Goal: Task Accomplishment & Management: Manage account settings

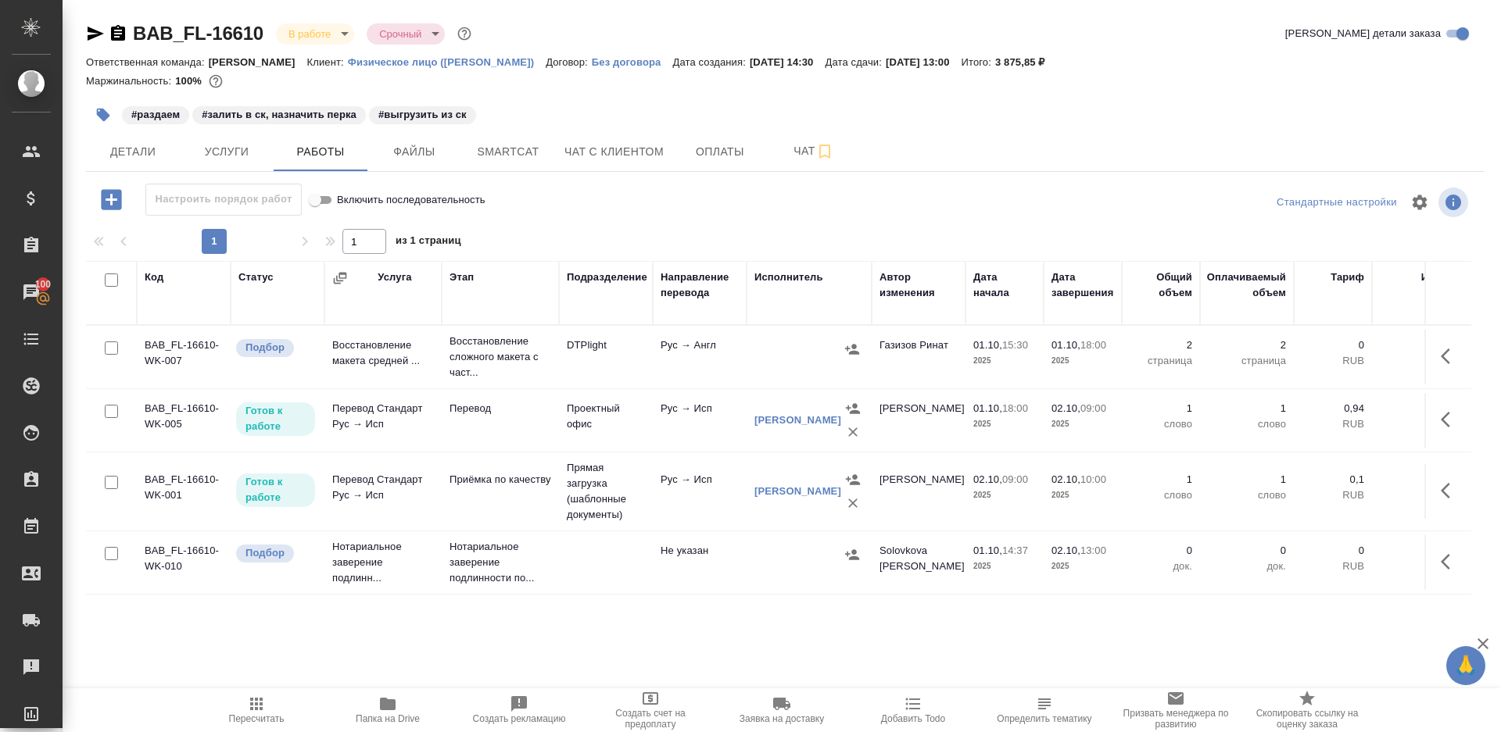
click at [256, 719] on span "Пересчитать" at bounding box center [257, 719] width 56 height 11
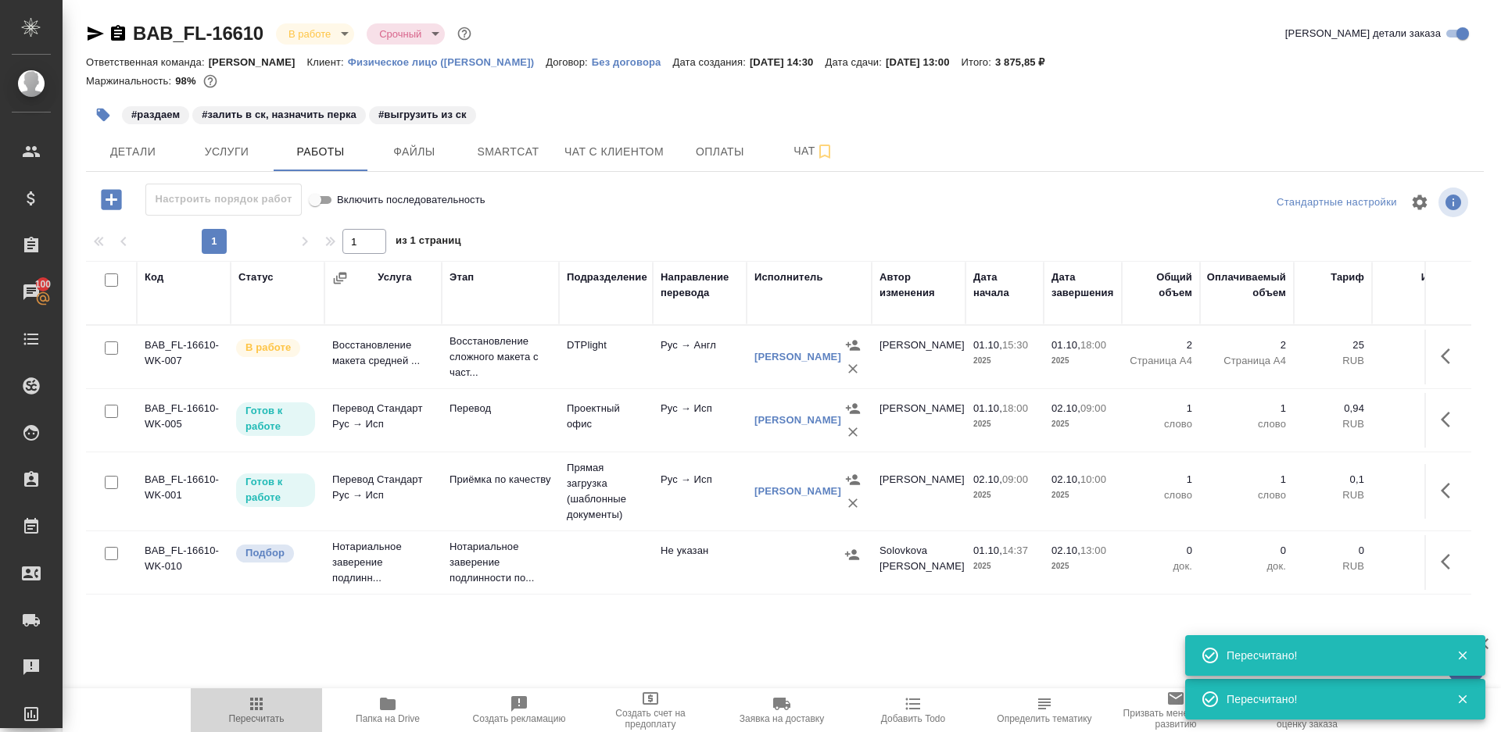
click at [251, 725] on button "Пересчитать" at bounding box center [256, 711] width 131 height 44
click at [531, 143] on span "Smartcat" at bounding box center [508, 152] width 75 height 20
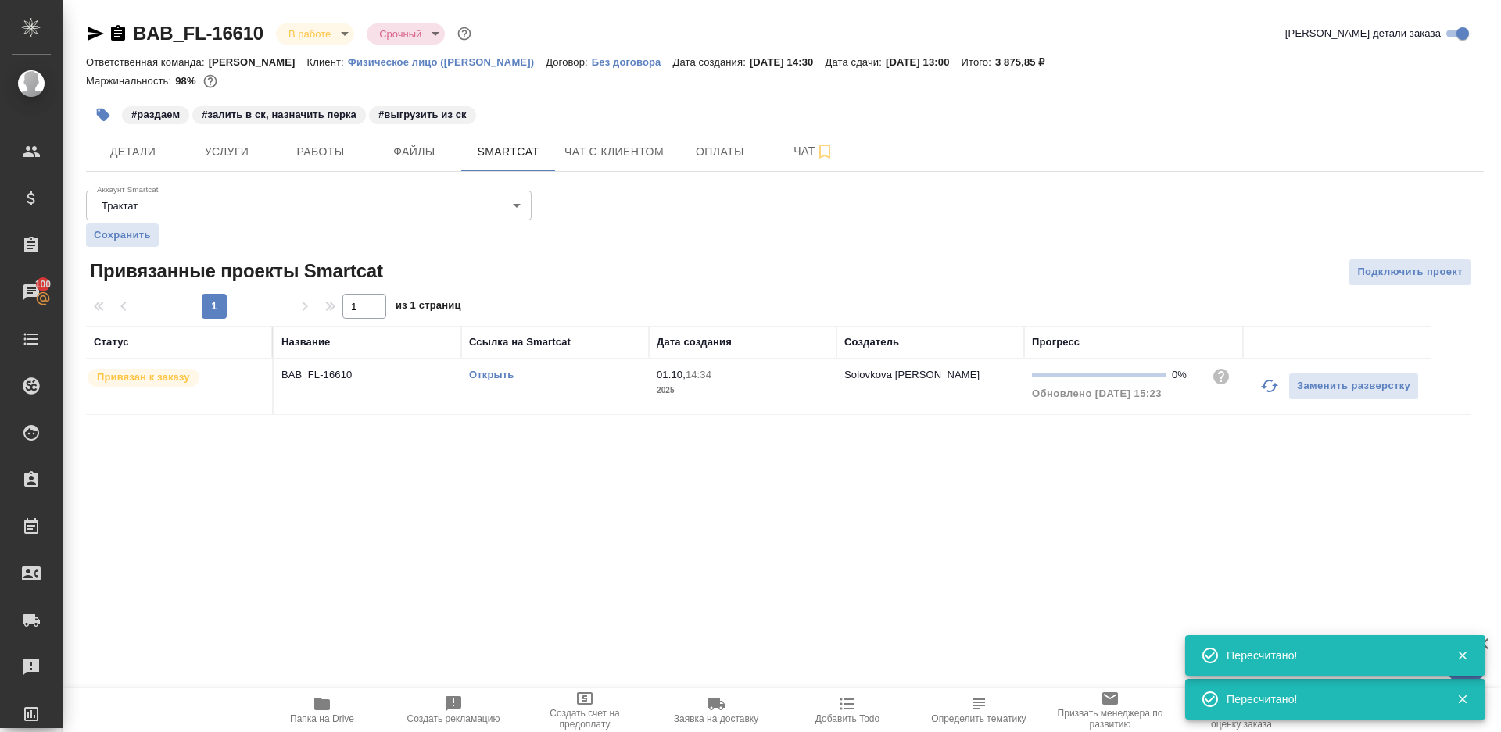
click at [496, 374] on link "Открыть" at bounding box center [491, 375] width 45 height 12
click at [807, 159] on span "Чат" at bounding box center [813, 151] width 75 height 20
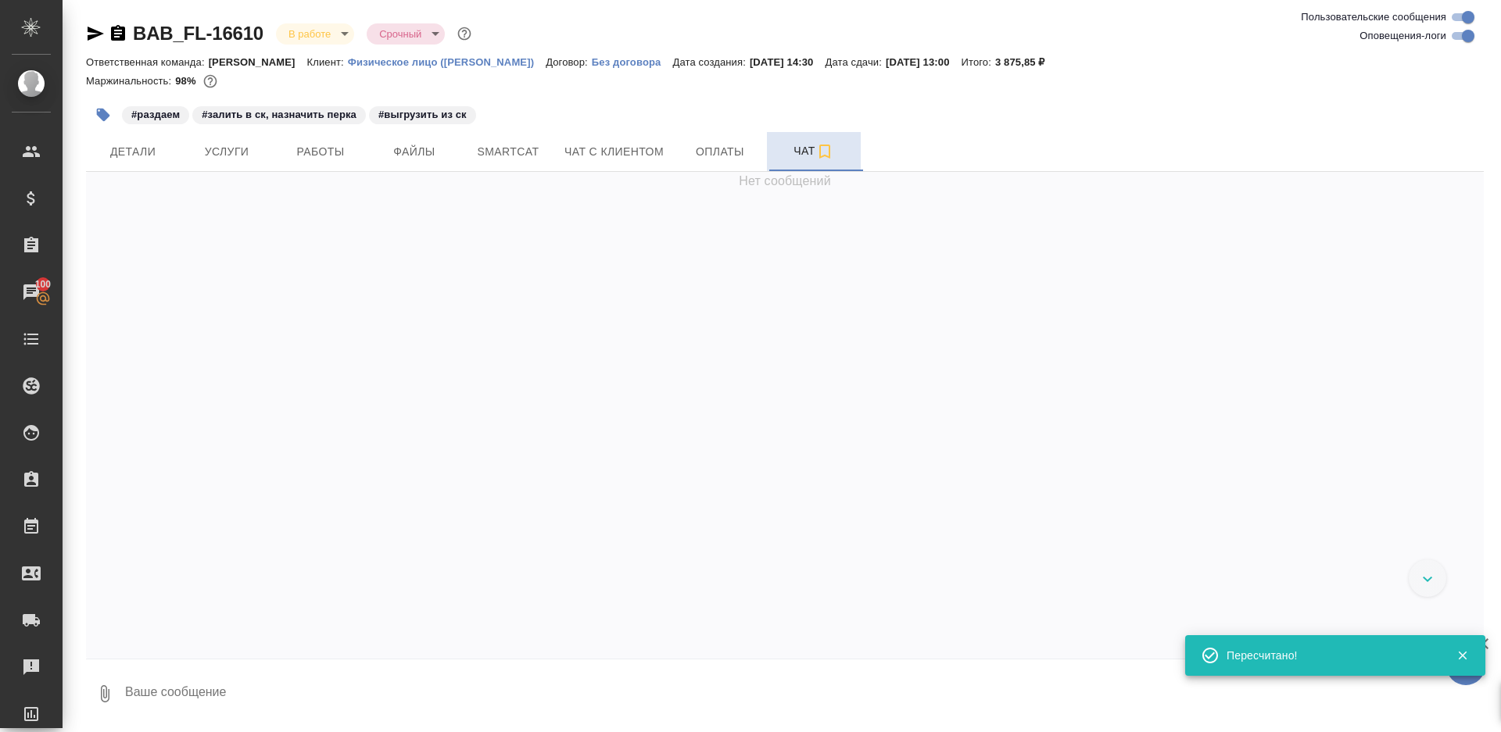
scroll to position [3619, 0]
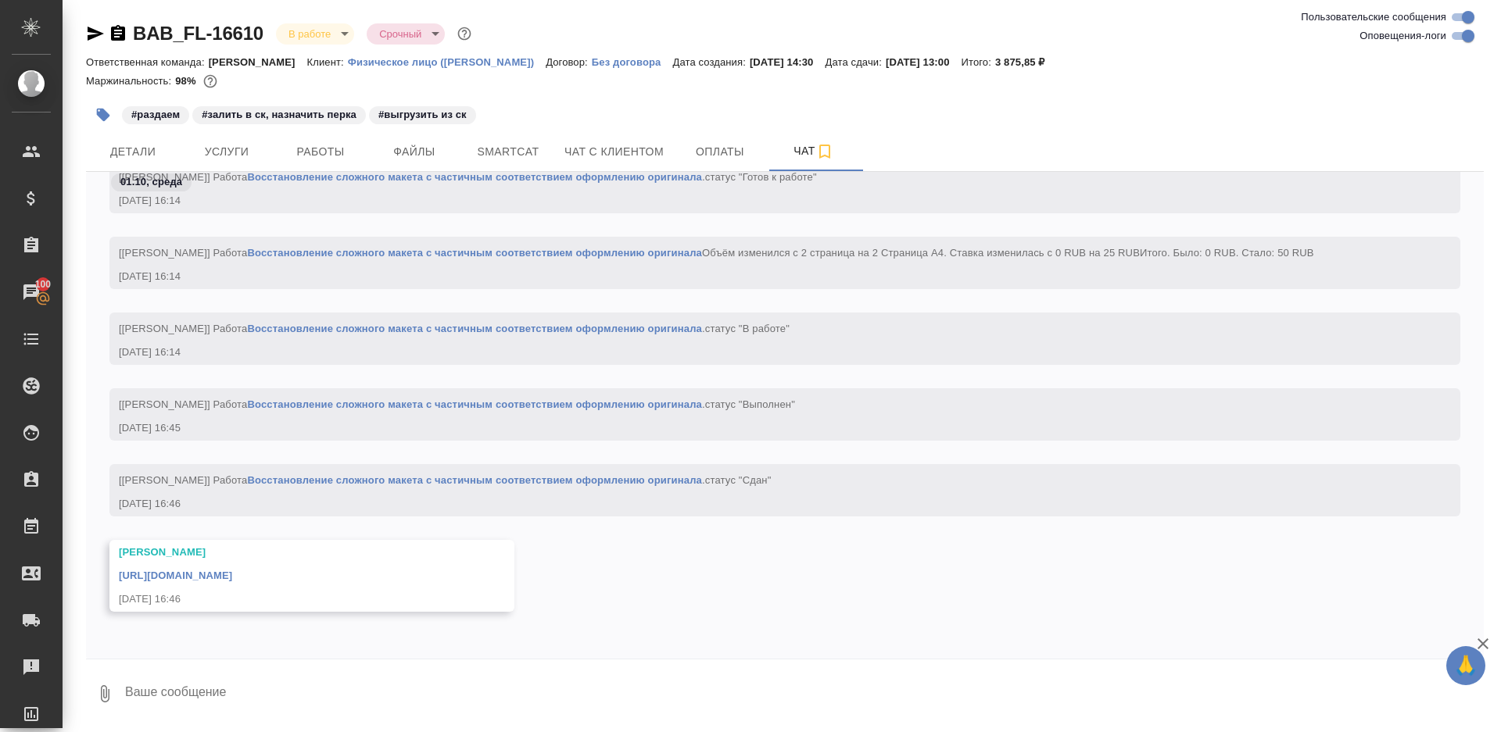
click at [232, 575] on link "https://drive.awatera.com/apps/files/?dir=/Shares/FL_BAB/Orders/BAB_FL-16610/DT…" at bounding box center [175, 576] width 113 height 12
click at [316, 162] on button "Работы" at bounding box center [321, 151] width 94 height 39
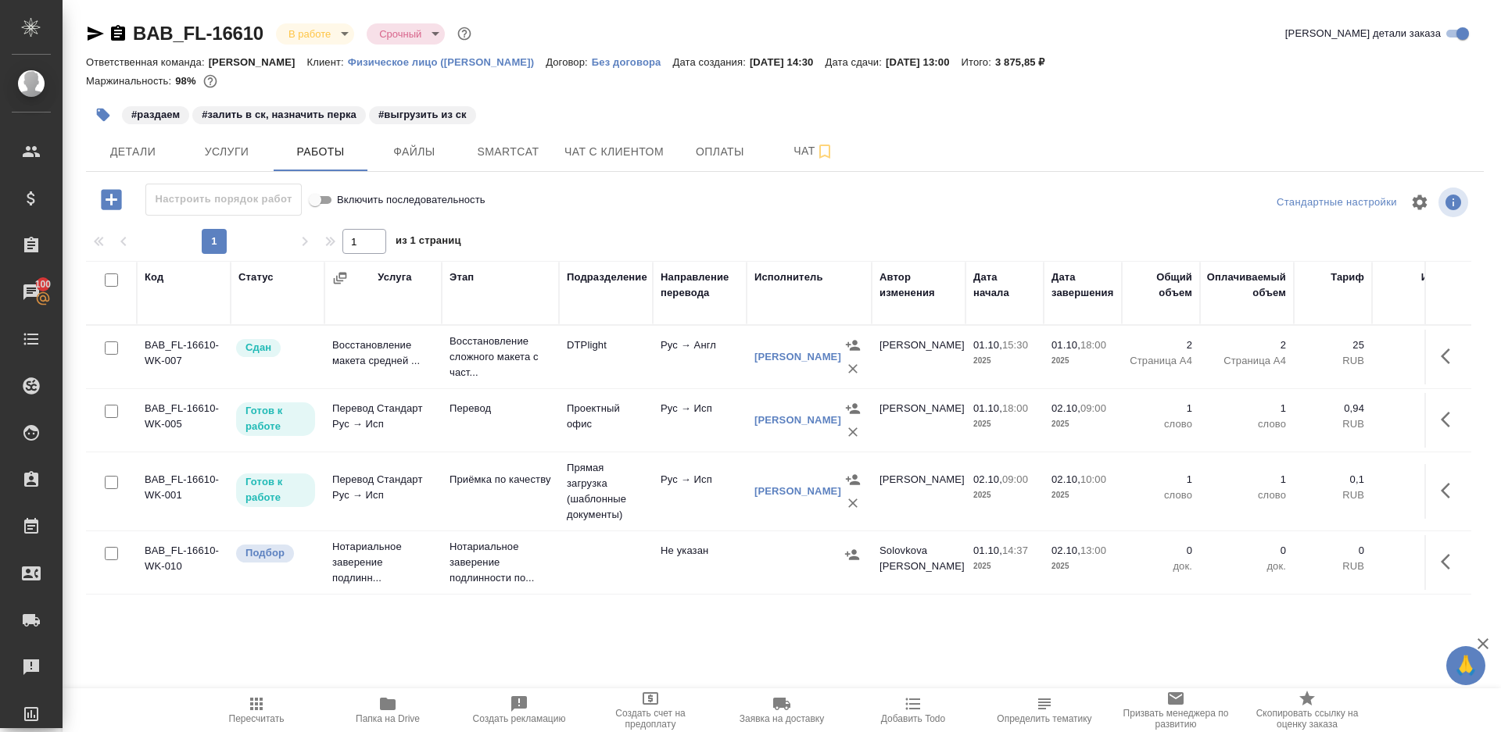
click at [93, 115] on button "button" at bounding box center [103, 115] width 34 height 34
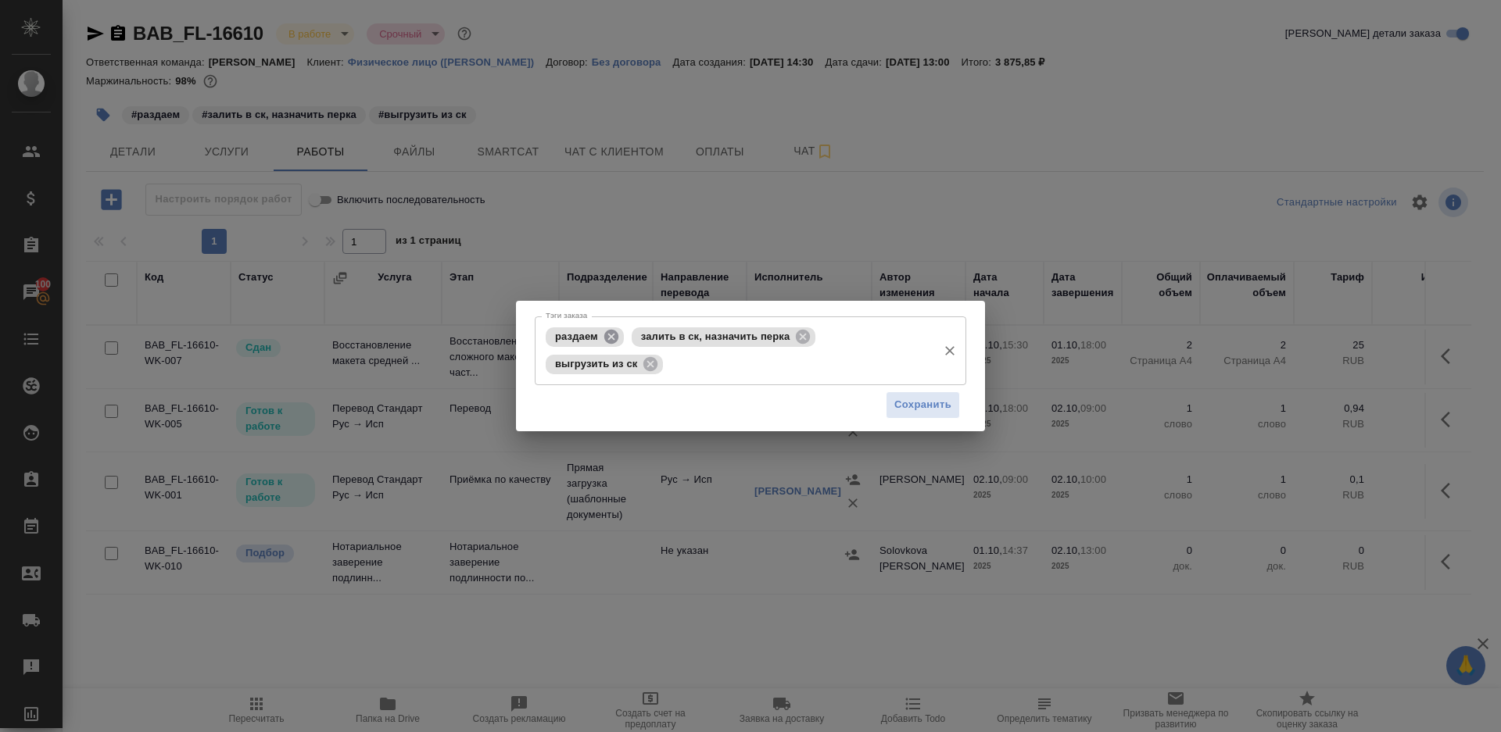
click at [614, 341] on icon at bounding box center [611, 336] width 14 height 14
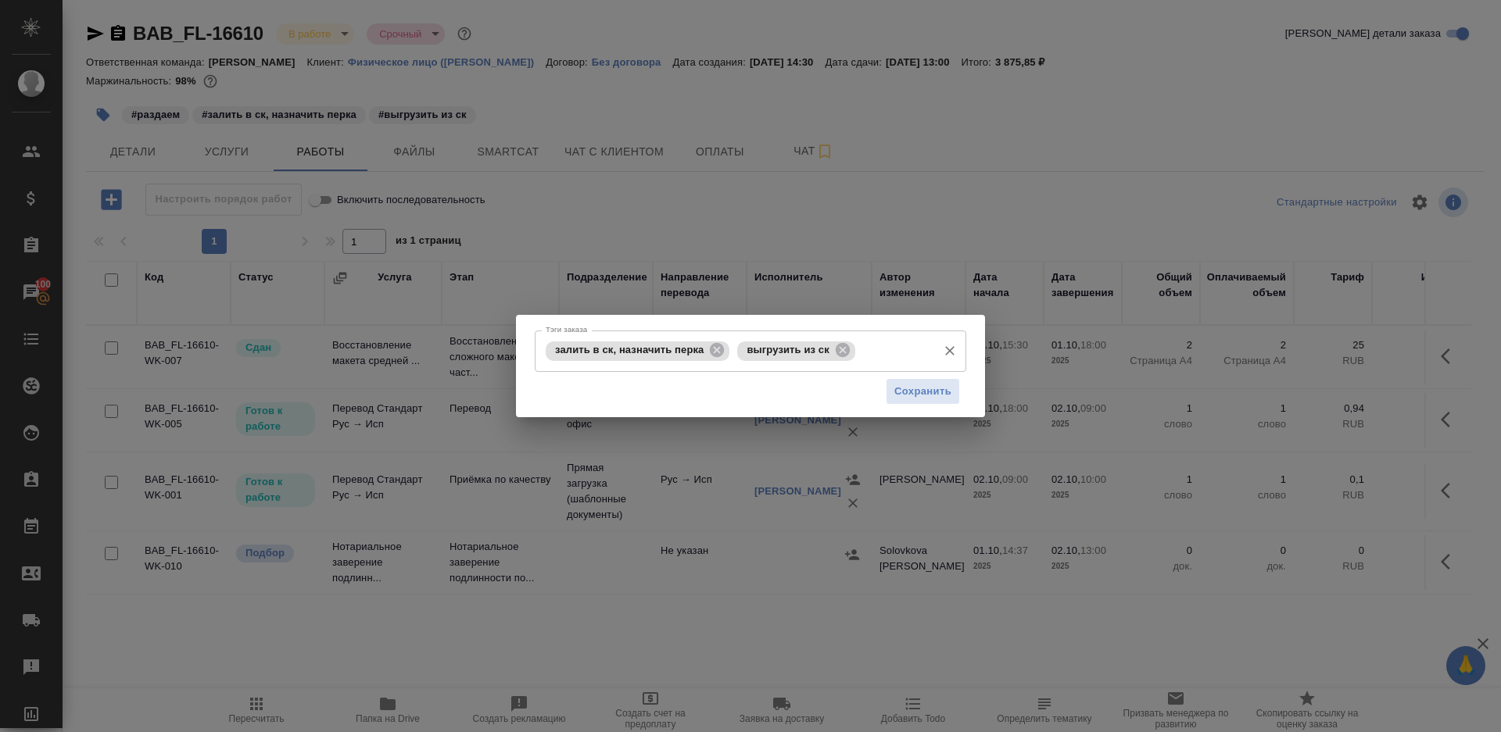
click at [729, 349] on div "залить в ск, назначить перка" at bounding box center [638, 352] width 184 height 20
click at [719, 349] on icon at bounding box center [717, 350] width 14 height 14
click at [922, 377] on div "Сохранить" at bounding box center [751, 392] width 432 height 40
click at [922, 392] on span "Сохранить" at bounding box center [922, 392] width 57 height 18
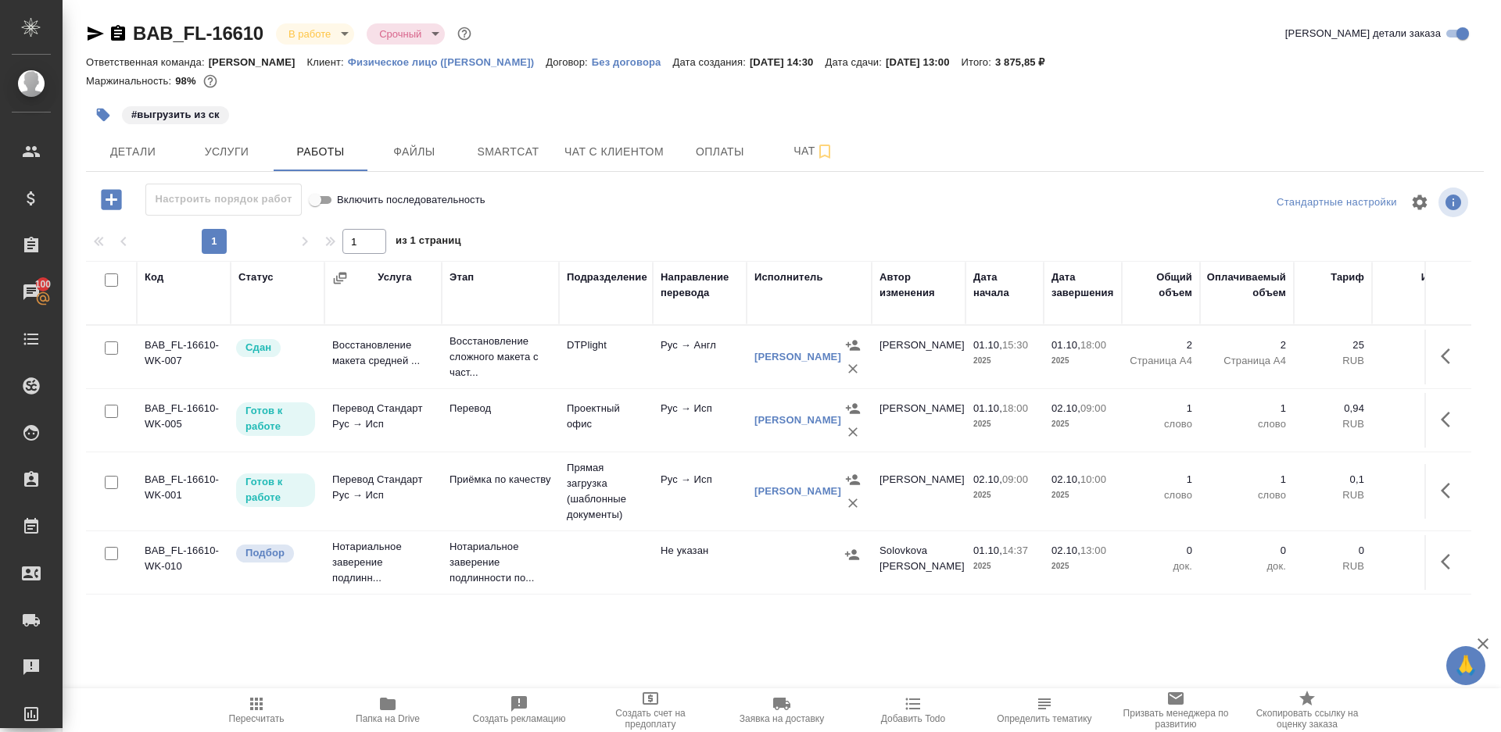
click at [263, 719] on span "Пересчитать" at bounding box center [257, 719] width 56 height 11
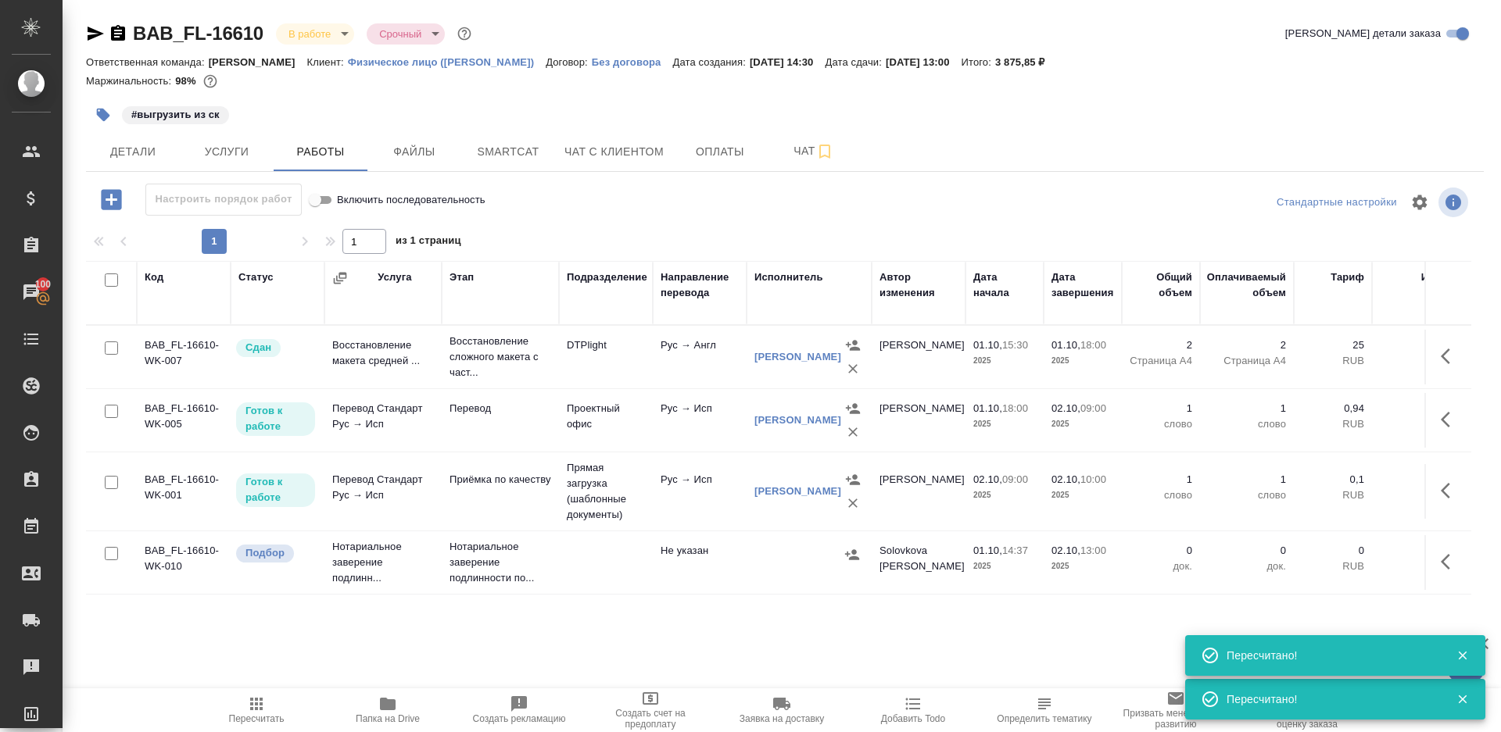
click at [260, 711] on icon "button" at bounding box center [256, 704] width 19 height 19
drag, startPoint x: 260, startPoint y: 711, endPoint x: 403, endPoint y: 416, distance: 327.6
click at [261, 706] on icon "button" at bounding box center [256, 704] width 19 height 19
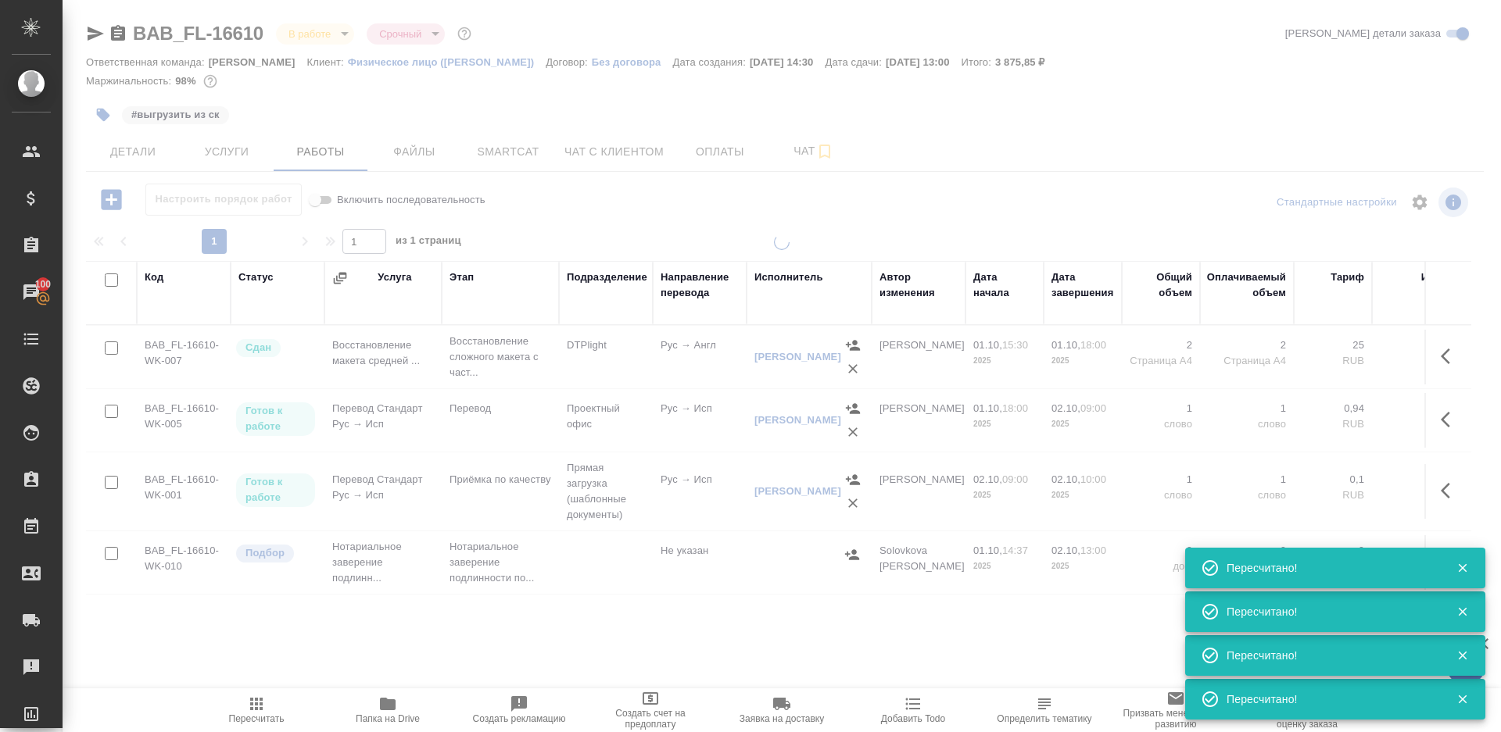
click at [572, 220] on div at bounding box center [785, 203] width 466 height 38
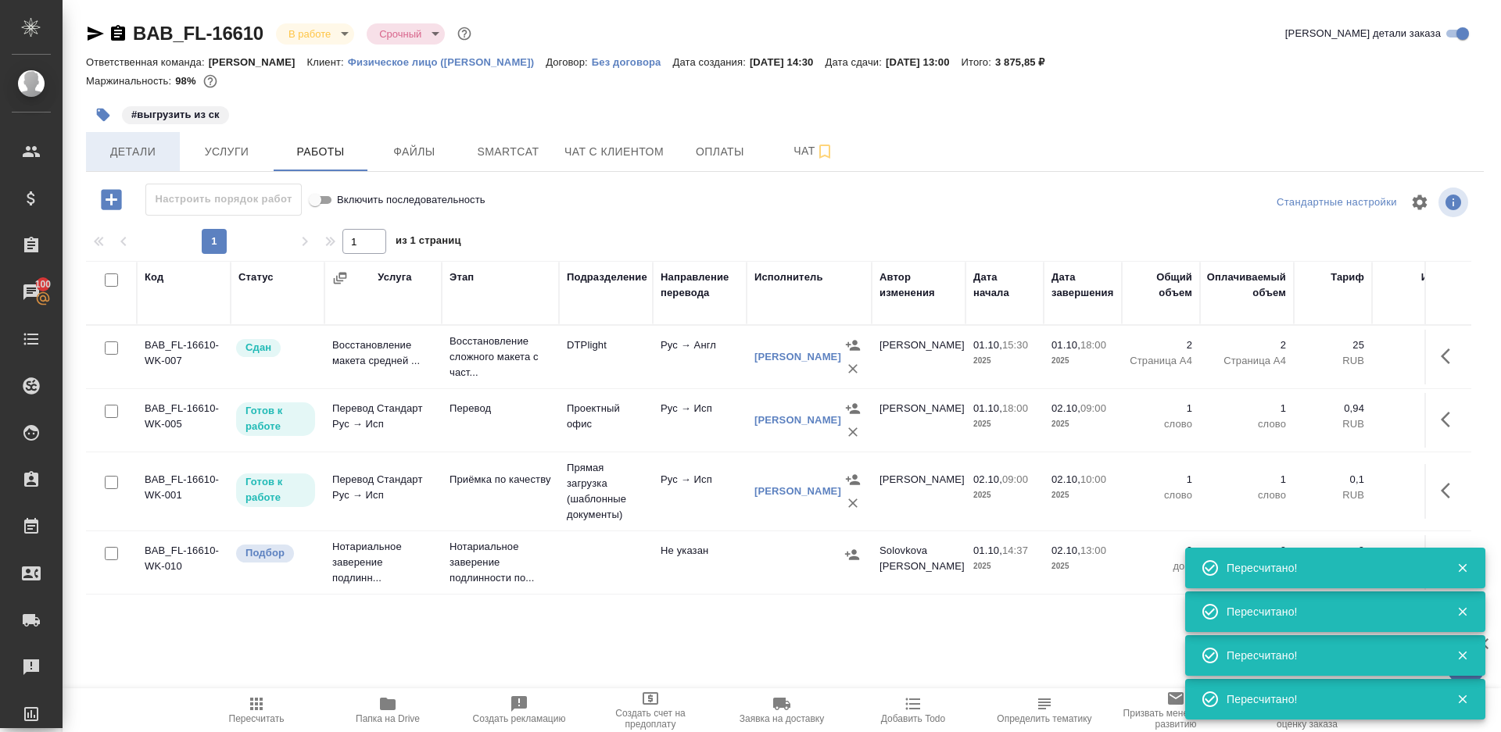
click at [154, 156] on span "Детали" at bounding box center [132, 152] width 75 height 20
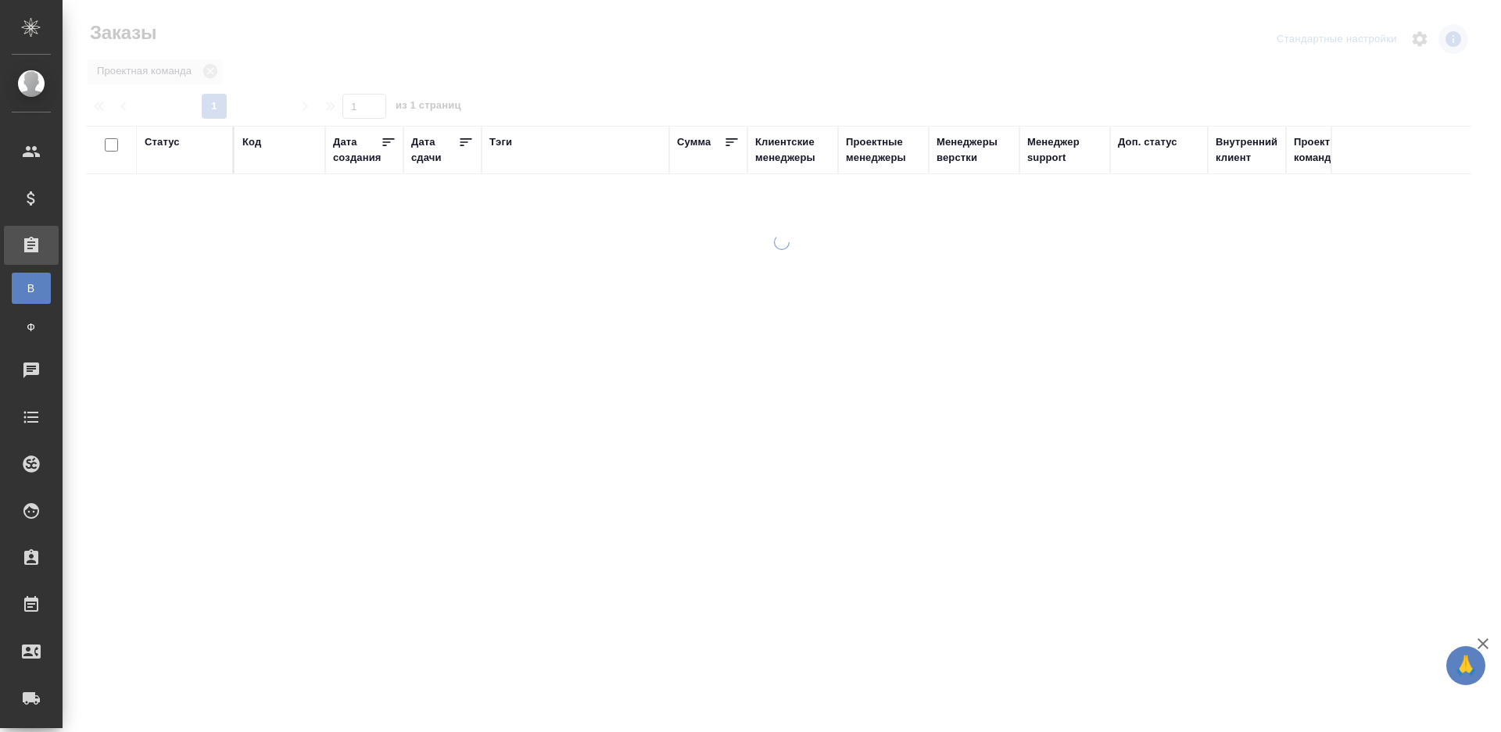
click at [501, 148] on div "Тэги" at bounding box center [500, 142] width 23 height 16
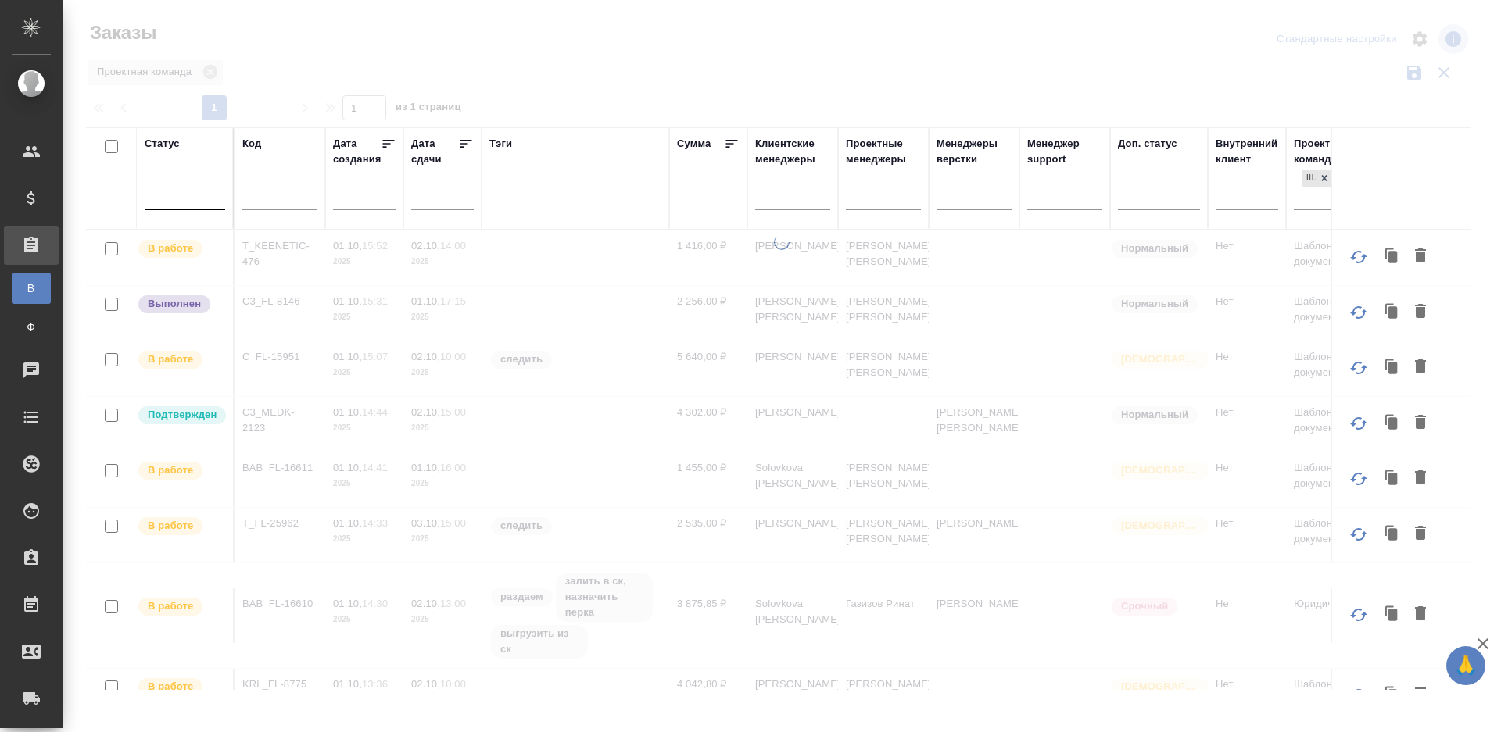
click at [174, 195] on div at bounding box center [185, 194] width 81 height 23
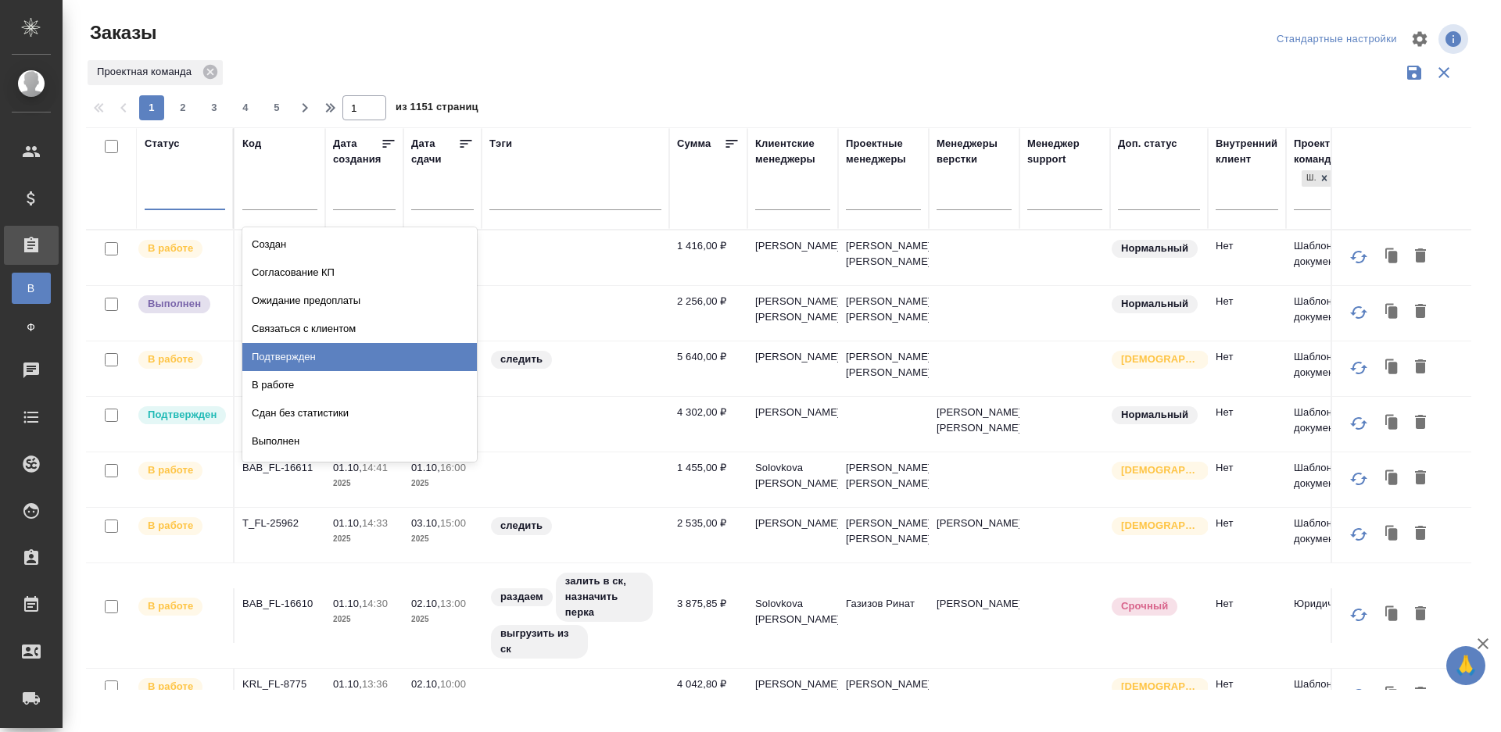
click at [270, 349] on div "Подтвержден" at bounding box center [359, 357] width 235 height 28
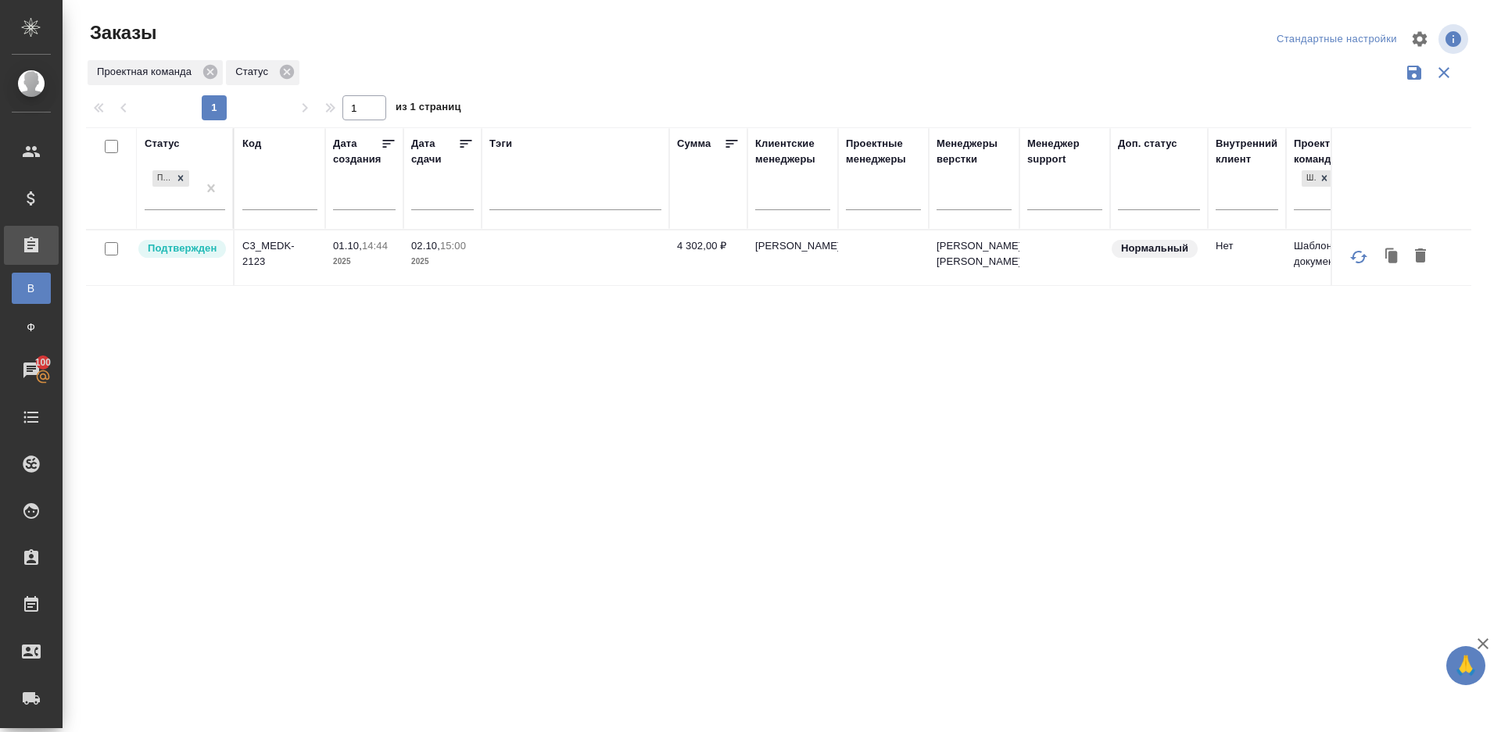
click at [851, 104] on div "1 1 из 1 страниц" at bounding box center [785, 107] width 1398 height 25
click at [270, 250] on p "C3_MEDK-2123" at bounding box center [279, 253] width 75 height 31
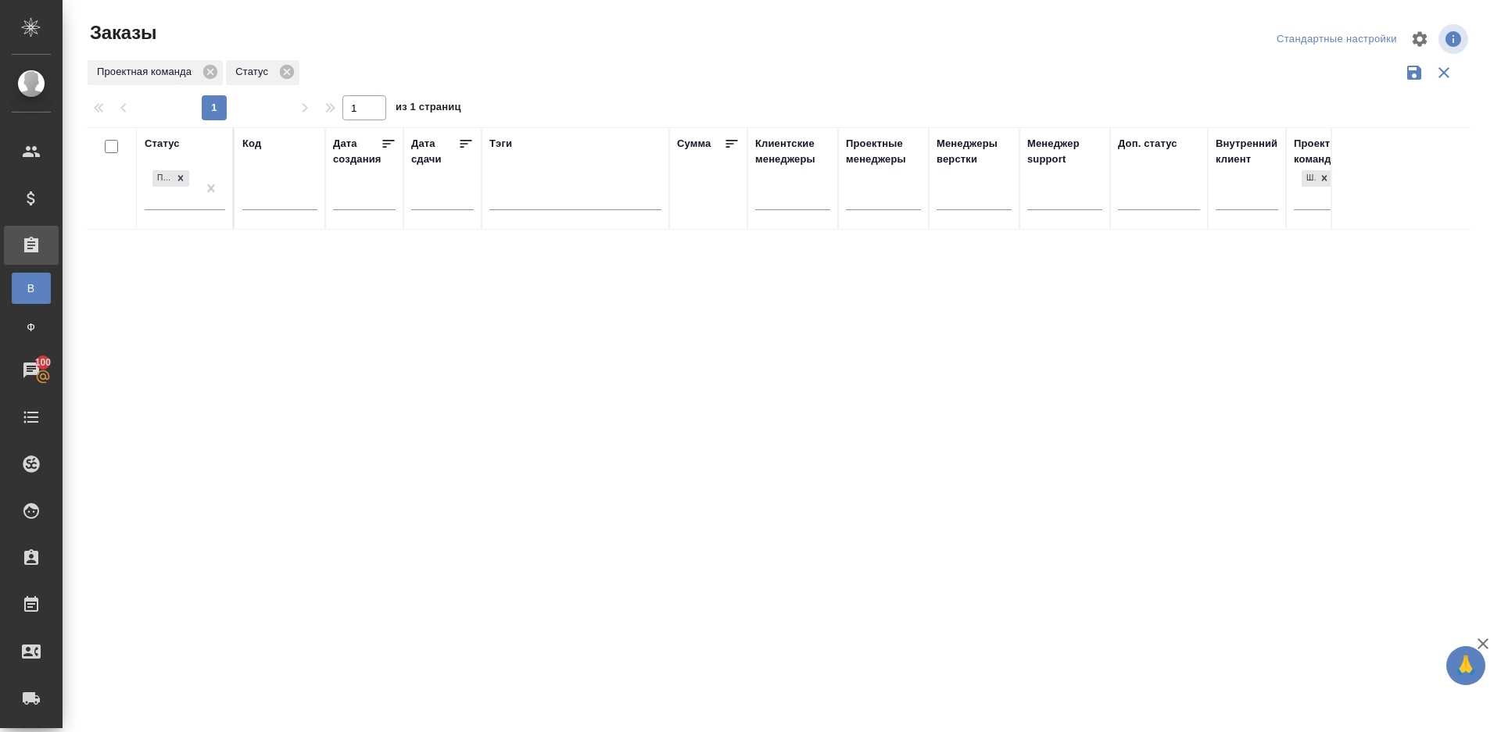
click at [660, 254] on div "Статус Подтвержден Код Дата создания Дата сдачи Тэги Сумма Клиентские менеджеры…" at bounding box center [778, 408] width 1385 height 563
click at [538, 378] on div "Статус Подтвержден Код Дата создания Дата сдачи Тэги Сумма Клиентские менеджеры…" at bounding box center [778, 408] width 1385 height 563
click at [944, 81] on div "Проектная команда Статус" at bounding box center [778, 73] width 1385 height 30
click at [848, 103] on div "1 1 из 1 страниц" at bounding box center [785, 107] width 1398 height 25
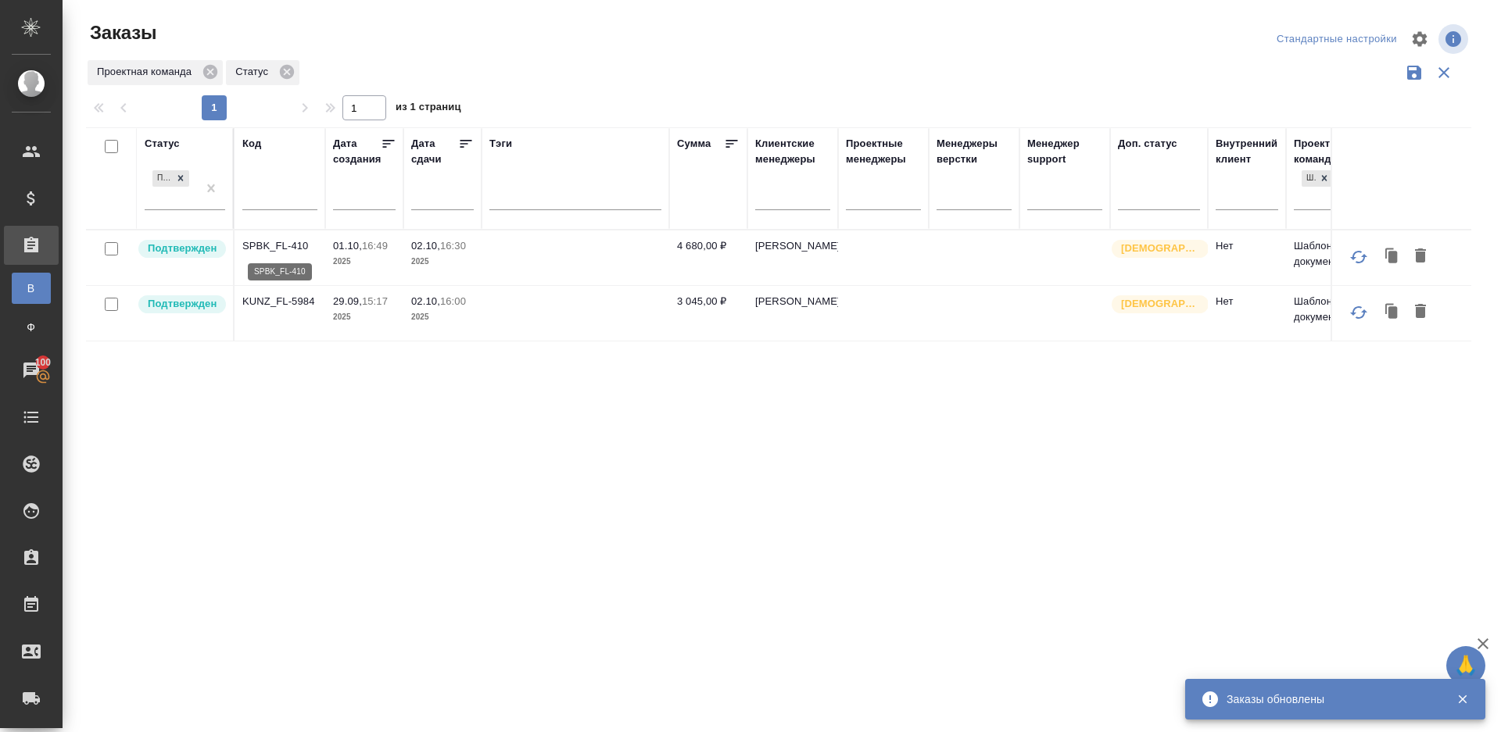
click at [285, 245] on p "SPBK_FL-410" at bounding box center [279, 246] width 75 height 16
click at [285, 299] on p "KUNZ_FL-5984" at bounding box center [279, 302] width 75 height 16
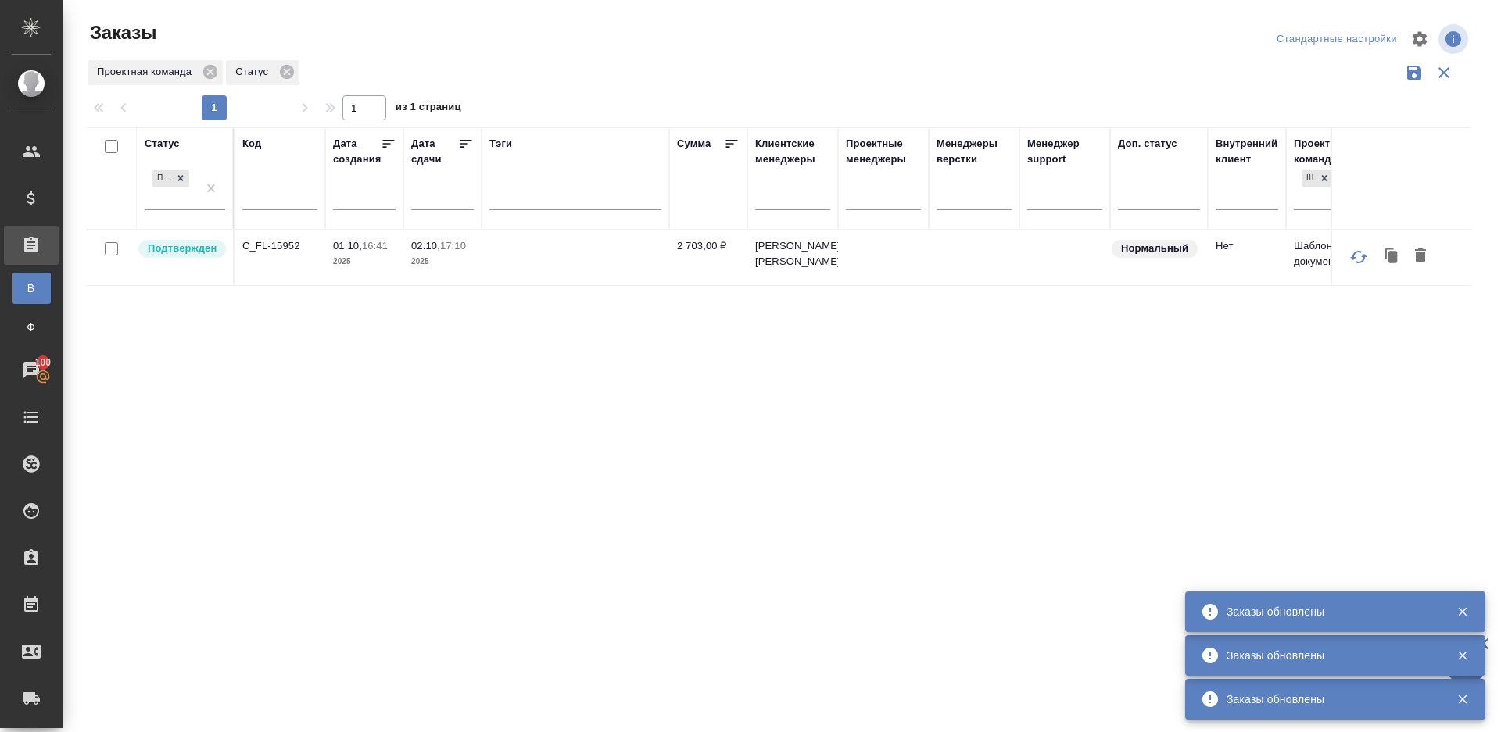
click at [264, 243] on p "C_FL-15952" at bounding box center [279, 246] width 75 height 16
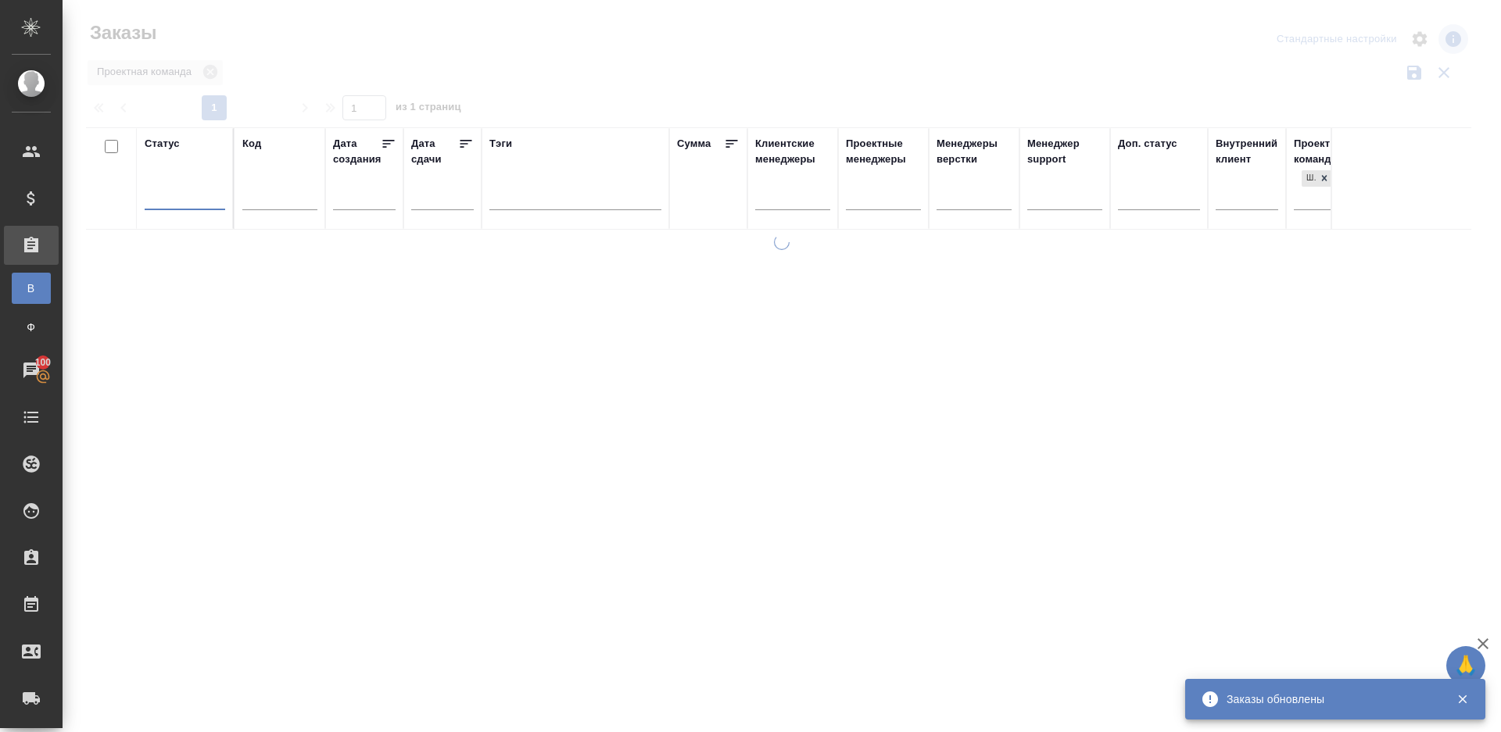
click at [717, 81] on div at bounding box center [782, 349] width 1438 height 699
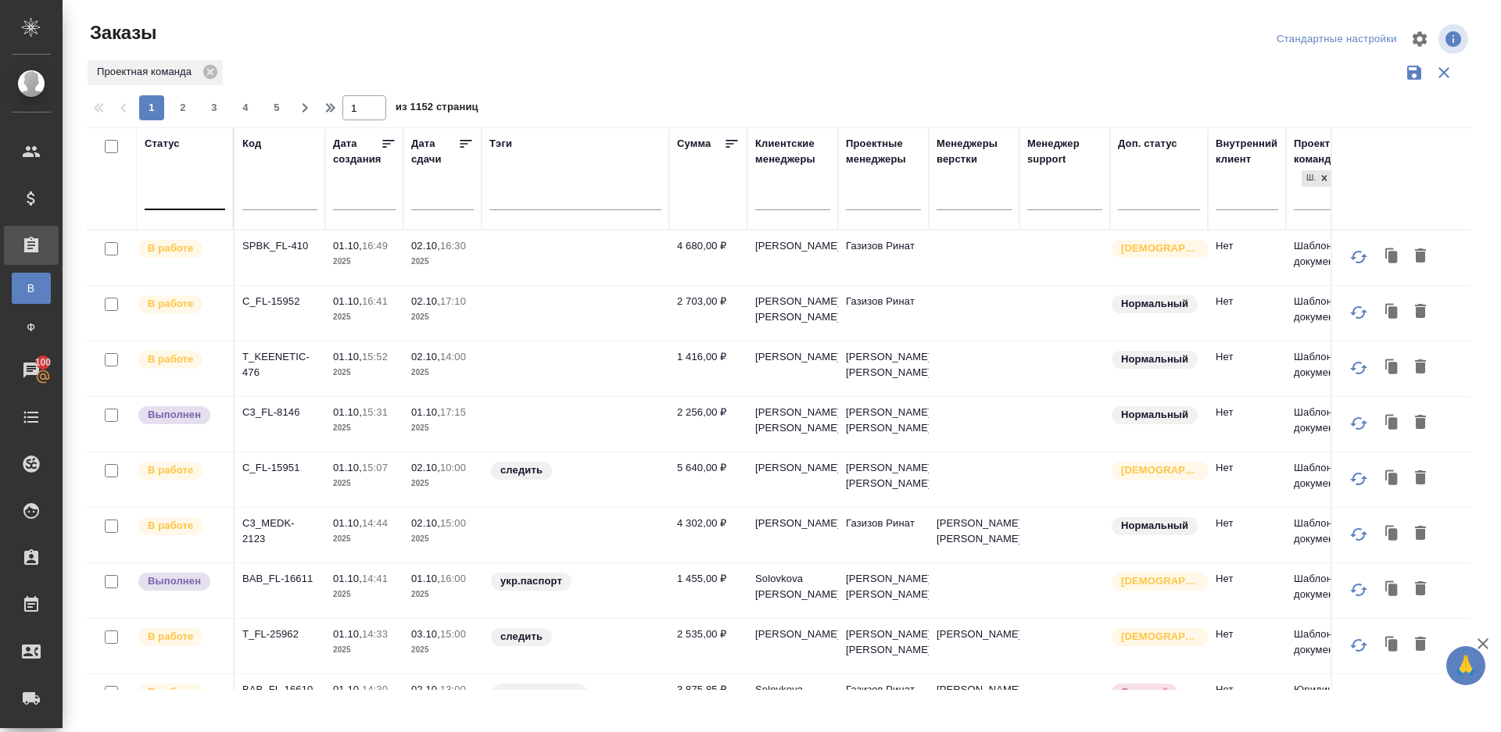
click at [181, 197] on div at bounding box center [185, 194] width 81 height 23
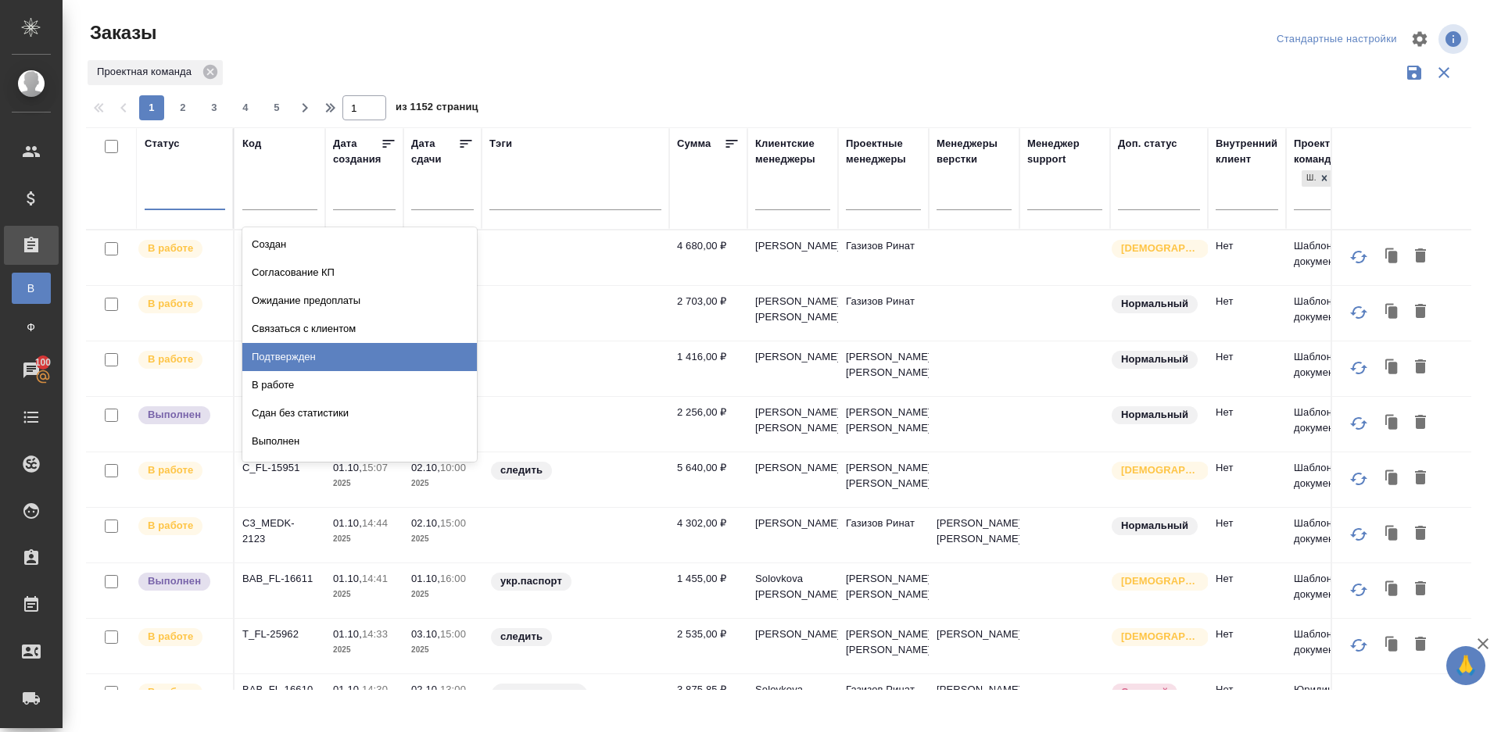
click at [301, 353] on div "Подтвержден" at bounding box center [359, 357] width 235 height 28
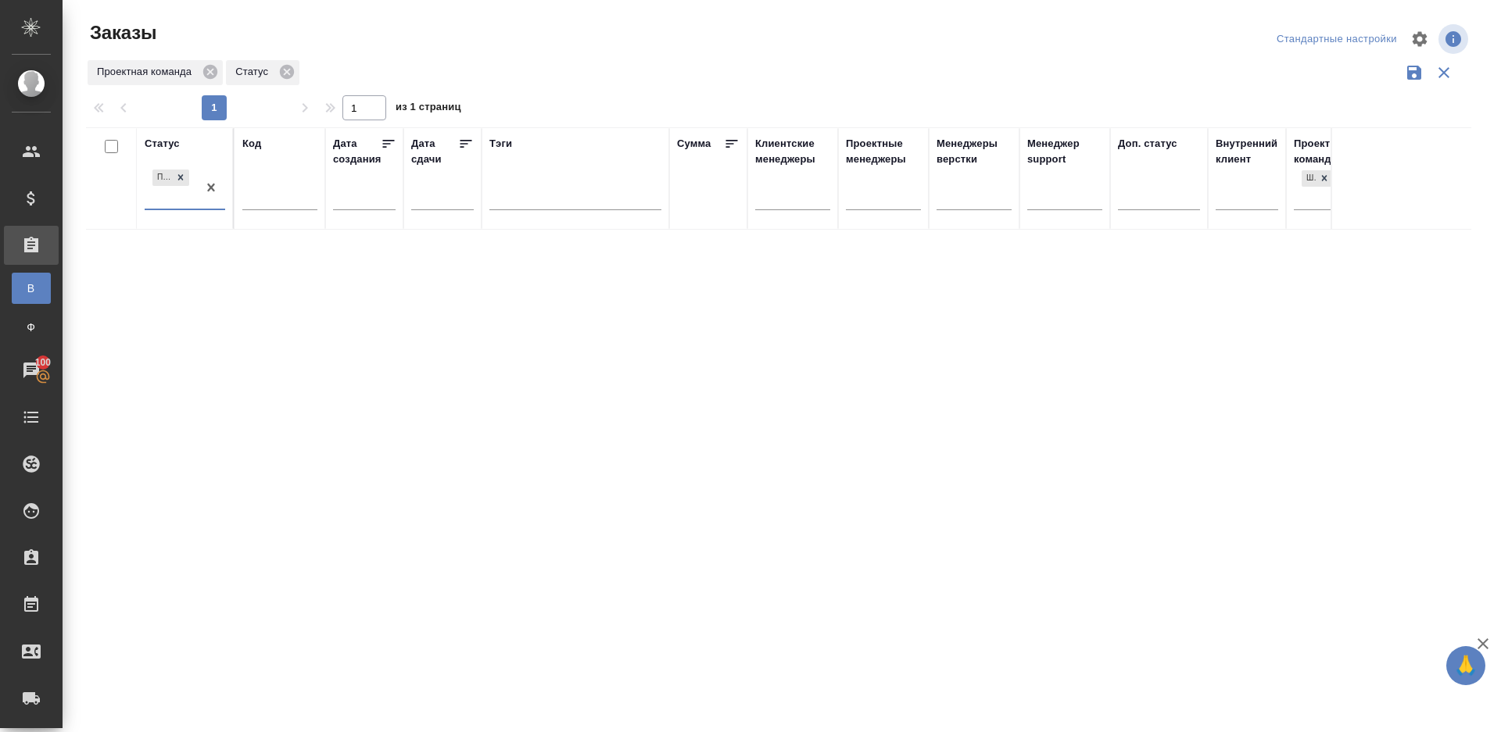
click at [944, 596] on div "Статус option Подтвержден, selected. 0 results available. Select is focused ,ty…" at bounding box center [778, 408] width 1385 height 563
click at [489, 339] on div "Статус Подтвержден Код Дата создания Дата сдачи Тэги Сумма Клиентские менеджеры…" at bounding box center [778, 408] width 1385 height 563
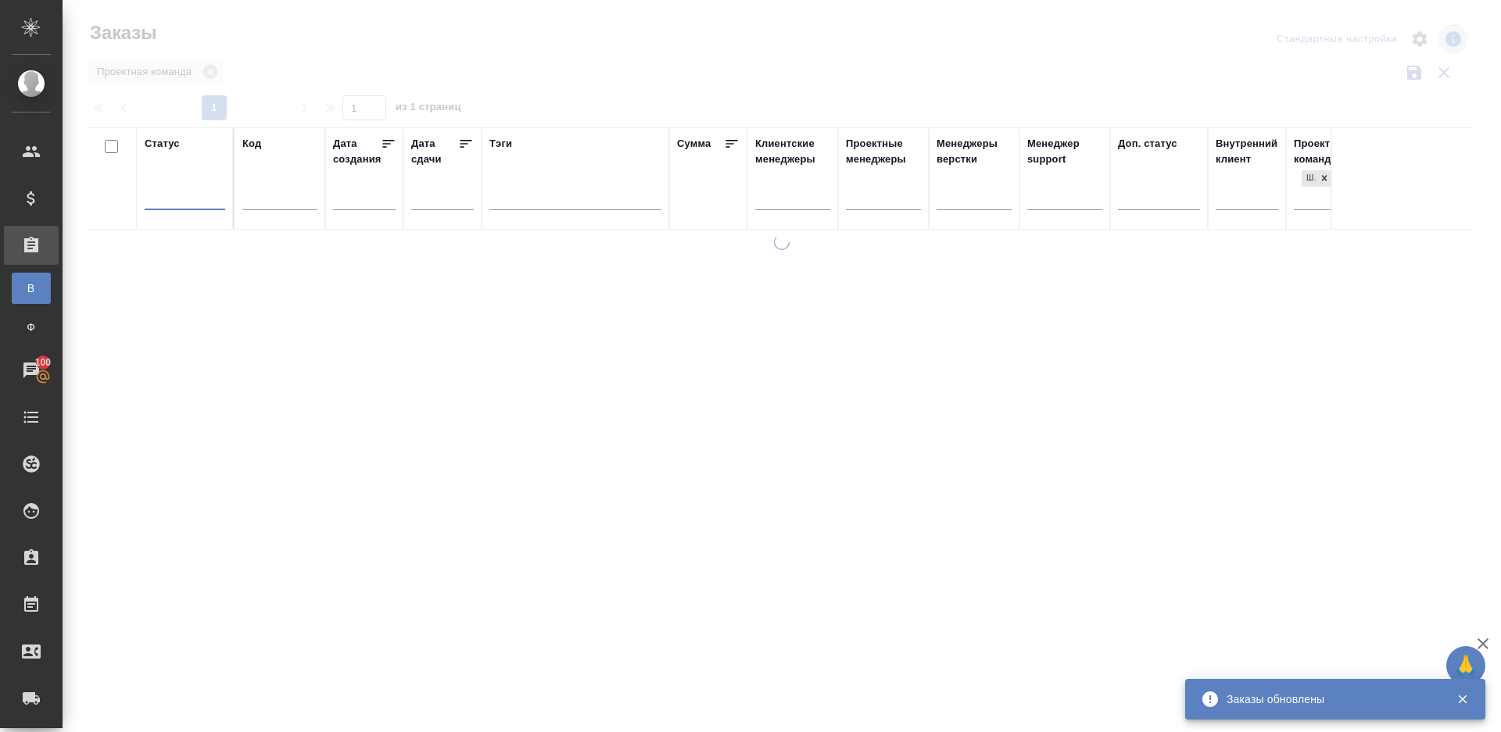
click at [564, 61] on div at bounding box center [782, 349] width 1438 height 699
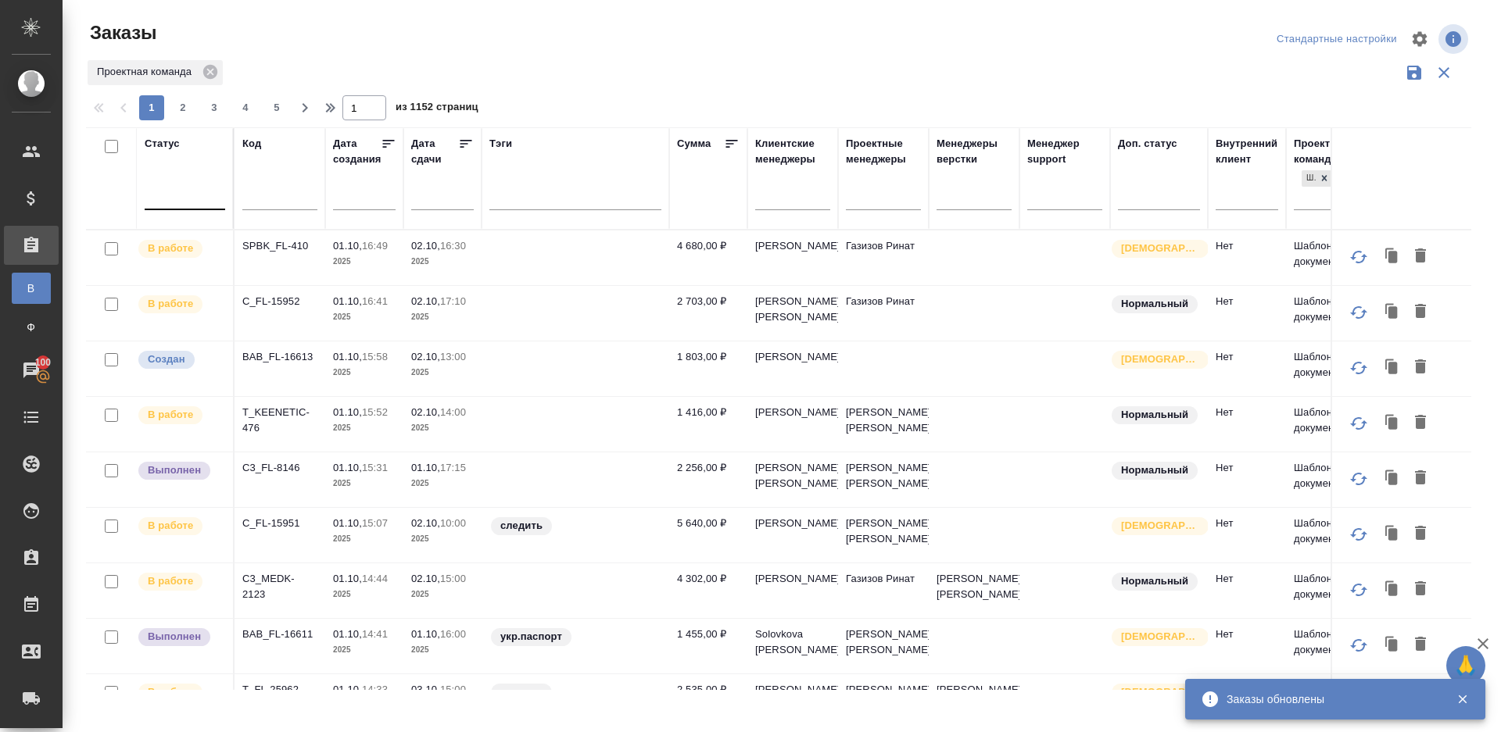
click at [210, 191] on div at bounding box center [185, 194] width 81 height 23
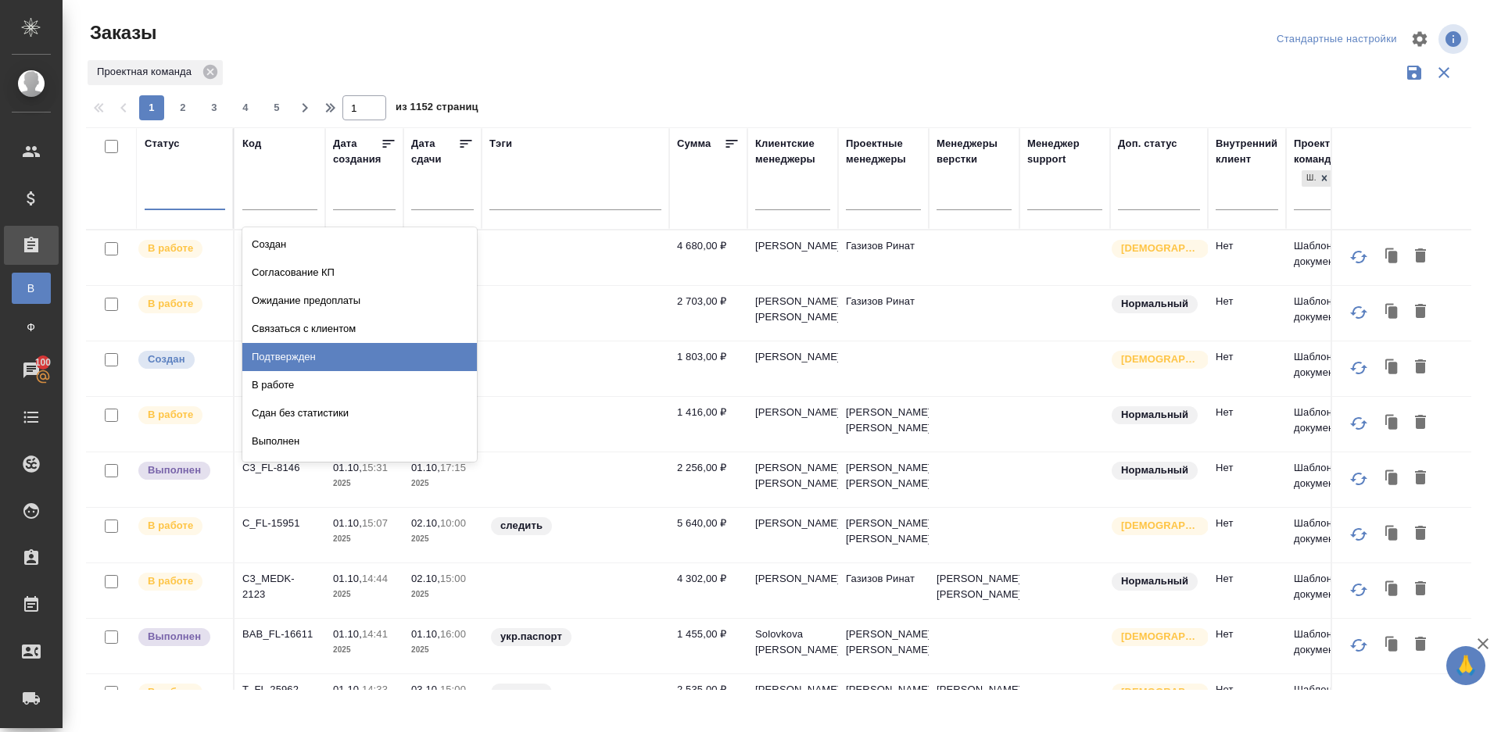
click at [341, 363] on div "Подтвержден" at bounding box center [359, 357] width 235 height 28
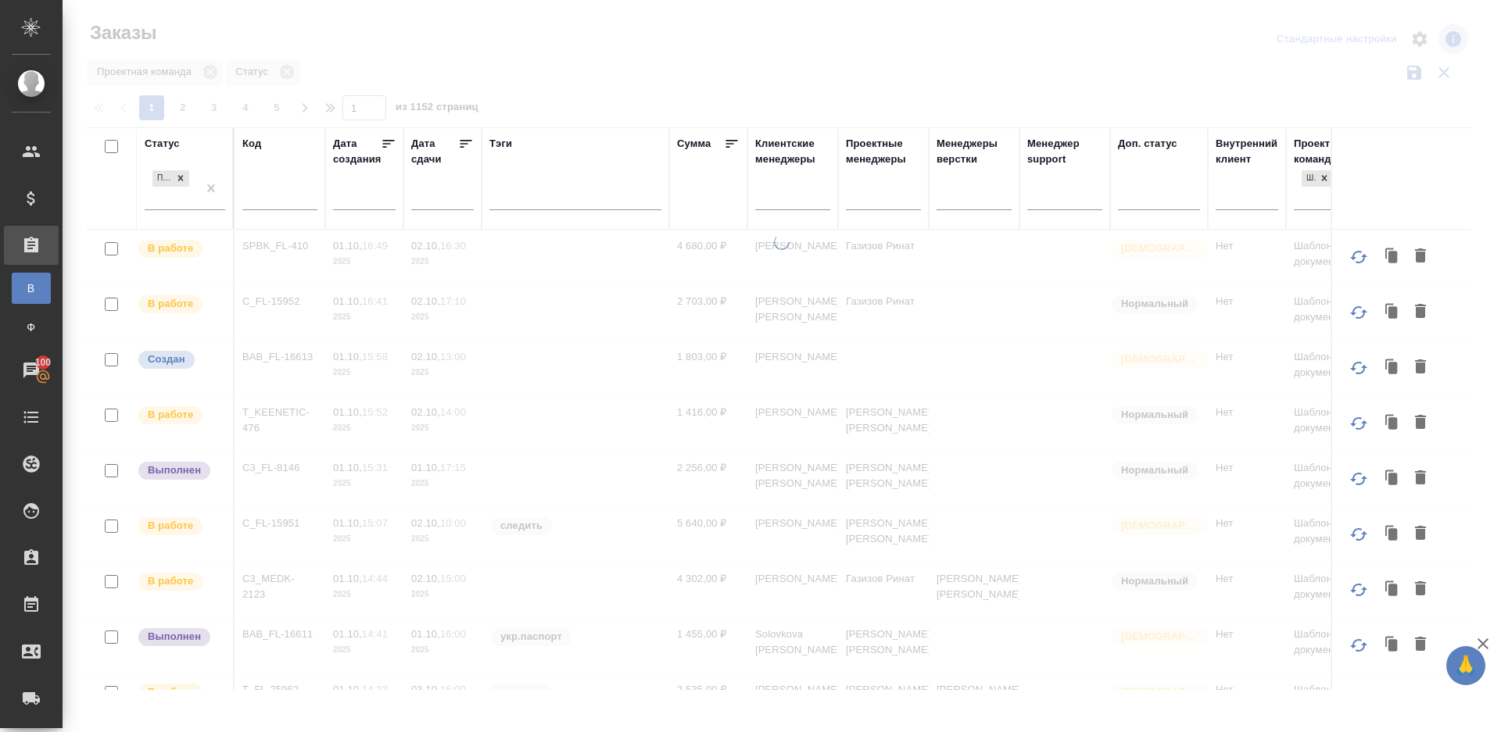
click at [636, 36] on div at bounding box center [782, 349] width 1438 height 699
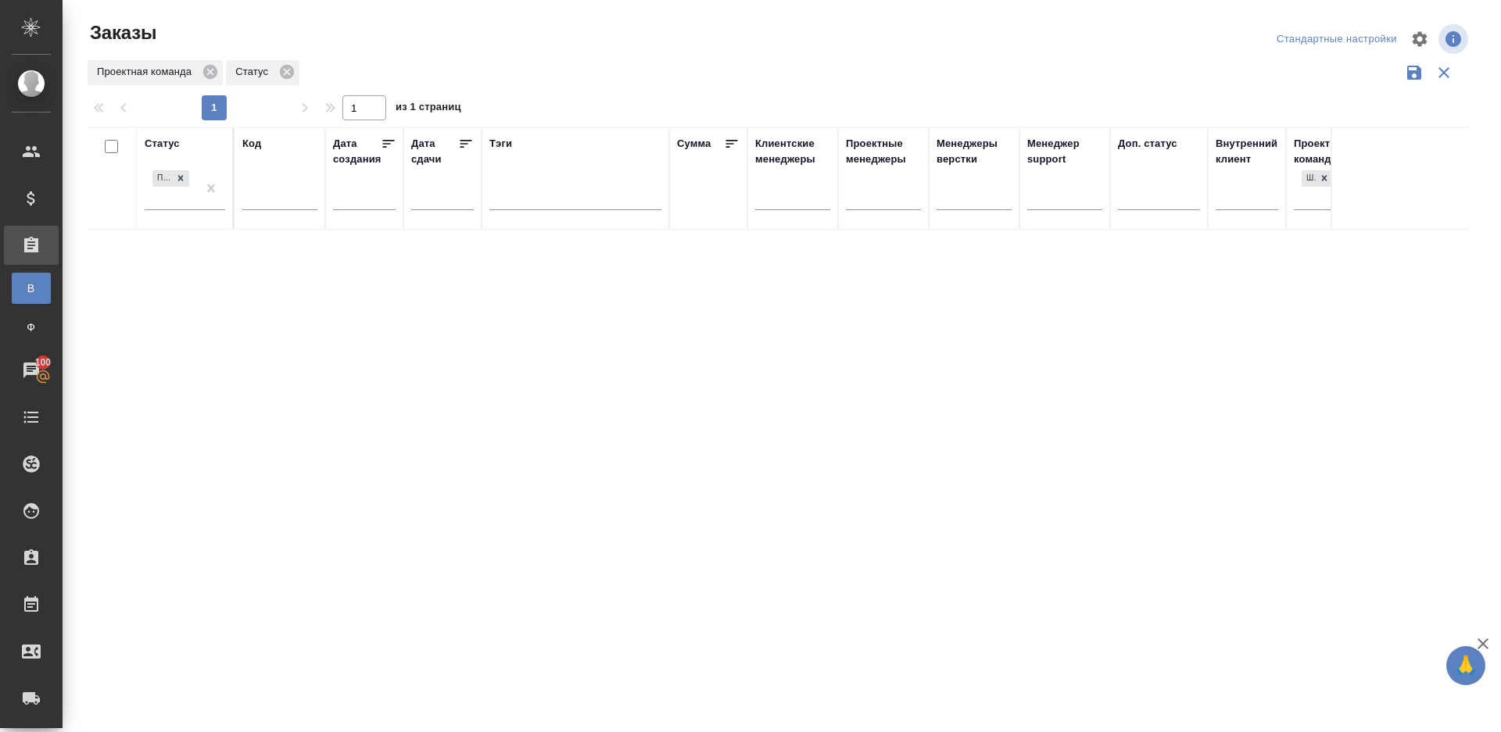
click at [694, 45] on div at bounding box center [785, 39] width 466 height 38
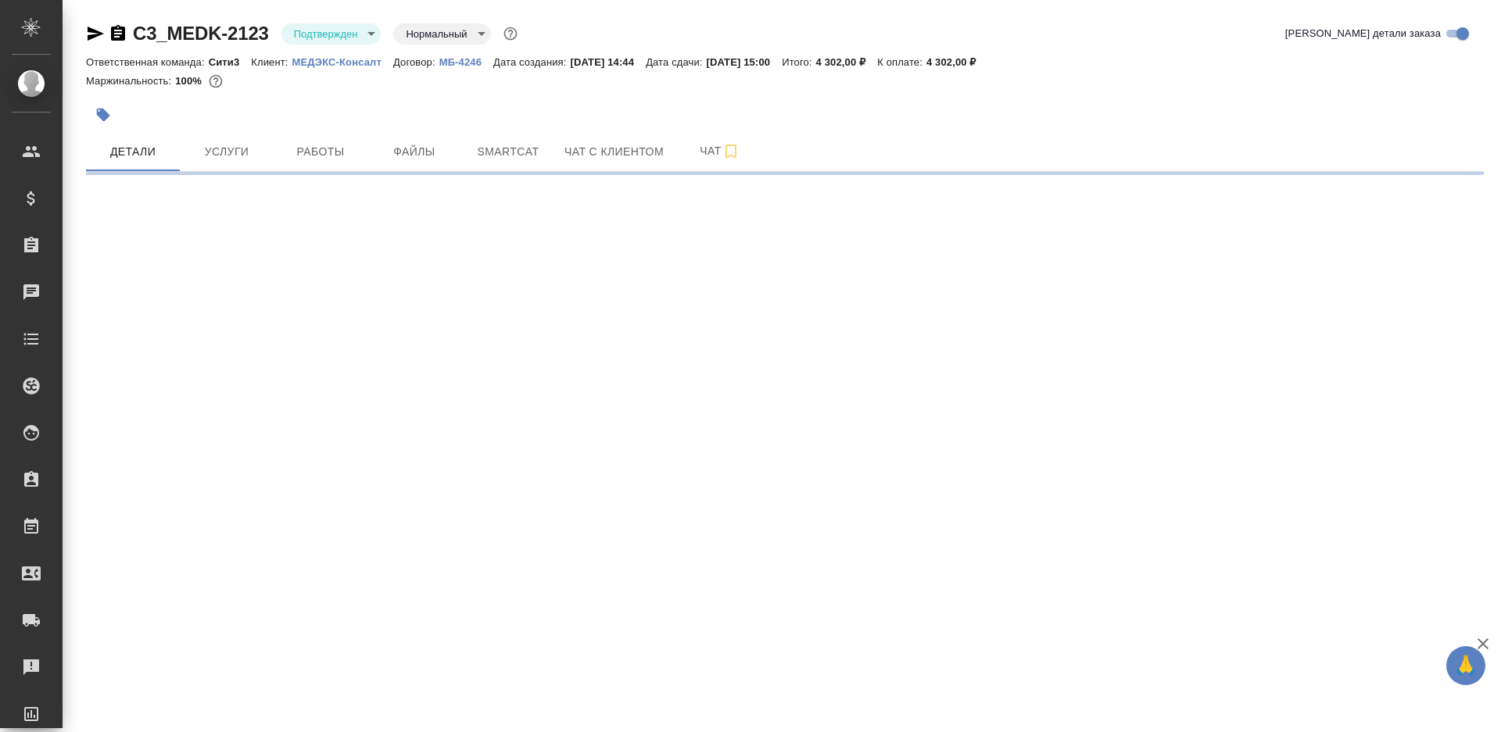
select select "RU"
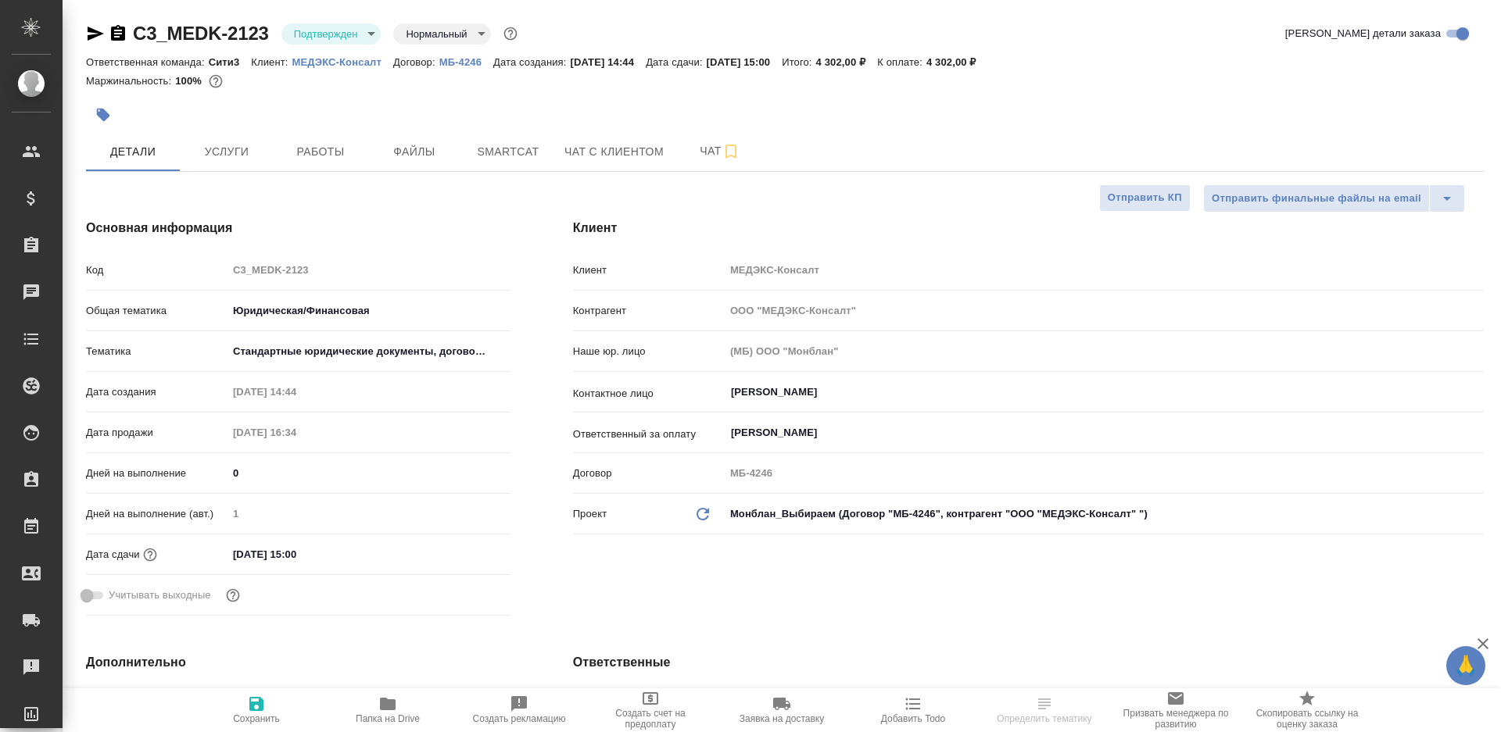
type textarea "x"
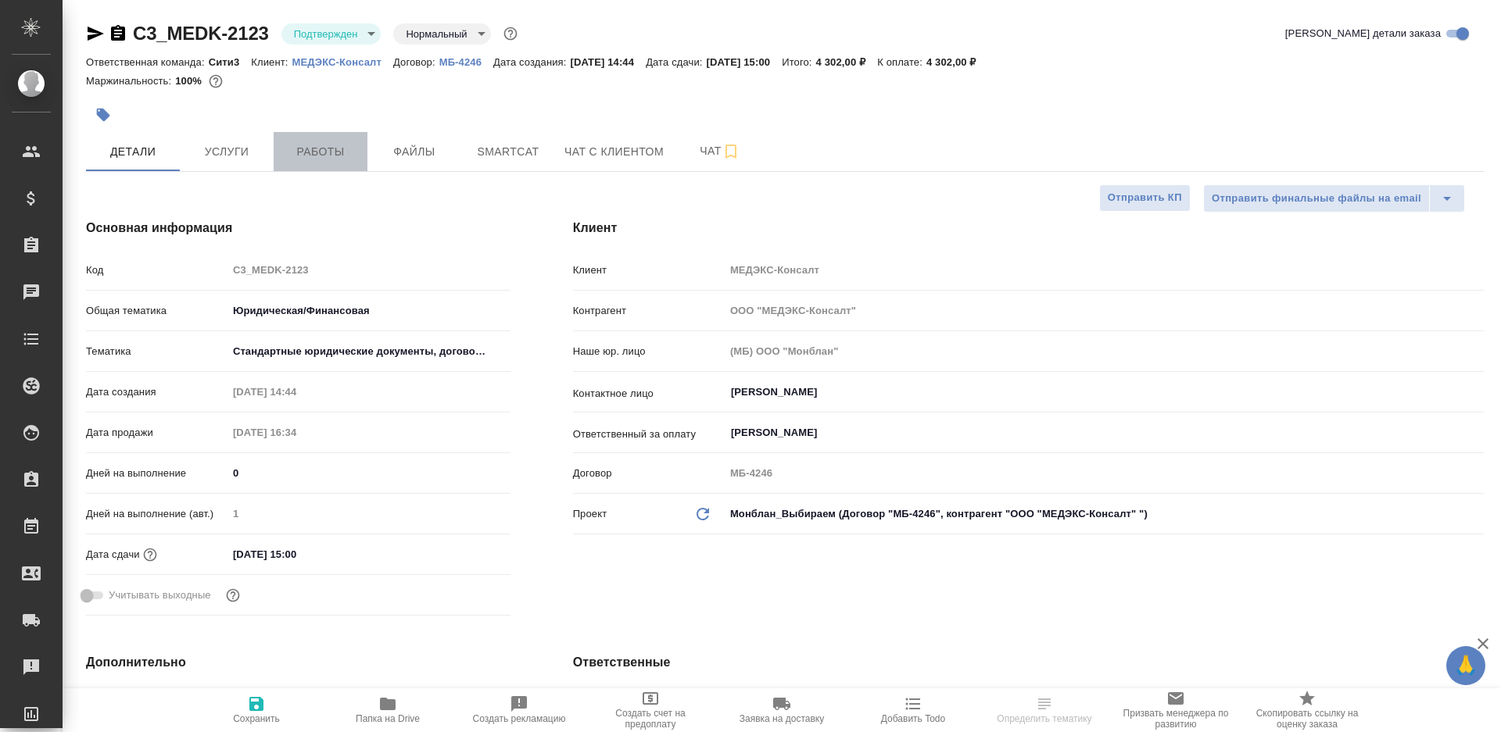
type textarea "x"
click at [309, 166] on button "Работы" at bounding box center [321, 151] width 94 height 39
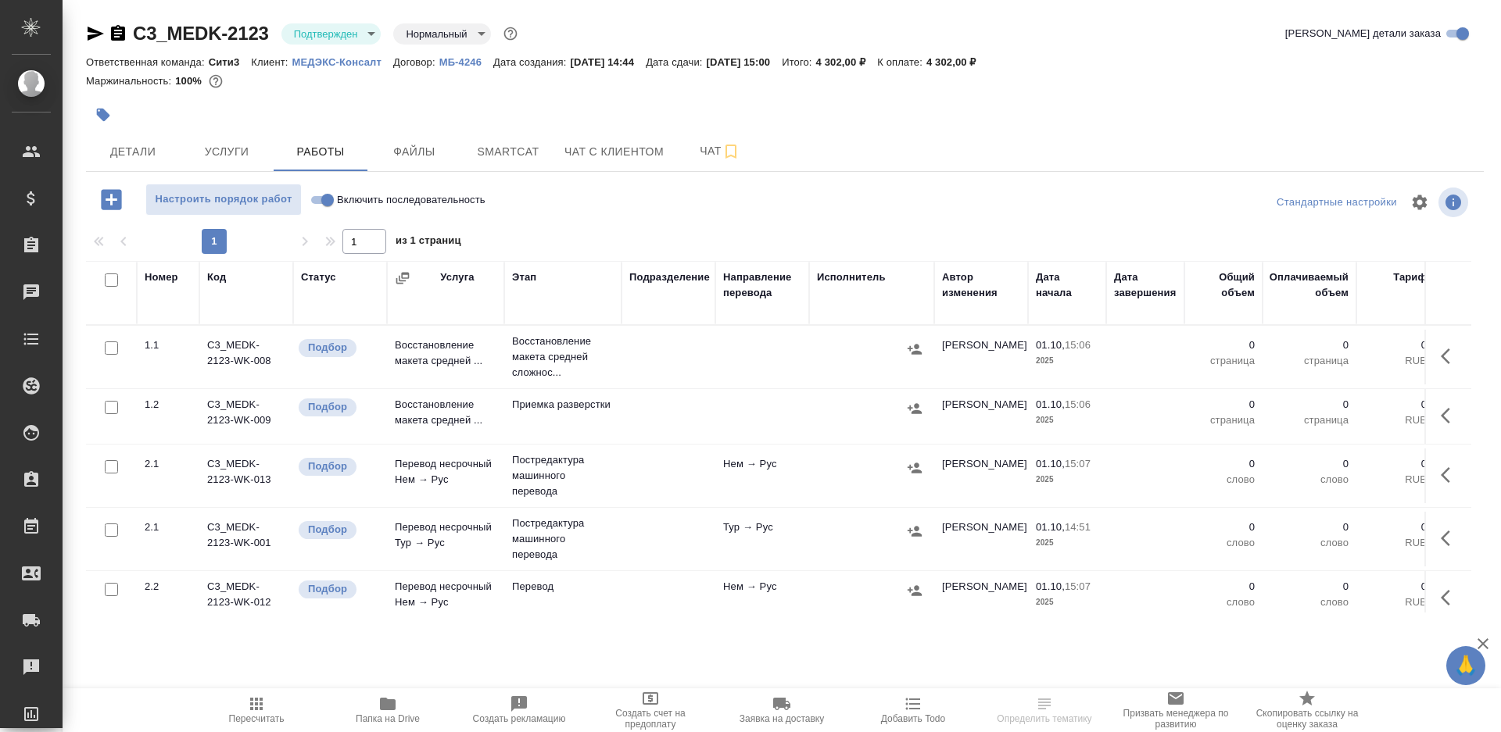
click at [520, 218] on div "Настроить порядок работ Включить последовательность" at bounding box center [319, 203] width 466 height 38
click at [410, 704] on span "Папка на Drive" at bounding box center [387, 710] width 113 height 30
click at [331, 199] on input "Включить последовательность" at bounding box center [327, 200] width 56 height 19
checkbox input "true"
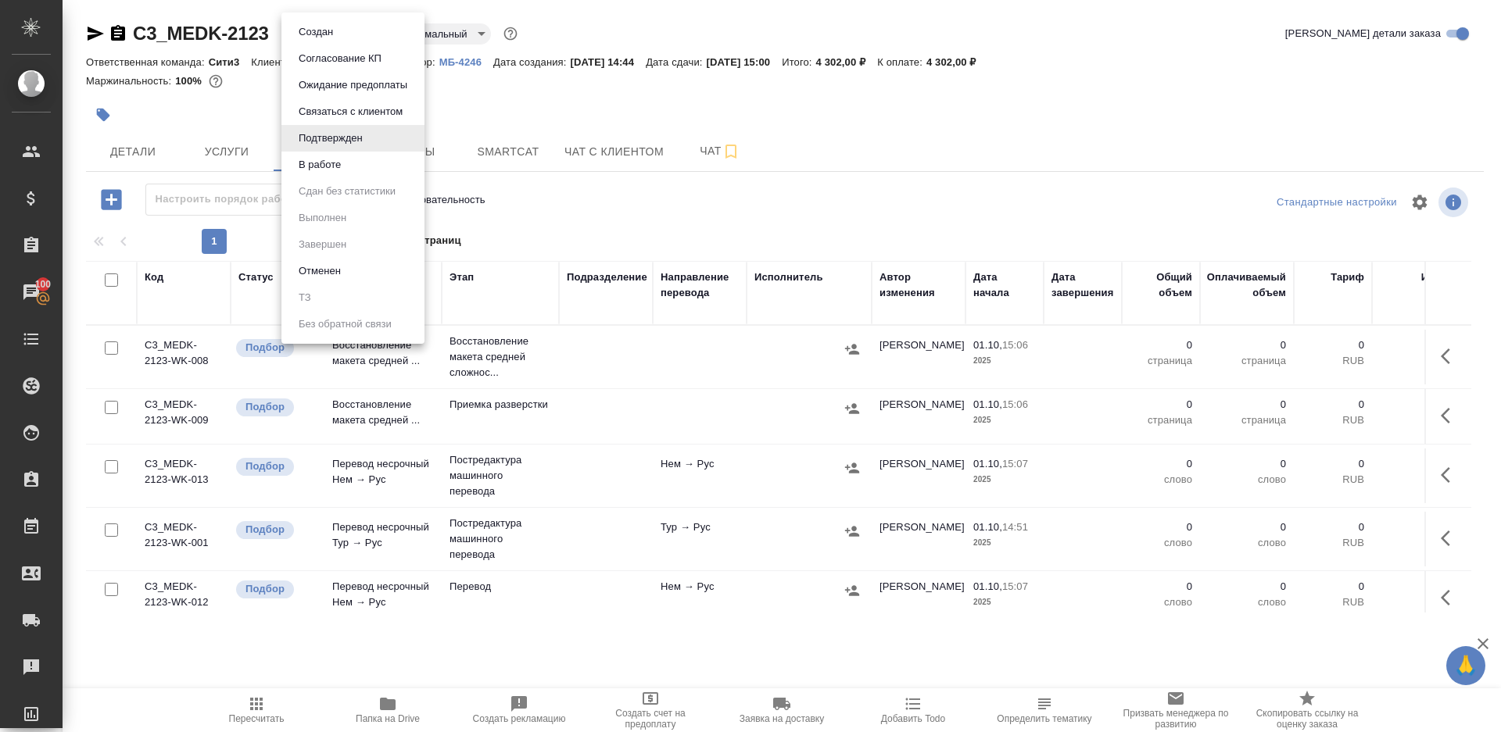
click at [328, 32] on body "🙏 .cls-1 fill:#fff; AWATERA Gazizov Rinat Клиенты Спецификации Заказы 100 Чаты …" at bounding box center [750, 366] width 1501 height 732
click at [329, 177] on li "В работе" at bounding box center [352, 165] width 143 height 27
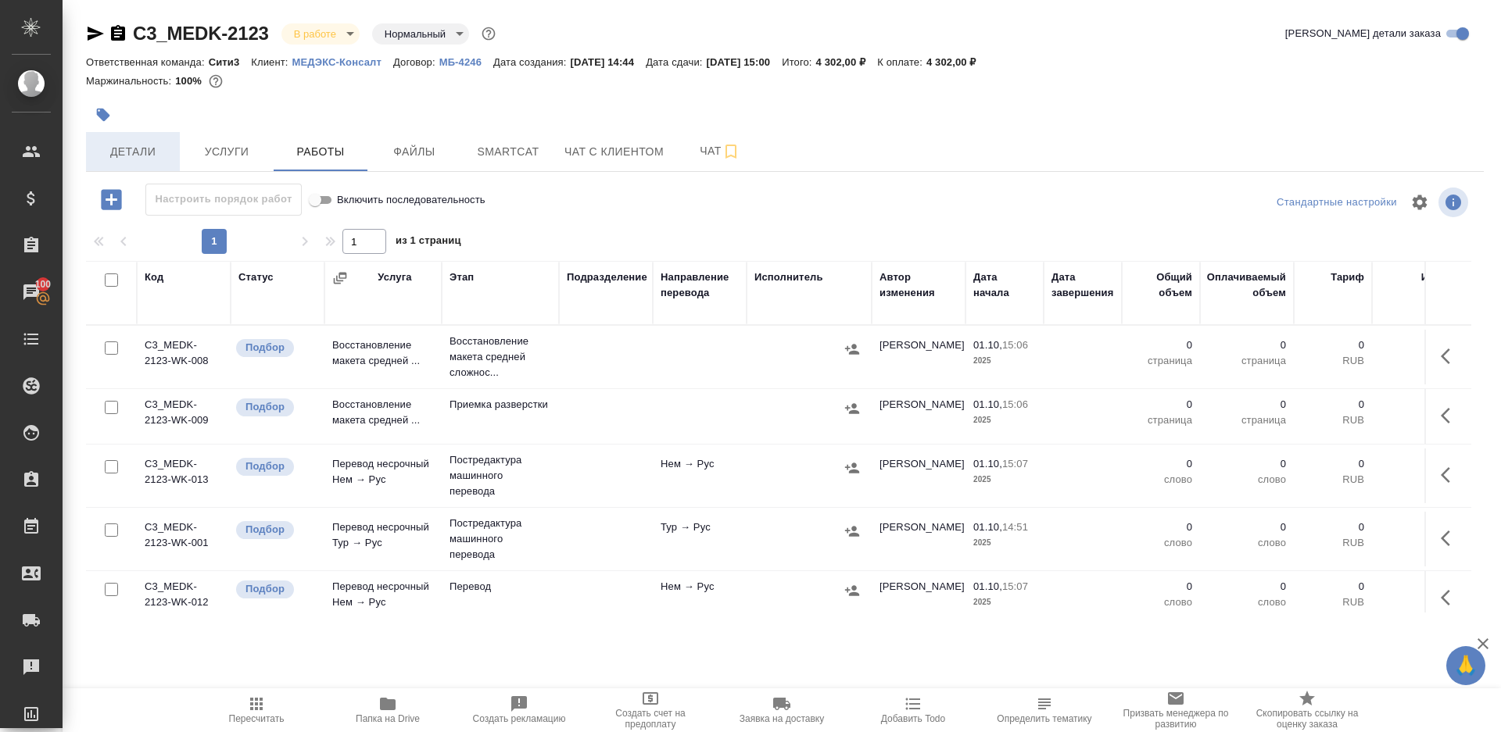
click at [138, 135] on button "Детали" at bounding box center [133, 151] width 94 height 39
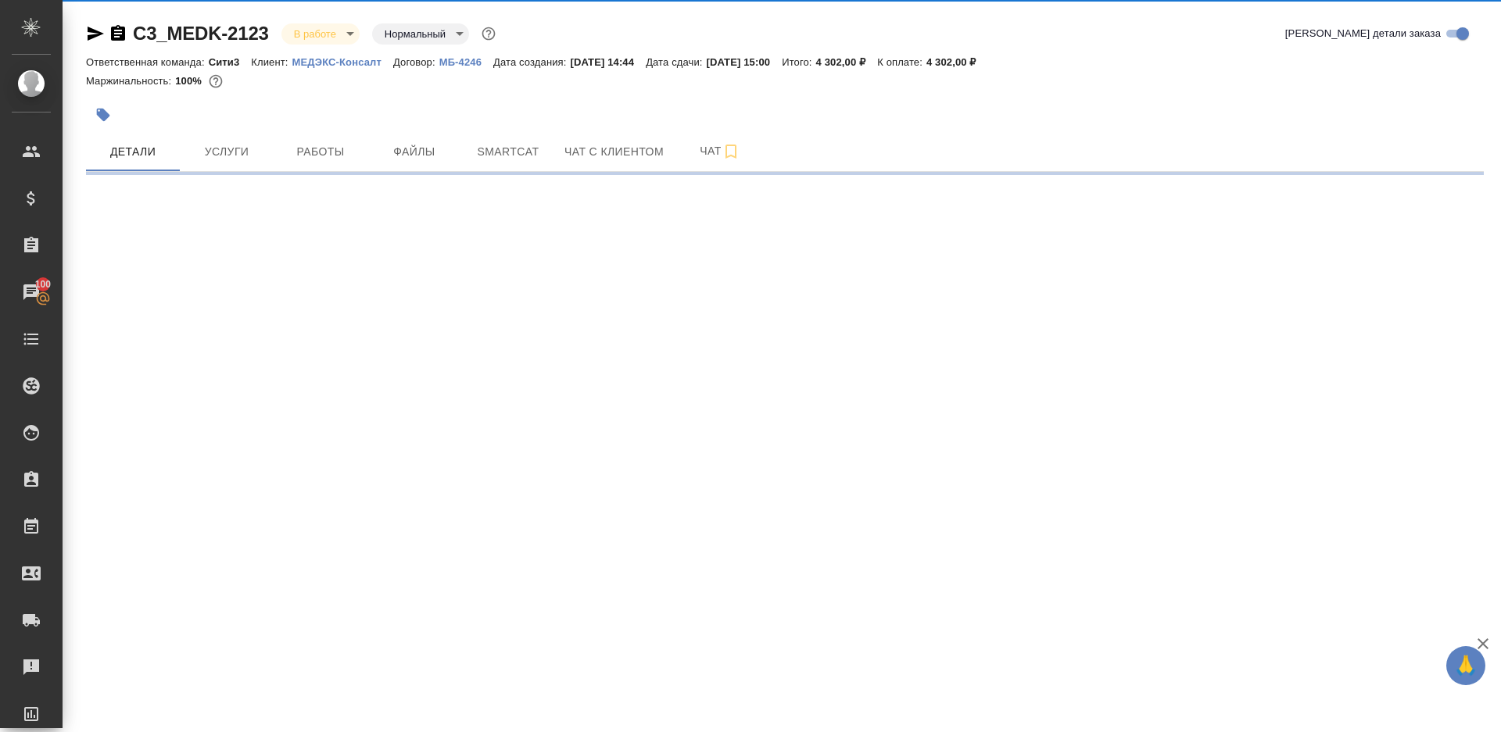
select select "RU"
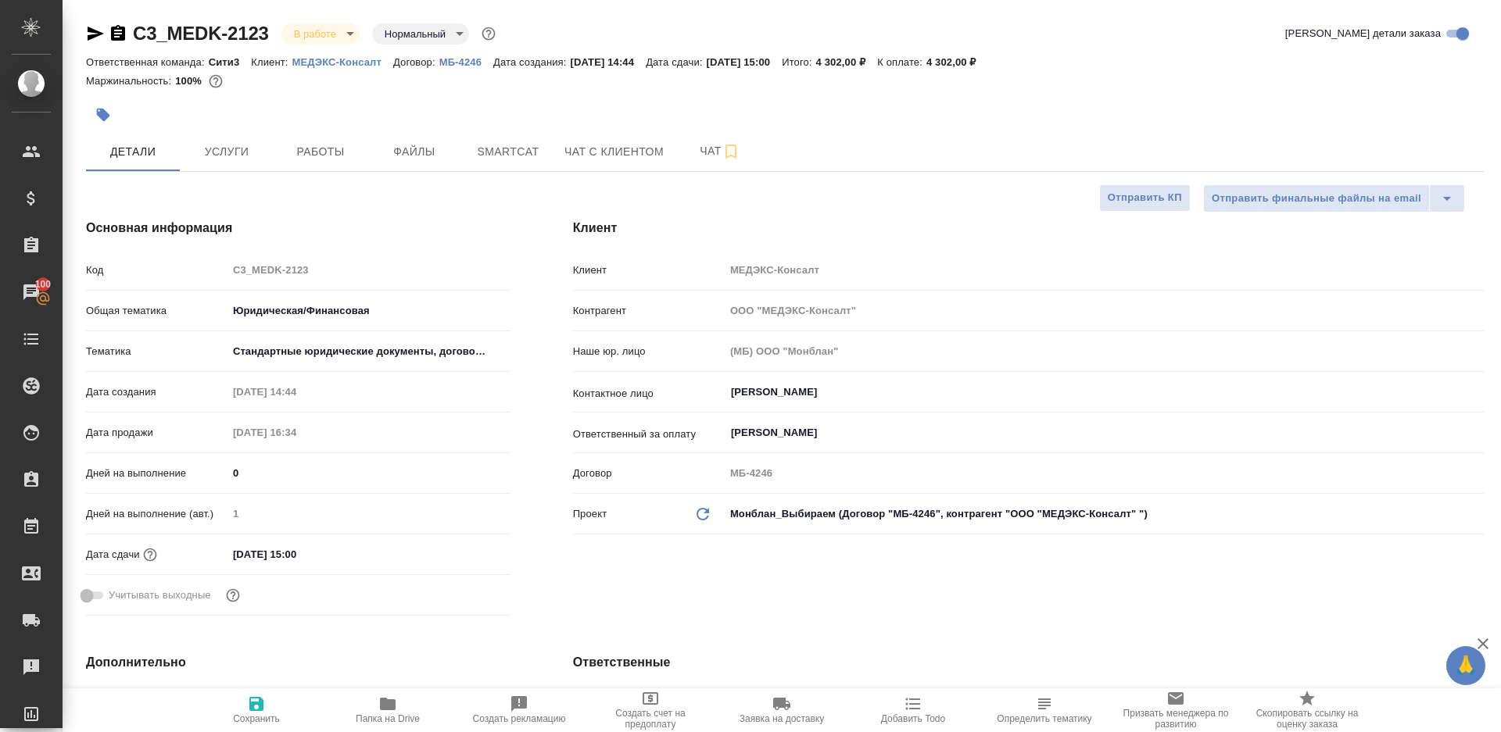
type textarea "x"
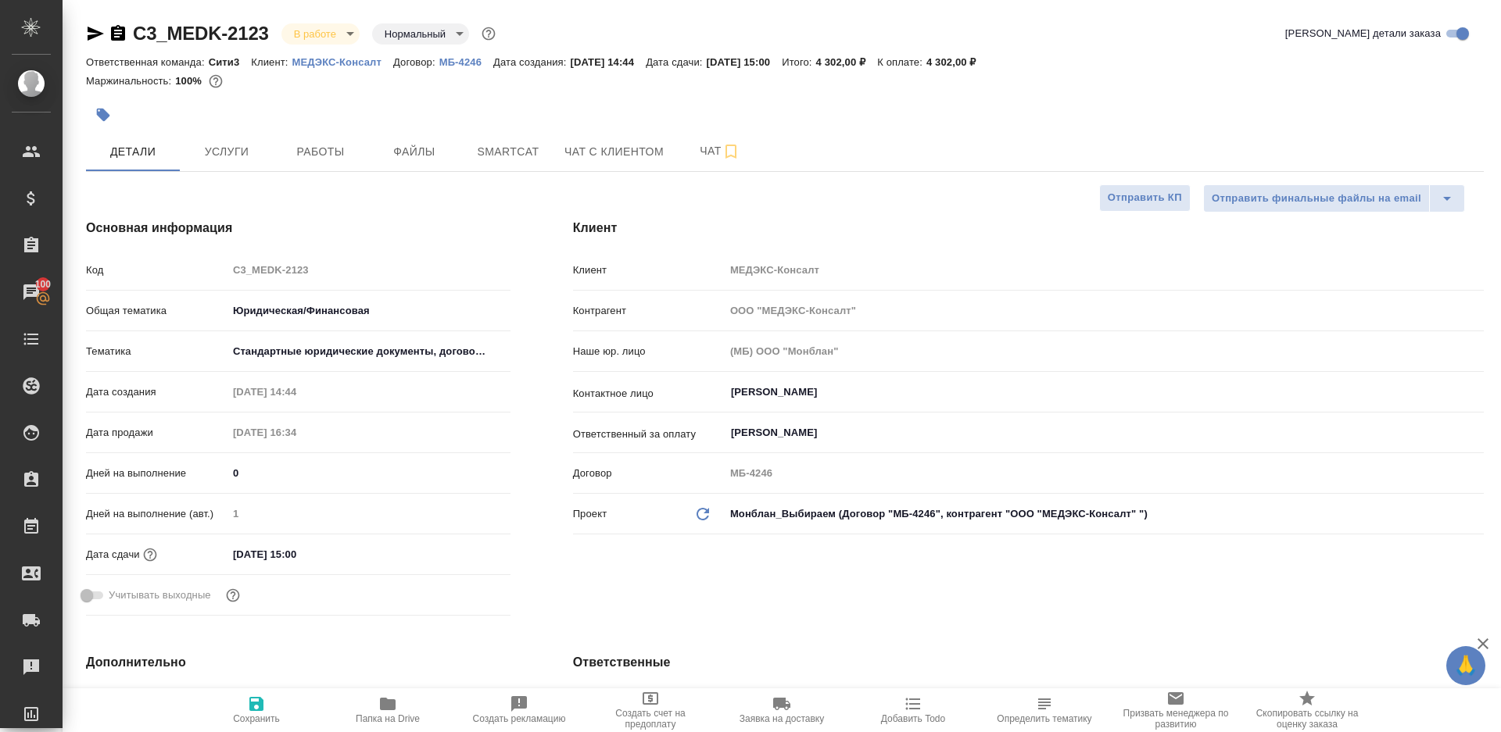
type textarea "x"
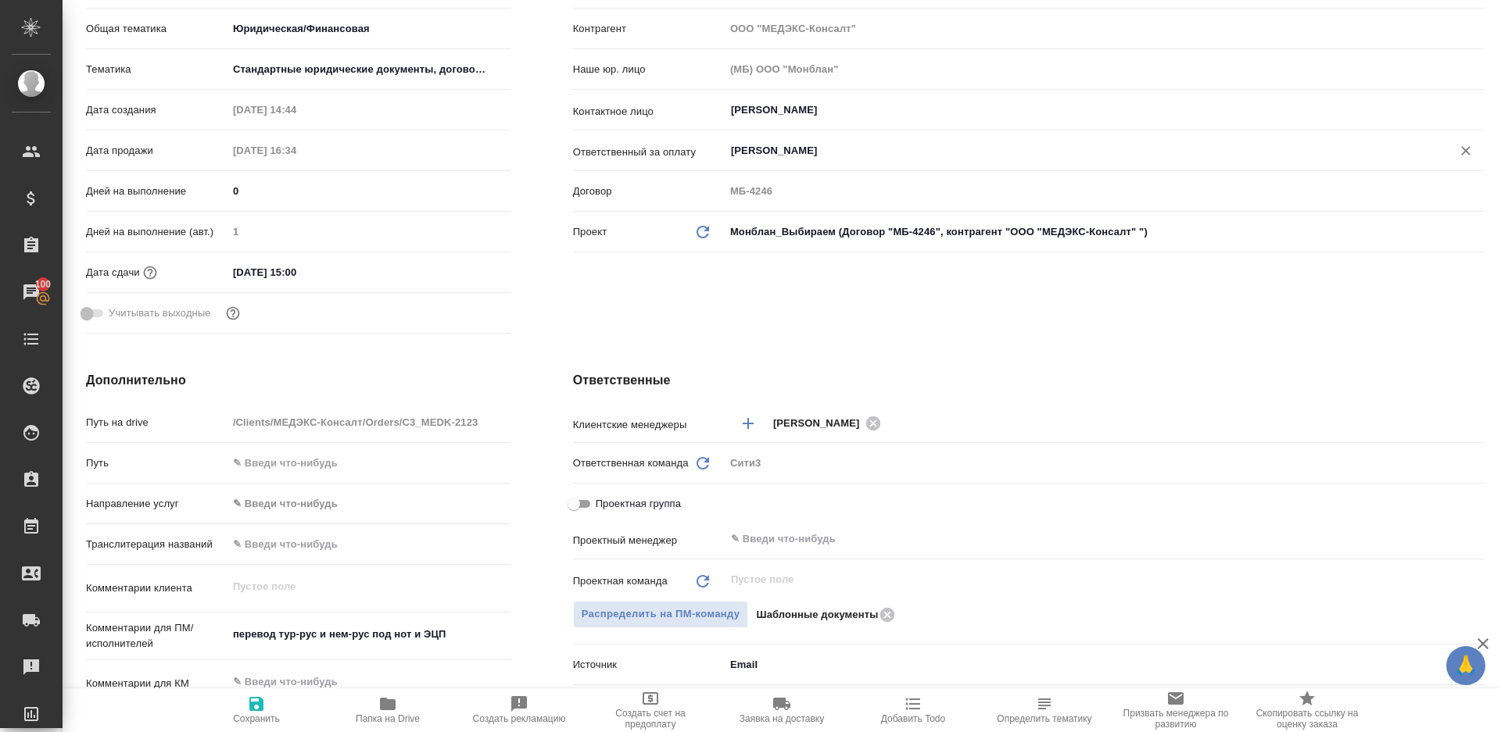
scroll to position [281, 0]
click at [834, 536] on input "text" at bounding box center [1077, 540] width 697 height 19
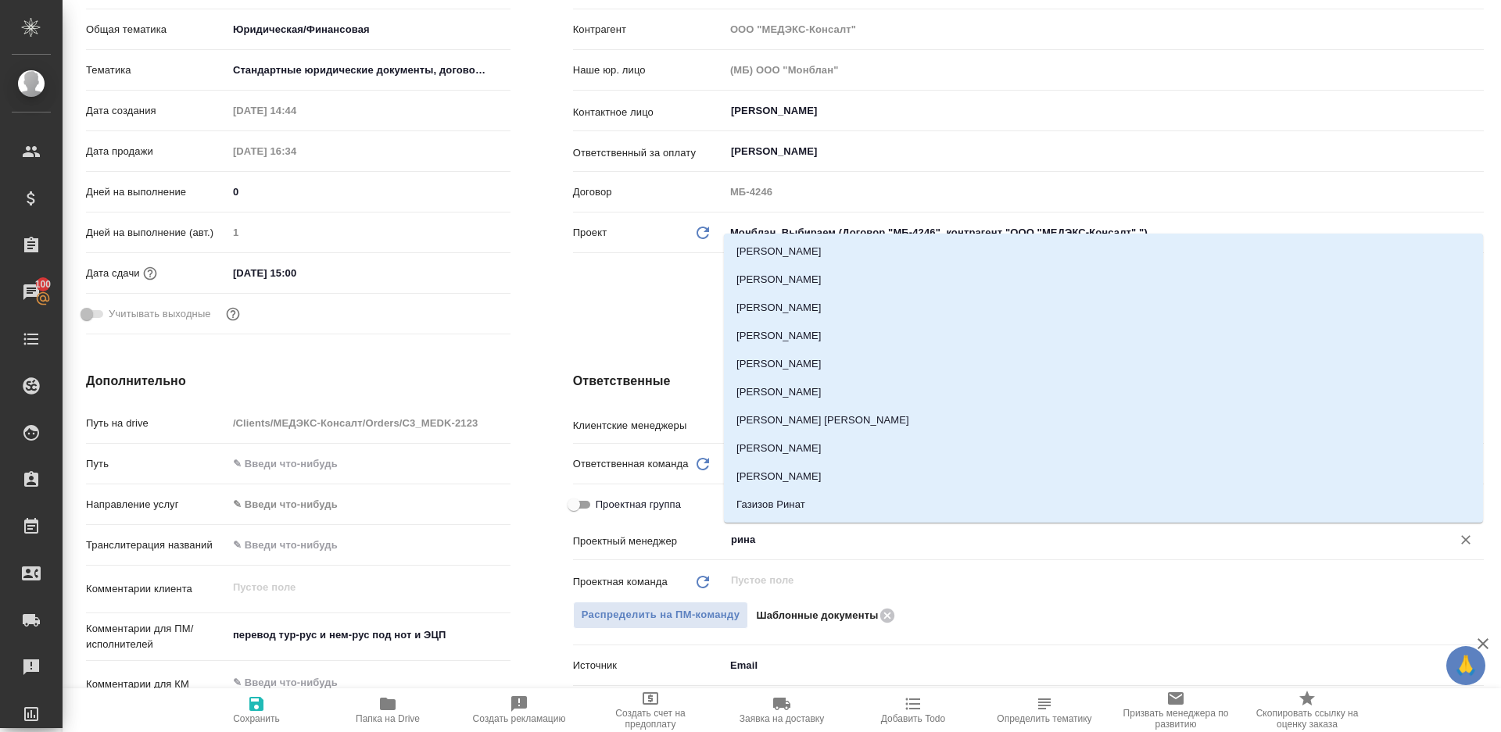
type input "ринат"
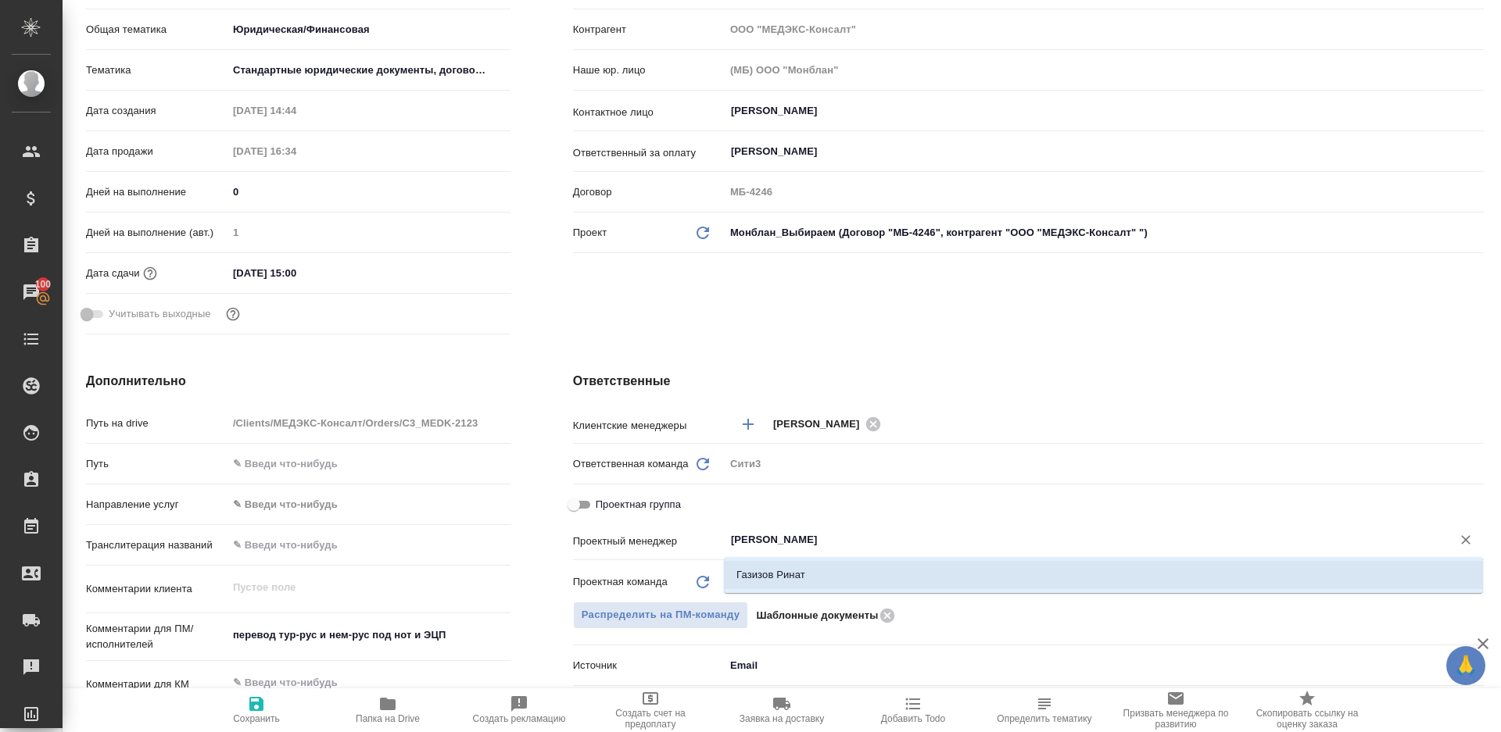
click at [834, 569] on li "Газизов Ринат" at bounding box center [1103, 575] width 759 height 28
type textarea "x"
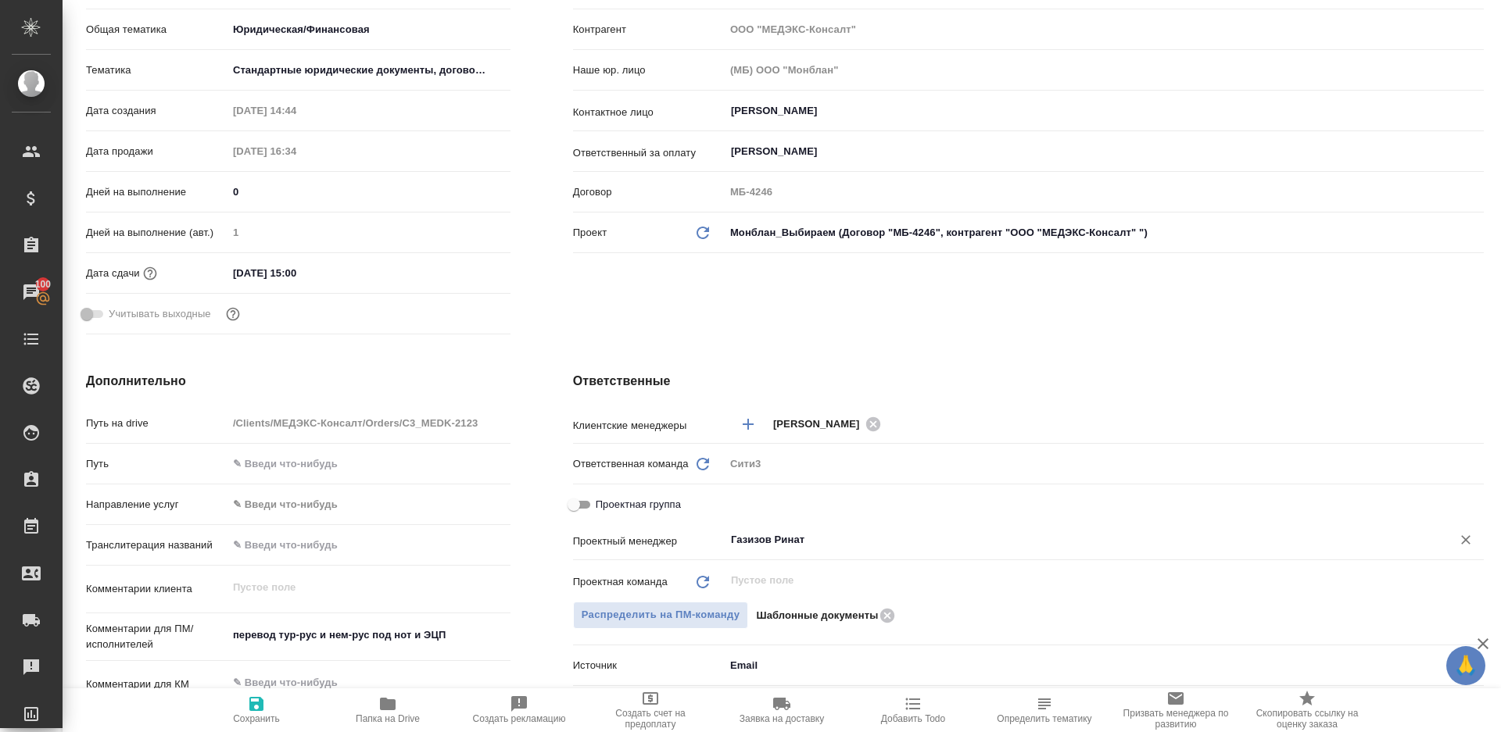
type input "Газизов Ринат"
click at [261, 709] on icon "button" at bounding box center [256, 704] width 14 height 14
type textarea "x"
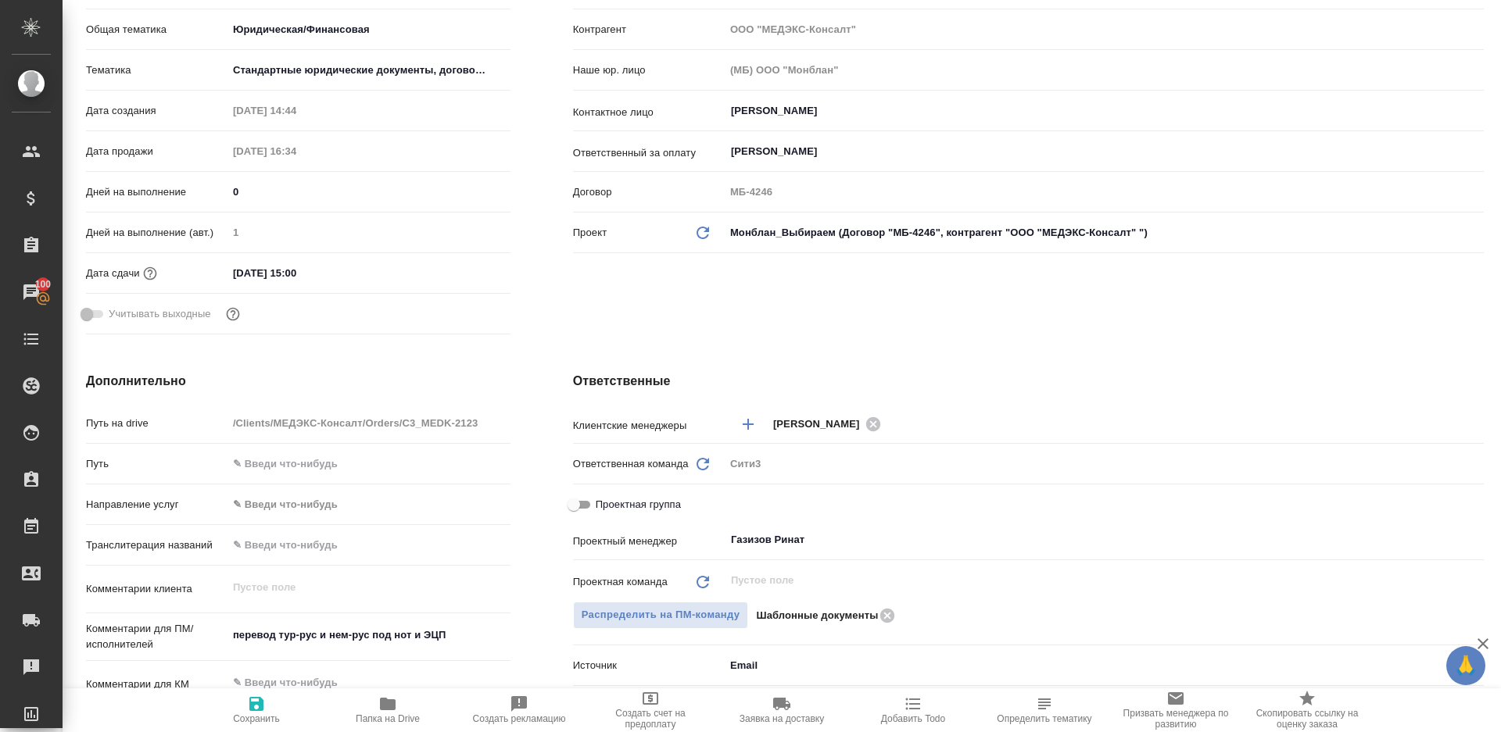
type textarea "x"
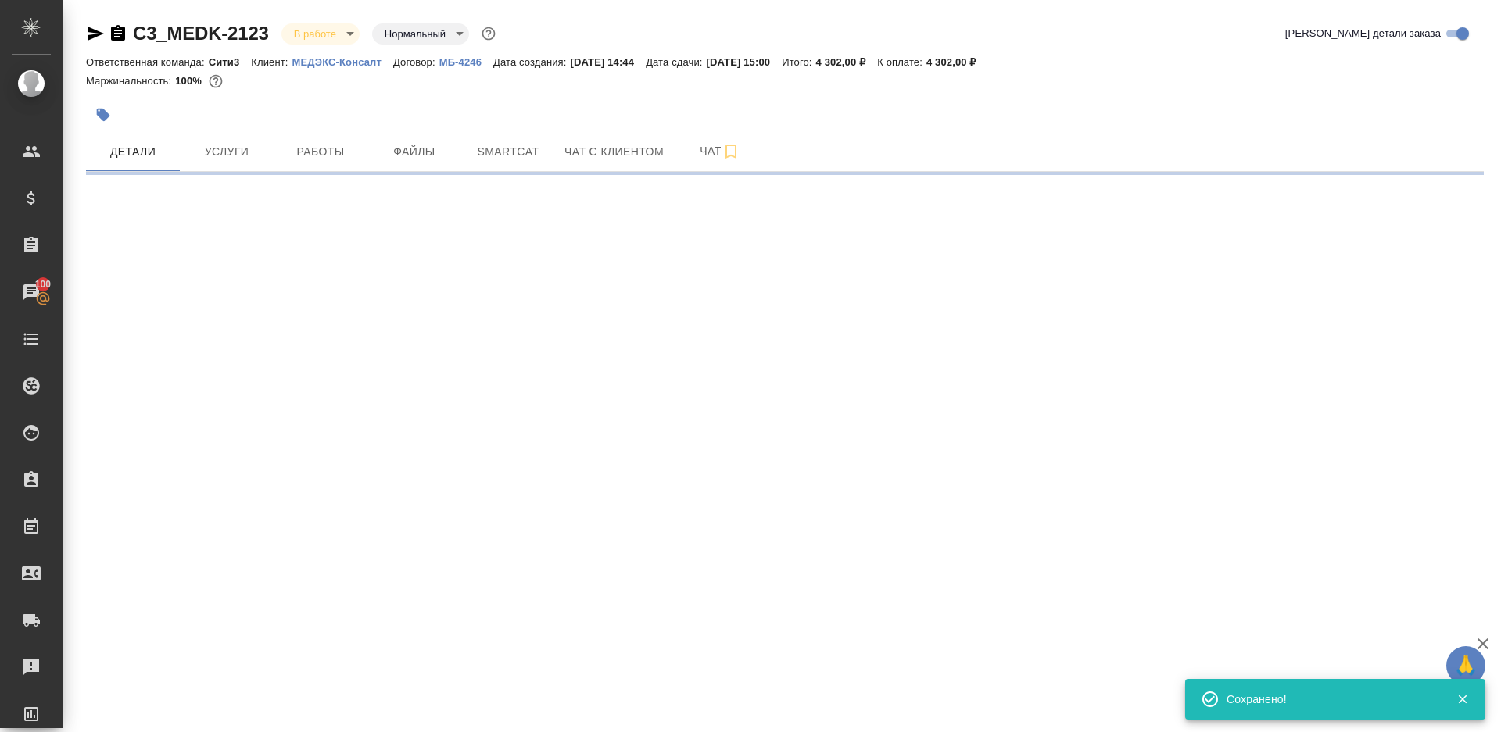
scroll to position [0, 0]
select select "RU"
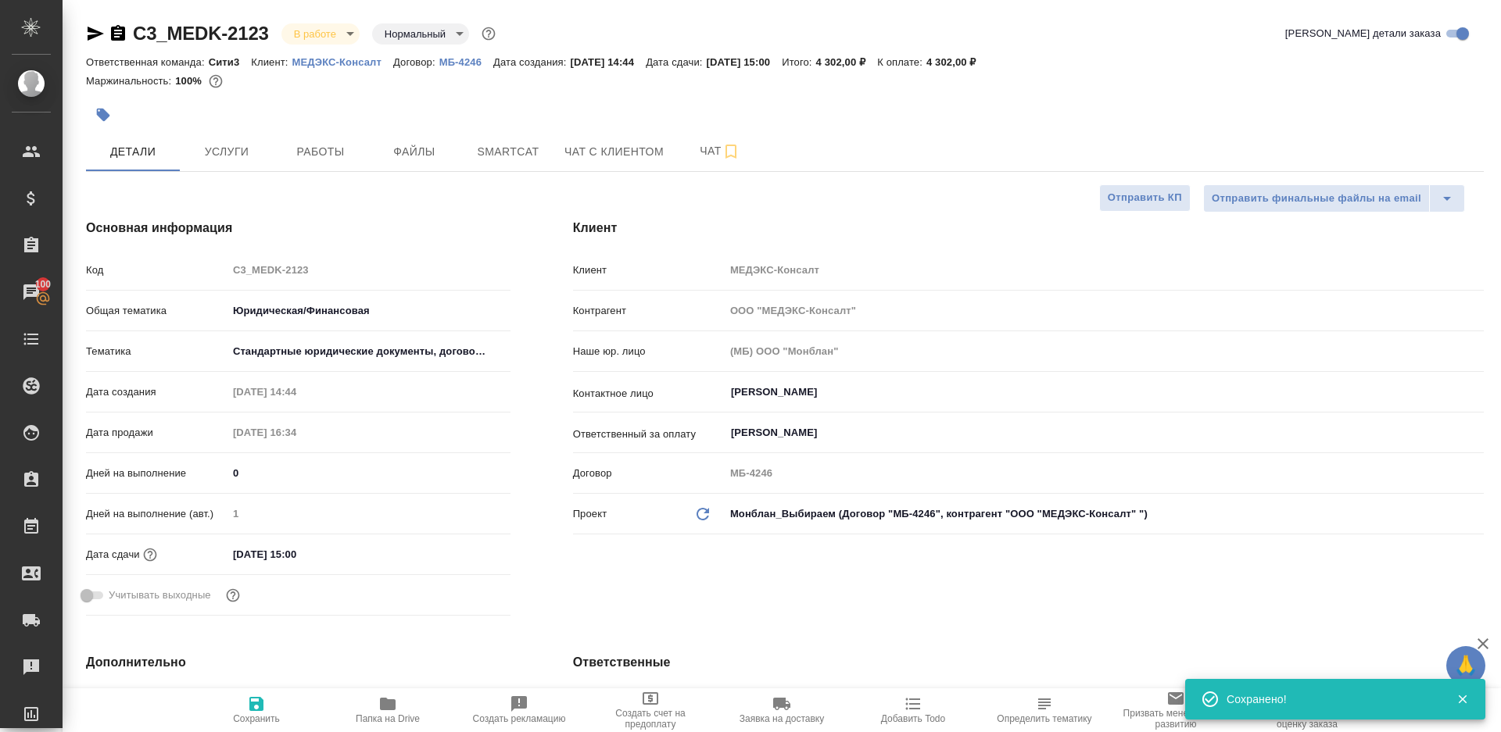
type textarea "x"
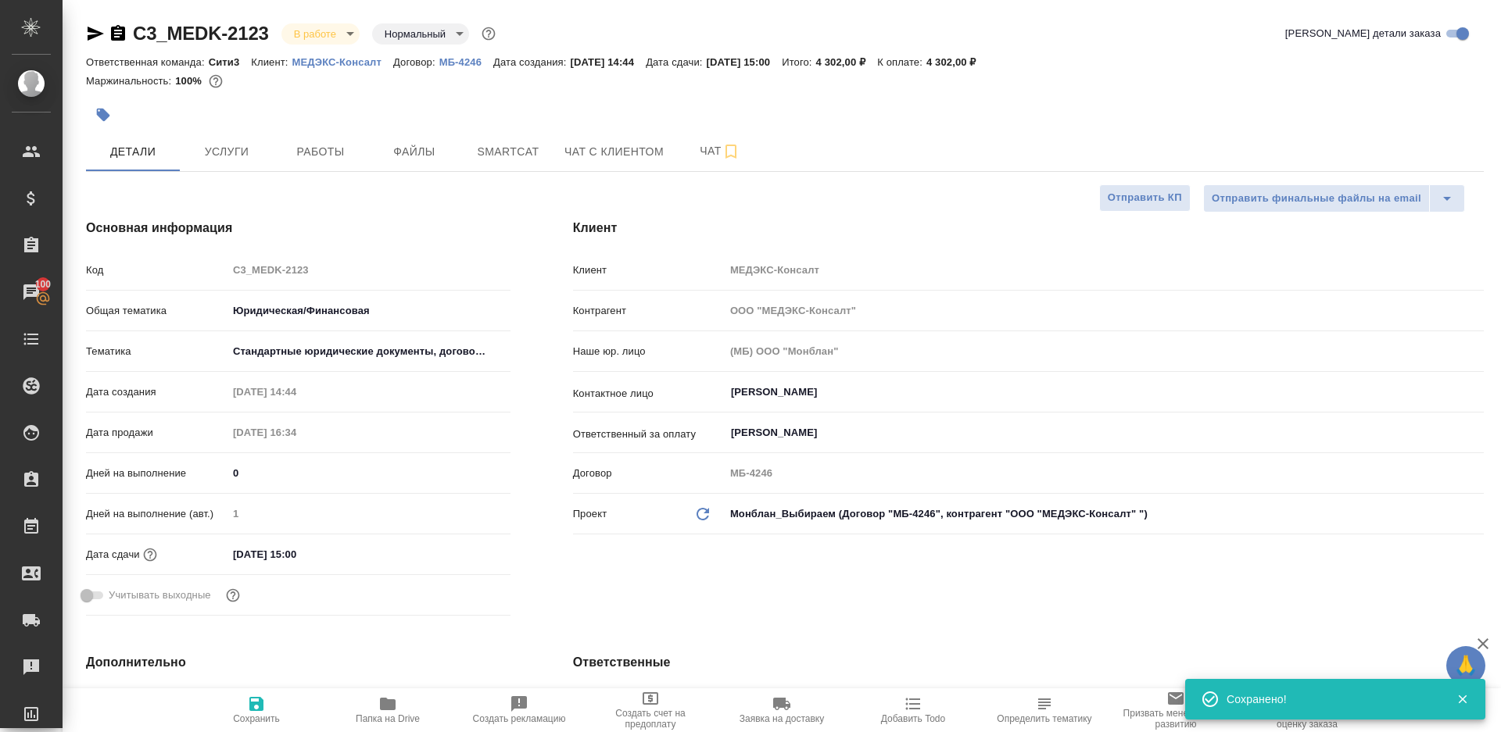
type textarea "x"
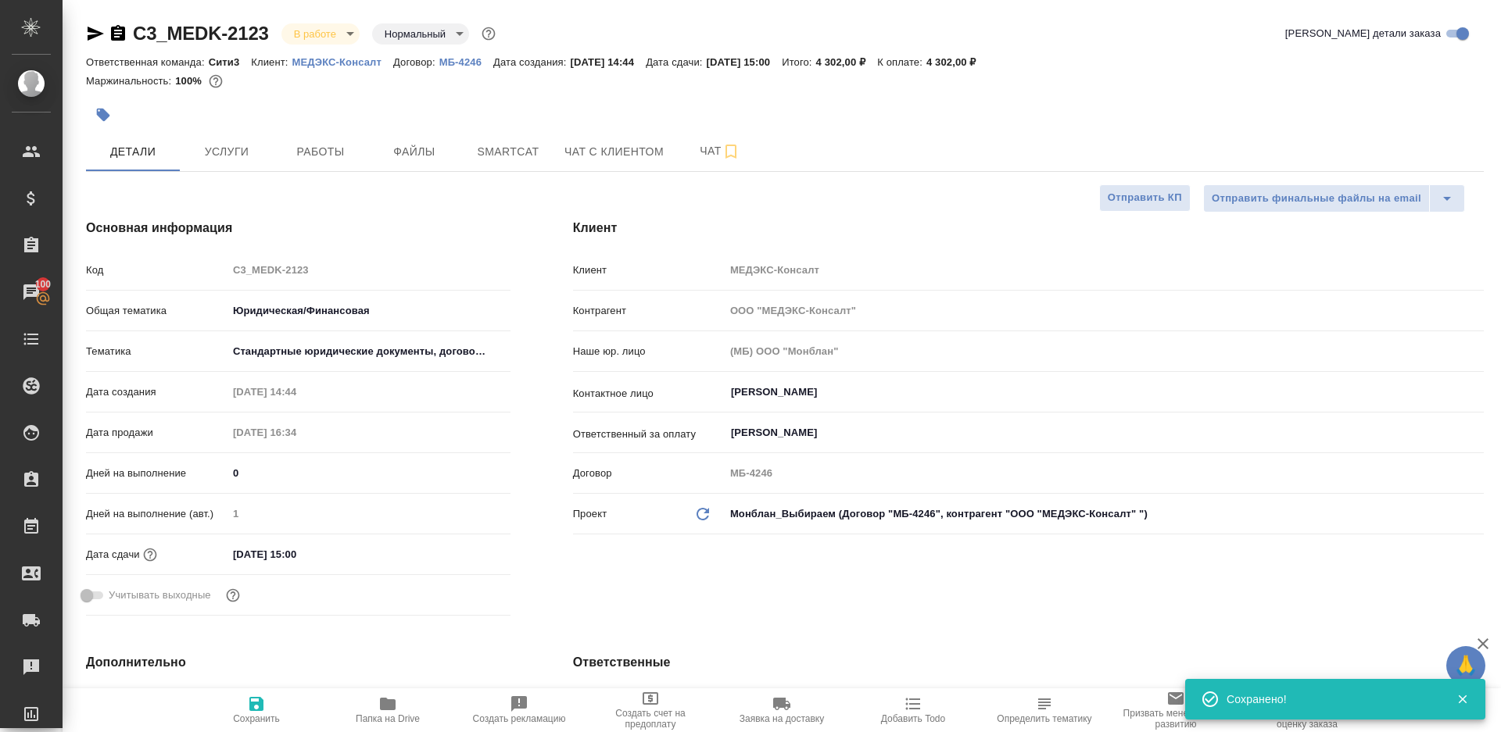
type textarea "x"
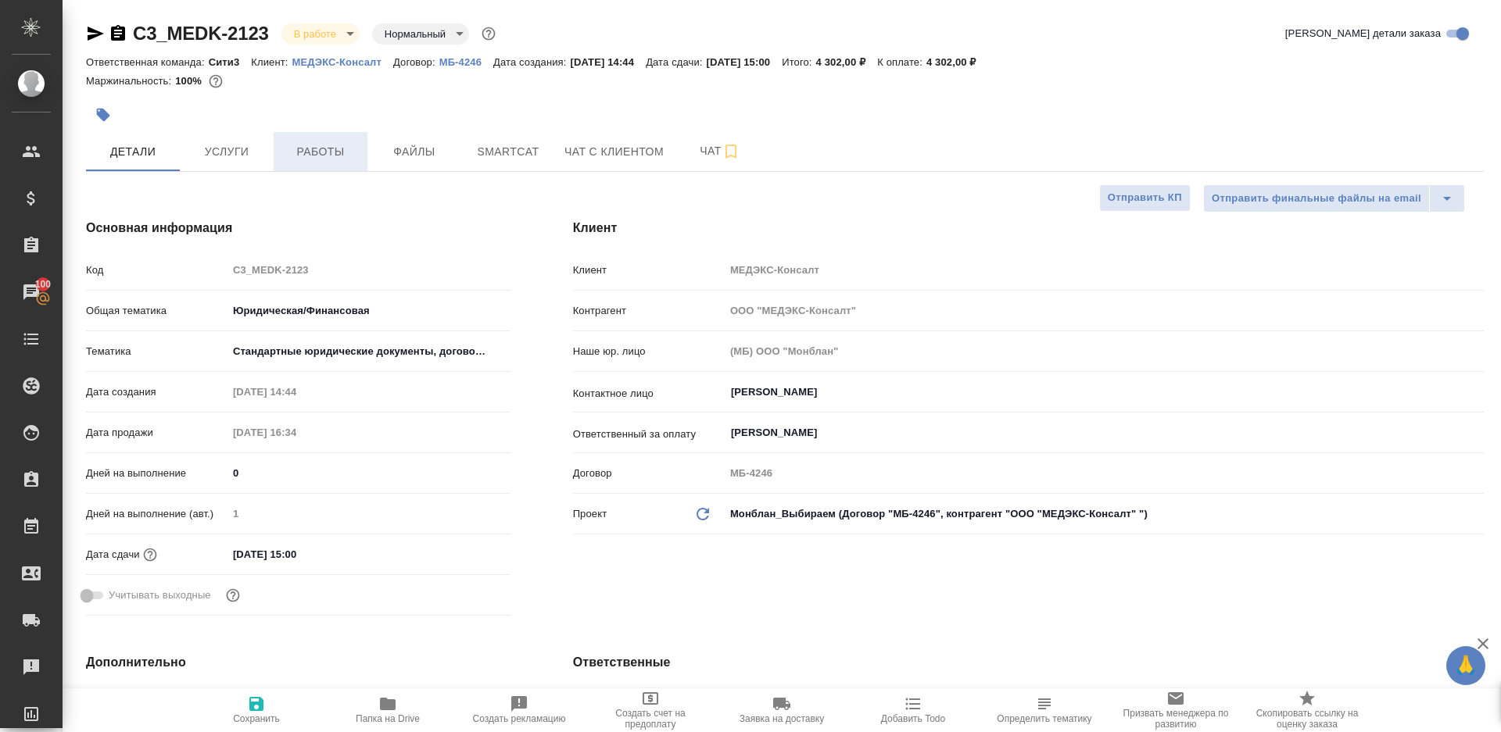
click at [296, 157] on span "Работы" at bounding box center [320, 152] width 75 height 20
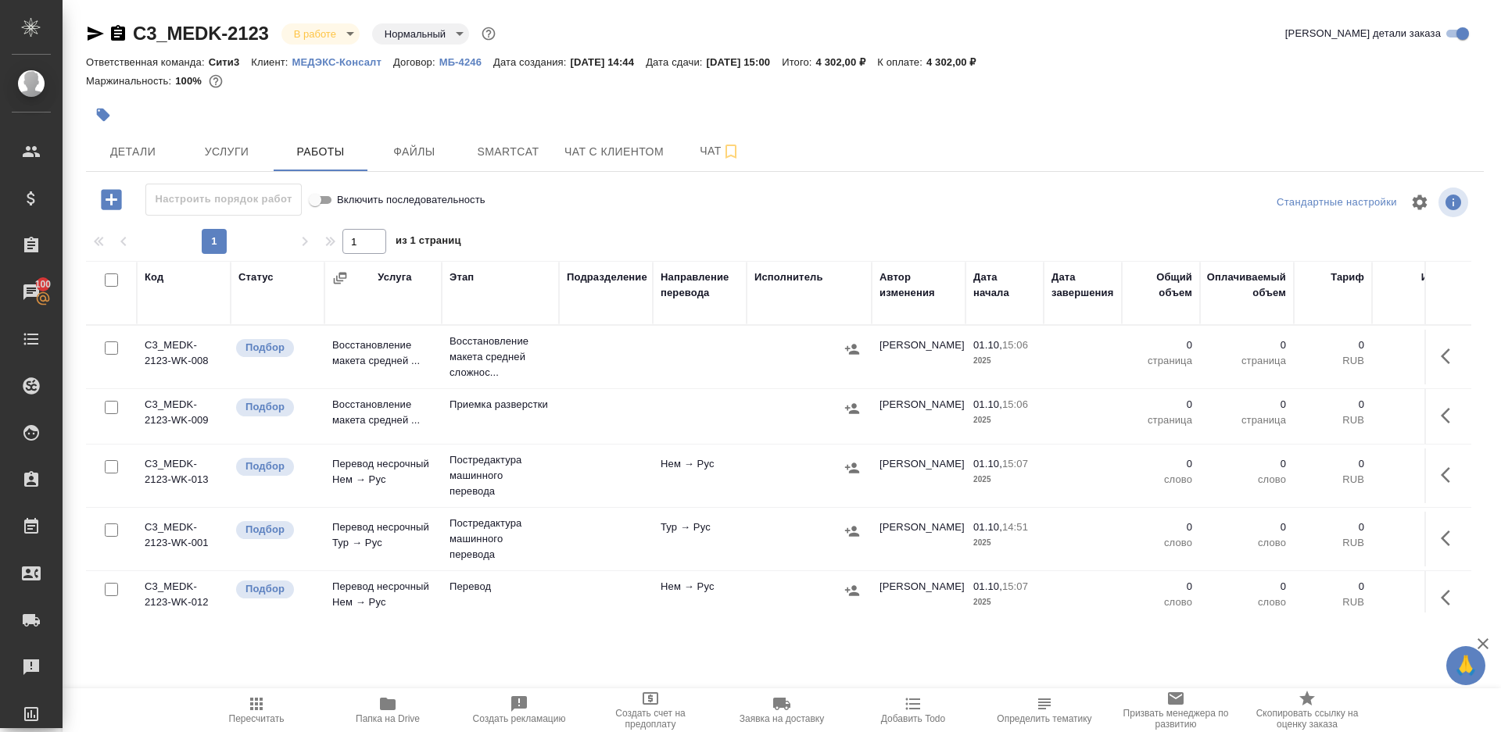
click at [641, 229] on div "1 1 из 1 страниц" at bounding box center [785, 241] width 1398 height 25
click at [110, 278] on input "checkbox" at bounding box center [111, 280] width 13 height 13
checkbox input "true"
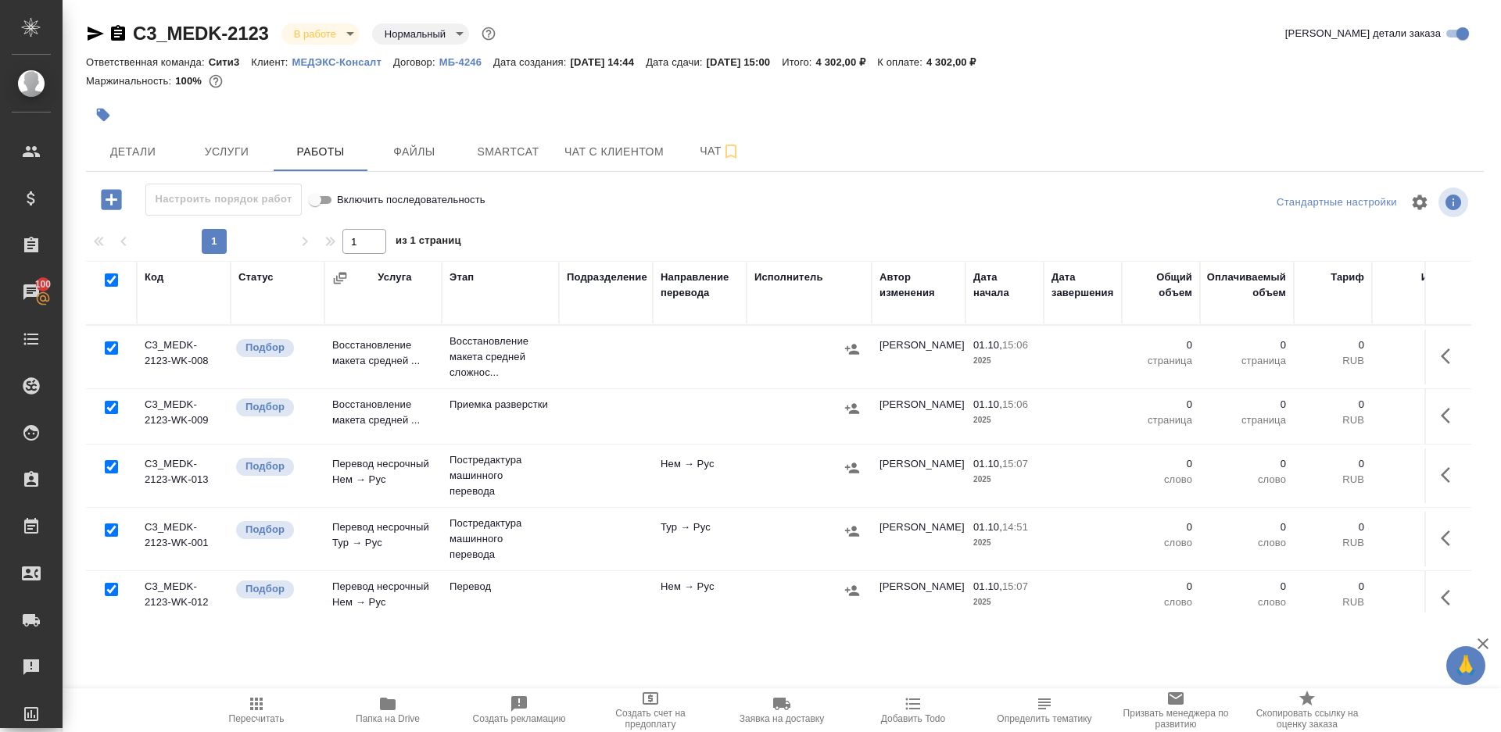
checkbox input "true"
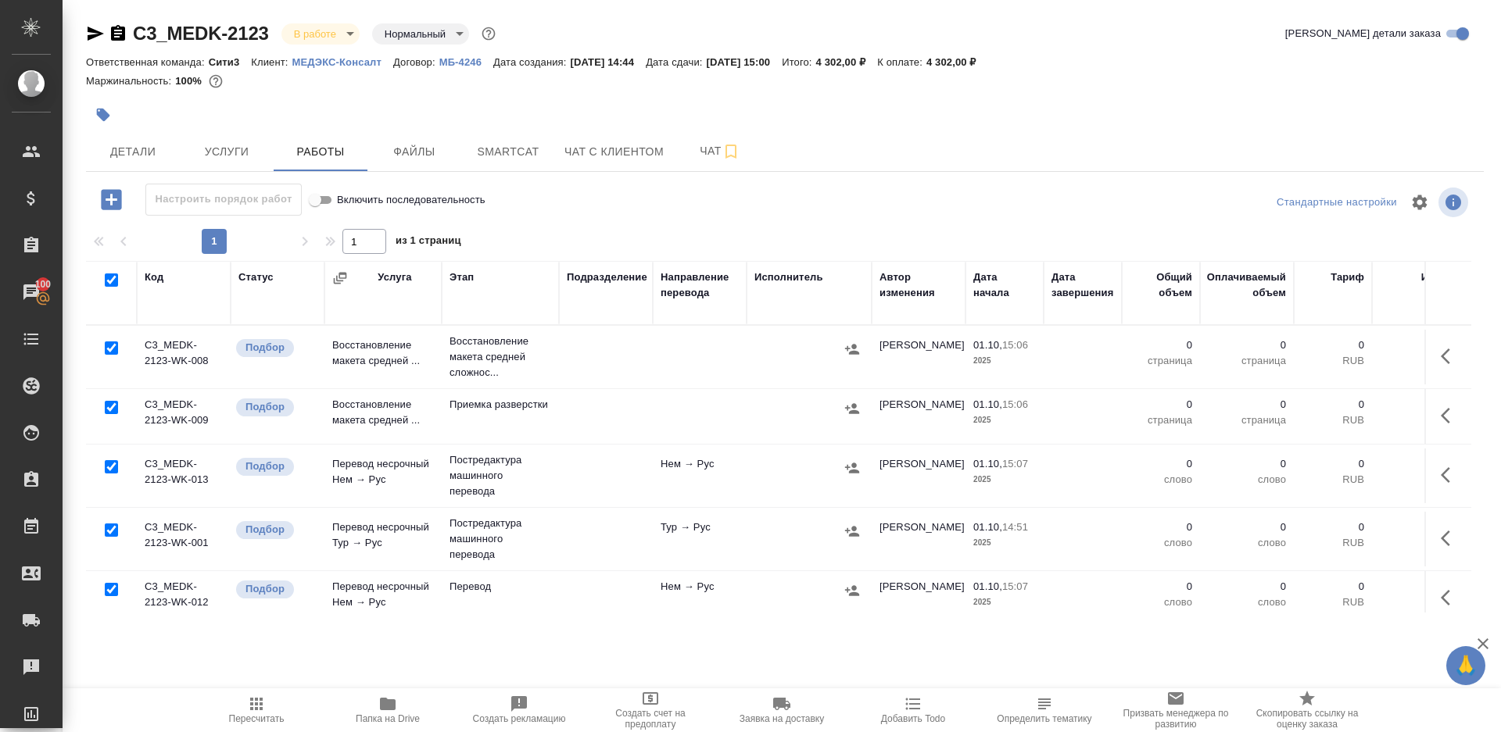
checkbox input "true"
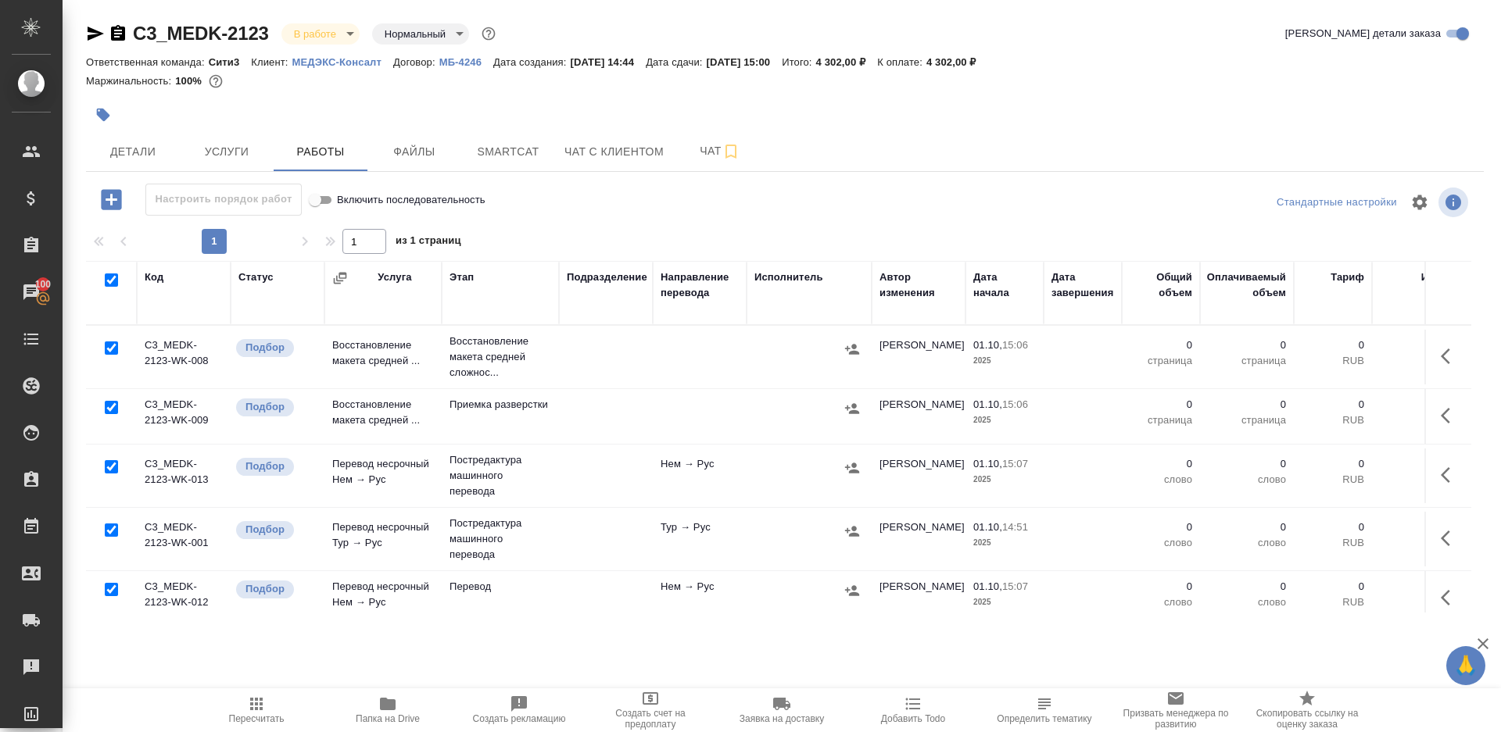
checkbox input "true"
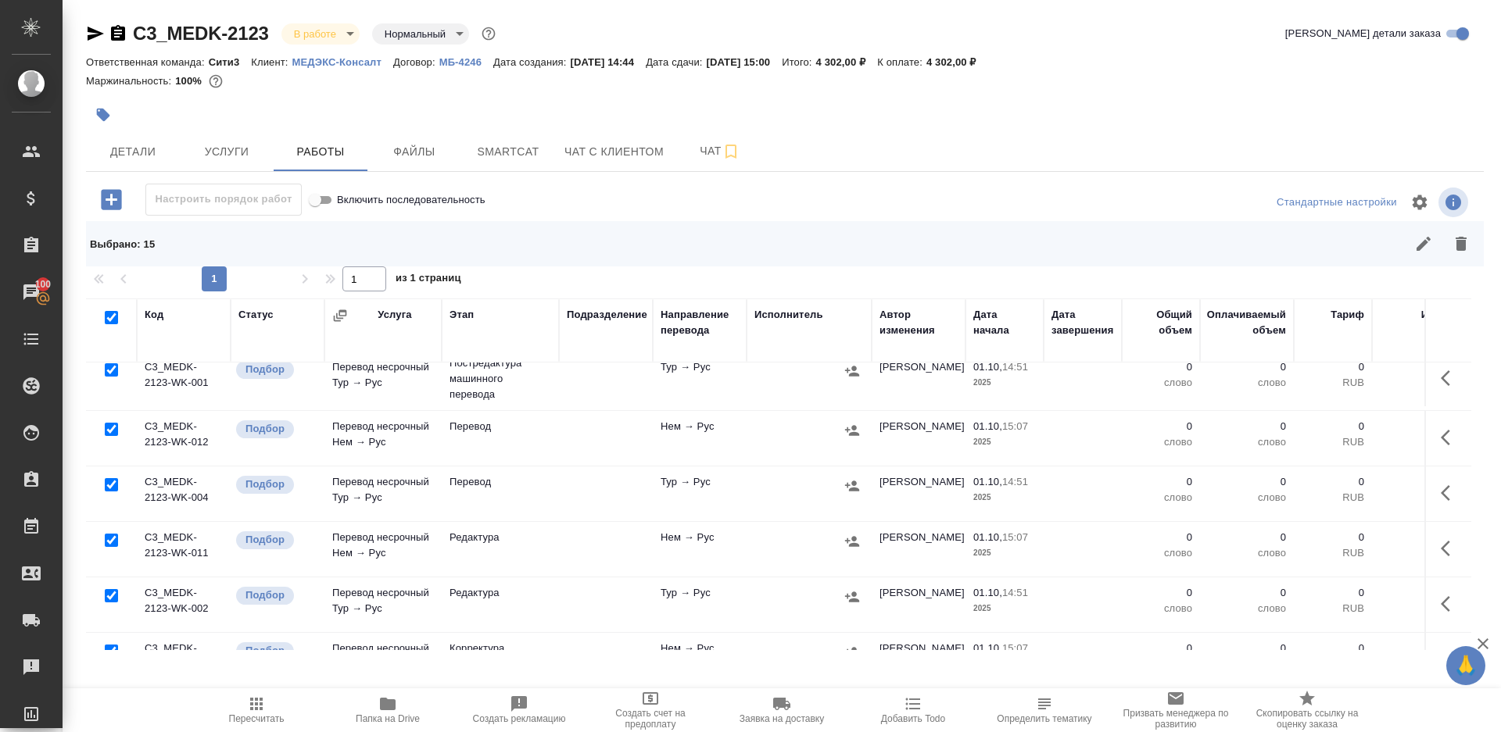
scroll to position [199, 0]
click at [110, 430] on input "checkbox" at bounding box center [111, 428] width 13 height 13
checkbox input "false"
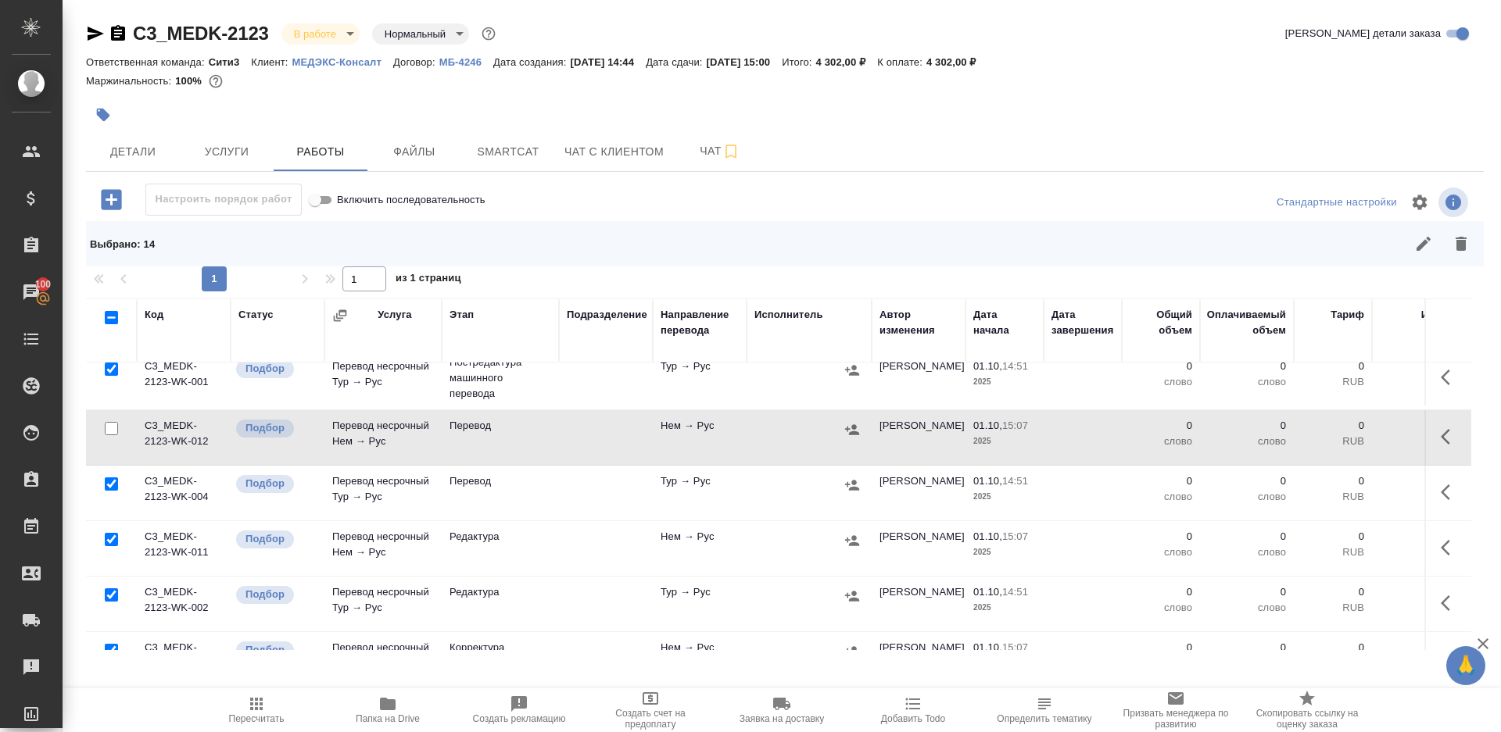
click at [110, 485] on input "checkbox" at bounding box center [111, 484] width 13 height 13
checkbox input "false"
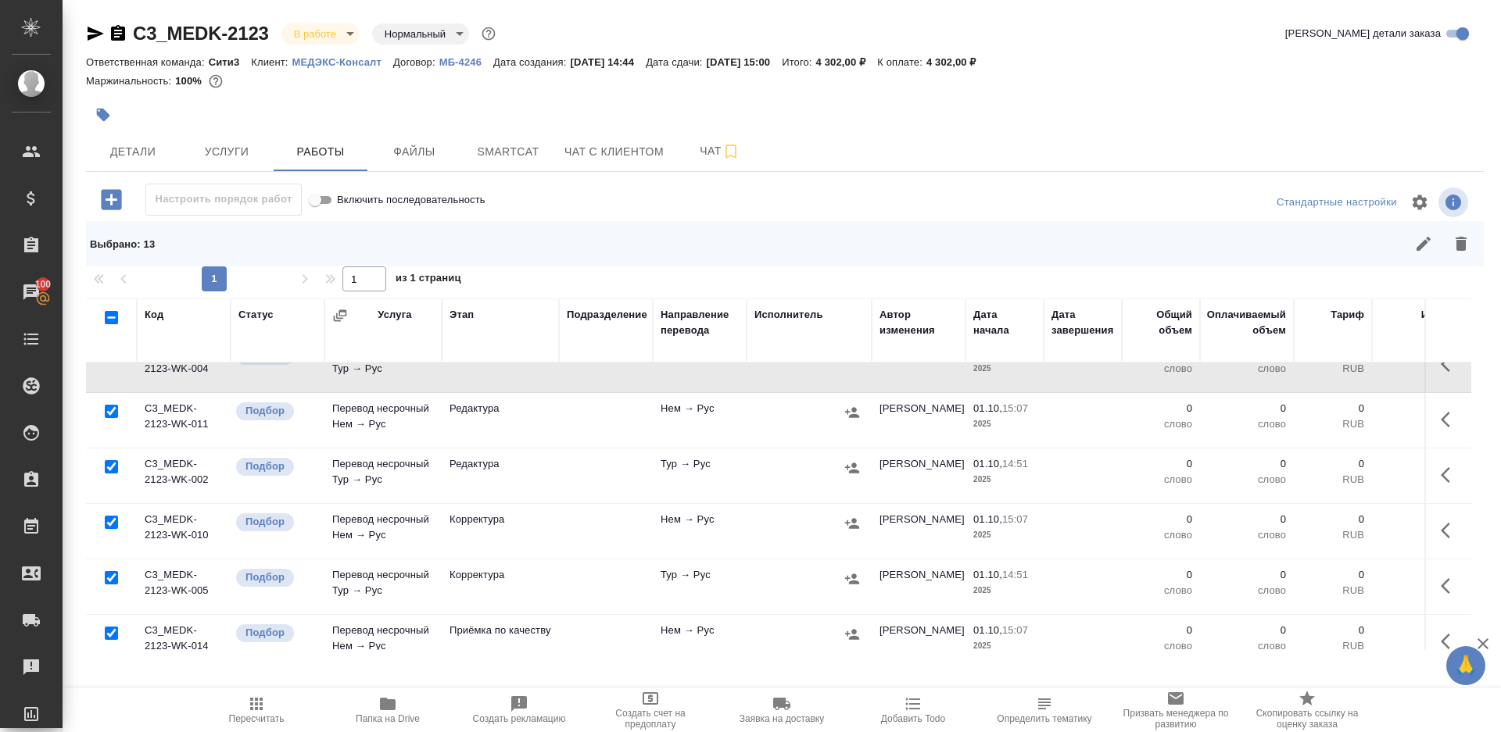
scroll to position [378, 0]
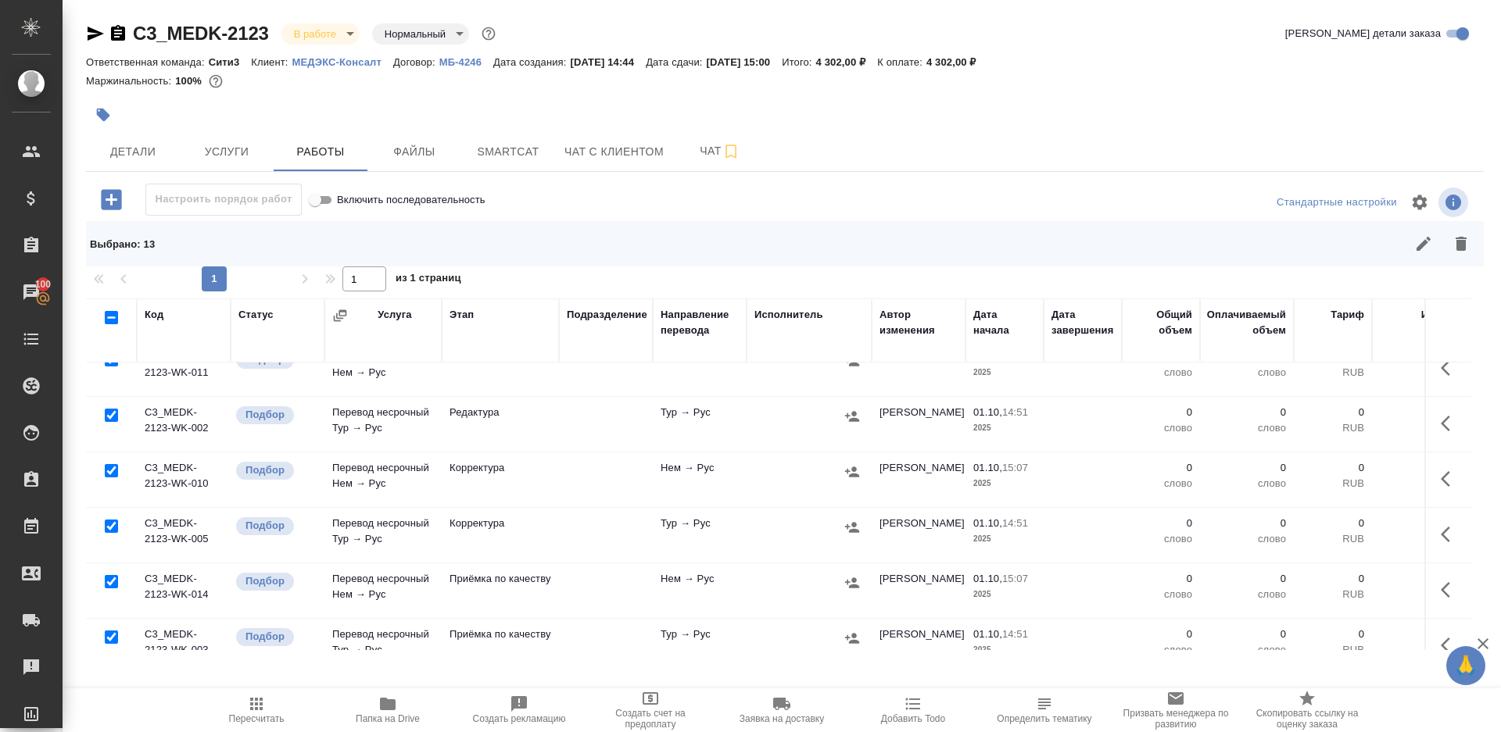
click at [112, 576] on input "checkbox" at bounding box center [111, 581] width 13 height 13
checkbox input "false"
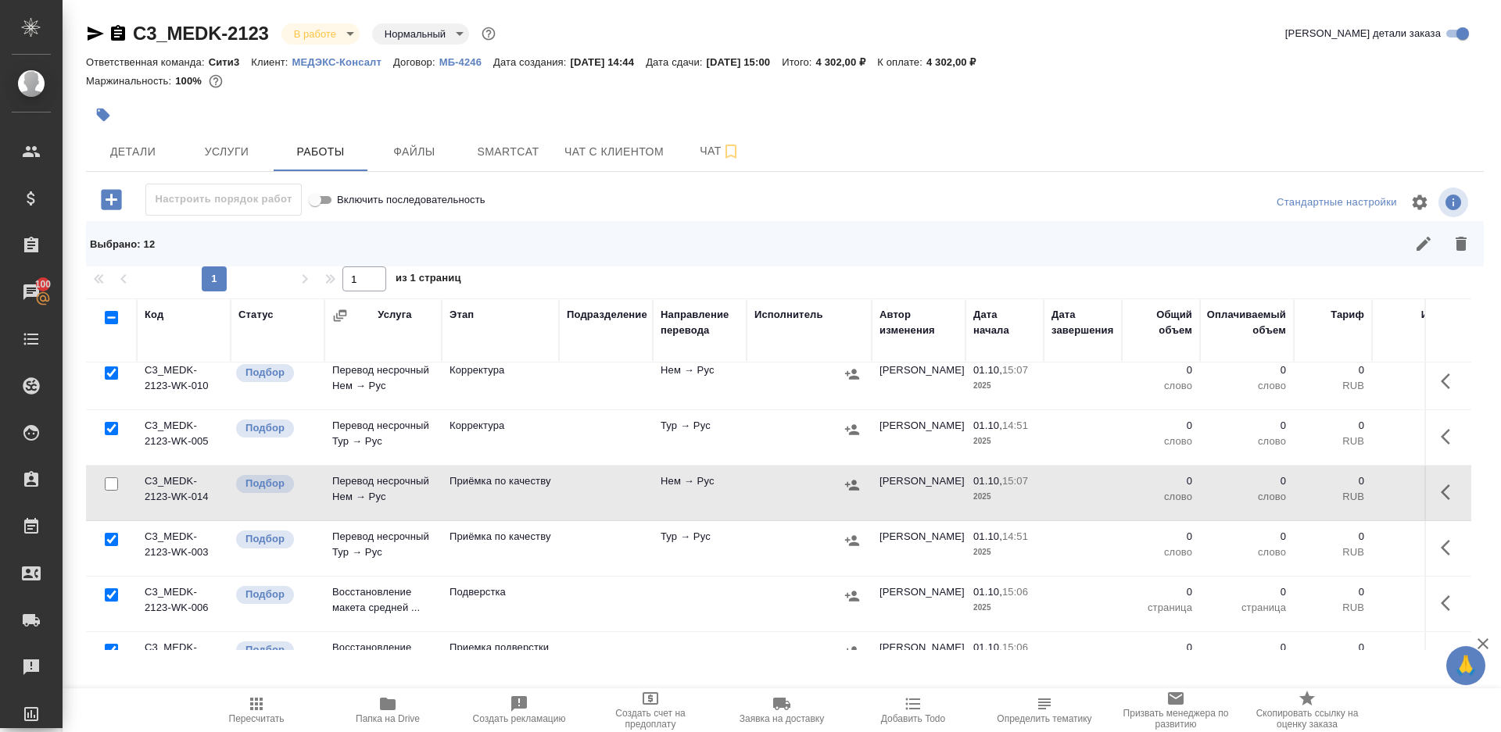
scroll to position [572, 0]
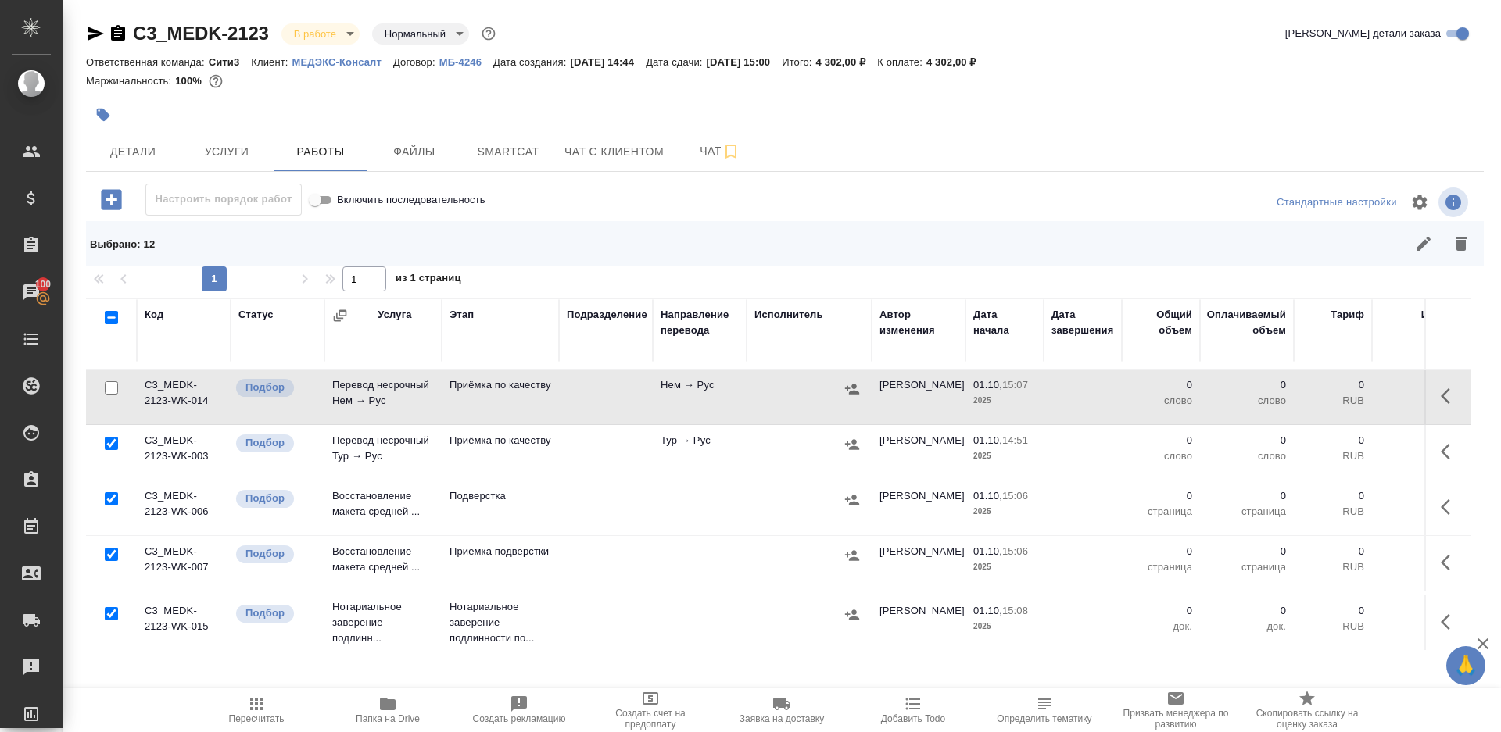
click at [112, 608] on input "checkbox" at bounding box center [111, 613] width 13 height 13
checkbox input "false"
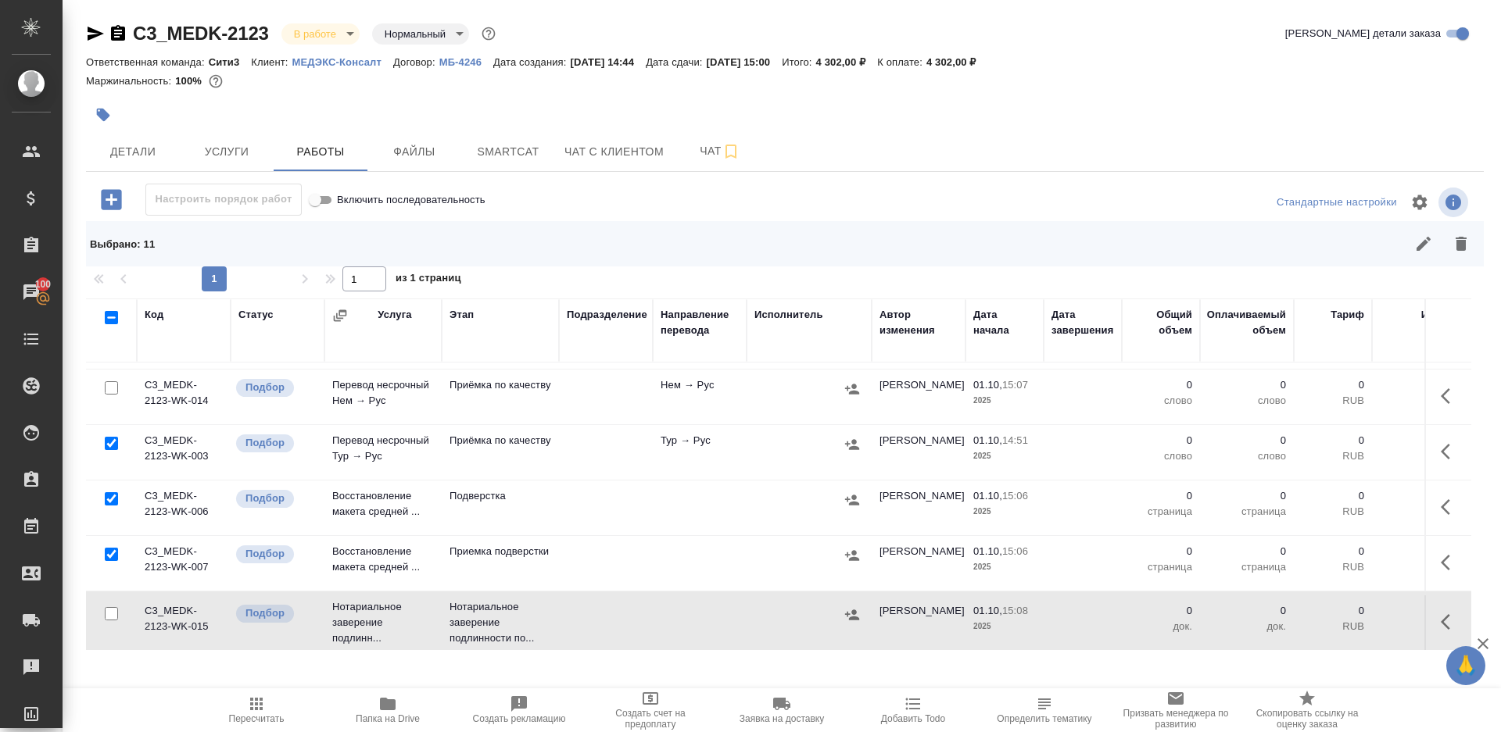
click at [1461, 249] on icon "button" at bounding box center [1461, 244] width 11 height 14
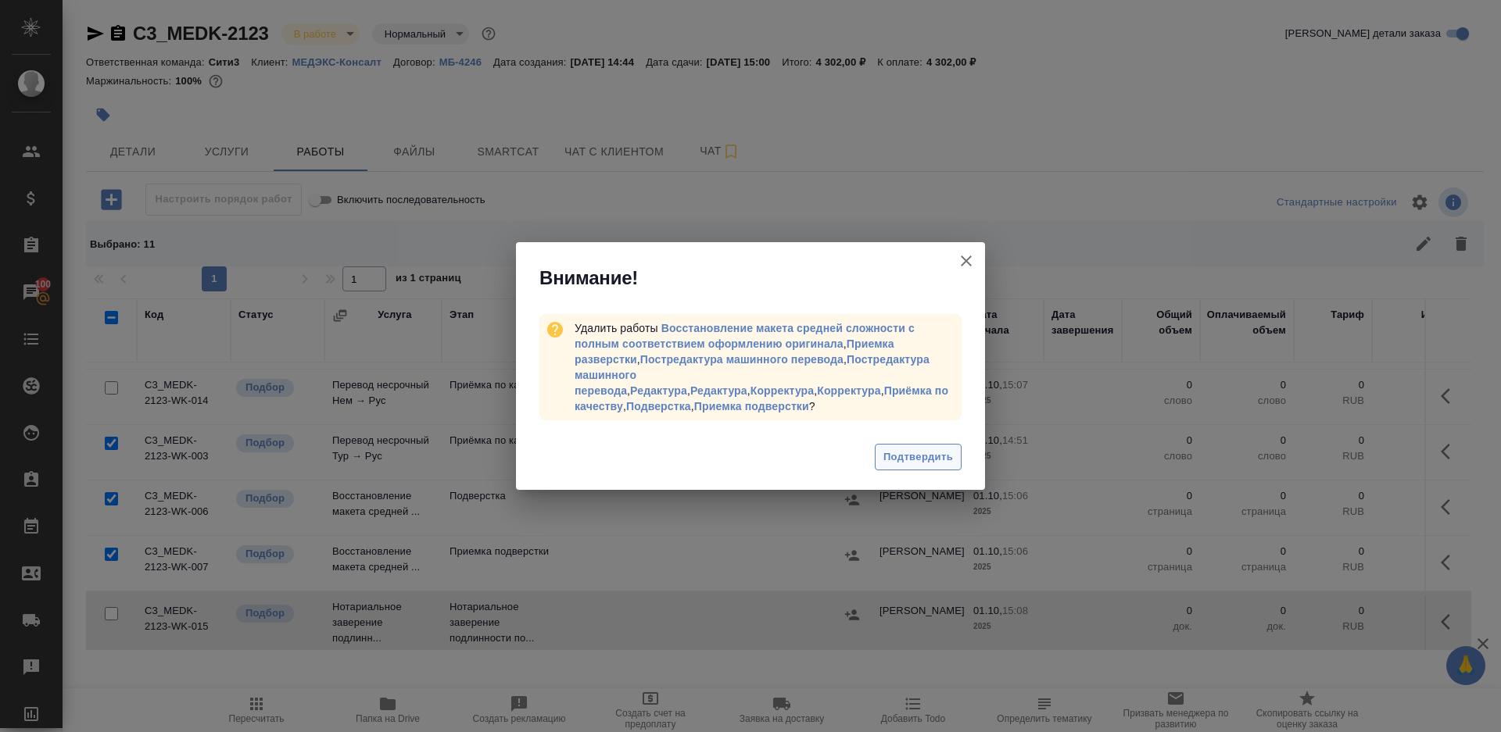
click at [916, 462] on span "Подтвердить" at bounding box center [918, 458] width 70 height 18
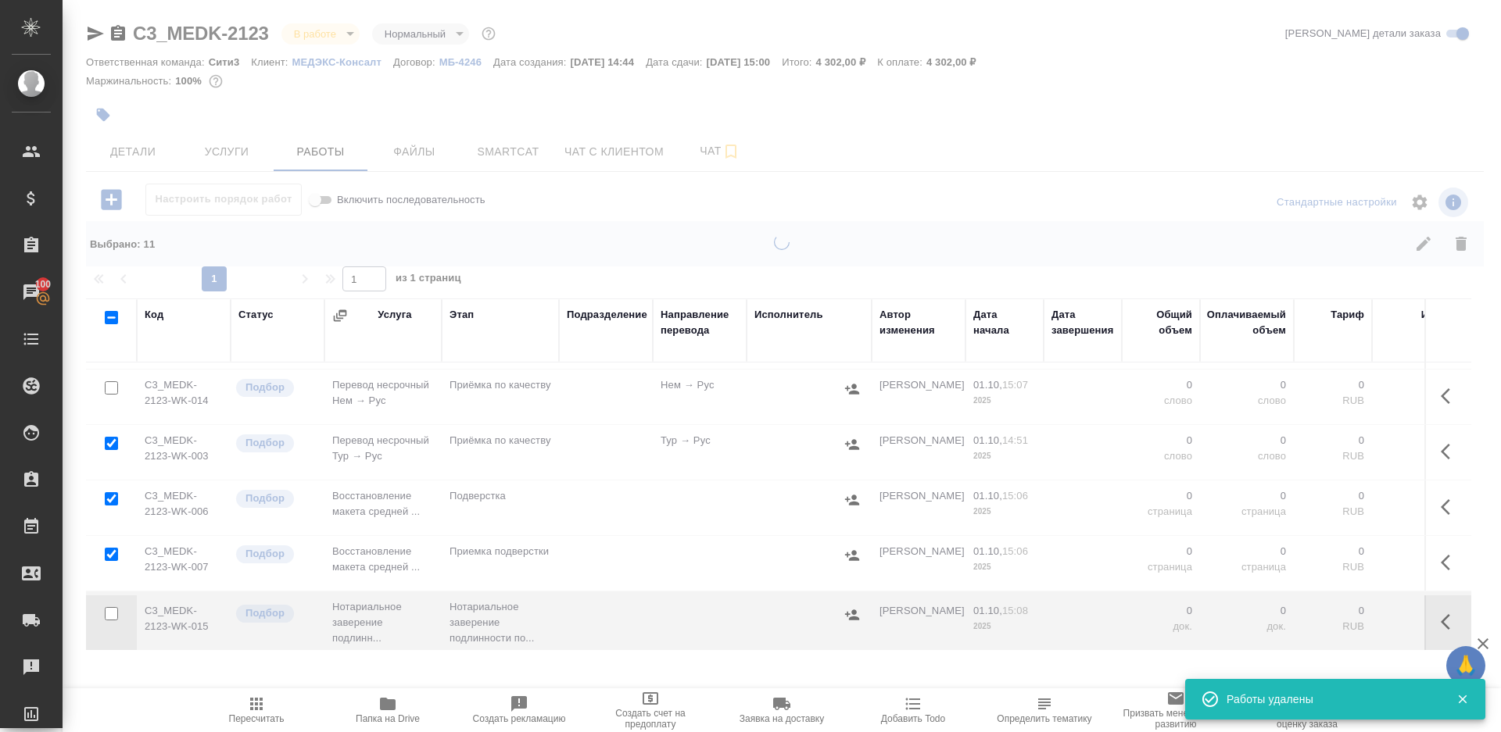
scroll to position [0, 0]
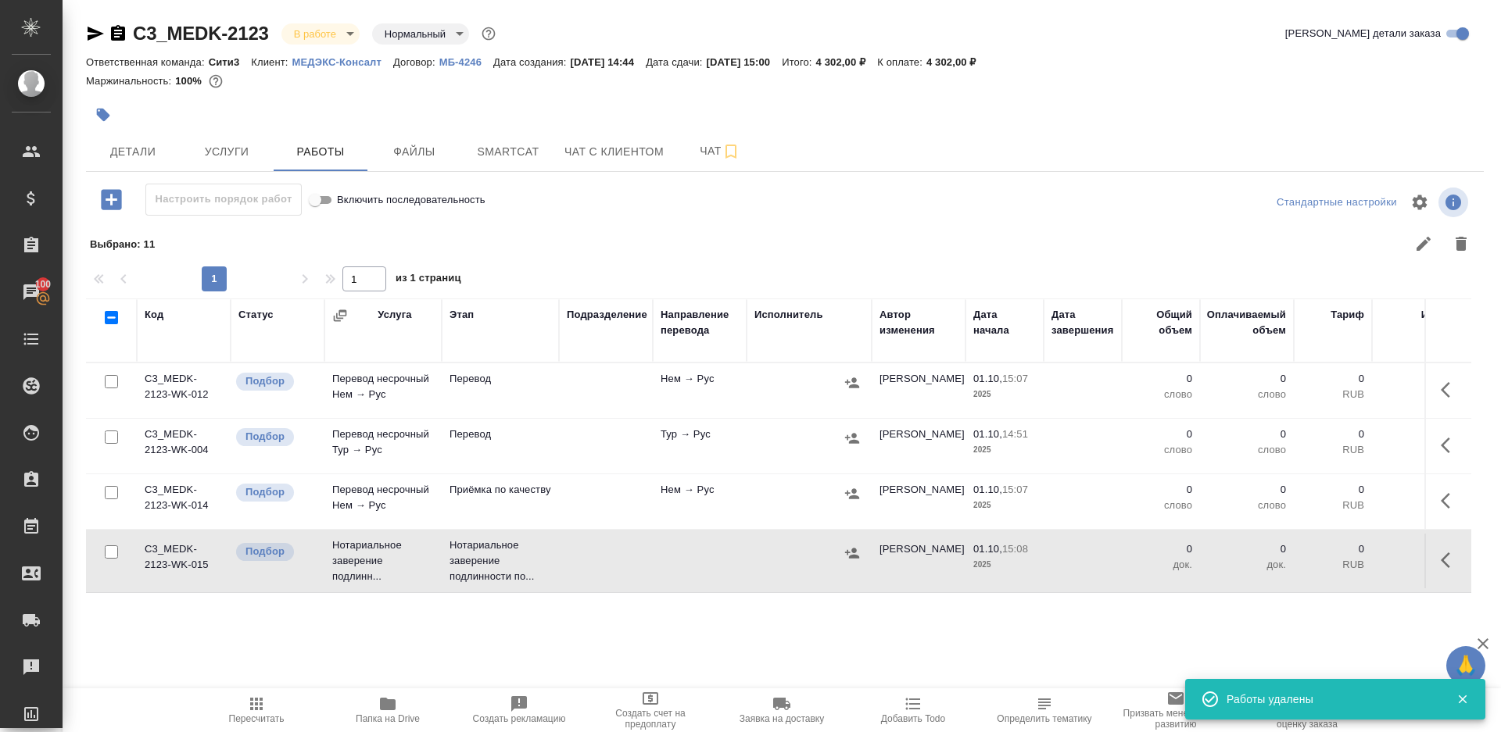
click at [1439, 393] on button "button" at bounding box center [1450, 390] width 38 height 38
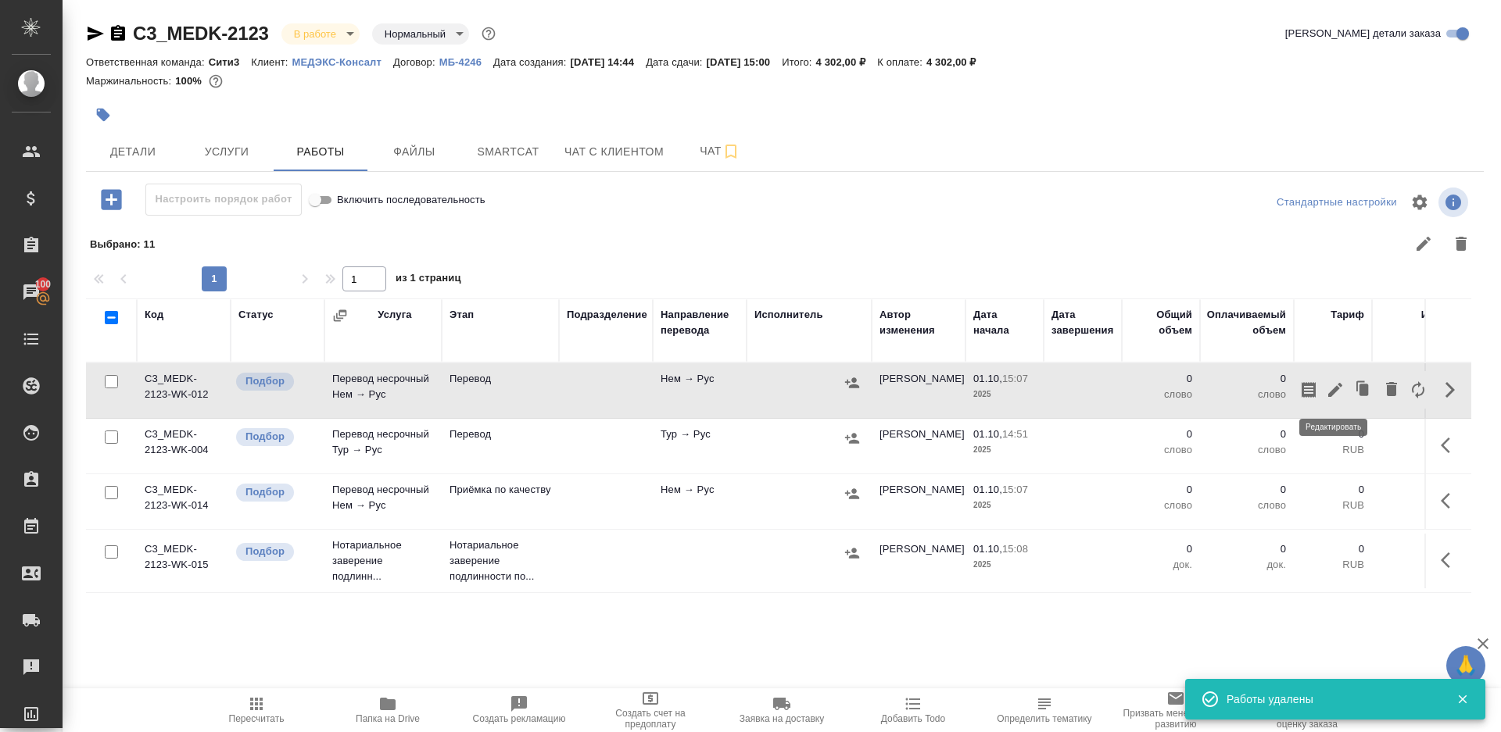
click at [1337, 387] on icon "button" at bounding box center [1335, 390] width 14 height 14
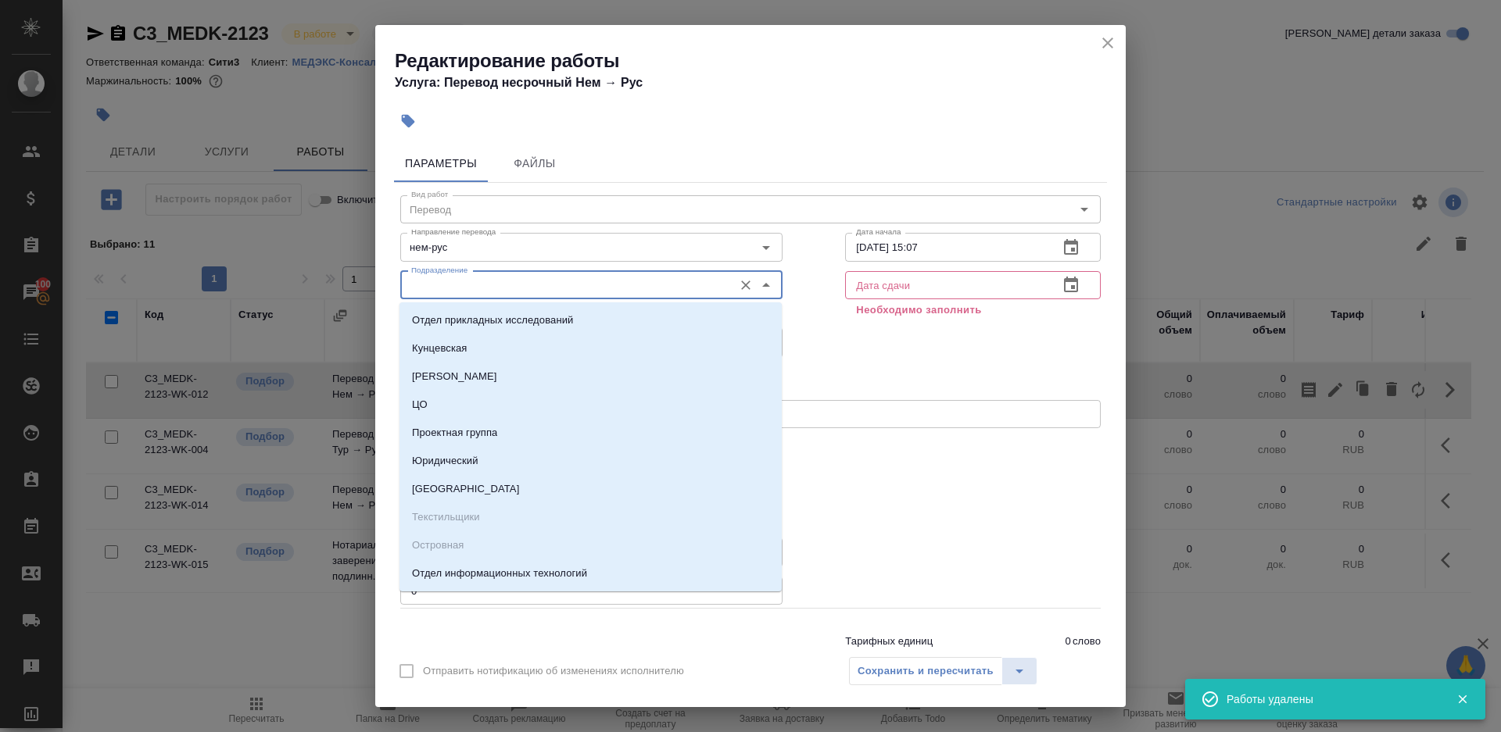
click at [497, 288] on input "Подразделение" at bounding box center [565, 285] width 320 height 19
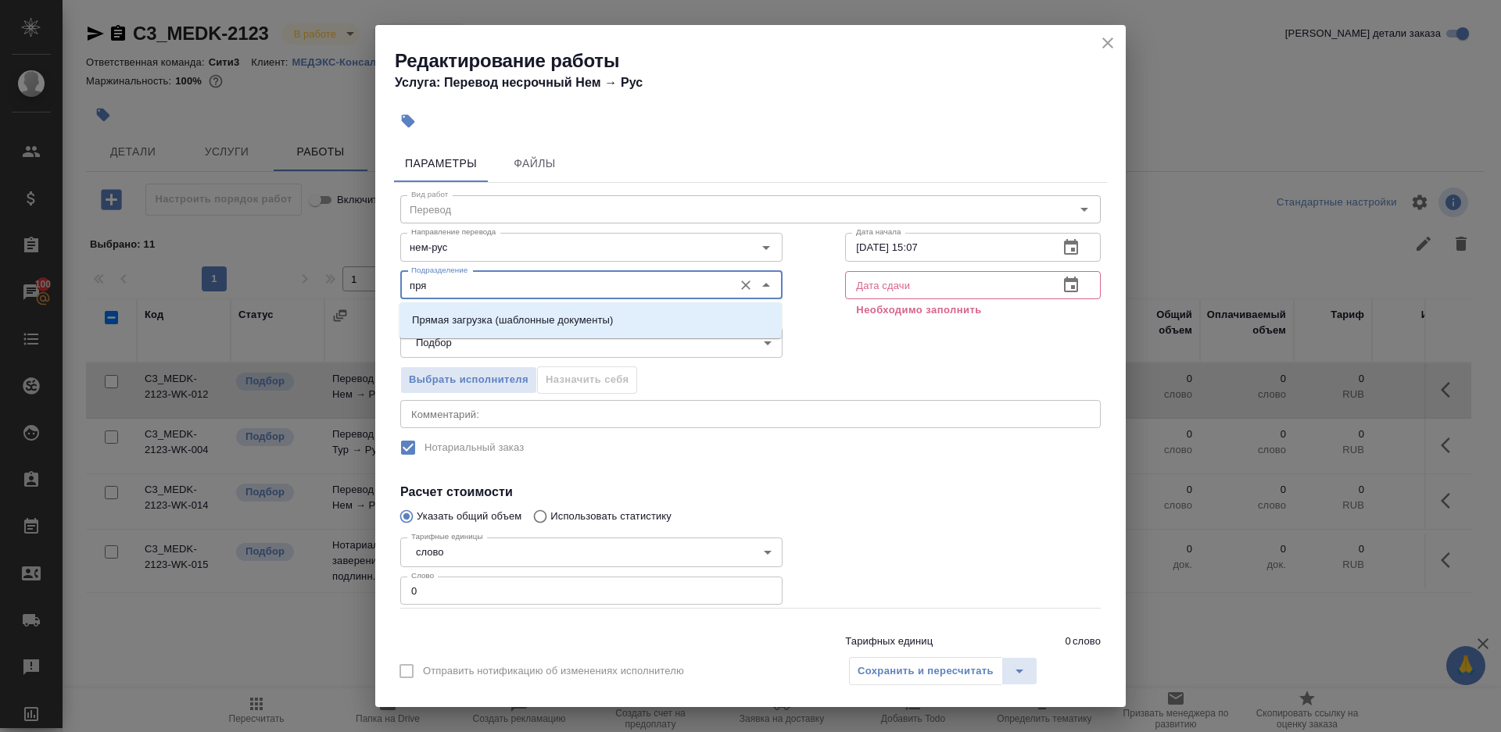
click at [628, 303] on div "Прямая загрузка (шаблонные документы)" at bounding box center [590, 321] width 382 height 36
click at [628, 323] on li "Прямая загрузка (шаблонные документы)" at bounding box center [590, 320] width 382 height 28
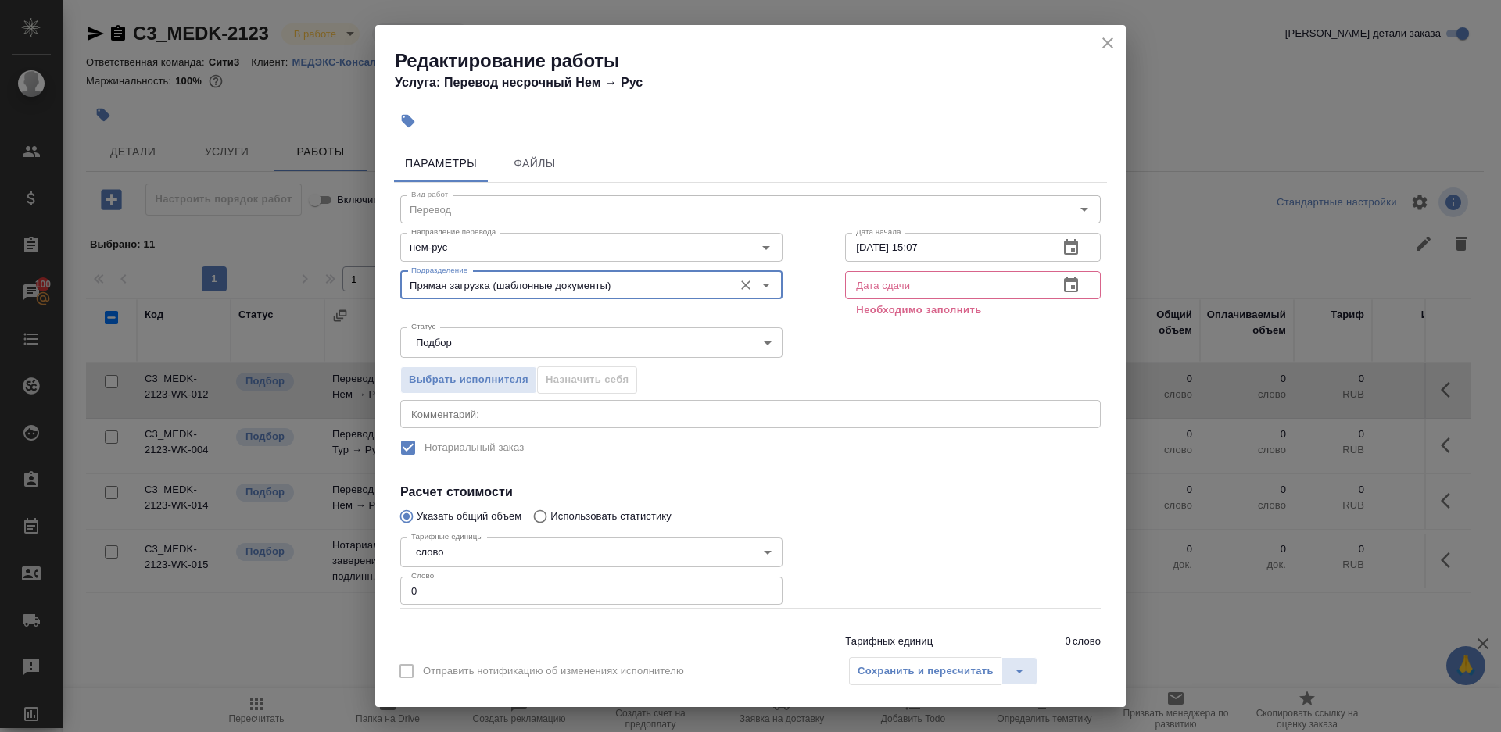
type input "Прямая загрузка (шаблонные документы)"
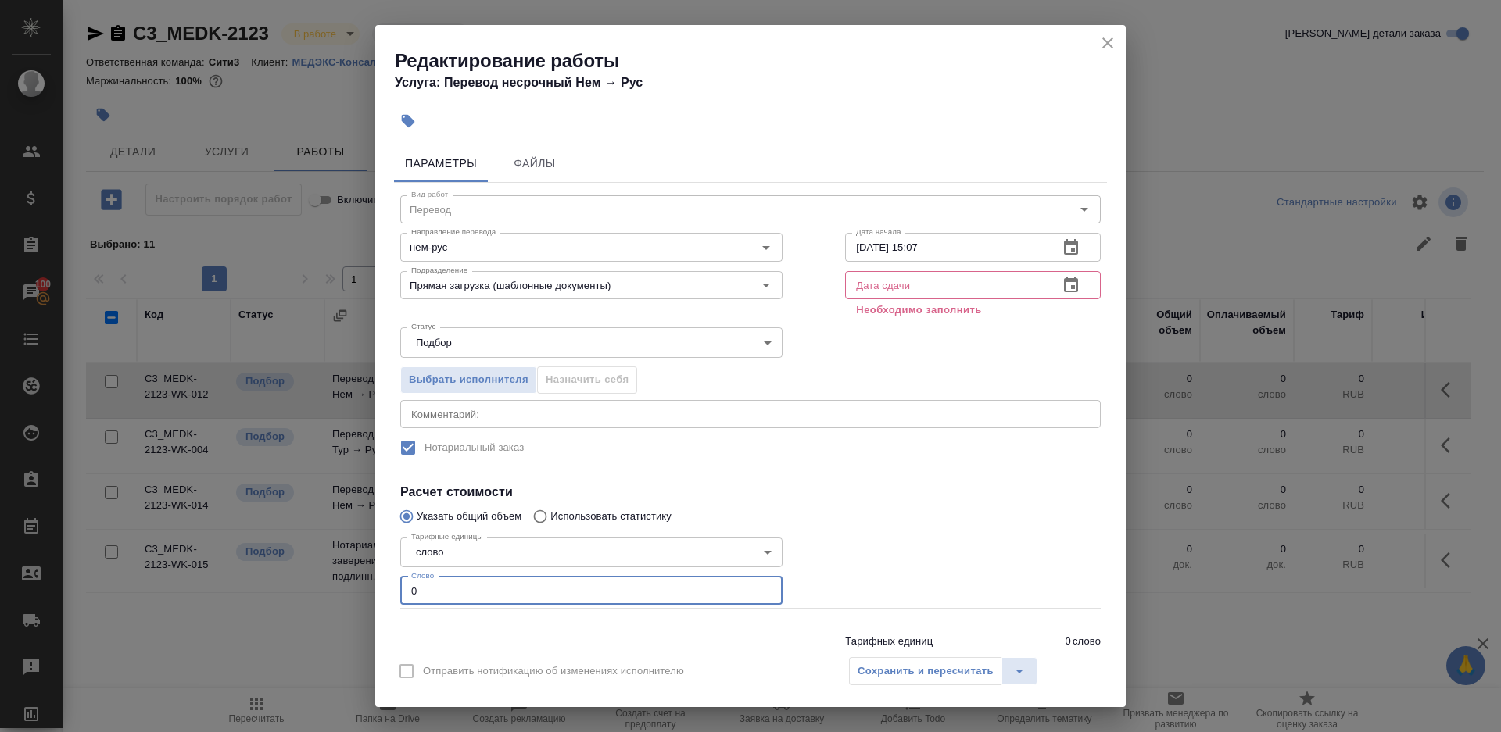
drag, startPoint x: 475, startPoint y: 590, endPoint x: 790, endPoint y: 569, distance: 315.0
click at [493, 586] on input "0" at bounding box center [591, 591] width 382 height 28
type input "1"
click at [815, 569] on div at bounding box center [973, 570] width 318 height 140
click at [951, 253] on input "01.10.2025 15:07" at bounding box center [945, 247] width 201 height 28
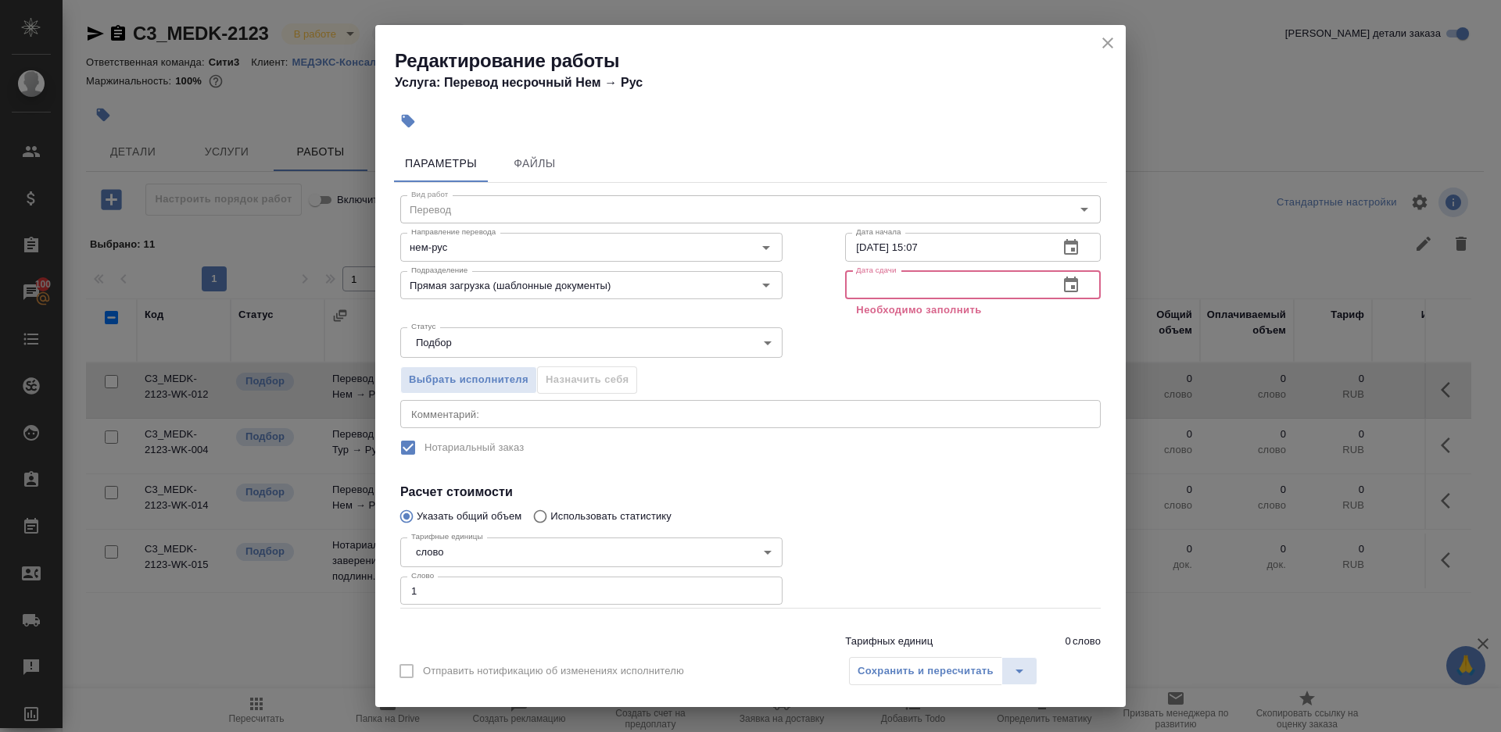
click at [954, 288] on input "text" at bounding box center [945, 285] width 201 height 28
paste input "01.10.2025 15:07"
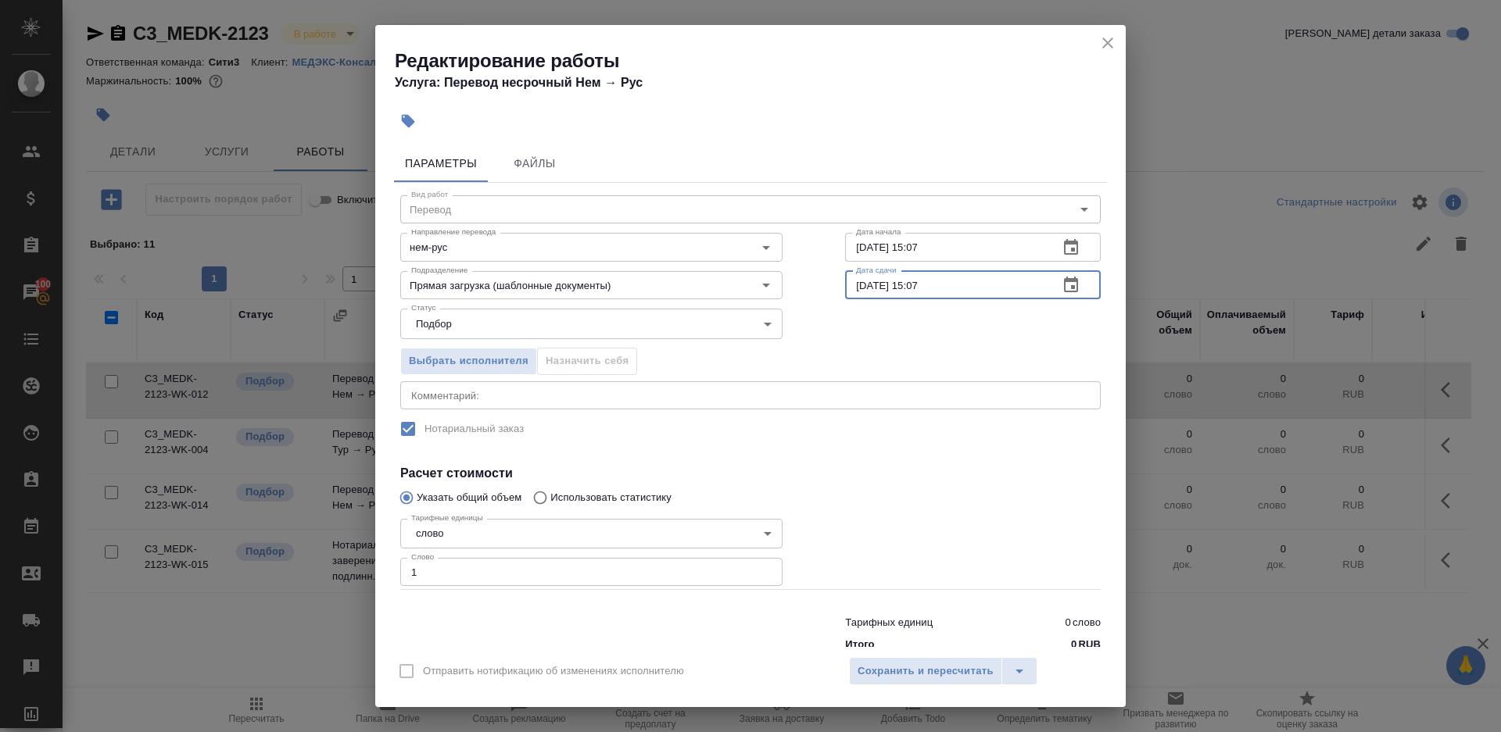
drag, startPoint x: 865, startPoint y: 282, endPoint x: 927, endPoint y: 457, distance: 184.9
click at [865, 283] on input "01.10.2025 15:07" at bounding box center [945, 285] width 201 height 28
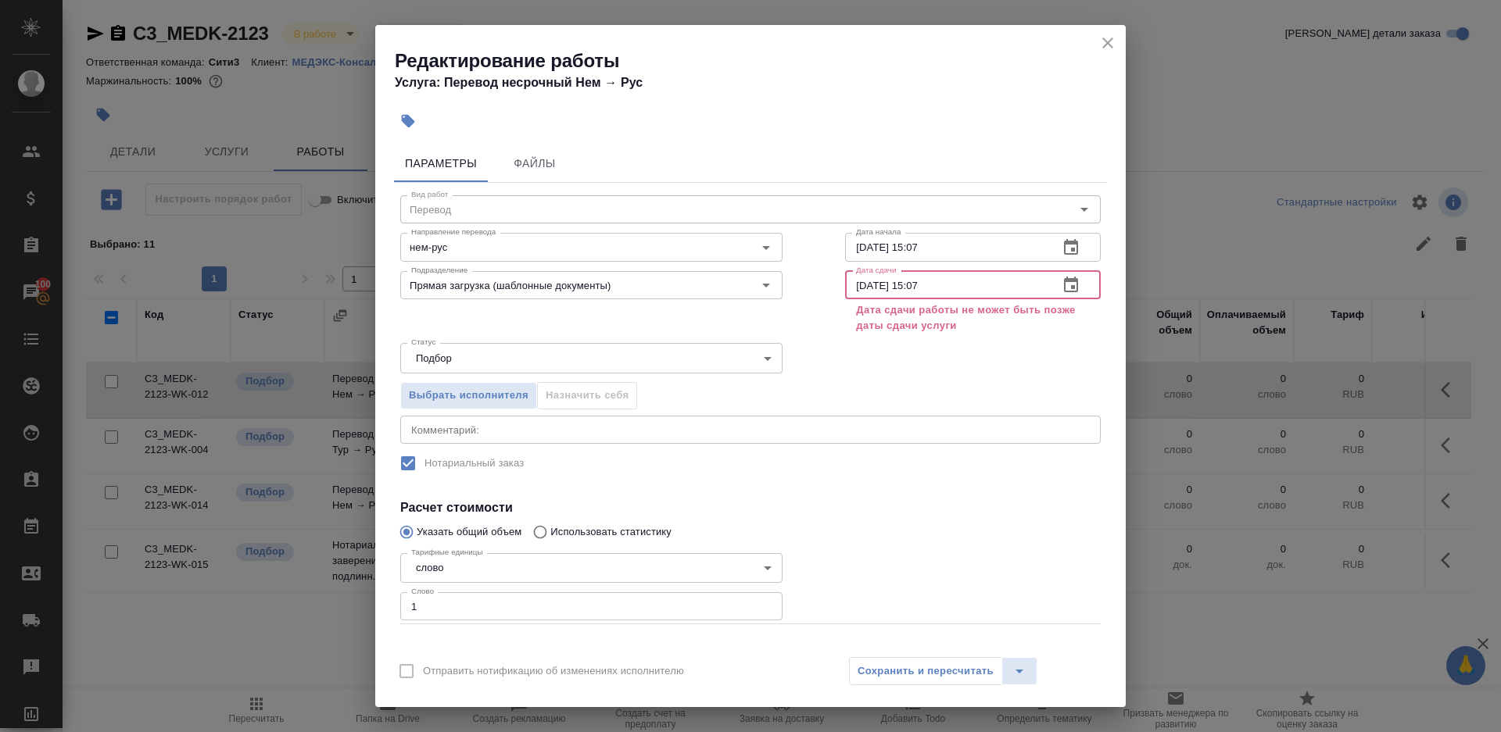
drag, startPoint x: 909, startPoint y: 280, endPoint x: 1036, endPoint y: 282, distance: 126.7
click at [1036, 282] on input "02.10.2025 15:07" at bounding box center [945, 285] width 201 height 28
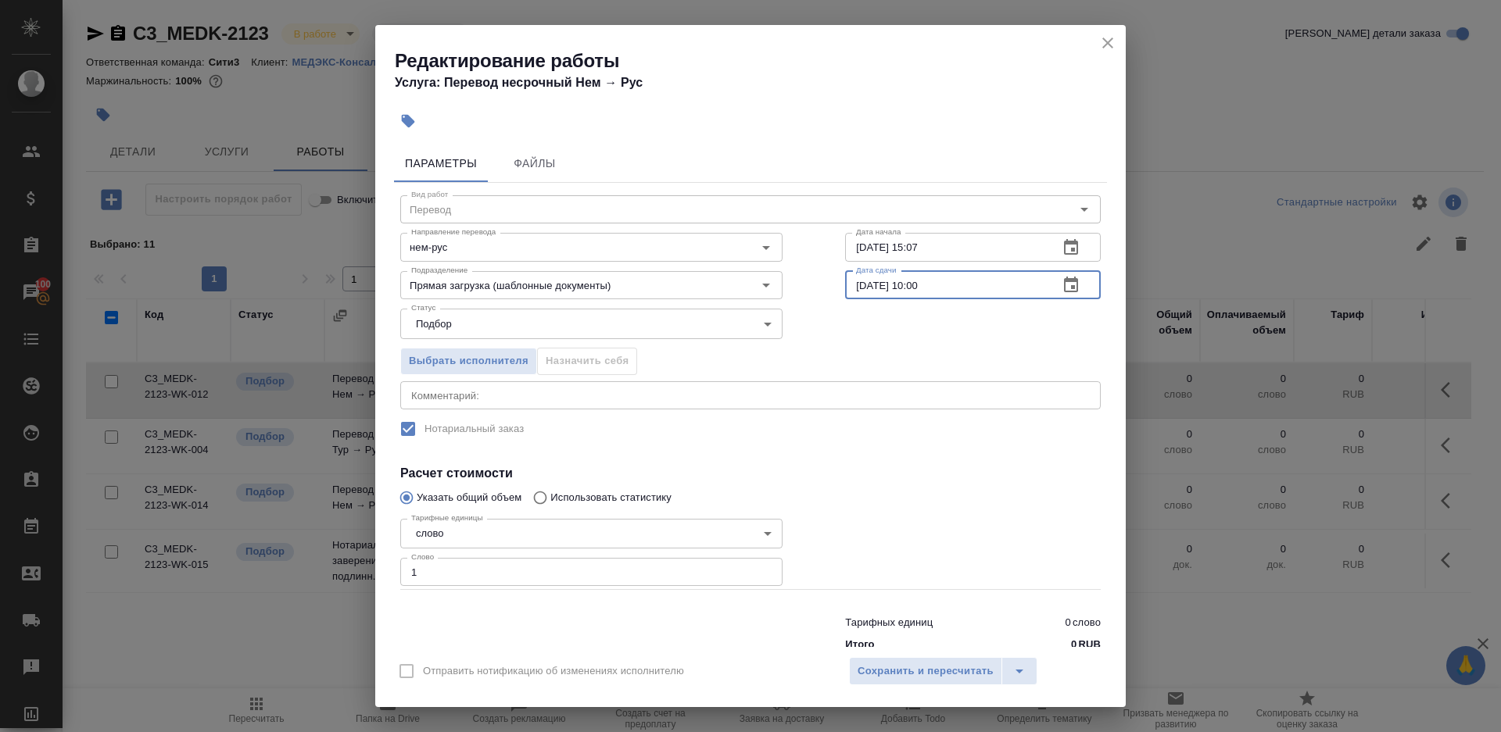
type input "02.10.2025 10:00"
click at [942, 593] on div "Тарифных единиц 0 слово Итого 0 RUB" at bounding box center [973, 631] width 318 height 106
click at [942, 681] on button "Сохранить и пересчитать" at bounding box center [925, 671] width 153 height 28
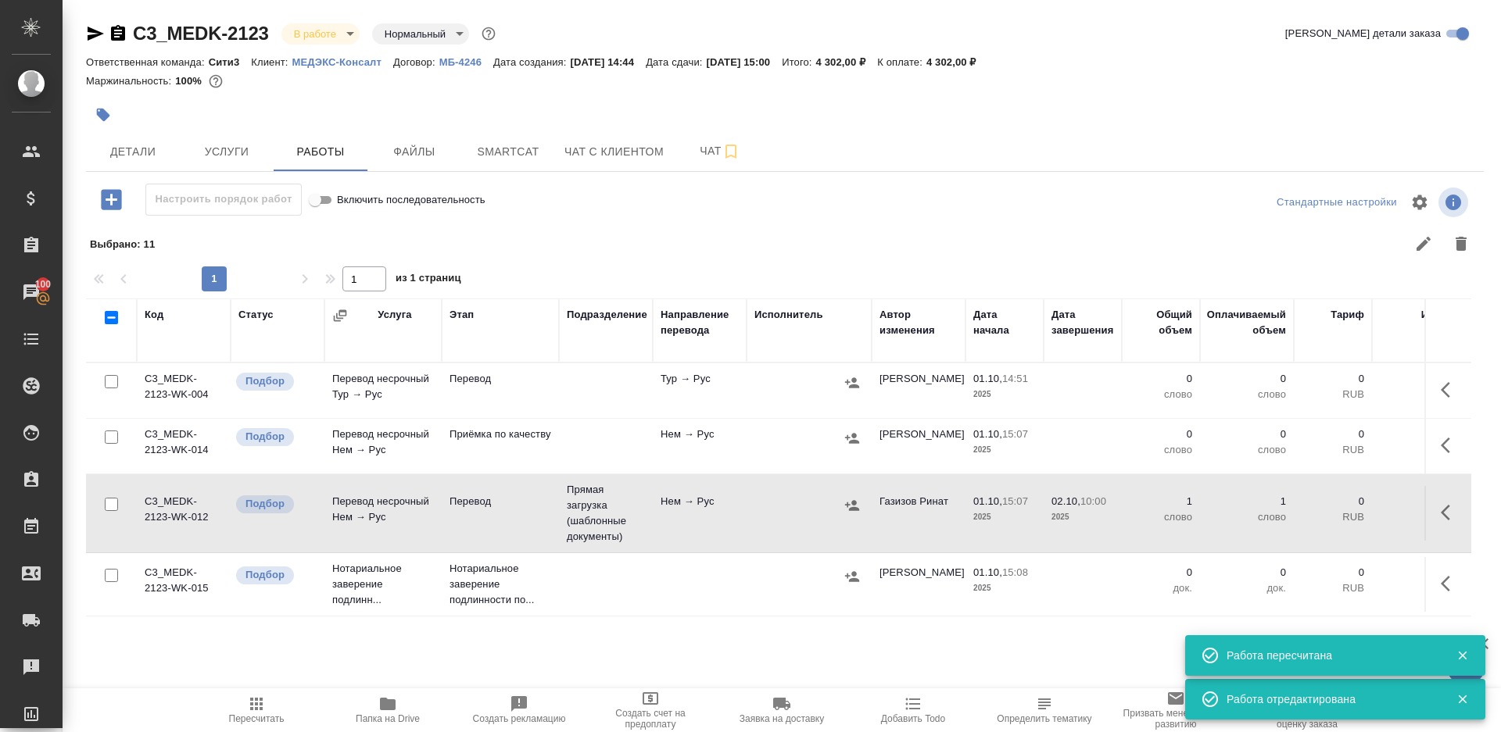
click at [1437, 429] on div at bounding box center [1449, 446] width 30 height 38
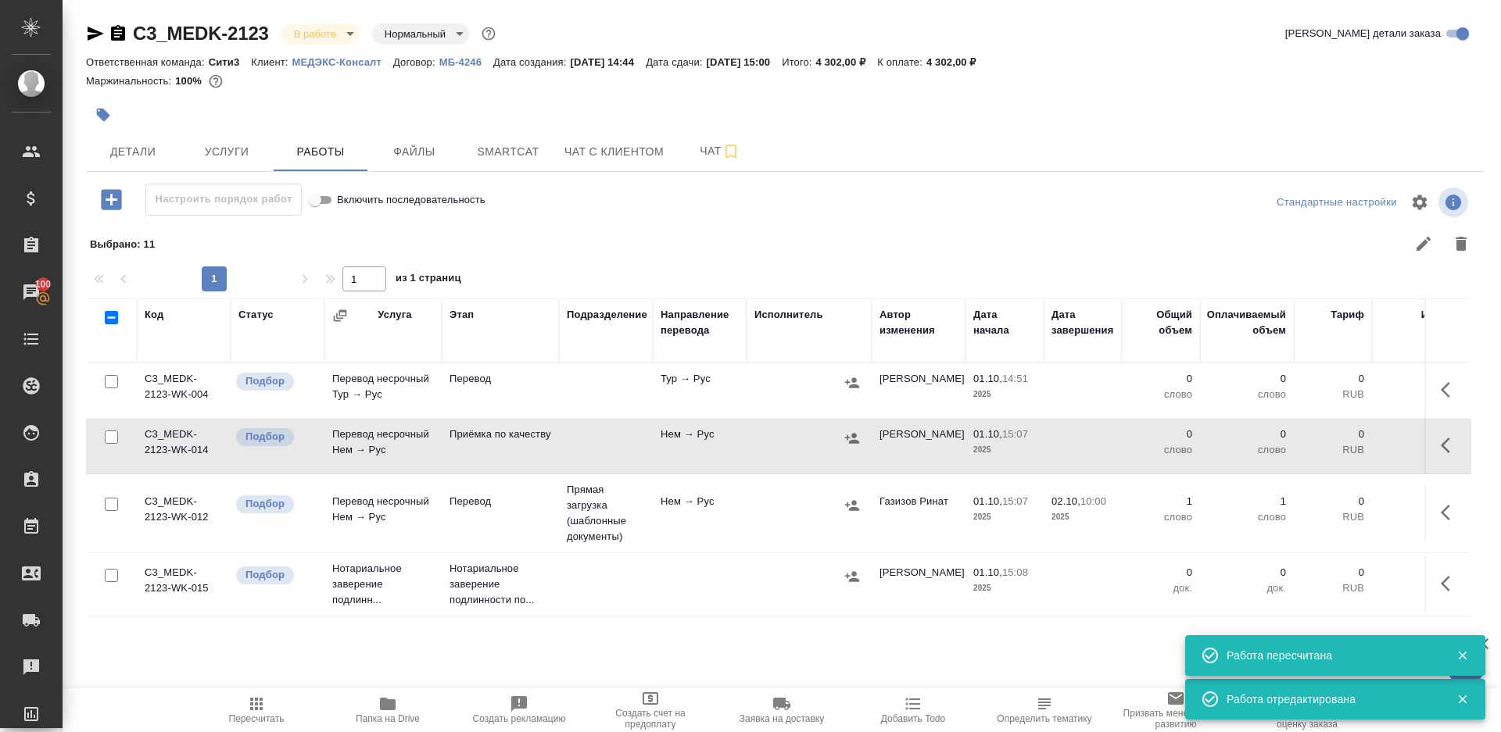
click at [1430, 444] on td at bounding box center [1447, 446] width 47 height 55
click at [1440, 442] on button "button" at bounding box center [1450, 446] width 38 height 38
click at [1327, 442] on icon "button" at bounding box center [1335, 445] width 19 height 19
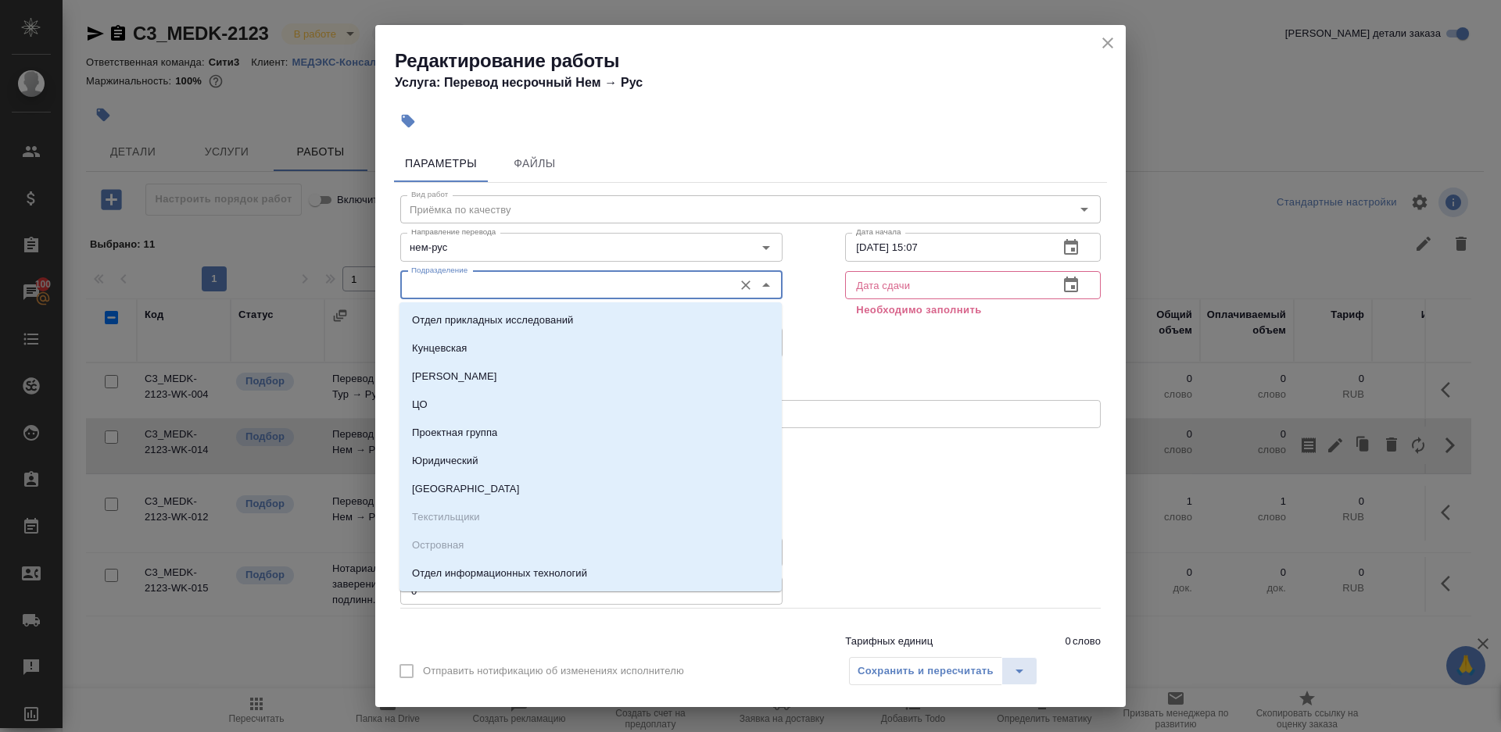
click at [568, 290] on input "Подразделение" at bounding box center [565, 285] width 320 height 19
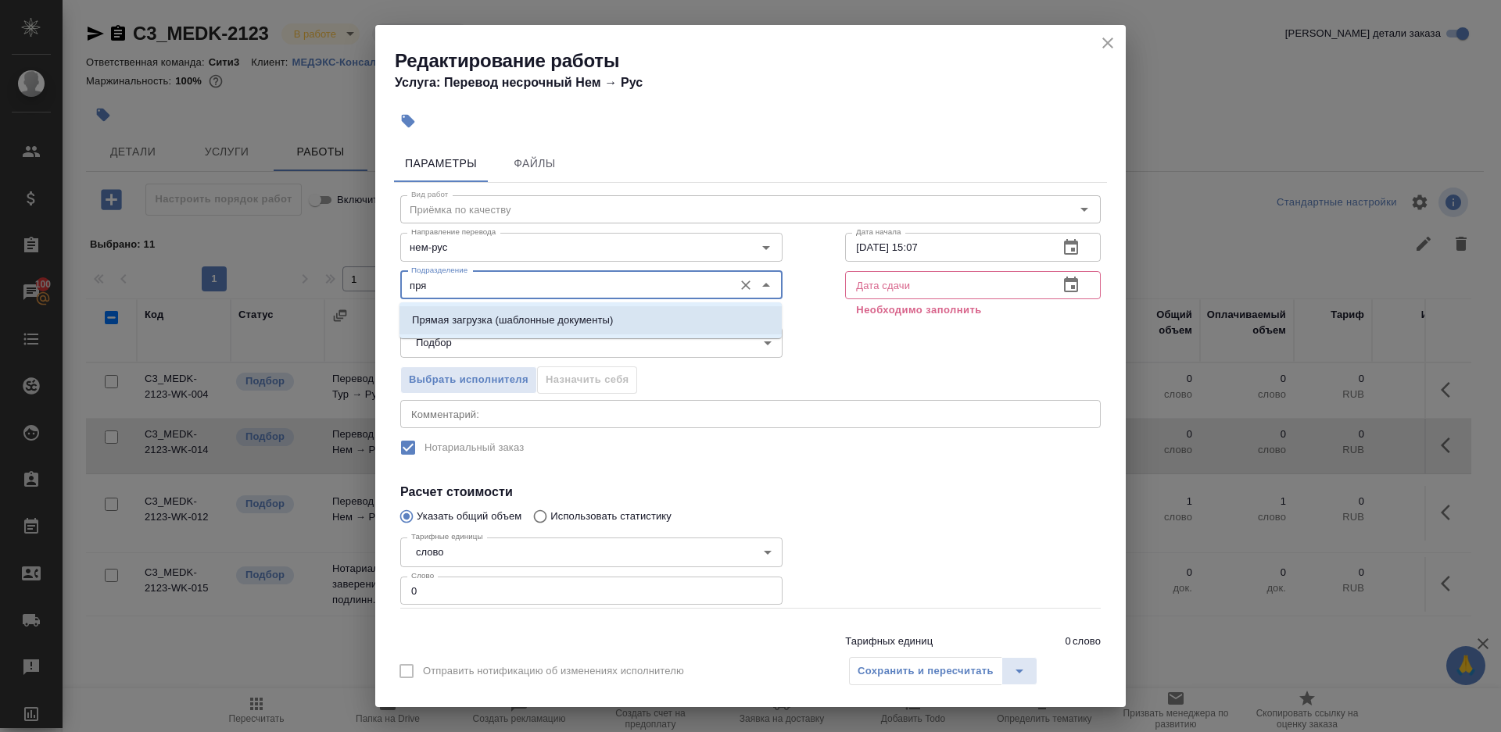
click at [616, 306] on li "Прямая загрузка (шаблонные документы)" at bounding box center [590, 320] width 382 height 28
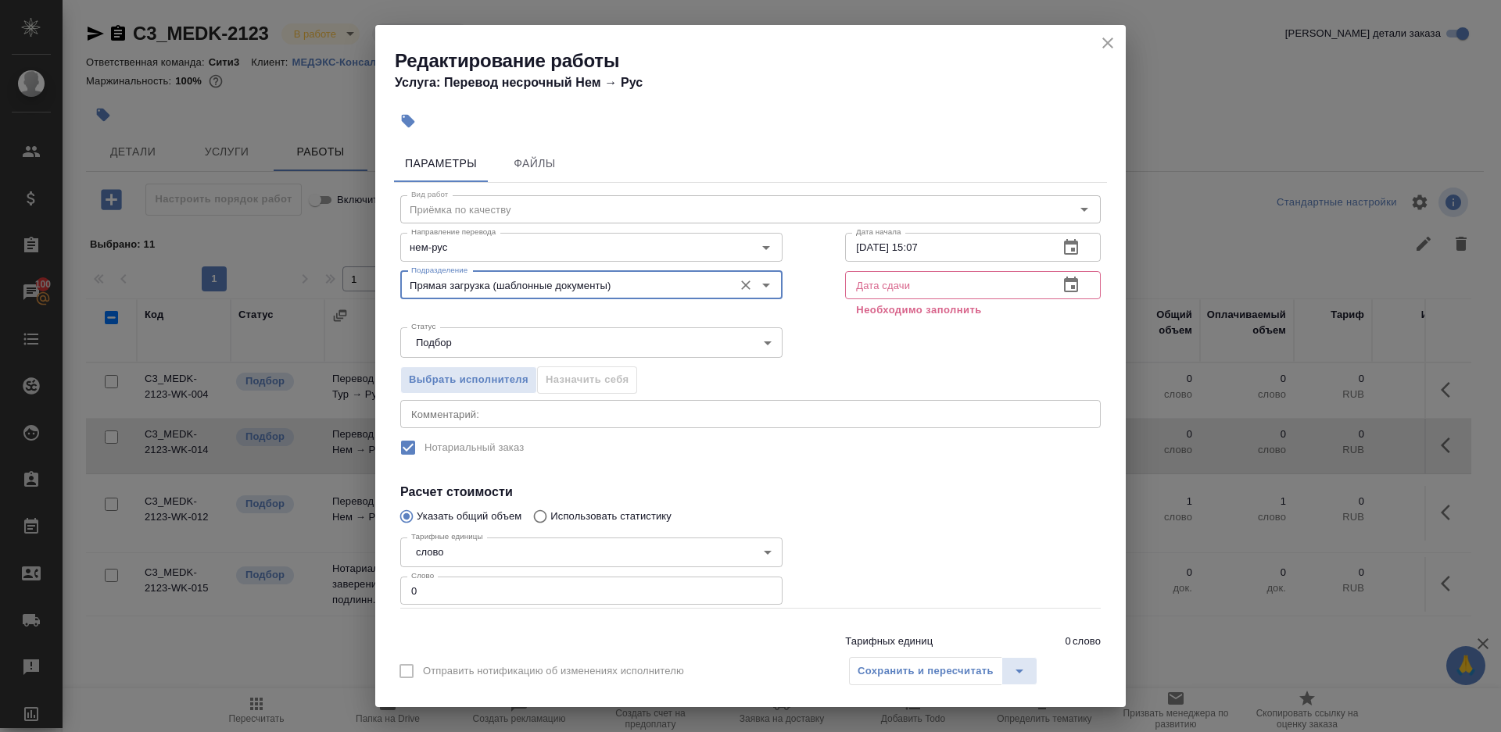
type input "Прямая загрузка (шаблонные документы)"
click at [1031, 249] on input "01.10.2025 15:07" at bounding box center [945, 247] width 201 height 28
paste input "2.10.2025 10:00"
type input "02.10.2025 10:00"
click at [1002, 292] on input "text" at bounding box center [945, 285] width 201 height 28
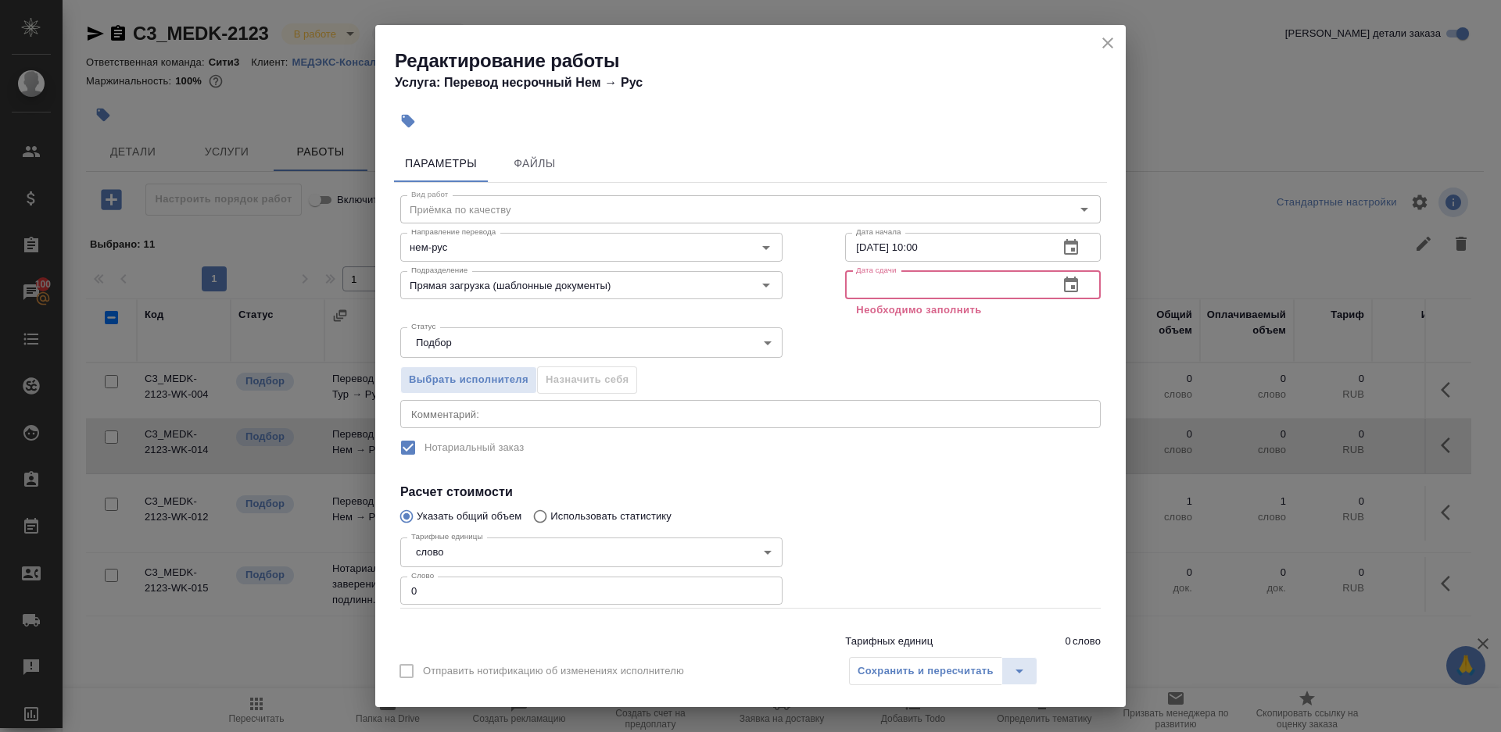
paste input "02.10.2025 10:00"
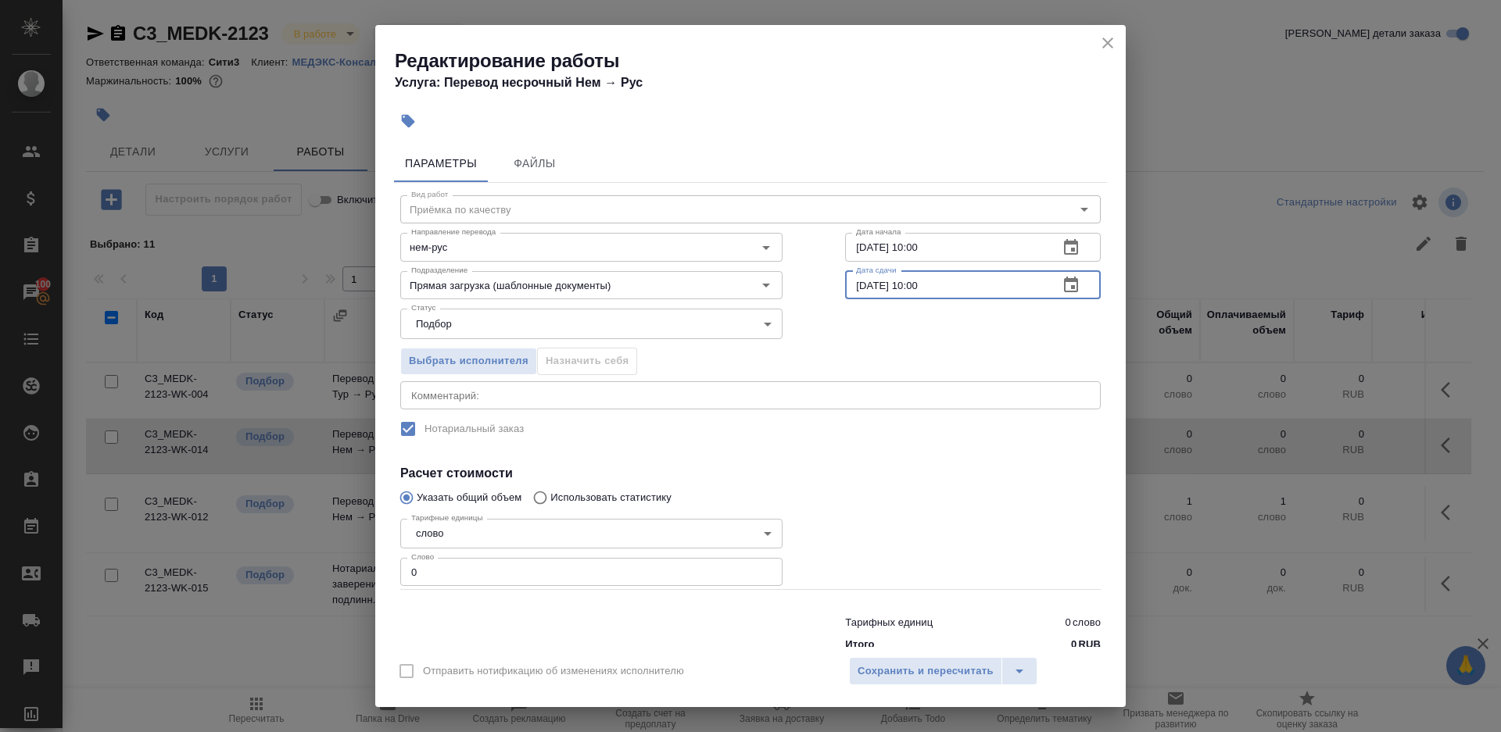
click at [919, 285] on input "02.10.2025 10:00" at bounding box center [945, 285] width 201 height 28
type input "02.10.2025 10:00"
click at [758, 582] on input "0" at bounding box center [591, 572] width 382 height 28
click at [847, 547] on div at bounding box center [973, 552] width 318 height 140
click at [710, 575] on input "0" at bounding box center [591, 572] width 382 height 28
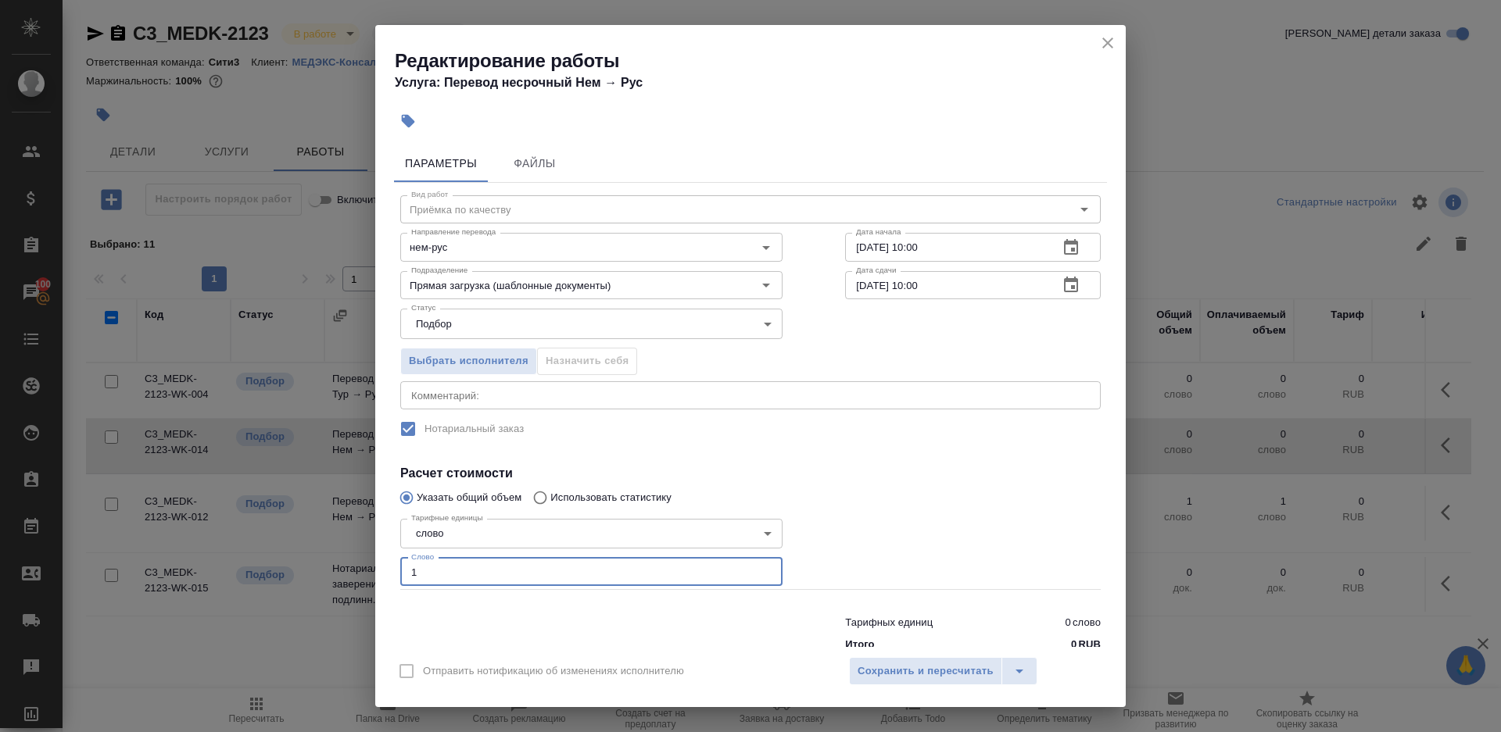
type input "1"
click at [858, 550] on div at bounding box center [973, 552] width 318 height 140
click at [883, 668] on span "Сохранить и пересчитать" at bounding box center [926, 672] width 136 height 18
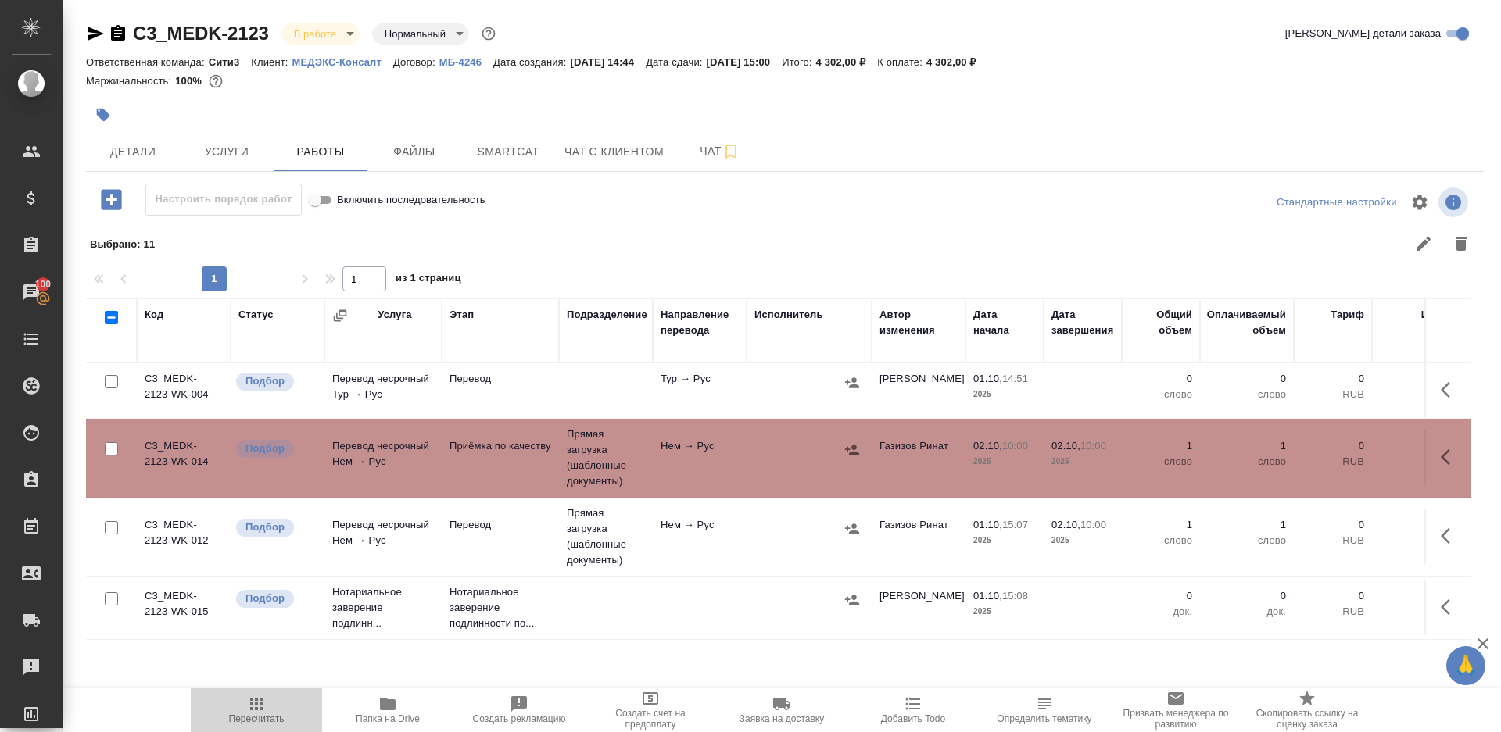
click at [264, 713] on icon "button" at bounding box center [256, 704] width 19 height 19
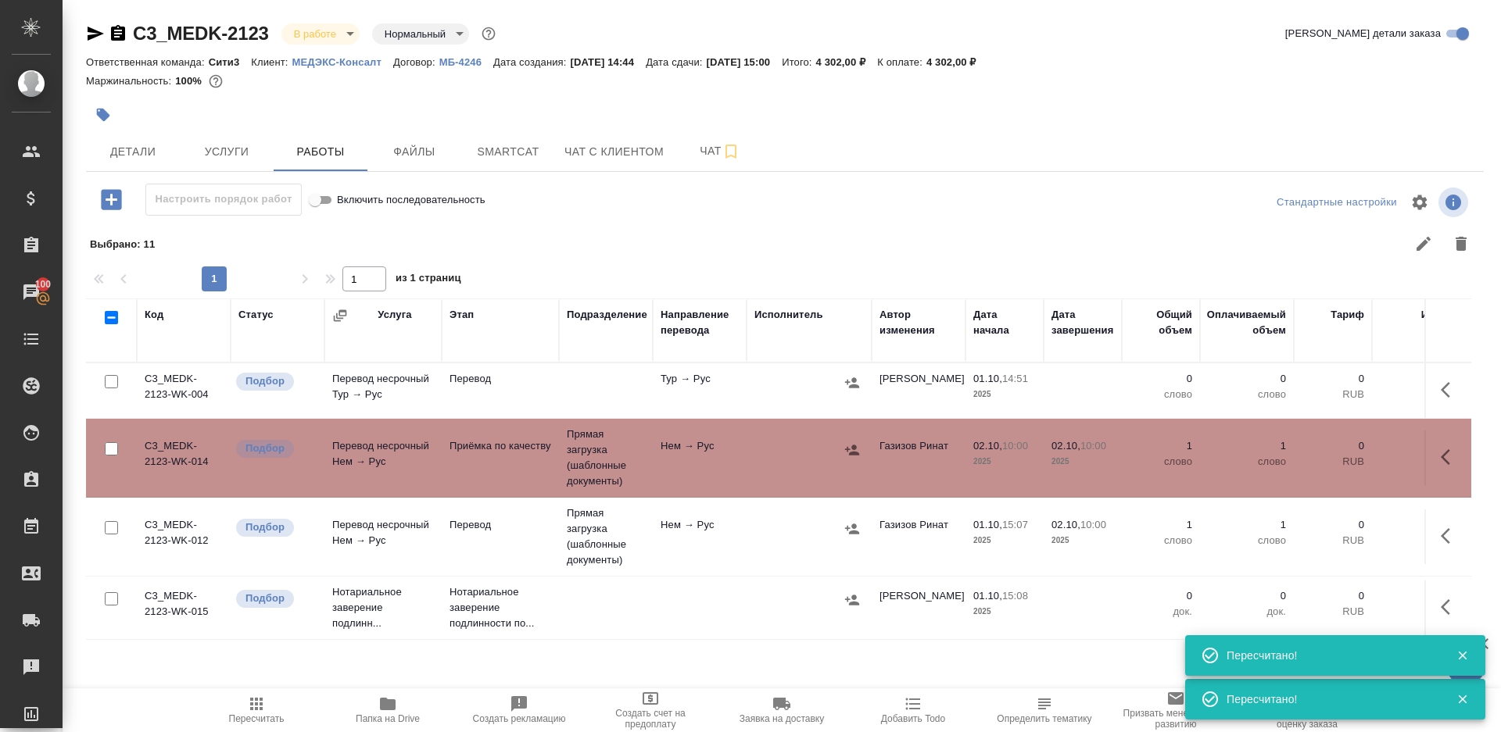
click at [738, 250] on div at bounding box center [924, 244] width 1112 height 38
click at [665, 551] on td "Нем → Рус" at bounding box center [700, 537] width 94 height 55
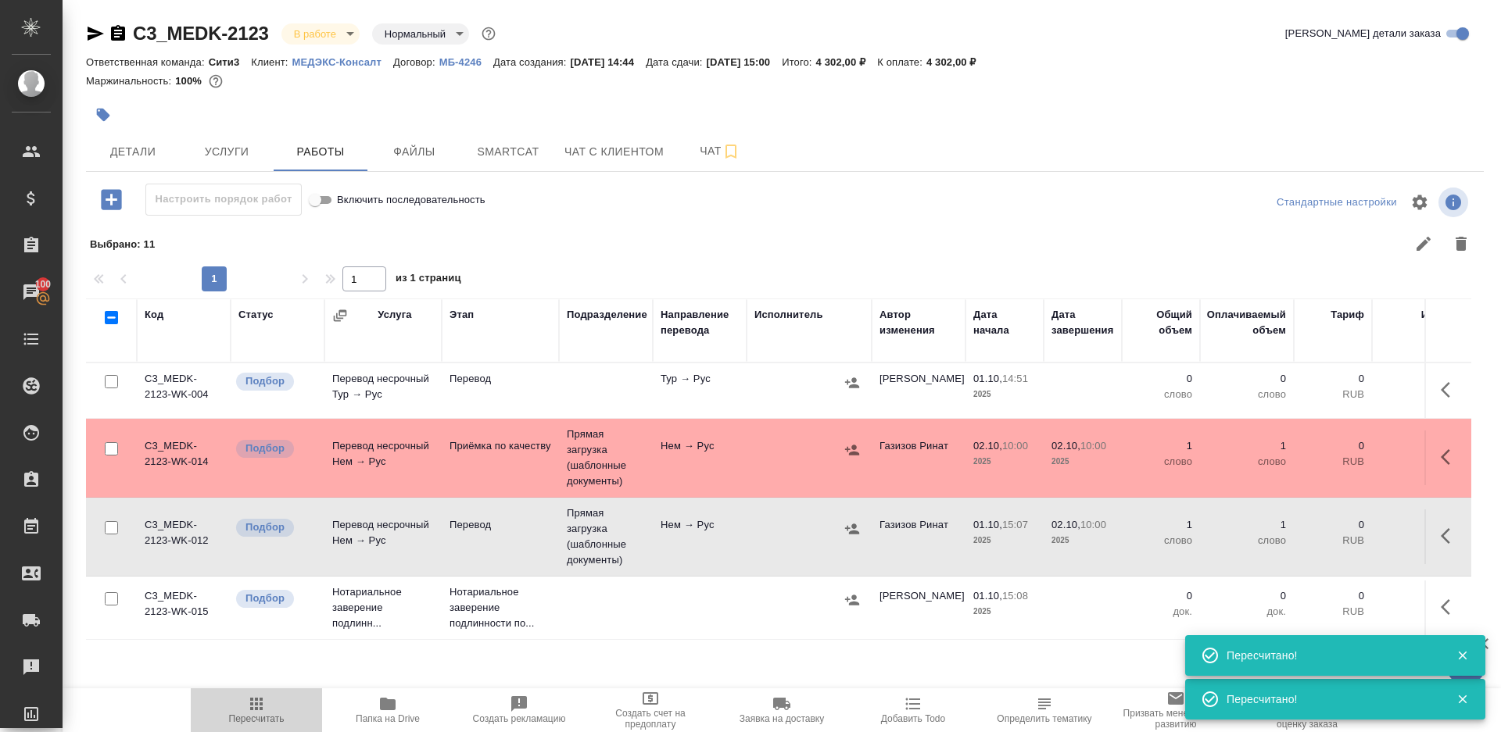
click at [258, 696] on icon "button" at bounding box center [256, 704] width 19 height 19
click at [112, 379] on input "checkbox" at bounding box center [111, 381] width 13 height 13
checkbox input "true"
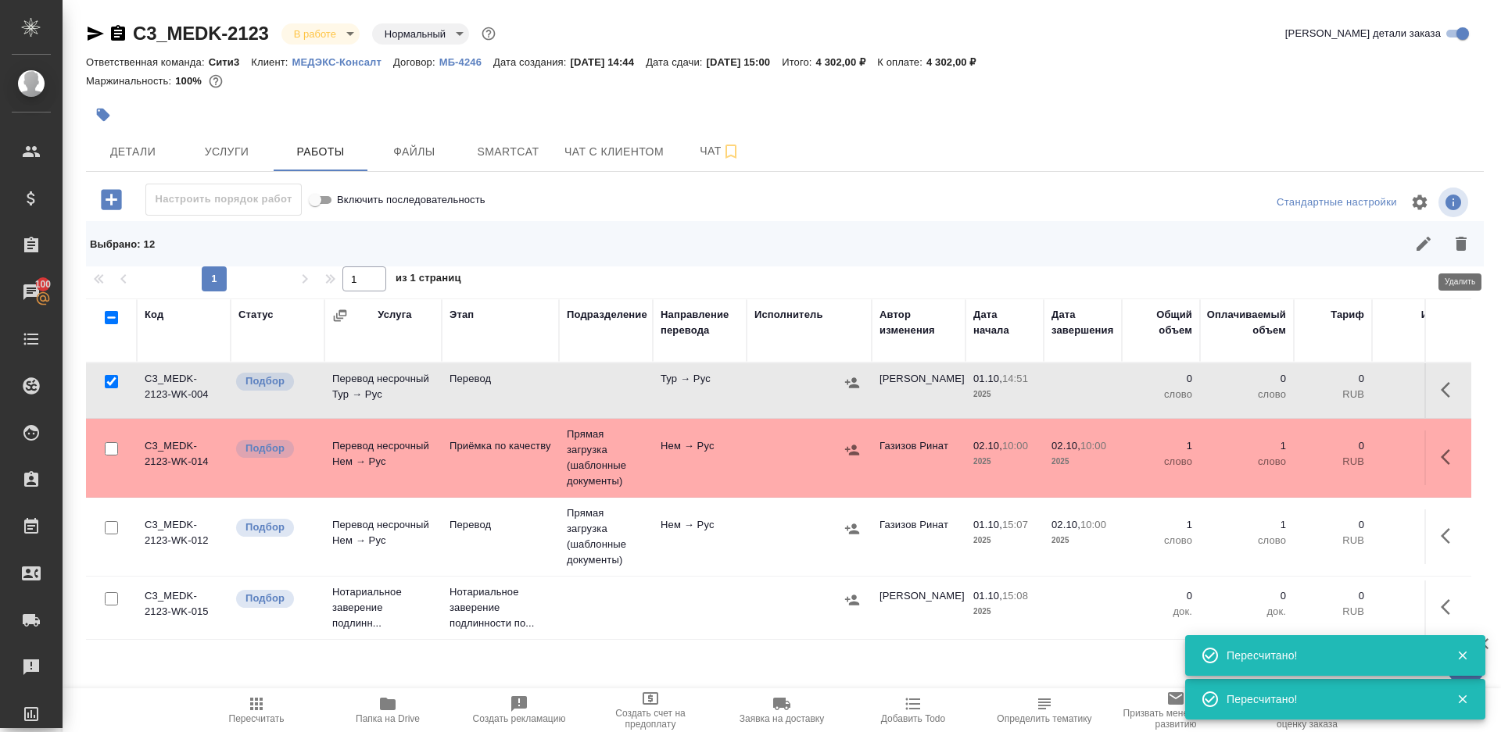
click at [1457, 239] on icon "button" at bounding box center [1461, 244] width 19 height 19
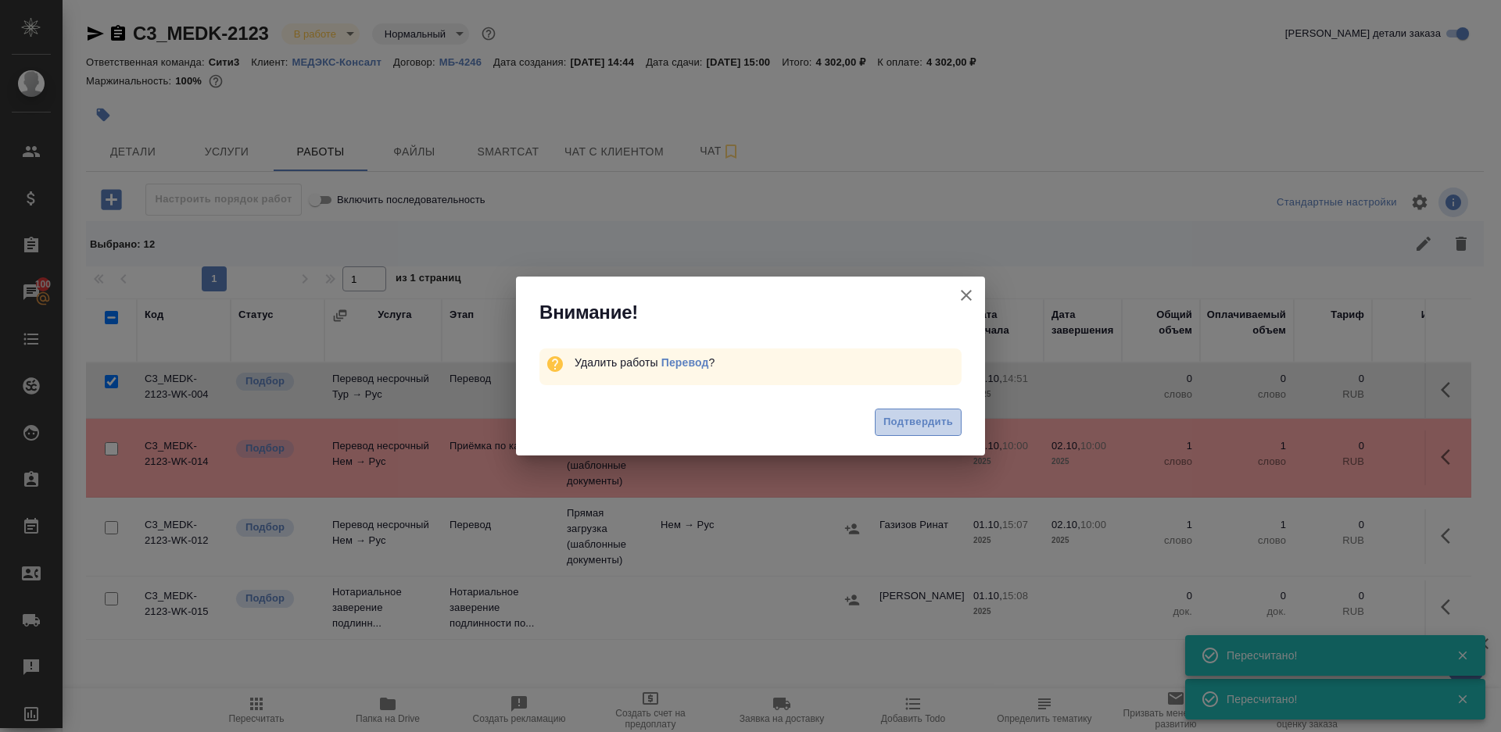
click at [938, 420] on span "Подтвердить" at bounding box center [918, 423] width 70 height 18
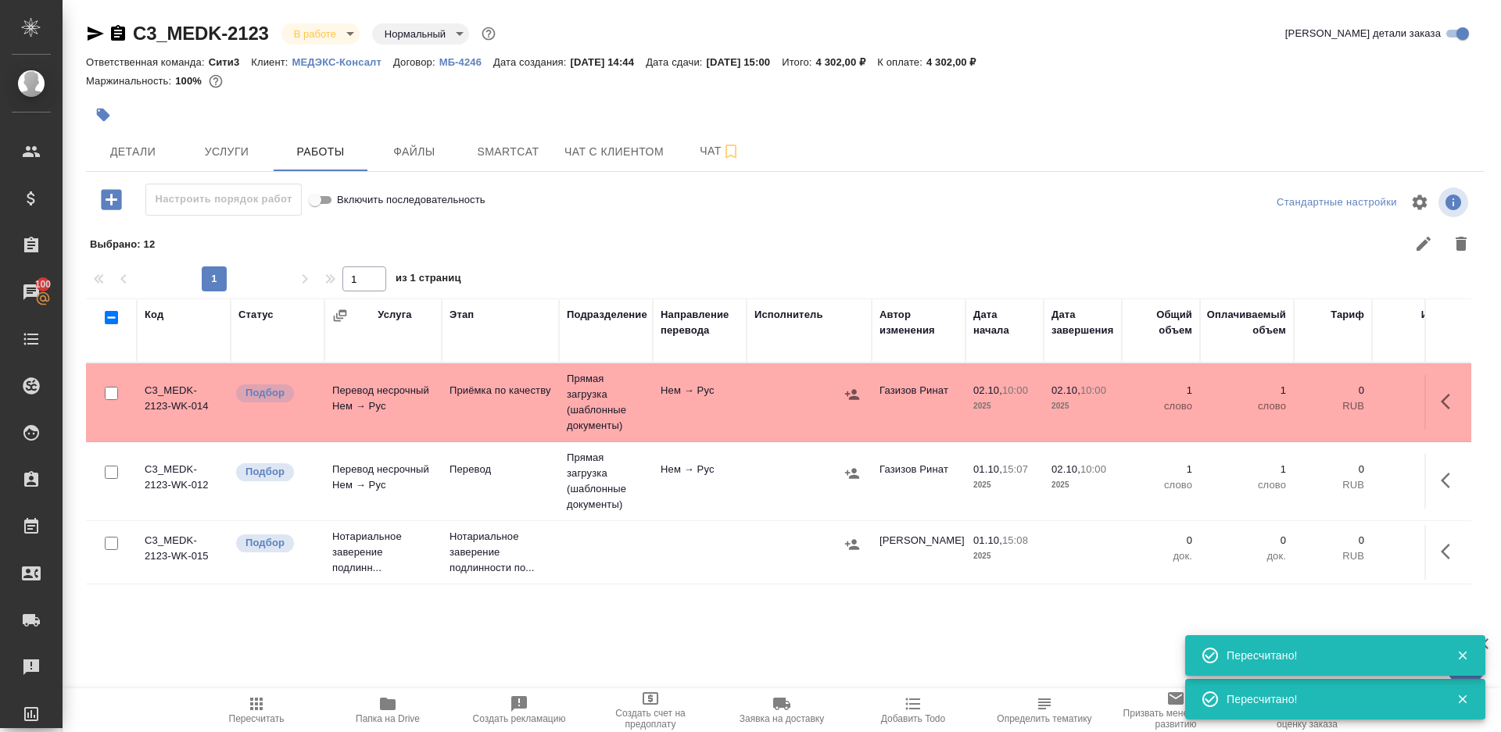
click at [263, 697] on icon "button" at bounding box center [256, 704] width 19 height 19
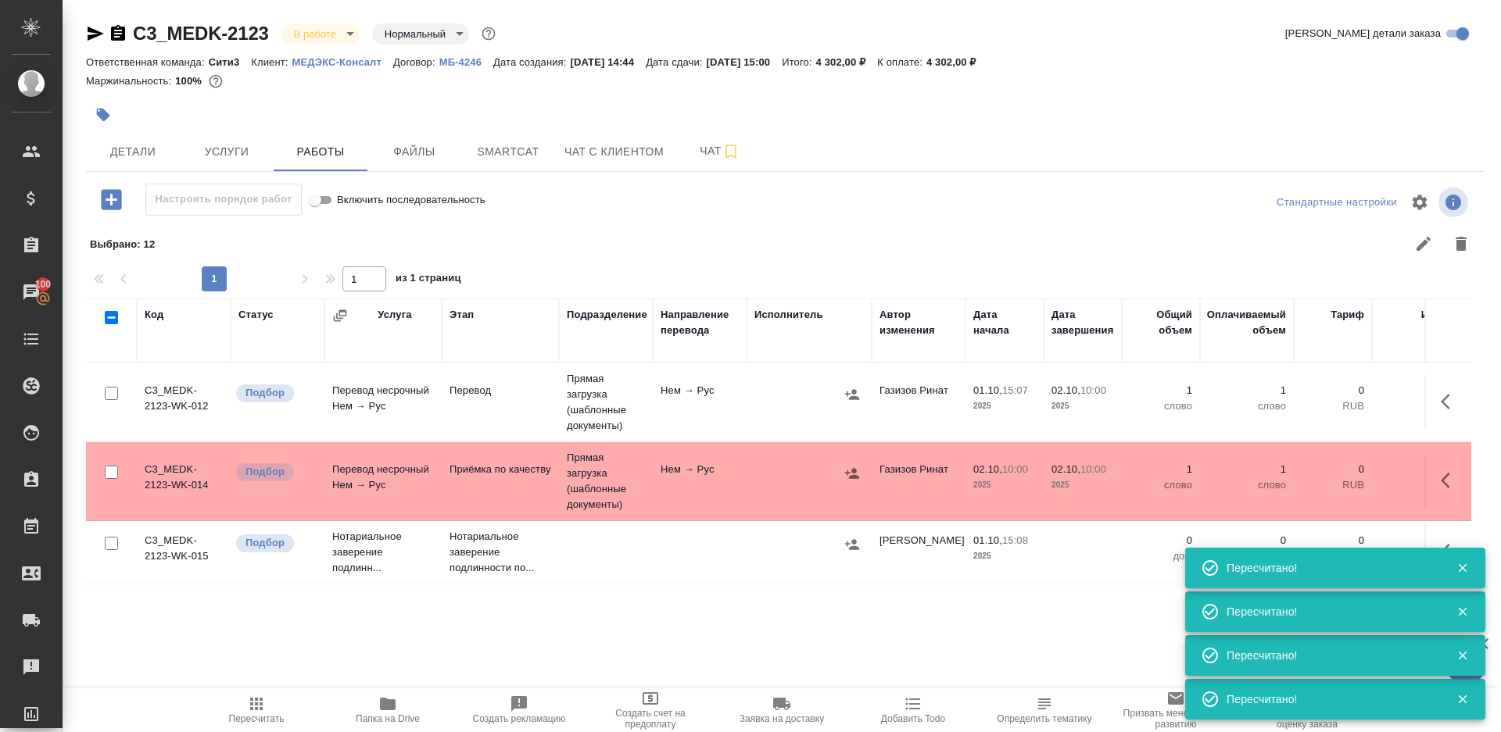
click at [626, 270] on div "1 1 из 1 страниц" at bounding box center [785, 279] width 1398 height 25
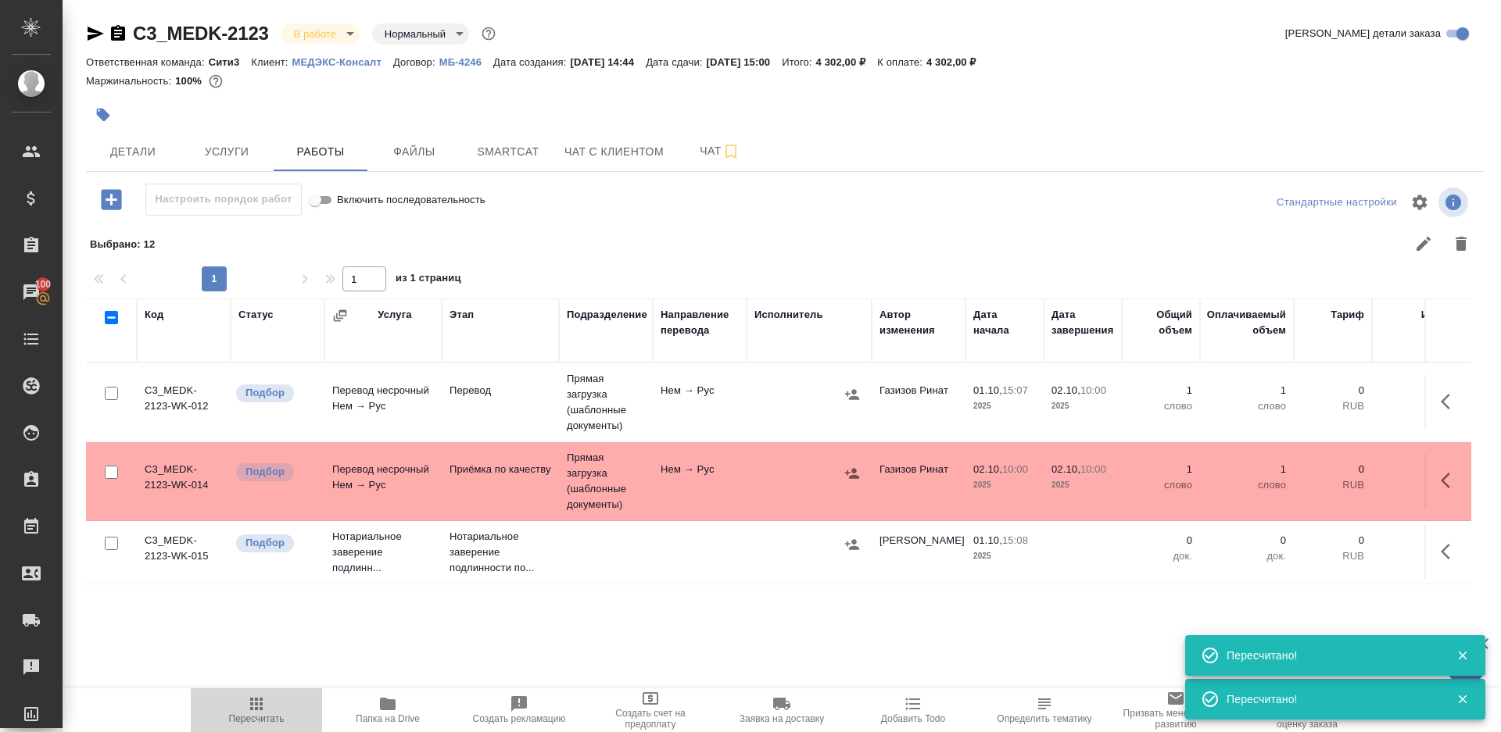
click at [283, 721] on span "Пересчитать" at bounding box center [257, 719] width 56 height 11
click at [279, 703] on span "Пересчитать" at bounding box center [256, 710] width 113 height 30
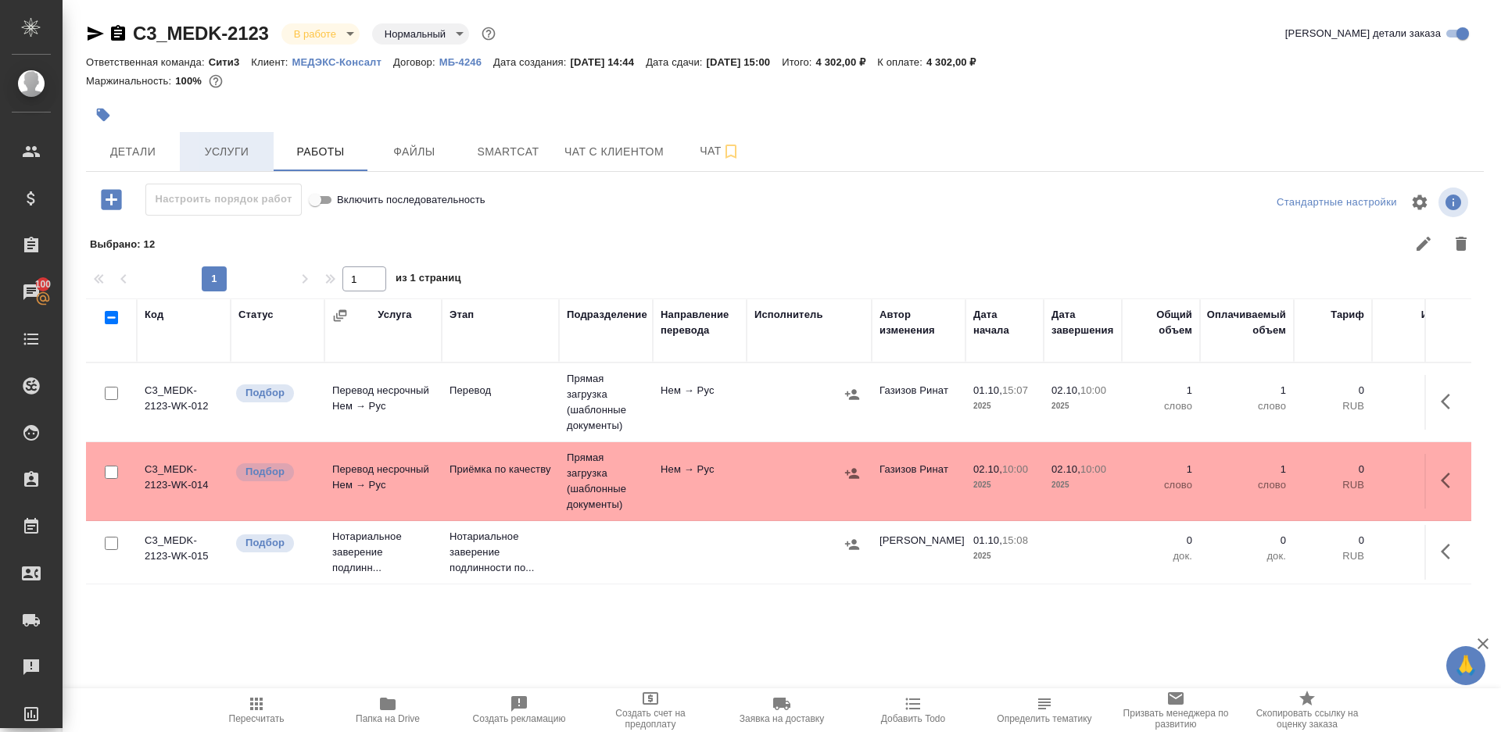
click at [197, 159] on span "Услуги" at bounding box center [226, 152] width 75 height 20
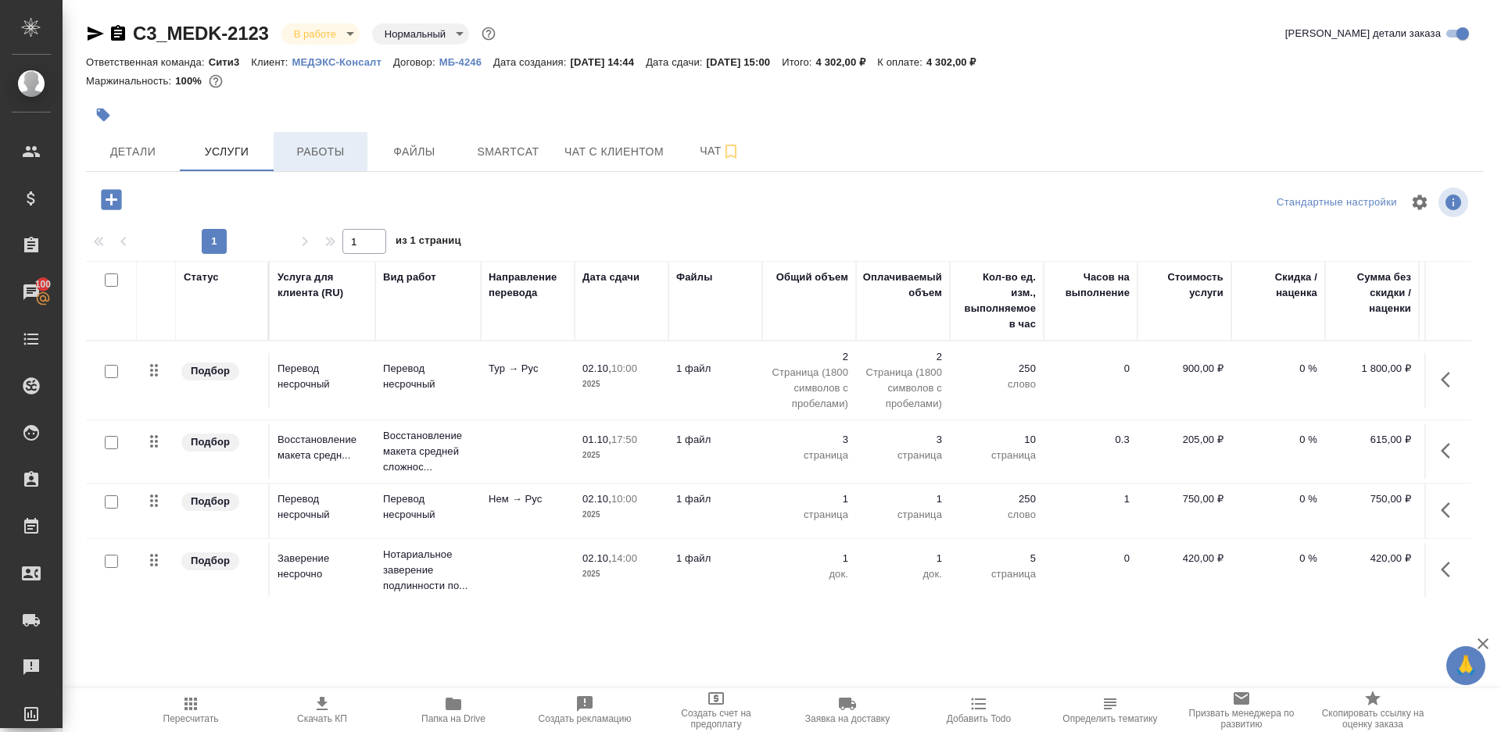
click at [331, 150] on span "Работы" at bounding box center [320, 152] width 75 height 20
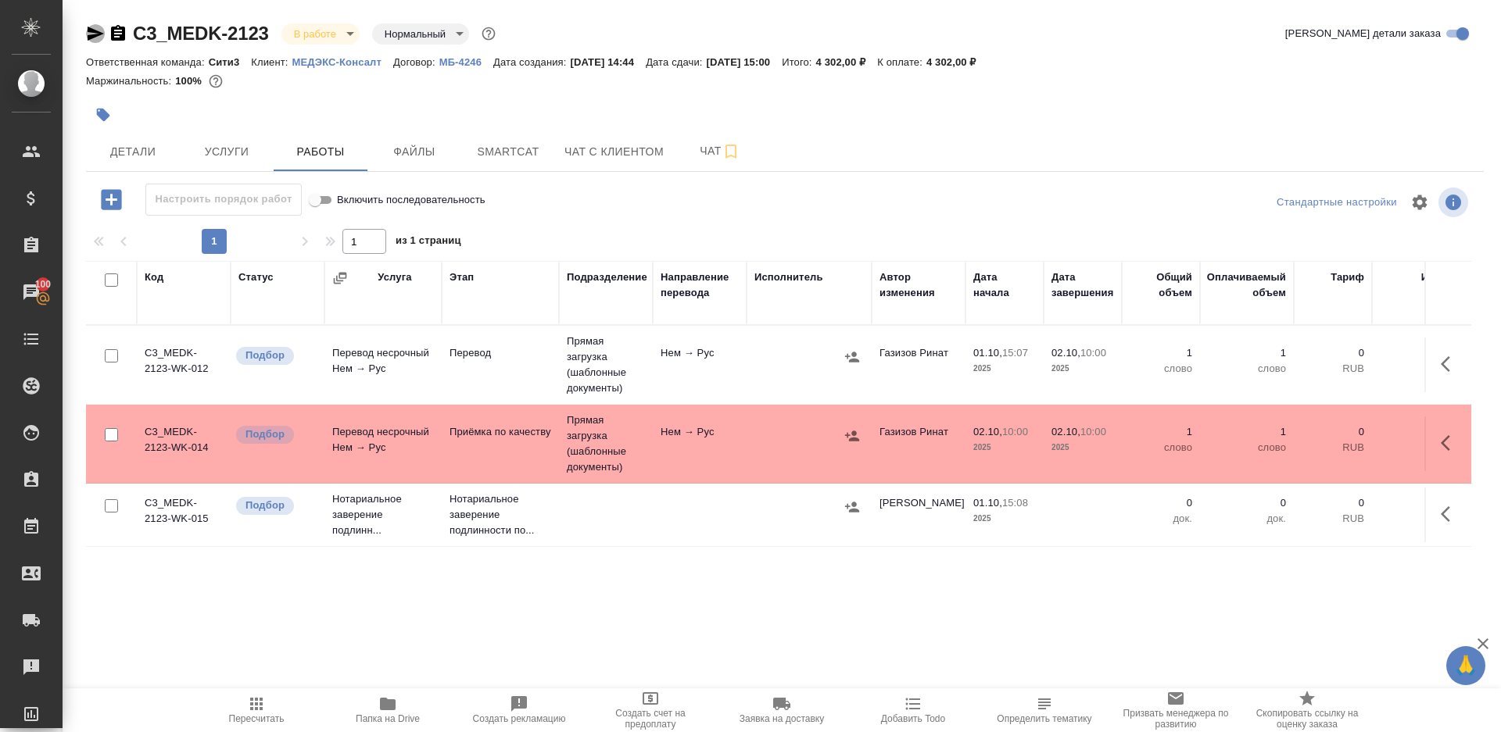
click at [93, 33] on icon "button" at bounding box center [95, 33] width 19 height 19
click at [241, 718] on span "Пересчитать" at bounding box center [257, 719] width 56 height 11
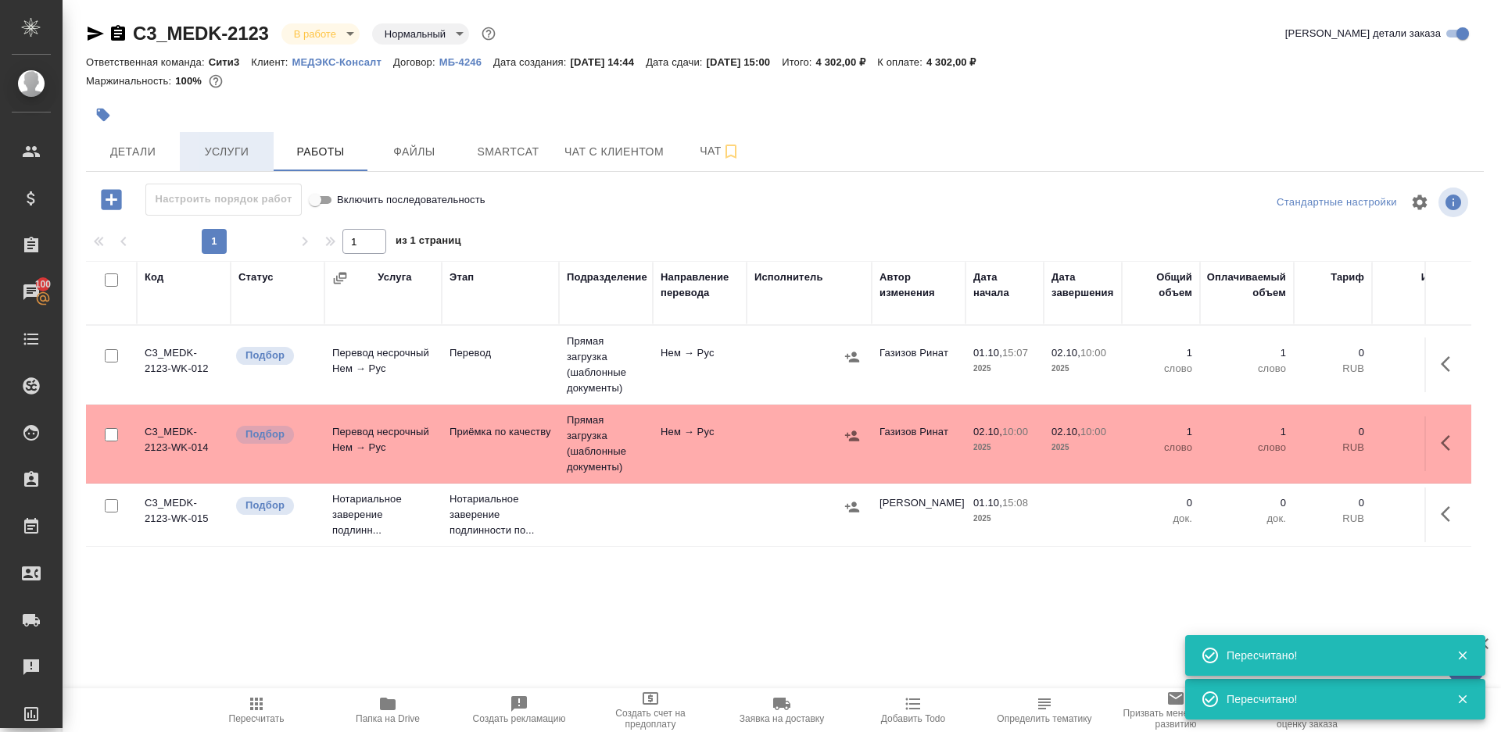
click at [218, 138] on button "Услуги" at bounding box center [227, 151] width 94 height 39
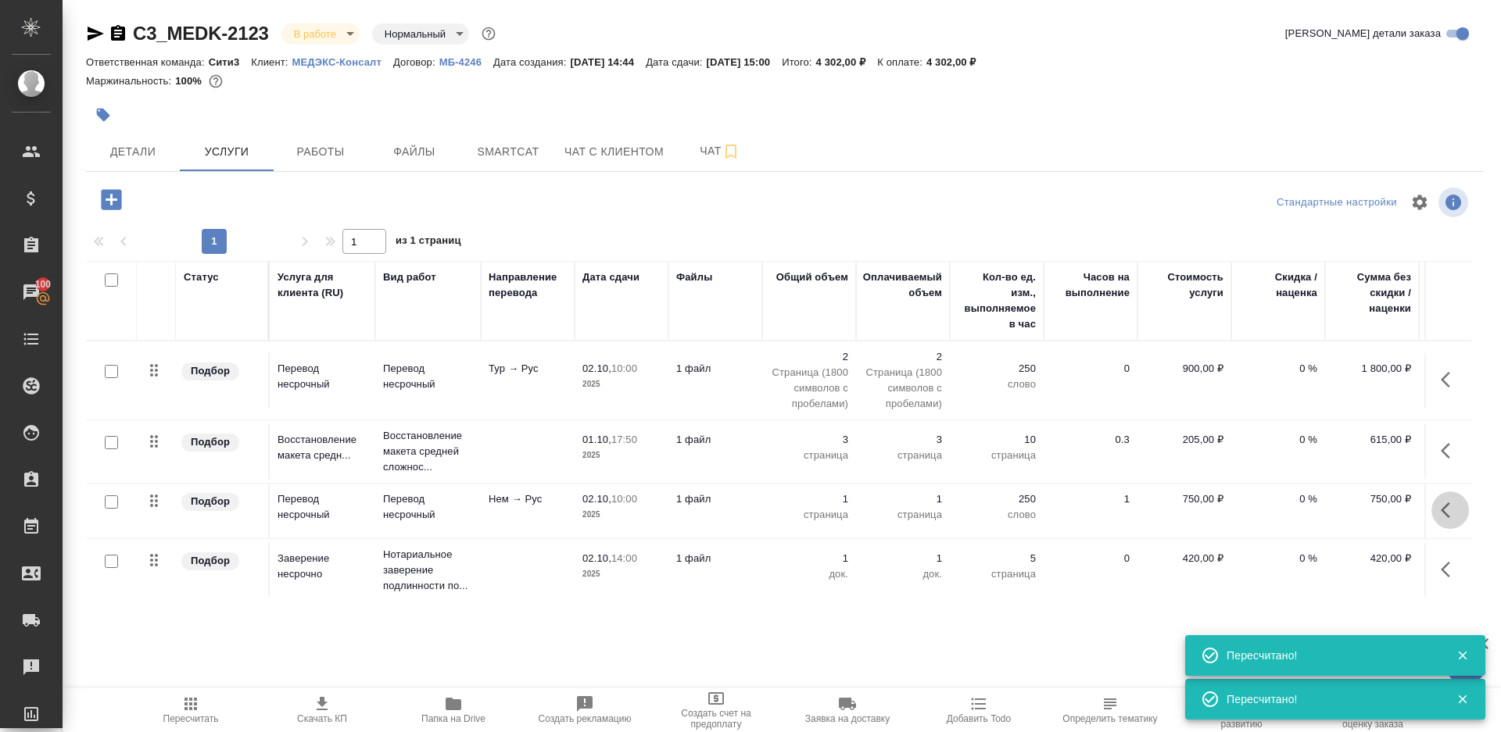
click at [1457, 496] on button "button" at bounding box center [1450, 511] width 38 height 38
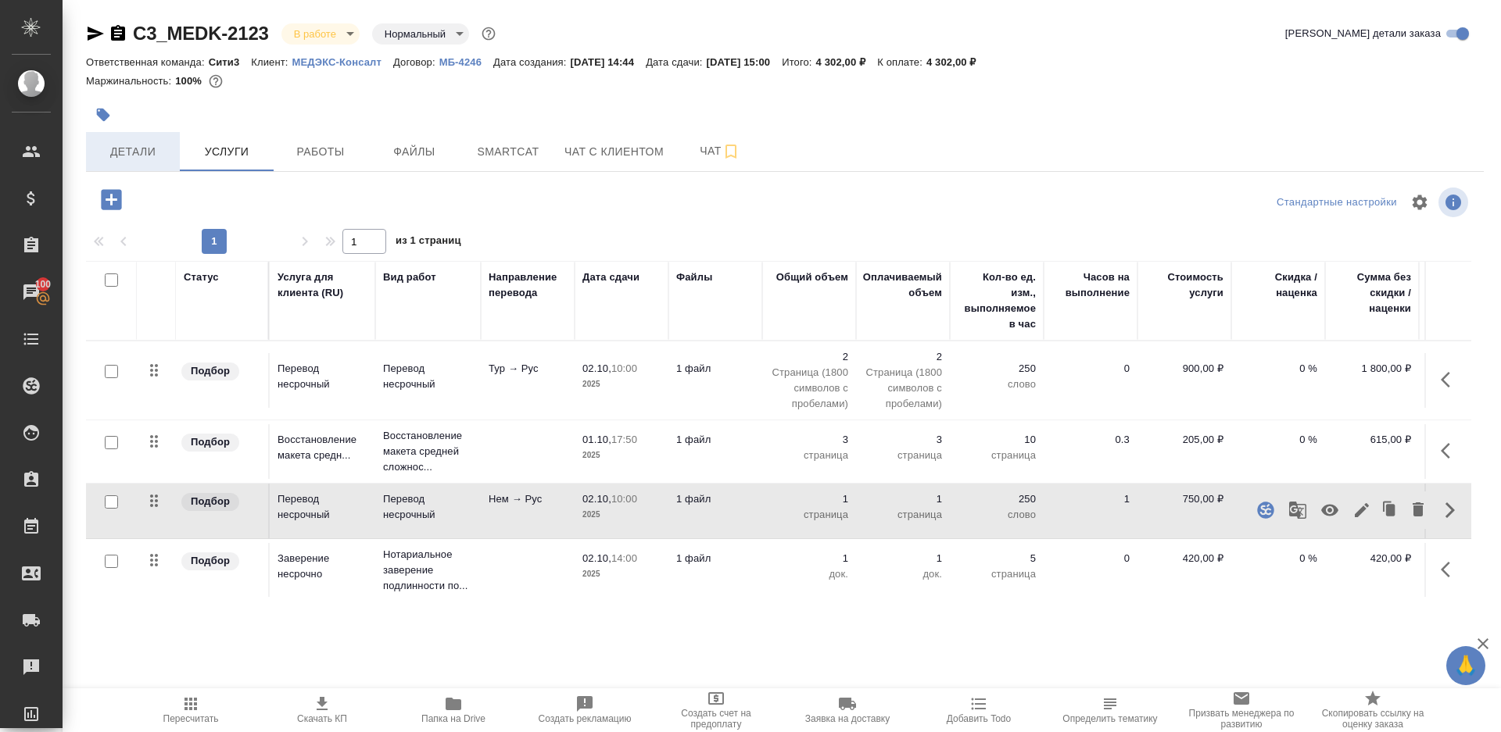
click at [149, 157] on span "Детали" at bounding box center [132, 152] width 75 height 20
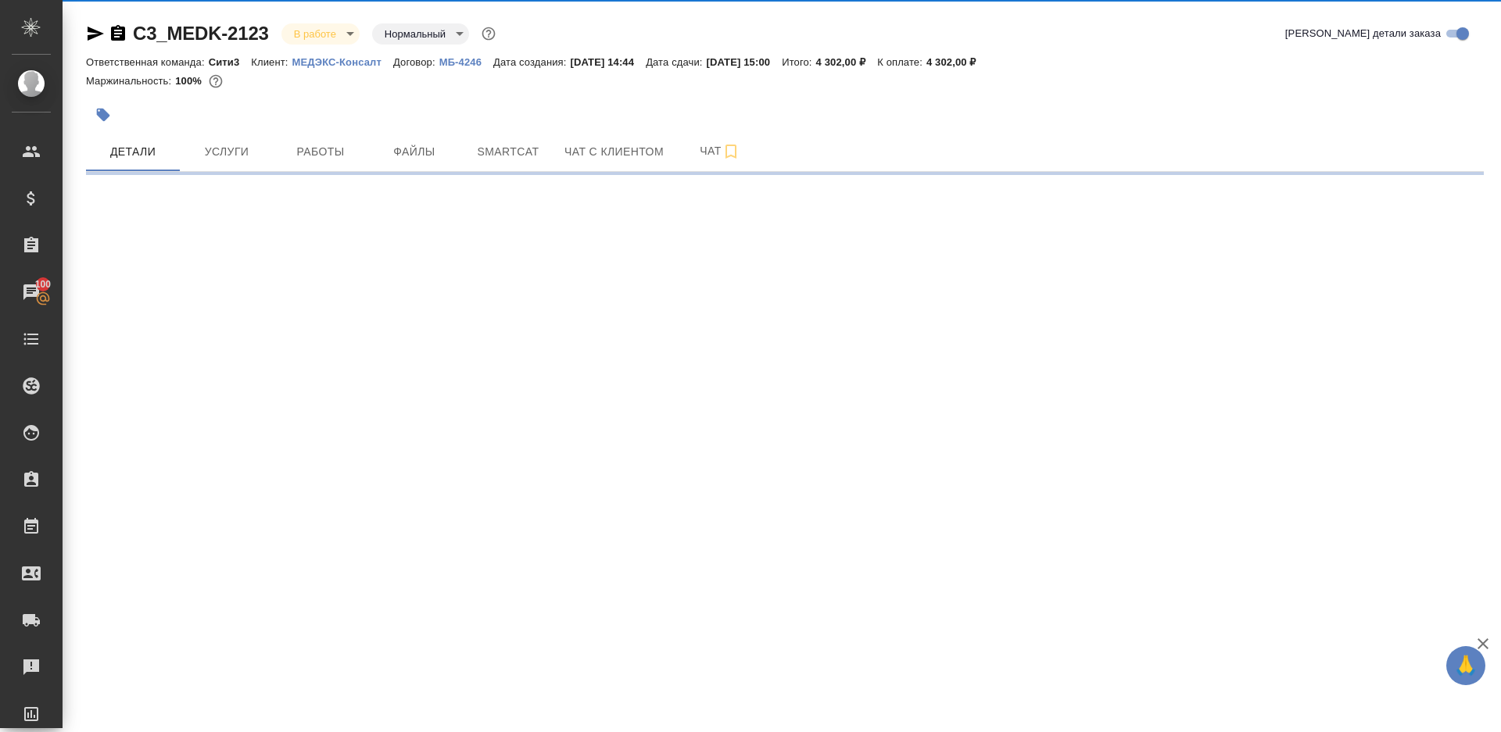
select select "RU"
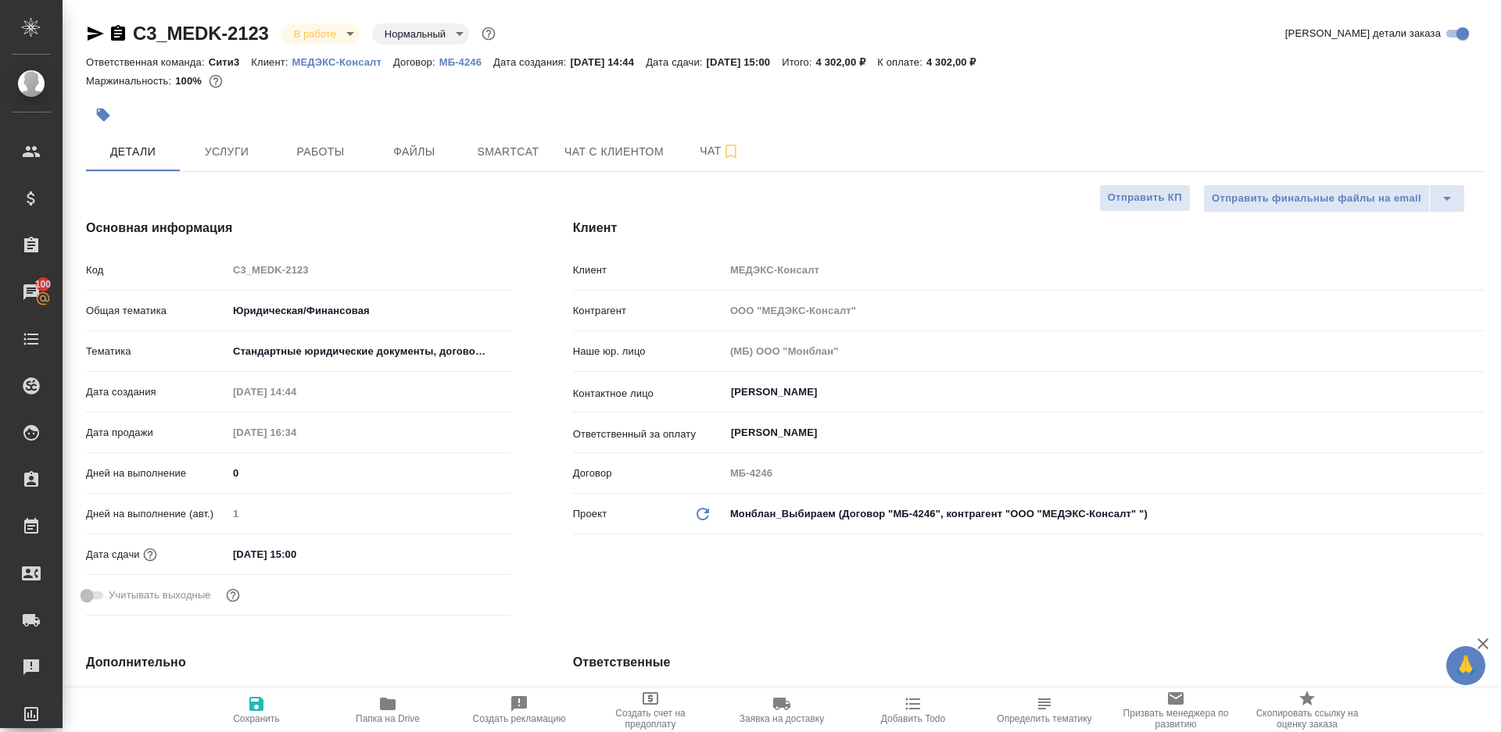
type textarea "x"
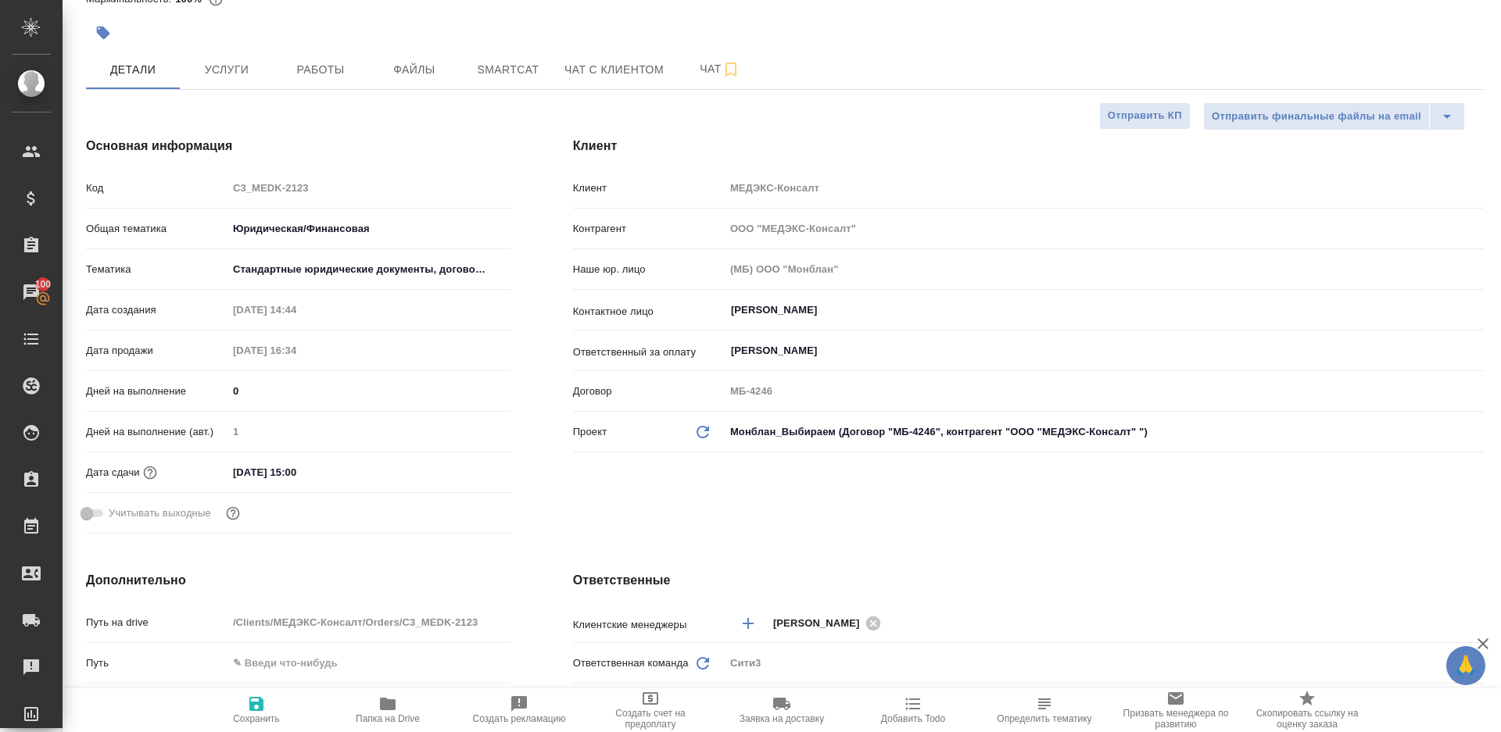
scroll to position [98, 0]
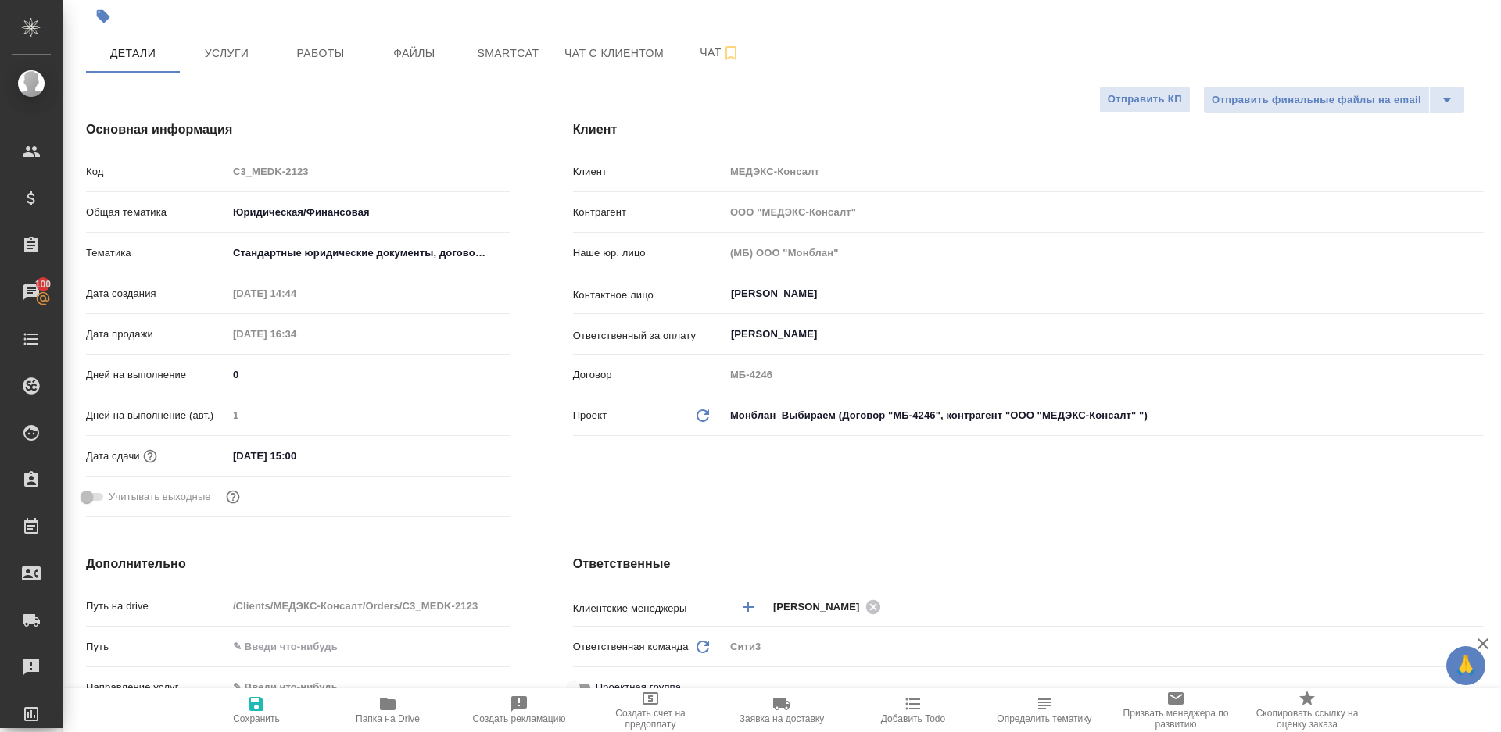
click at [293, 451] on input "02.10.2025 15:00" at bounding box center [295, 456] width 137 height 23
click at [300, 454] on input "02.10.2025 15:00" at bounding box center [296, 456] width 137 height 23
type input "02.10.2025 10:0_"
type textarea "x"
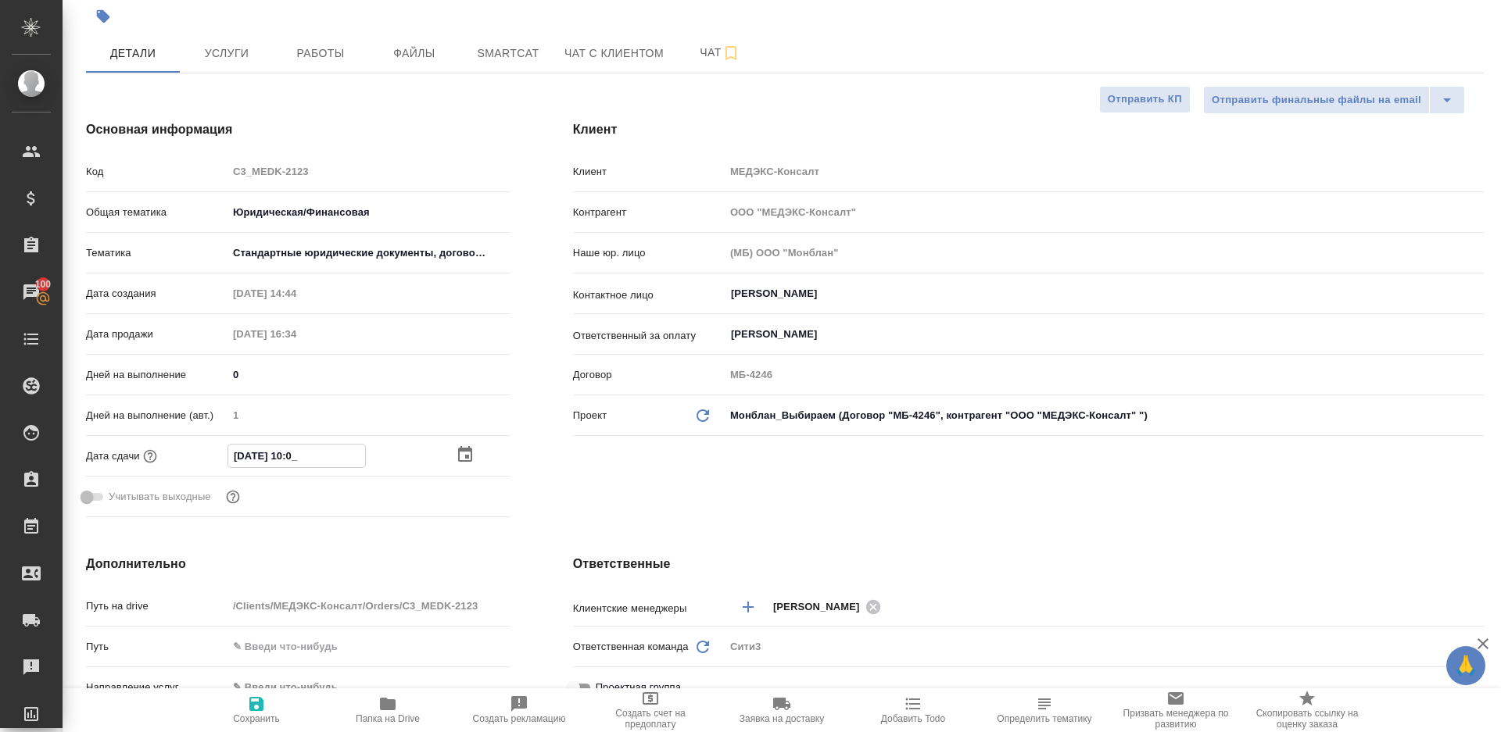
type textarea "x"
type input "02.10.2025 13:00"
type textarea "x"
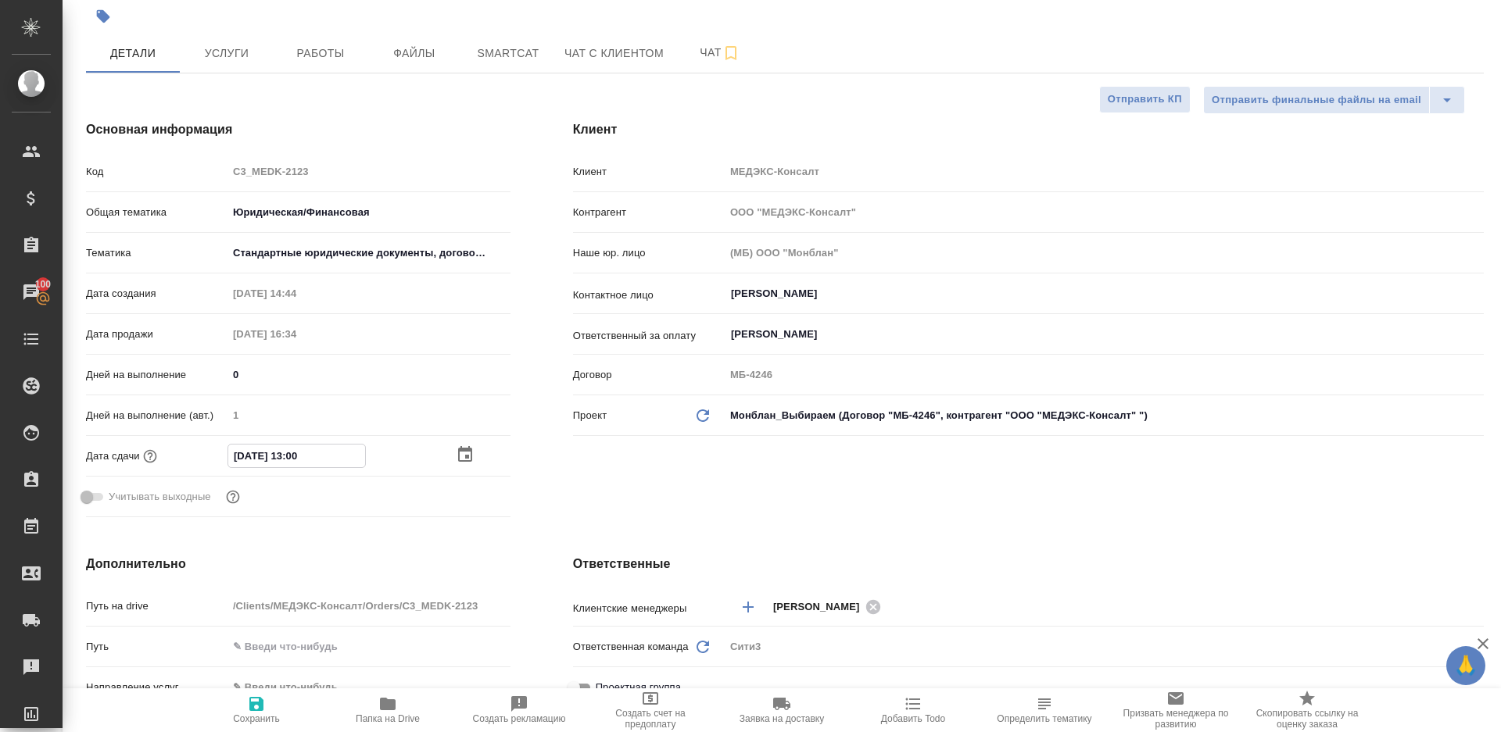
type input "02.10.2025 13:00"
click at [262, 707] on icon "button" at bounding box center [256, 704] width 14 height 14
type textarea "x"
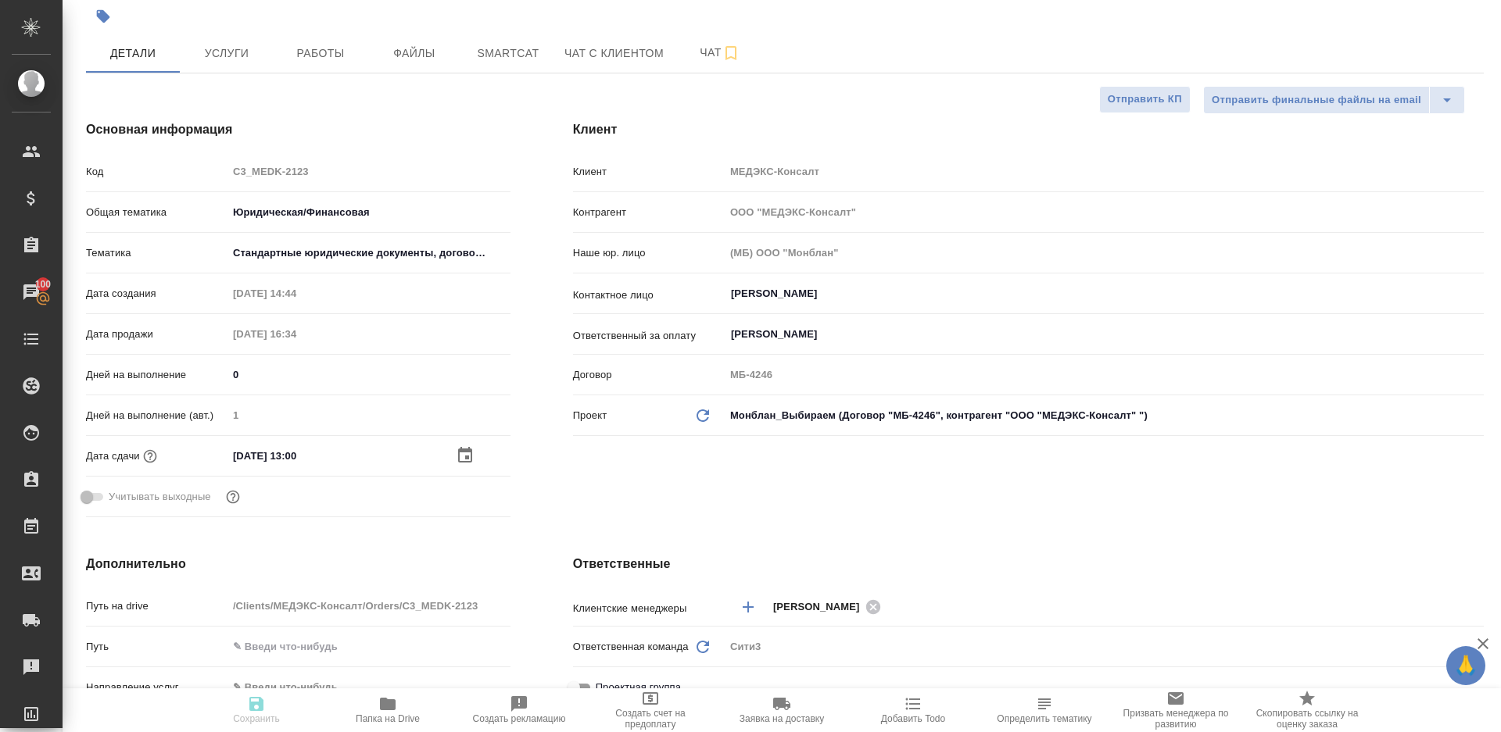
type textarea "x"
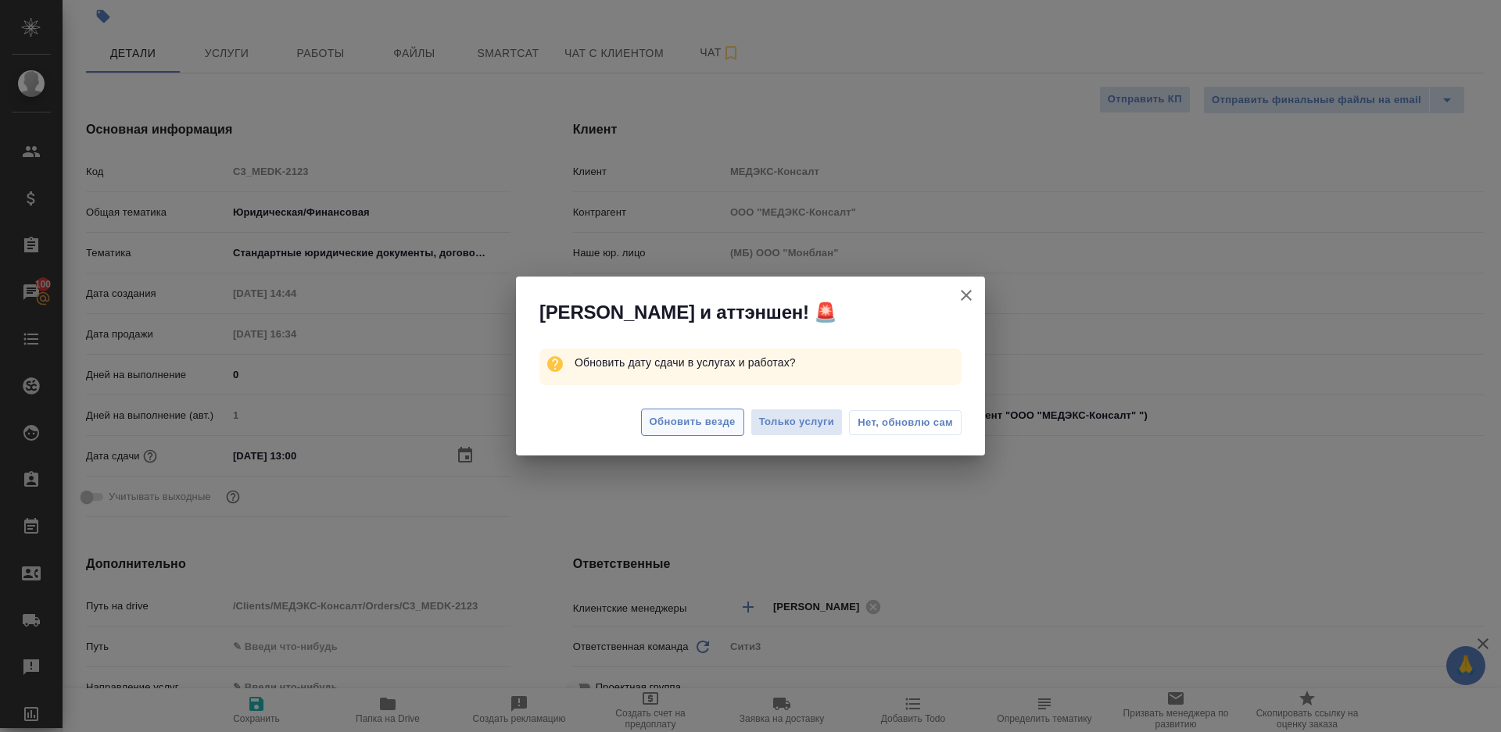
scroll to position [0, 0]
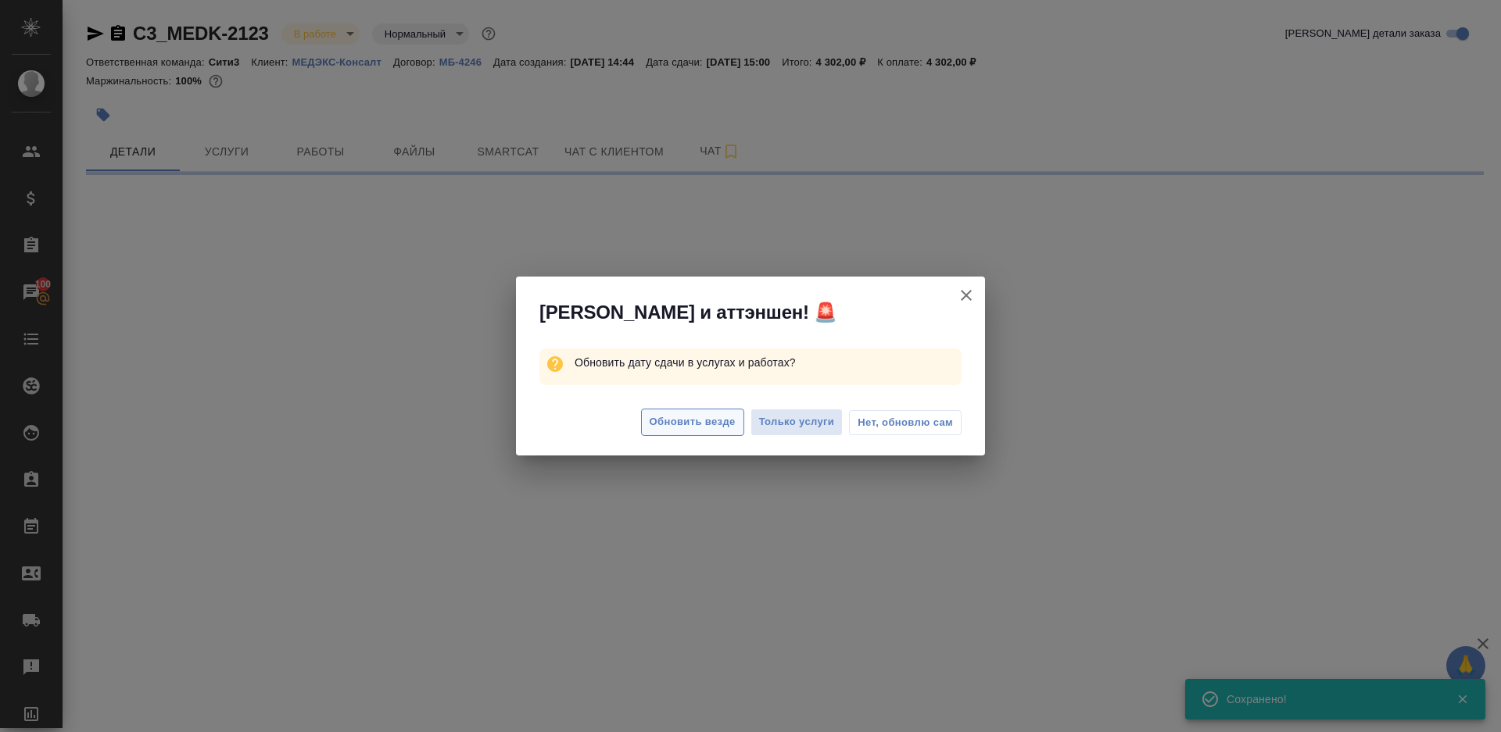
select select "RU"
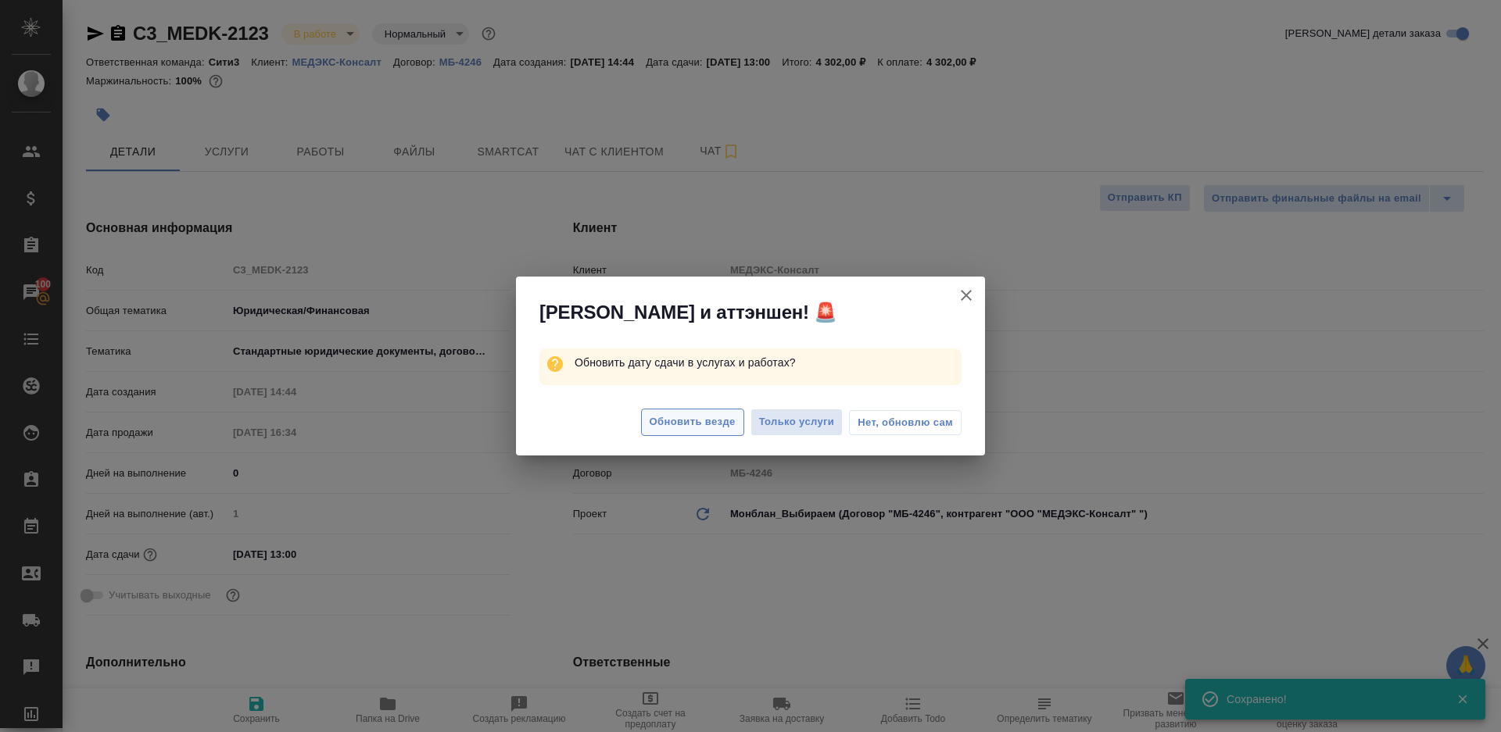
type textarea "x"
click at [697, 414] on span "Обновить везде" at bounding box center [693, 423] width 86 height 18
type textarea "x"
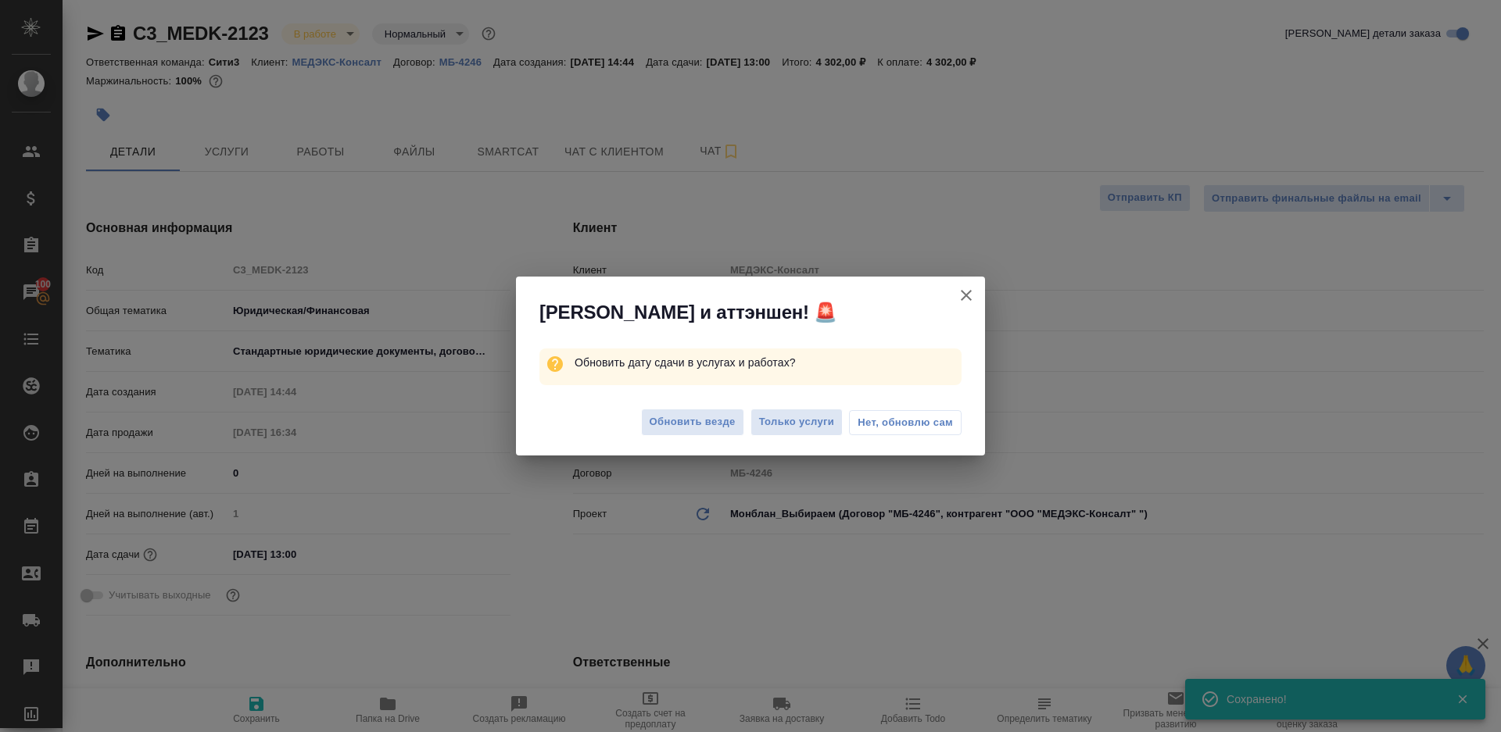
type textarea "x"
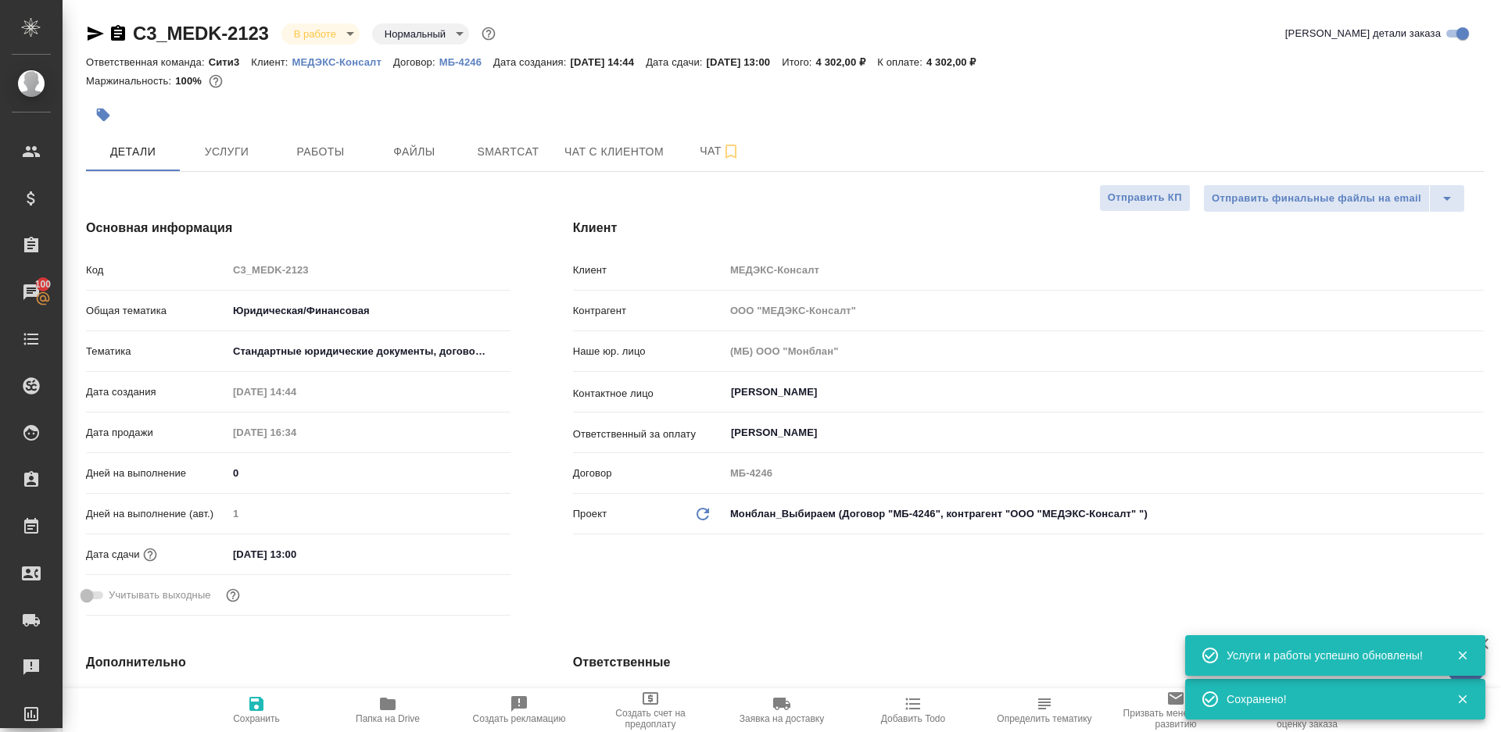
type textarea "x"
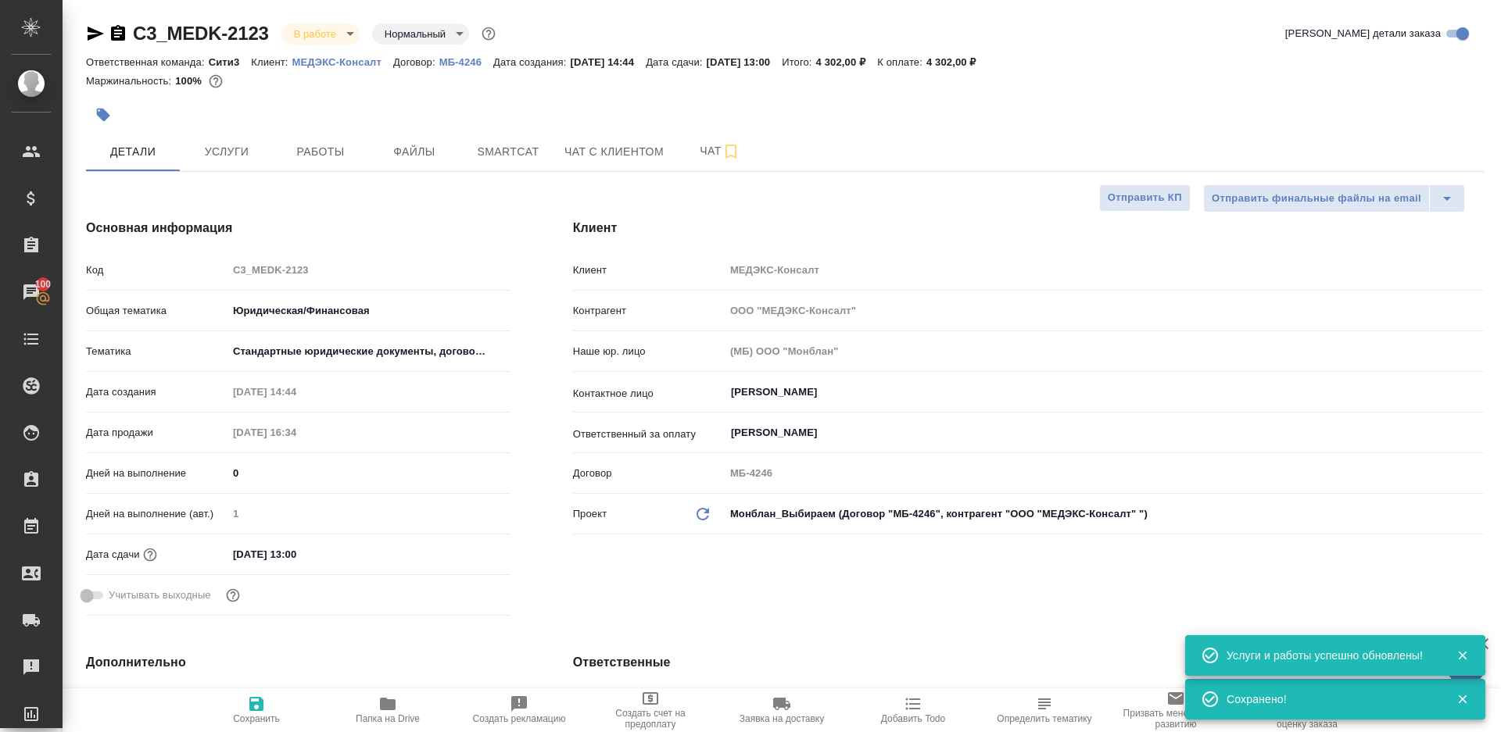
type textarea "x"
click at [329, 152] on span "Работы" at bounding box center [320, 152] width 75 height 20
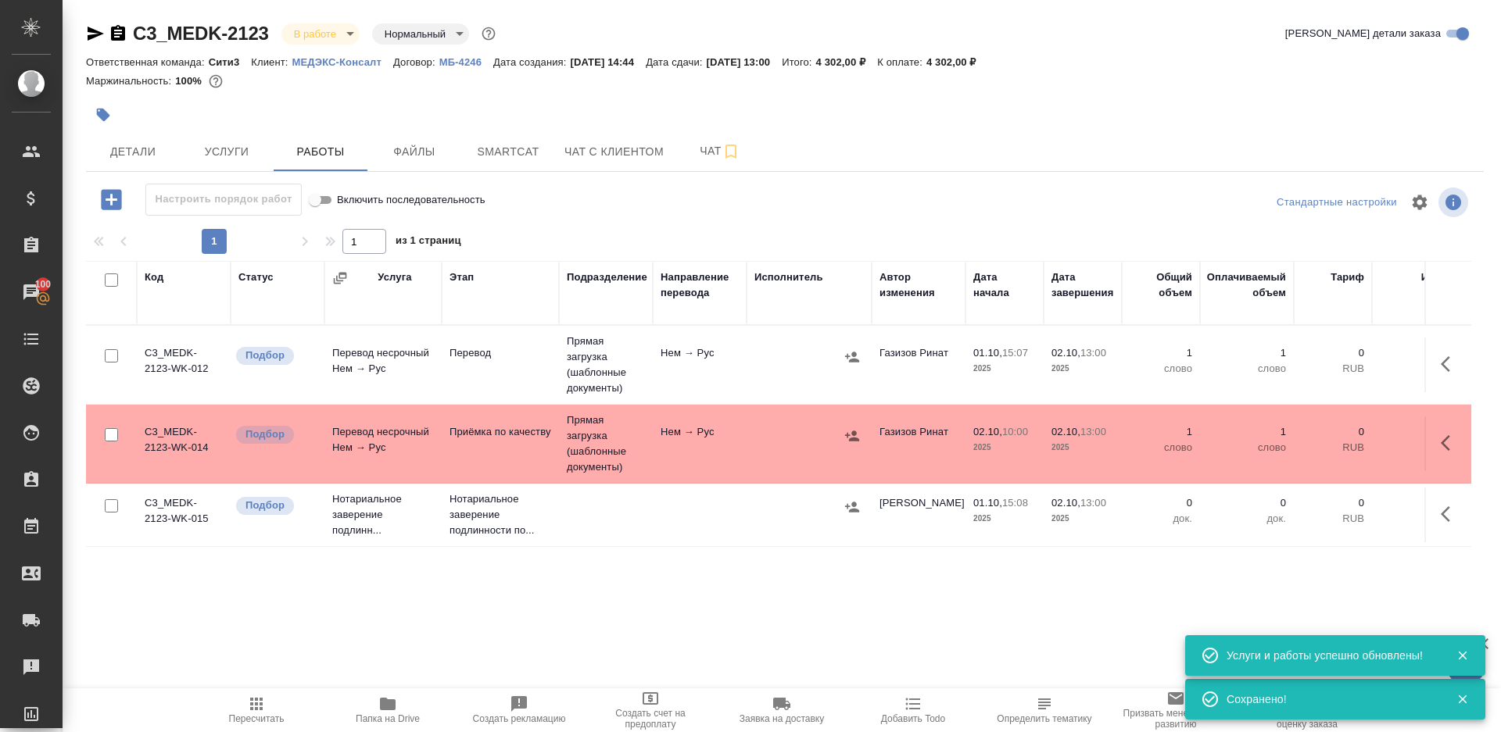
click at [659, 231] on div "1 1 из 1 страниц" at bounding box center [785, 241] width 1398 height 25
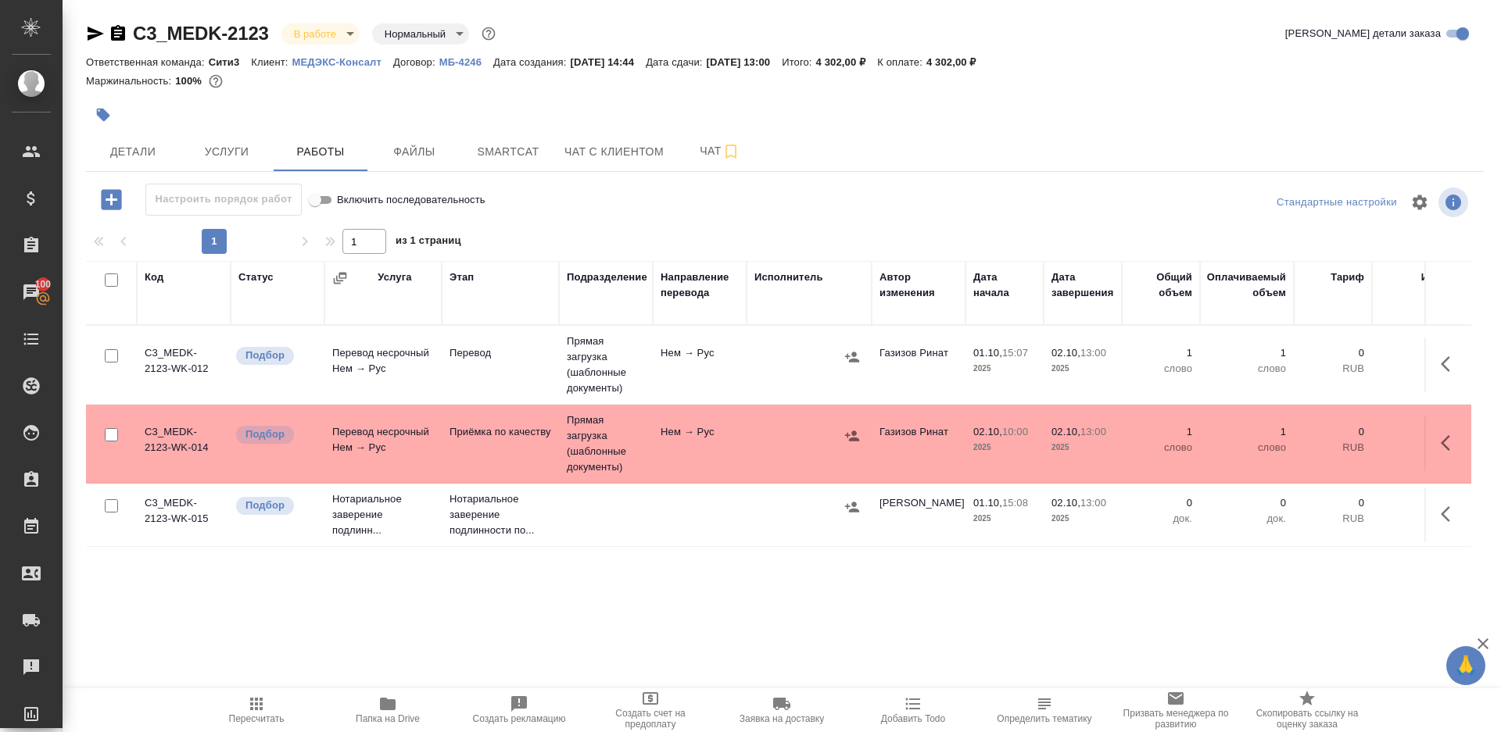
click at [1448, 361] on icon "button" at bounding box center [1450, 364] width 19 height 19
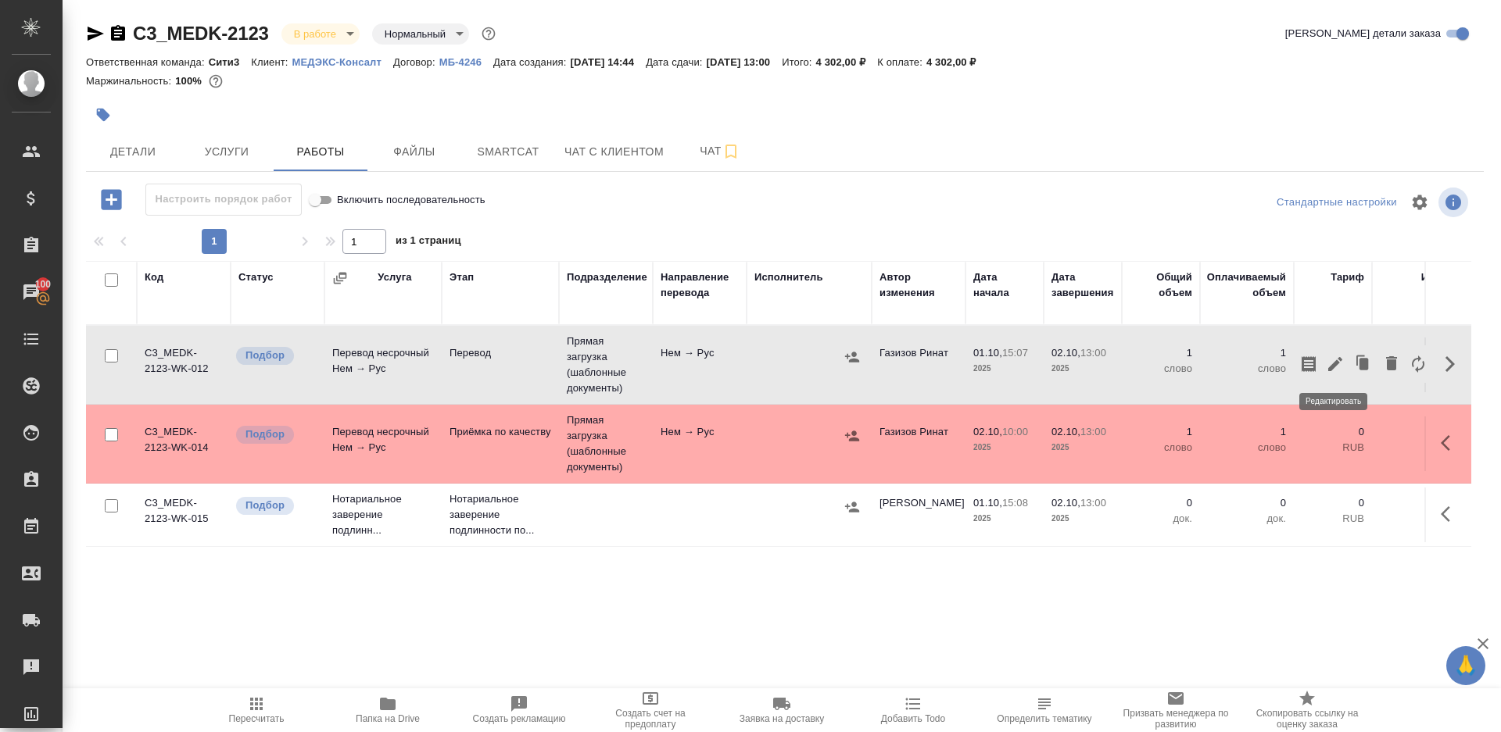
click at [1334, 363] on icon "button" at bounding box center [1335, 364] width 14 height 14
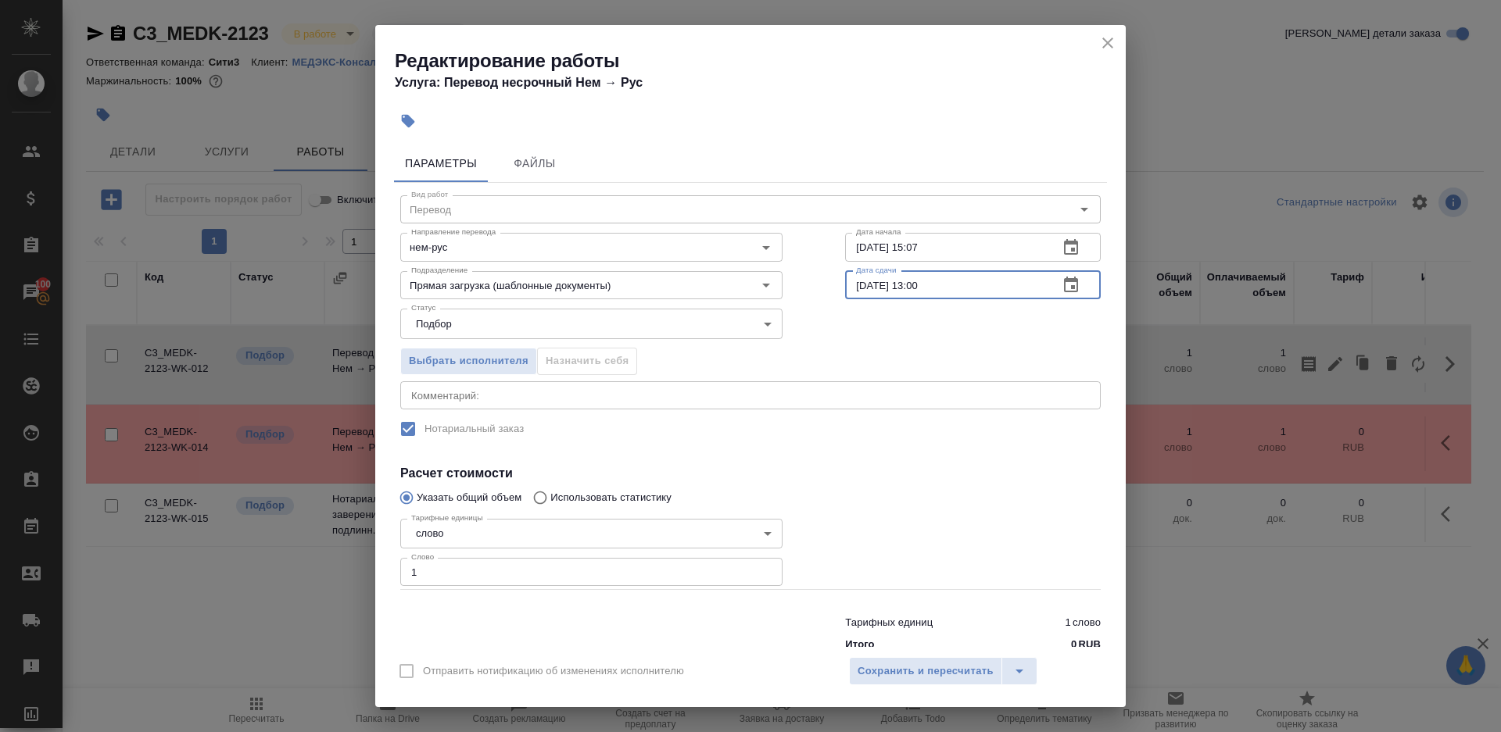
drag, startPoint x: 922, startPoint y: 284, endPoint x: 929, endPoint y: 327, distance: 43.4
click at [922, 286] on input "02.10.2025 13:00" at bounding box center [945, 285] width 201 height 28
type input "02.10.2025 12:00"
click at [893, 674] on span "Сохранить и пересчитать" at bounding box center [926, 672] width 136 height 18
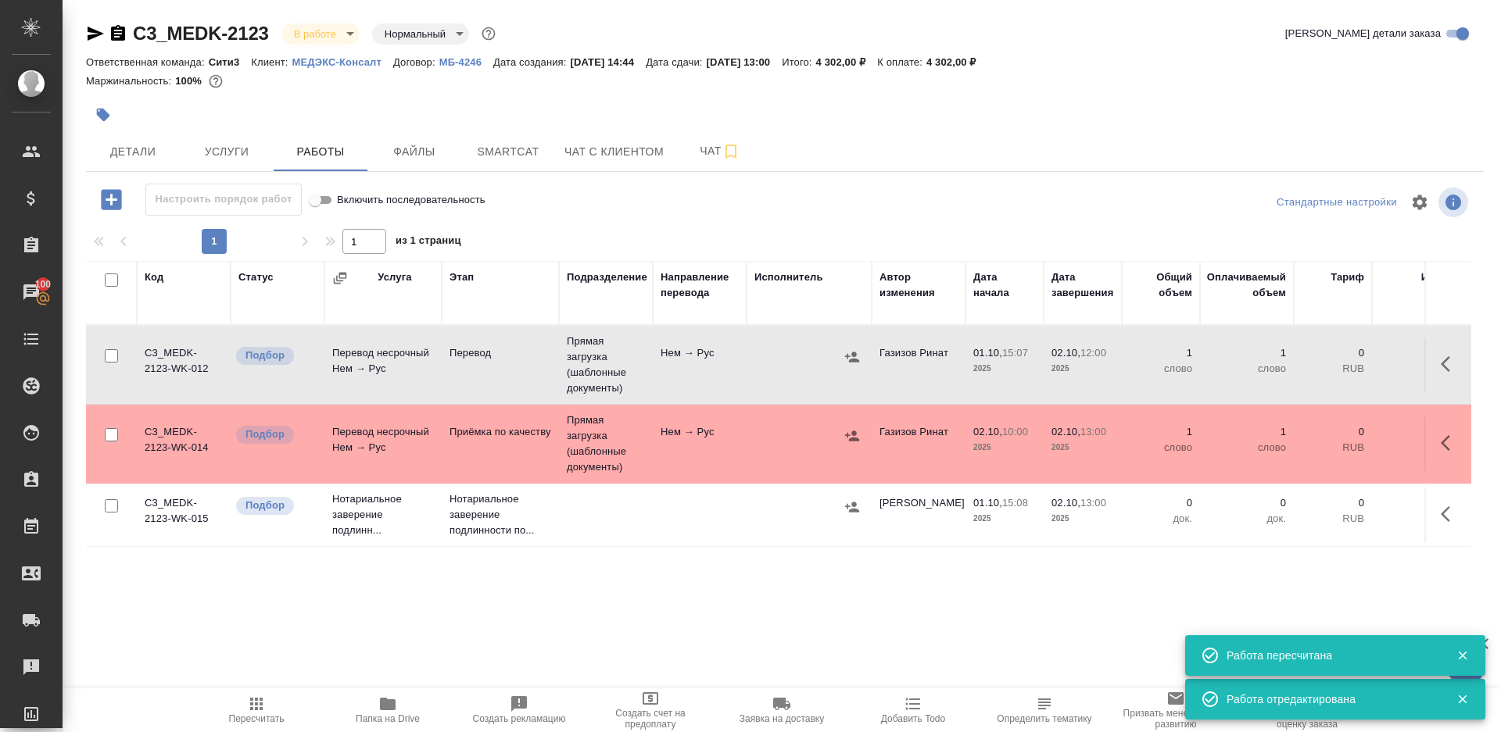
click at [738, 365] on td "Нем → Рус" at bounding box center [700, 365] width 94 height 55
click at [260, 711] on icon "button" at bounding box center [256, 704] width 19 height 19
click at [247, 710] on icon "button" at bounding box center [256, 704] width 19 height 19
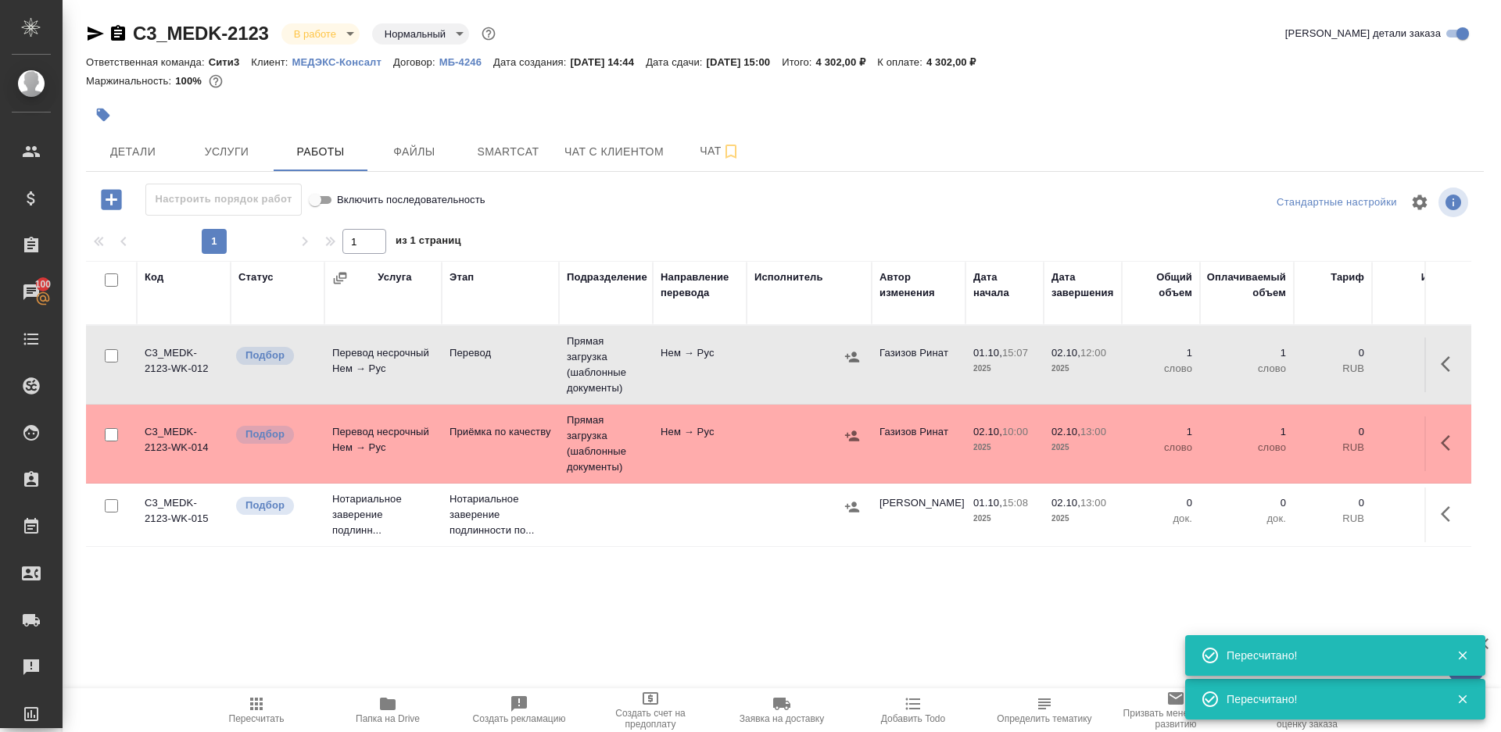
click at [247, 710] on icon "button" at bounding box center [256, 704] width 19 height 19
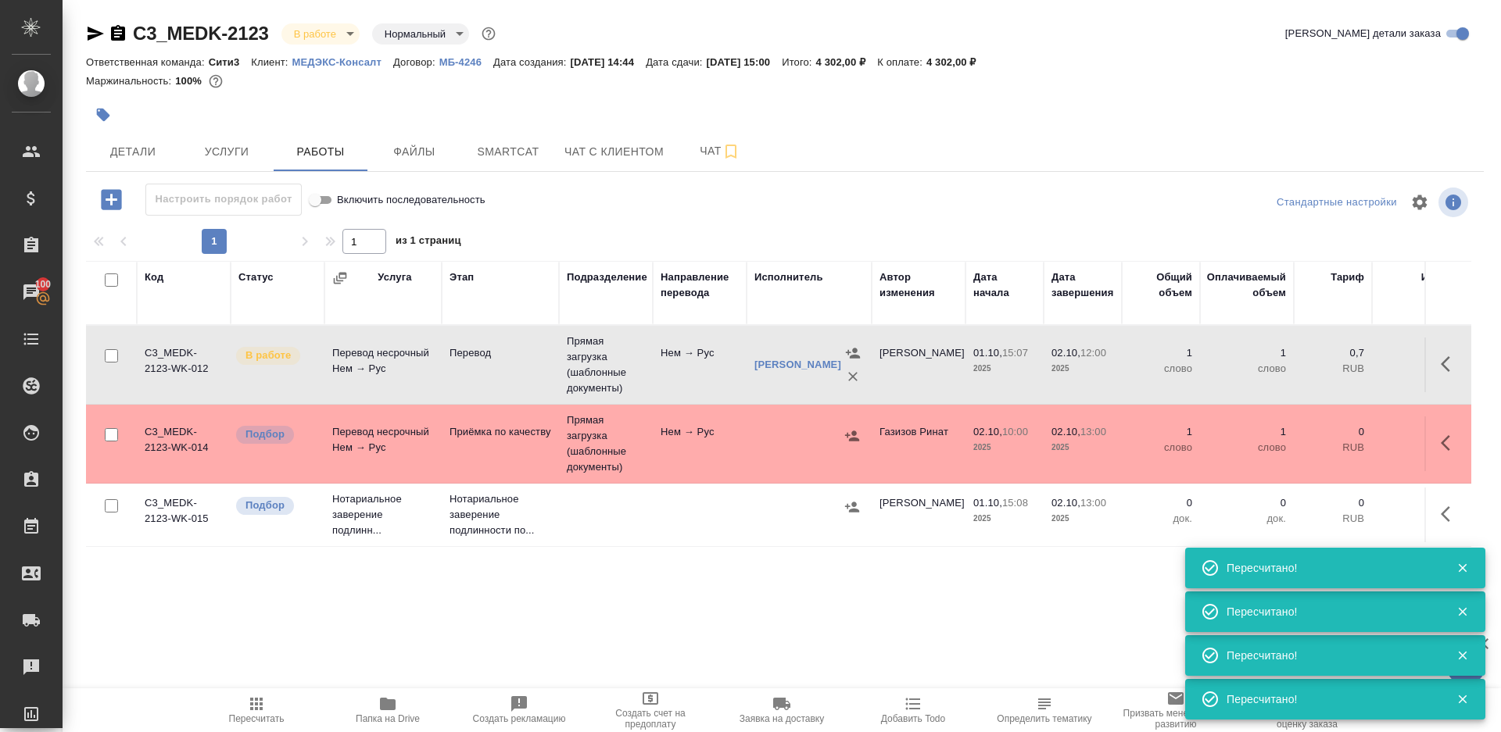
click at [422, 594] on div "Код Статус Услуга Этап Подразделение Направление перевода Исполнитель Автор изм…" at bounding box center [778, 437] width 1385 height 352
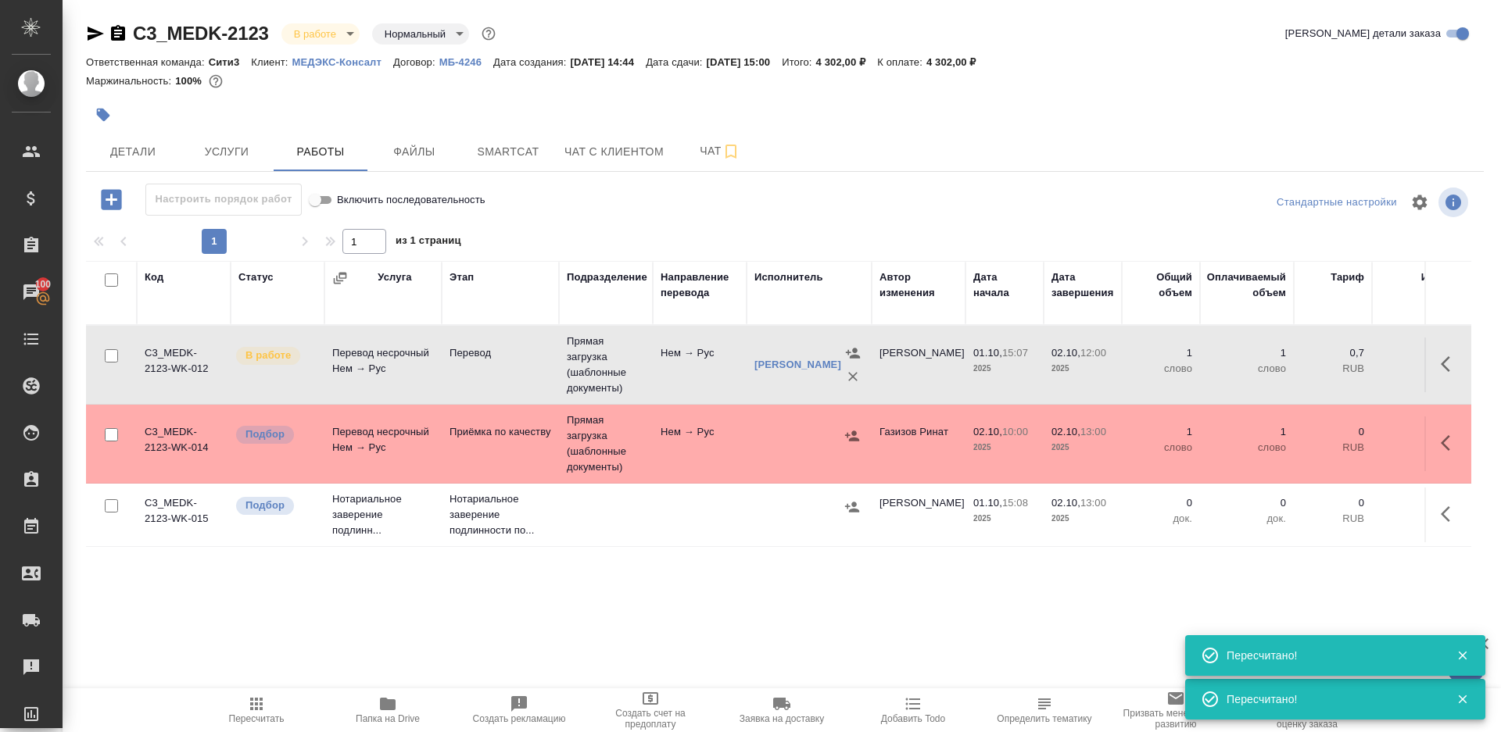
click at [468, 467] on td "Приёмка по качеству" at bounding box center [500, 444] width 117 height 55
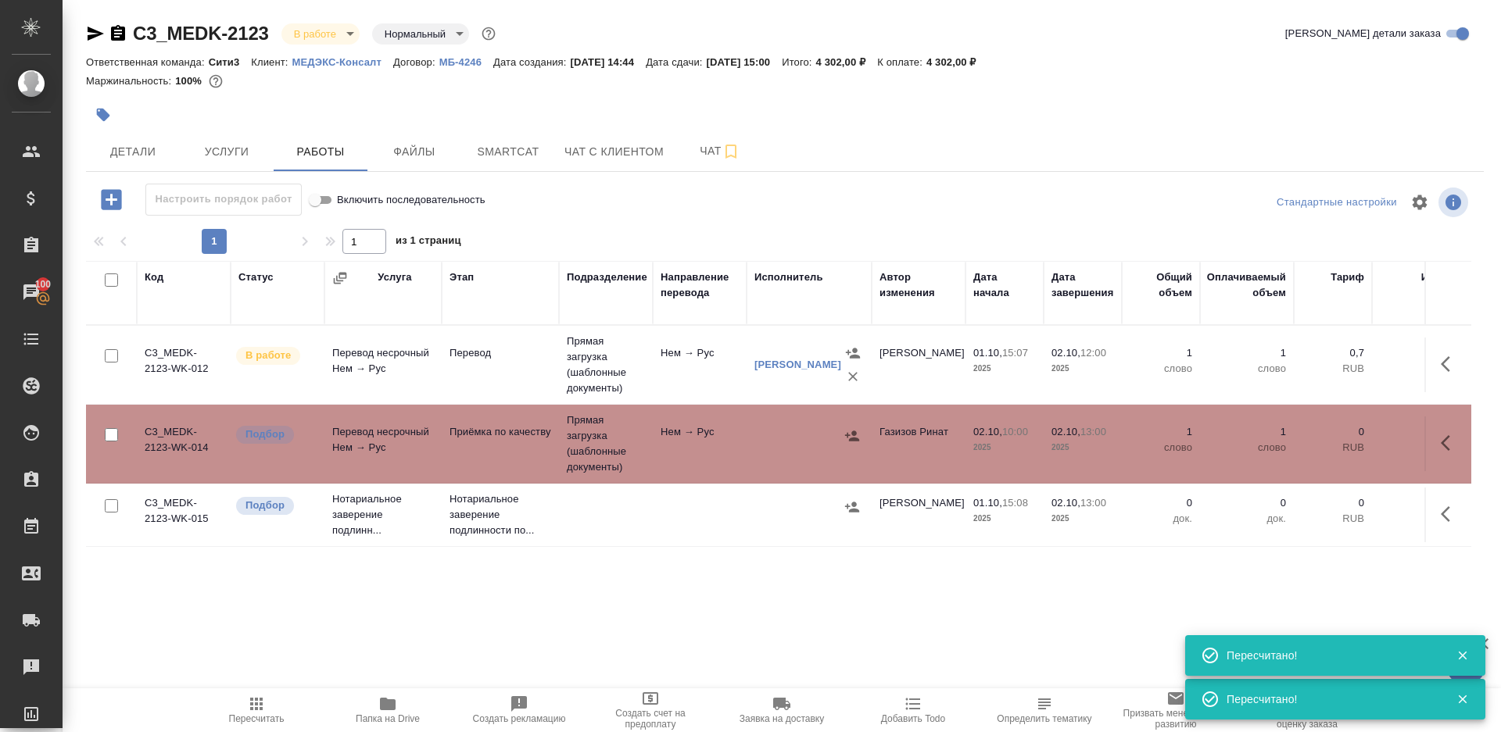
click at [468, 467] on td "Приёмка по качеству" at bounding box center [500, 444] width 117 height 55
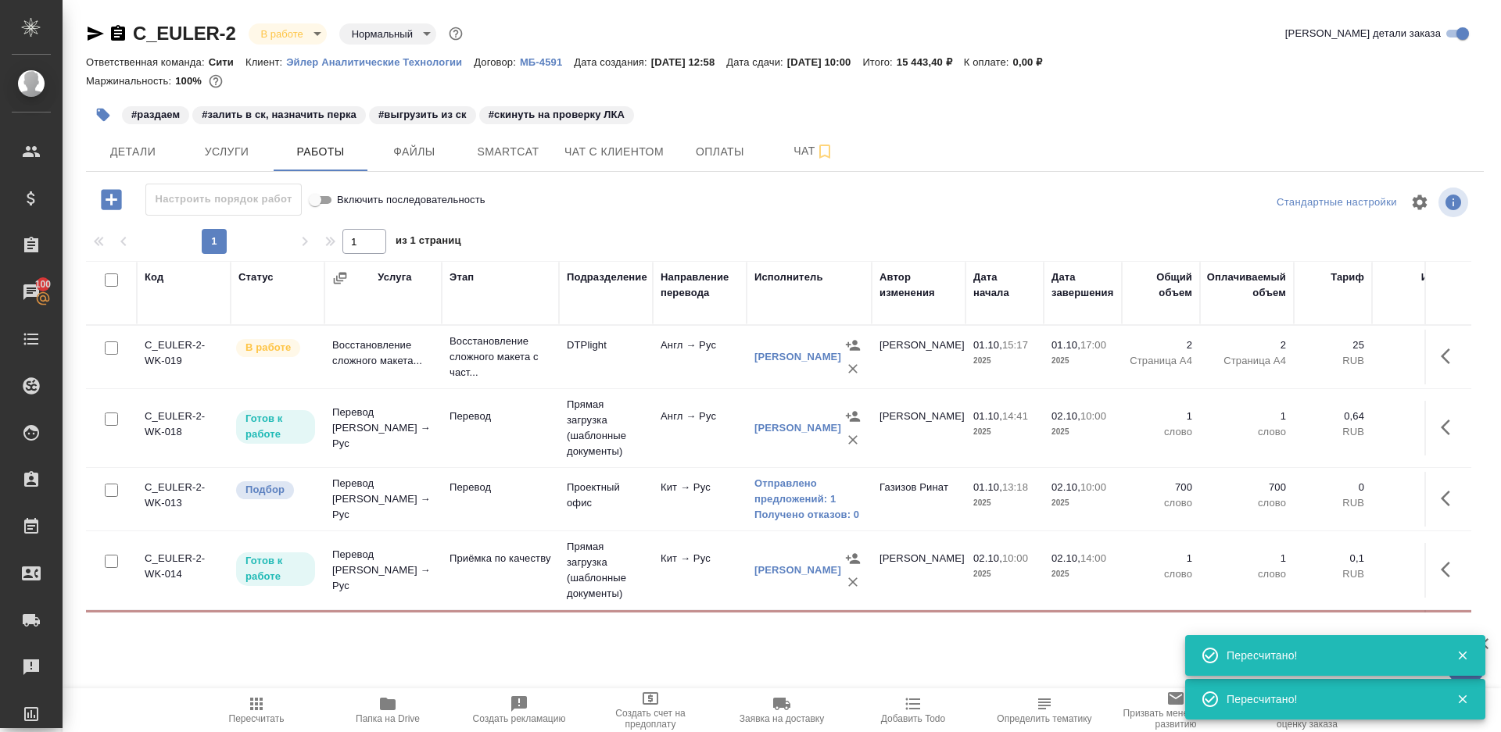
click at [267, 700] on span "Пересчитать" at bounding box center [256, 710] width 113 height 30
click at [544, 144] on span "Smartcat" at bounding box center [508, 152] width 75 height 20
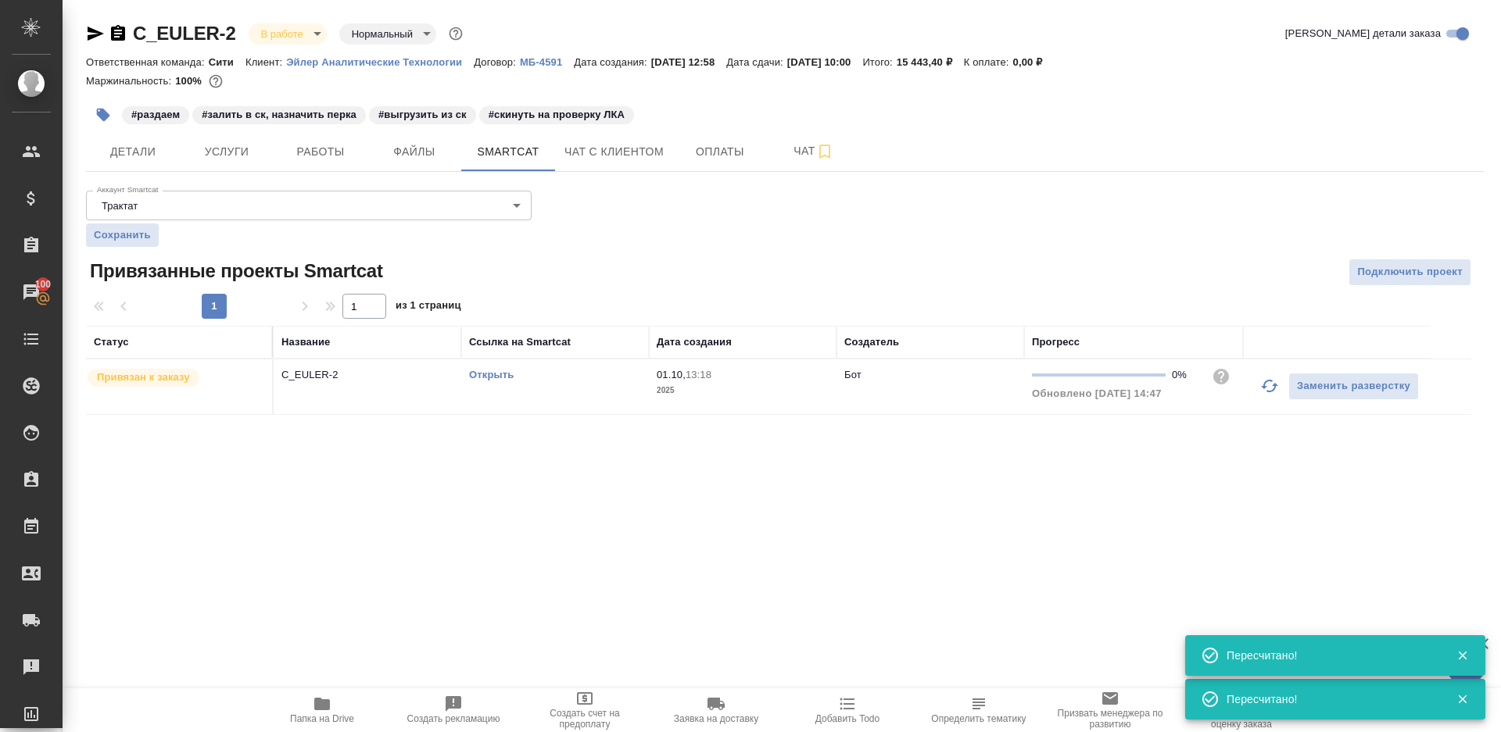
click at [510, 373] on link "Открыть" at bounding box center [491, 375] width 45 height 12
click at [798, 150] on span "Чат" at bounding box center [813, 151] width 75 height 20
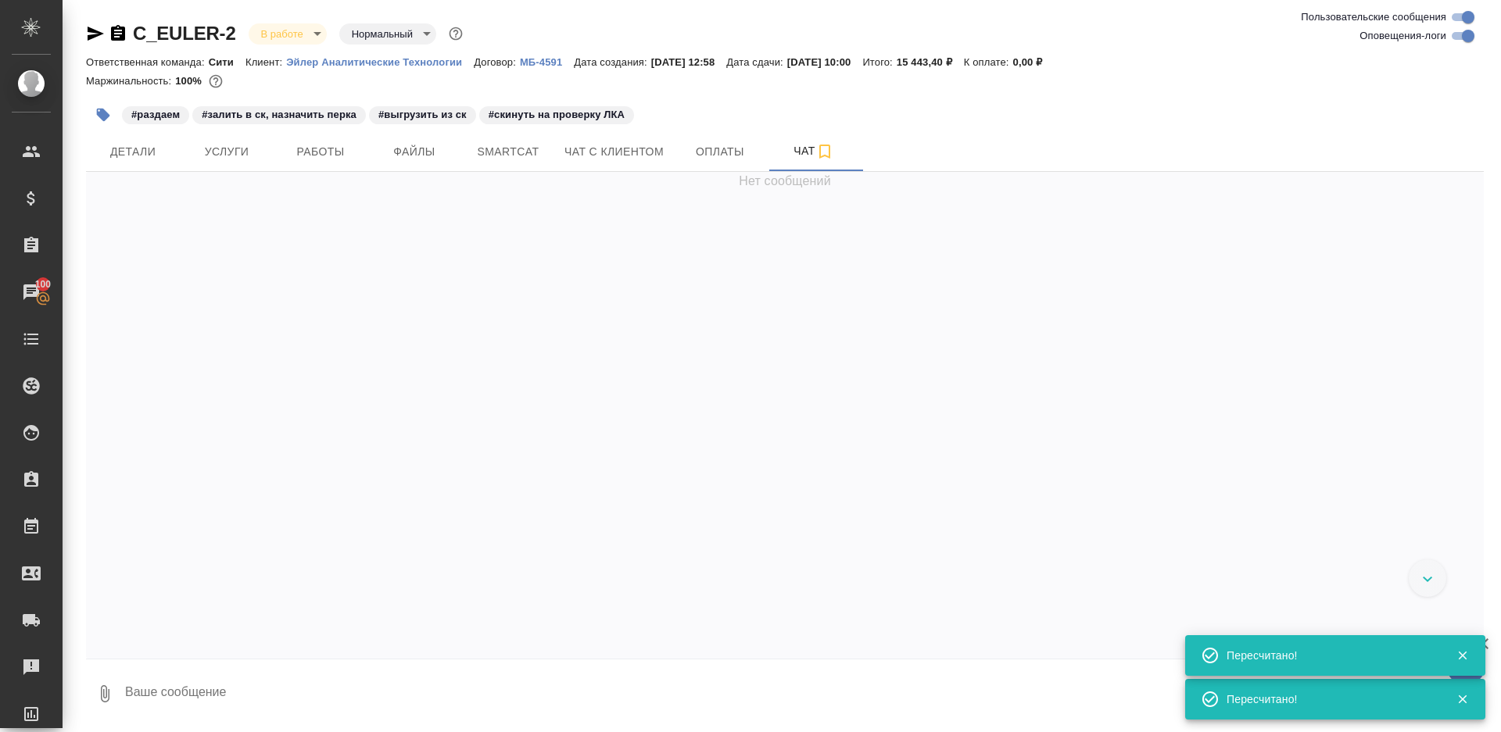
scroll to position [5742, 0]
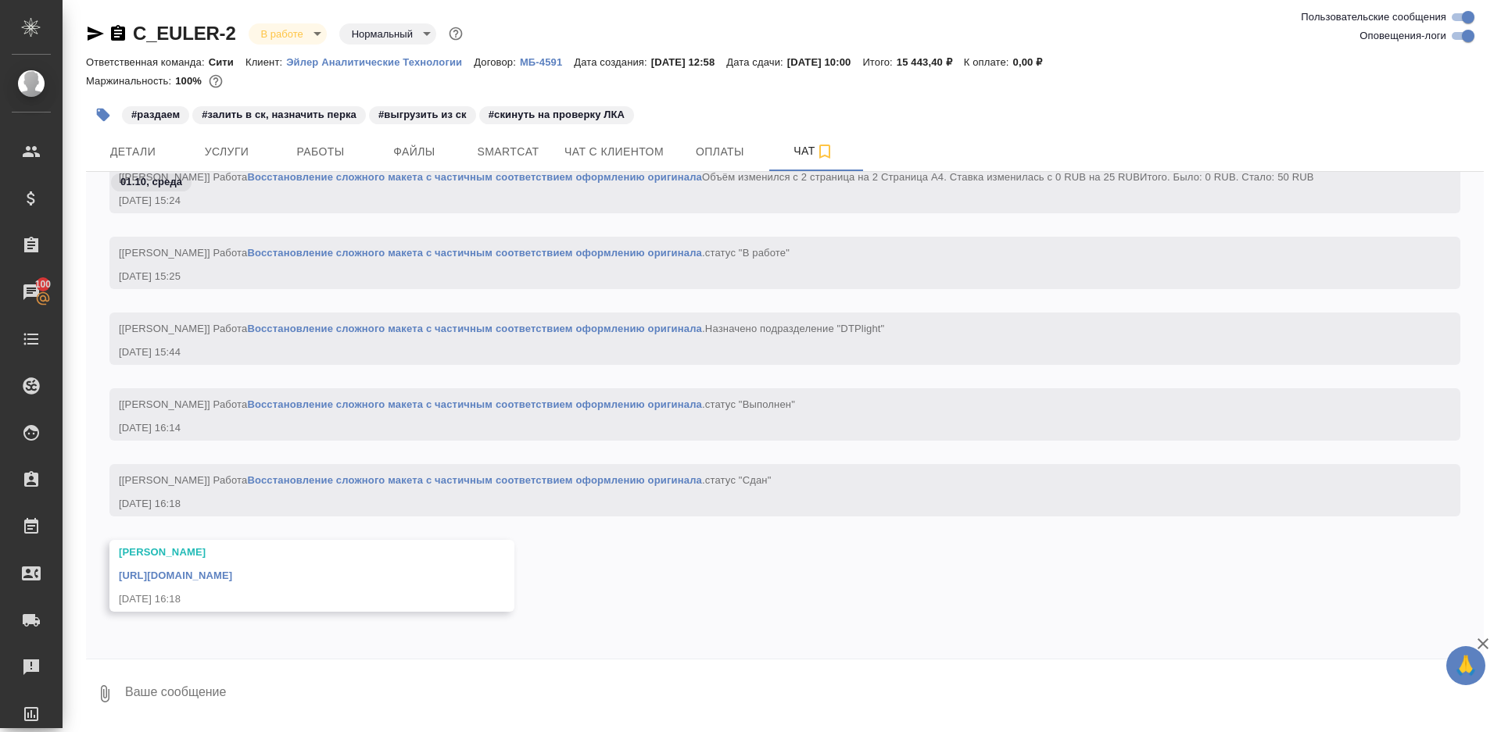
click at [232, 575] on link "https://drive.awatera.com/apps/files/?dir=/Shares/EULER/Orders/C_EULER-2/DTP/C_…" at bounding box center [175, 576] width 113 height 12
click at [324, 165] on button "Работы" at bounding box center [321, 151] width 94 height 39
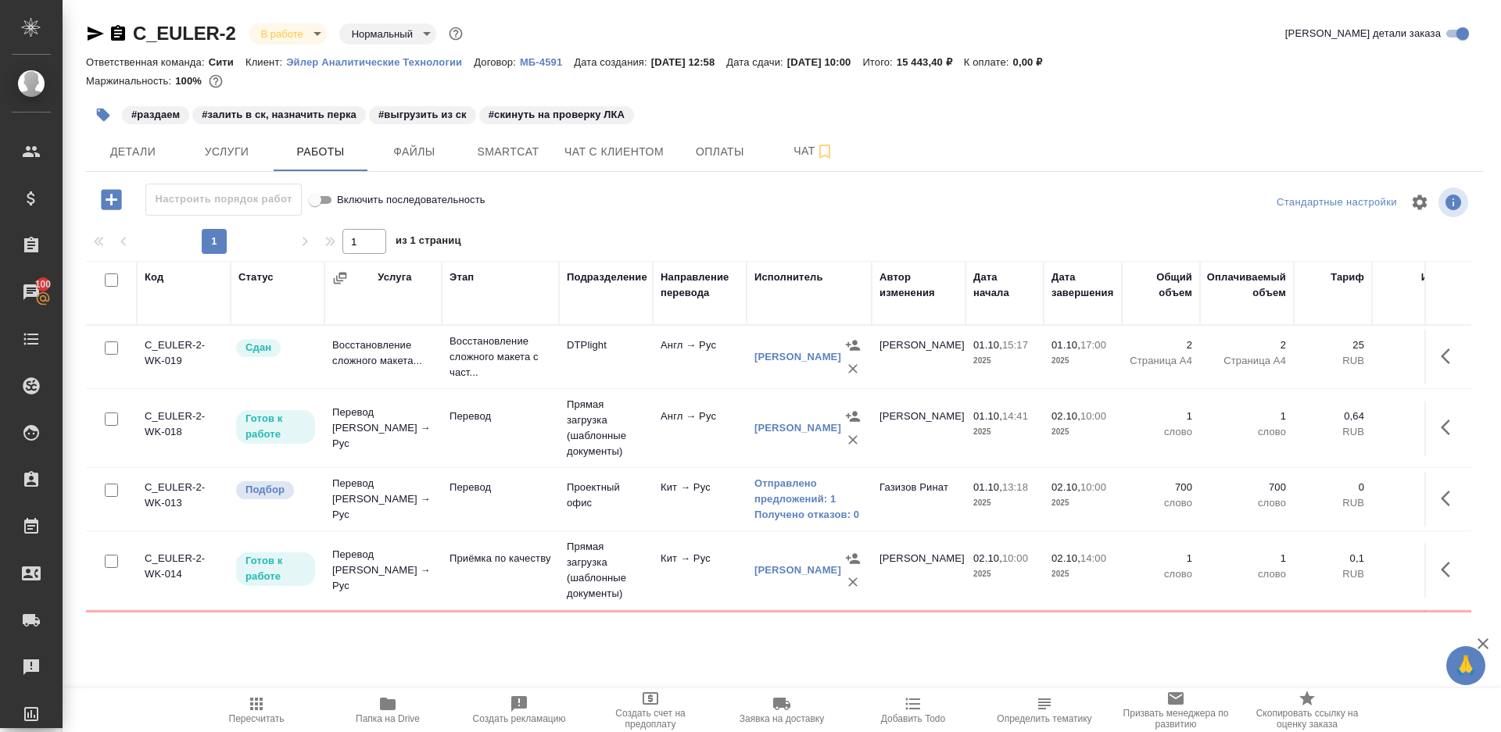
click at [1448, 421] on icon "button" at bounding box center [1445, 428] width 9 height 16
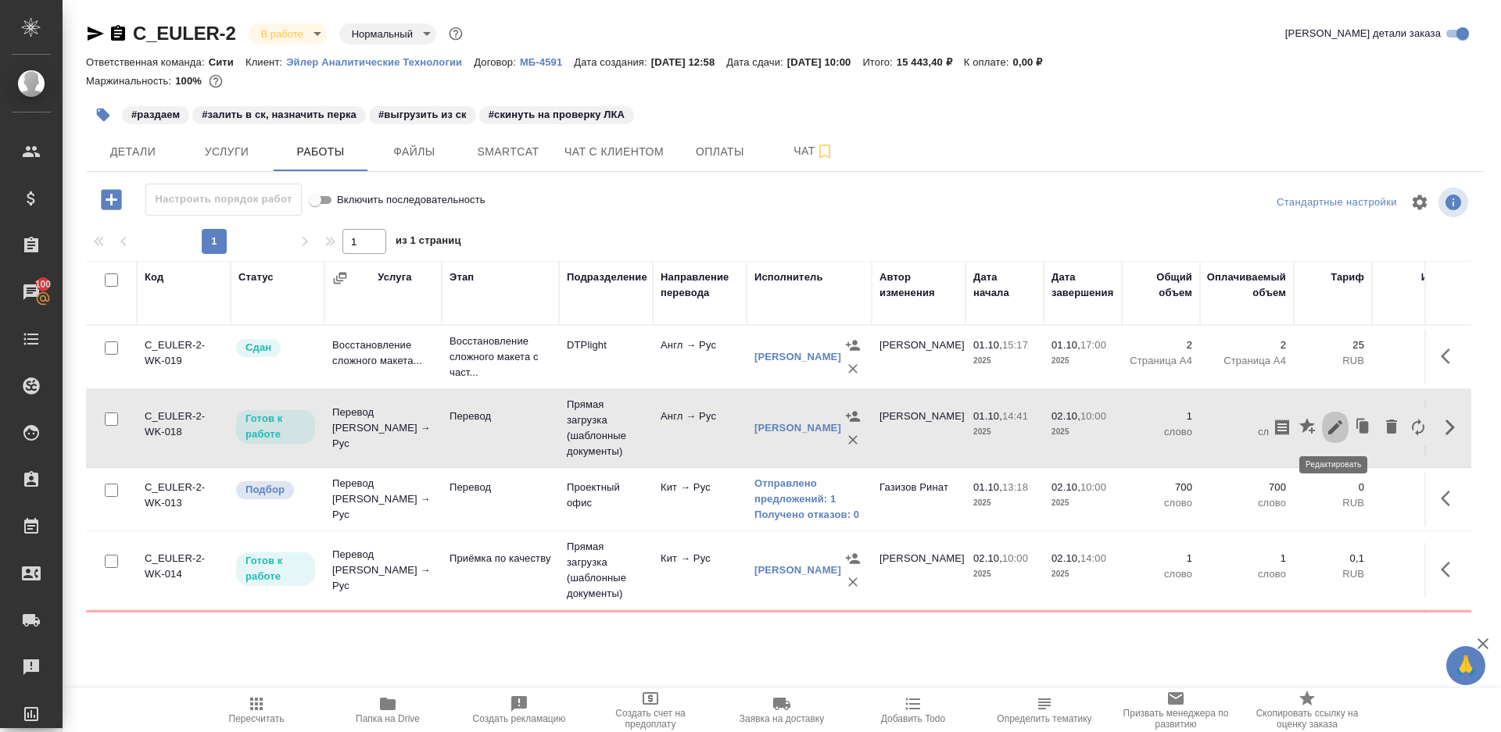
click at [1328, 421] on icon "button" at bounding box center [1335, 427] width 19 height 19
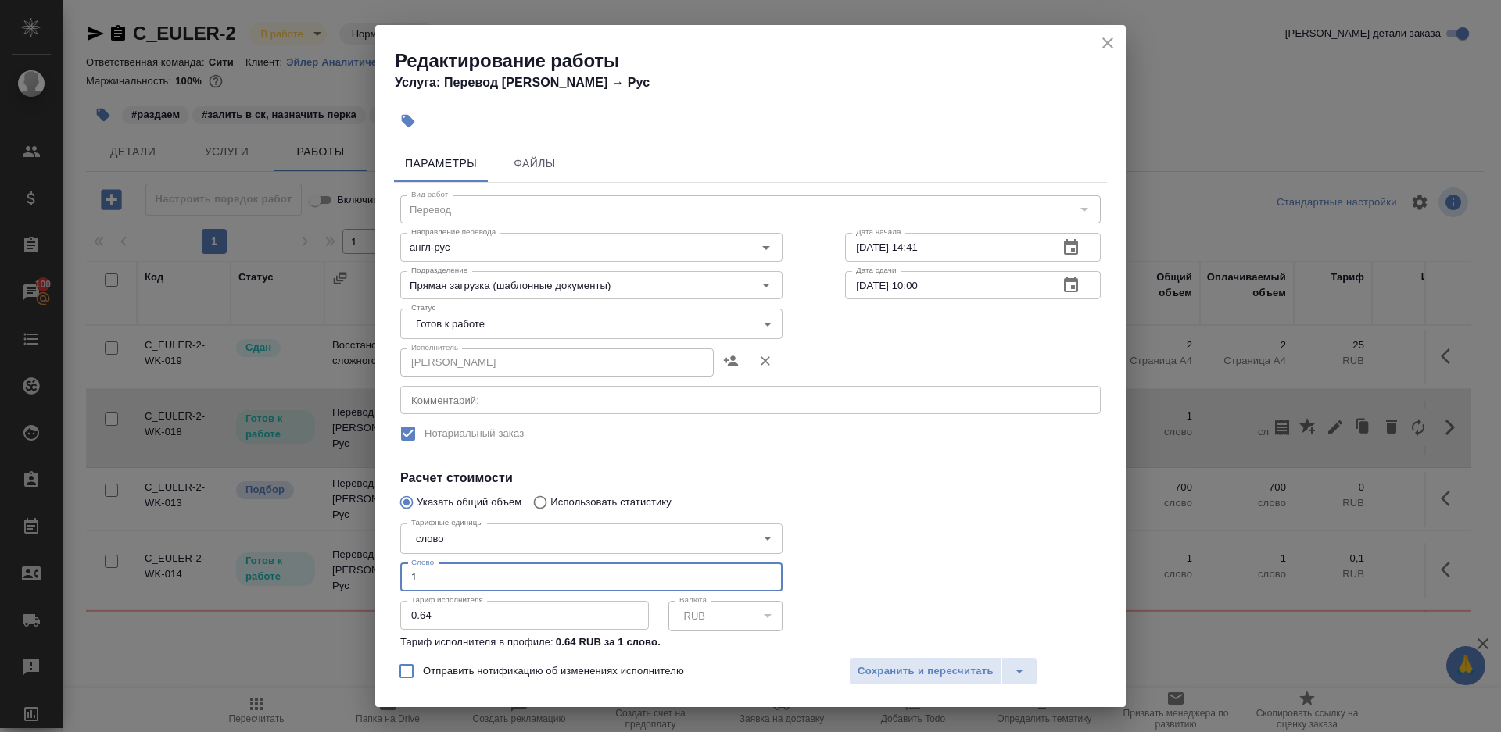
click at [550, 572] on input "1" at bounding box center [591, 578] width 382 height 28
paste input "301.4"
type input "301.4"
click at [875, 557] on div at bounding box center [973, 602] width 318 height 232
click at [908, 680] on span "Сохранить и пересчитать" at bounding box center [926, 672] width 136 height 18
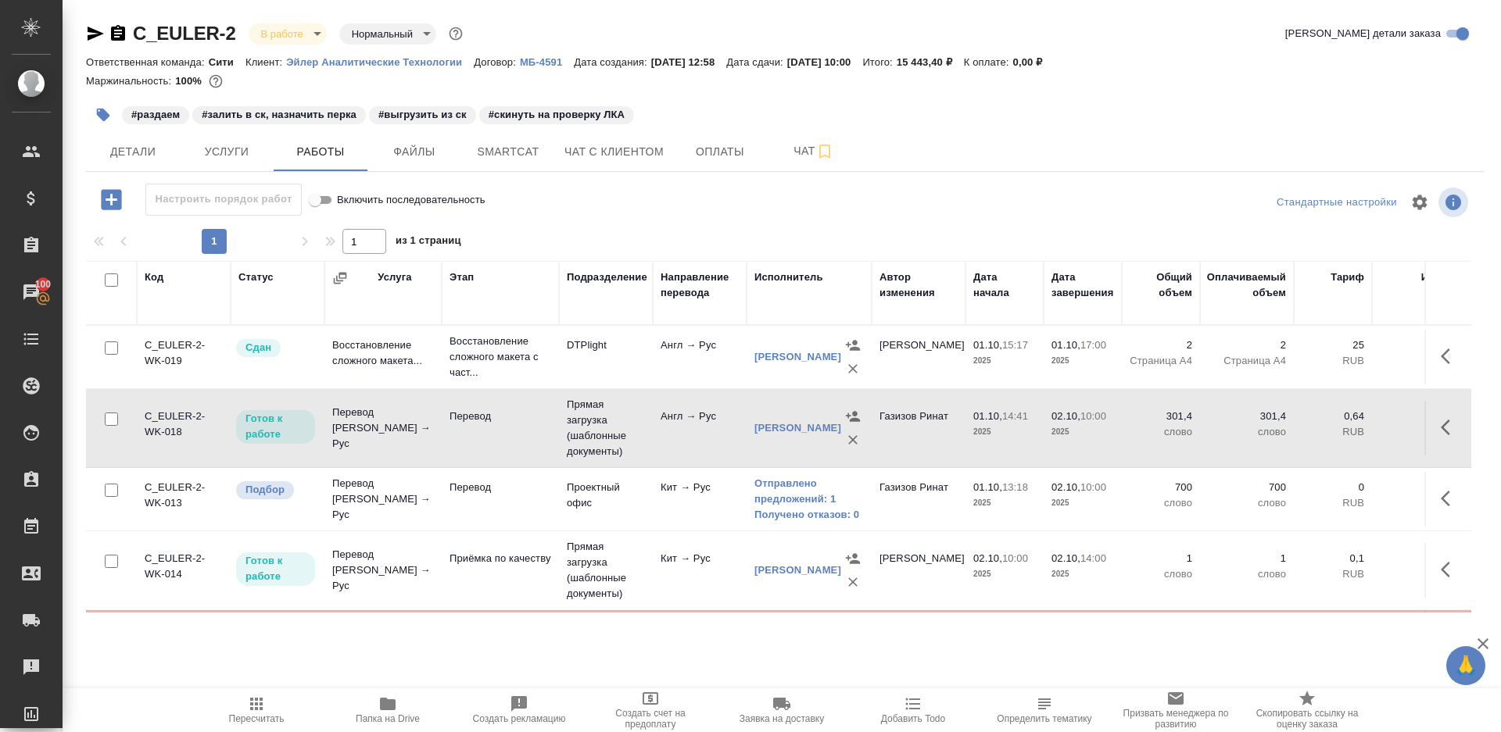
scroll to position [64, 0]
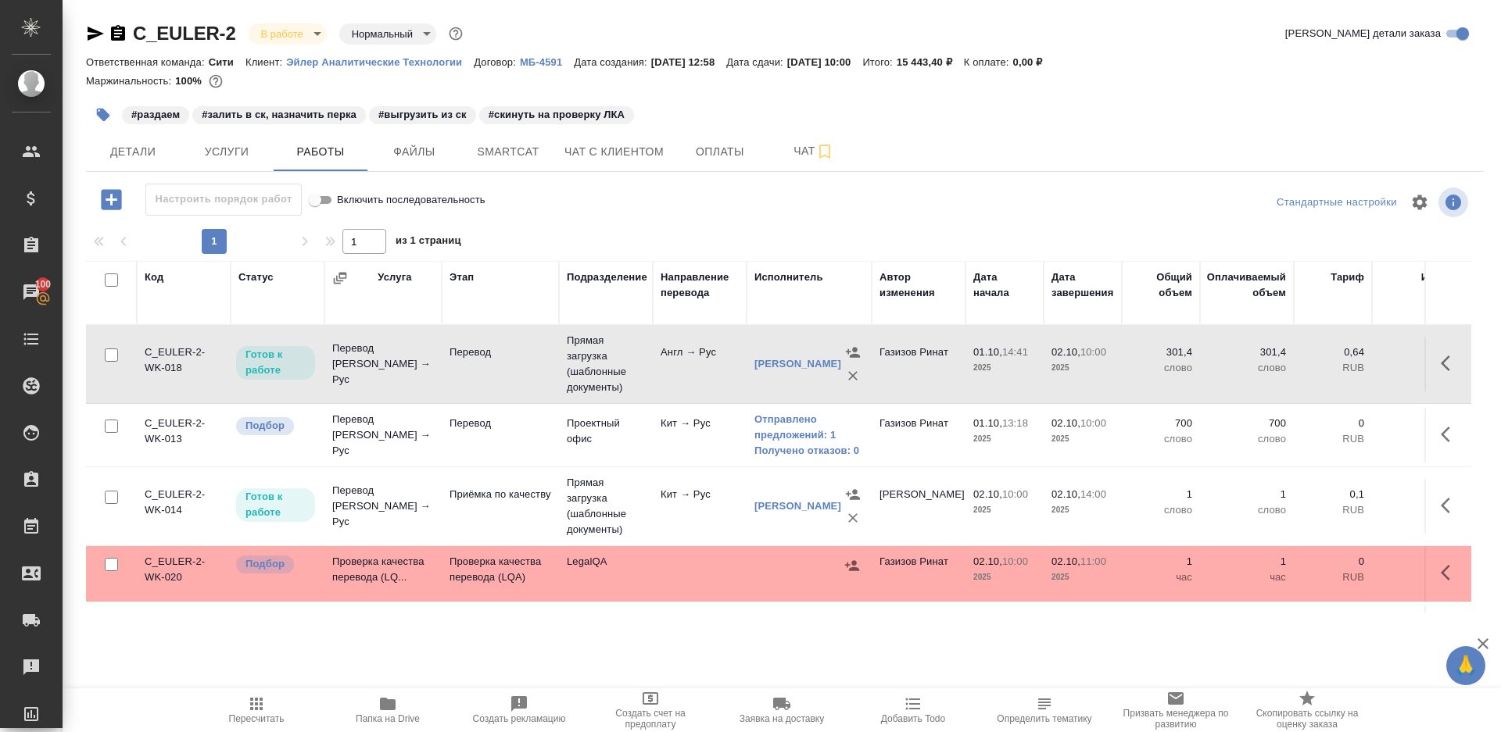
click at [606, 585] on td "LegalQA" at bounding box center [606, 573] width 94 height 55
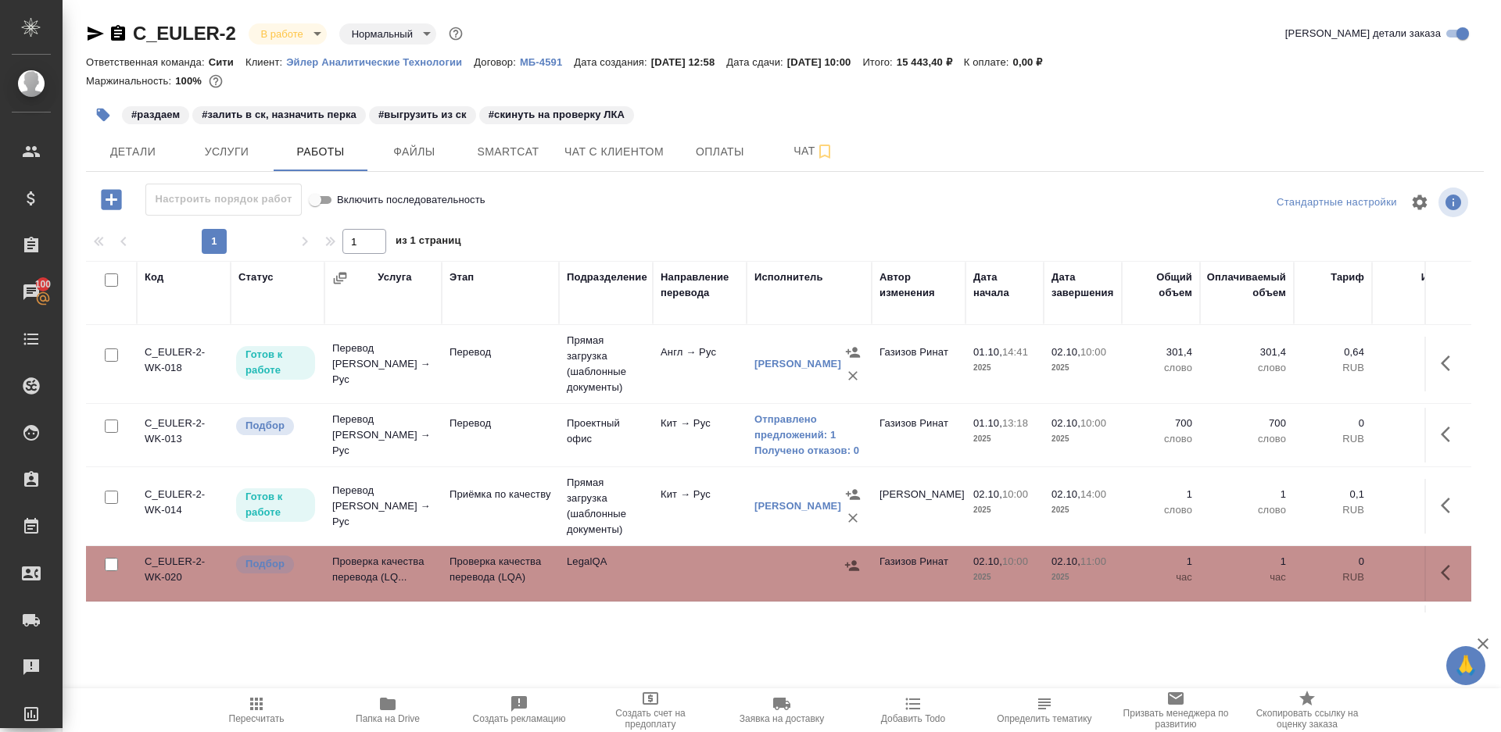
click at [253, 708] on icon "button" at bounding box center [256, 704] width 19 height 19
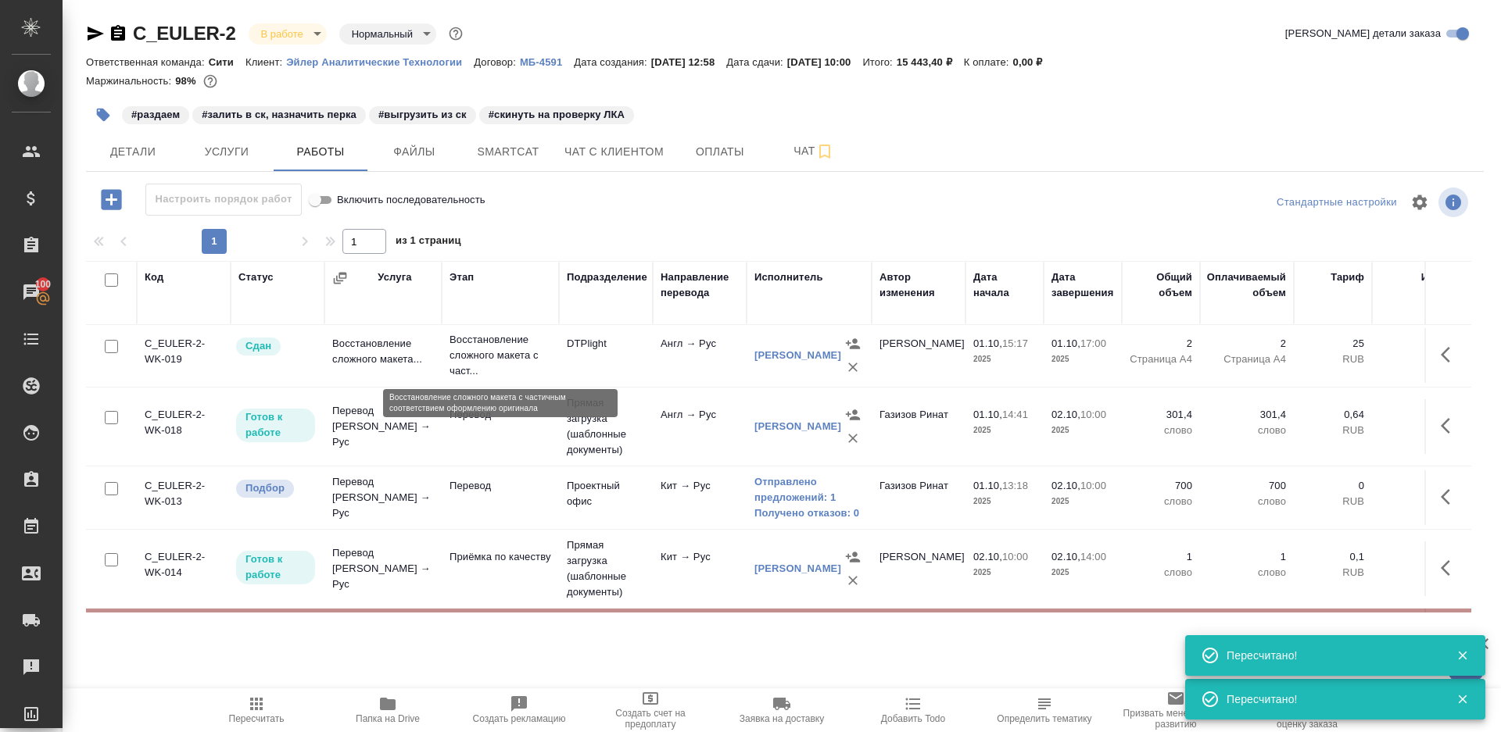
scroll to position [114, 0]
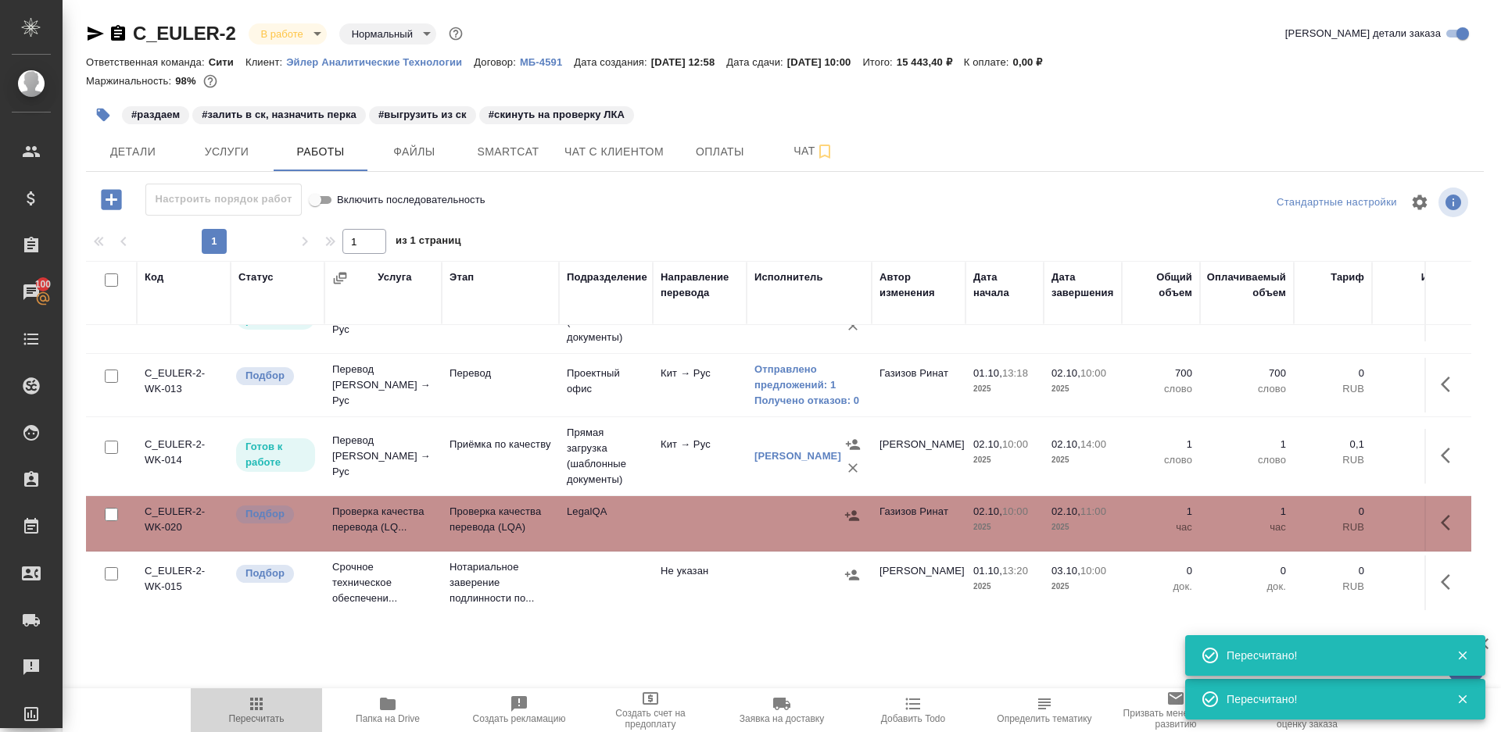
click at [240, 708] on span "Пересчитать" at bounding box center [256, 710] width 113 height 30
click at [1459, 519] on icon "button" at bounding box center [1450, 523] width 19 height 19
click at [854, 510] on icon "button" at bounding box center [852, 515] width 14 height 10
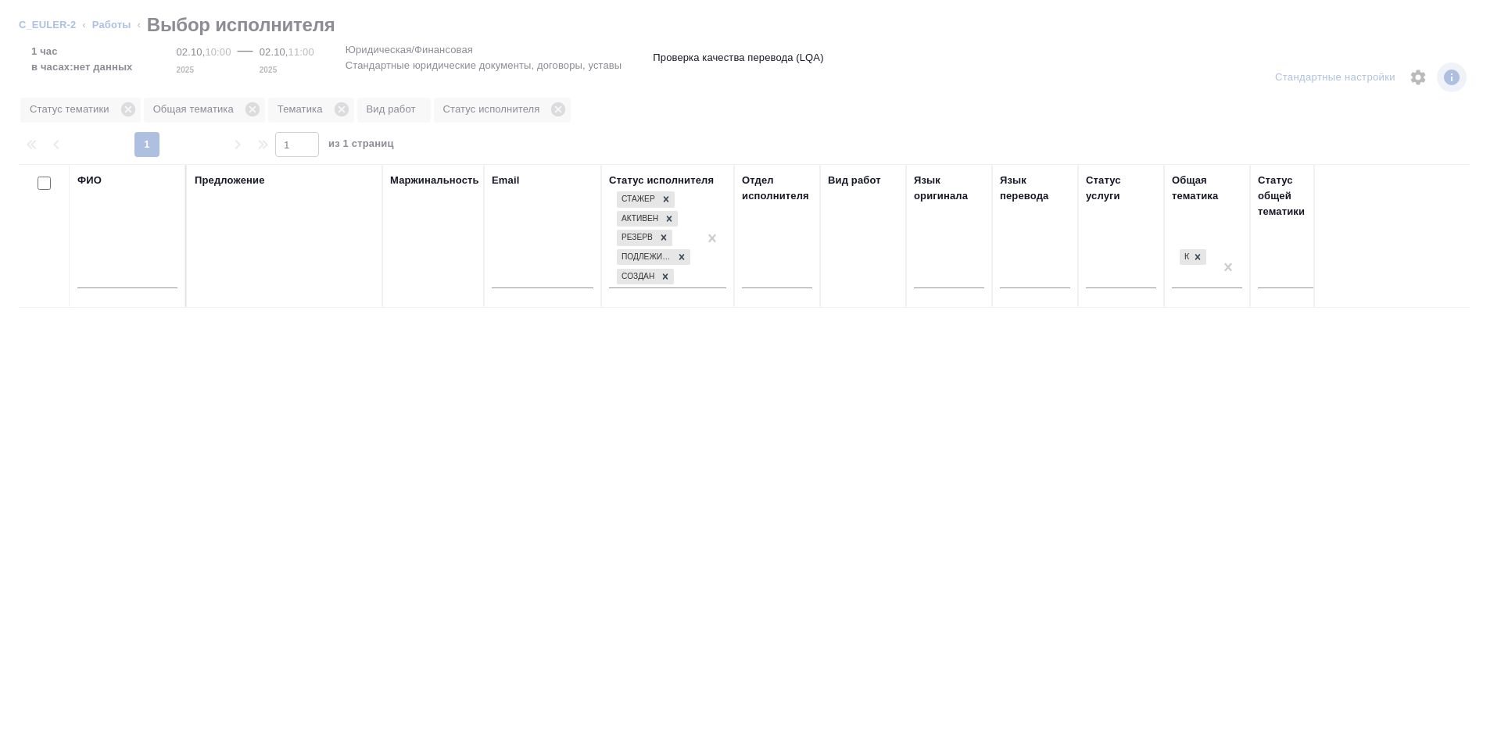
click at [128, 284] on input "text" at bounding box center [127, 279] width 100 height 20
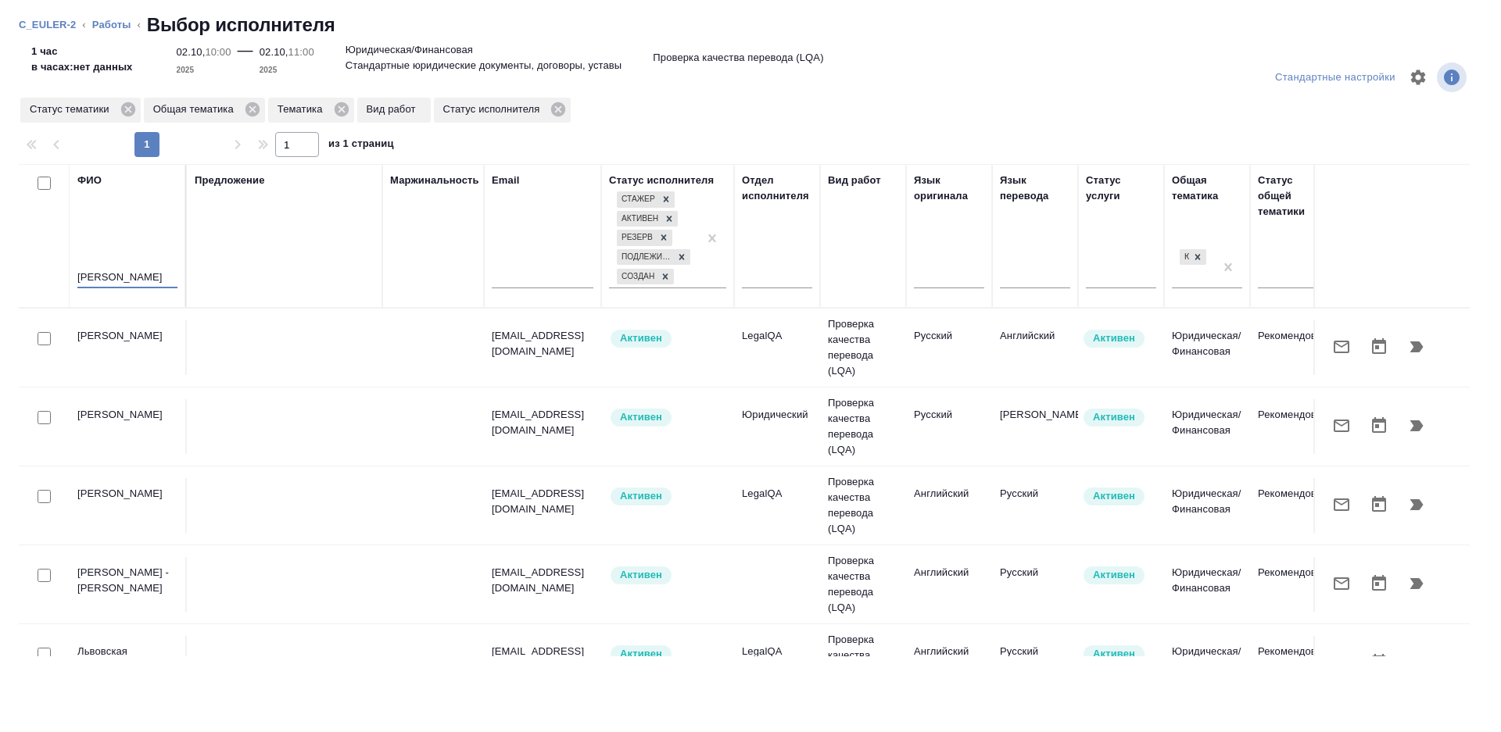
type input "стрельникова"
click at [260, 258] on div "Предложение" at bounding box center [285, 236] width 180 height 127
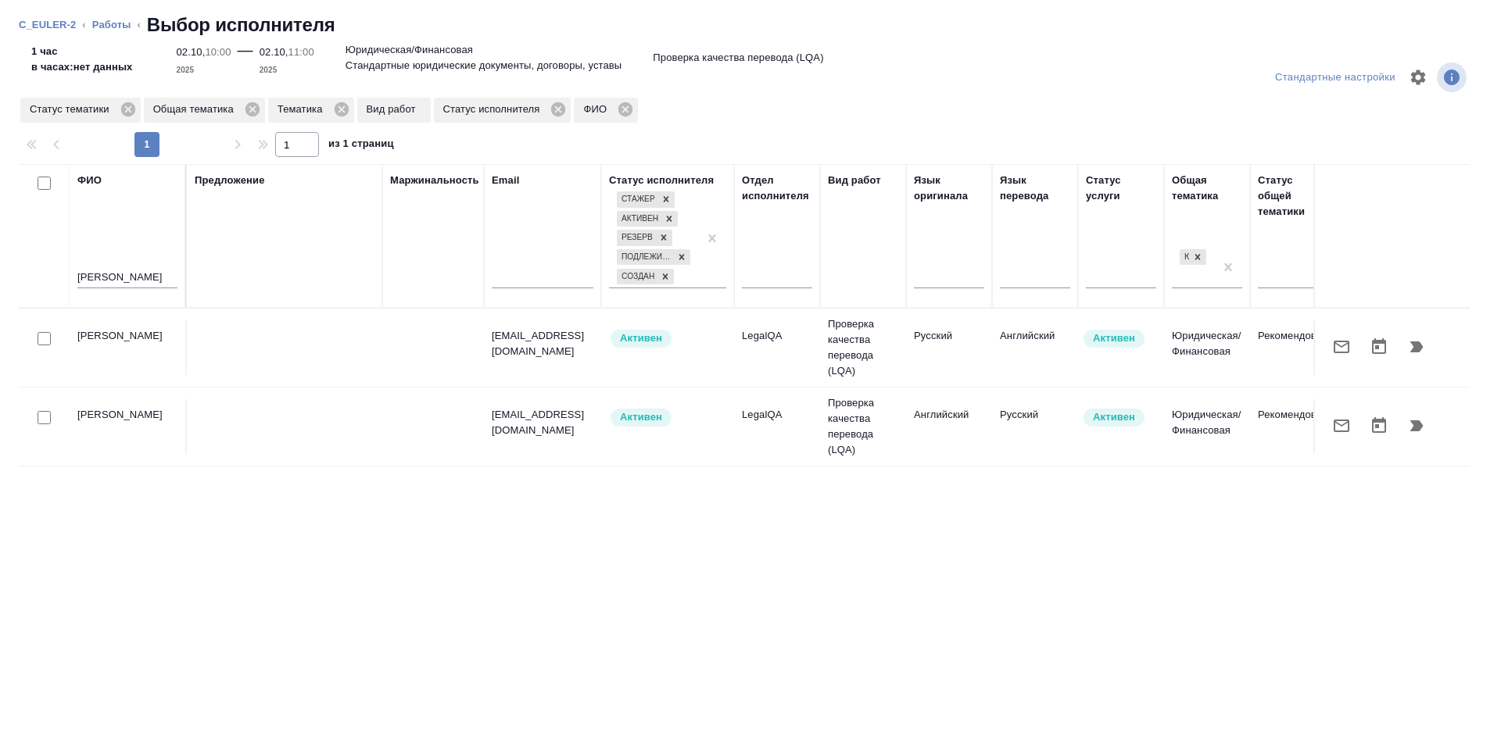
click at [995, 356] on td "Английский" at bounding box center [1035, 347] width 86 height 55
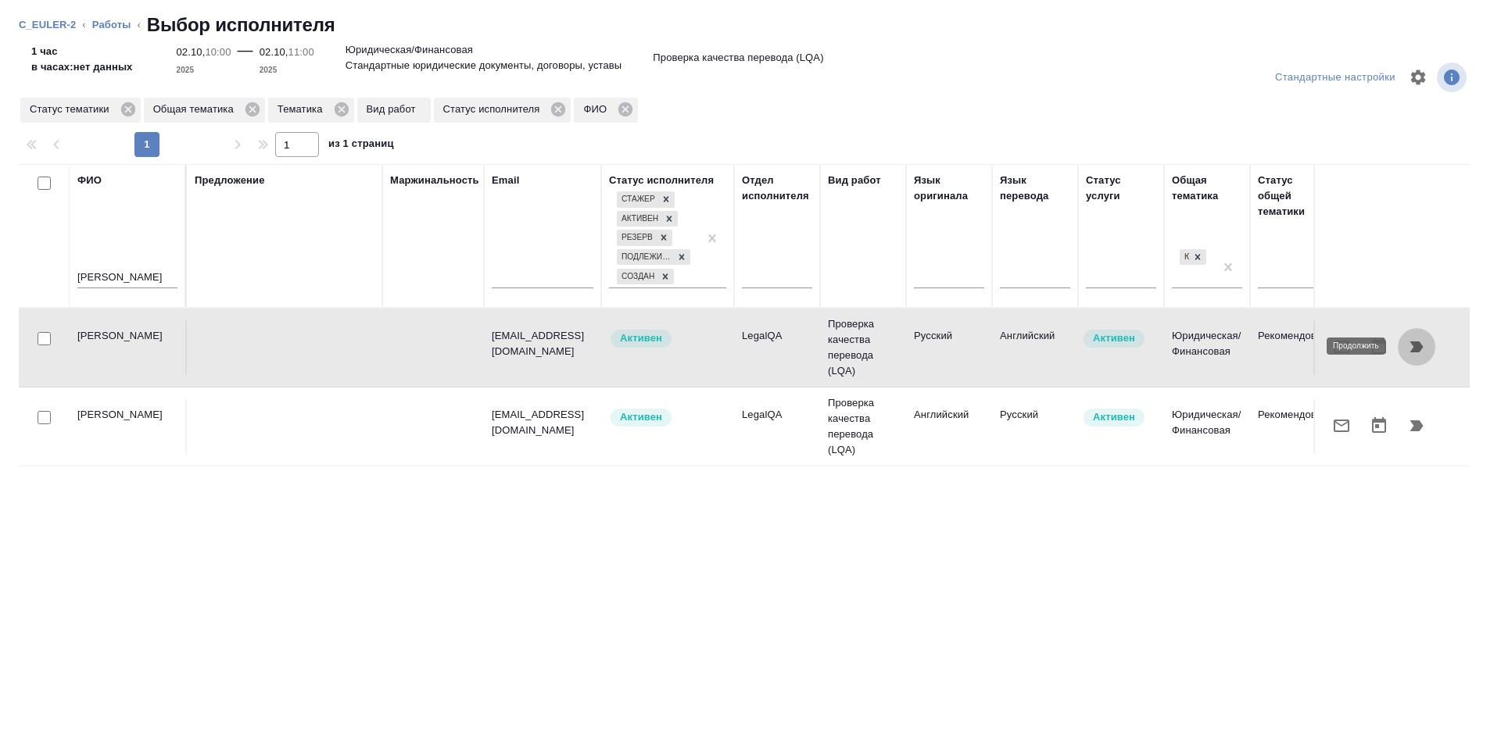
click at [1415, 343] on icon "button" at bounding box center [1416, 347] width 13 height 11
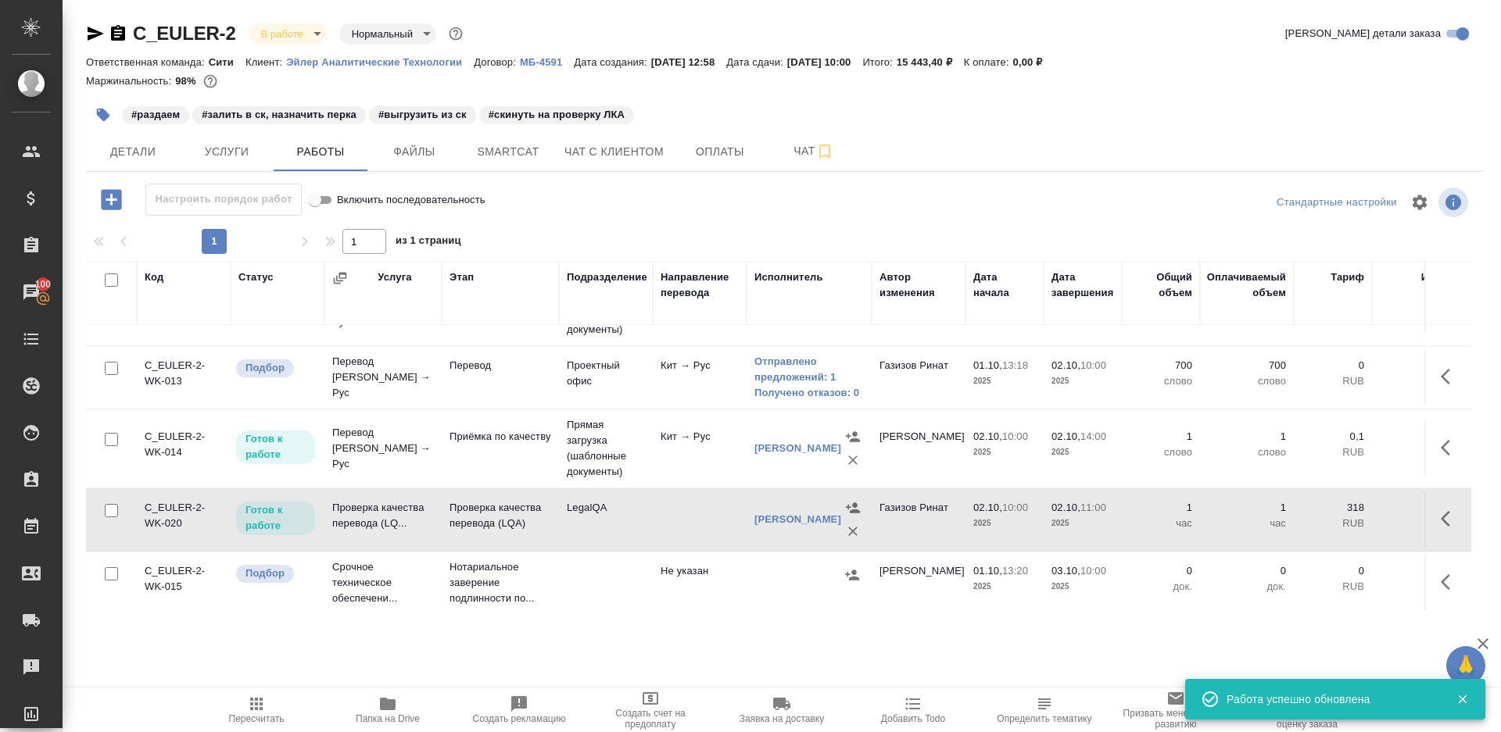
scroll to position [0, 0]
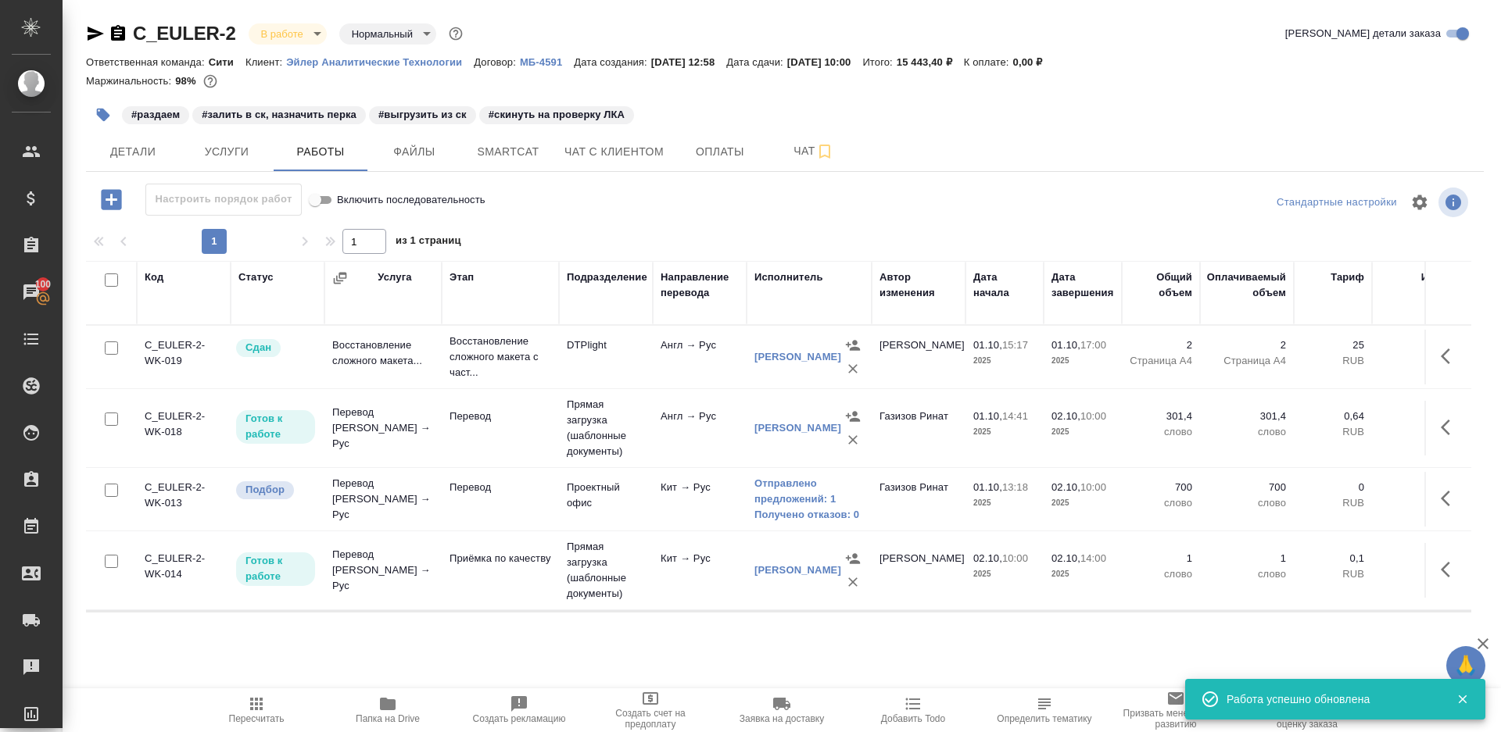
click at [278, 717] on span "Пересчитать" at bounding box center [257, 719] width 56 height 11
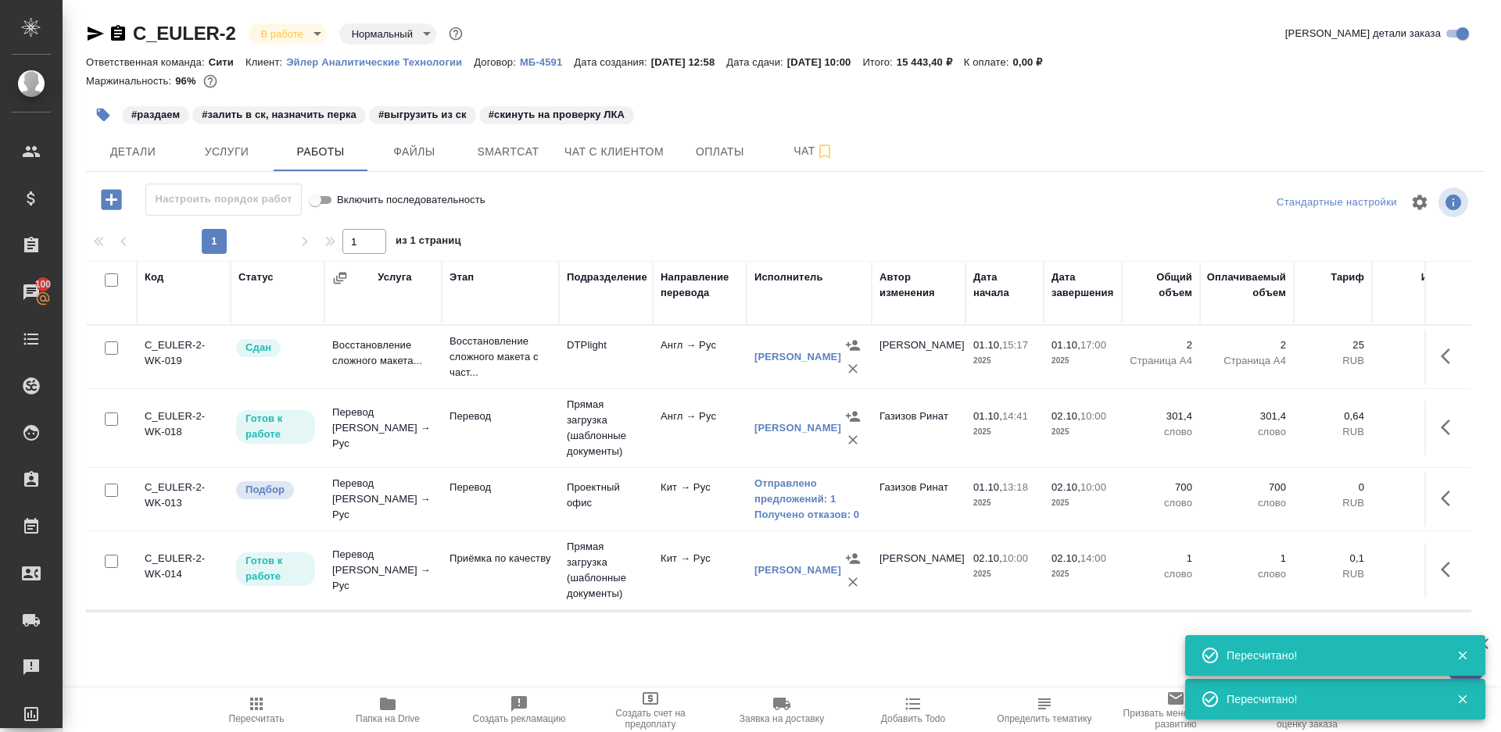
click at [249, 711] on icon "button" at bounding box center [256, 704] width 19 height 19
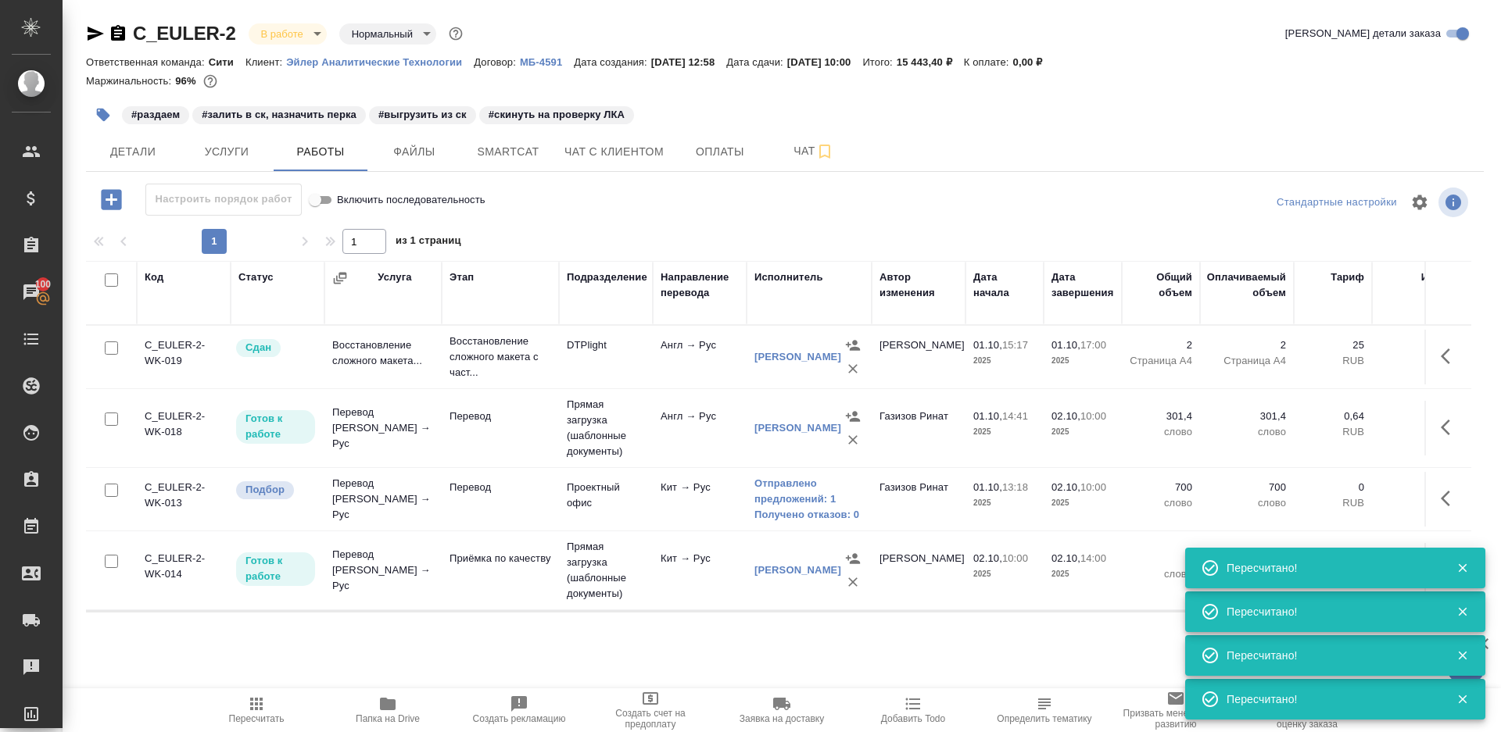
click at [241, 714] on span "Пересчитать" at bounding box center [257, 719] width 56 height 11
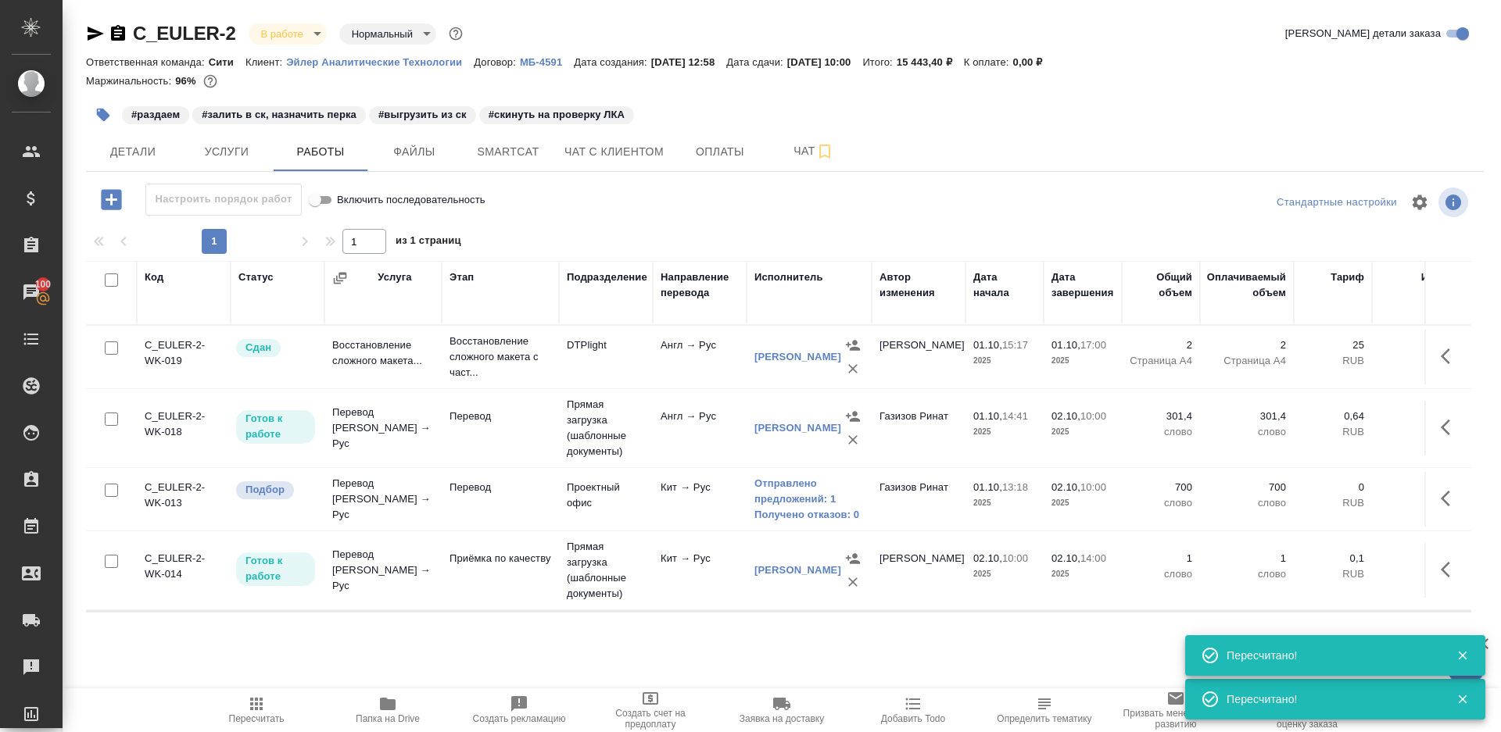
click at [263, 683] on div ".cls-1 fill:#fff; AWATERA Gazizov Rinat Клиенты Спецификации Заказы 100 Чаты To…" at bounding box center [750, 366] width 1501 height 732
click at [263, 700] on icon "button" at bounding box center [256, 704] width 19 height 19
drag, startPoint x: 263, startPoint y: 700, endPoint x: 471, endPoint y: 439, distance: 334.9
click at [263, 693] on button "Пересчитать" at bounding box center [256, 711] width 131 height 44
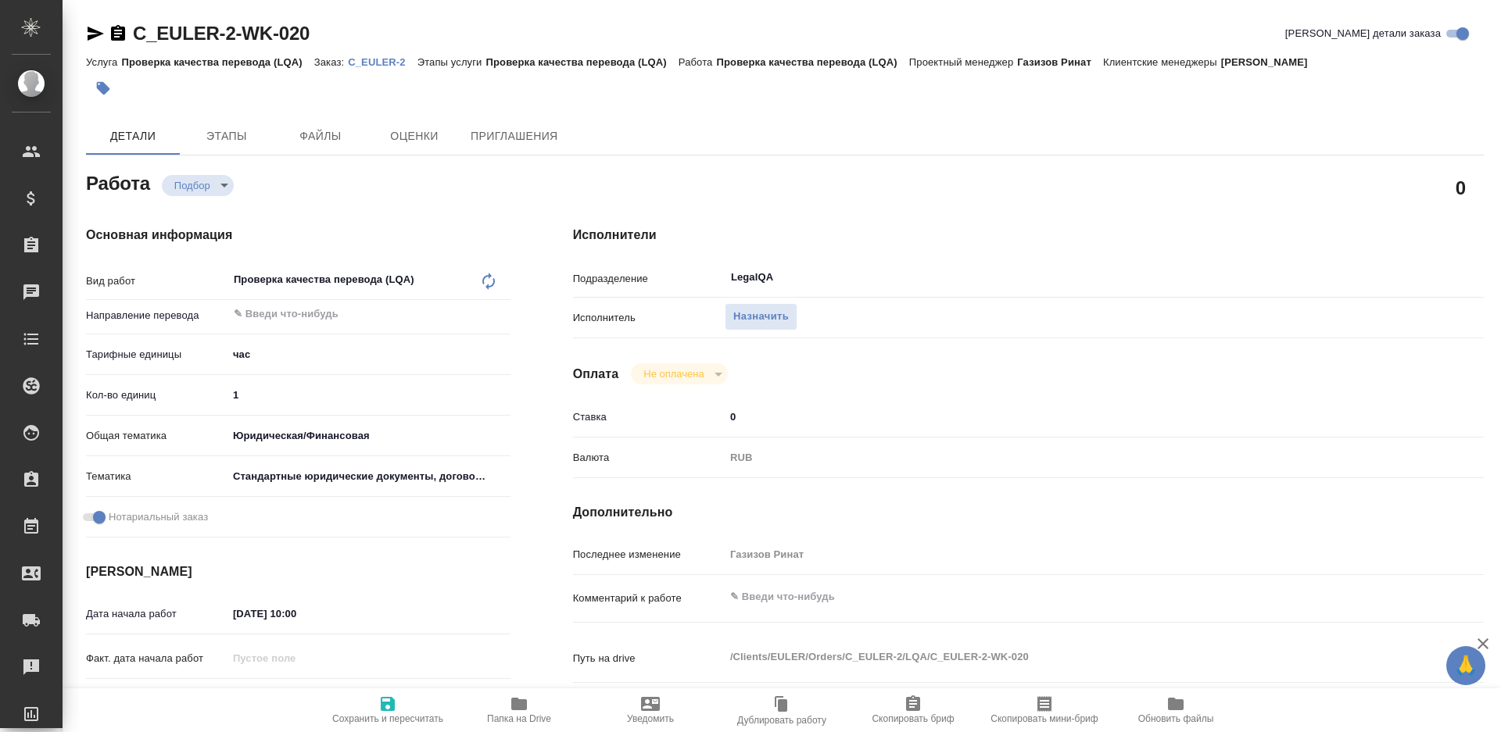
type textarea "x"
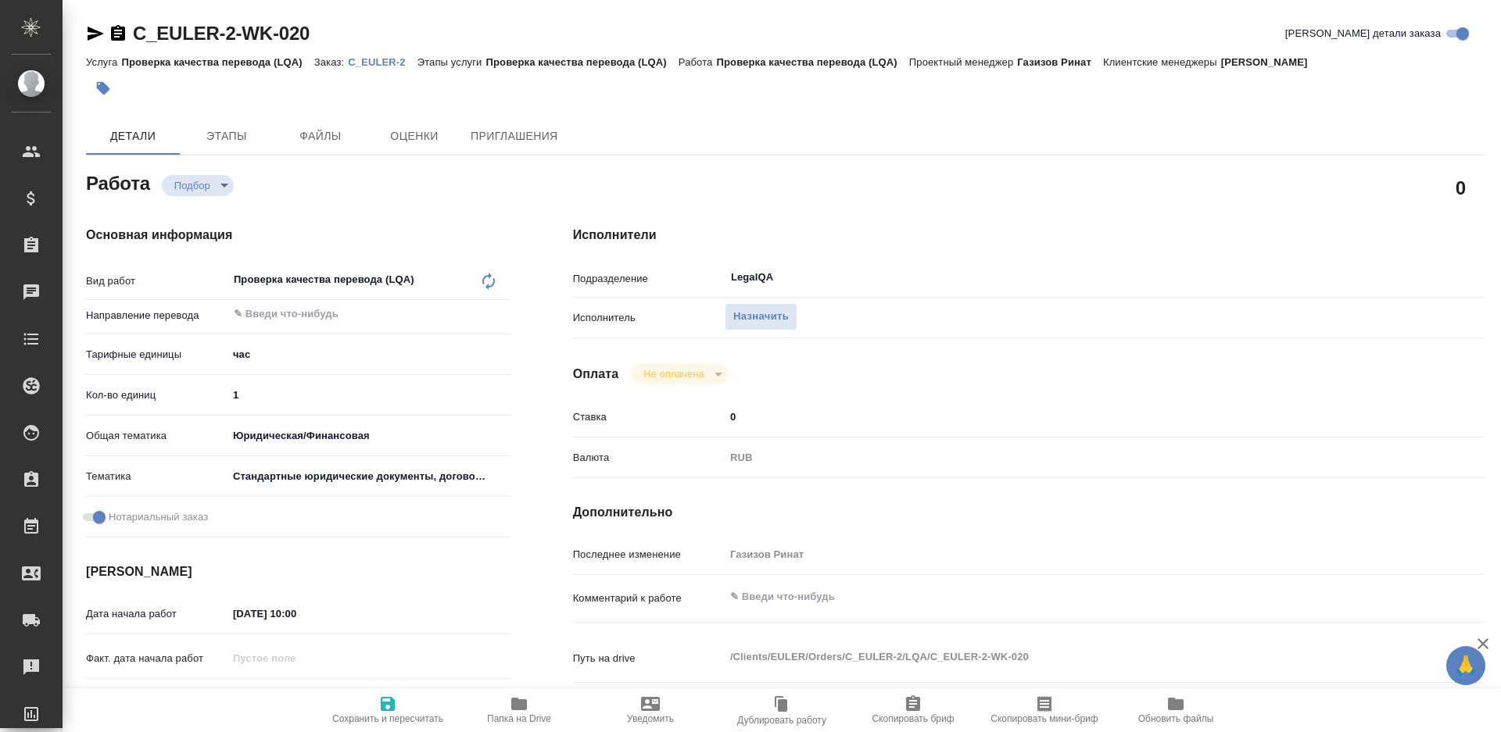
type textarea "x"
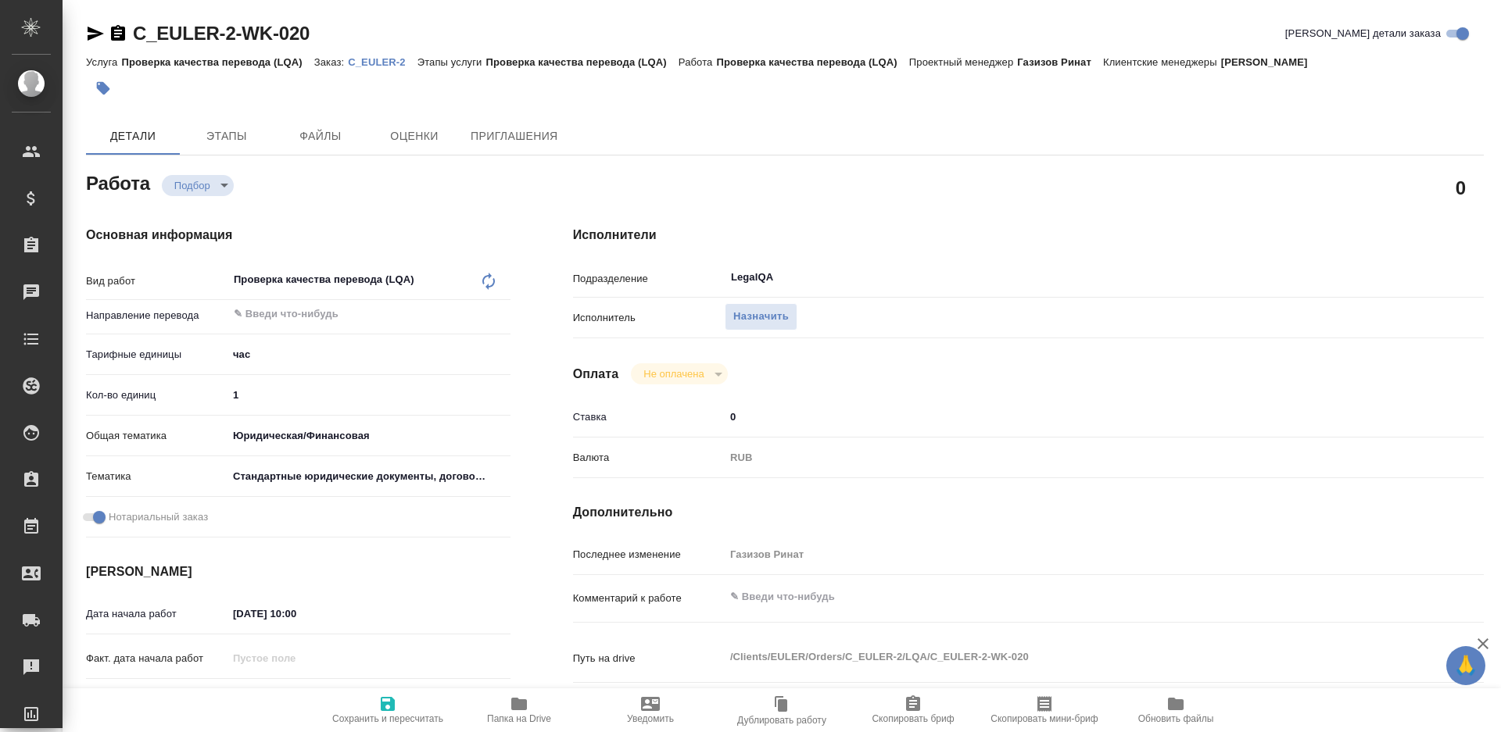
type textarea "x"
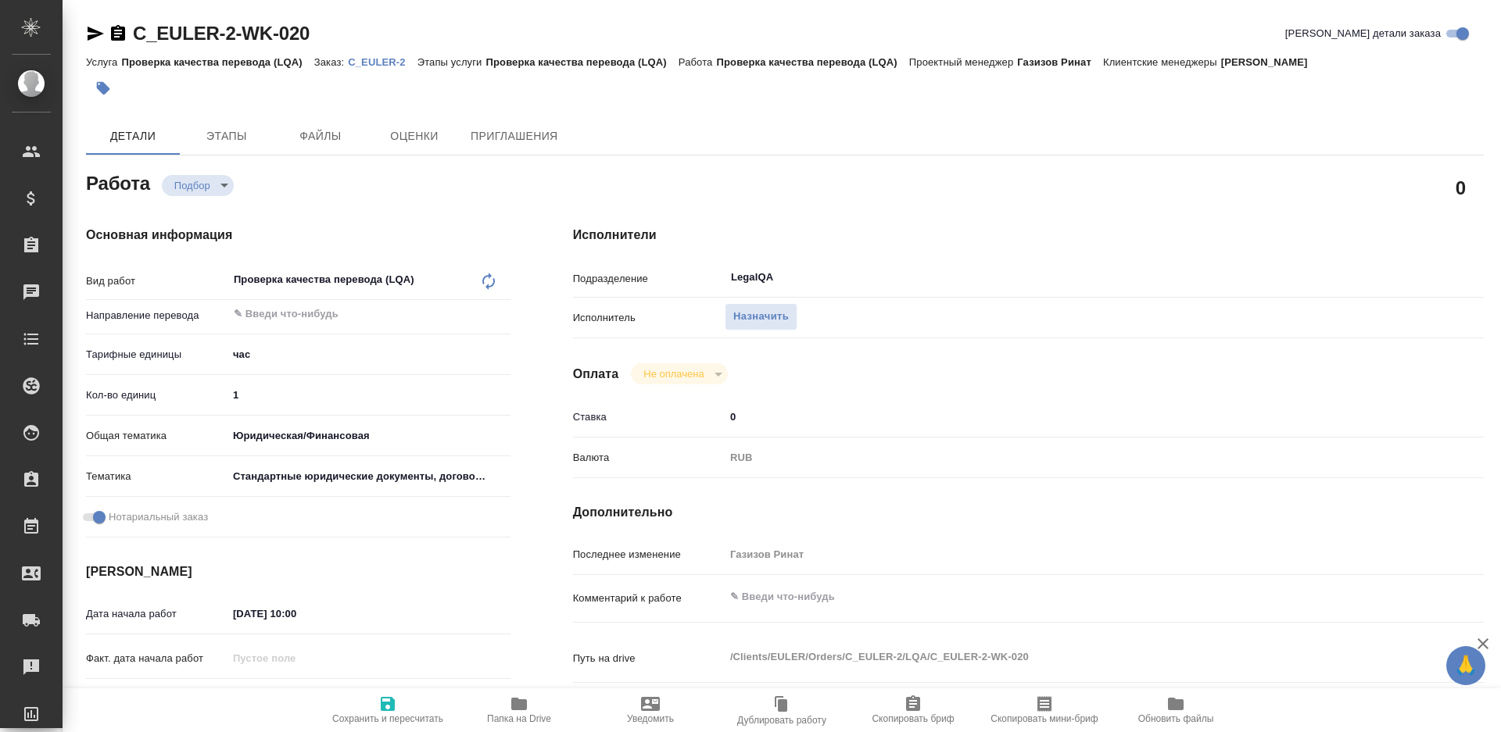
type textarea "x"
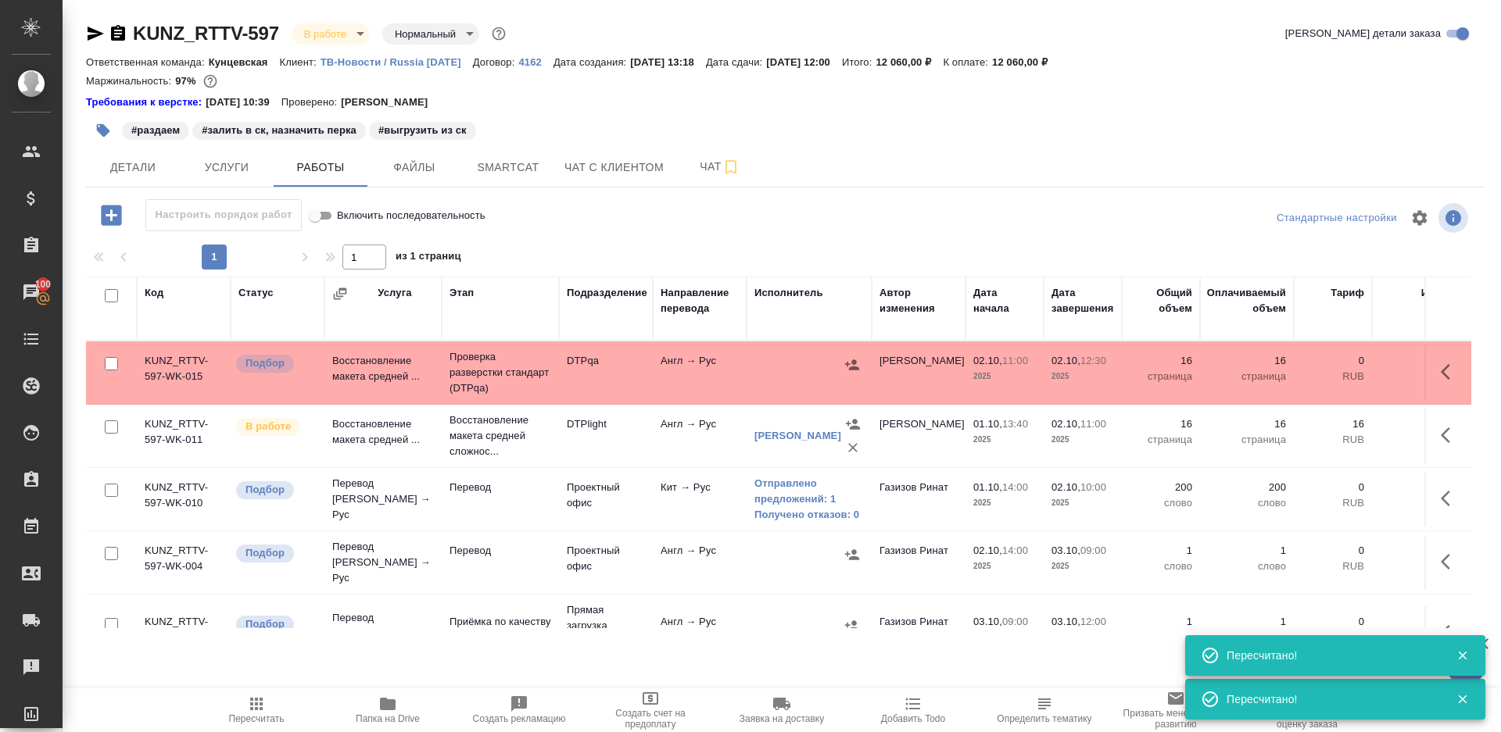
click at [260, 700] on icon "button" at bounding box center [256, 704] width 13 height 13
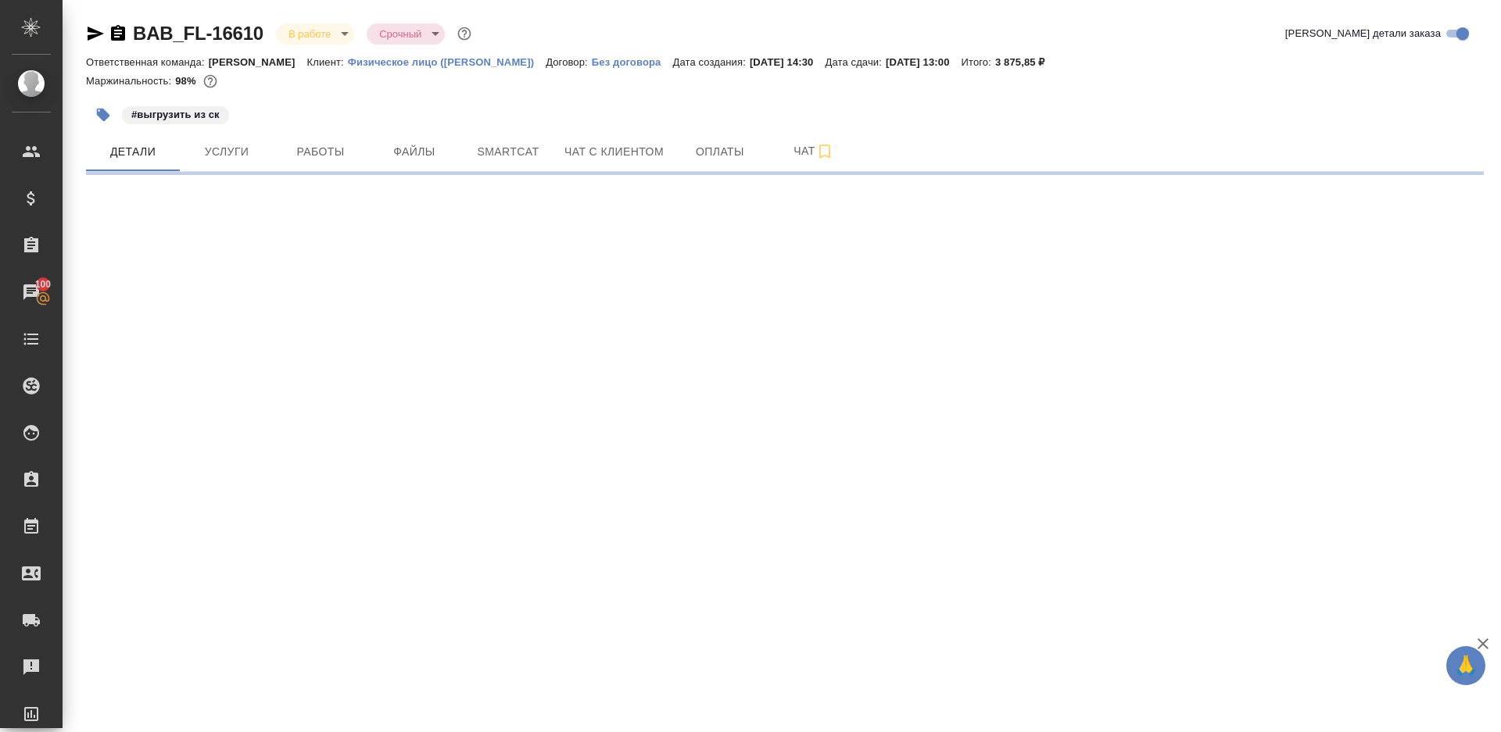
select select "RU"
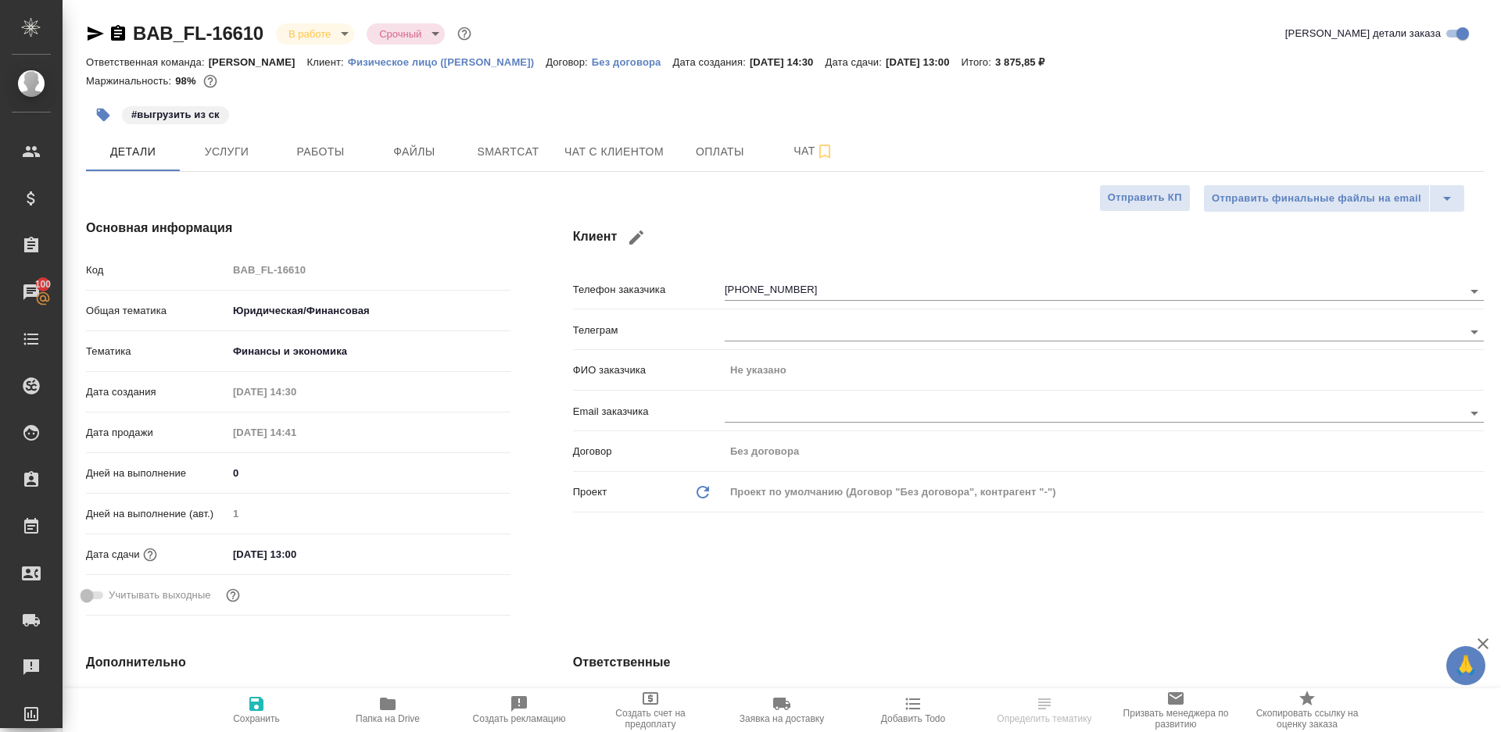
type textarea "x"
click at [336, 145] on span "Работы" at bounding box center [320, 152] width 75 height 20
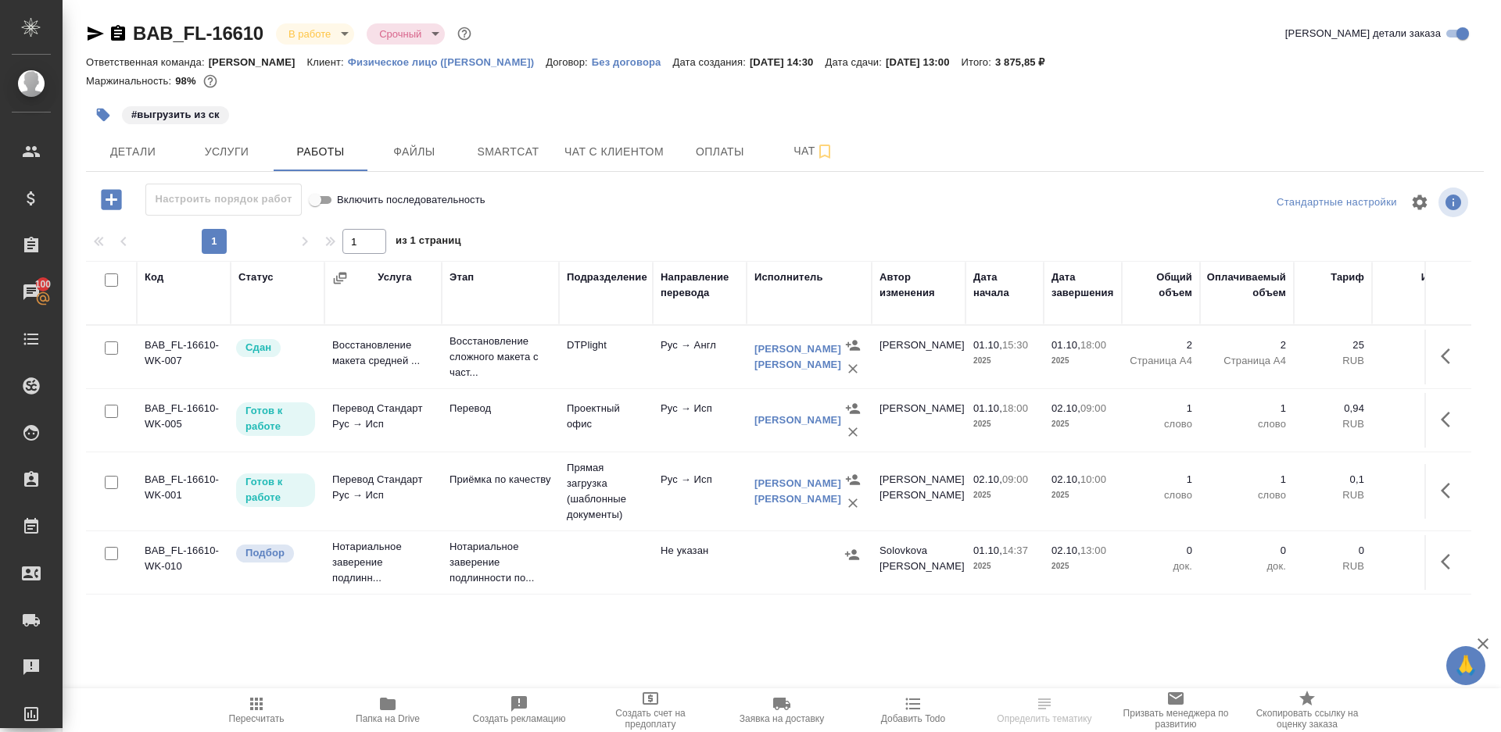
click at [651, 235] on div "1 1 из 1 страниц" at bounding box center [785, 241] width 1398 height 25
click at [270, 707] on span "Пересчитать" at bounding box center [256, 710] width 113 height 30
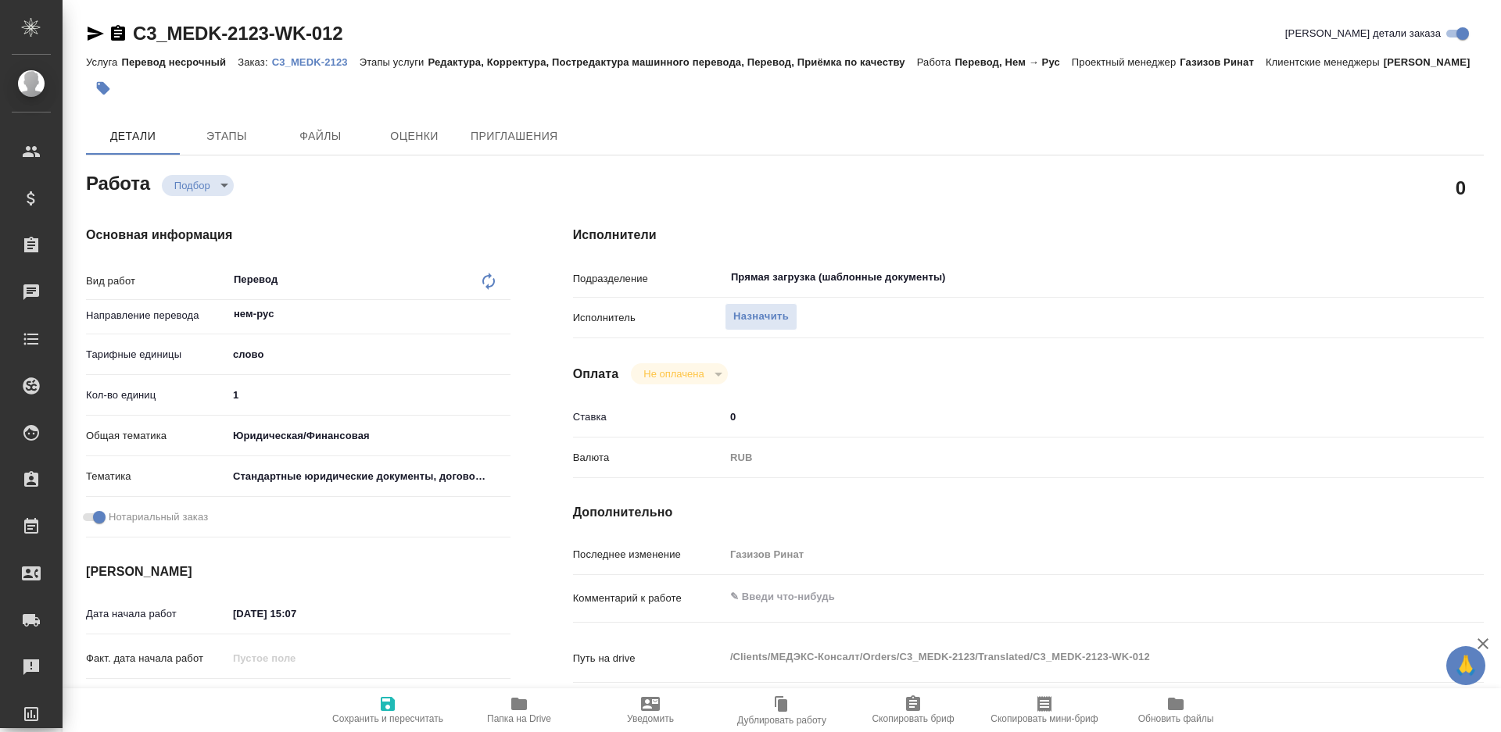
type textarea "x"
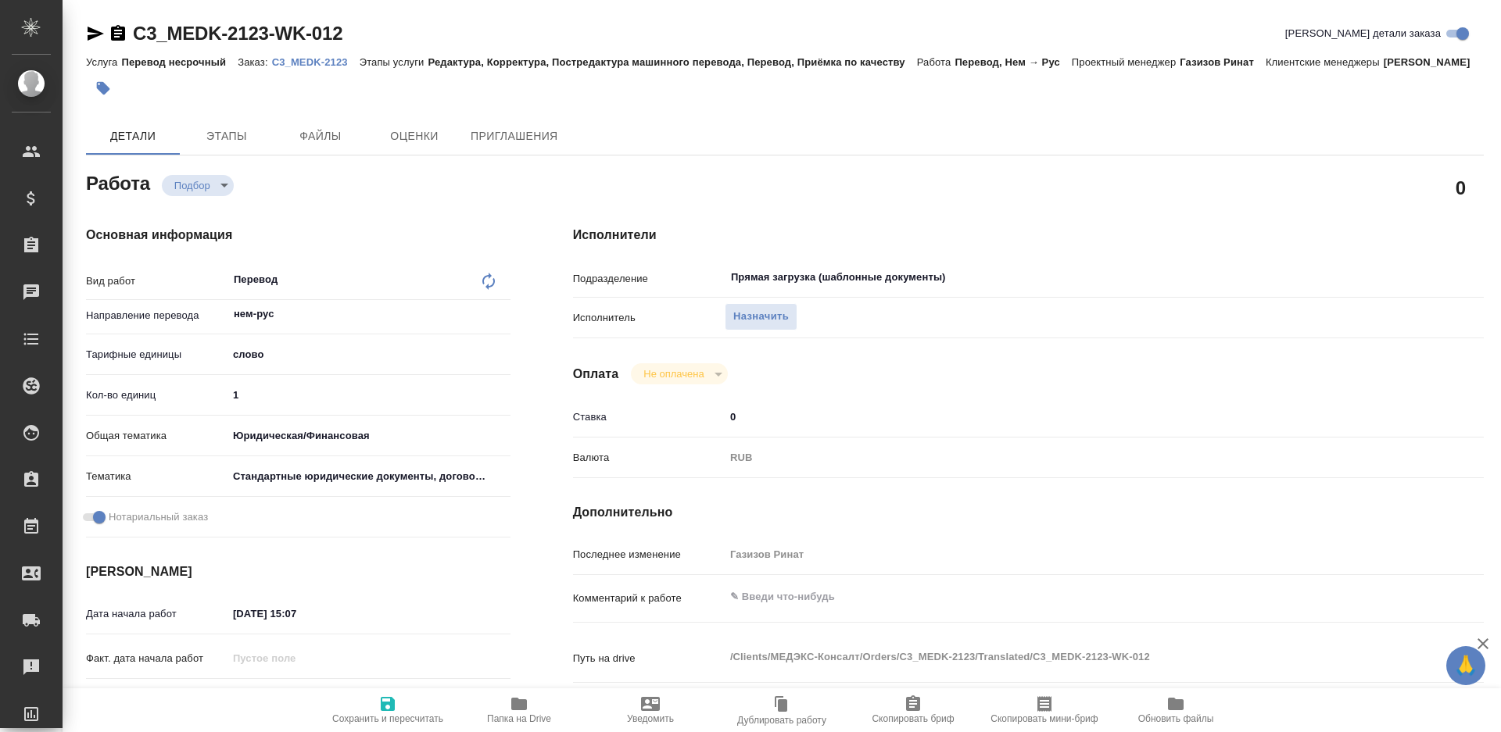
type textarea "x"
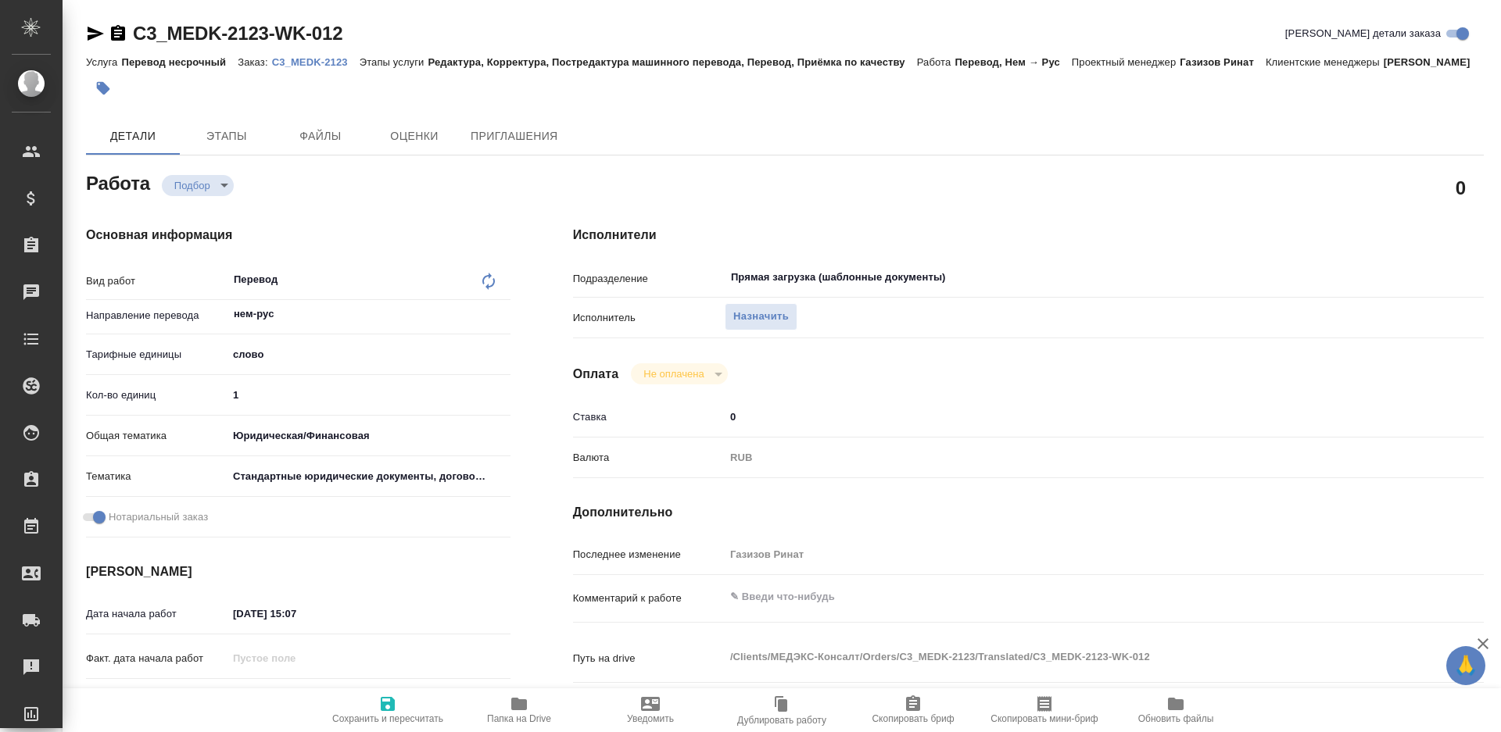
type textarea "x"
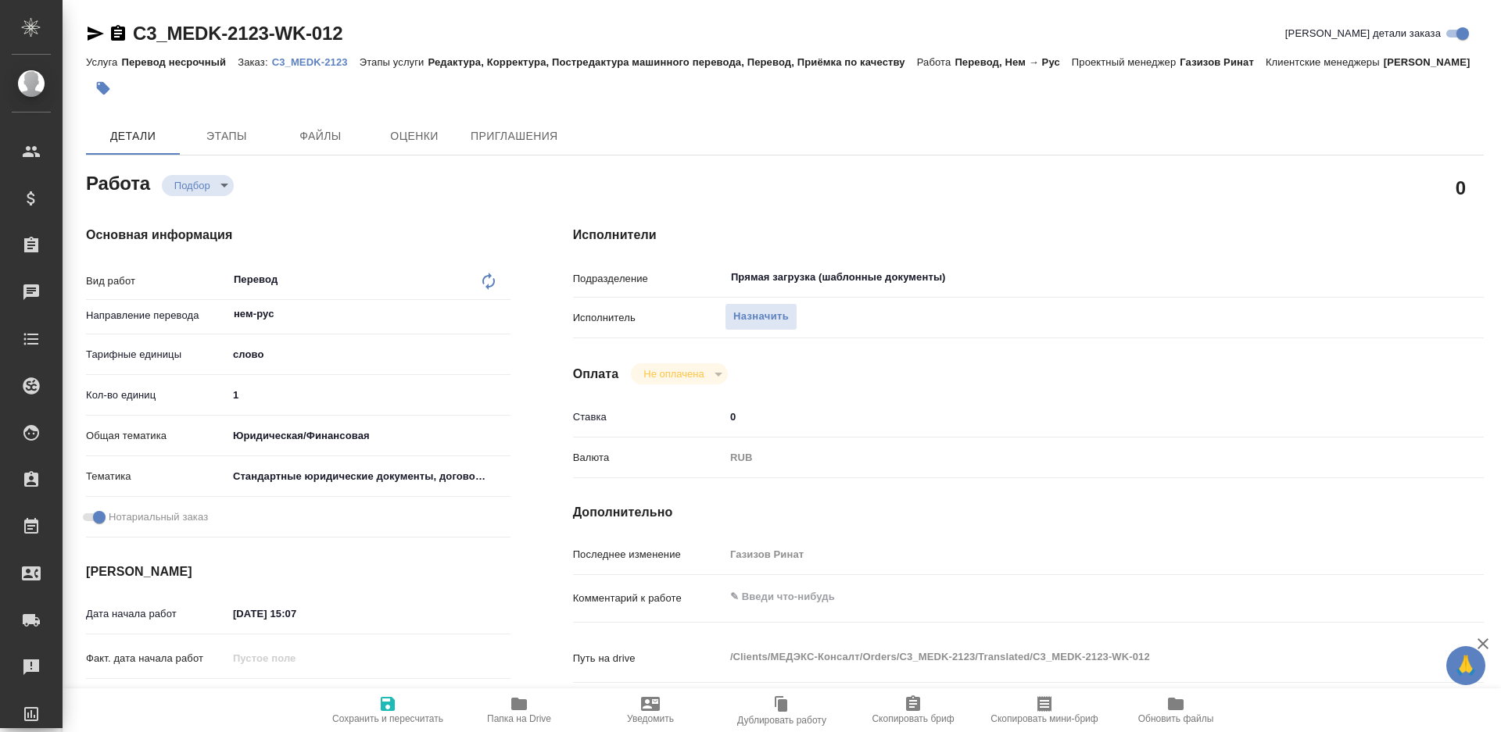
type textarea "x"
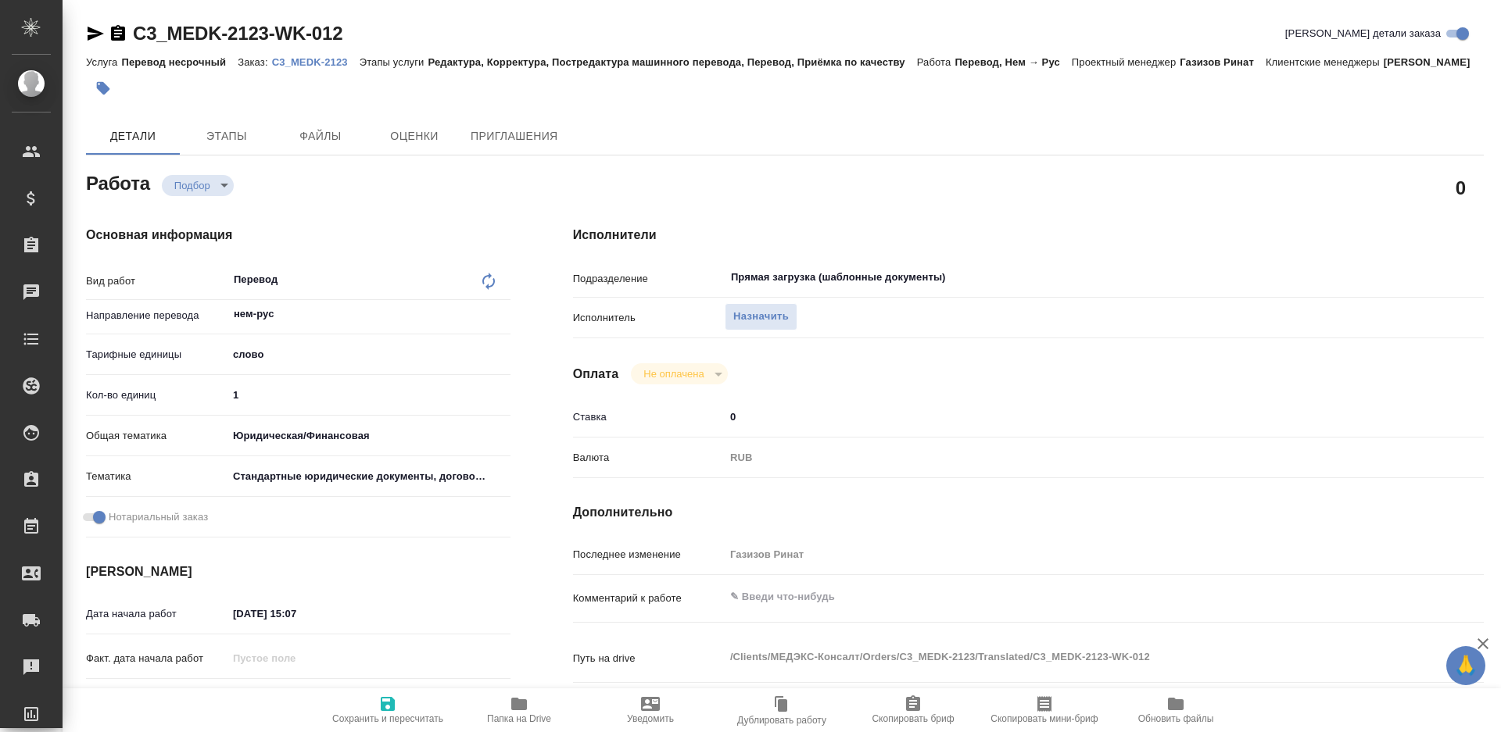
type textarea "x"
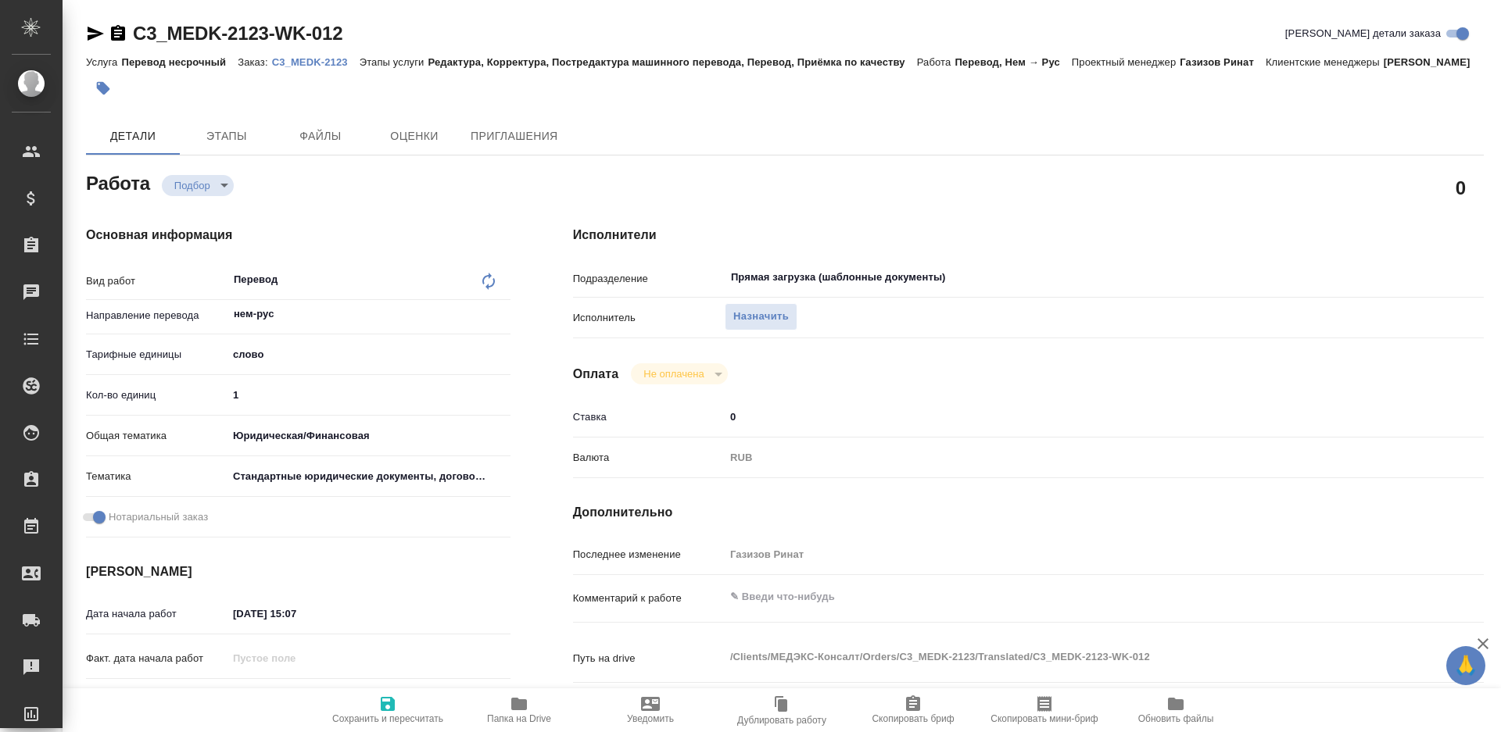
type textarea "x"
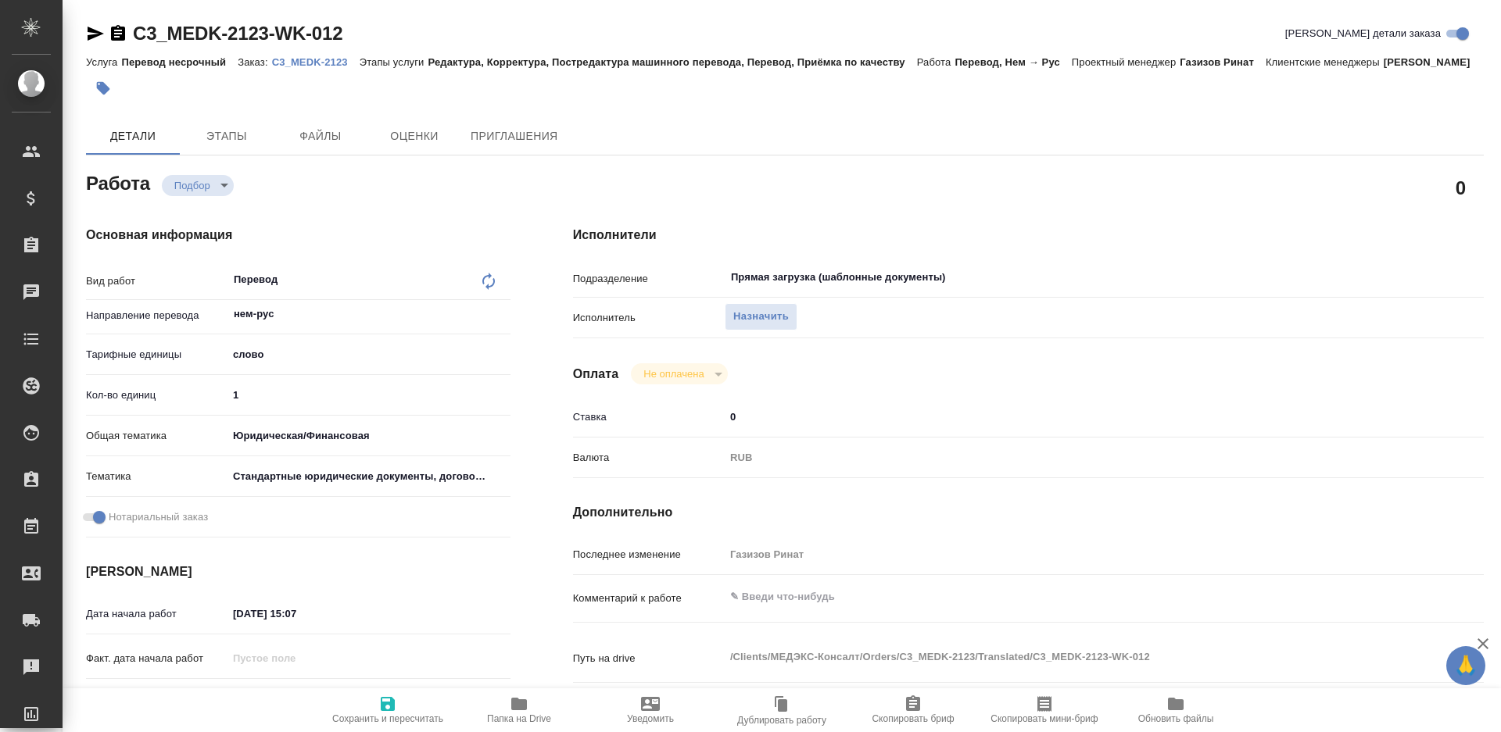
type textarea "x"
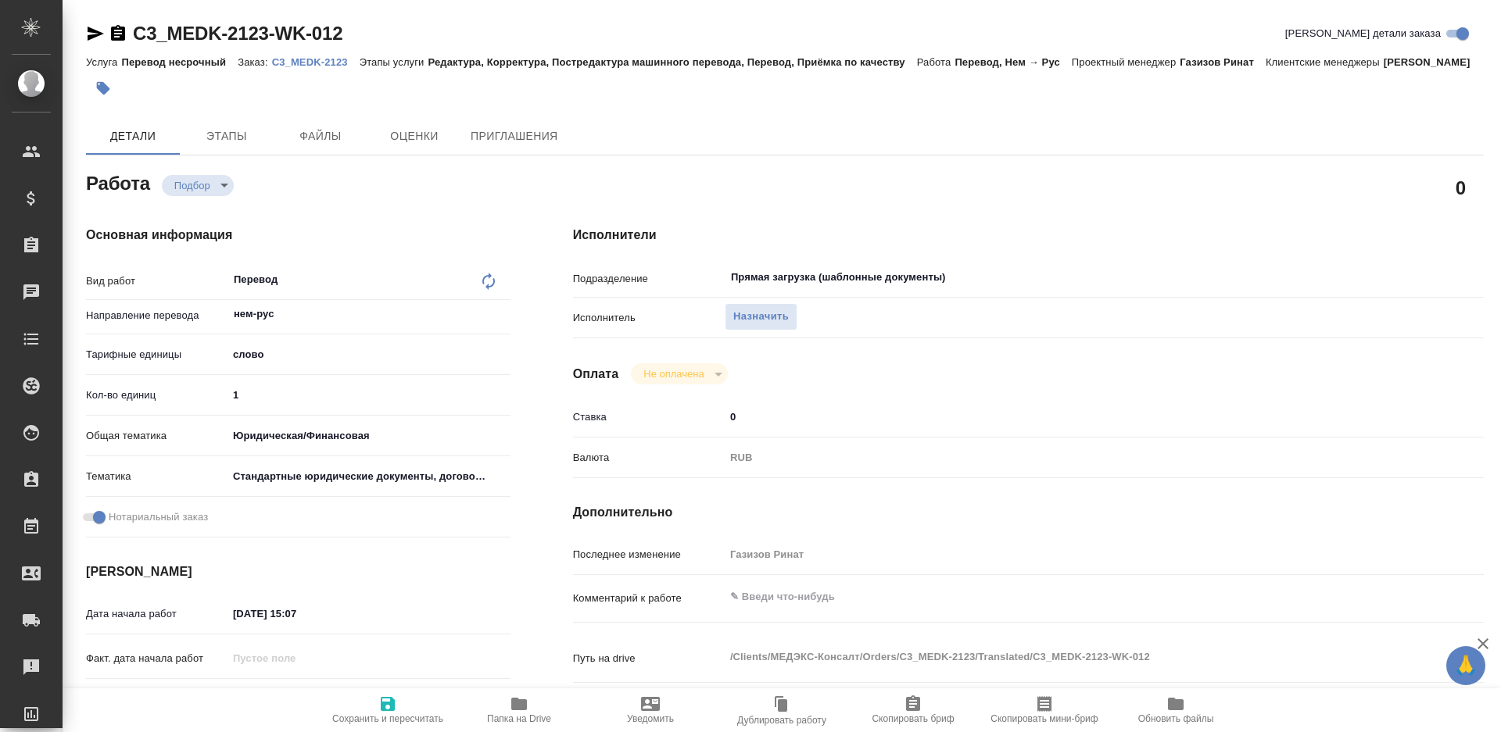
scroll to position [98, 0]
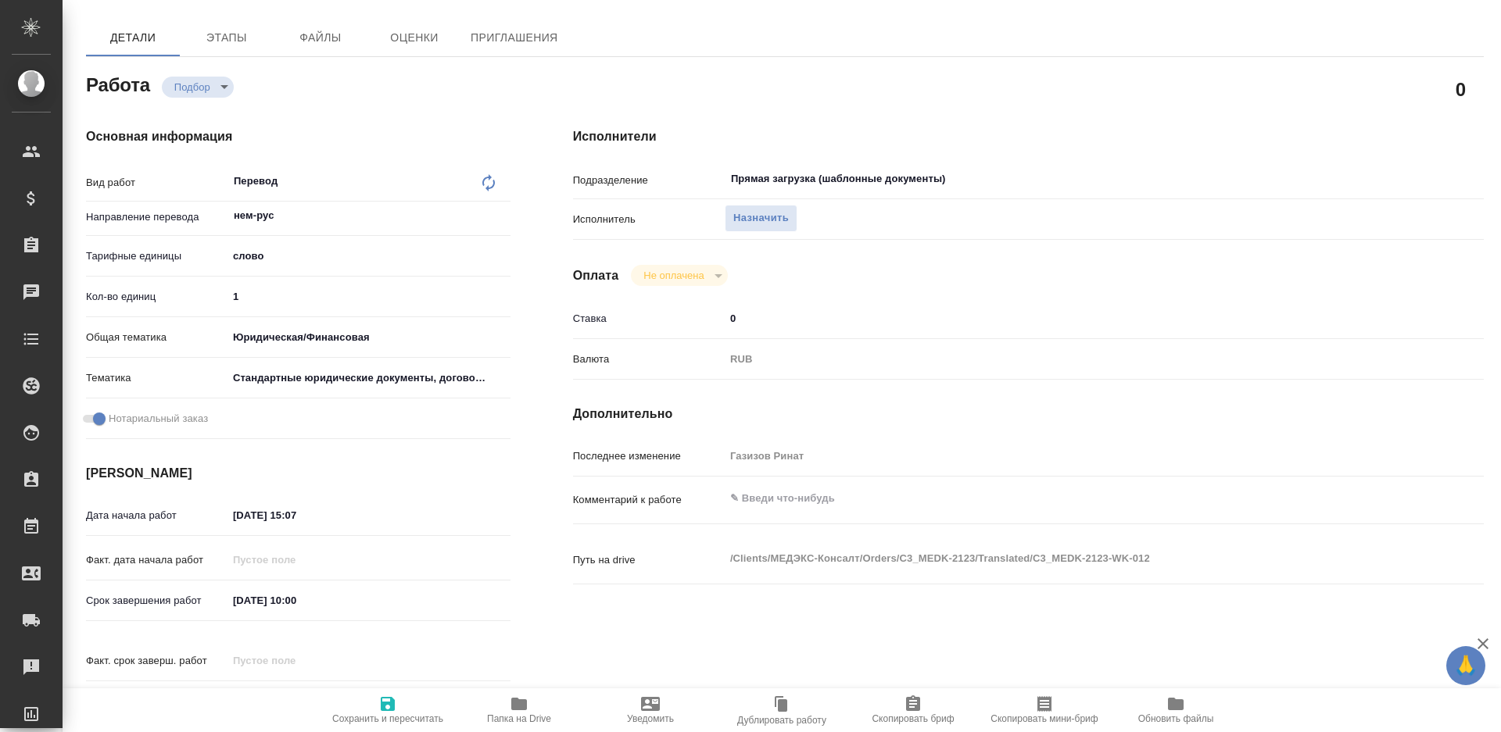
type textarea "x"
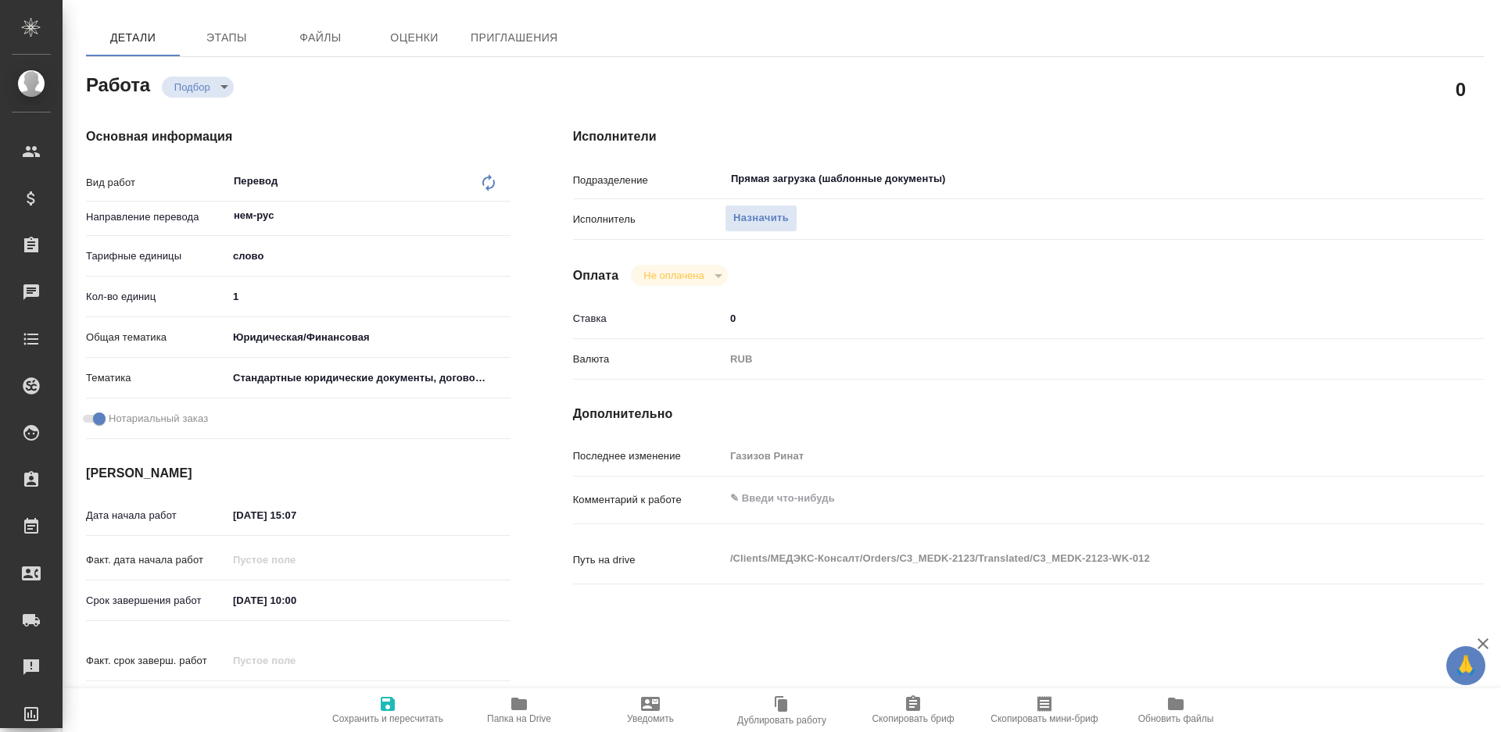
scroll to position [0, 0]
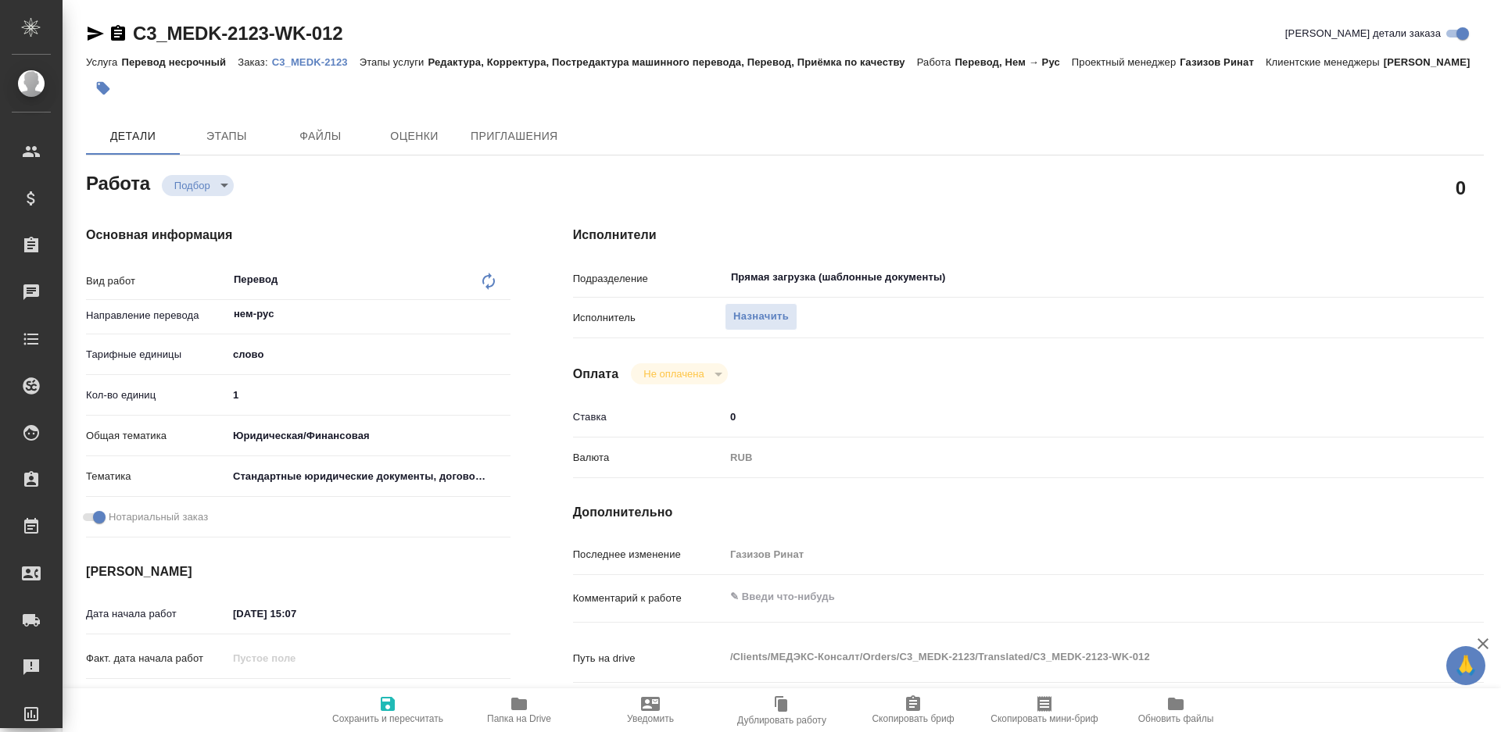
type textarea "x"
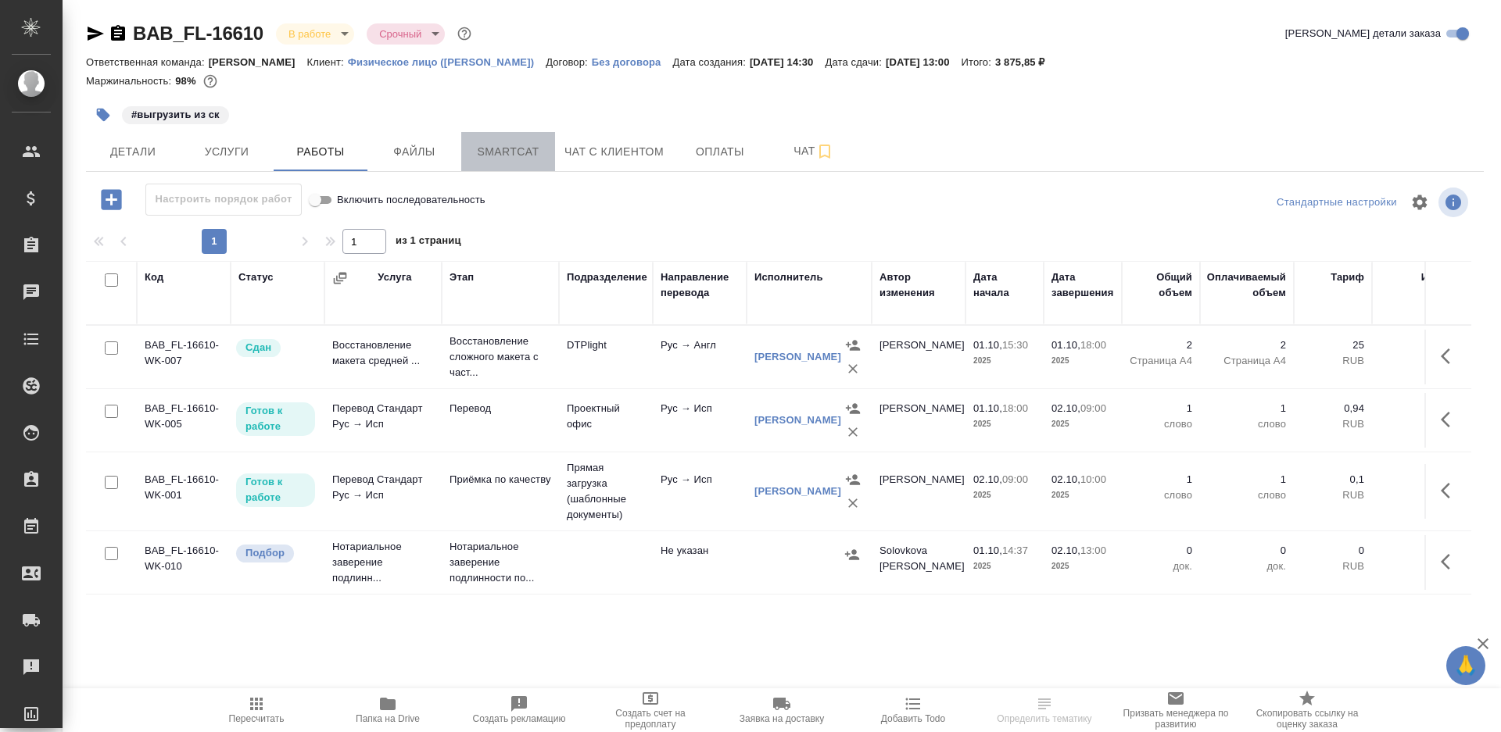
click at [494, 165] on button "Smartcat" at bounding box center [508, 151] width 94 height 39
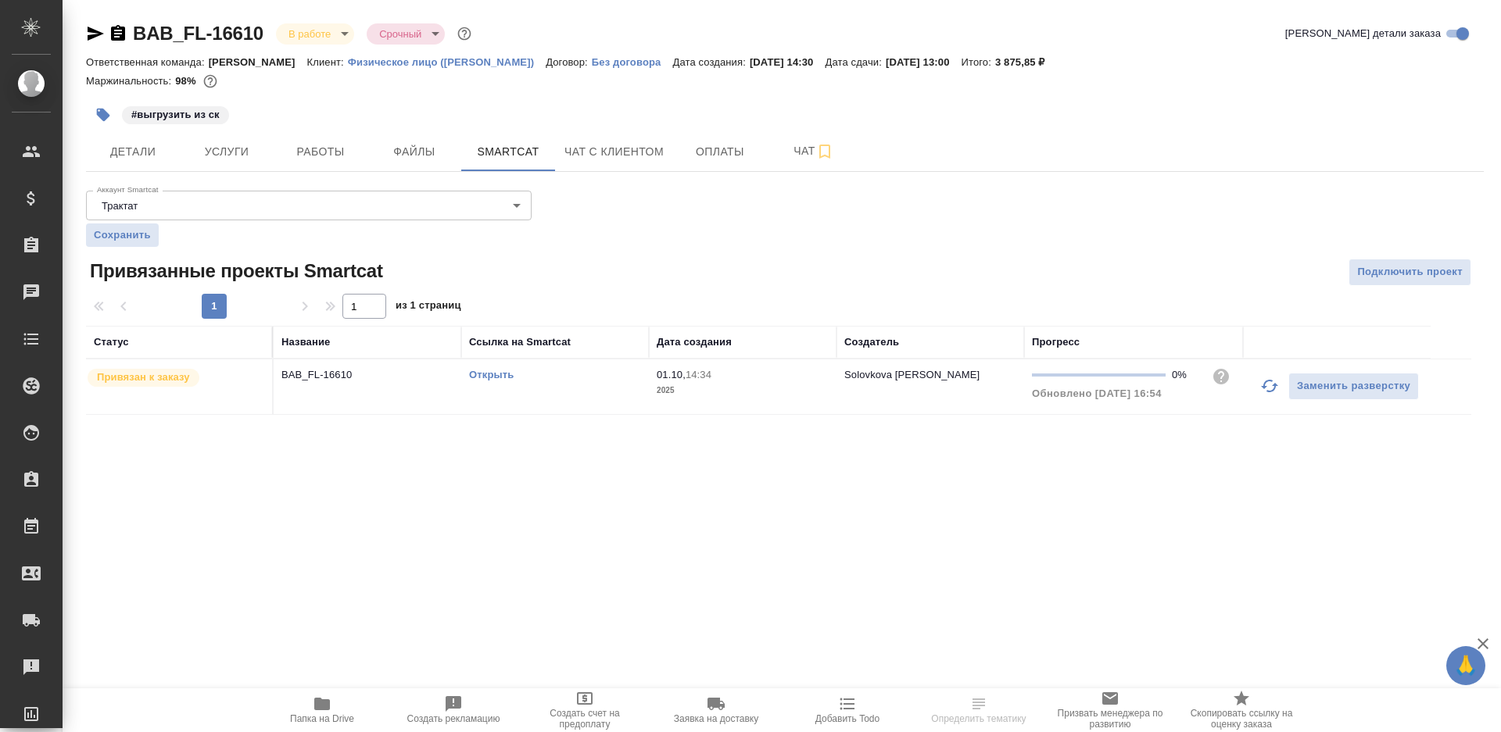
click at [480, 370] on link "Открыть" at bounding box center [491, 375] width 45 height 12
click at [309, 126] on div "#выгрузить из ск" at bounding box center [552, 115] width 932 height 34
click at [309, 137] on button "Работы" at bounding box center [321, 151] width 94 height 39
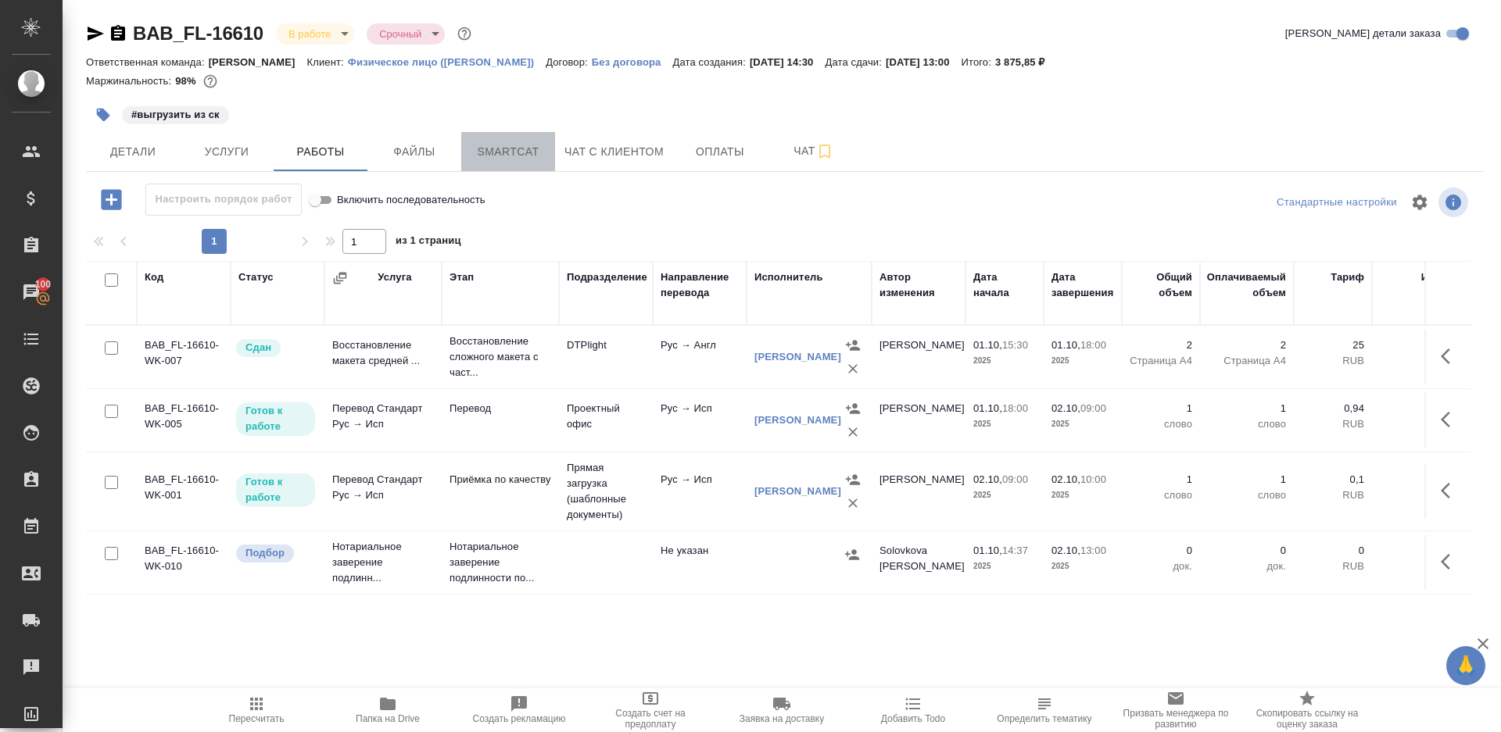
click at [490, 144] on span "Smartcat" at bounding box center [508, 152] width 75 height 20
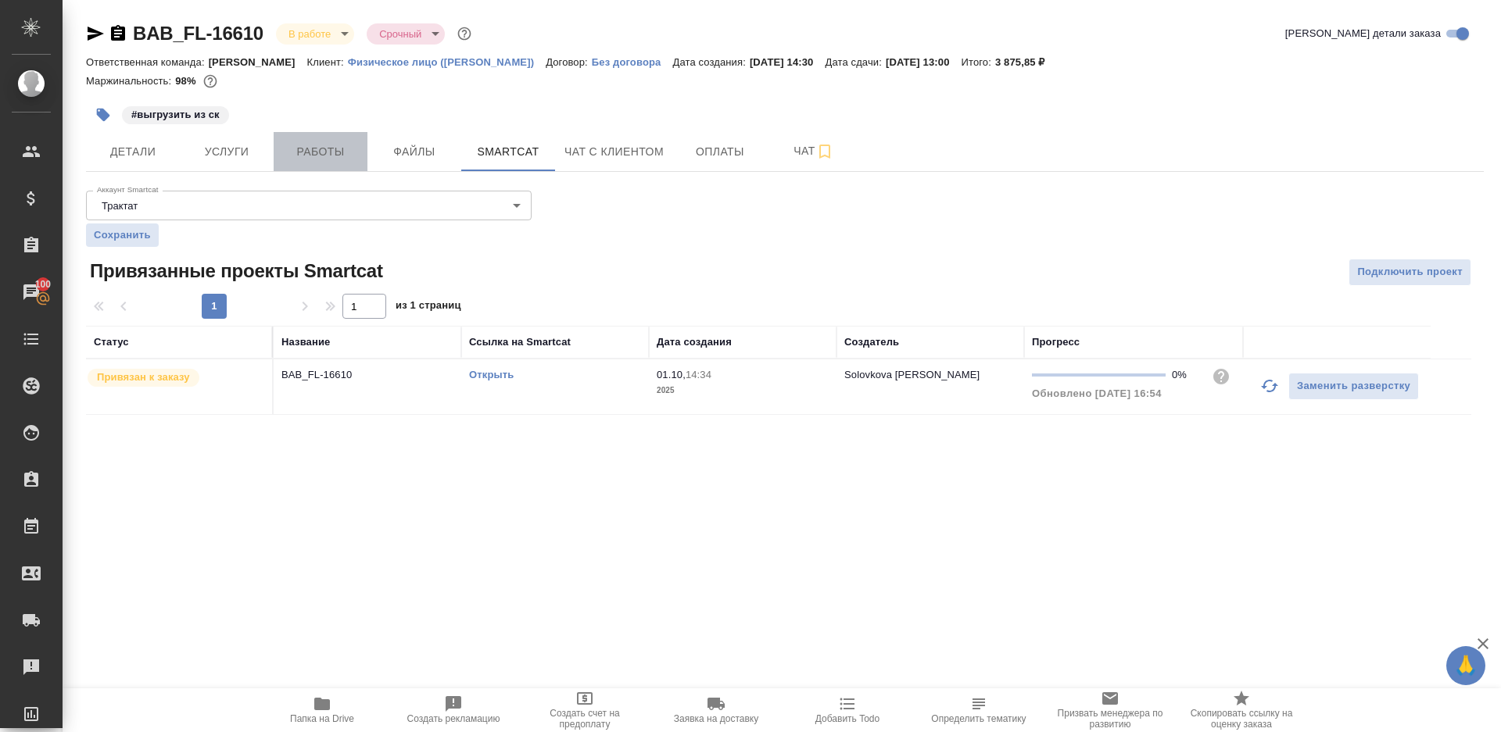
click at [305, 145] on span "Работы" at bounding box center [320, 152] width 75 height 20
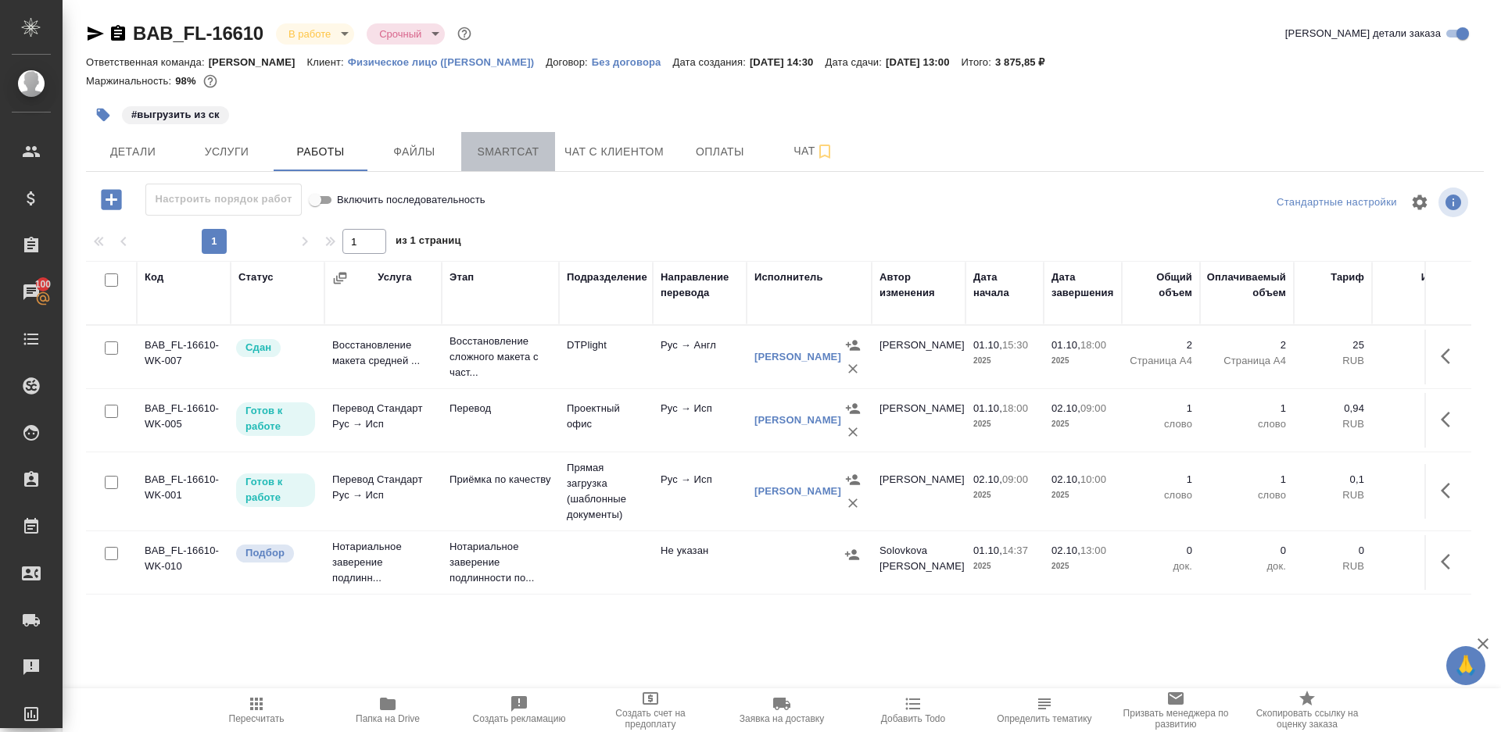
click at [499, 149] on span "Smartcat" at bounding box center [508, 152] width 75 height 20
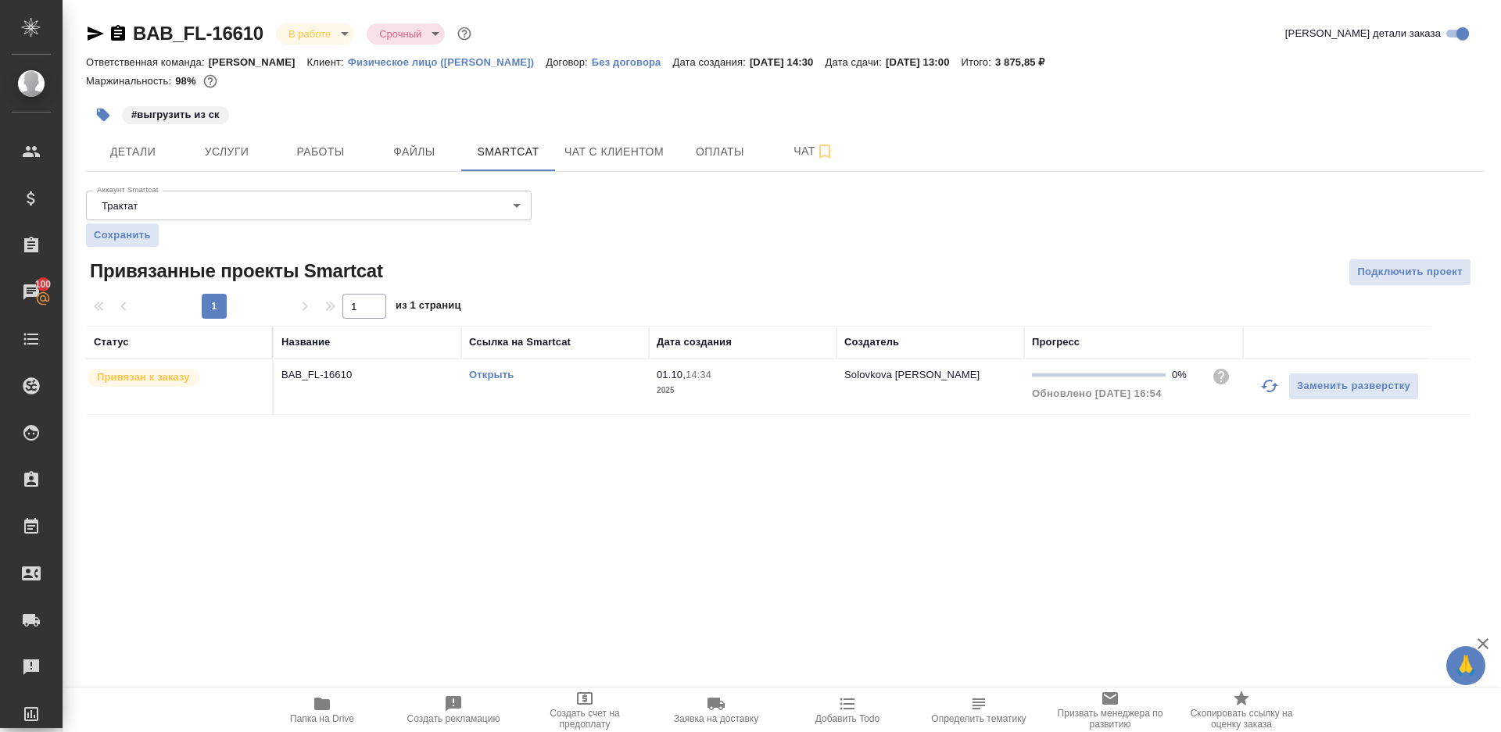
click at [486, 363] on td "Открыть" at bounding box center [555, 387] width 188 height 55
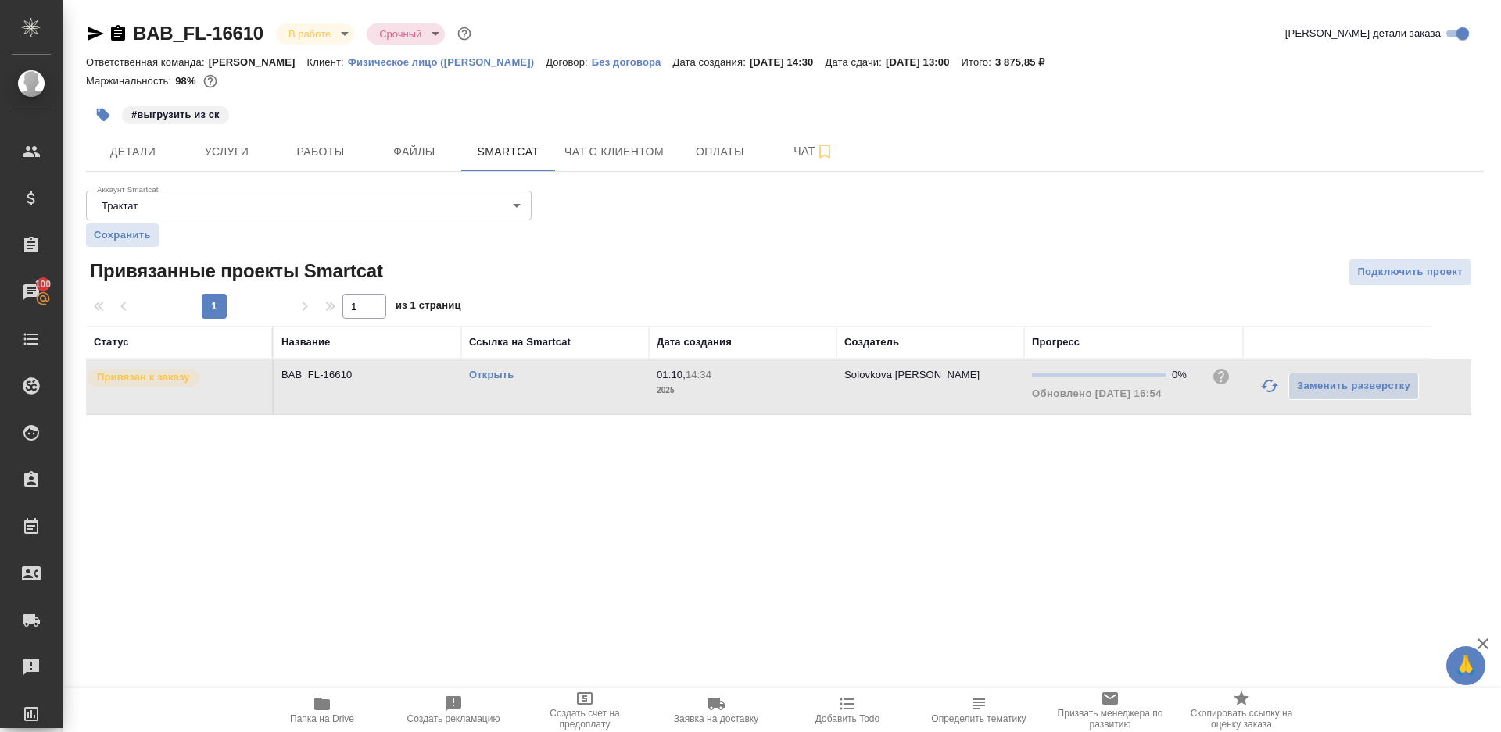
click at [498, 370] on link "Открыть" at bounding box center [491, 375] width 45 height 12
click at [313, 155] on span "Работы" at bounding box center [320, 152] width 75 height 20
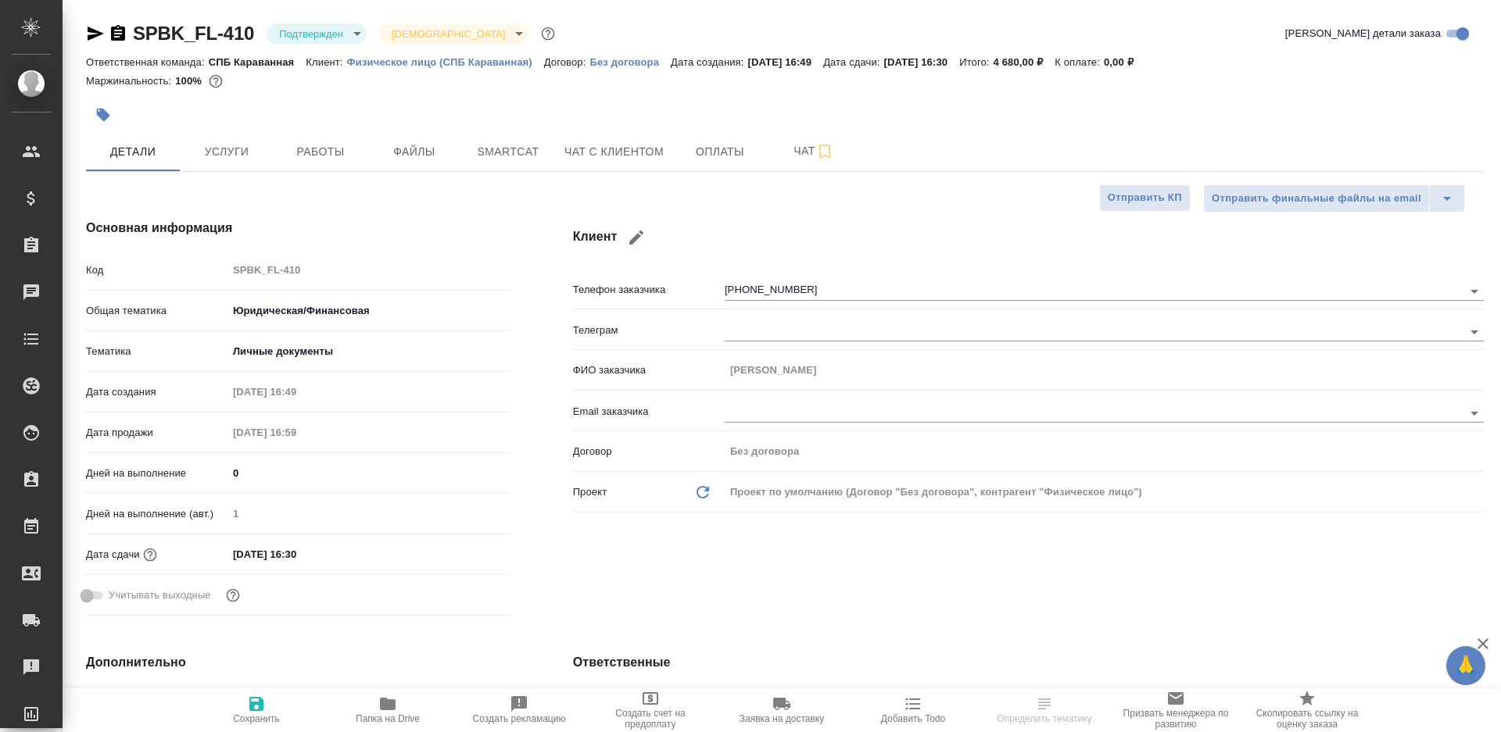
select select "RU"
click at [296, 40] on body "🙏 .cls-1 fill:#fff; AWATERA [PERSON_NAME] Клиенты Спецификации Заказы Чаты Todo…" at bounding box center [750, 366] width 1501 height 732
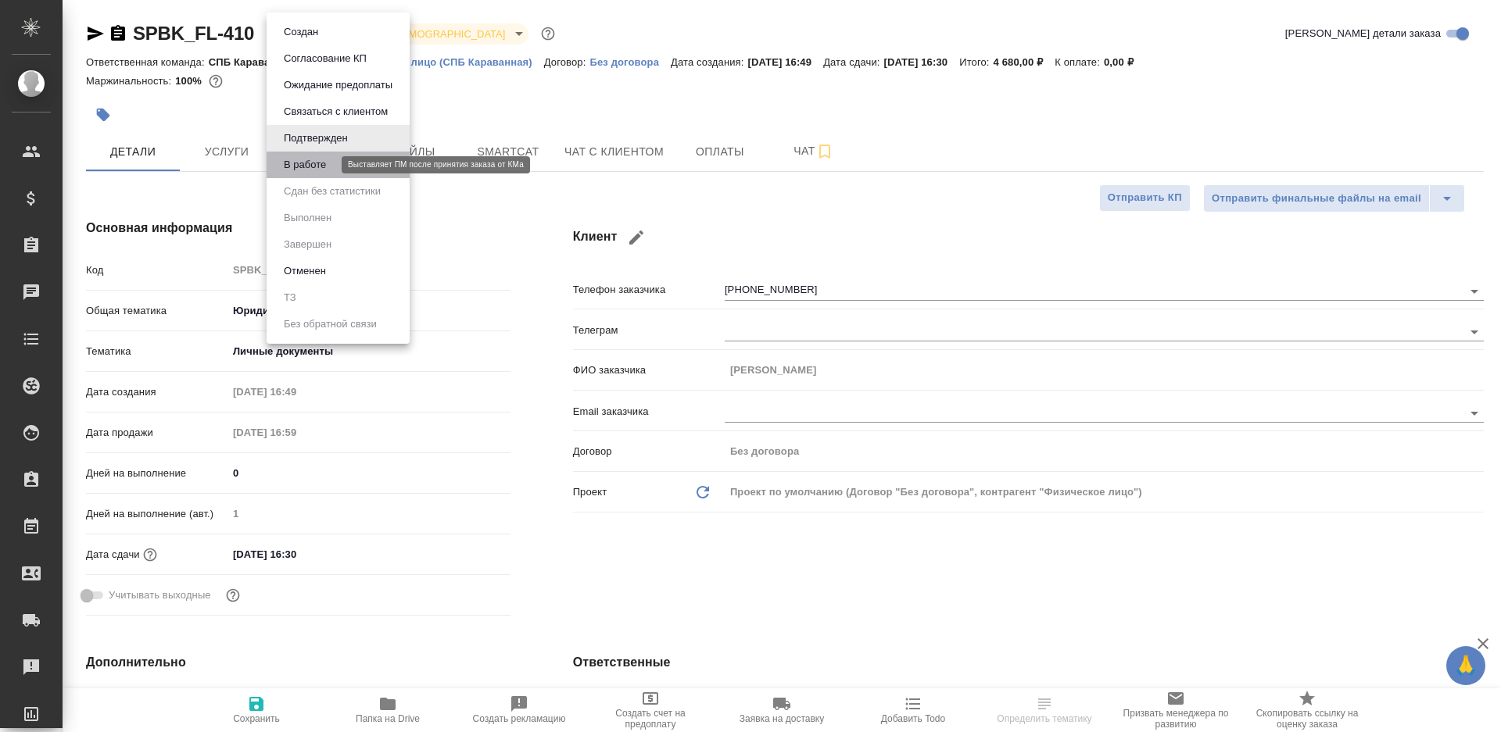
click at [327, 163] on button "В работе" at bounding box center [305, 164] width 52 height 17
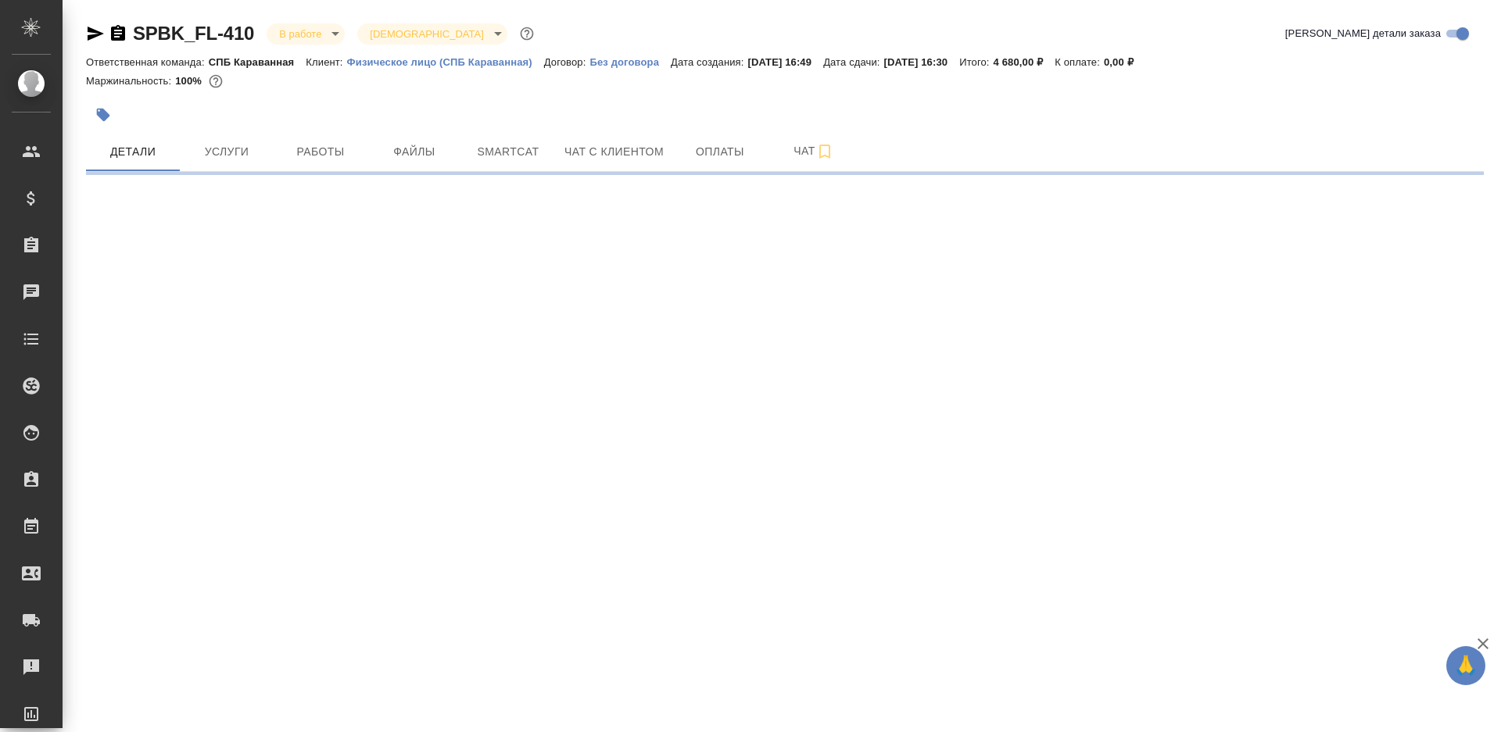
select select "RU"
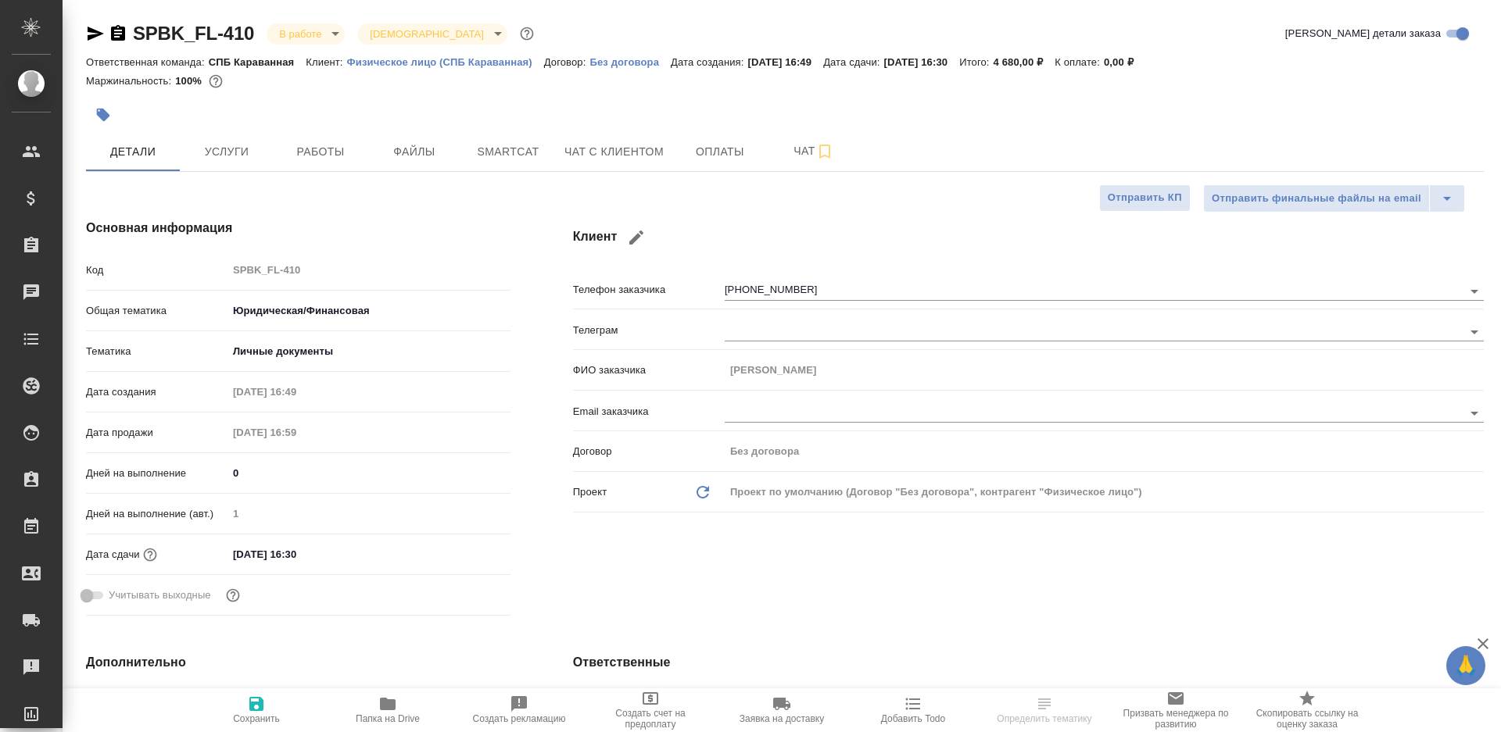
type textarea "x"
select select "RU"
type textarea "x"
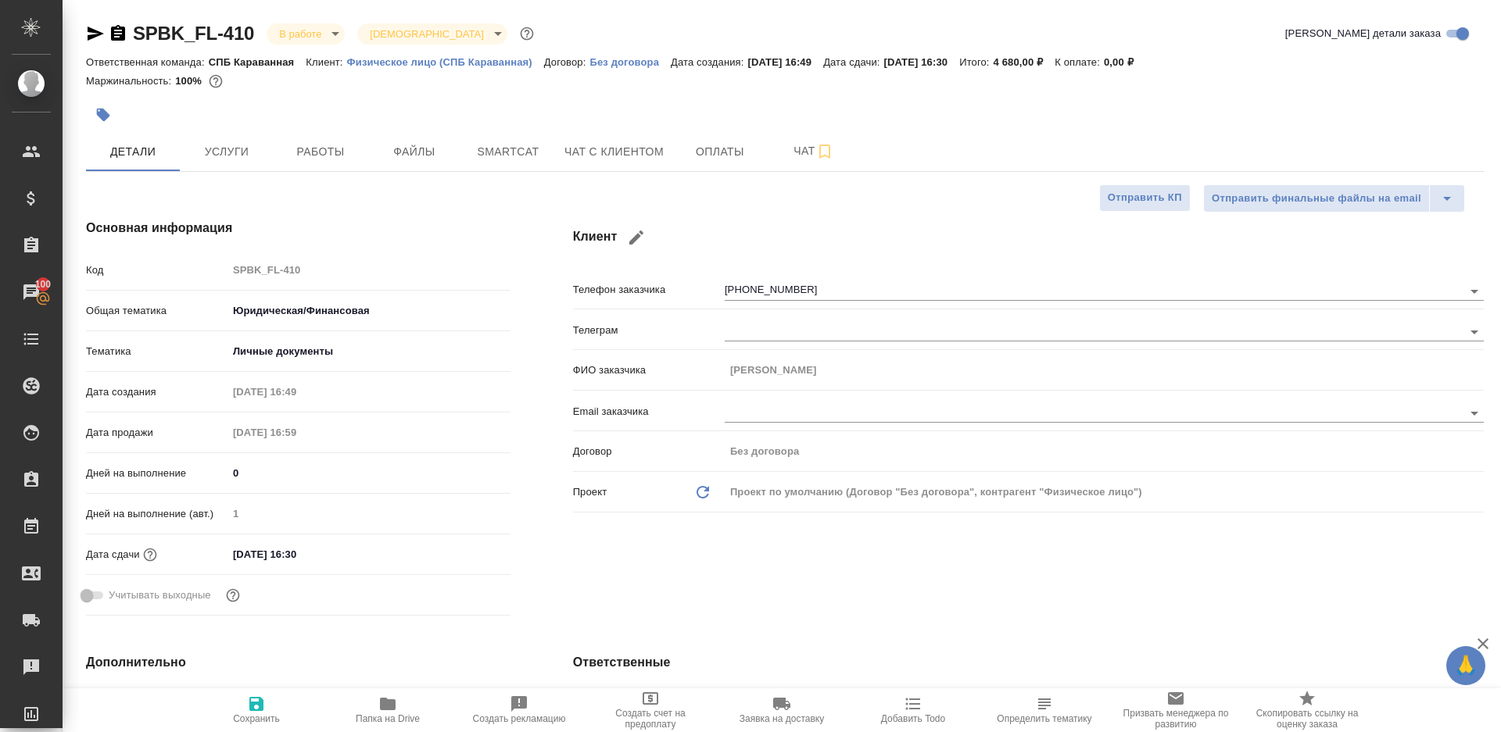
type textarea "x"
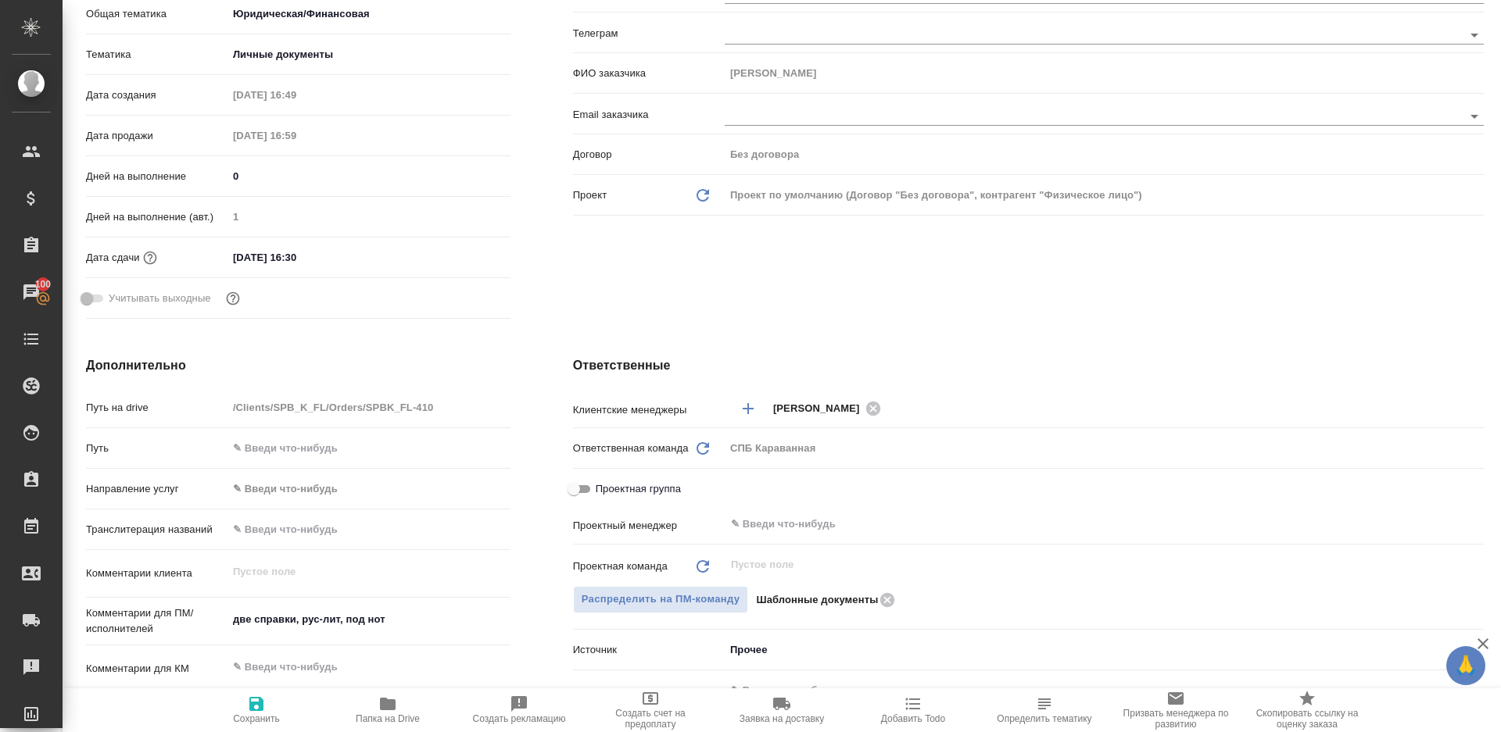
scroll to position [298, 0]
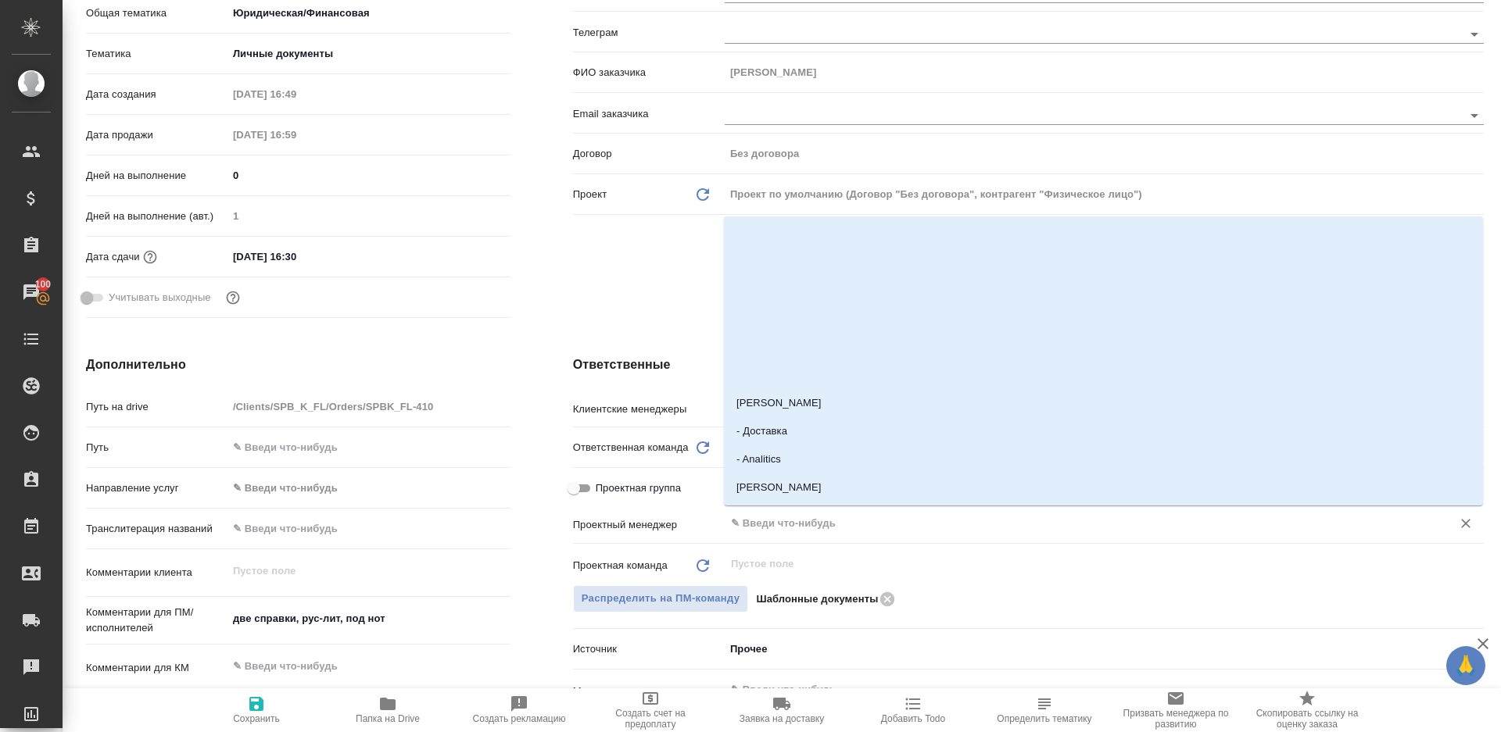
click at [795, 516] on input "text" at bounding box center [1077, 523] width 697 height 19
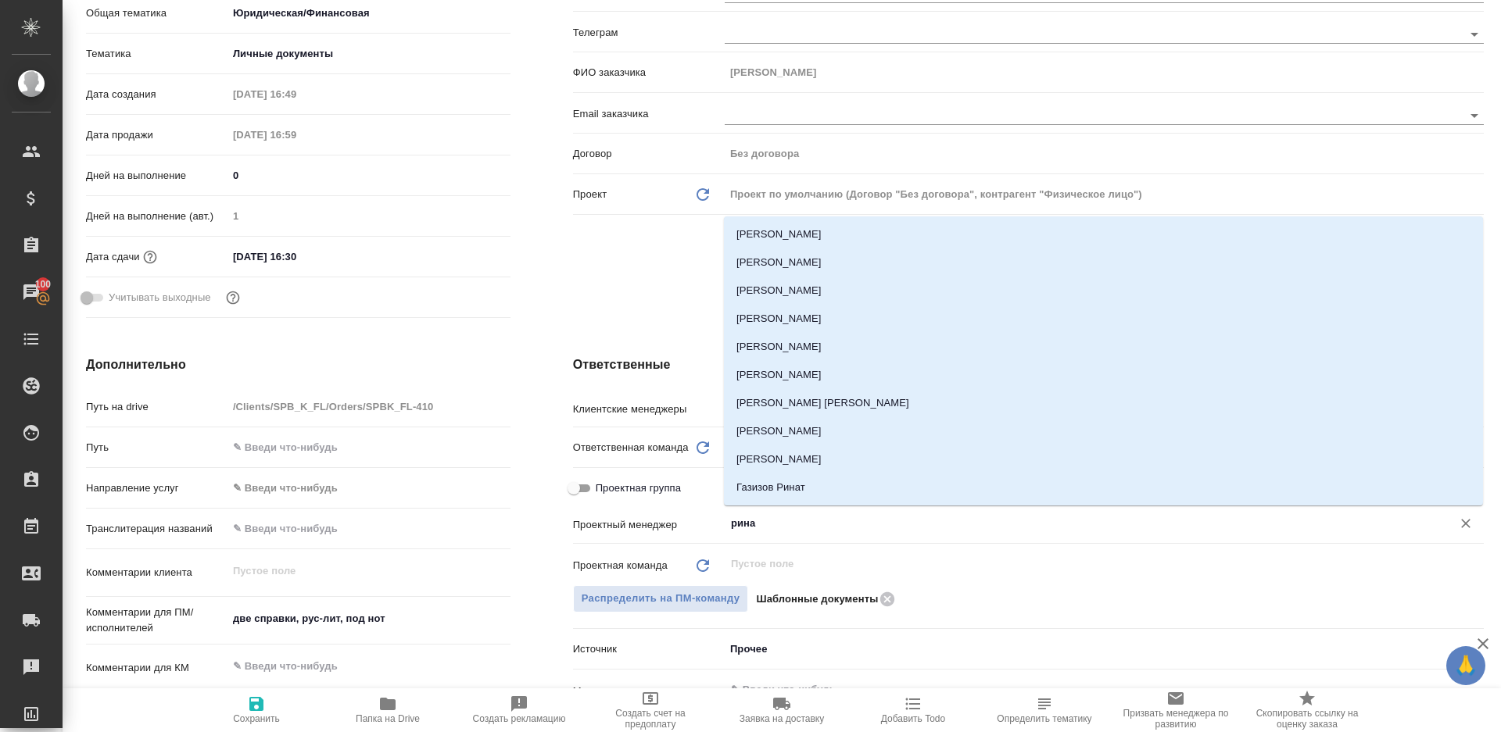
type input "ринат"
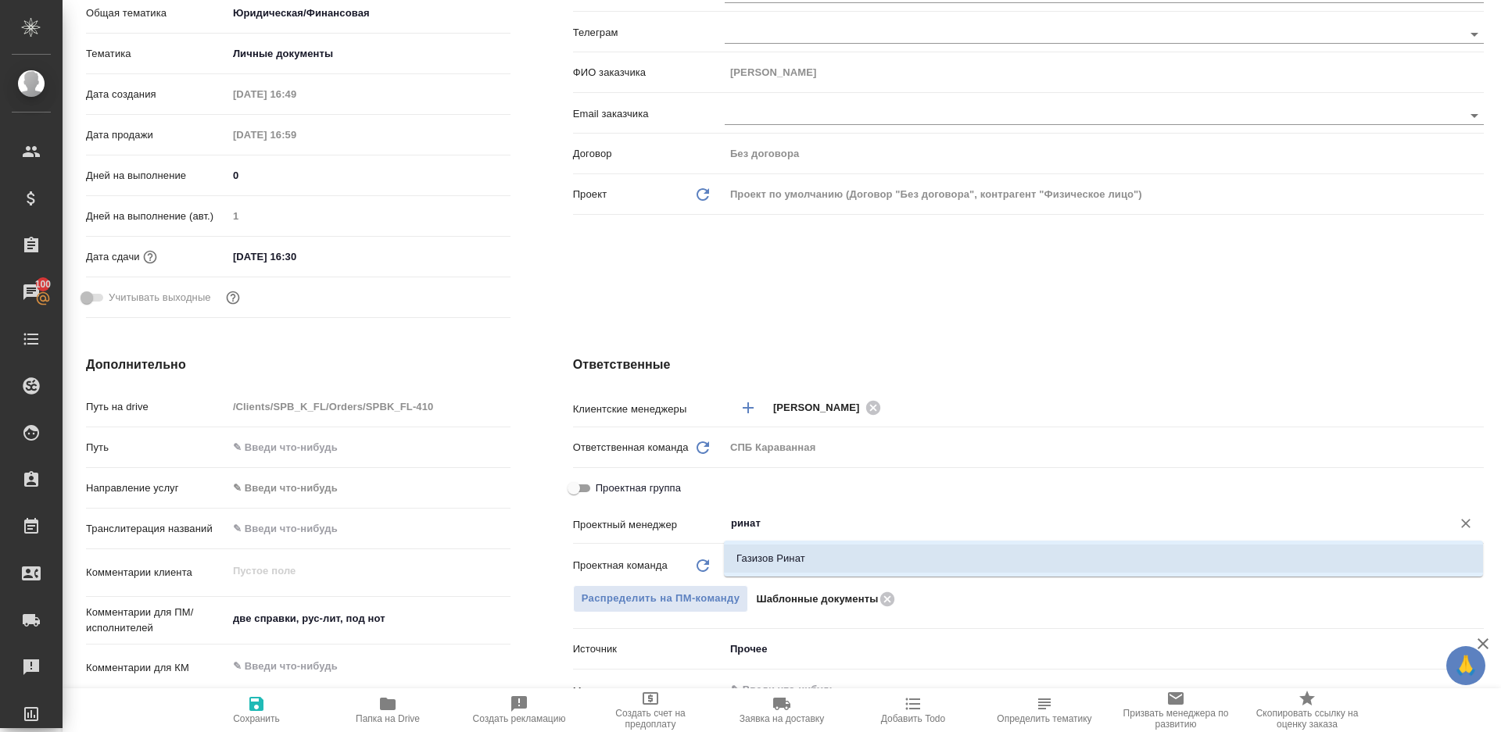
click at [813, 547] on li "[PERSON_NAME]" at bounding box center [1103, 559] width 759 height 28
type textarea "x"
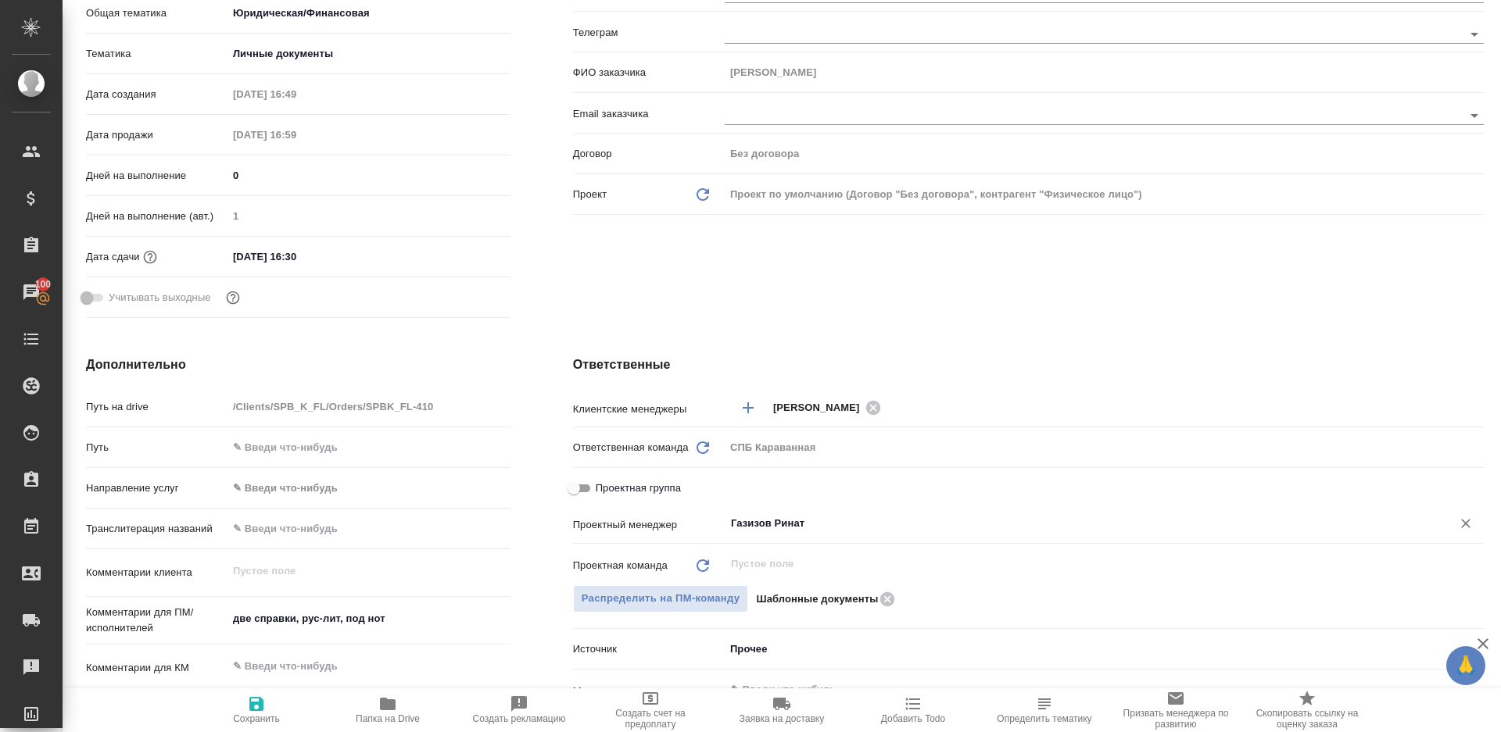
type input "[PERSON_NAME]"
click at [263, 707] on icon "button" at bounding box center [256, 704] width 14 height 14
type textarea "x"
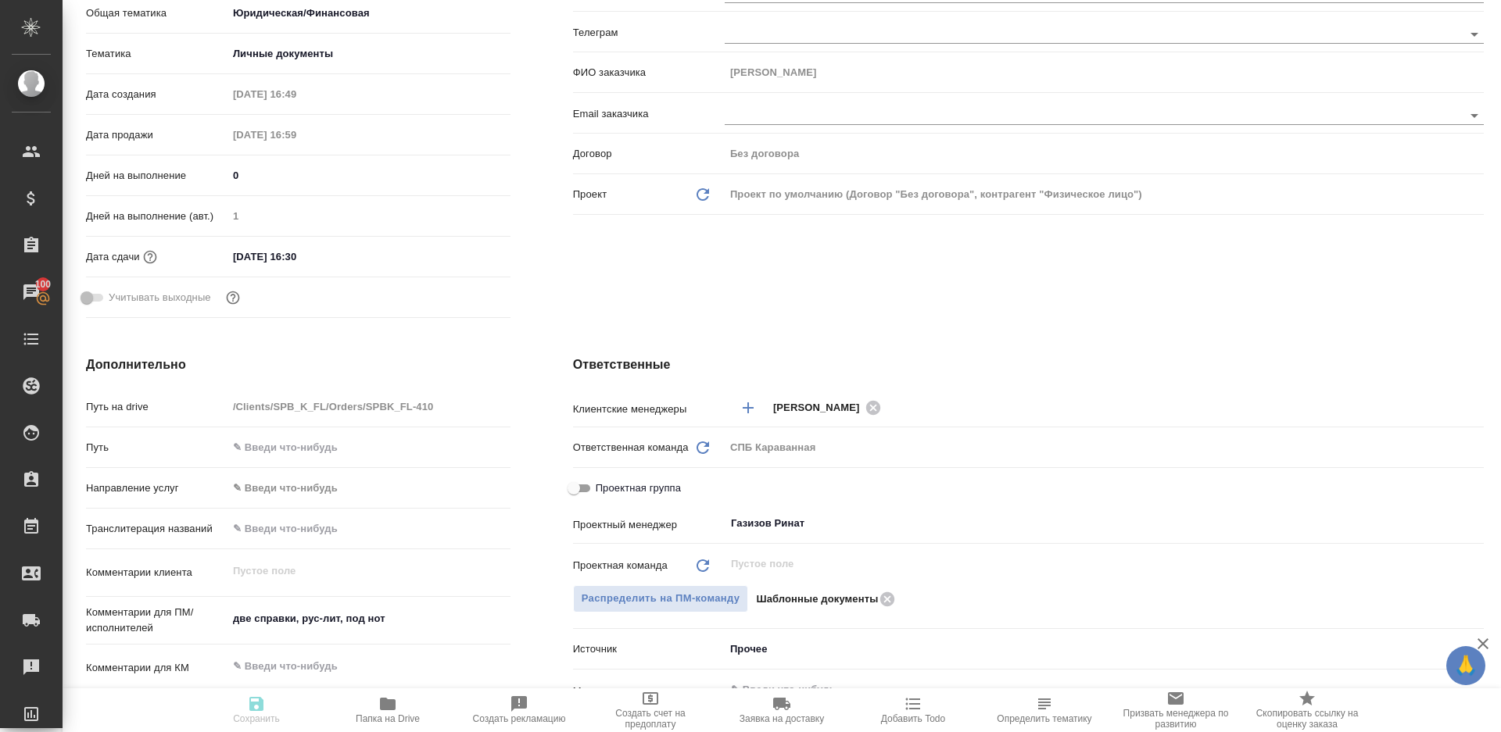
type textarea "x"
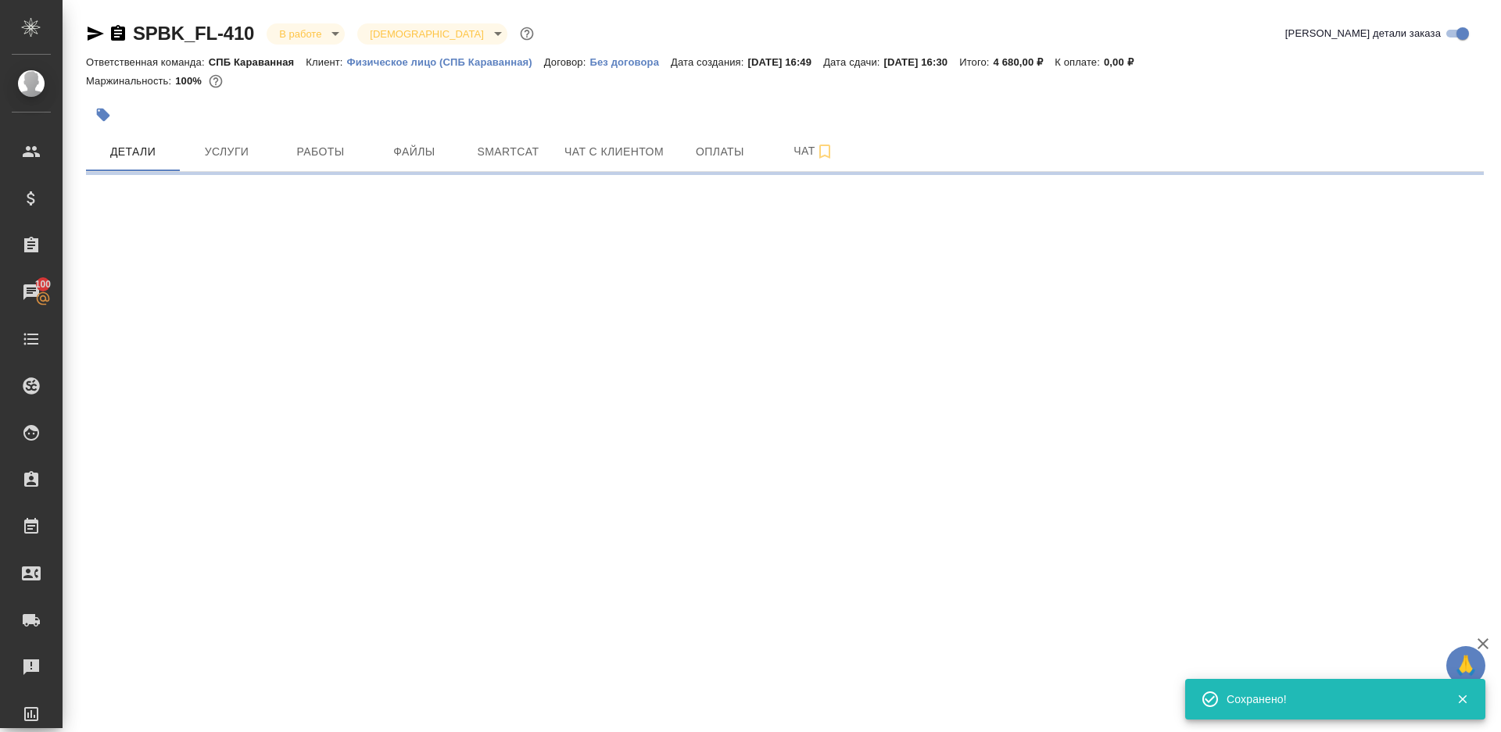
scroll to position [0, 0]
select select "RU"
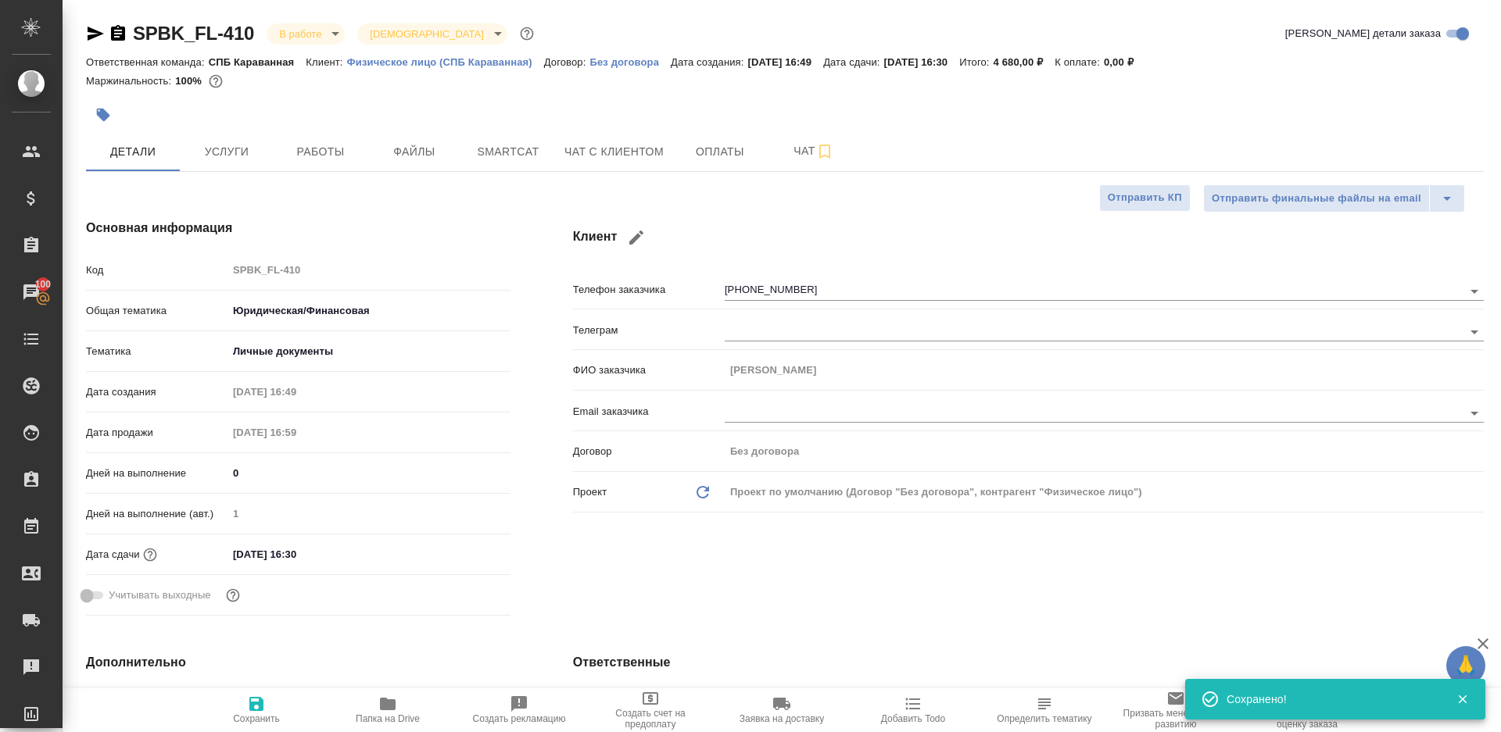
type textarea "x"
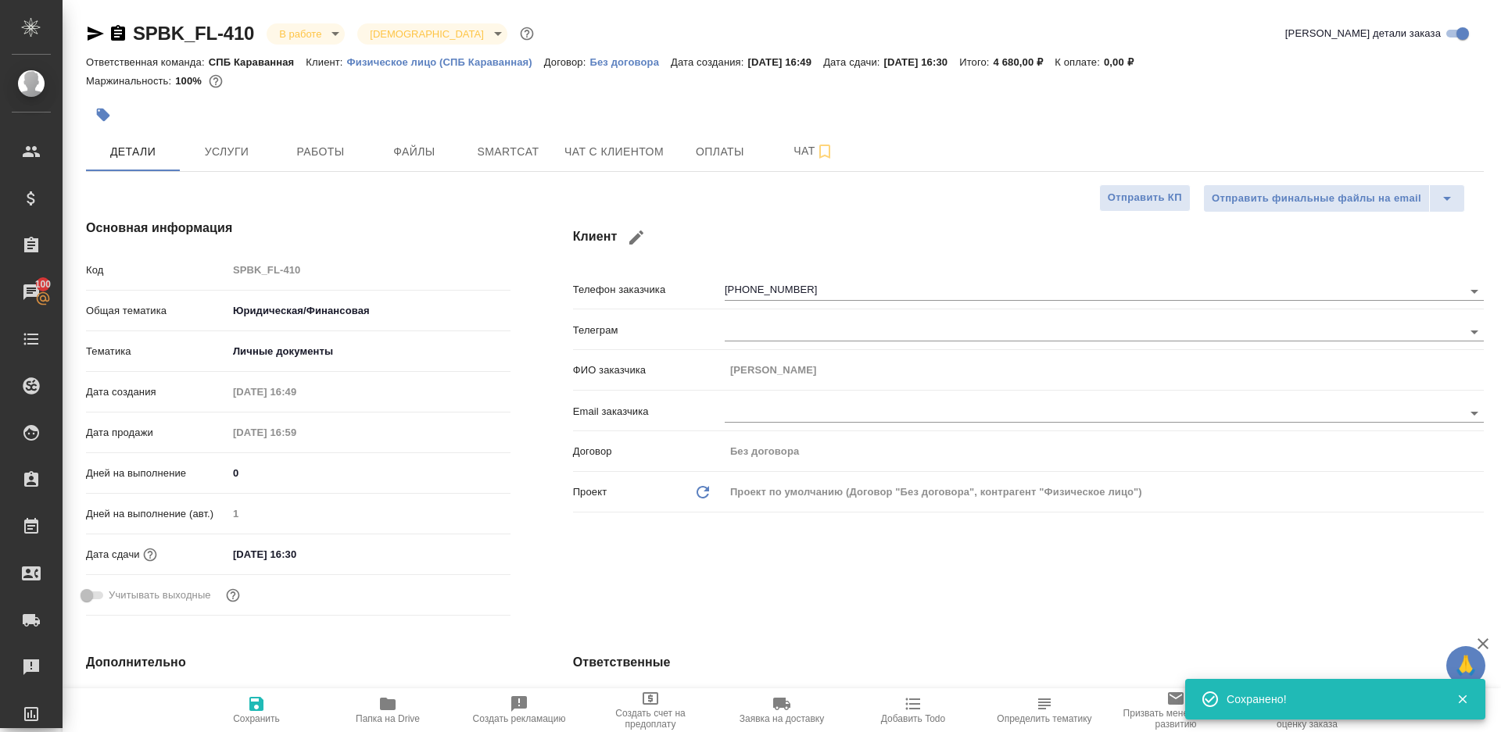
type textarea "x"
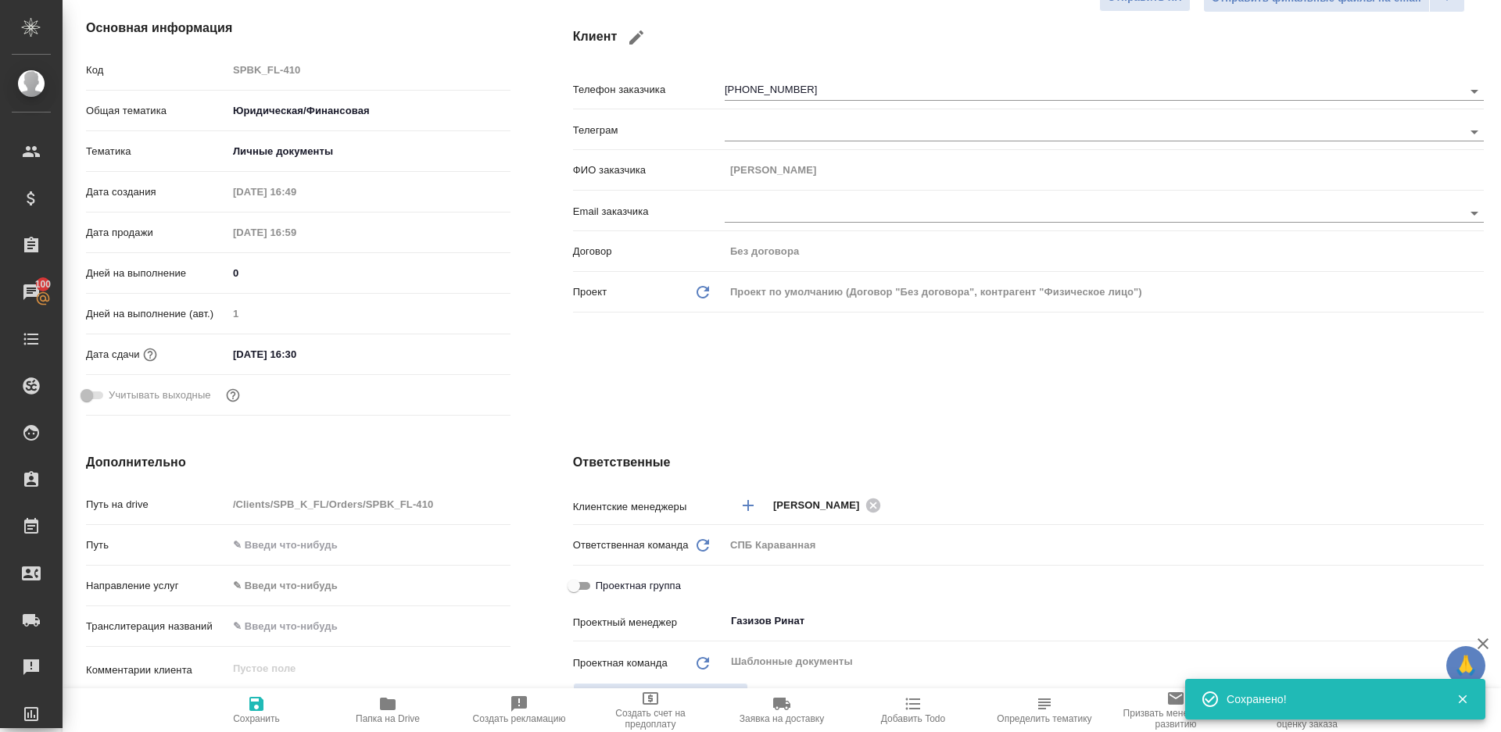
click at [396, 708] on icon "button" at bounding box center [387, 704] width 19 height 19
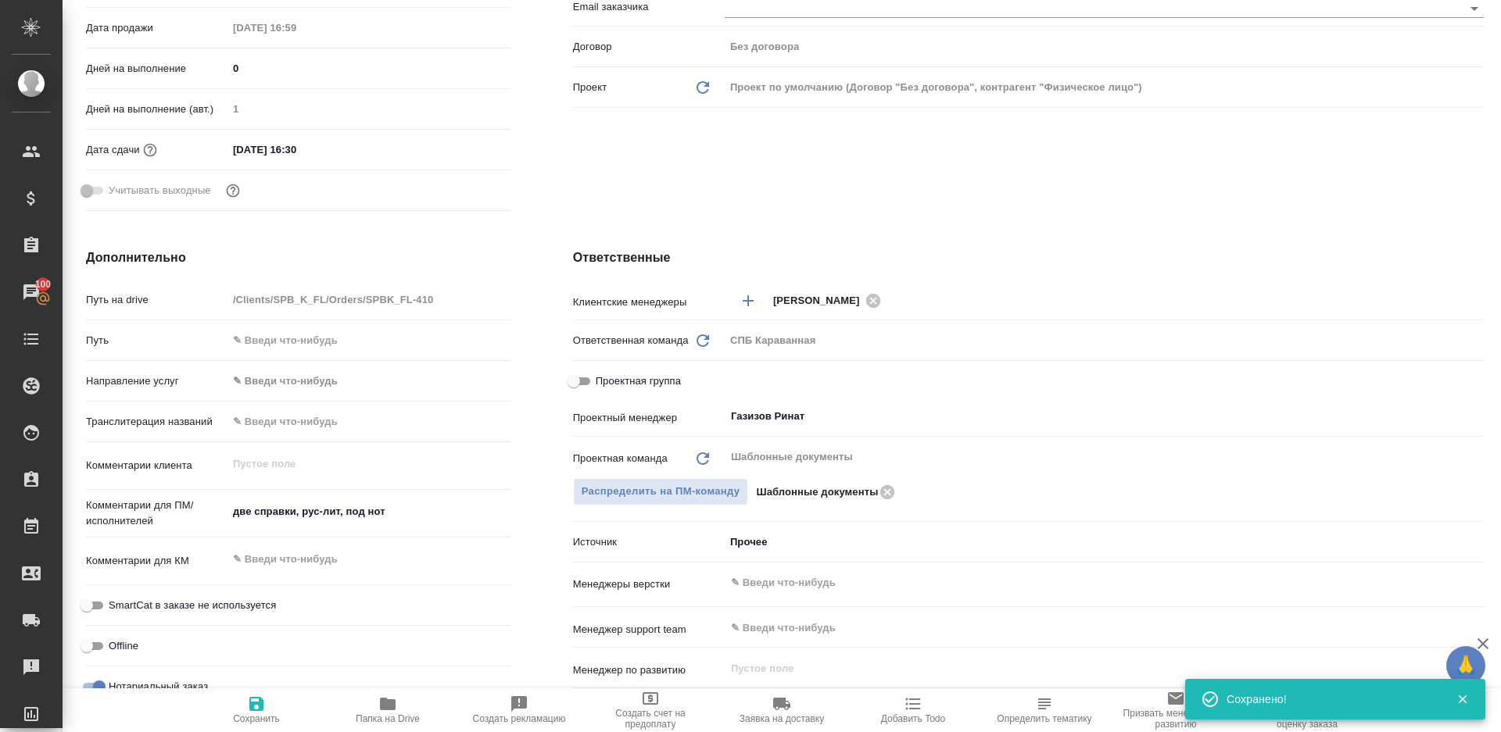
scroll to position [417, 0]
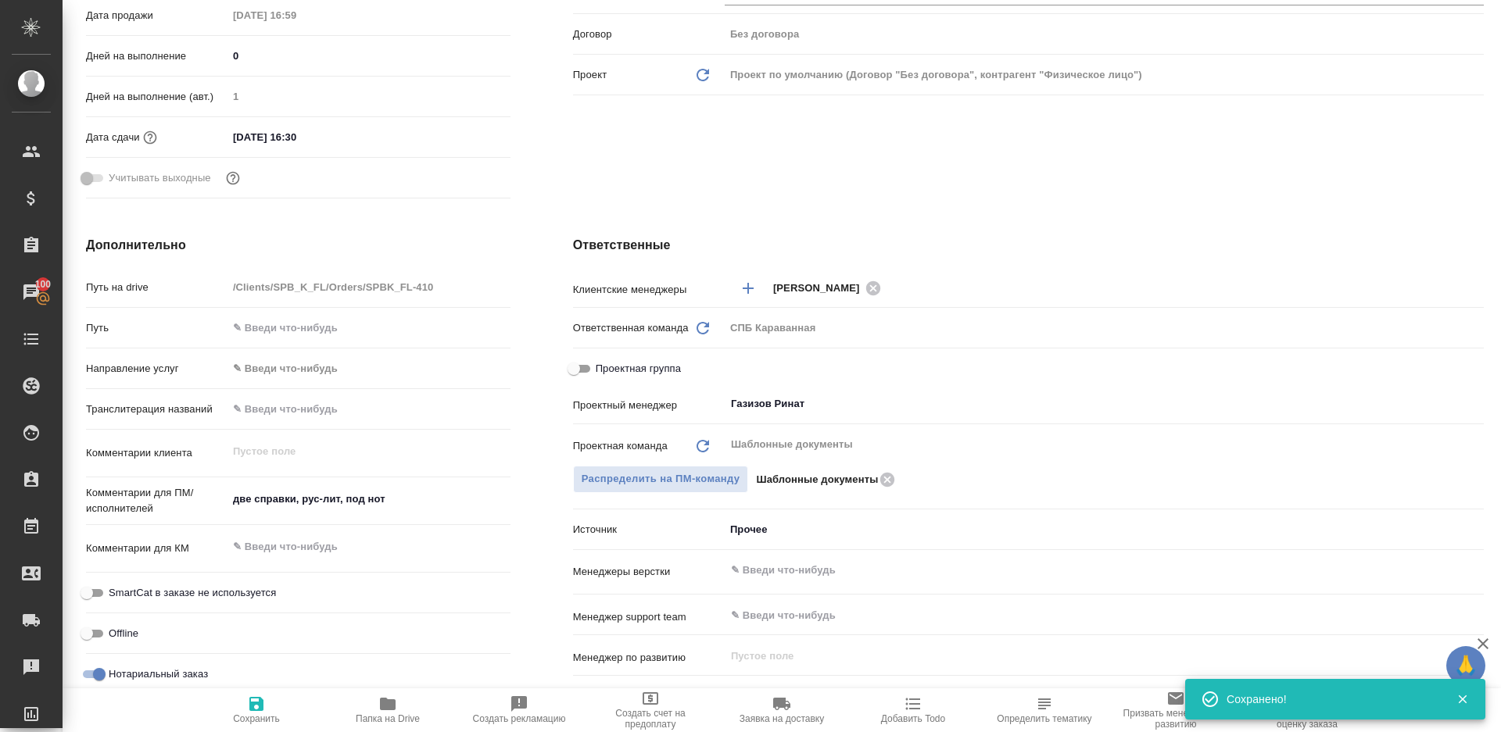
type textarea "x"
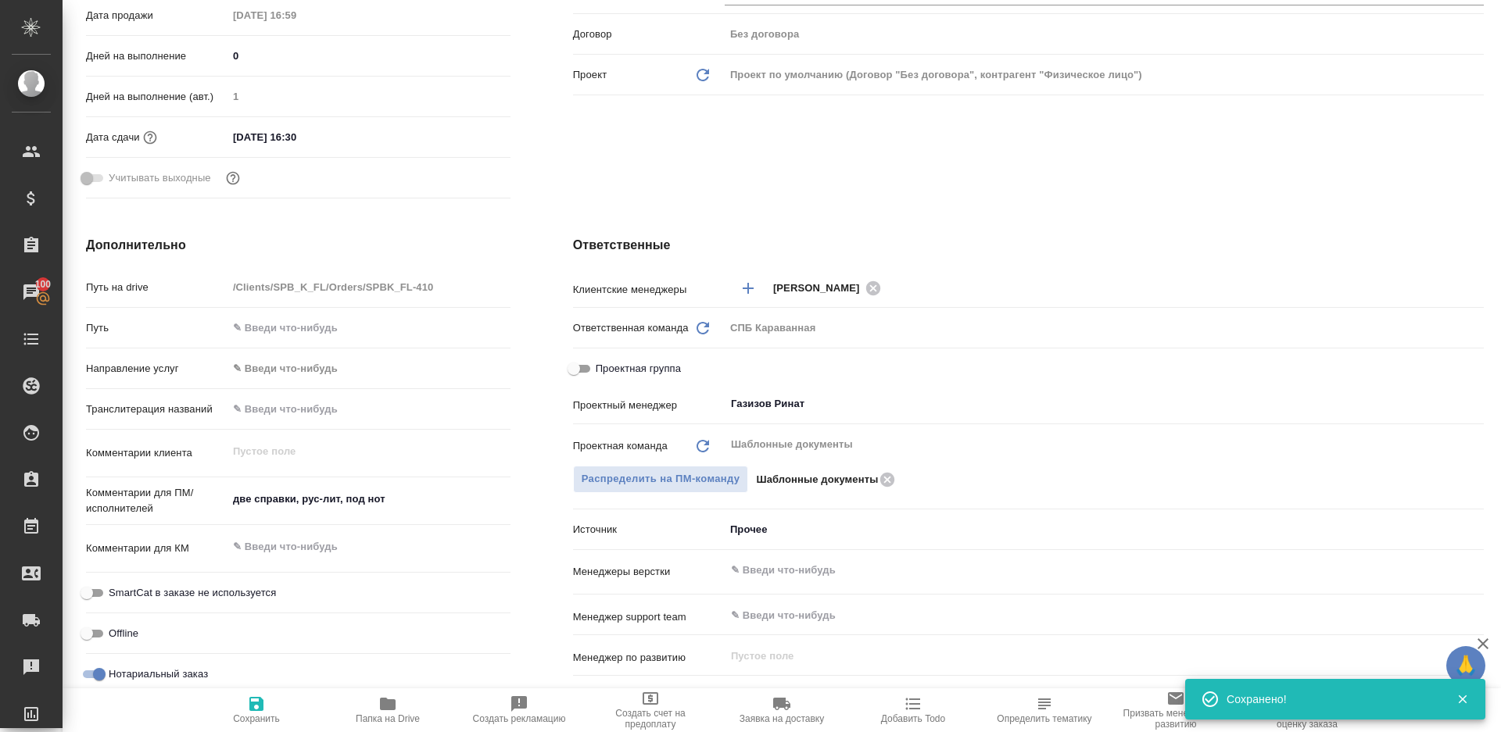
type textarea "x"
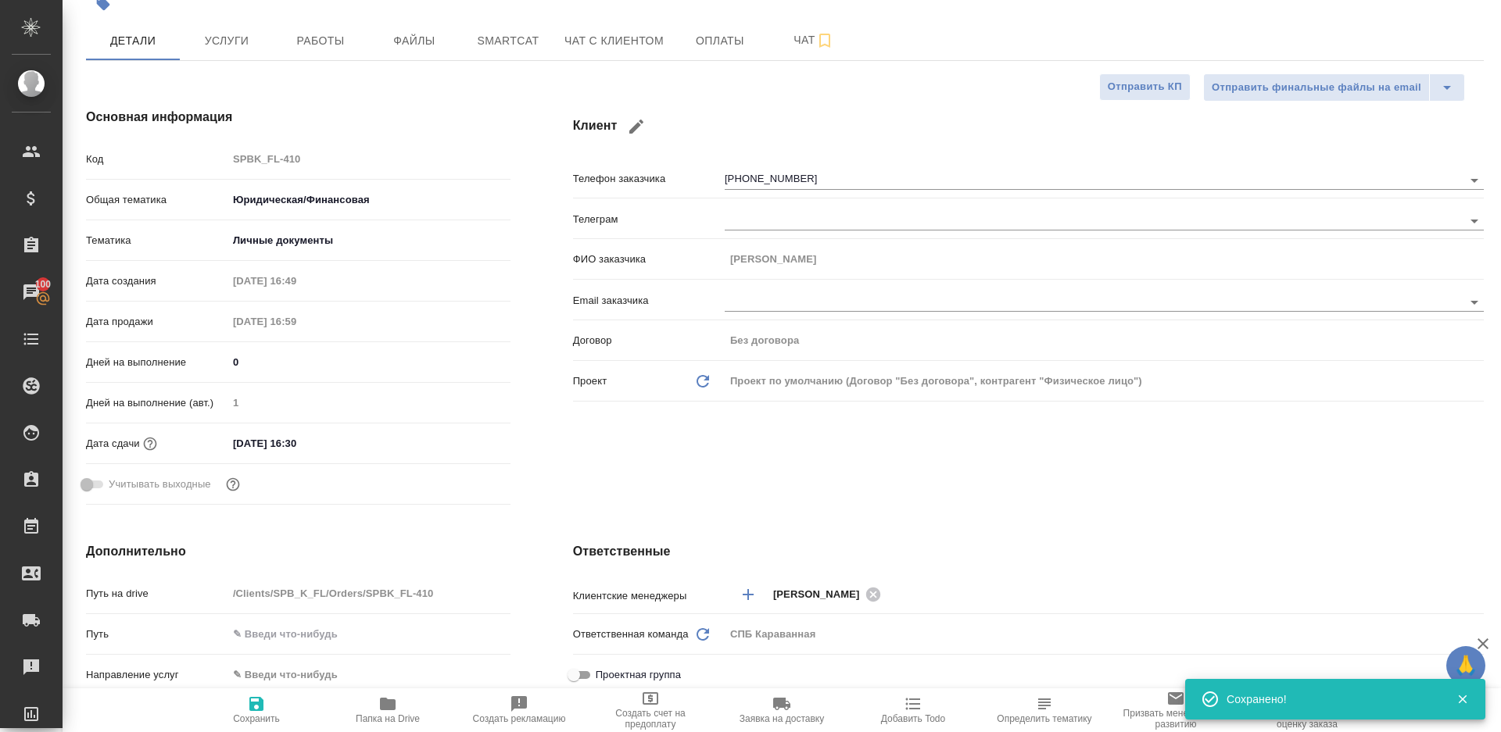
scroll to position [0, 0]
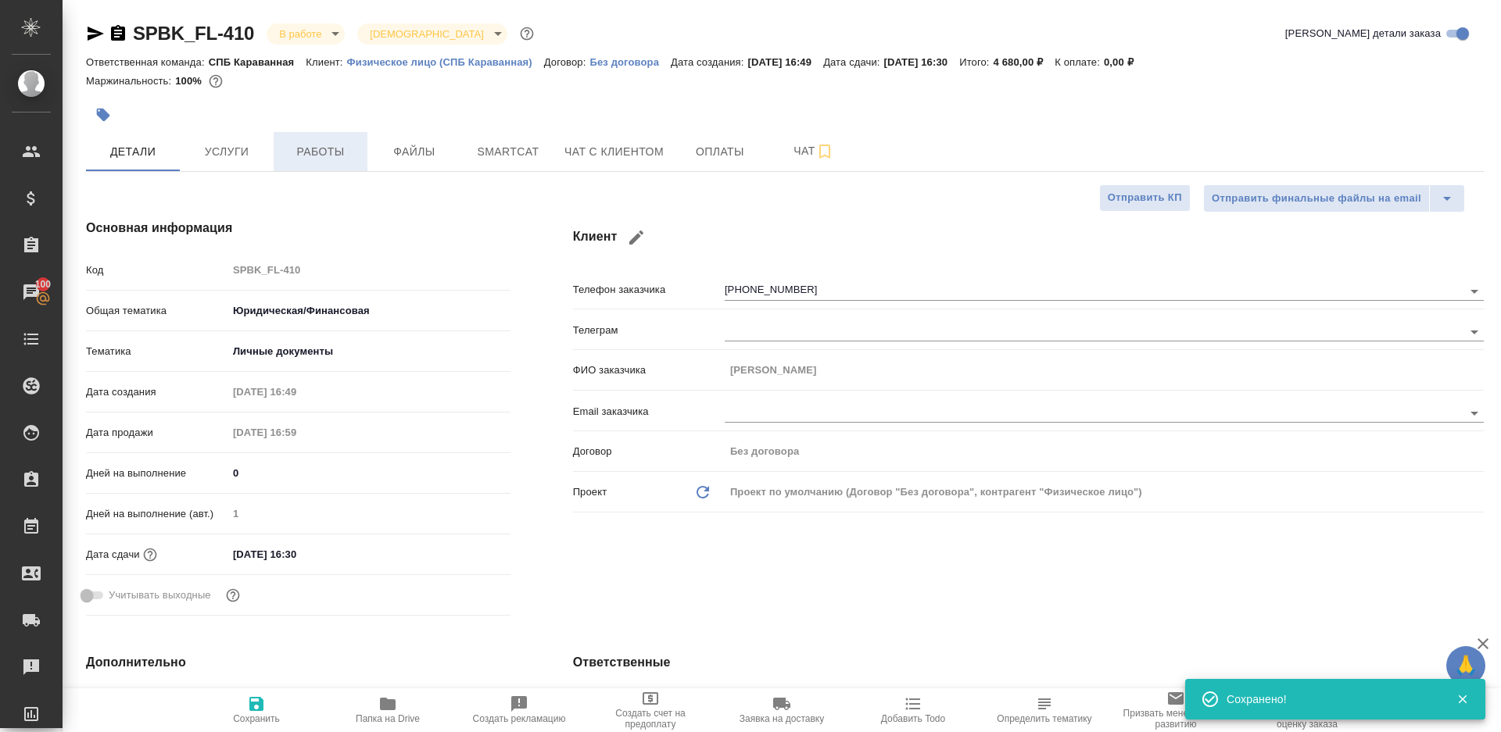
click at [313, 149] on span "Работы" at bounding box center [320, 152] width 75 height 20
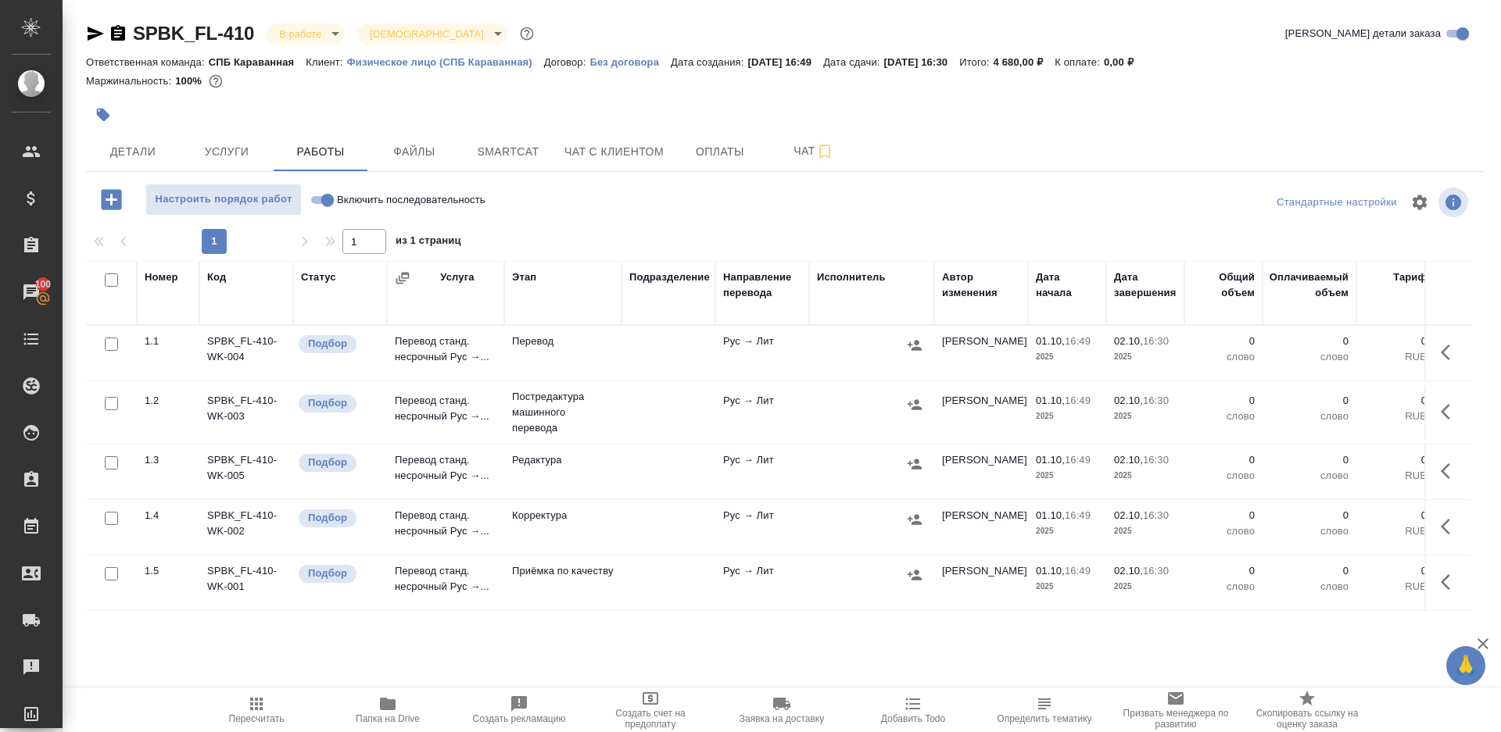
click at [578, 224] on div at bounding box center [785, 225] width 1398 height 8
click at [317, 199] on input "Включить последовательность" at bounding box center [327, 200] width 56 height 19
checkbox input "true"
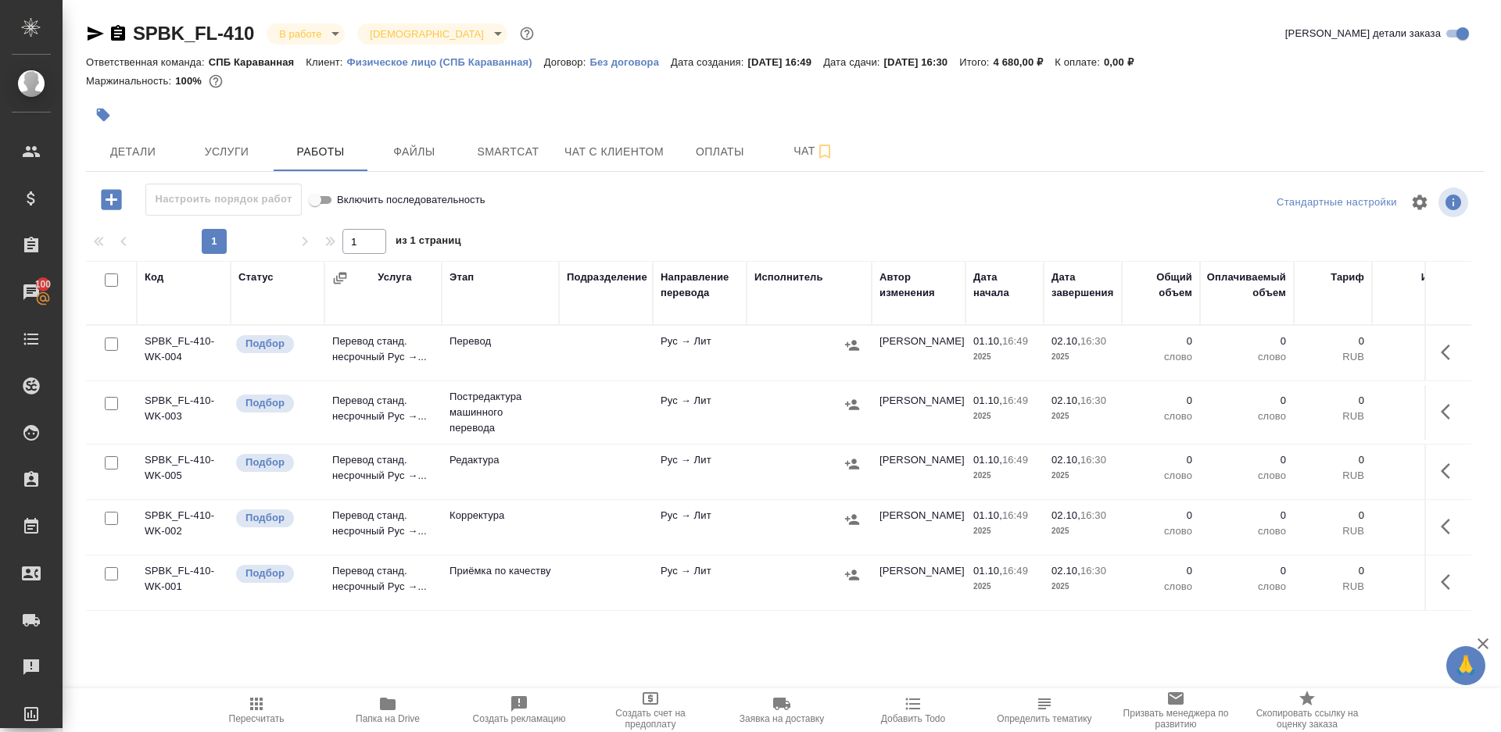
click at [107, 271] on div at bounding box center [107, 281] width 27 height 22
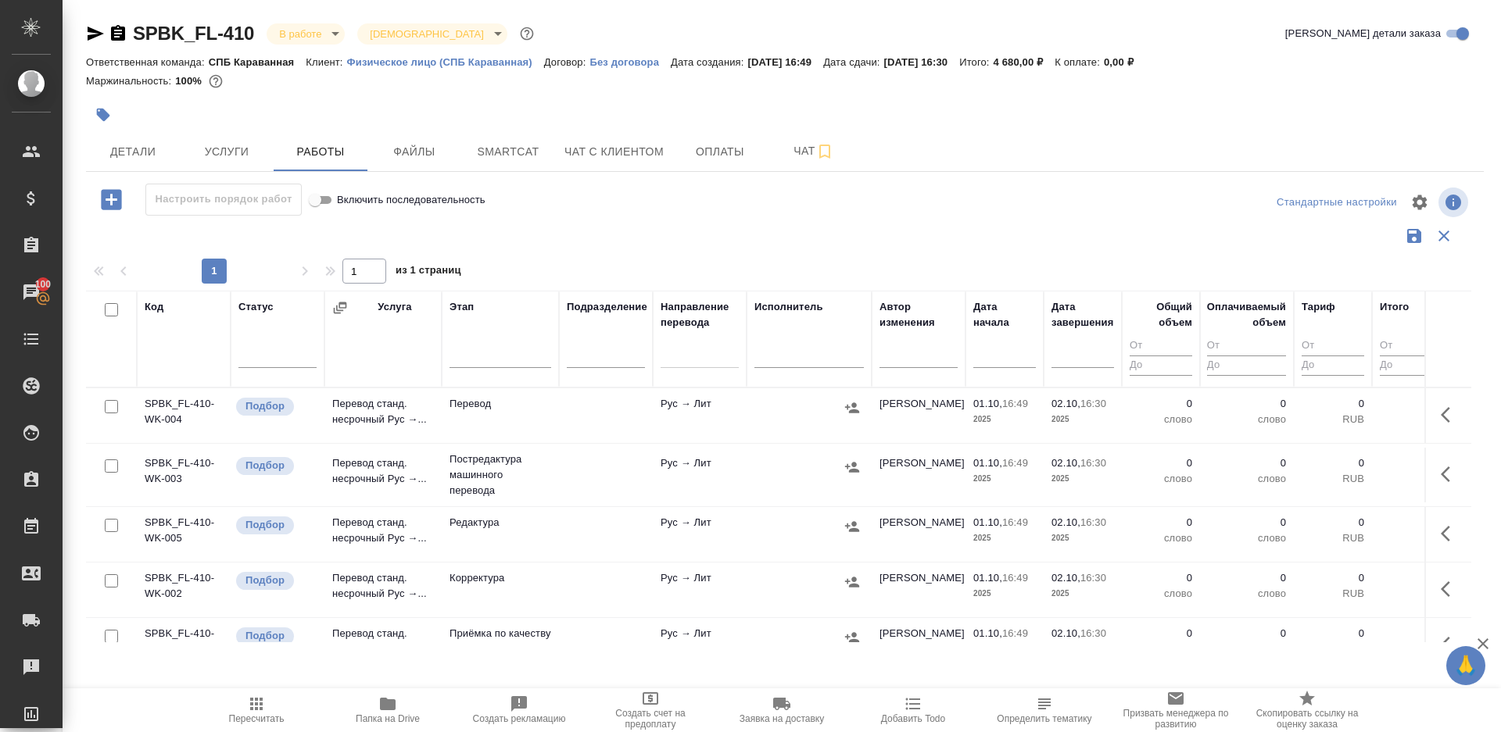
click at [170, 305] on div "Код" at bounding box center [184, 307] width 78 height 16
click at [154, 304] on div "Код" at bounding box center [154, 307] width 19 height 16
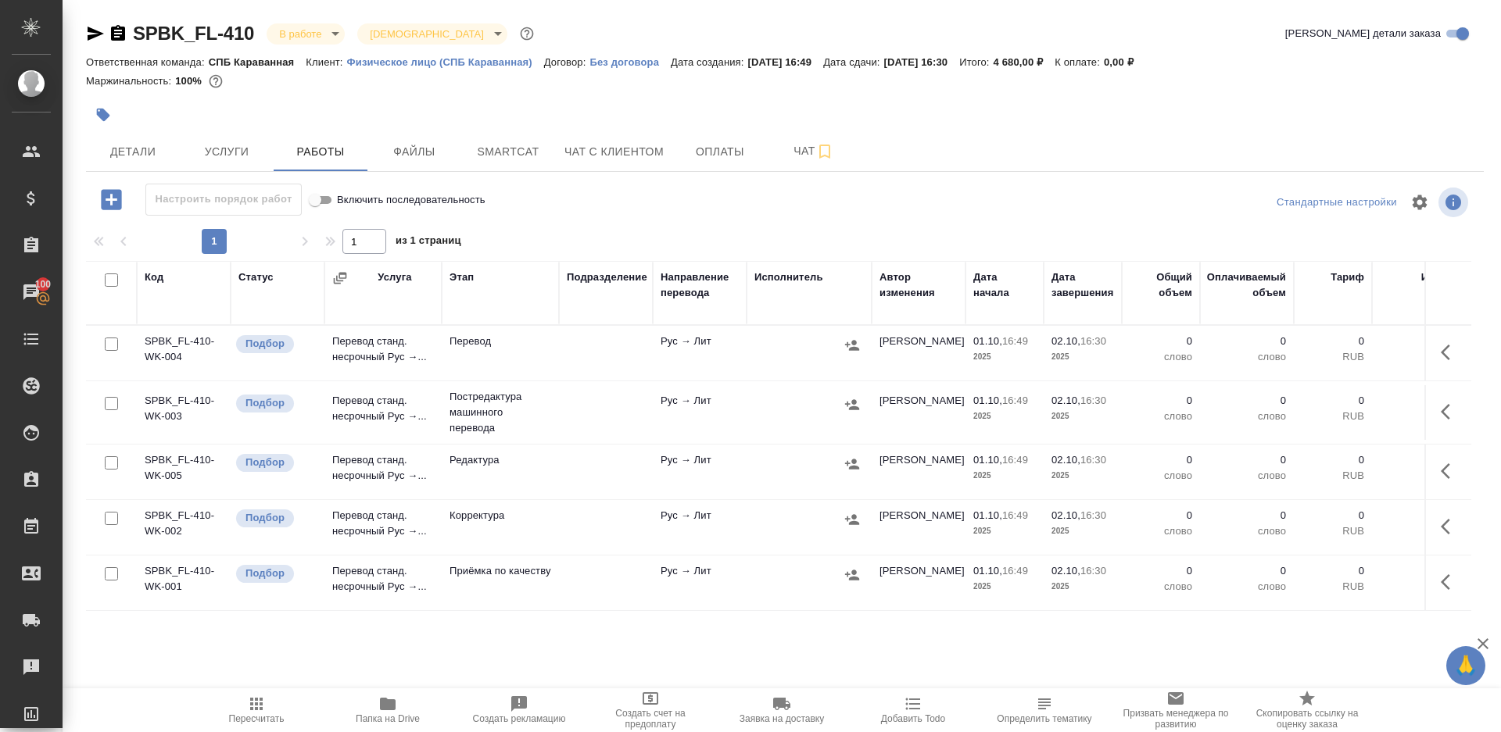
click at [110, 279] on input "checkbox" at bounding box center [111, 280] width 13 height 13
checkbox input "true"
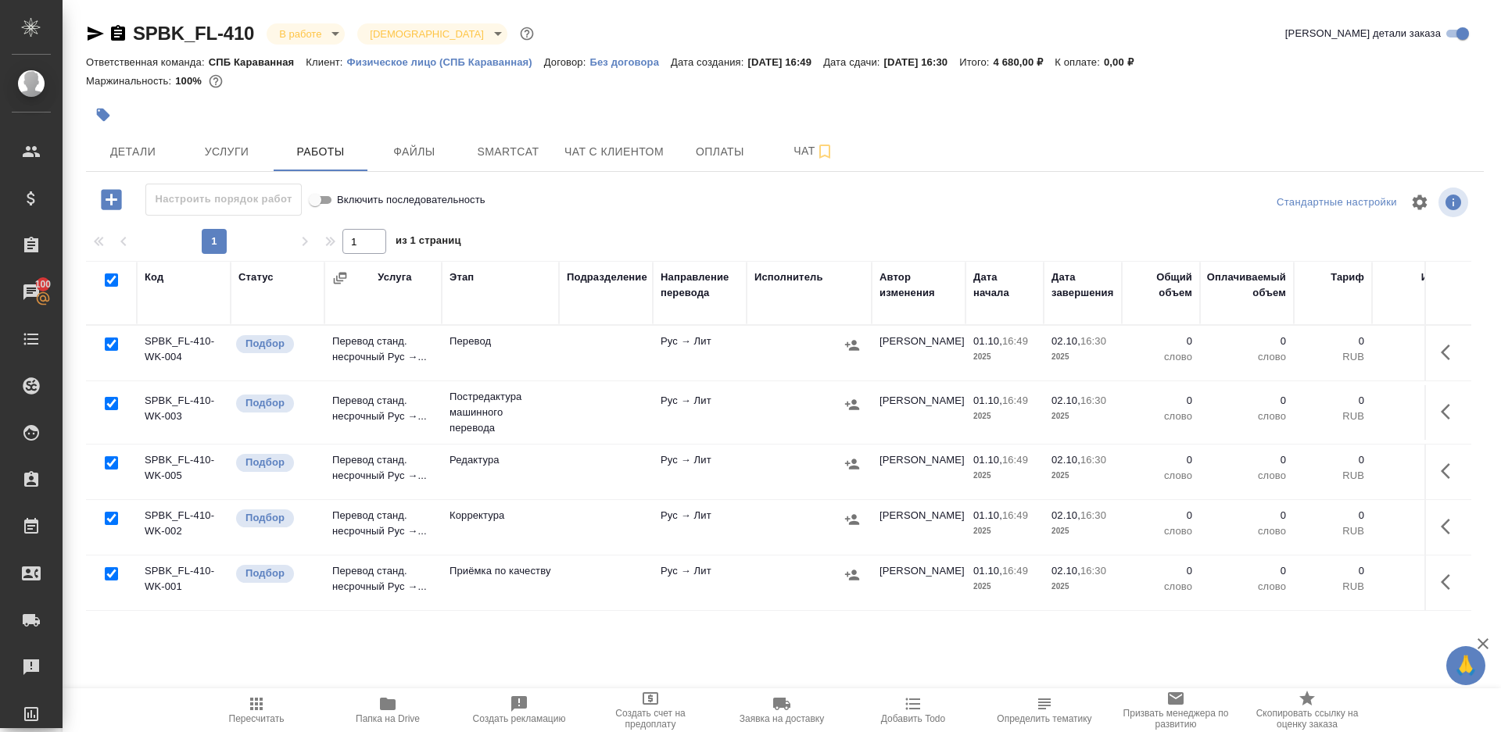
checkbox input "true"
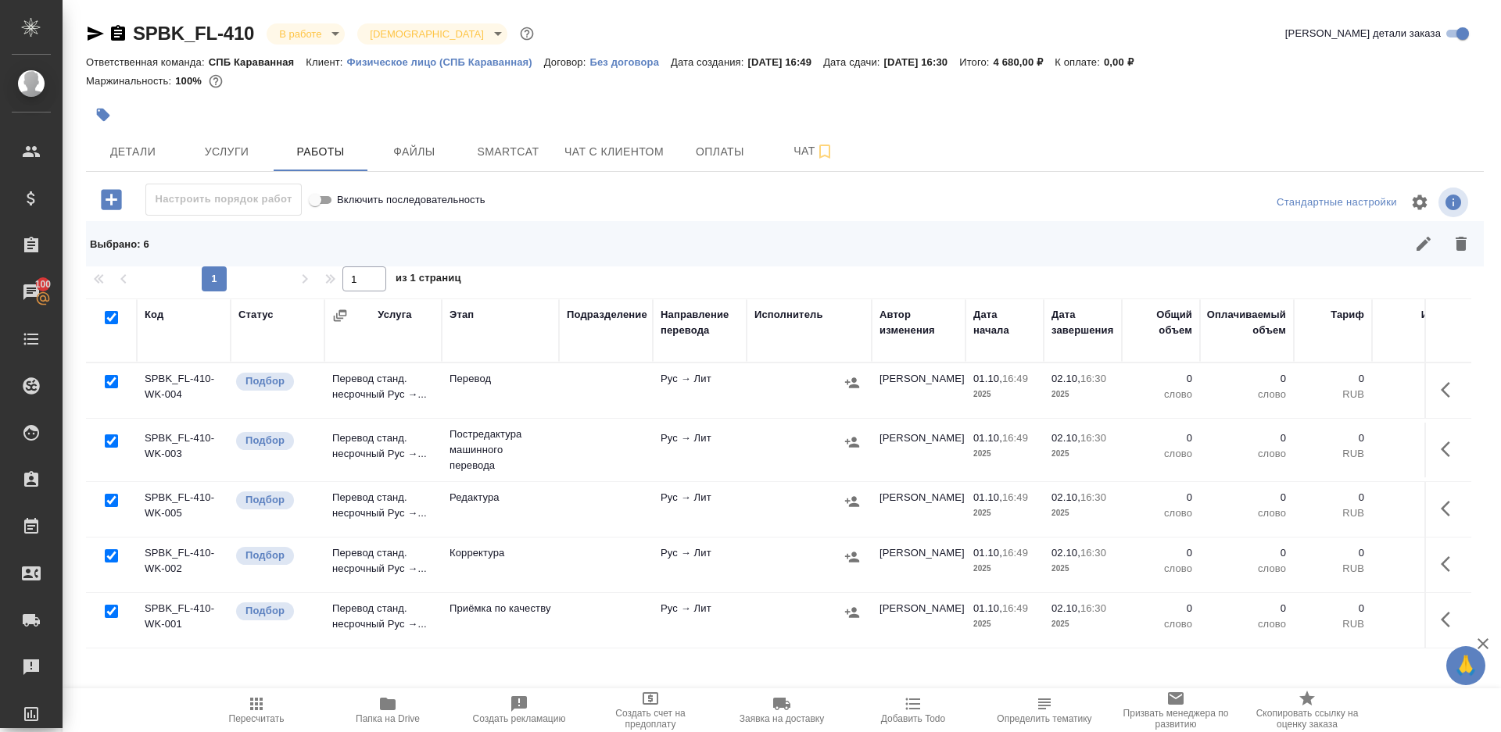
click at [110, 380] on input "checkbox" at bounding box center [111, 381] width 13 height 13
checkbox input "false"
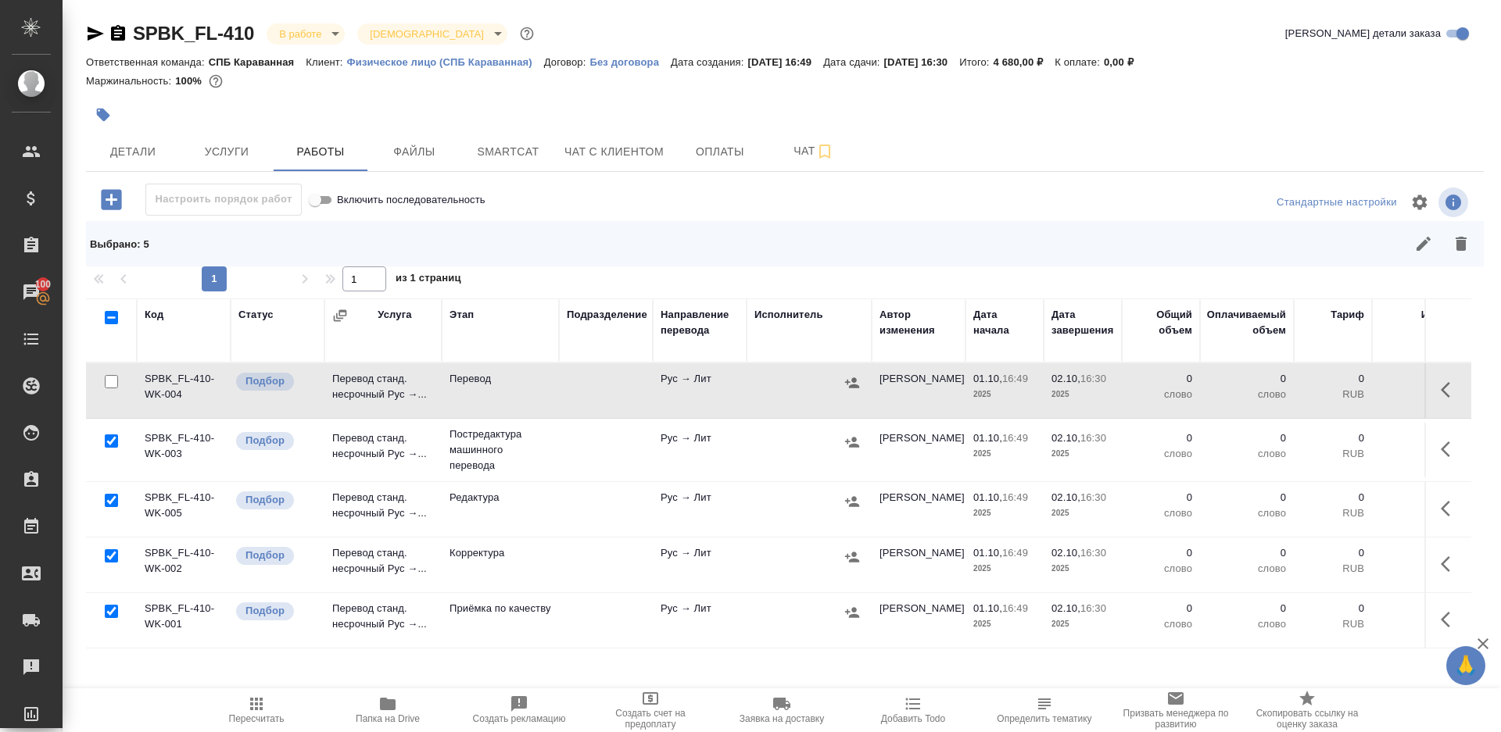
scroll to position [59, 0]
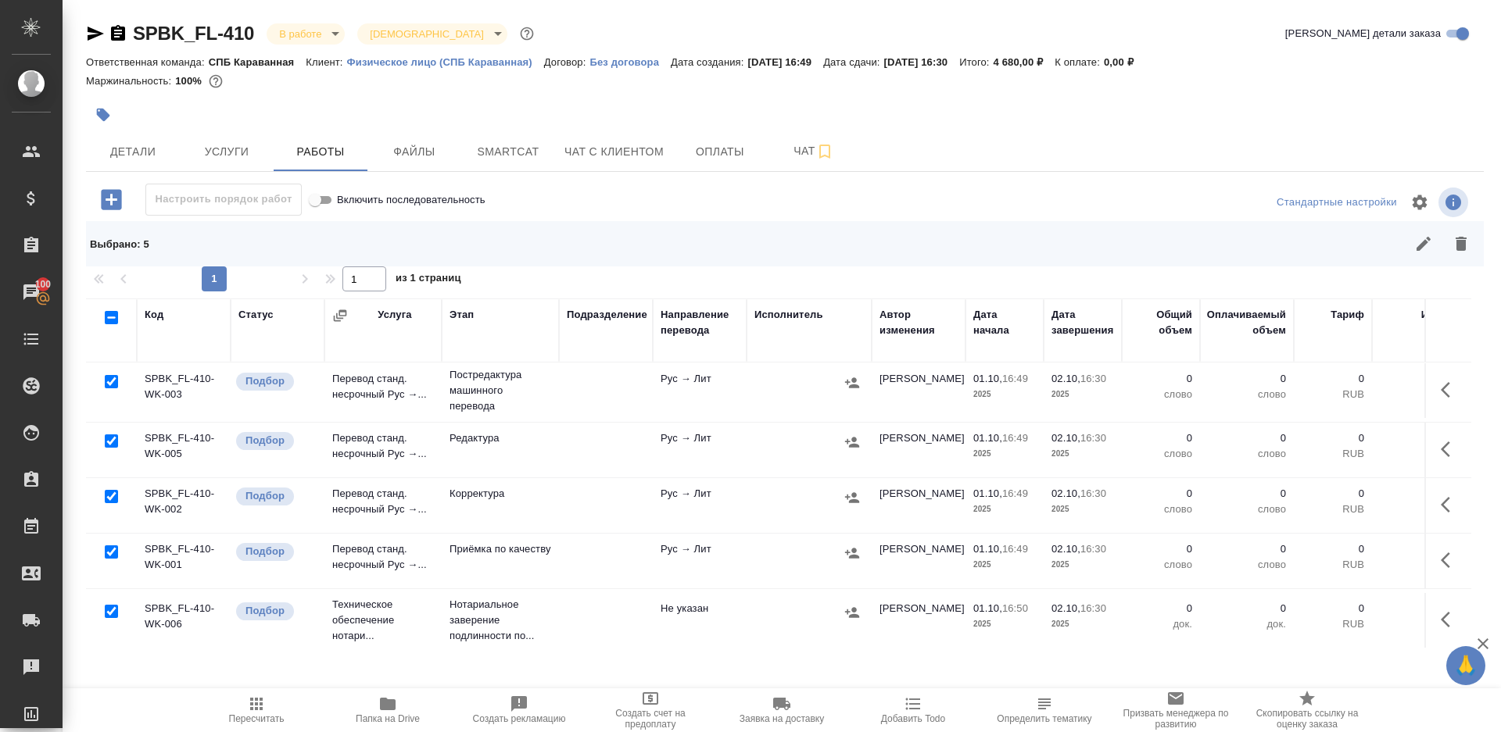
click at [110, 553] on input "checkbox" at bounding box center [111, 552] width 13 height 13
checkbox input "false"
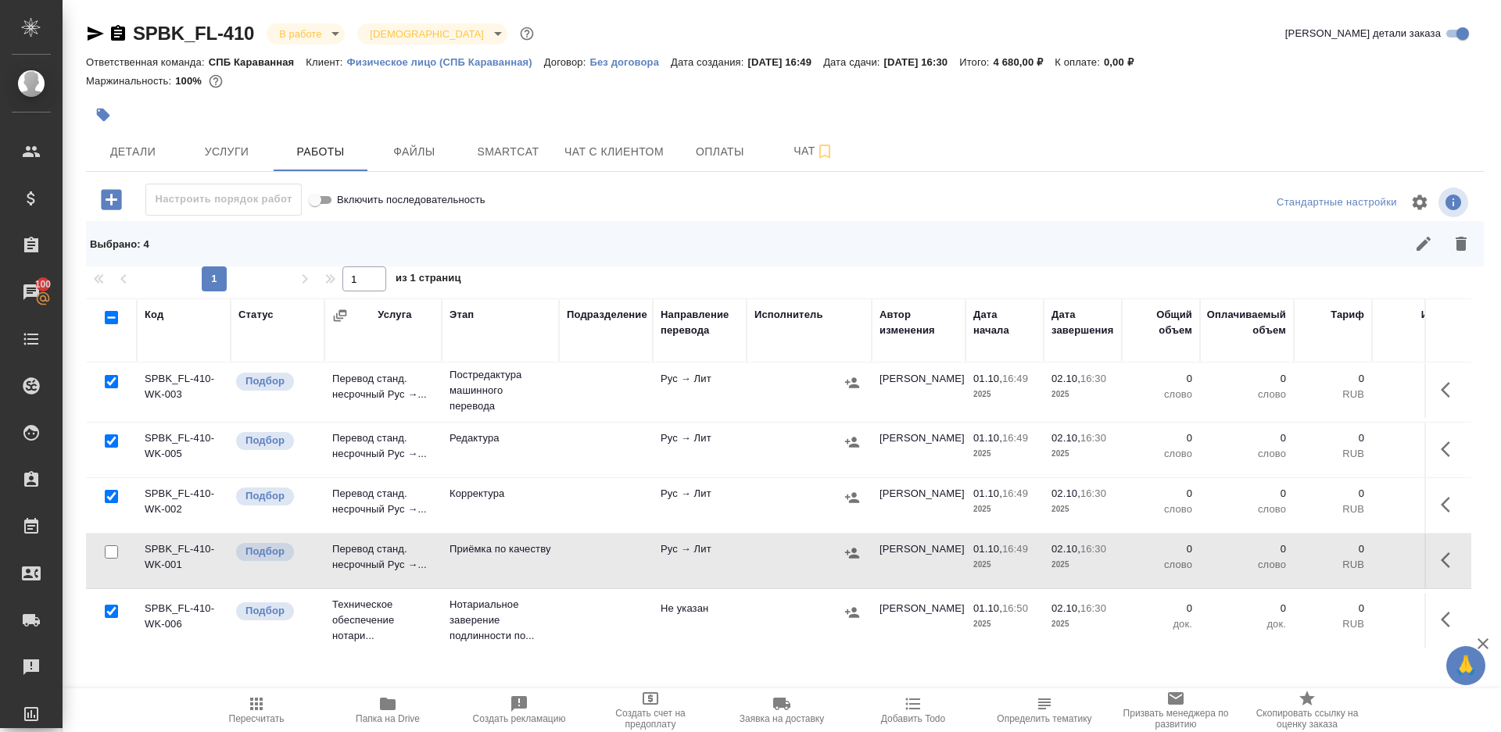
click at [110, 607] on input "checkbox" at bounding box center [111, 611] width 13 height 13
checkbox input "false"
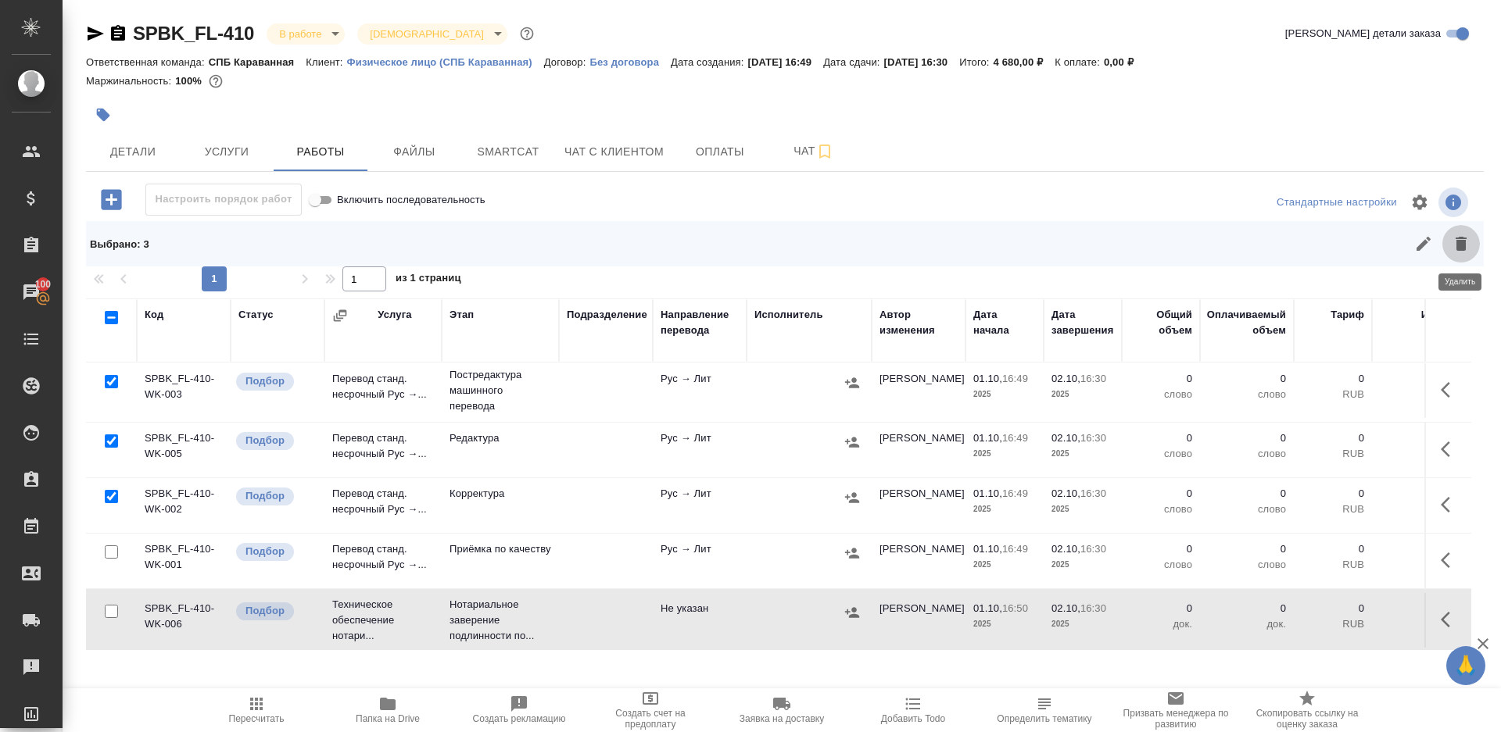
click at [1466, 249] on icon "button" at bounding box center [1461, 244] width 19 height 19
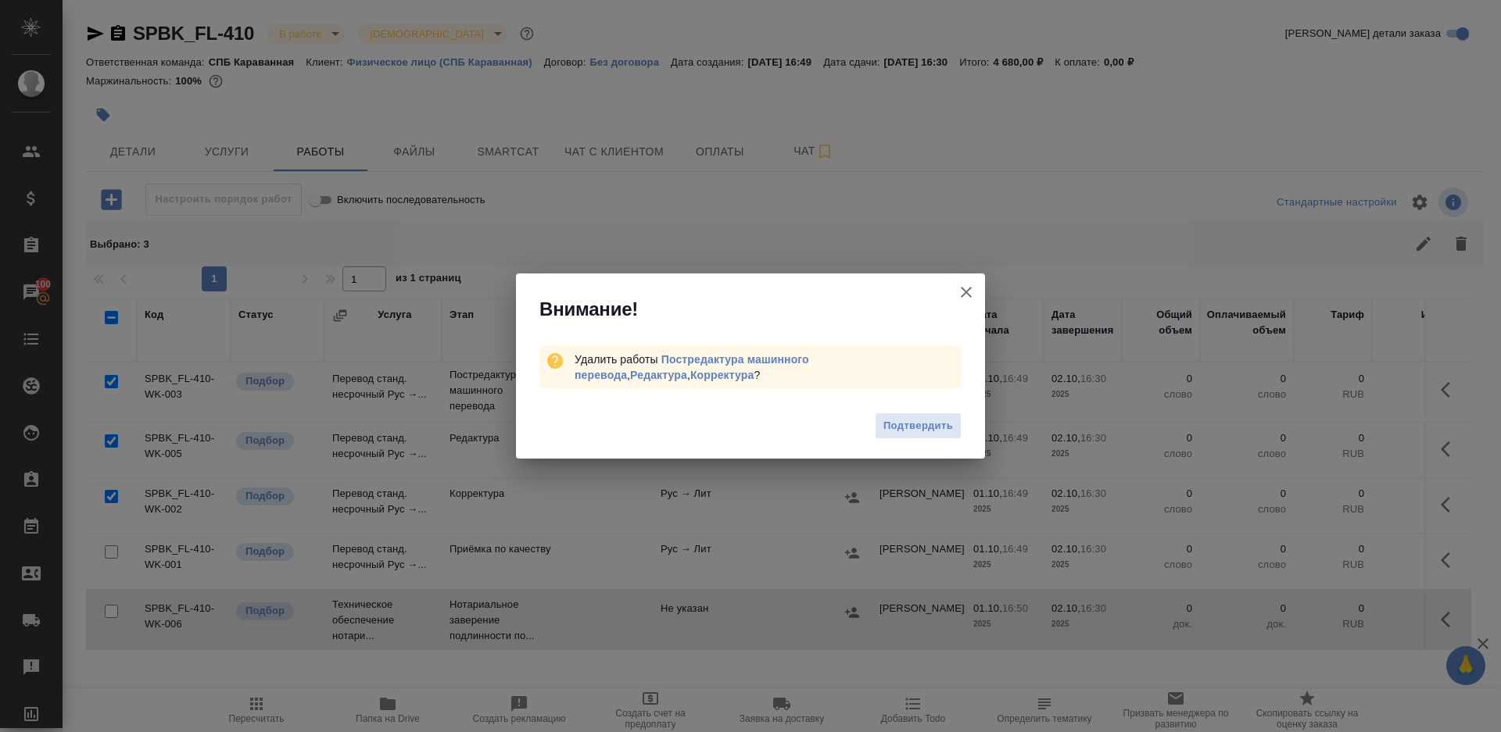
click at [915, 423] on span "Подтвердить" at bounding box center [918, 426] width 70 height 18
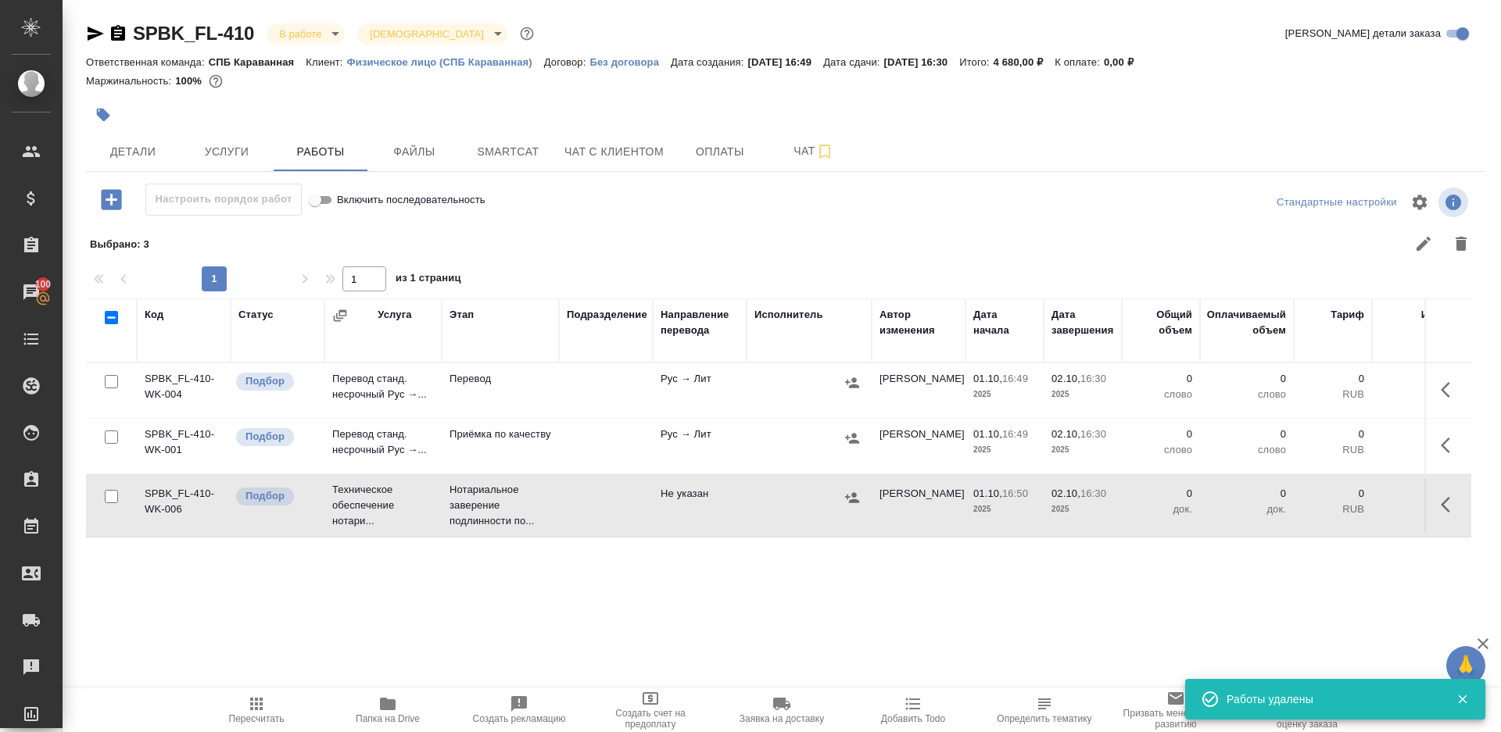
scroll to position [0, 0]
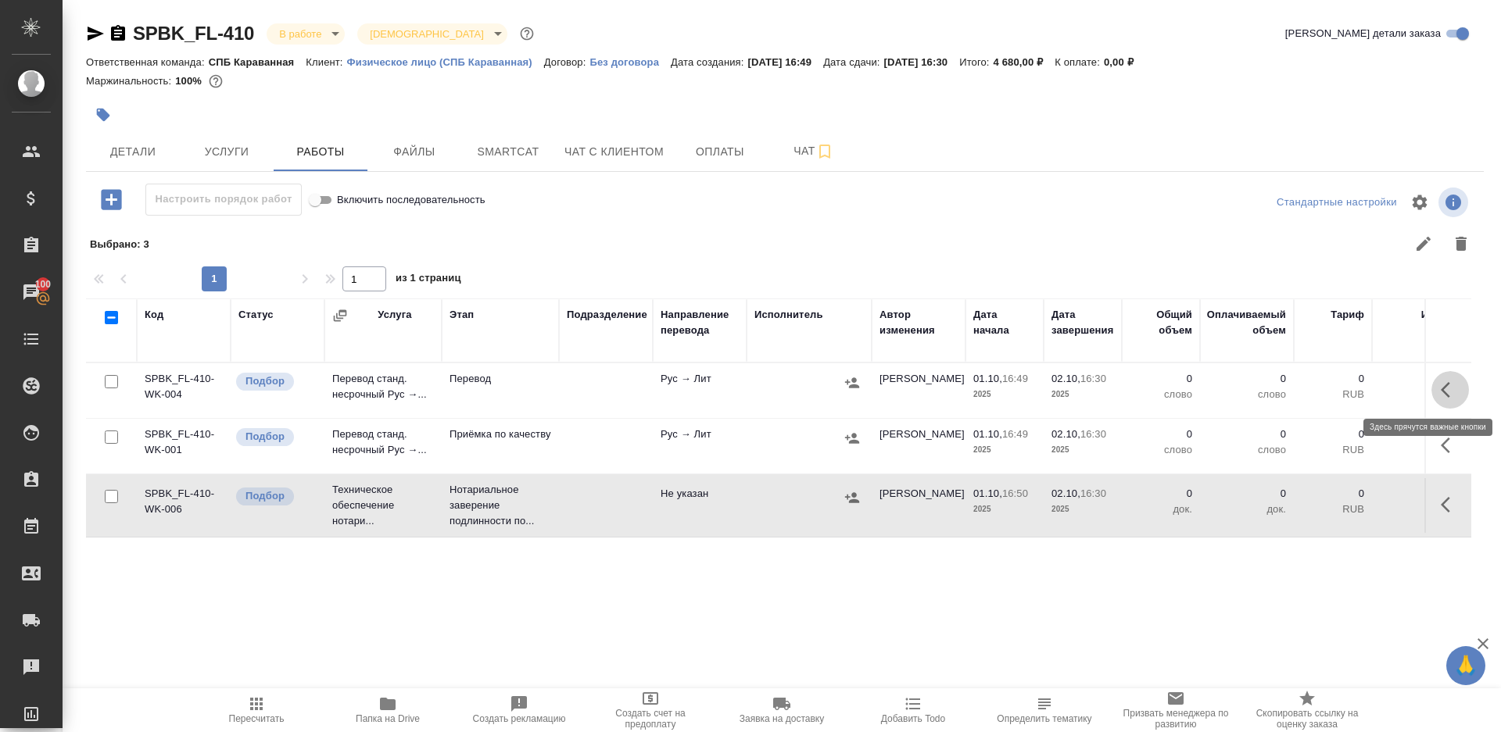
click at [1445, 385] on icon "button" at bounding box center [1450, 390] width 19 height 19
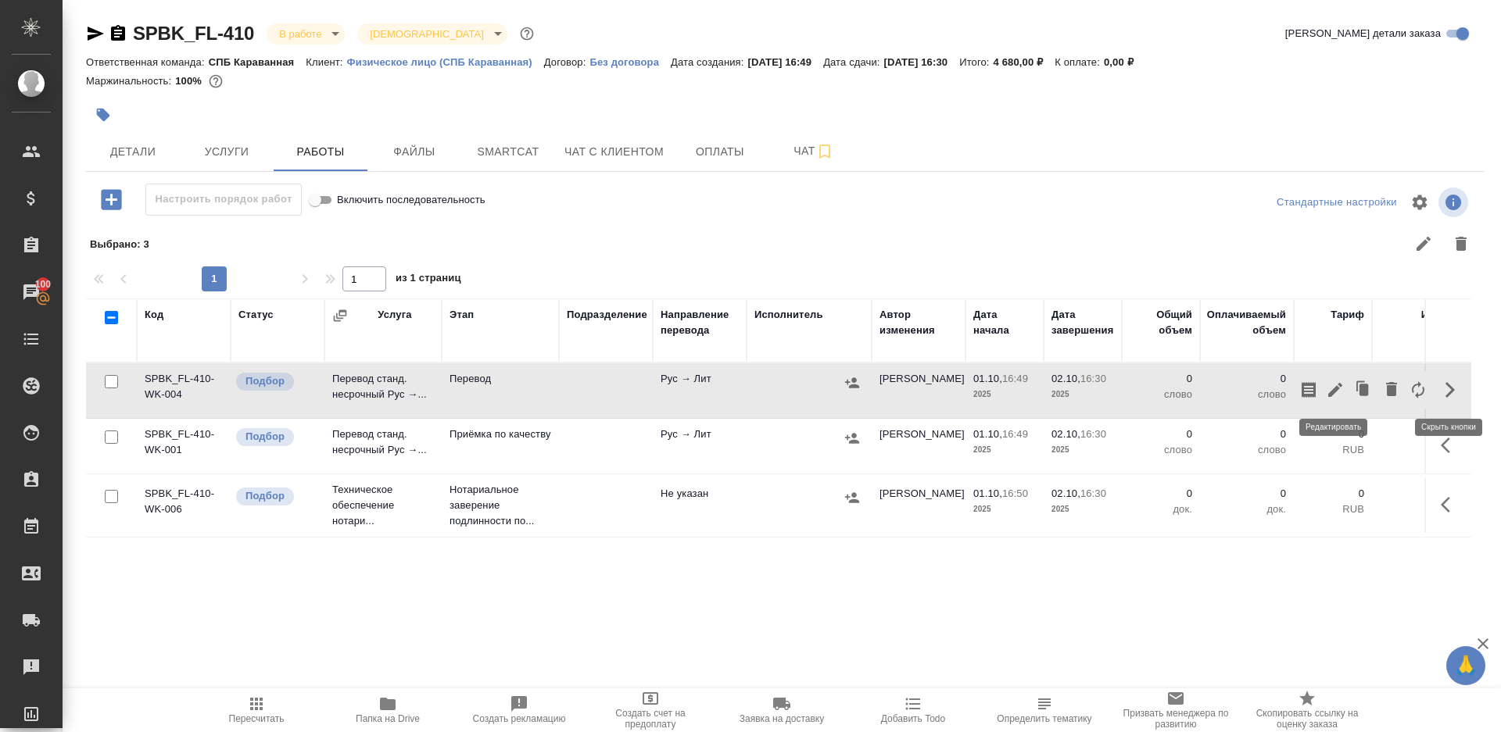
click at [1333, 386] on icon "button" at bounding box center [1335, 390] width 19 height 19
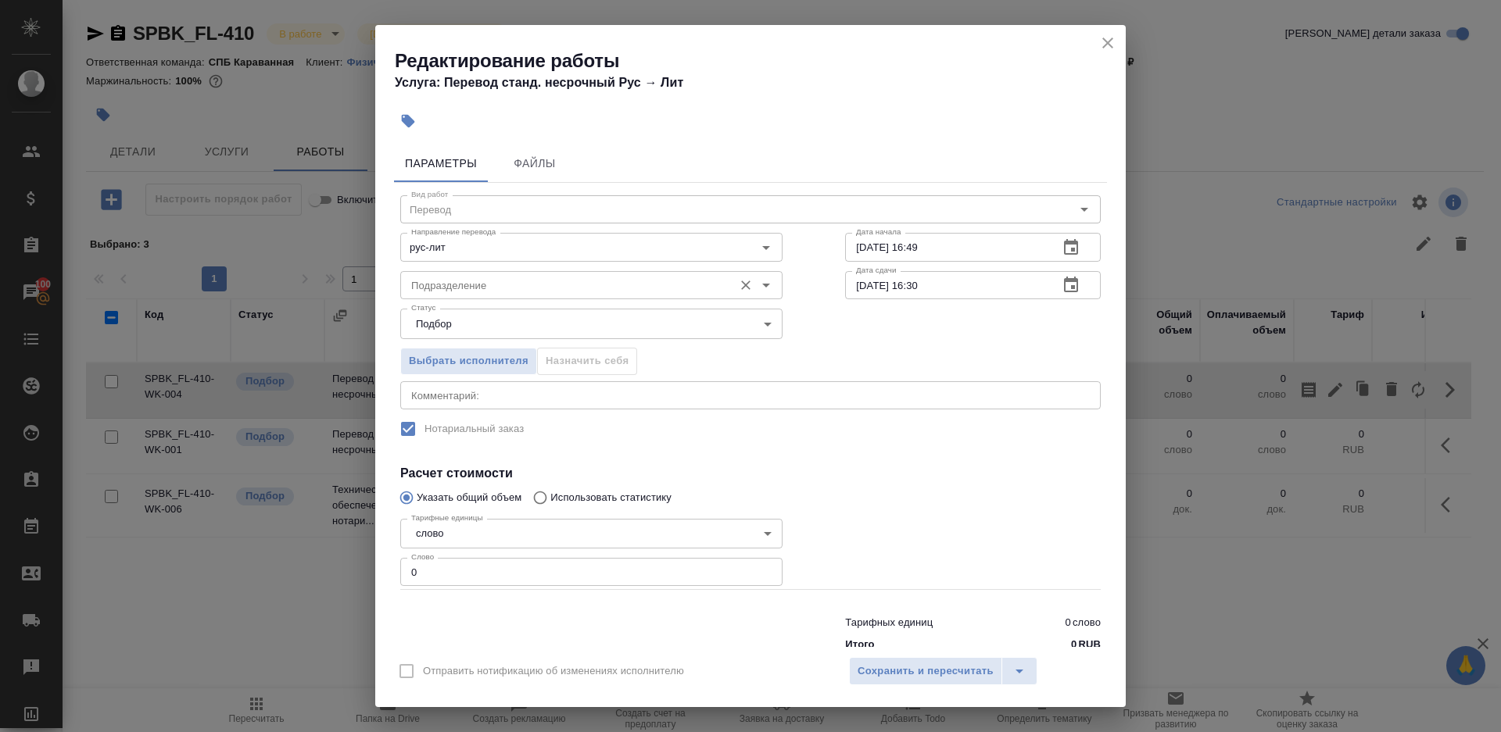
click at [444, 295] on div "Подразделение" at bounding box center [591, 285] width 382 height 28
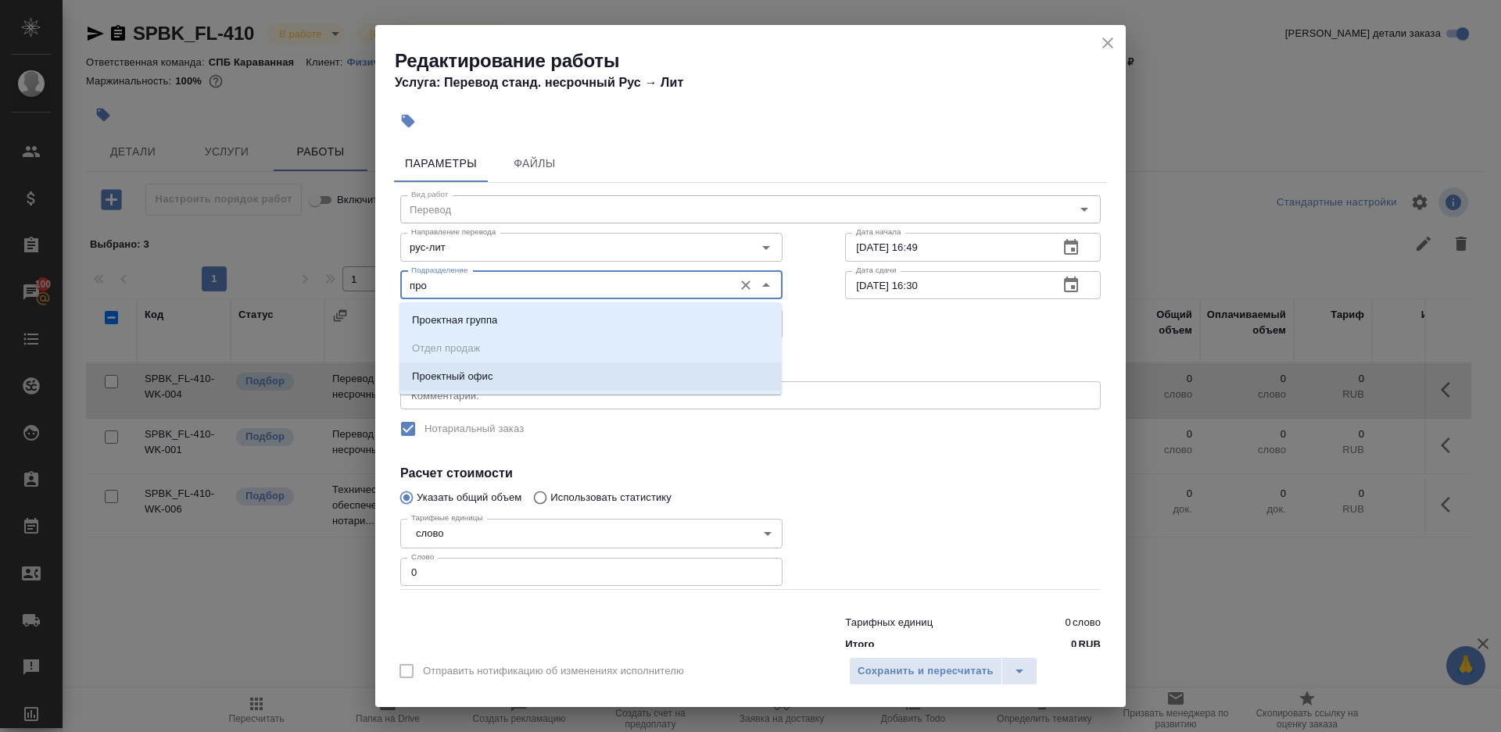
click at [486, 374] on p "Проектный офис" at bounding box center [452, 377] width 81 height 16
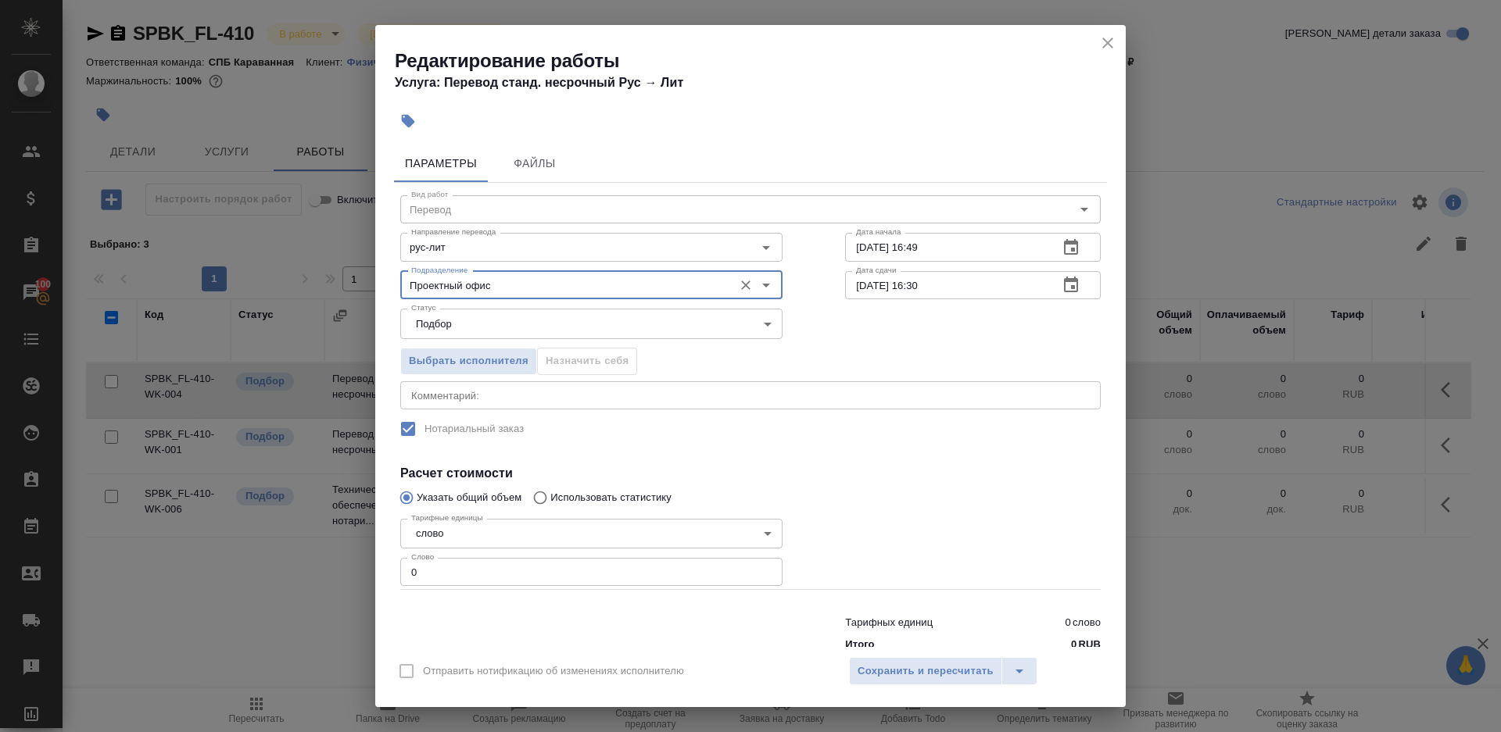
type input "Проектный офис"
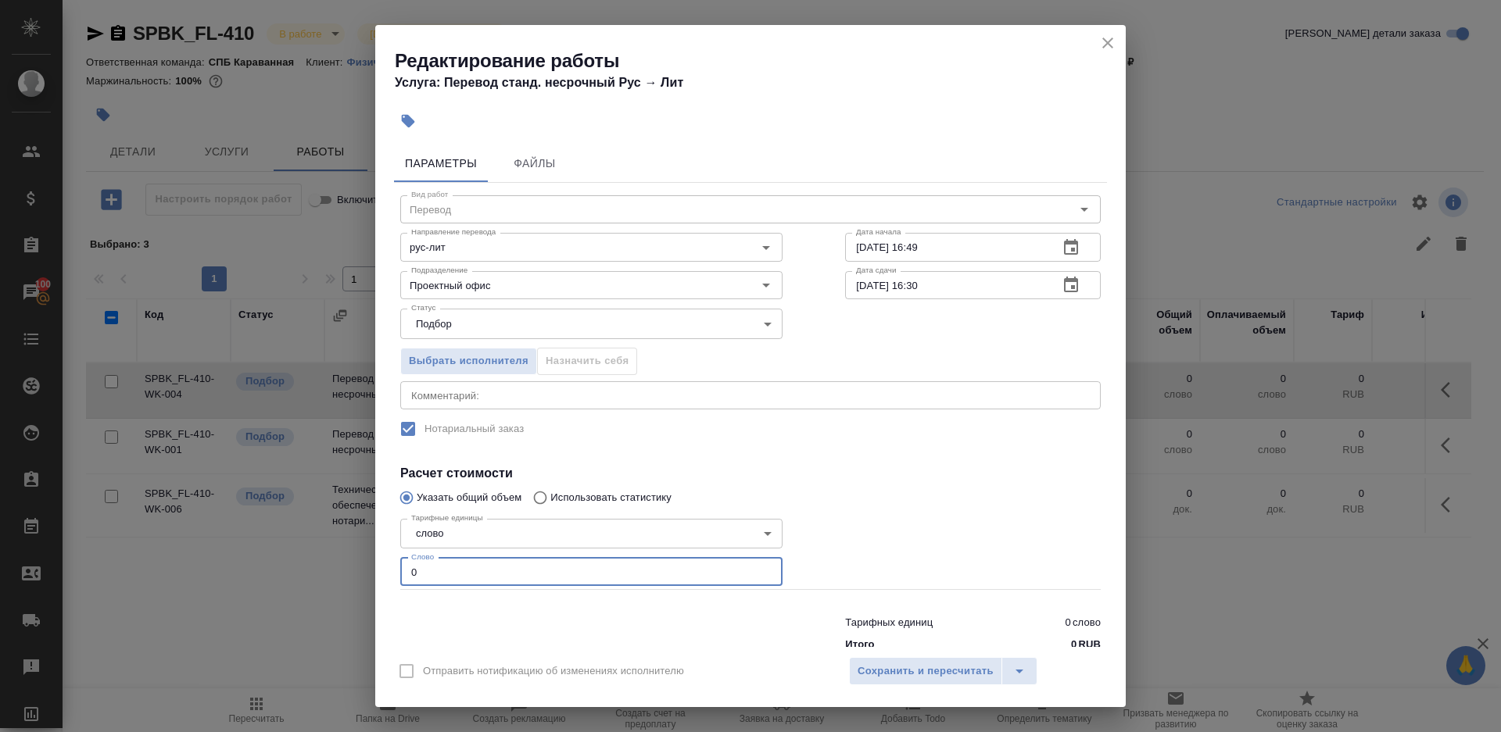
click at [471, 579] on input "0" at bounding box center [591, 572] width 382 height 28
type input "1"
click at [928, 560] on div at bounding box center [973, 552] width 318 height 140
click at [925, 285] on input "[DATE] 16:30" at bounding box center [945, 285] width 201 height 28
type input "[DATE] 15:30"
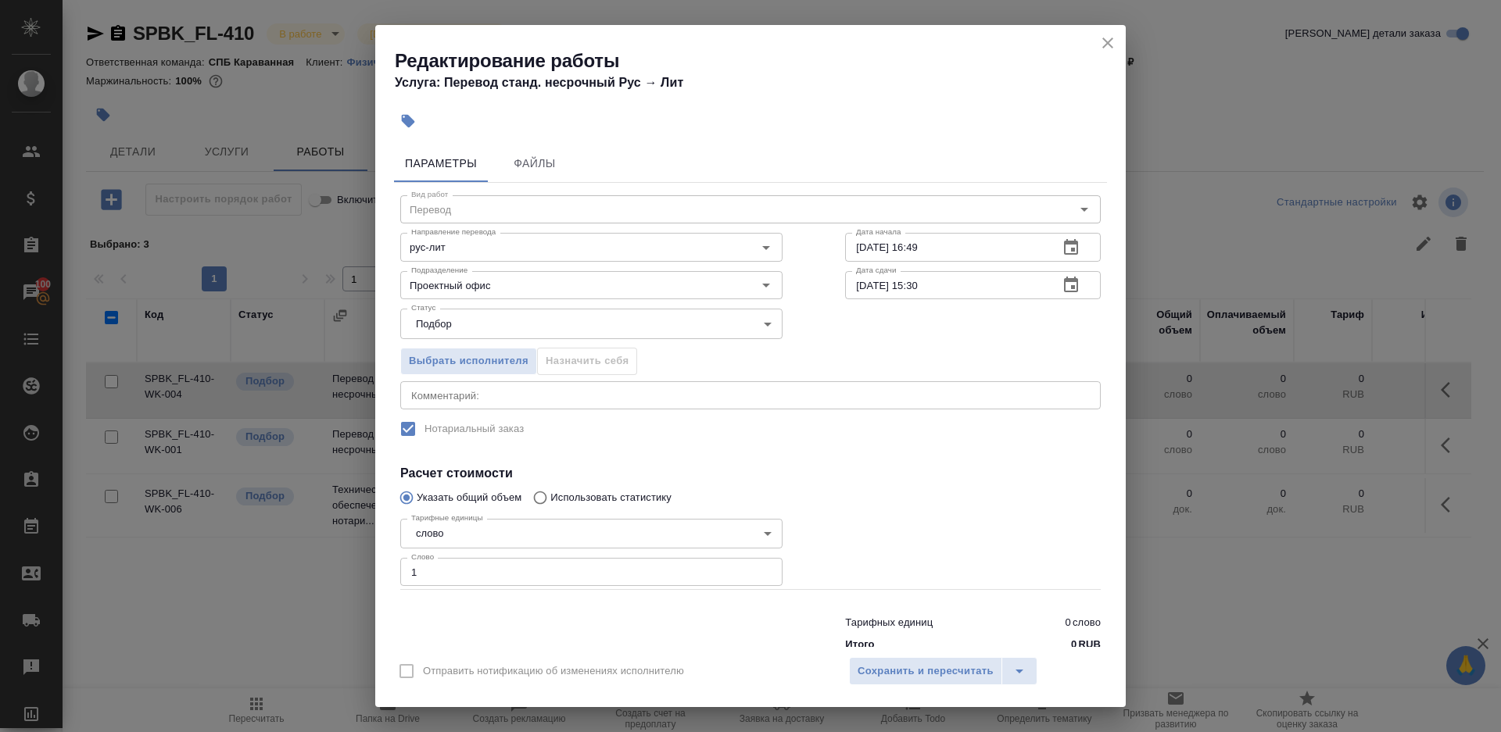
click at [960, 469] on h4 "Расчет стоимости" at bounding box center [750, 473] width 700 height 19
click at [953, 672] on span "Сохранить и пересчитать" at bounding box center [926, 672] width 136 height 18
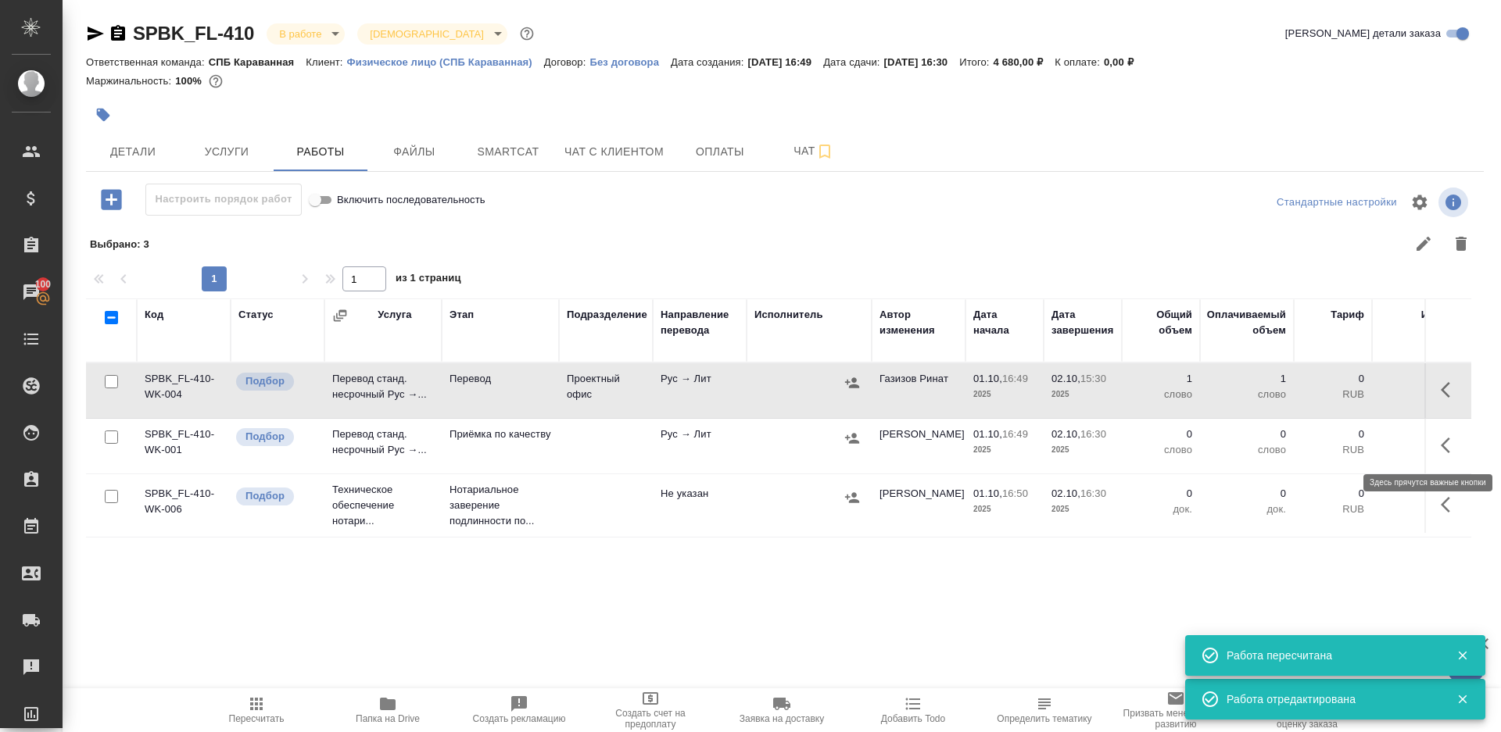
click at [1456, 440] on icon "button" at bounding box center [1450, 445] width 19 height 19
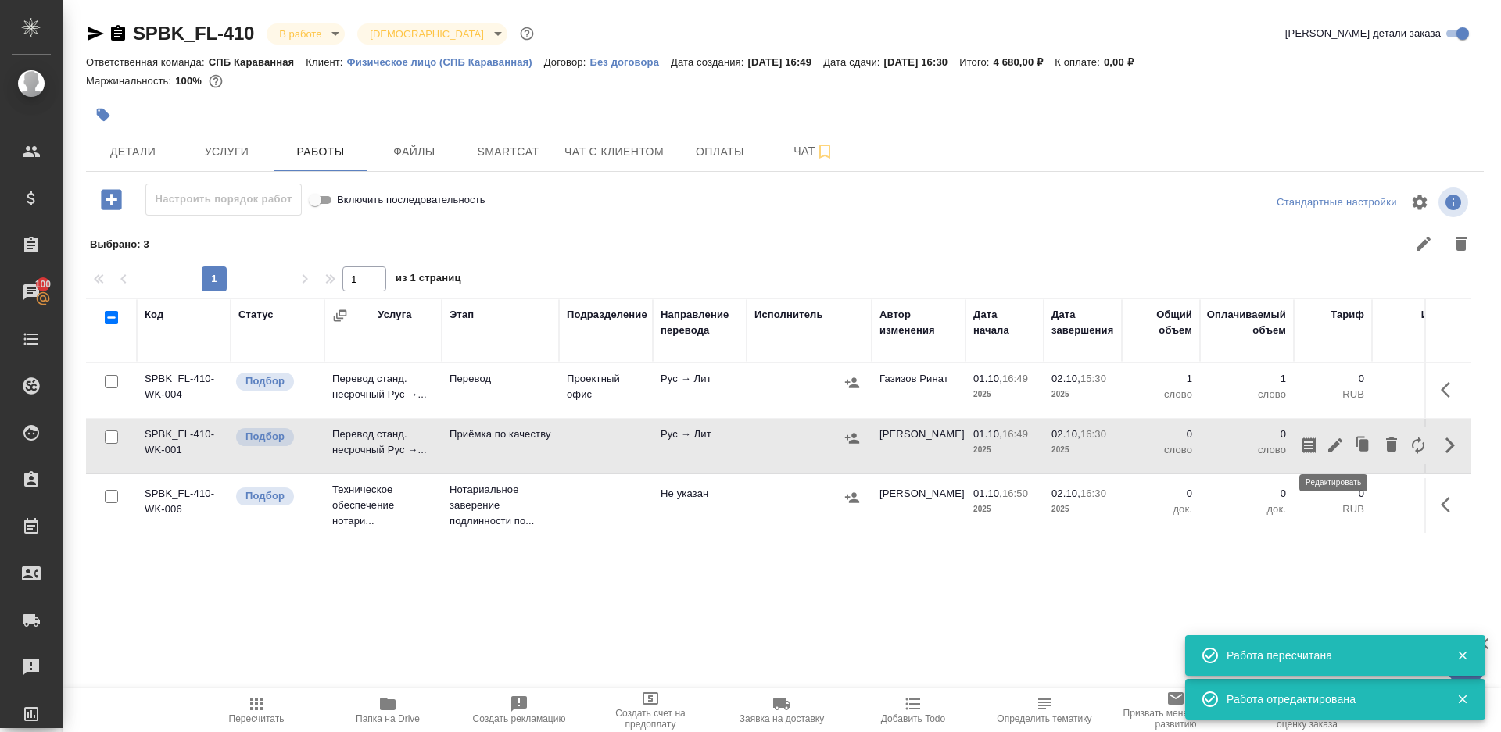
click at [1330, 443] on icon "button" at bounding box center [1335, 445] width 19 height 19
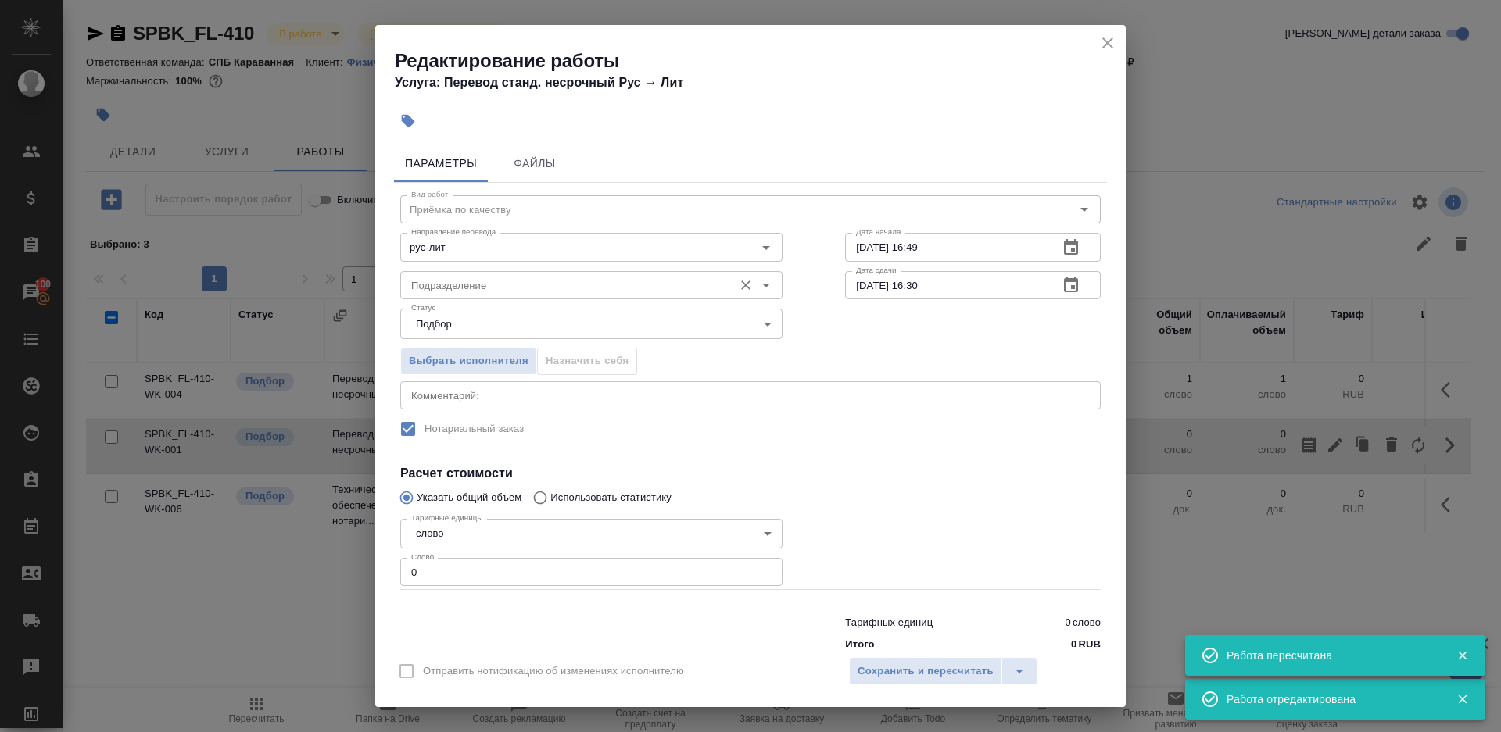
click at [561, 278] on input "Подразделение" at bounding box center [565, 285] width 320 height 19
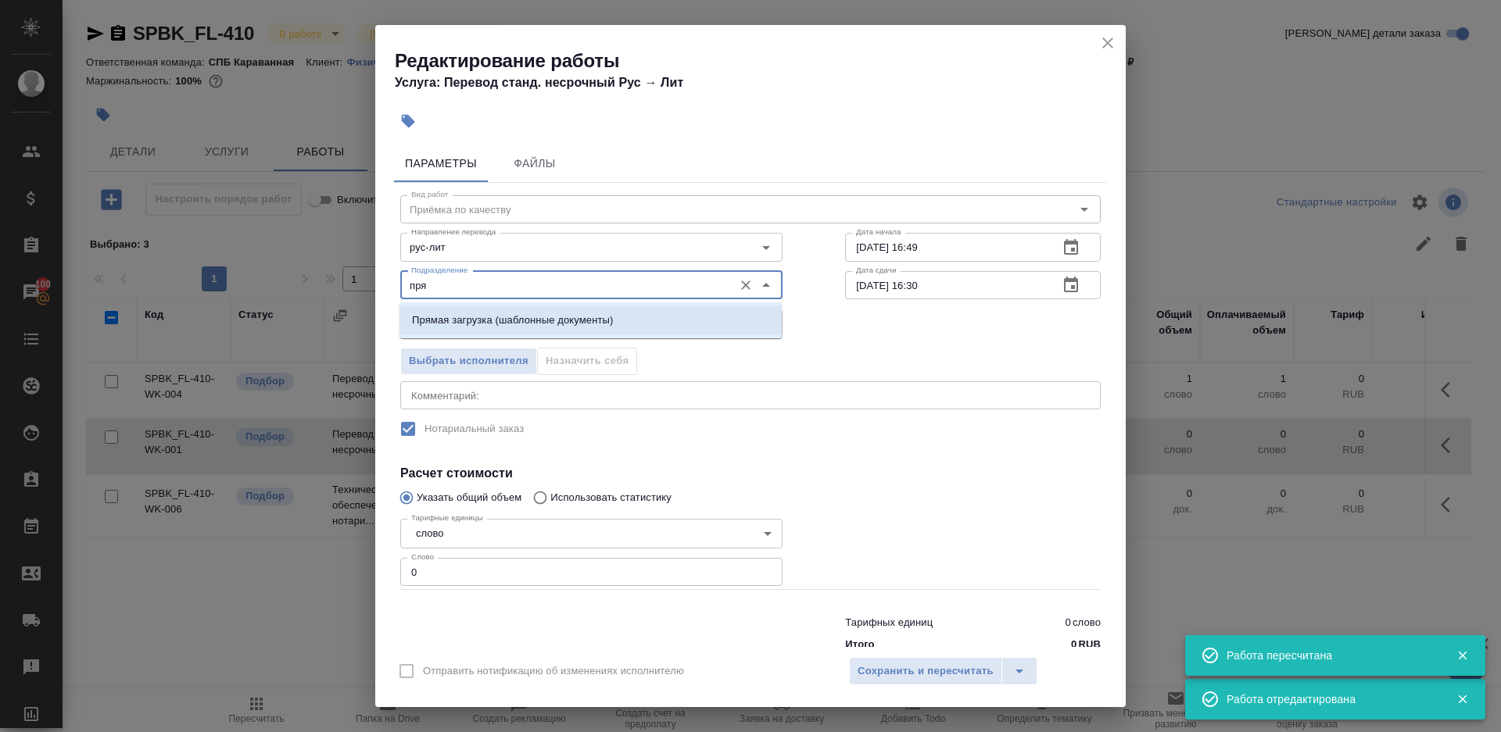
click at [600, 321] on p "Прямая загрузка (шаблонные документы)" at bounding box center [512, 321] width 201 height 16
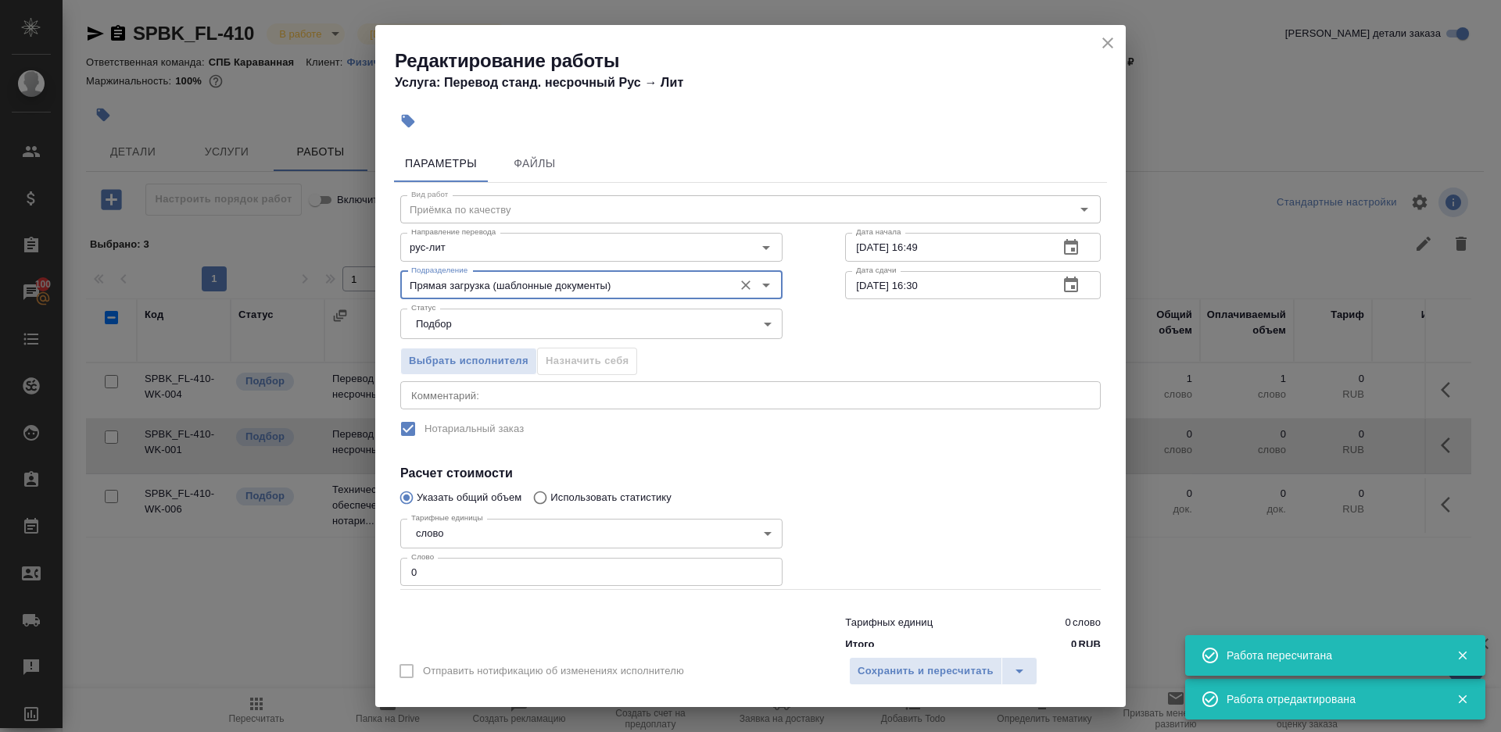
type input "Прямая загрузка (шаблонные документы)"
click at [951, 250] on input "01.10.2025 16:49" at bounding box center [945, 247] width 201 height 28
paste input "2.10.2025 15:30"
type input "[DATE] 15:30"
click at [439, 559] on input "0" at bounding box center [591, 572] width 382 height 28
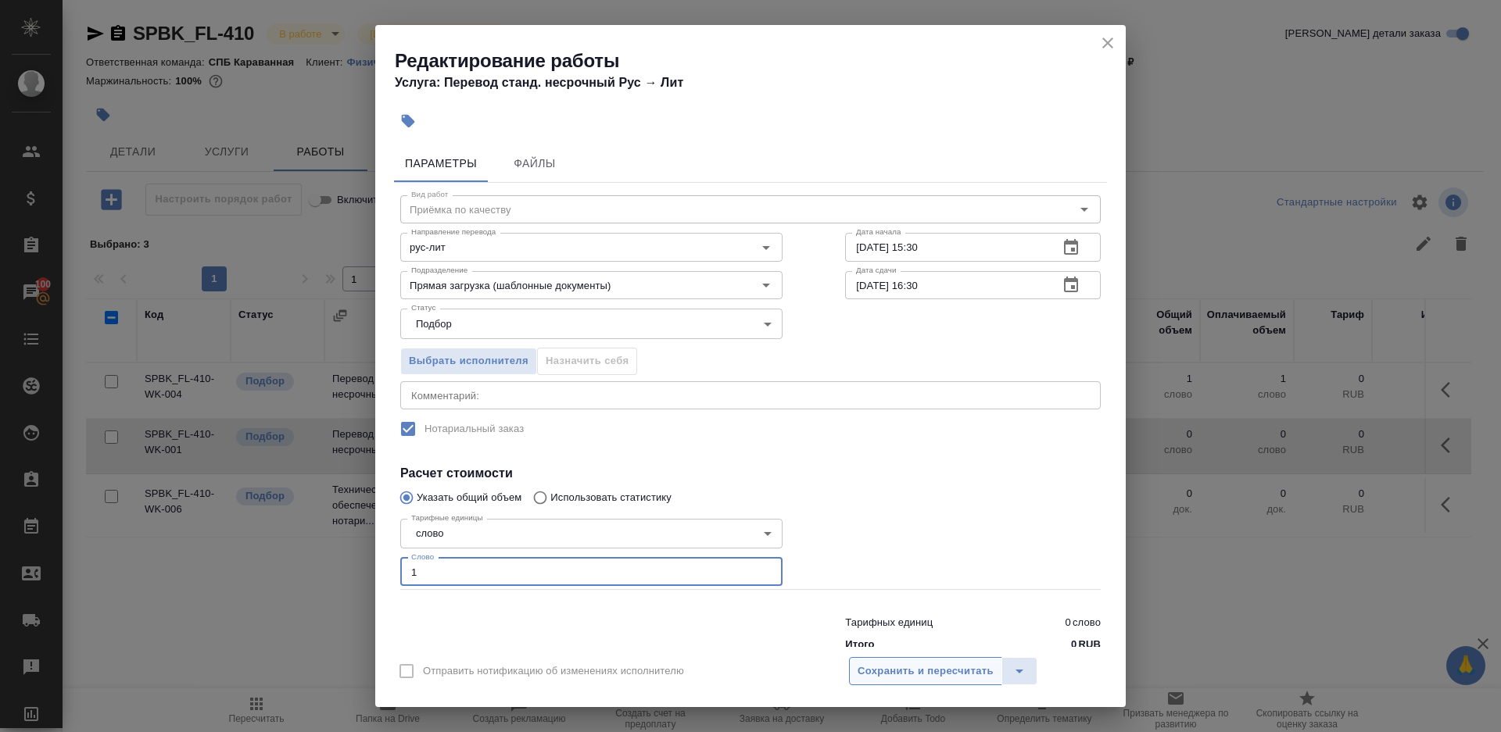
type input "1"
click at [936, 665] on span "Сохранить и пересчитать" at bounding box center [926, 672] width 136 height 18
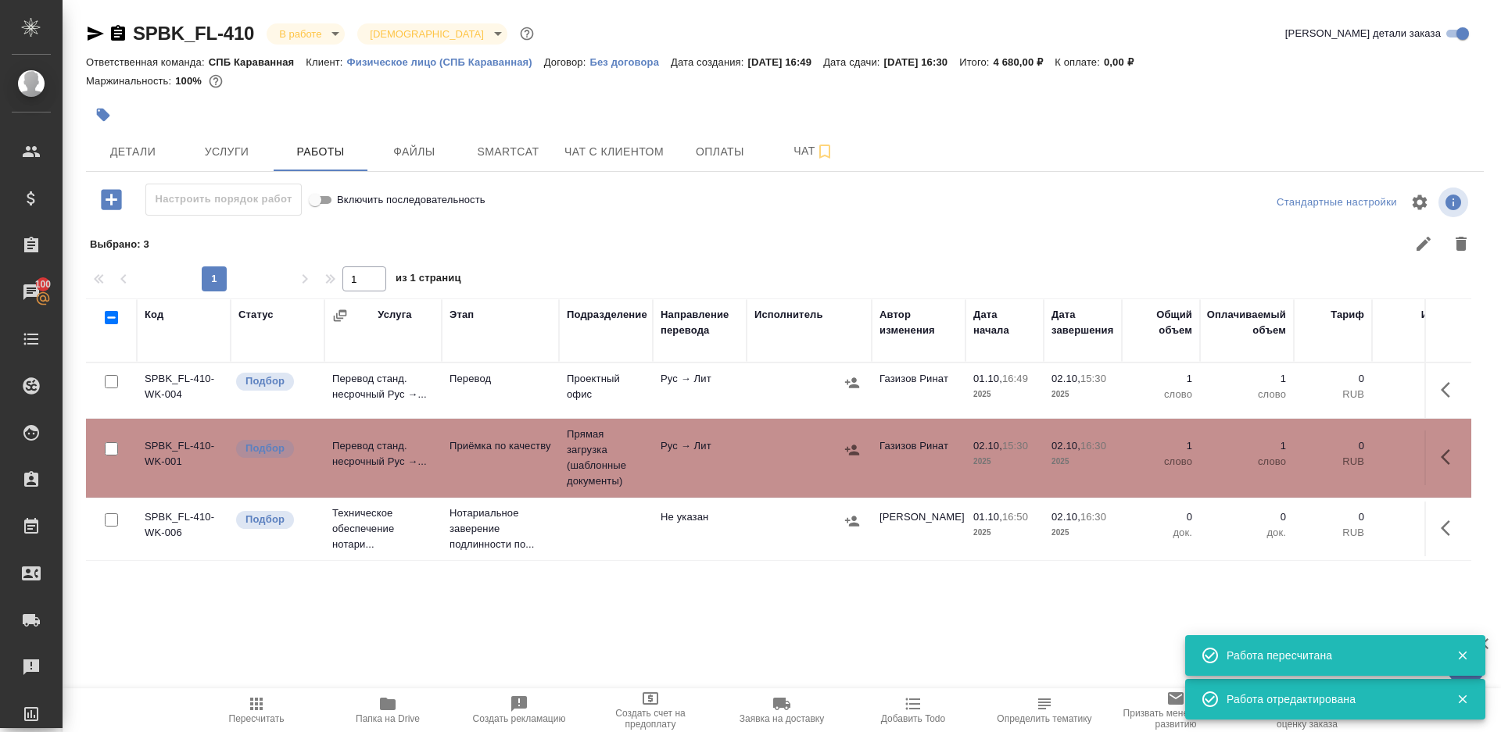
click at [564, 399] on td "Проектный офис" at bounding box center [606, 390] width 94 height 55
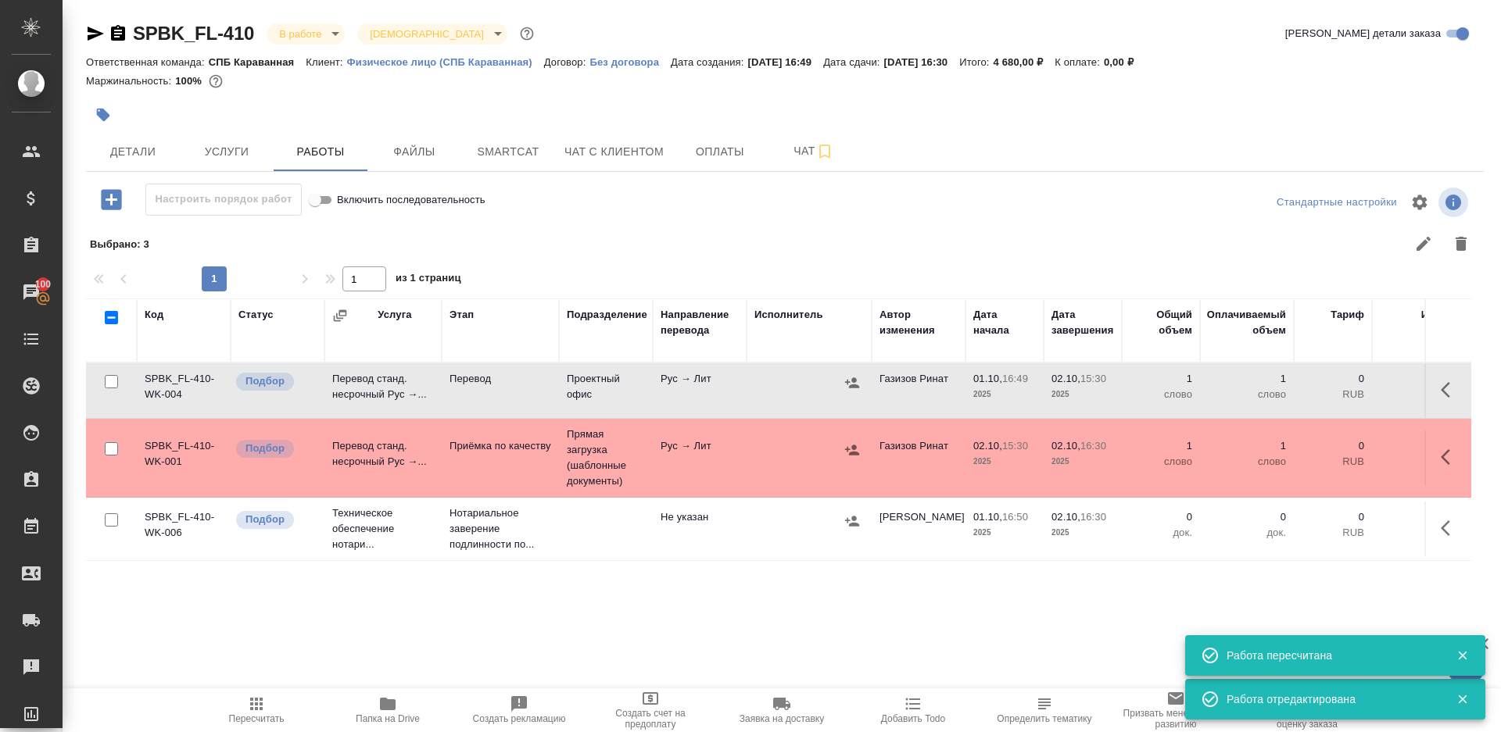
click at [564, 399] on td "Проектный офис" at bounding box center [606, 390] width 94 height 55
click at [263, 709] on icon "button" at bounding box center [256, 704] width 19 height 19
click at [263, 710] on icon "button" at bounding box center [256, 704] width 19 height 19
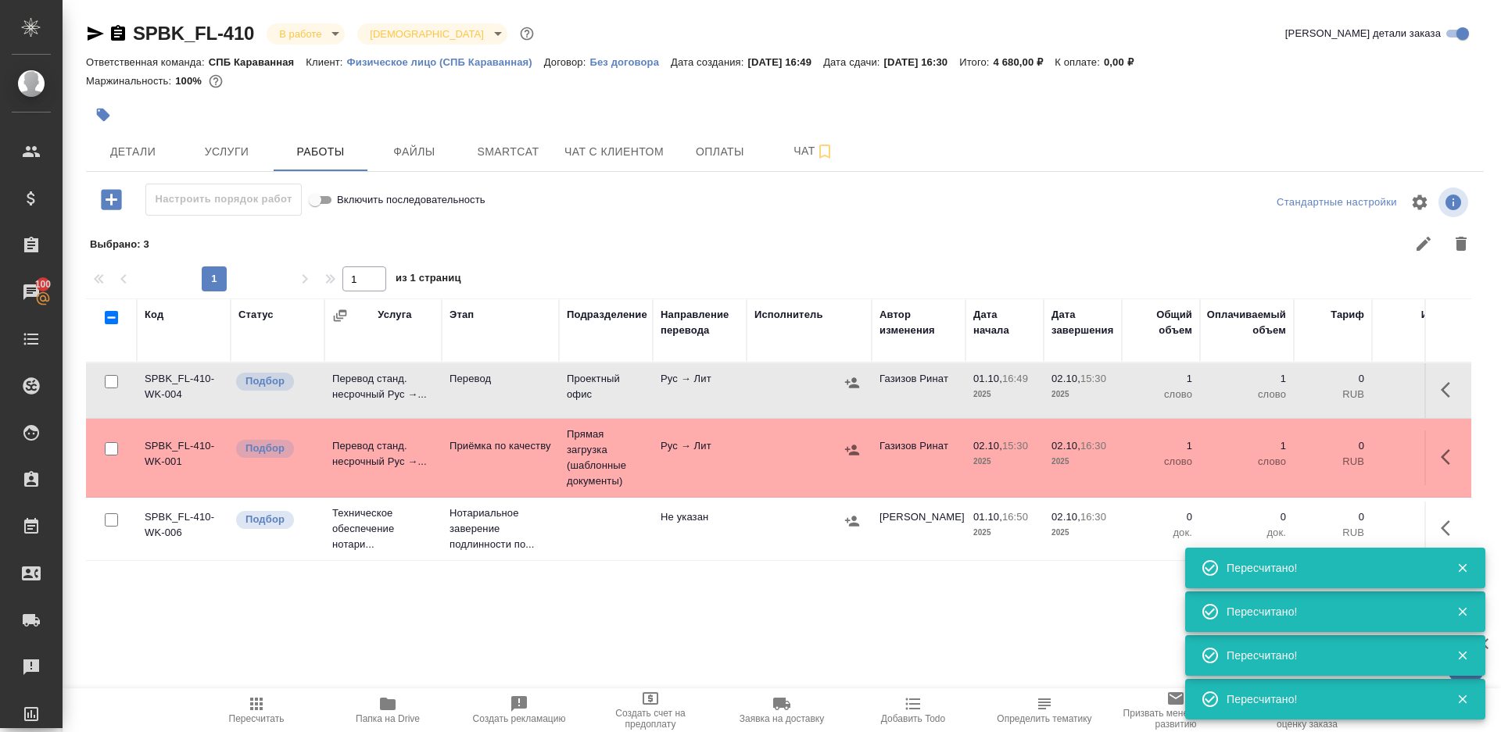
click at [711, 226] on div at bounding box center [924, 244] width 1112 height 38
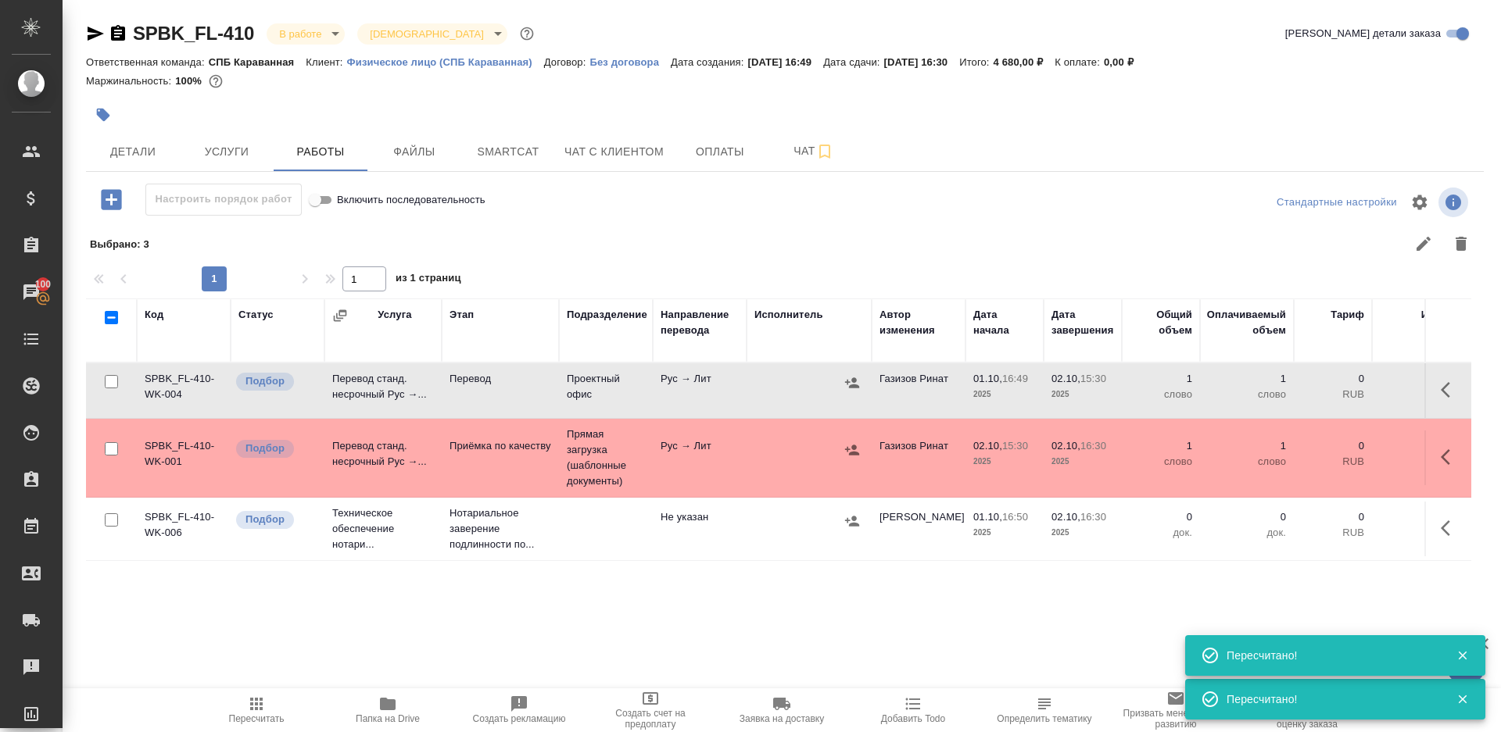
click at [303, 696] on span "Пересчитать" at bounding box center [256, 710] width 113 height 30
click at [261, 691] on button "Пересчитать" at bounding box center [256, 711] width 131 height 44
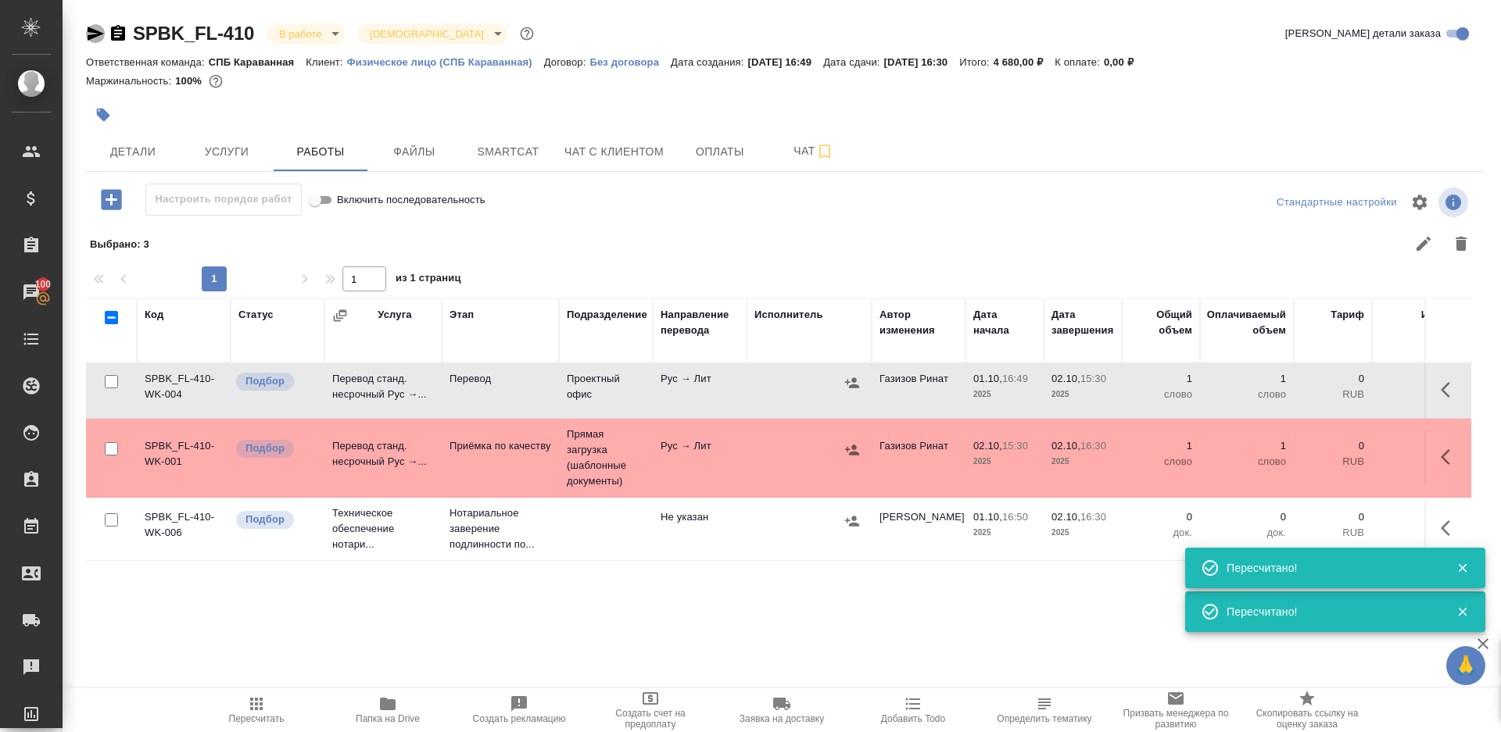
click at [91, 41] on icon "button" at bounding box center [95, 33] width 19 height 19
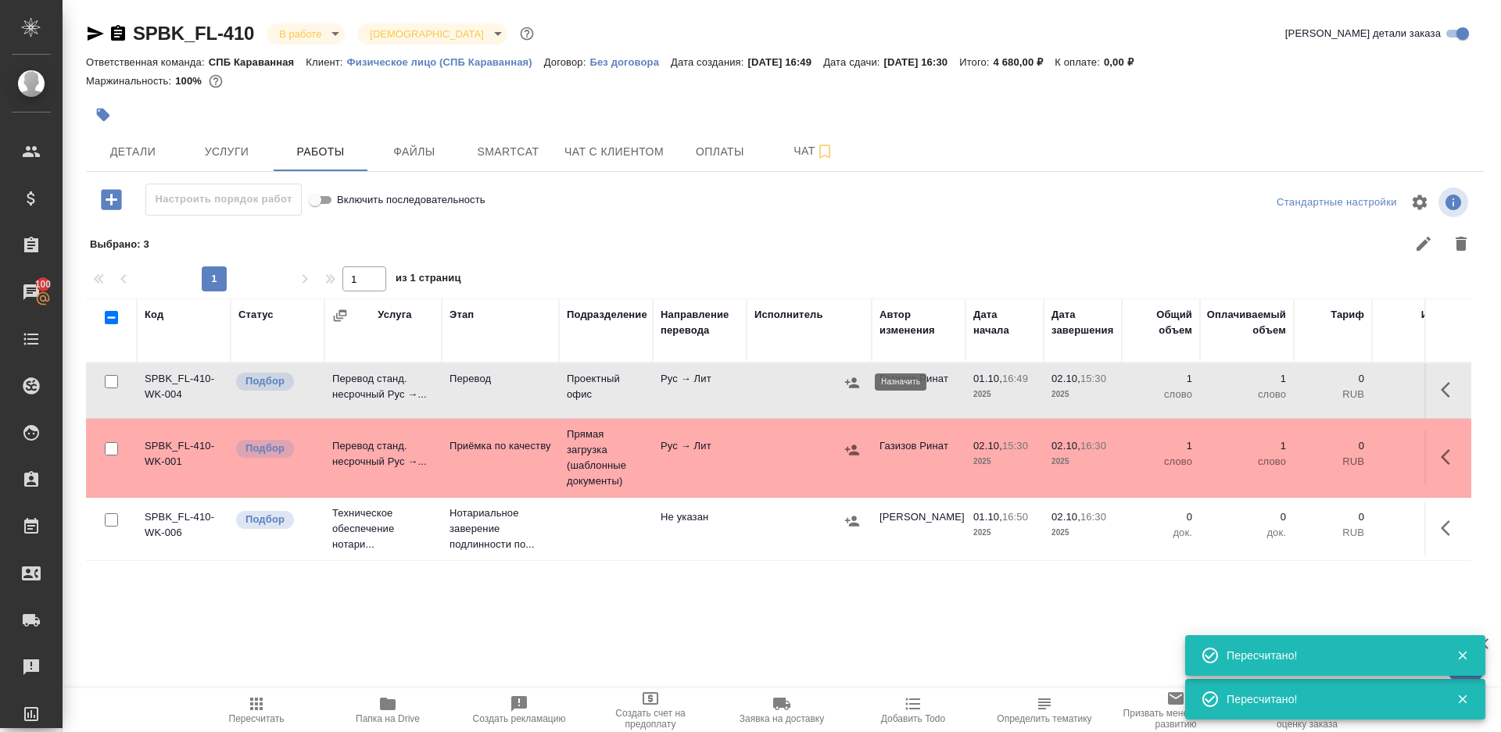
click at [852, 378] on icon "button" at bounding box center [852, 383] width 16 height 16
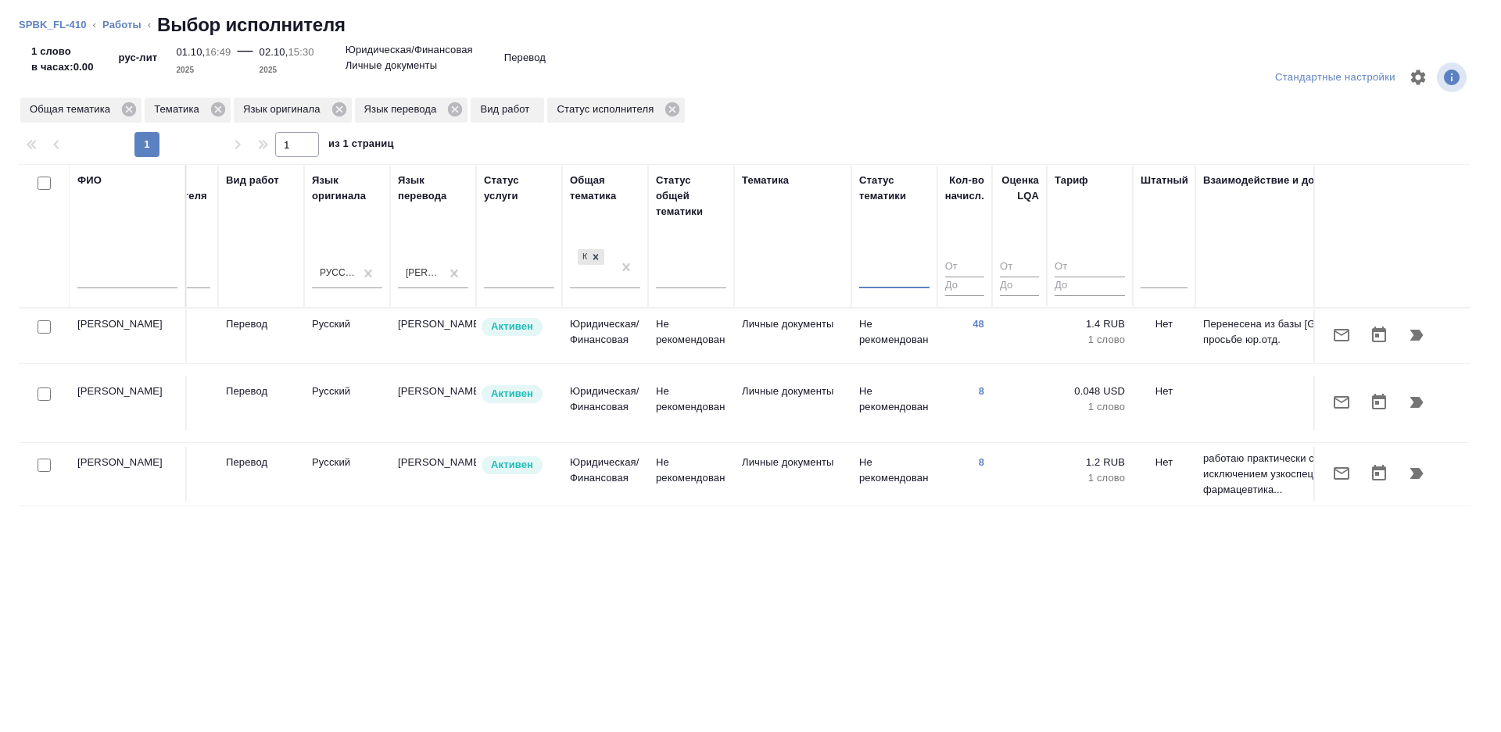
scroll to position [0, 820]
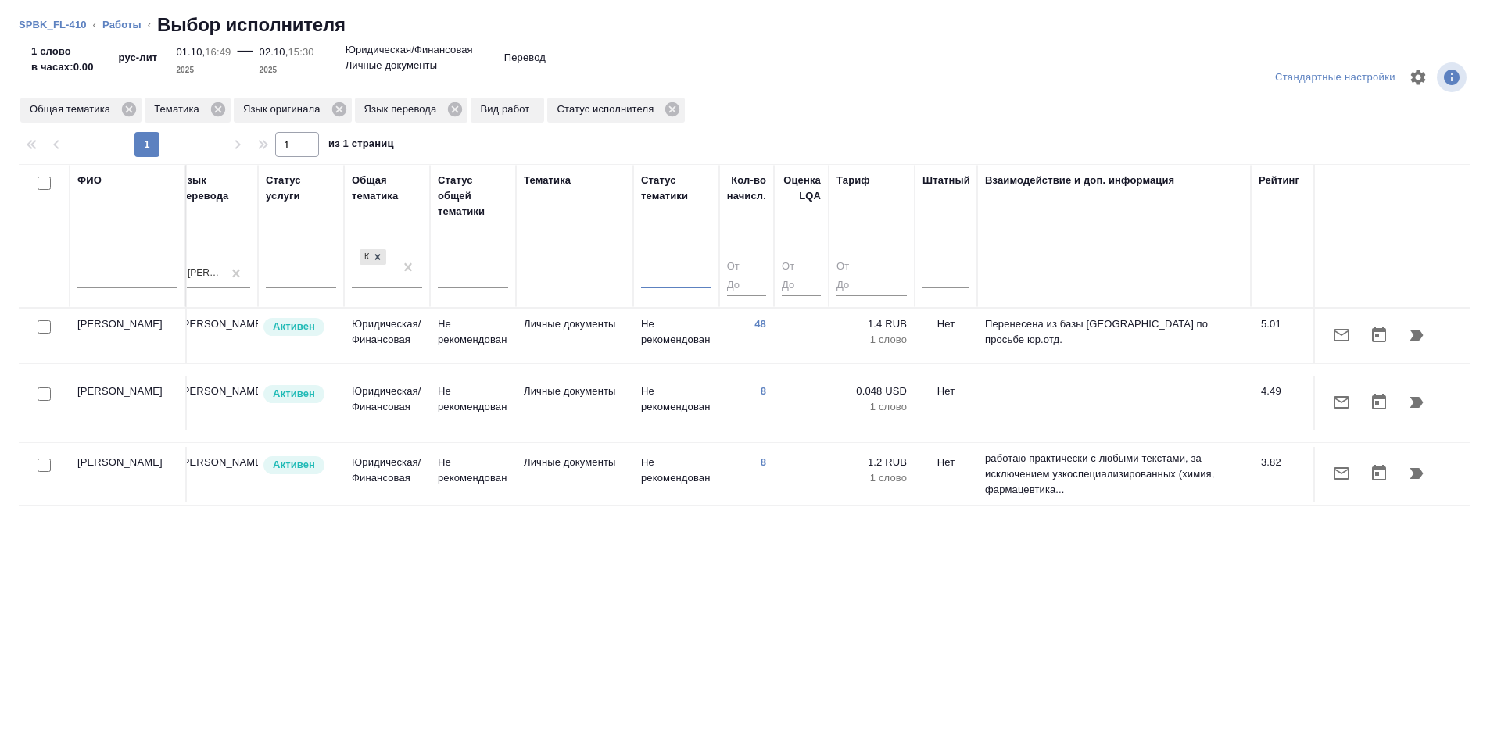
click at [1009, 339] on td "Перенесена из базы Трактат по просьбе юр.отд." at bounding box center [1114, 336] width 274 height 55
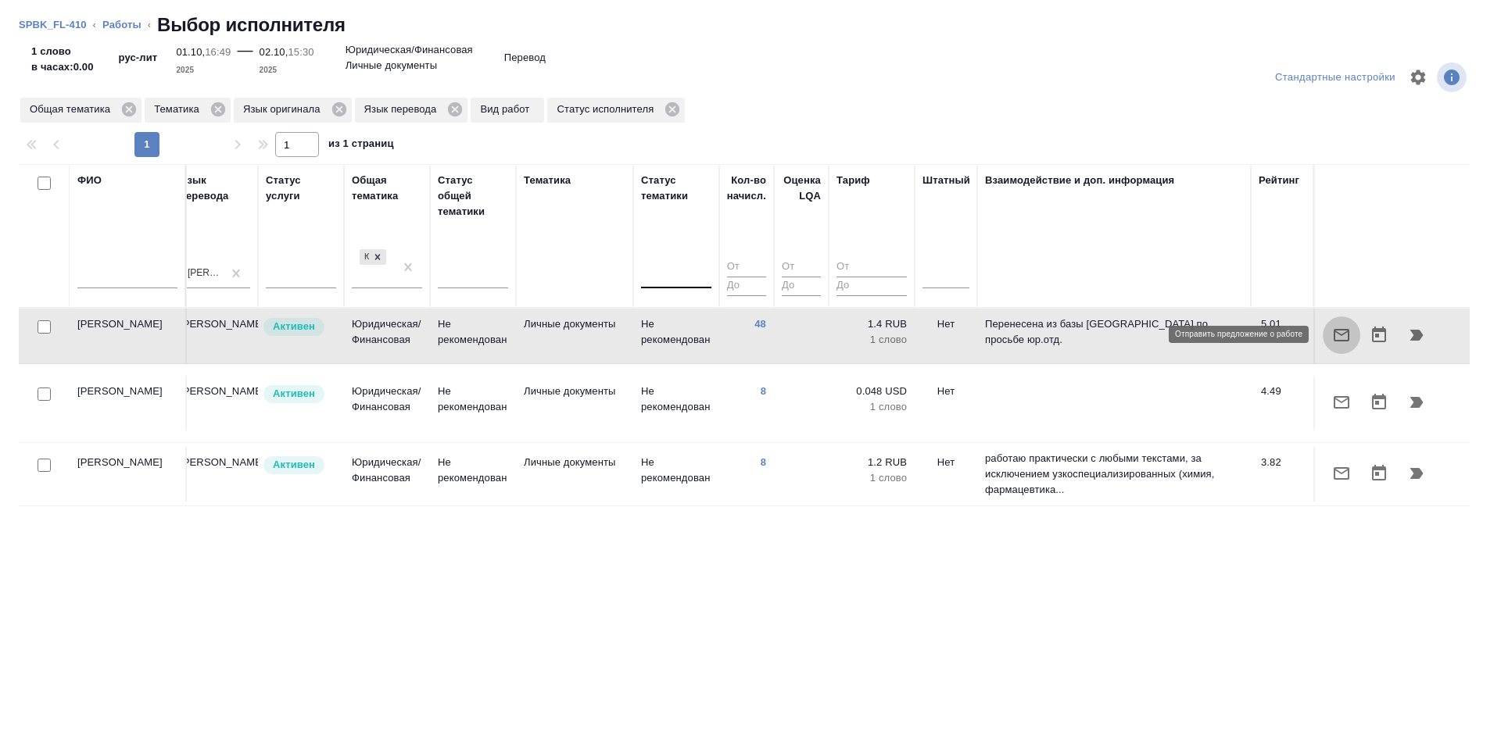
click at [1332, 338] on icon "button" at bounding box center [1341, 335] width 19 height 19
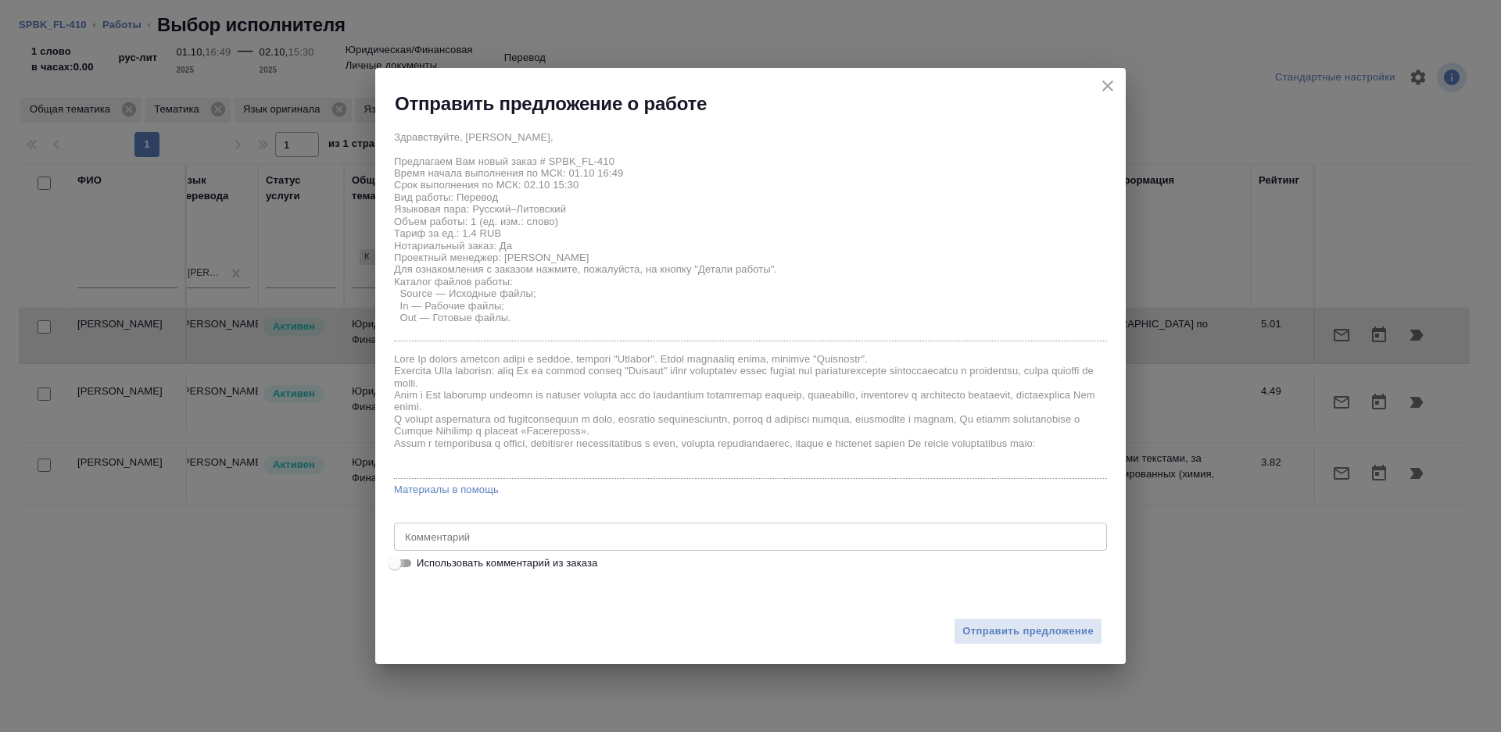
click at [414, 566] on input "Использовать комментарий из заказа" at bounding box center [395, 563] width 56 height 19
checkbox input "true"
type textarea "две справки, рус-лит, под нот"
click at [413, 566] on input "Использовать комментарий из заказа" at bounding box center [407, 563] width 56 height 19
checkbox input "false"
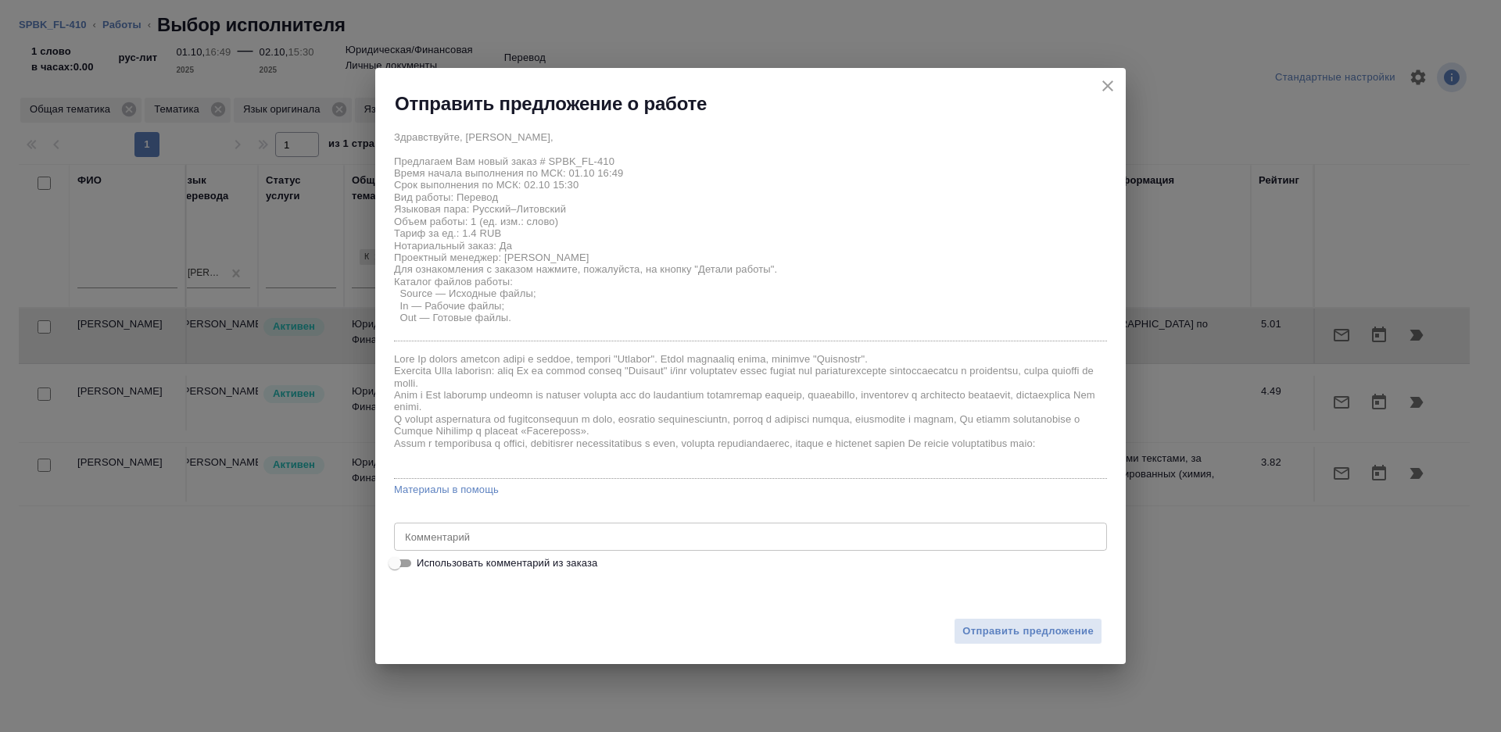
click at [407, 556] on input "Использовать комментарий из заказа" at bounding box center [395, 563] width 56 height 19
checkbox input "true"
click at [513, 546] on div "две справки, рус-лит, под нот x Комментарий" at bounding box center [750, 537] width 713 height 28
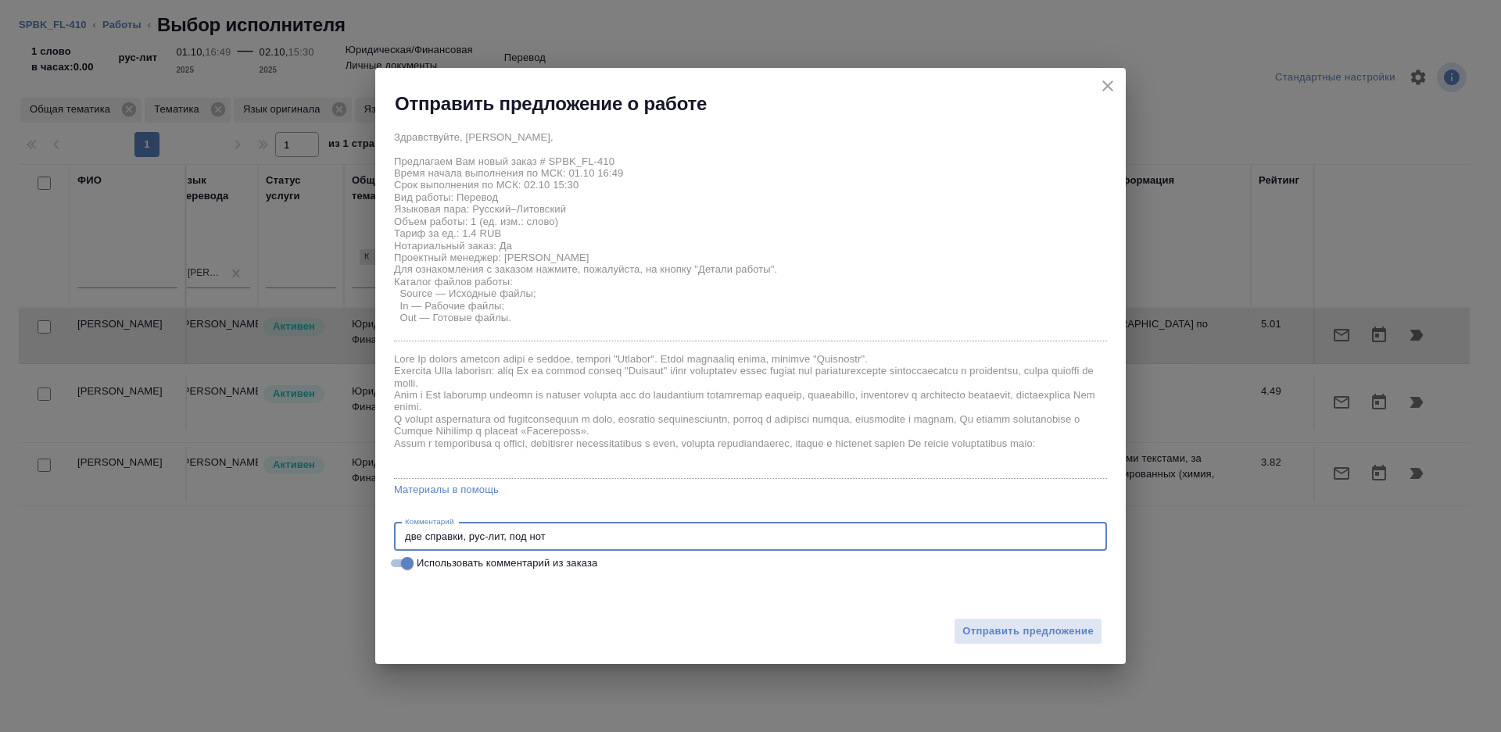
click at [592, 546] on div "две справки, рус-лит, под нот x Комментарий" at bounding box center [750, 537] width 713 height 28
type textarea "две справки, рус-лит, под нот, на перевод с листа"
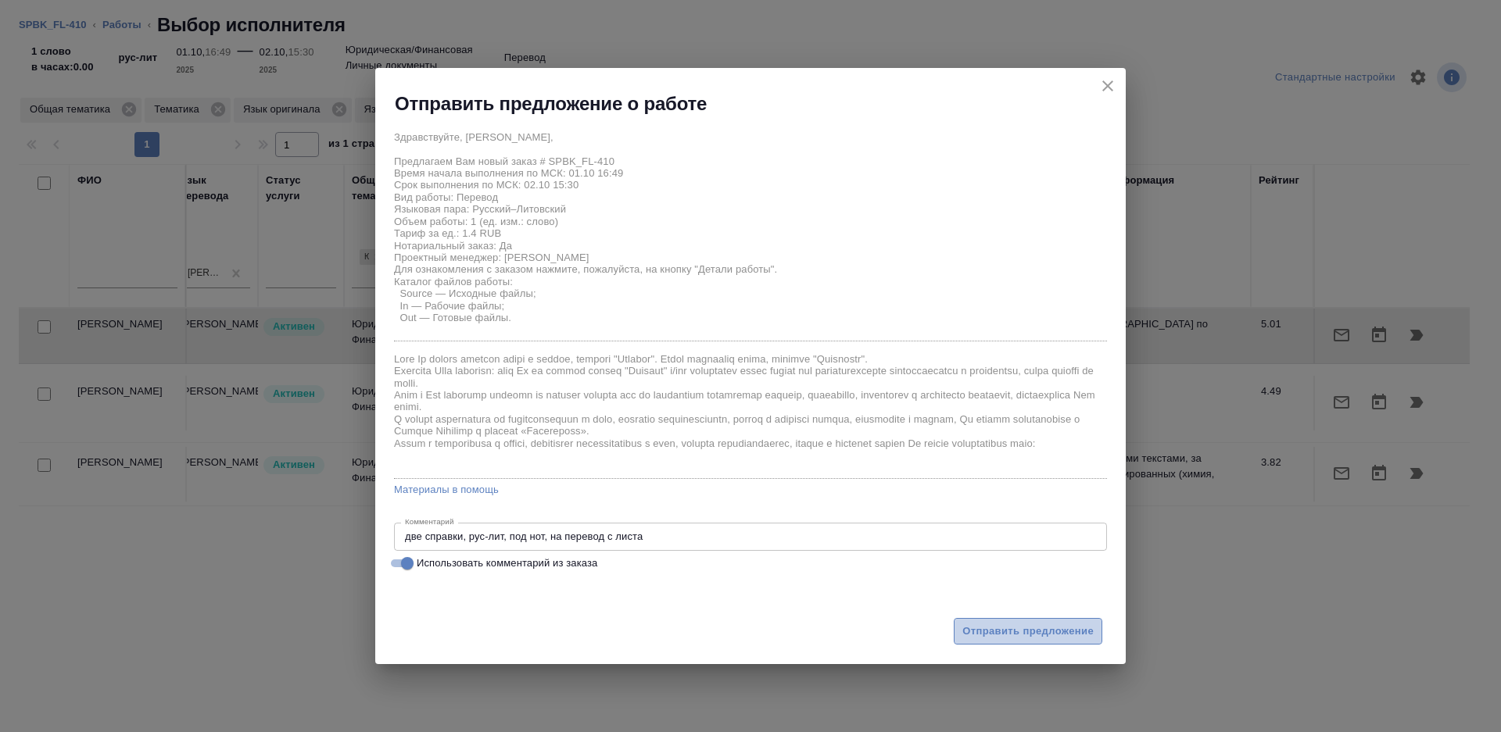
click at [973, 624] on span "Отправить предложение" at bounding box center [1027, 632] width 131 height 18
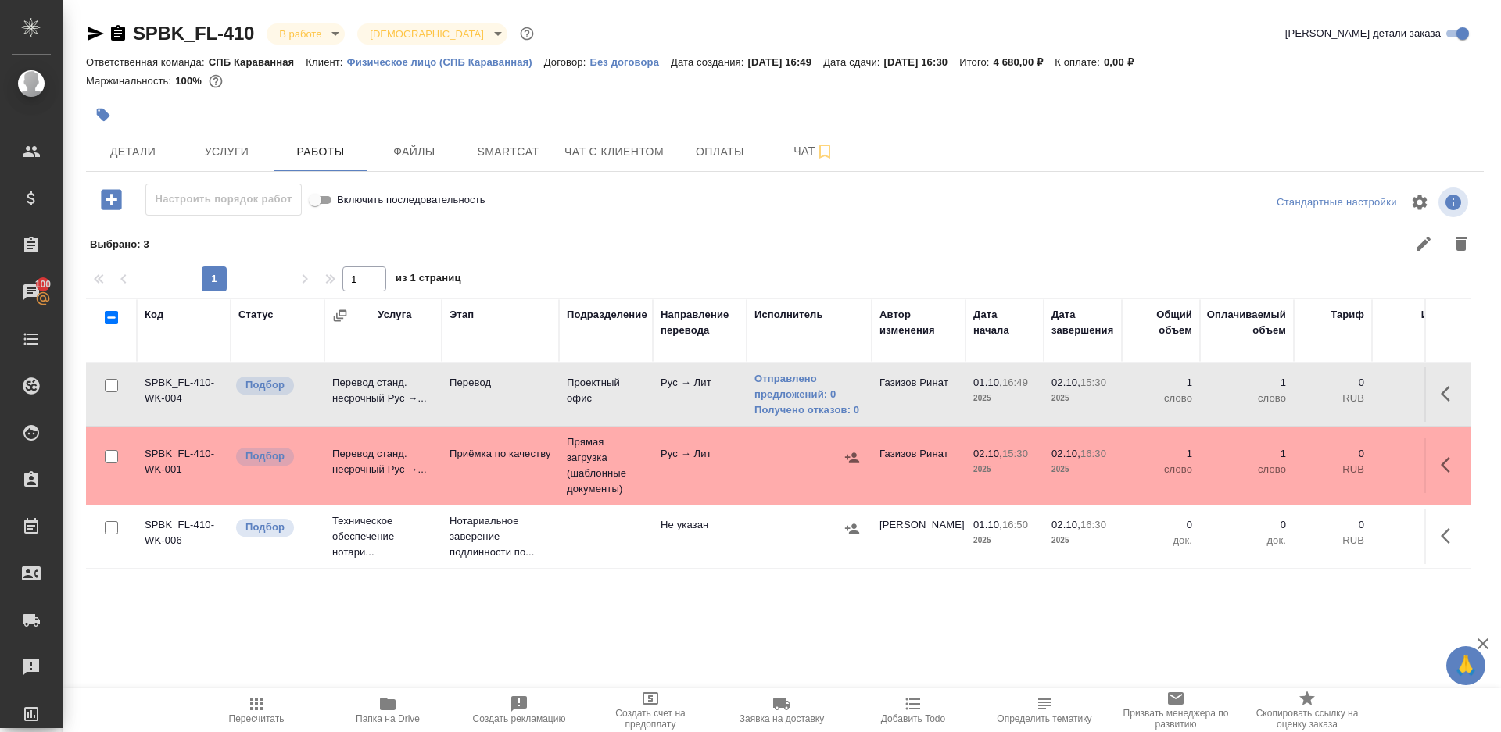
click at [252, 707] on icon "button" at bounding box center [256, 704] width 13 height 13
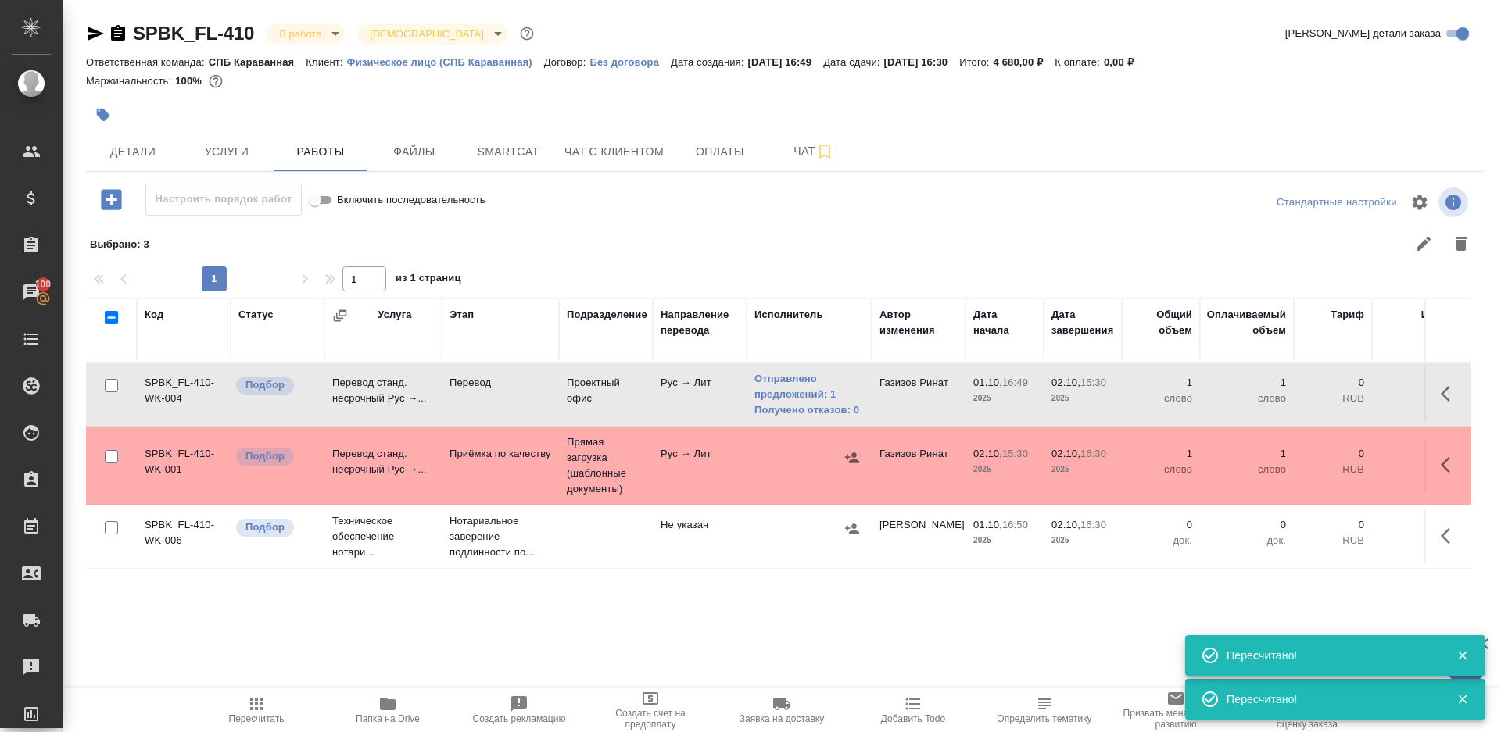
click at [1441, 386] on icon "button" at bounding box center [1450, 394] width 19 height 19
click at [1333, 387] on icon "button" at bounding box center [1335, 394] width 19 height 19
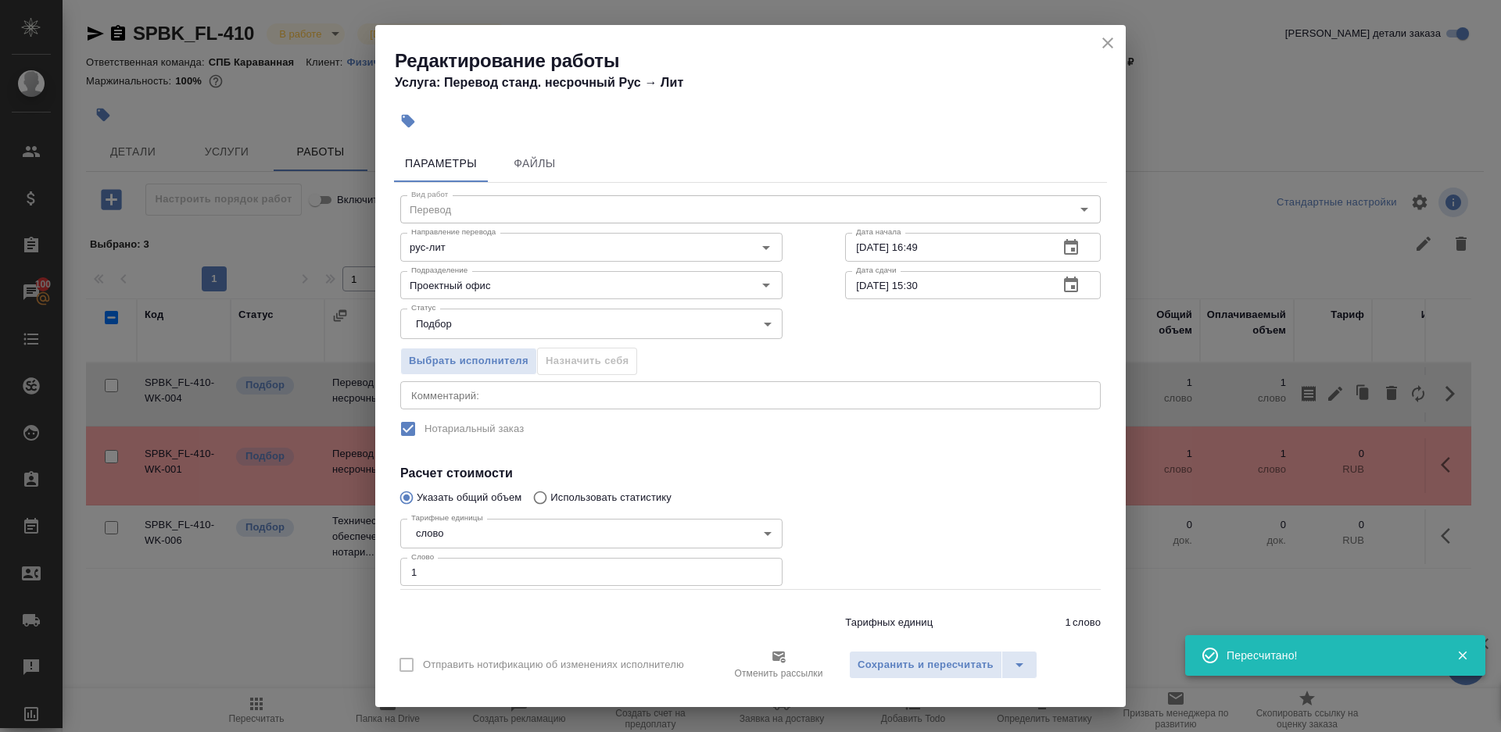
click at [923, 285] on input "[DATE] 15:30" at bounding box center [945, 285] width 201 height 28
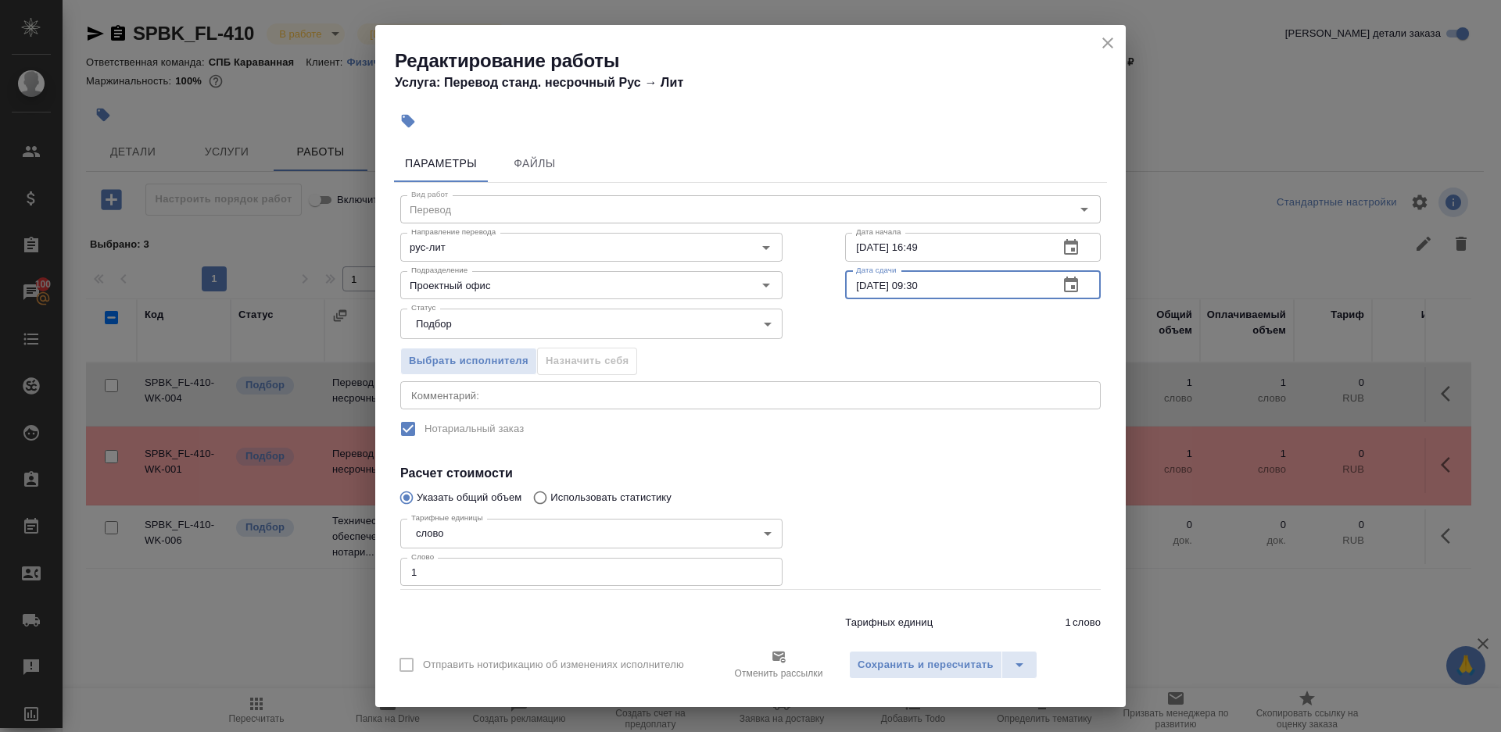
type input "02.10.2025 09:30"
click at [889, 645] on div "Отправить нотификацию об изменениях исполнителю Отменить рассылки Сохранить и п…" at bounding box center [750, 671] width 750 height 73
click at [889, 657] on span "Сохранить и пересчитать" at bounding box center [926, 666] width 136 height 18
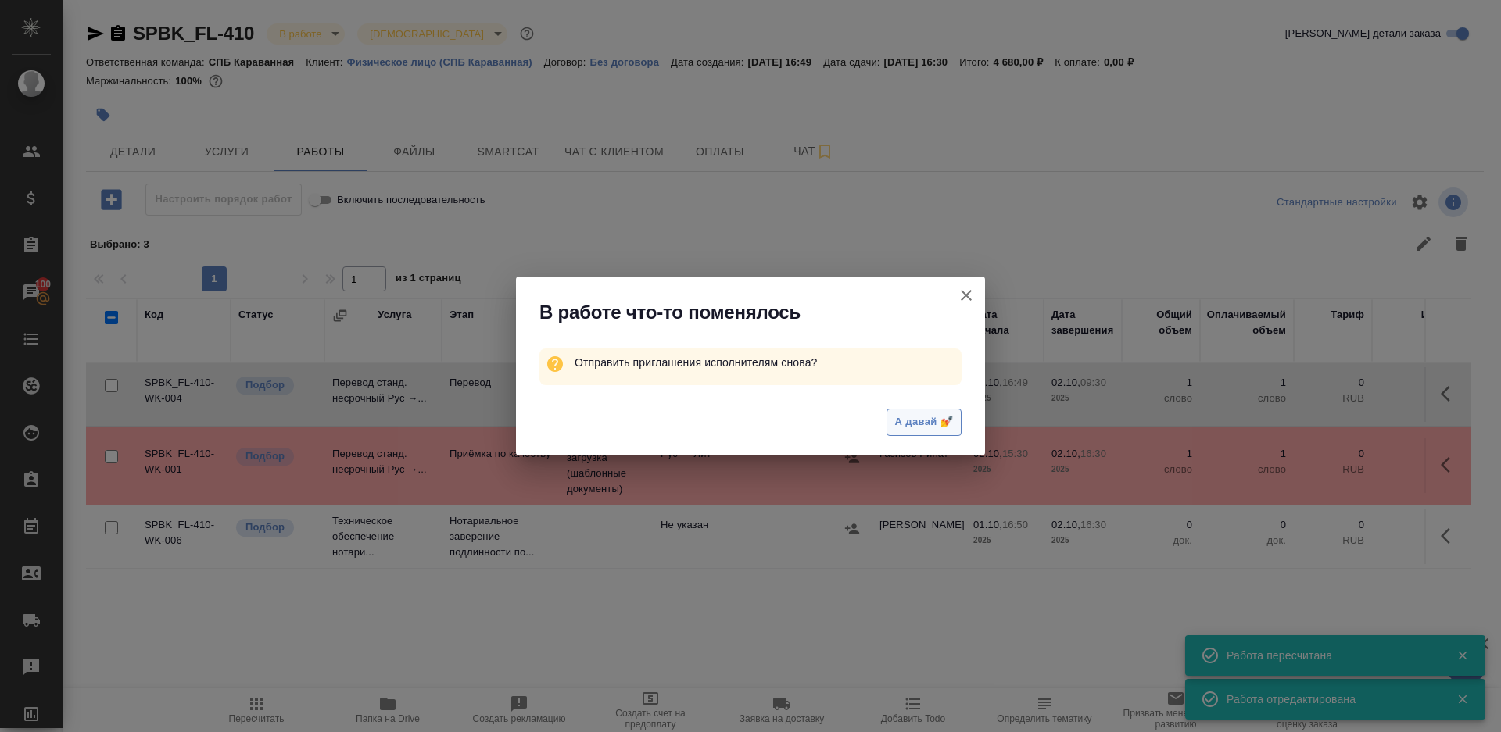
click at [911, 431] on span "А давай 💅" at bounding box center [924, 423] width 58 height 18
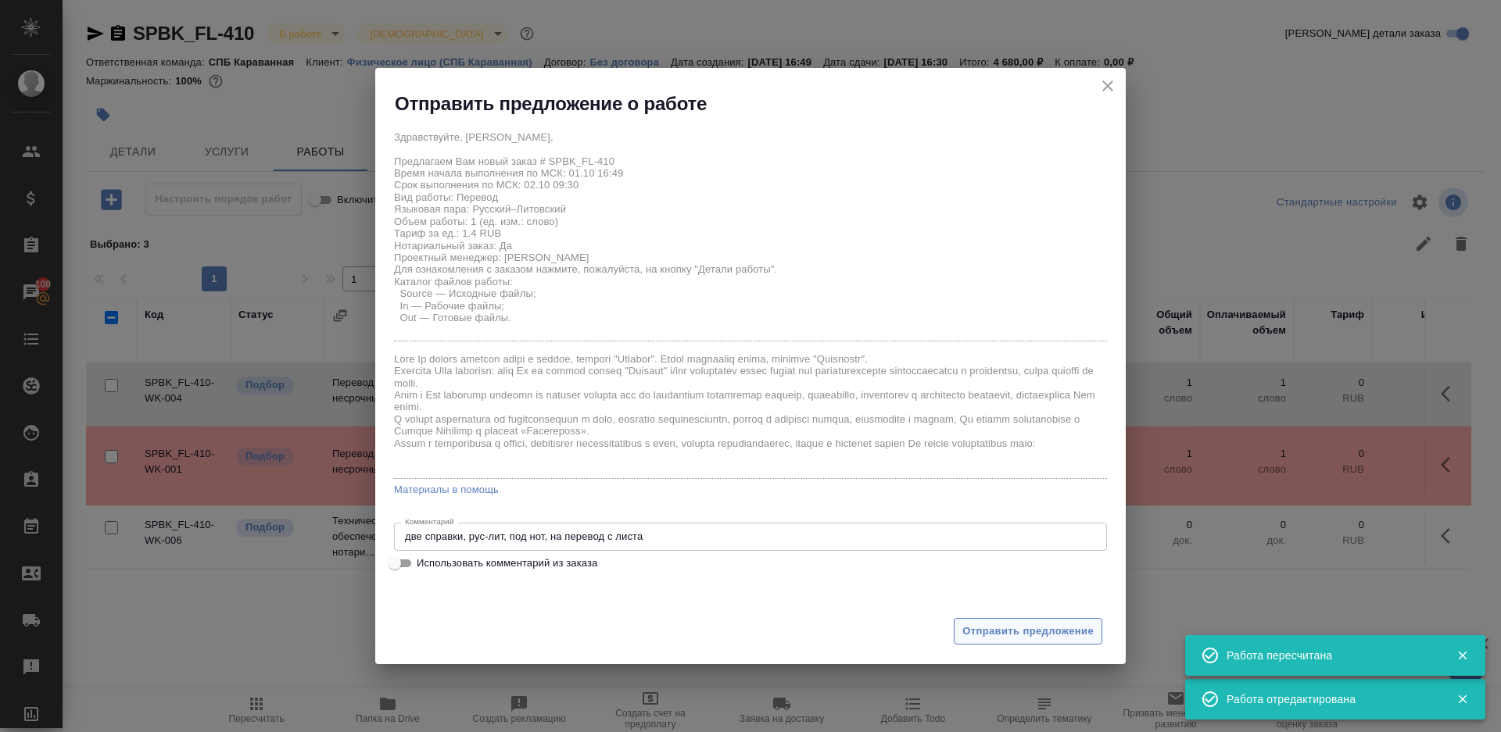
click at [996, 629] on span "Отправить предложение" at bounding box center [1027, 632] width 131 height 18
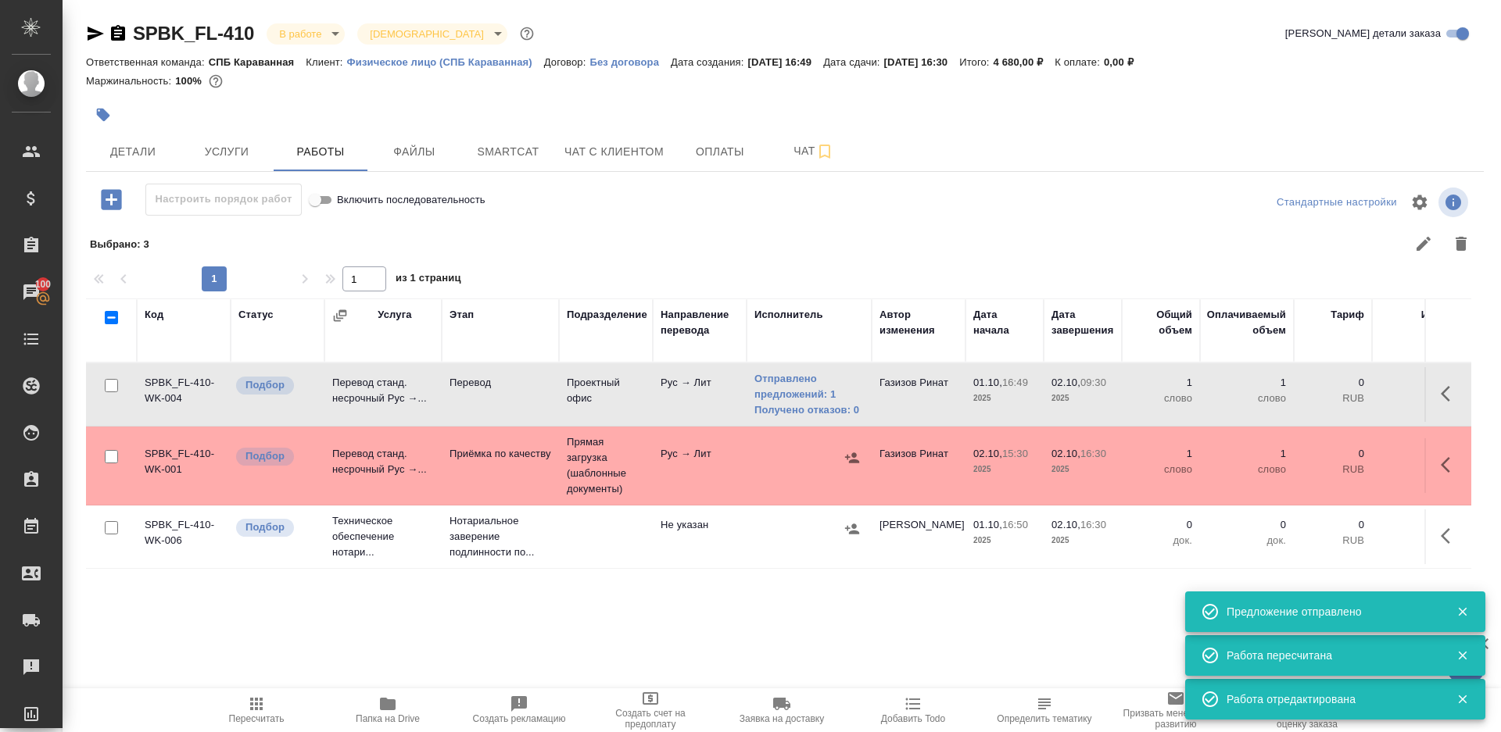
click at [238, 729] on button "Пересчитать" at bounding box center [256, 711] width 131 height 44
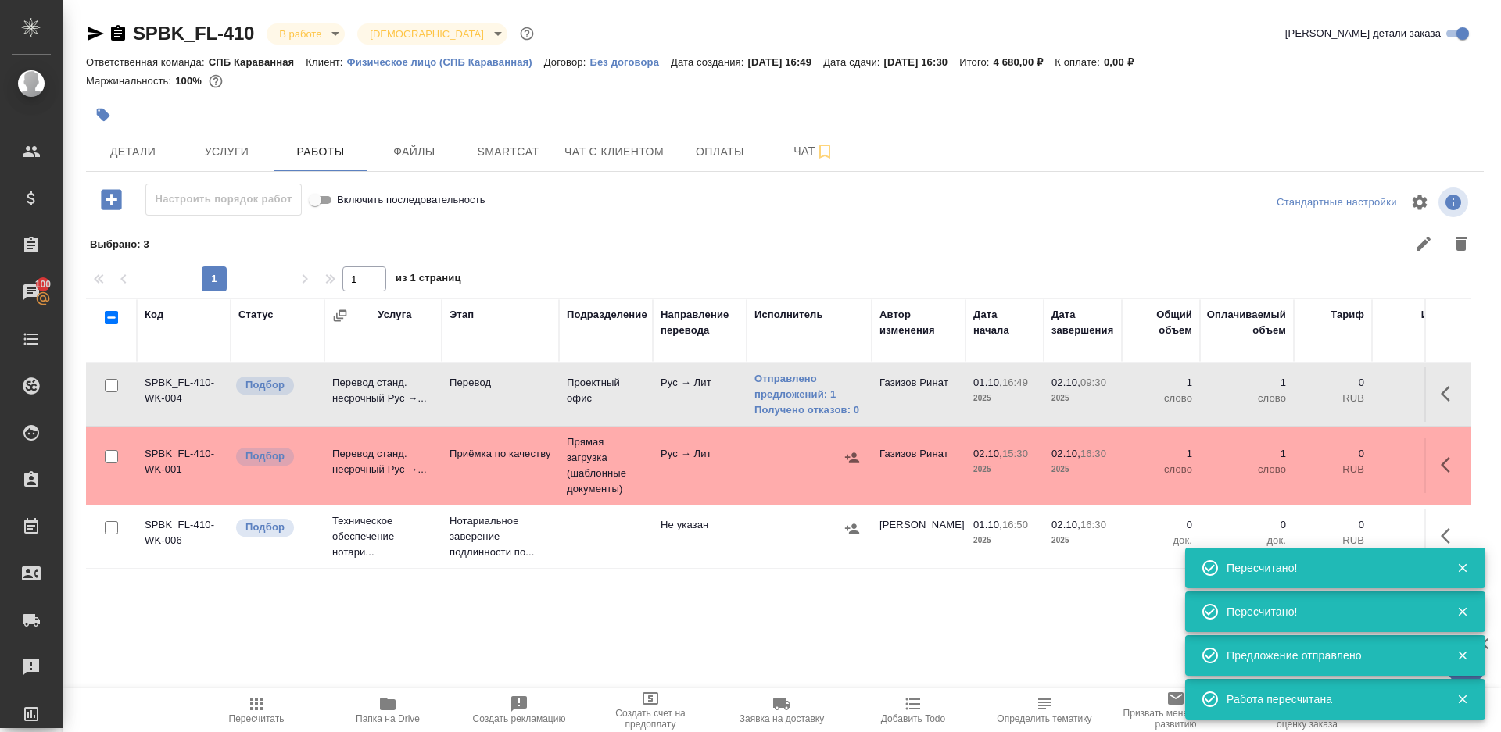
click at [619, 490] on td "Прямая загрузка (шаблонные документы)" at bounding box center [606, 466] width 94 height 78
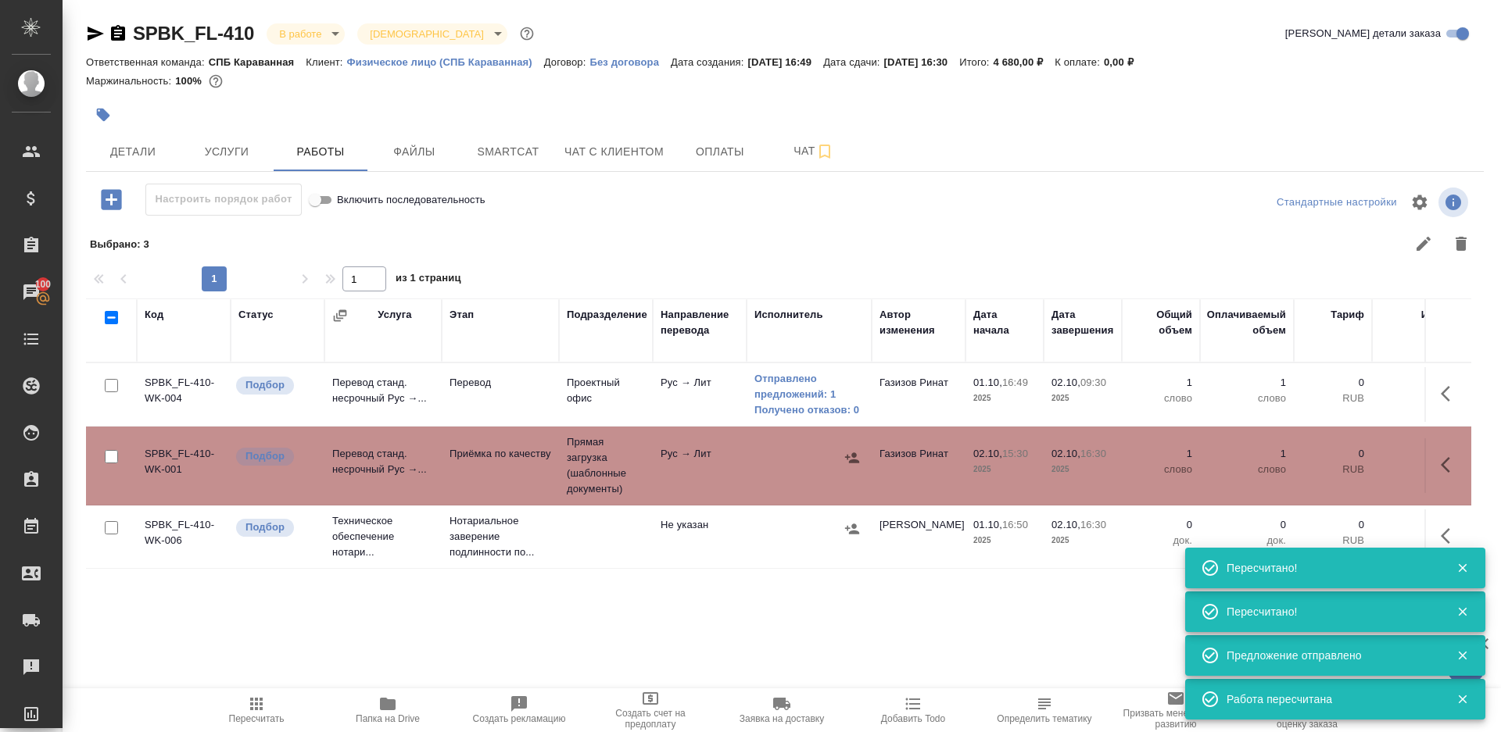
click at [619, 490] on td "Прямая загрузка (шаблонные документы)" at bounding box center [606, 466] width 94 height 78
click at [545, 162] on button "Smartcat" at bounding box center [508, 151] width 94 height 39
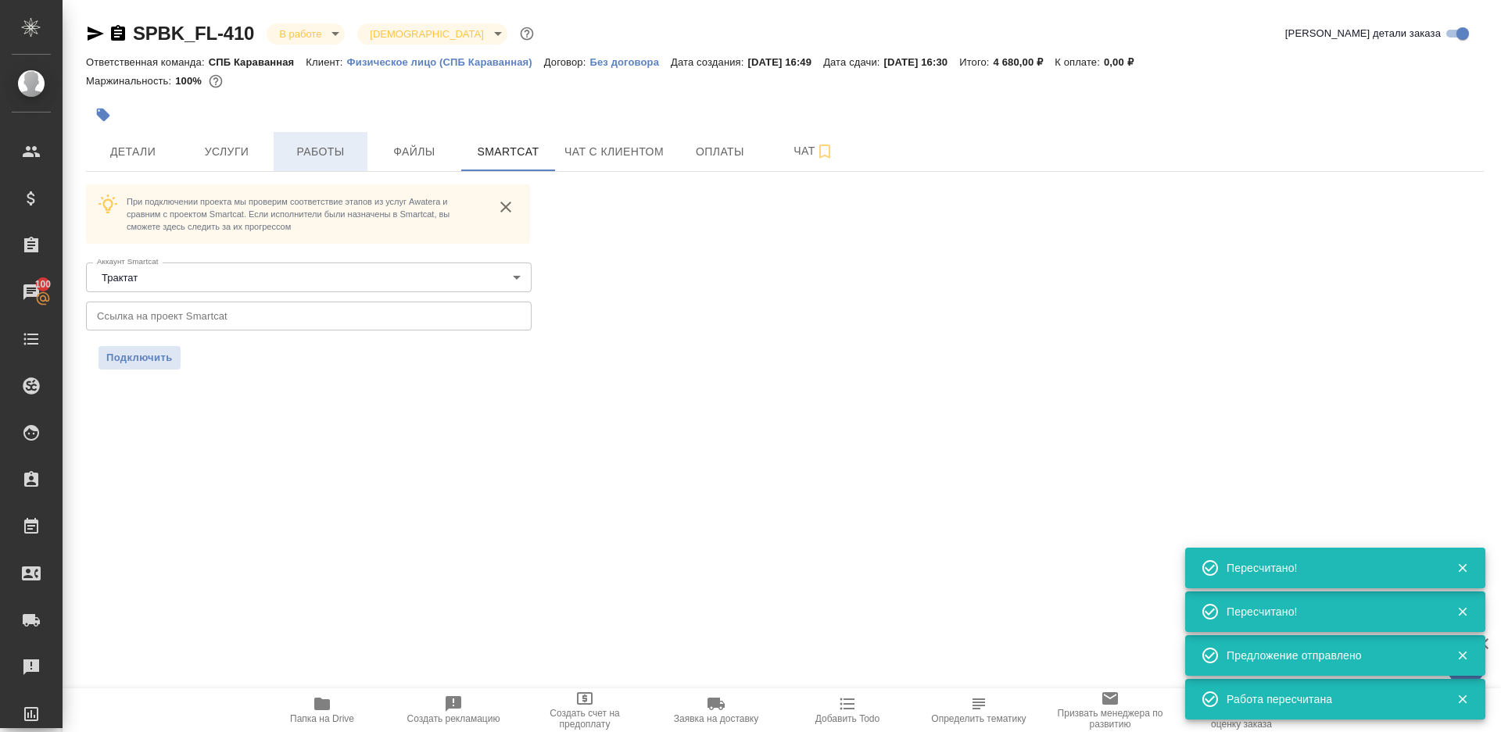
click at [328, 150] on span "Работы" at bounding box center [320, 152] width 75 height 20
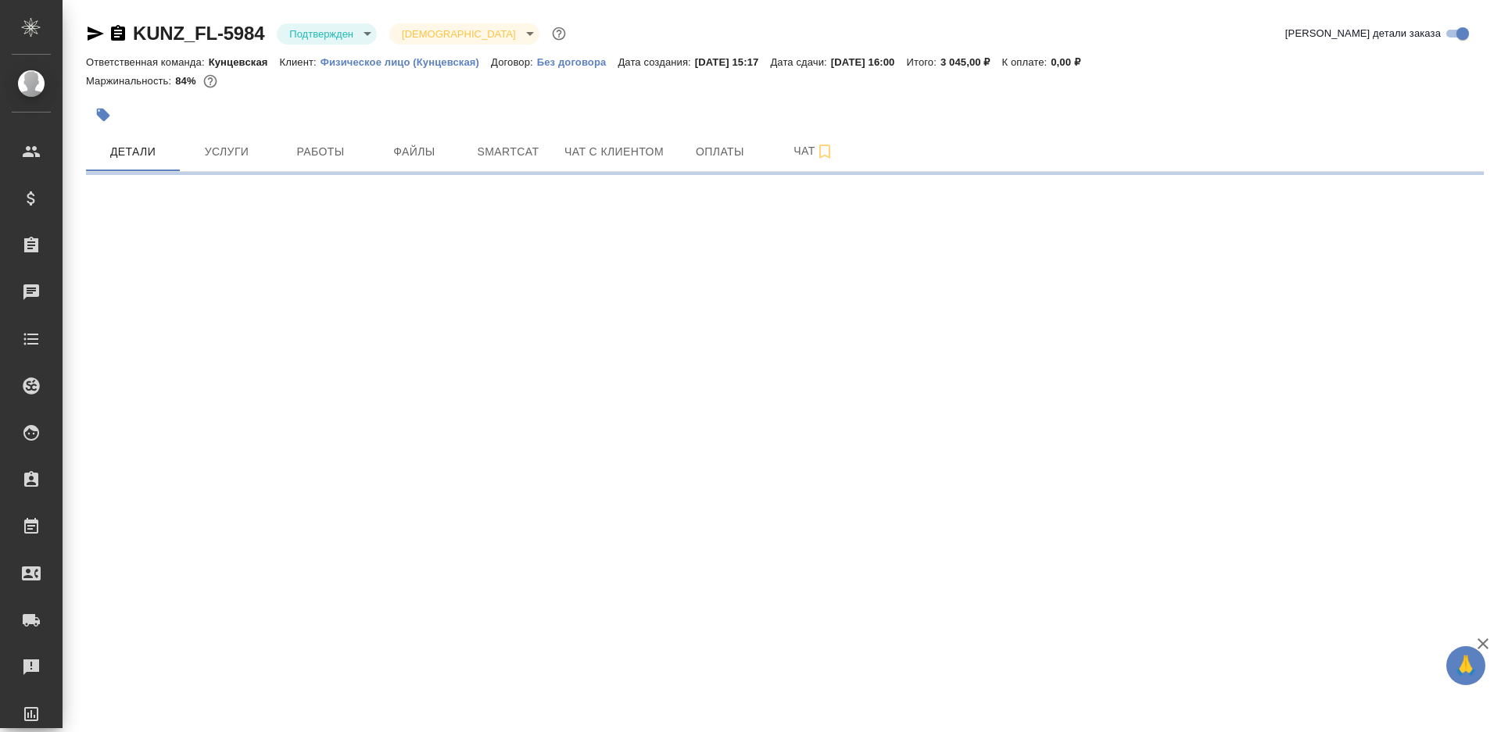
select select "RU"
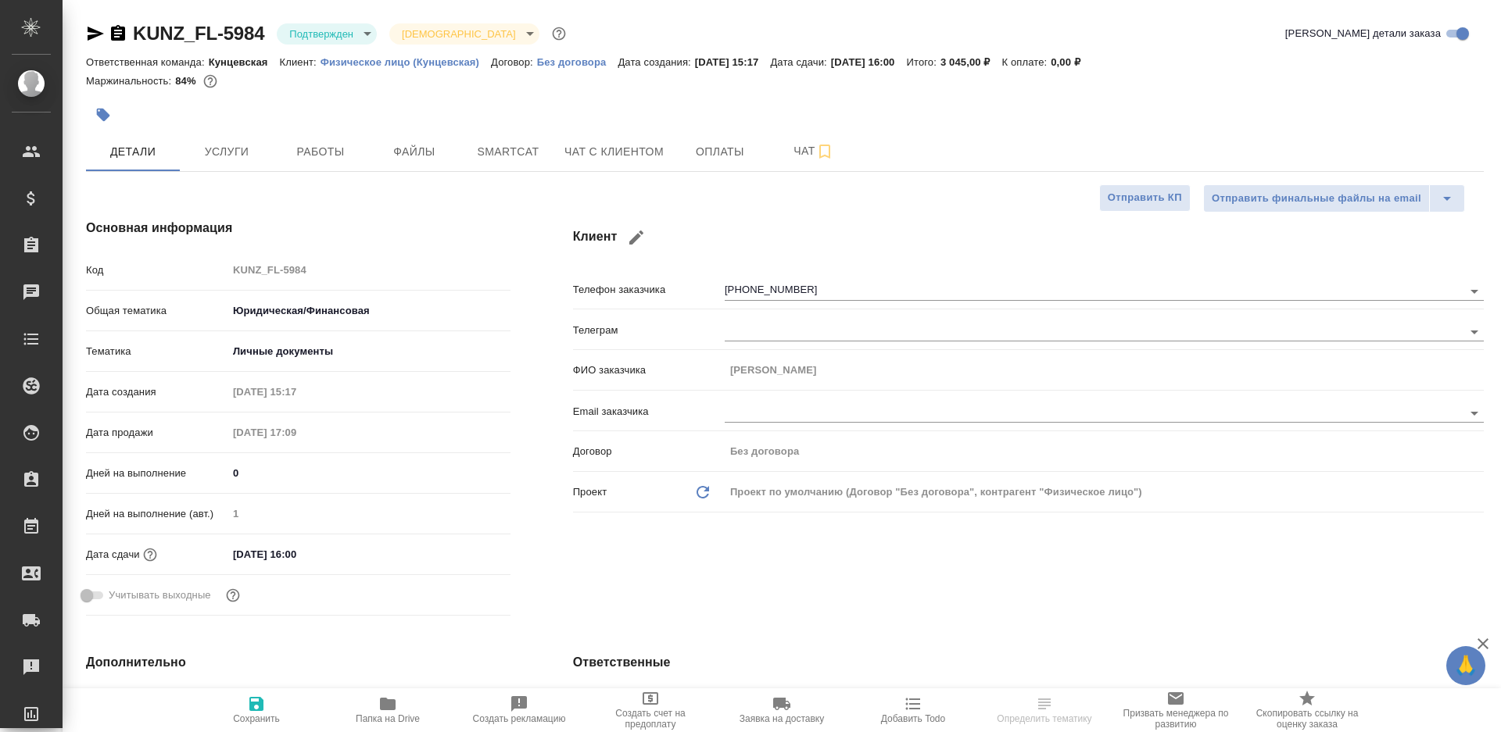
type textarea "x"
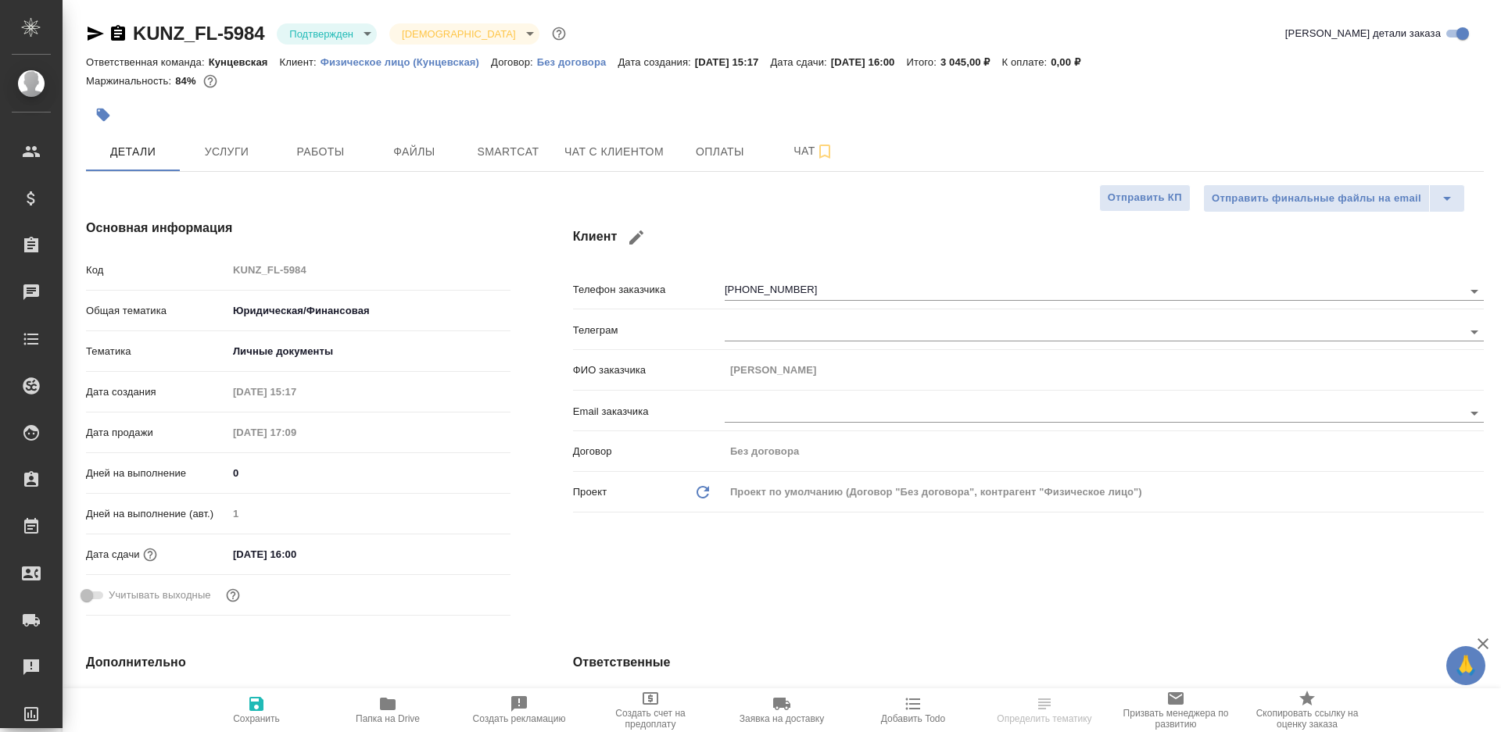
type textarea "x"
click at [338, 56] on p "Физическое лицо (Кунцевская)" at bounding box center [405, 62] width 170 height 12
type textarea "x"
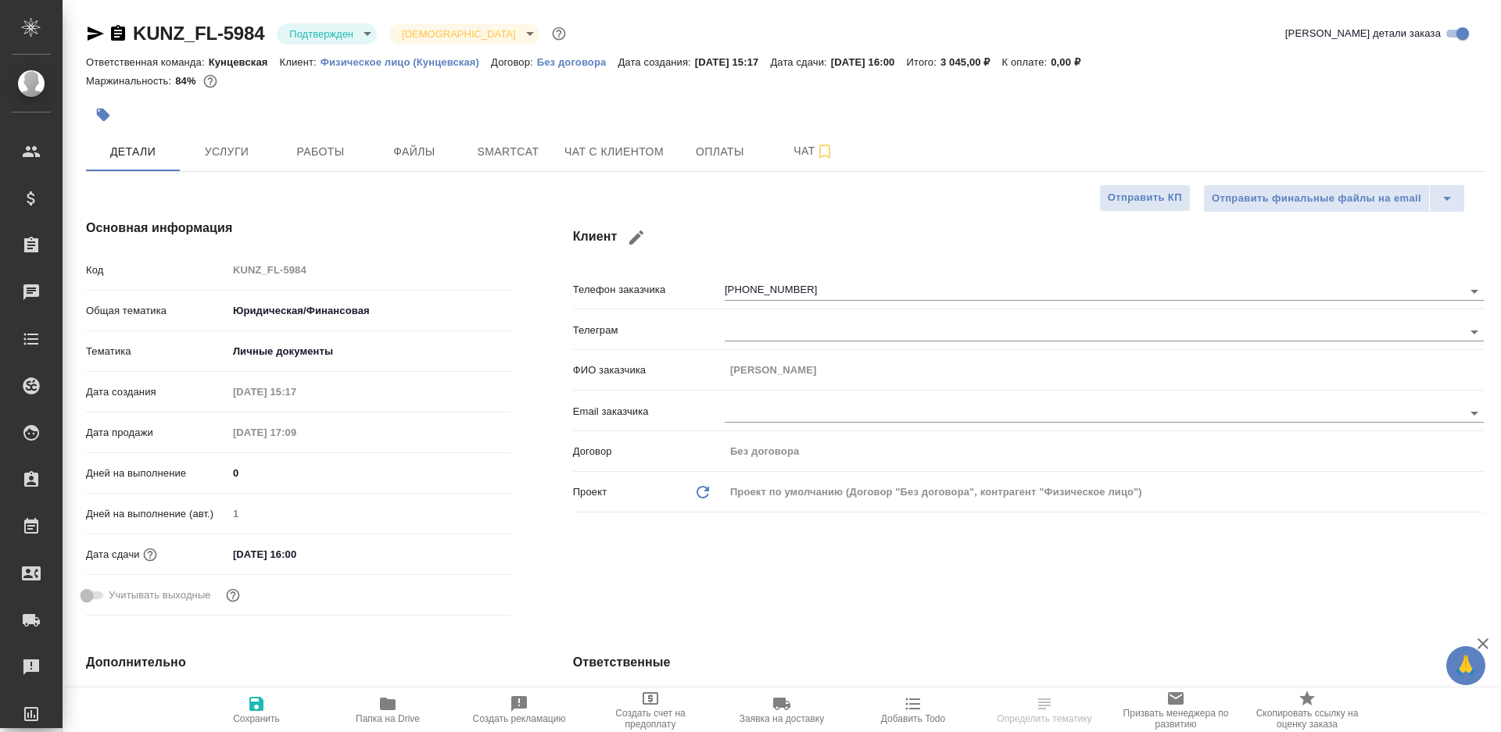
type textarea "x"
click at [323, 27] on body "🙏 .cls-1 fill:#fff; AWATERA [PERSON_NAME] Клиенты Спецификации Заказы 100 Чаты …" at bounding box center [750, 366] width 1501 height 732
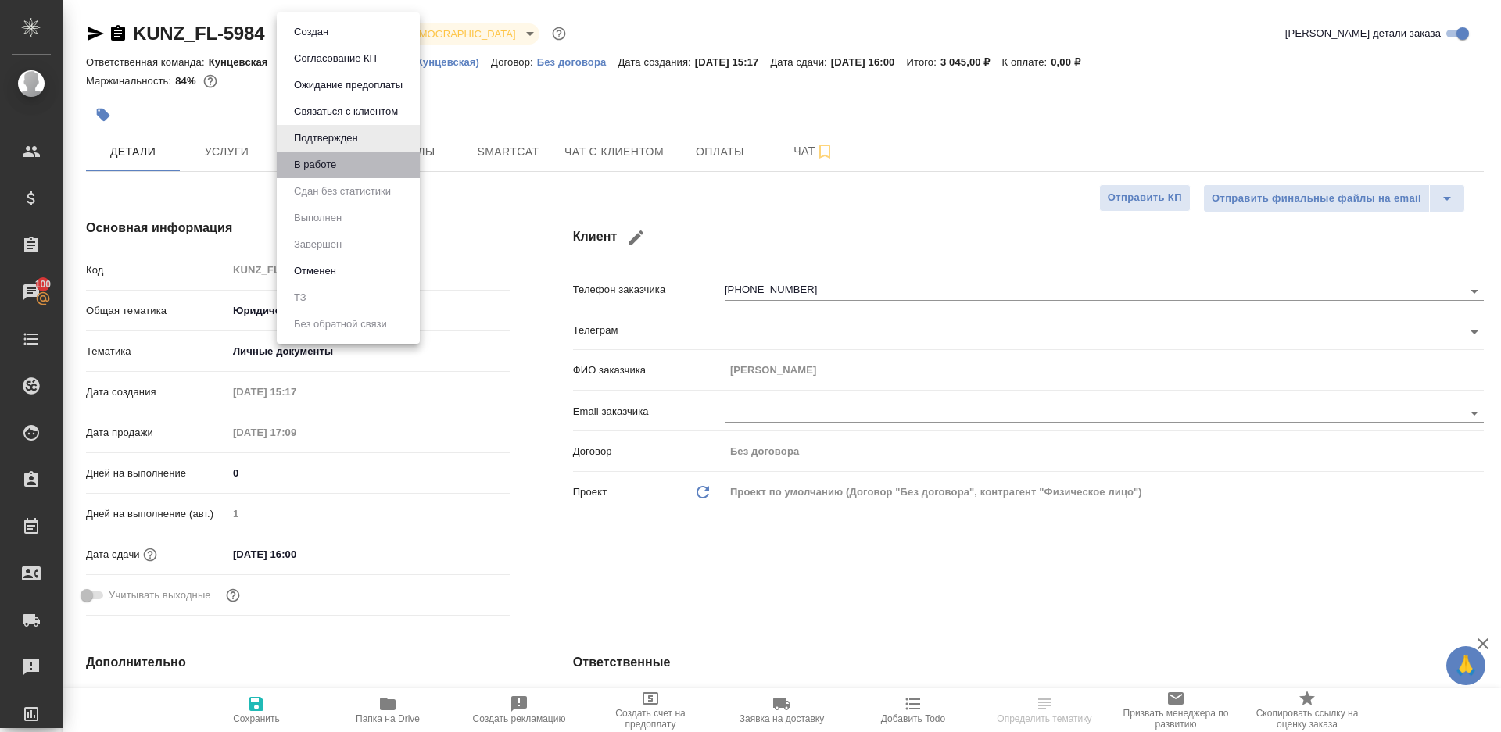
click at [350, 170] on li "В работе" at bounding box center [348, 165] width 143 height 27
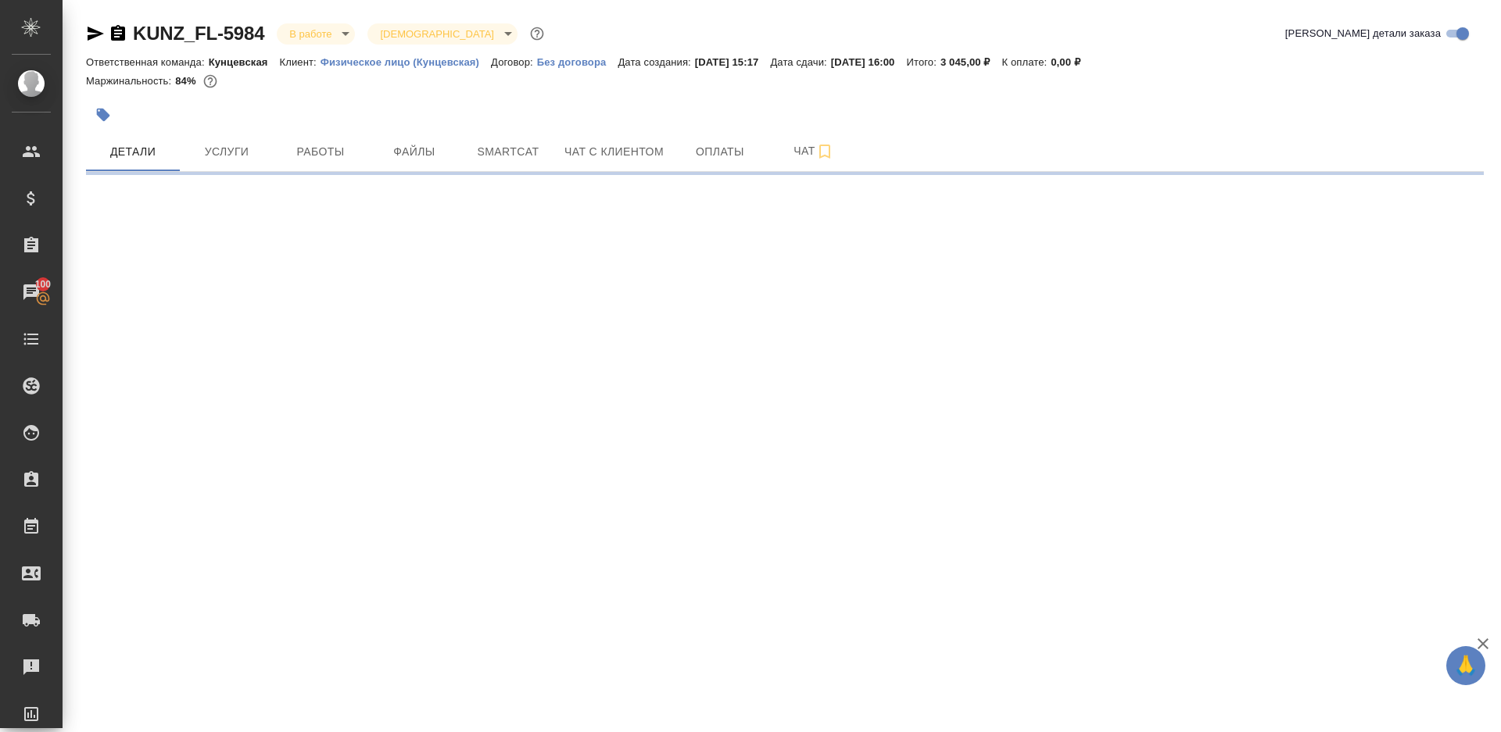
select select "RU"
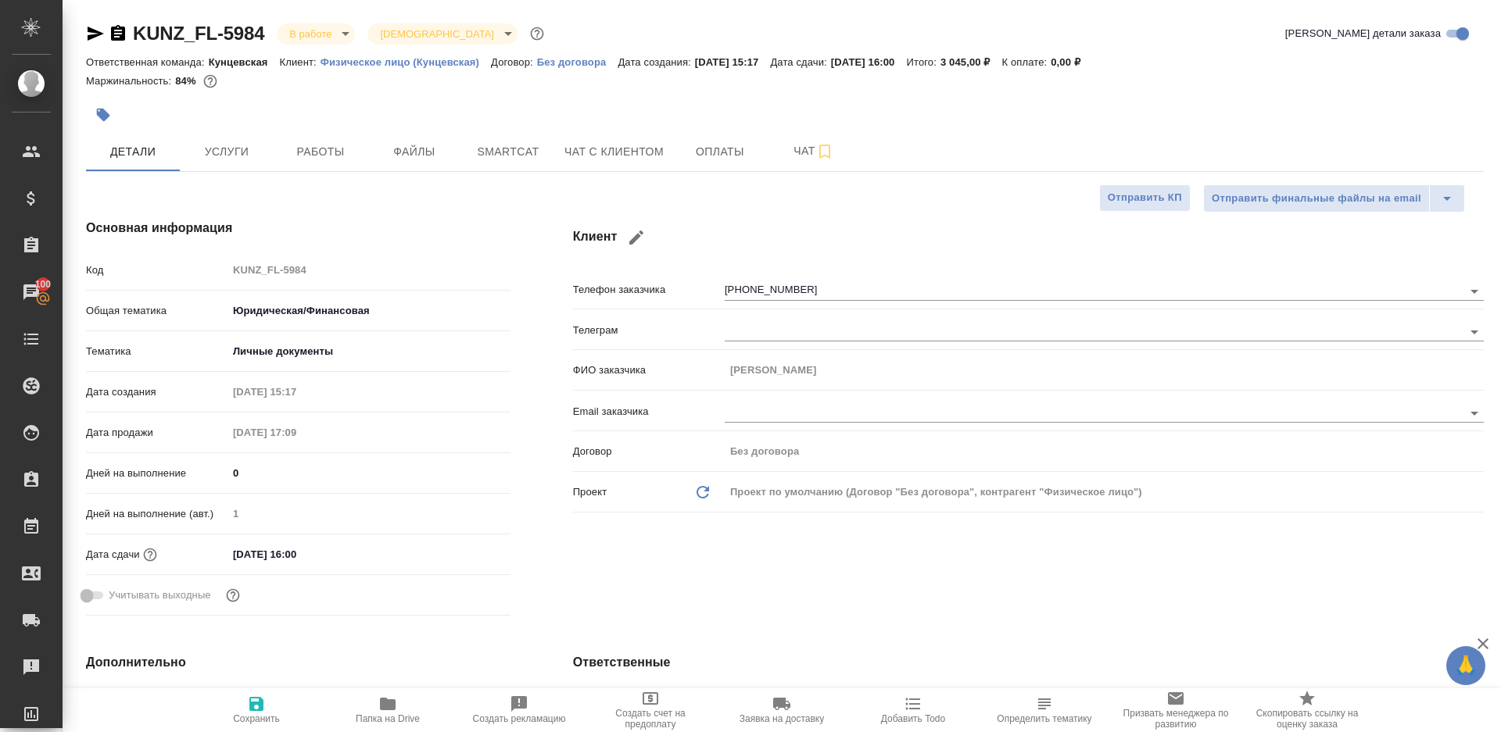
type textarea "x"
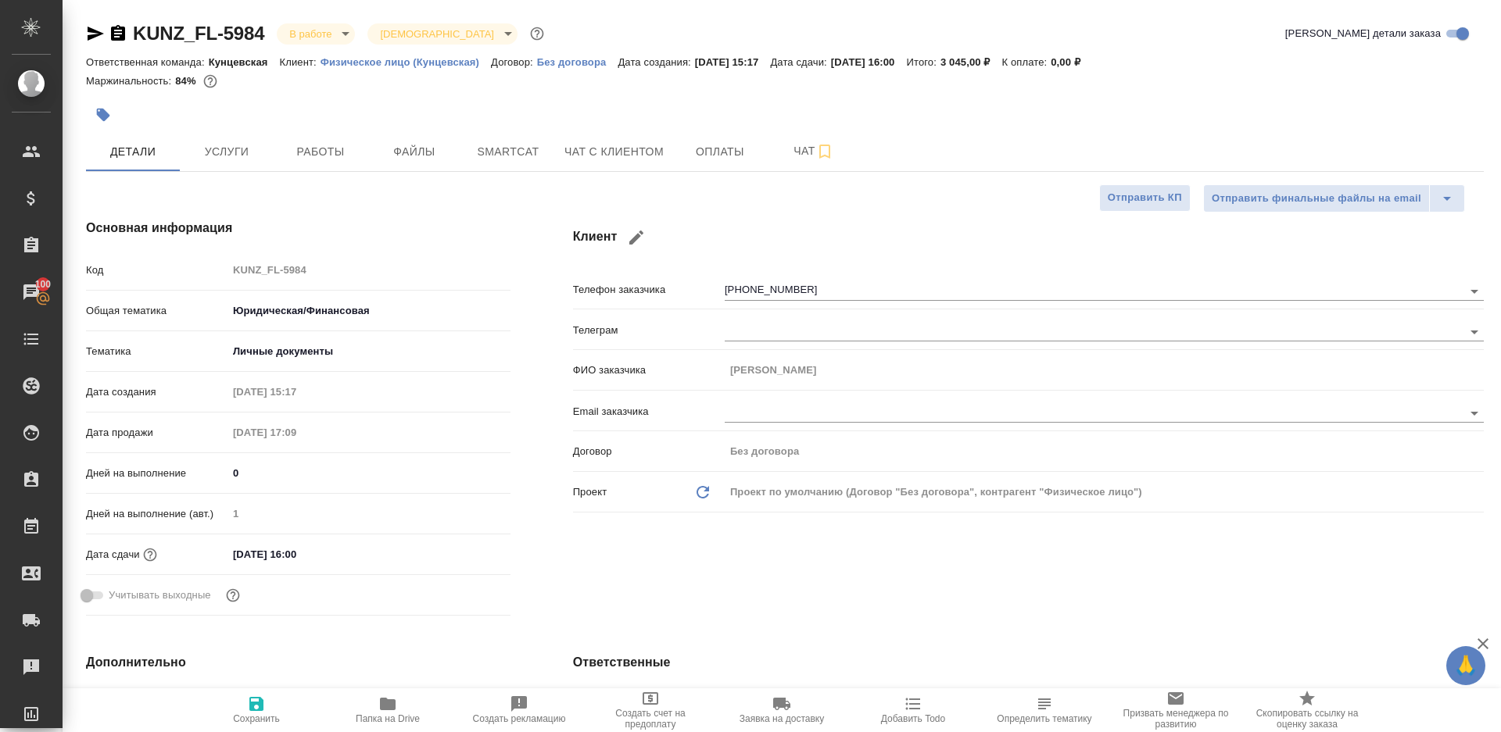
type textarea "x"
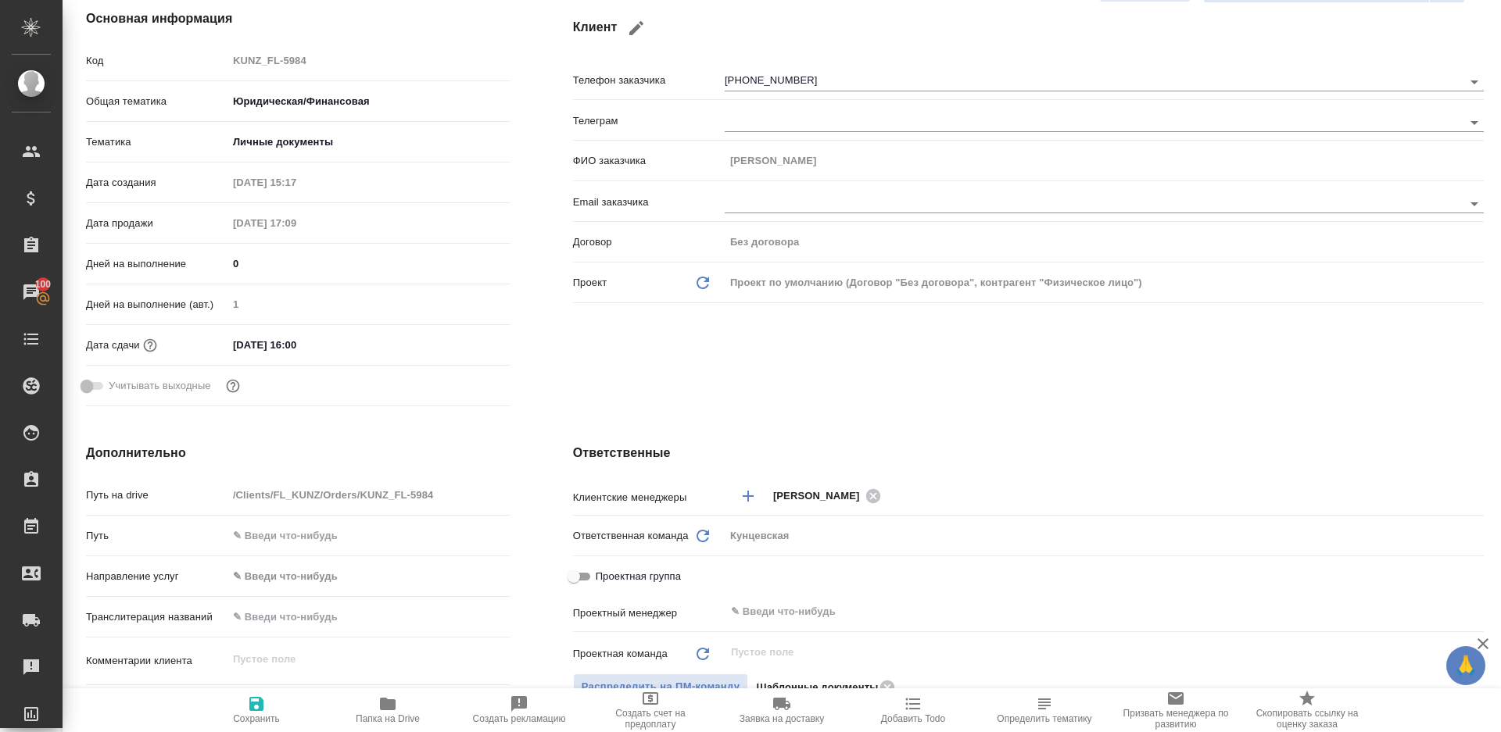
scroll to position [483, 0]
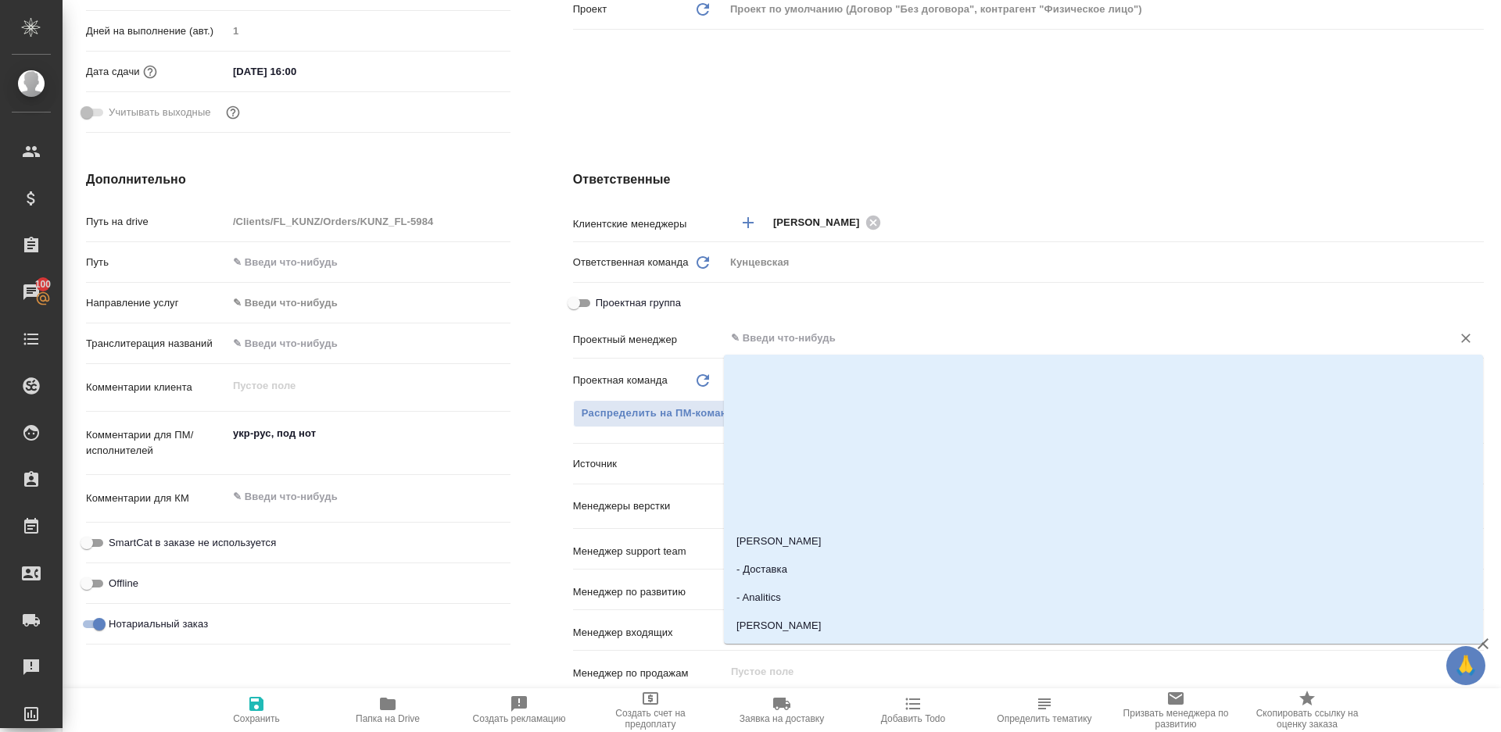
click at [761, 340] on input "text" at bounding box center [1077, 338] width 697 height 19
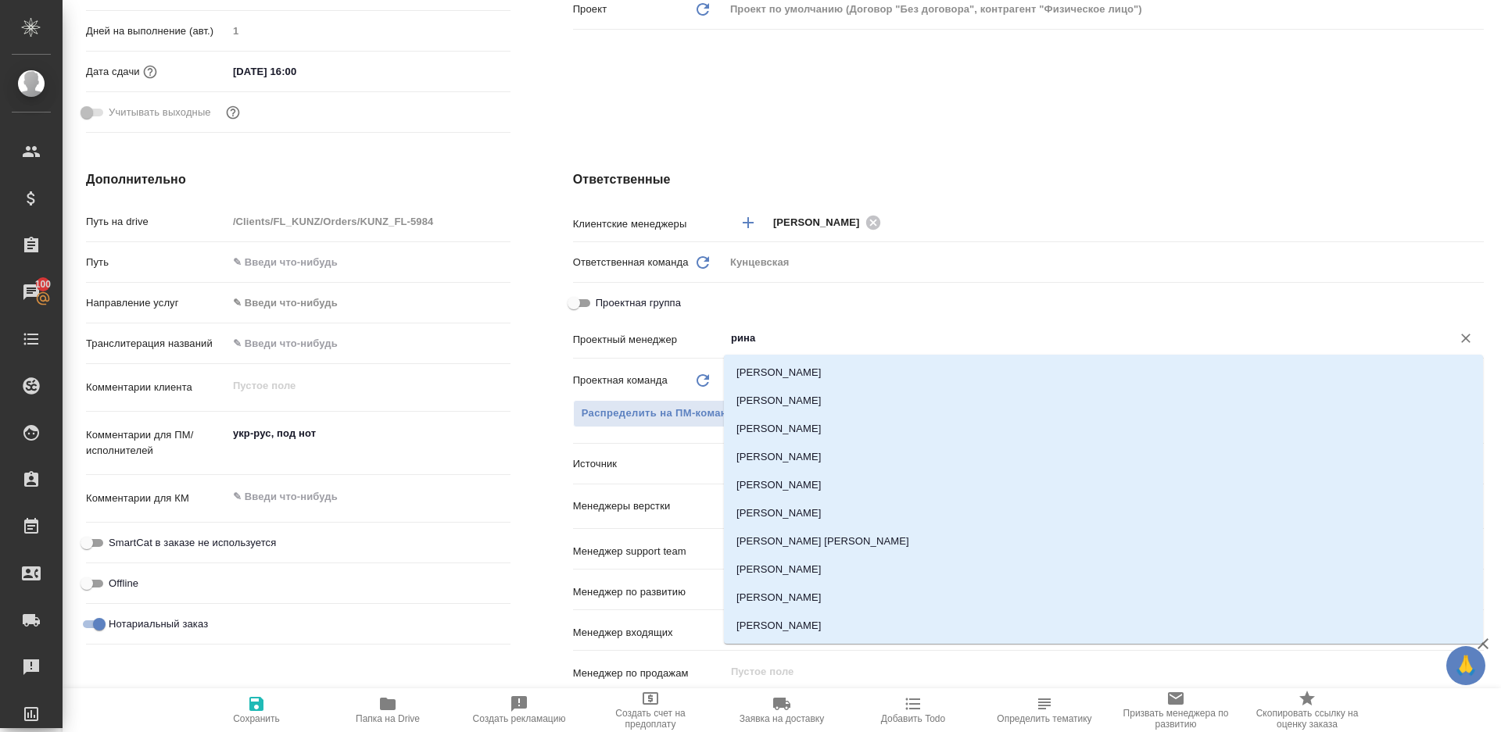
type input "ринат"
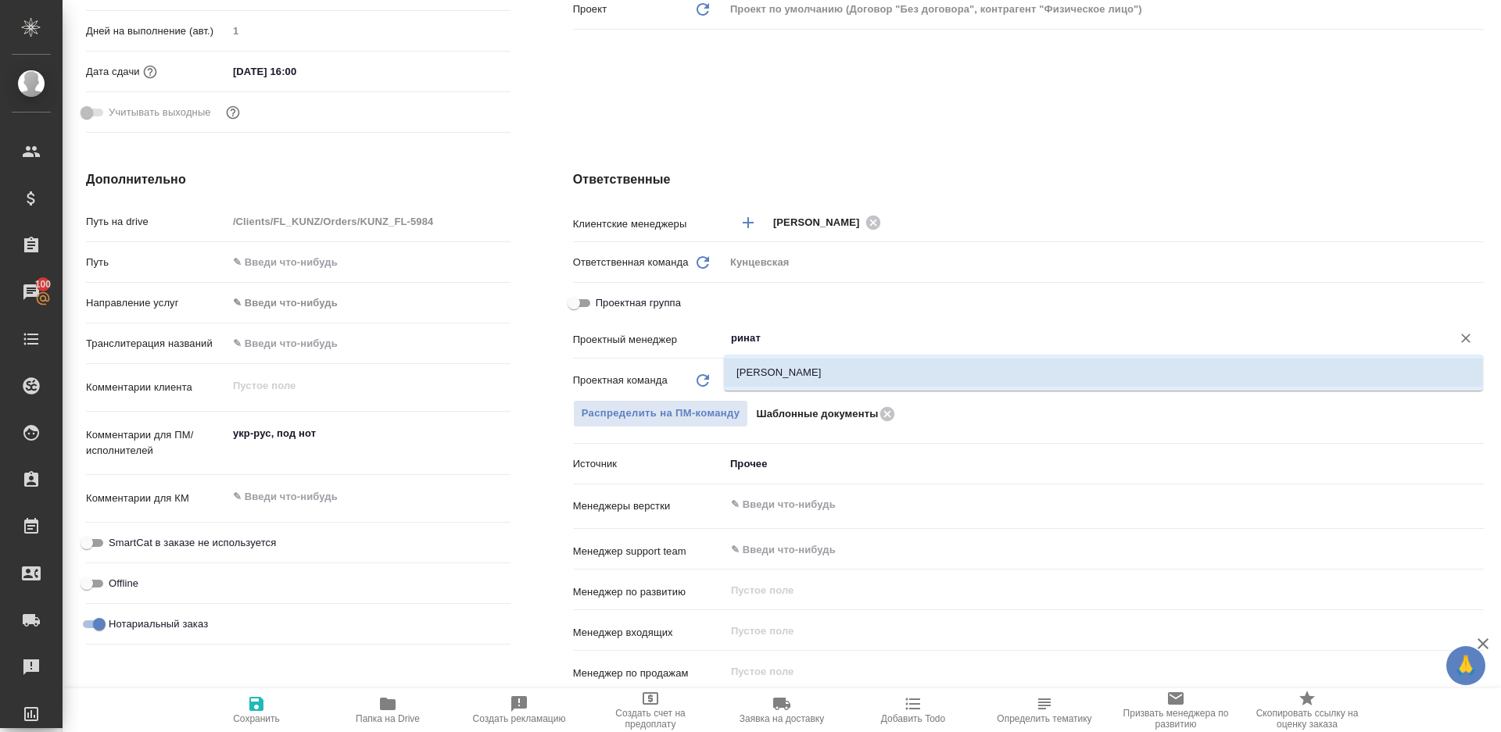
click at [772, 376] on li "[PERSON_NAME]" at bounding box center [1103, 373] width 759 height 28
type textarea "x"
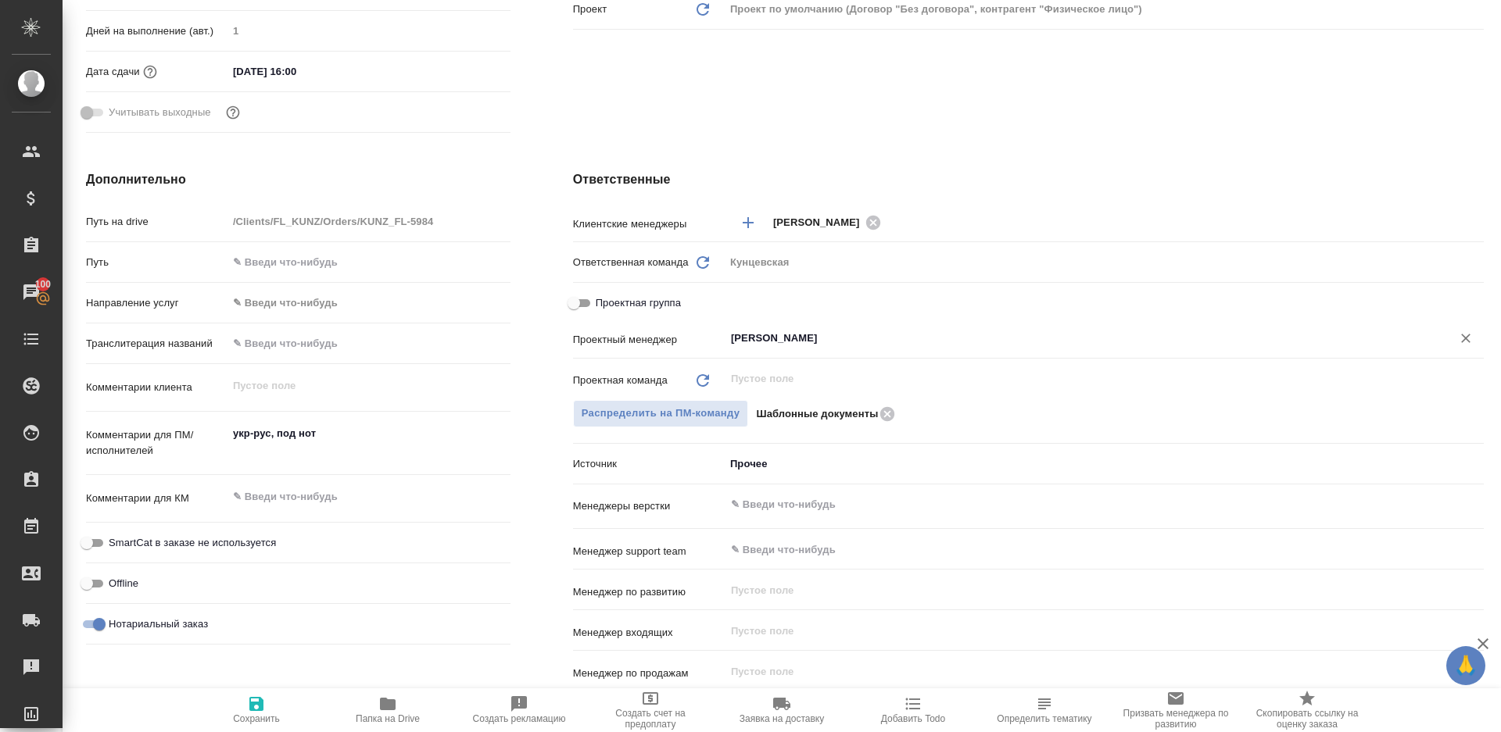
type input "[PERSON_NAME]"
click at [251, 708] on icon "button" at bounding box center [256, 704] width 14 height 14
type textarea "x"
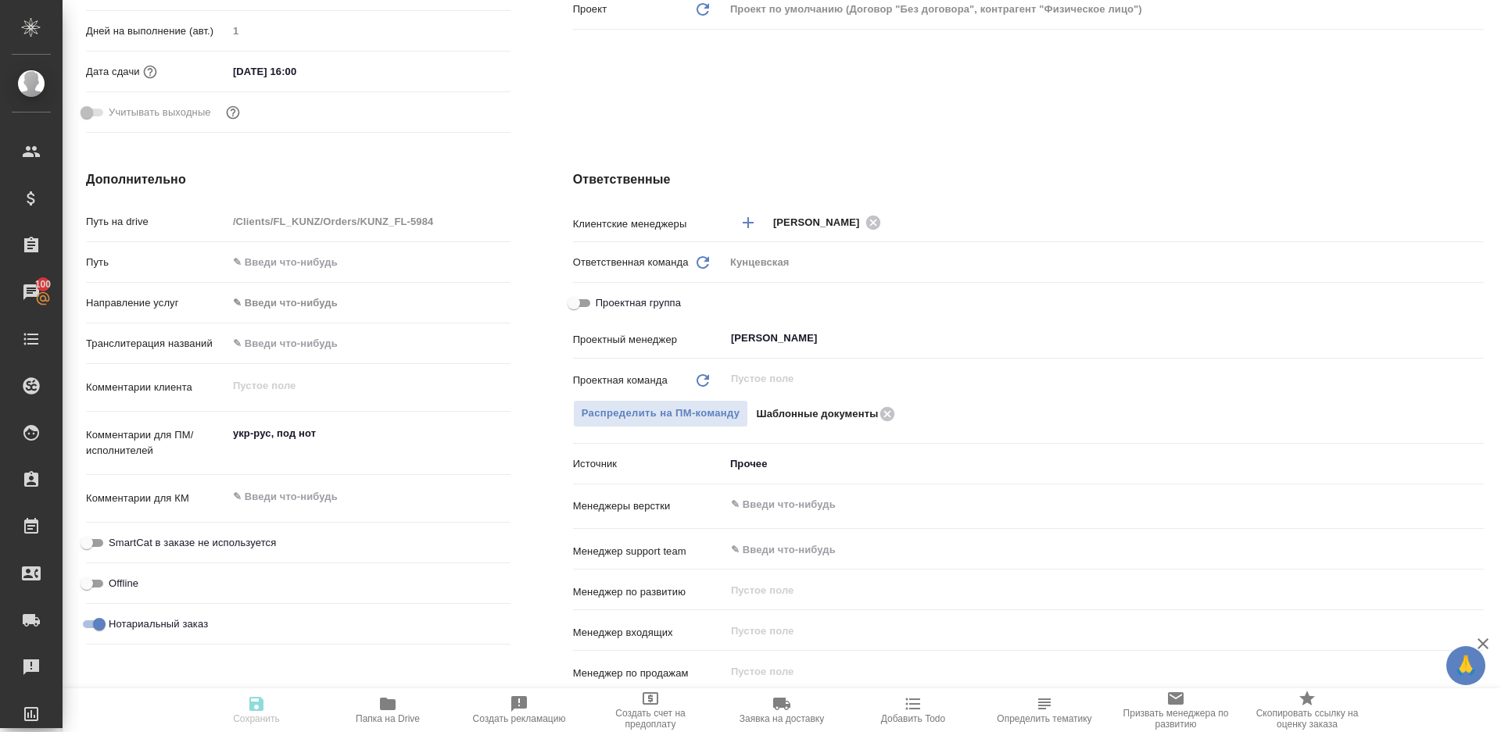
type textarea "x"
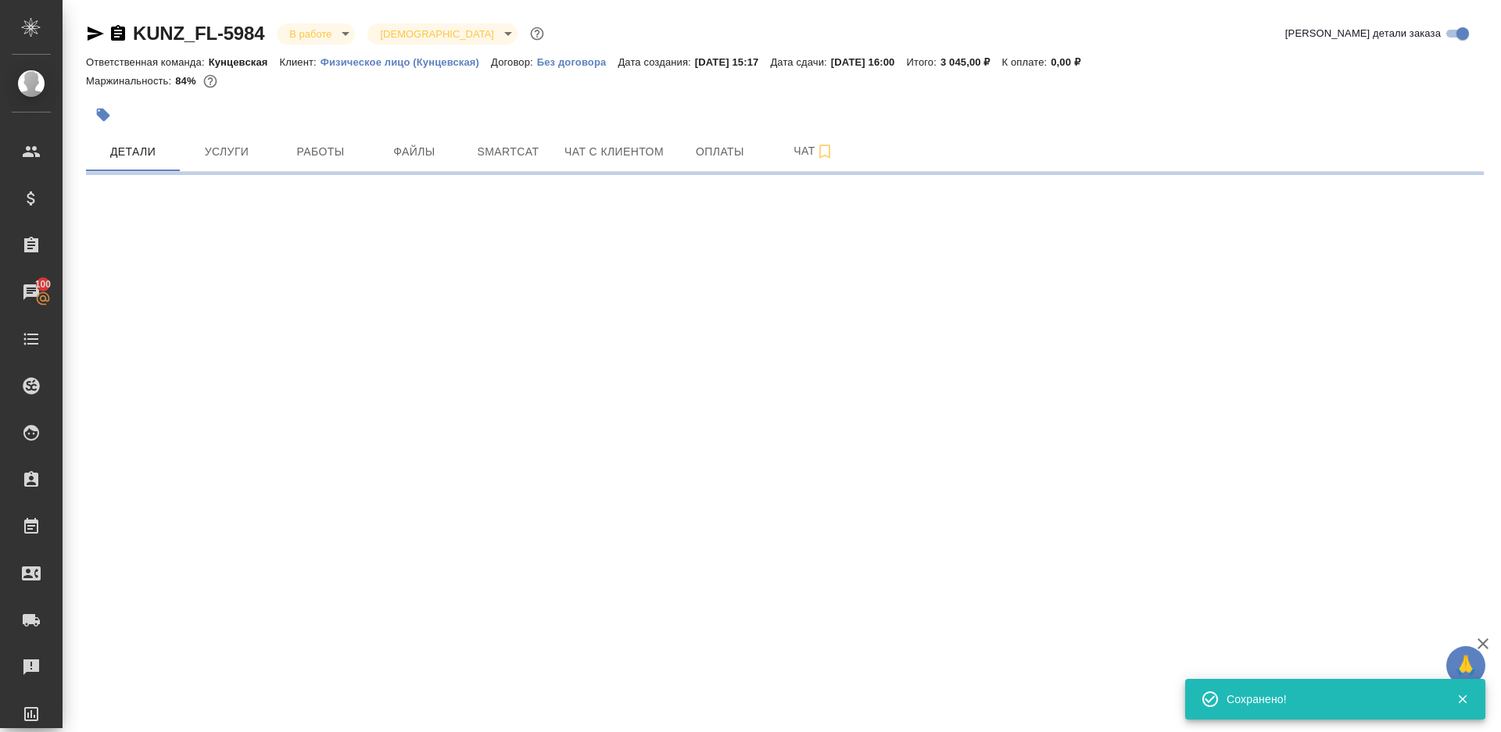
select select "RU"
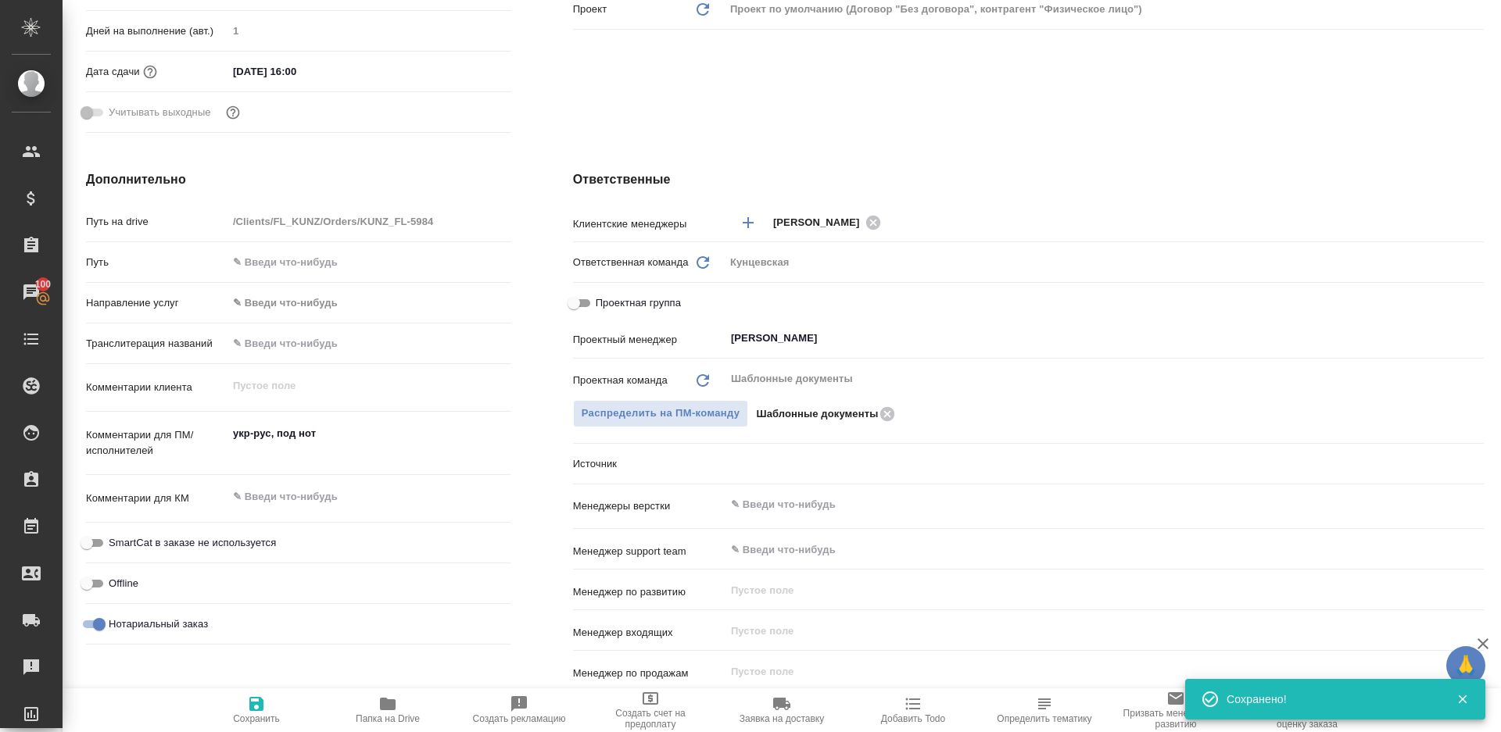
type textarea "x"
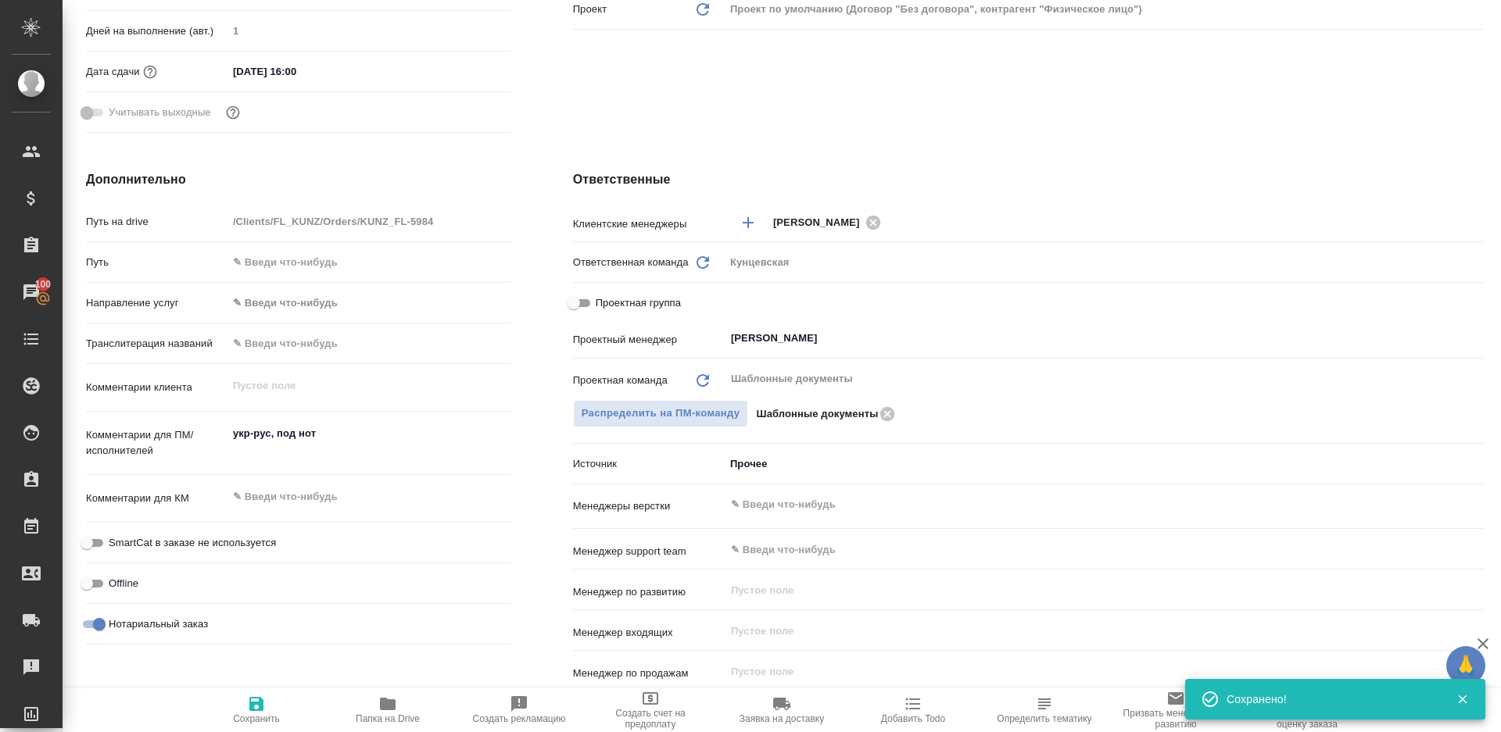
type textarea "x"
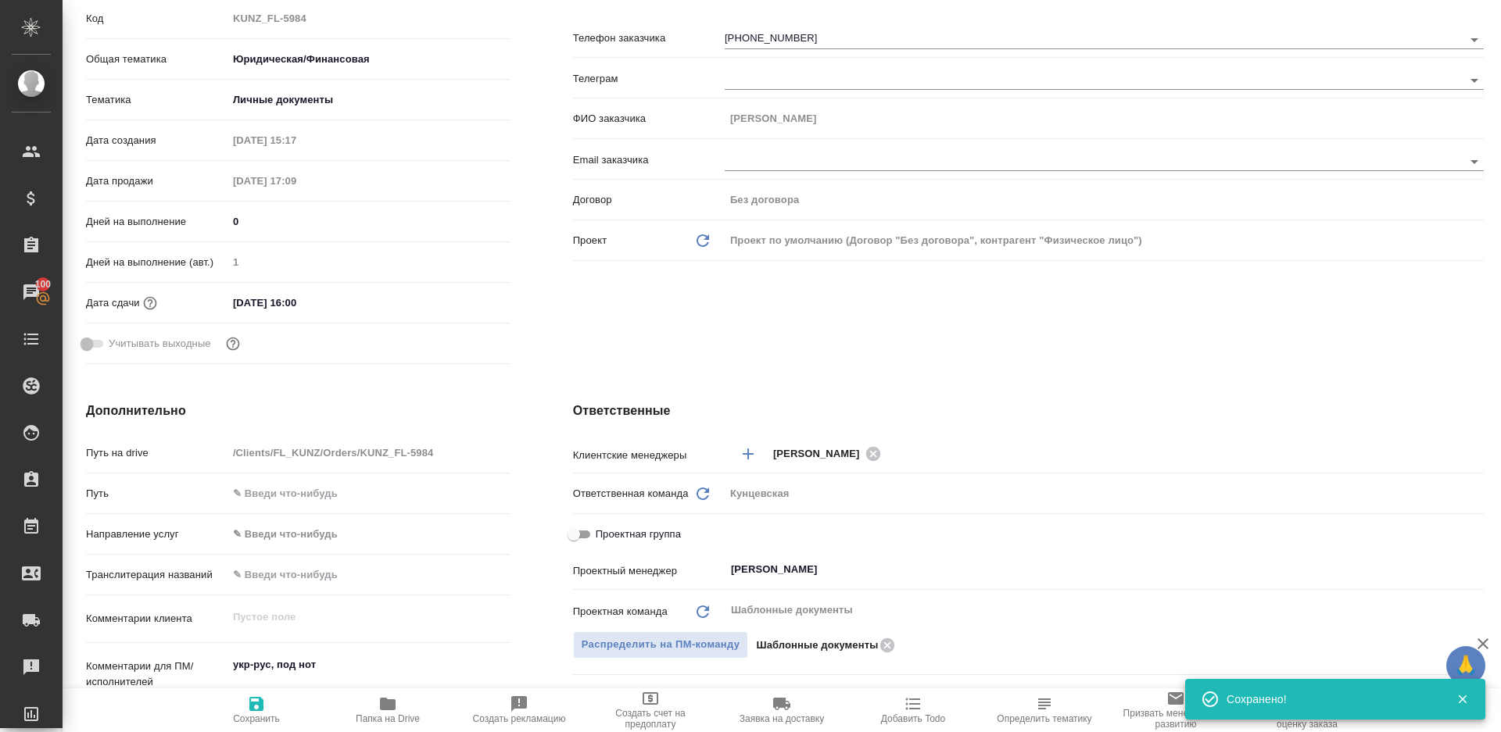
scroll to position [253, 0]
click at [375, 722] on span "Папка на Drive" at bounding box center [388, 719] width 64 height 11
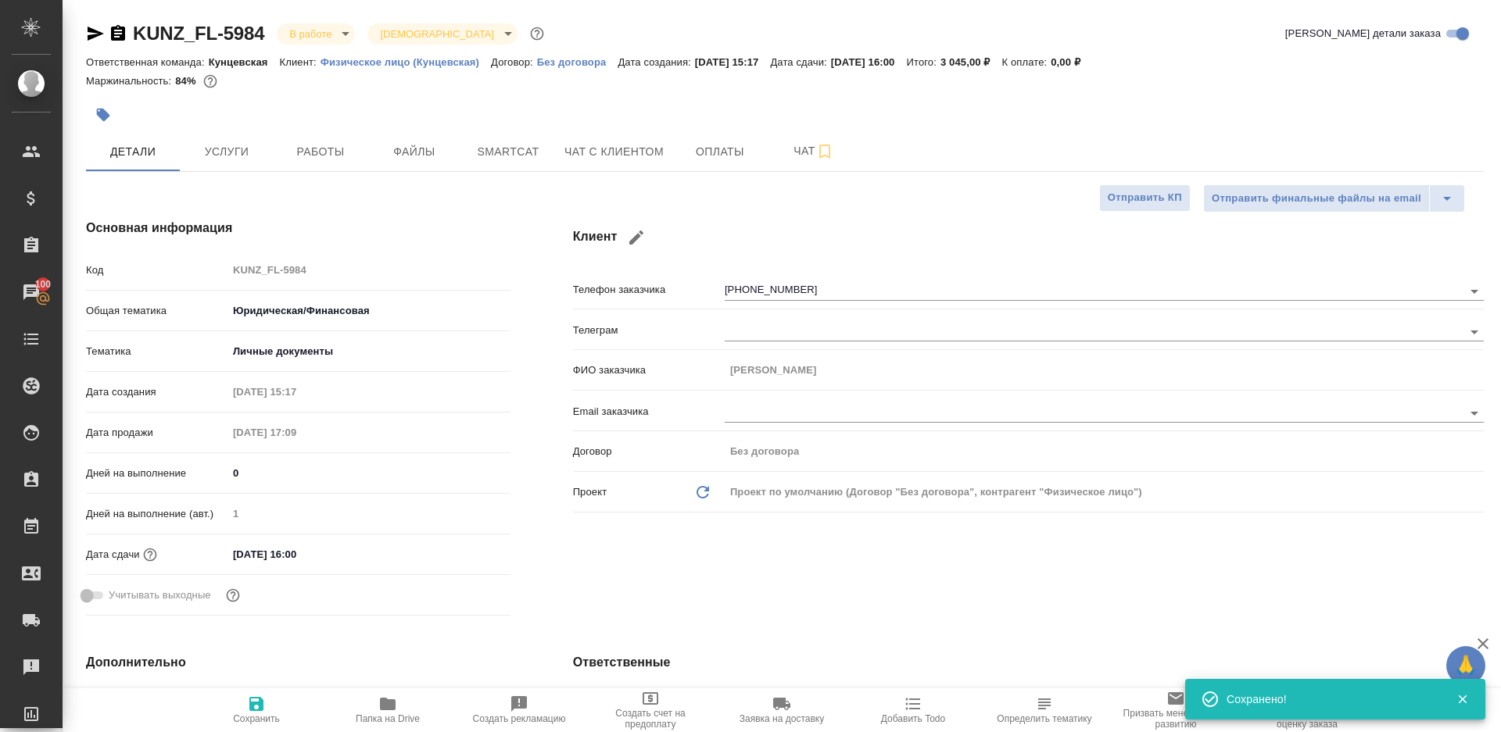
type textarea "x"
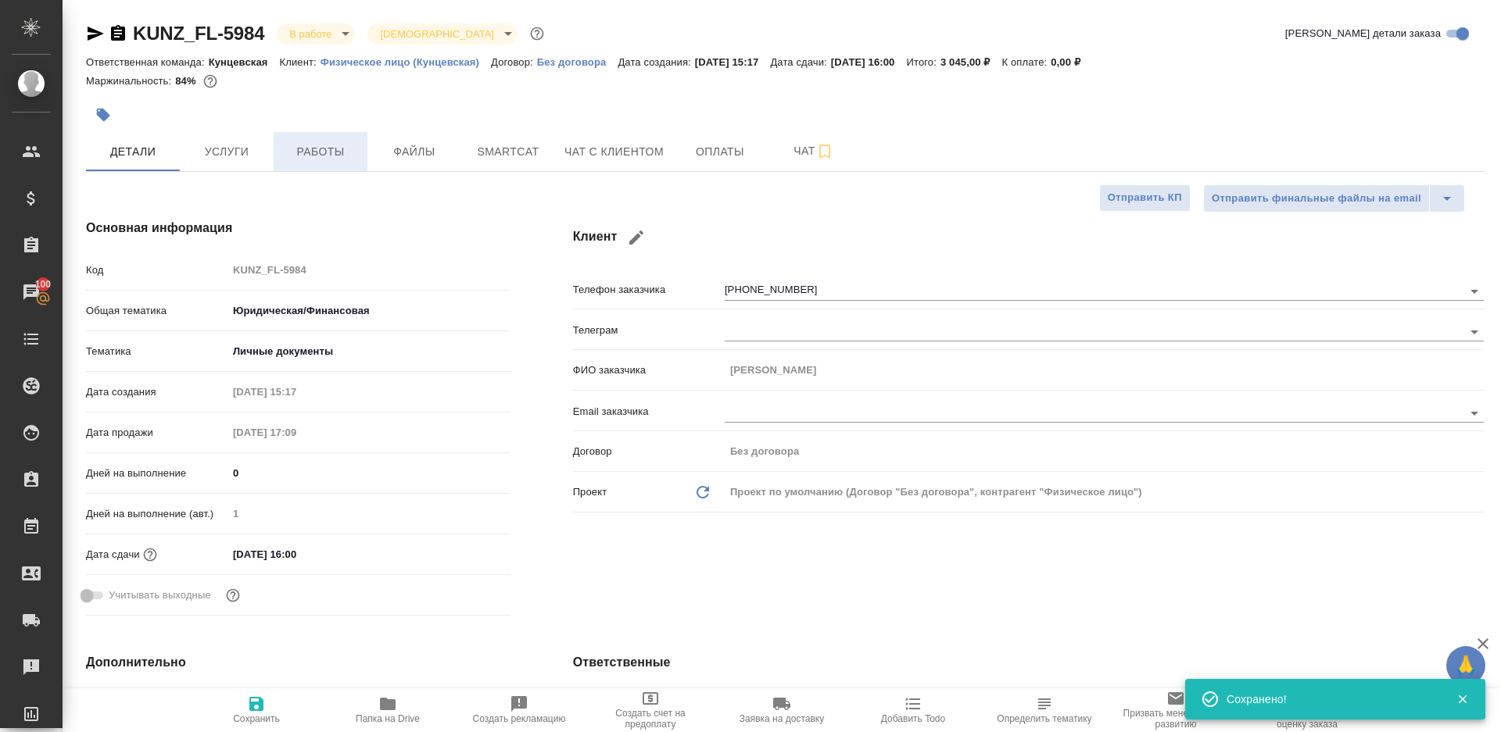
type textarea "x"
click at [319, 157] on span "Работы" at bounding box center [320, 152] width 75 height 20
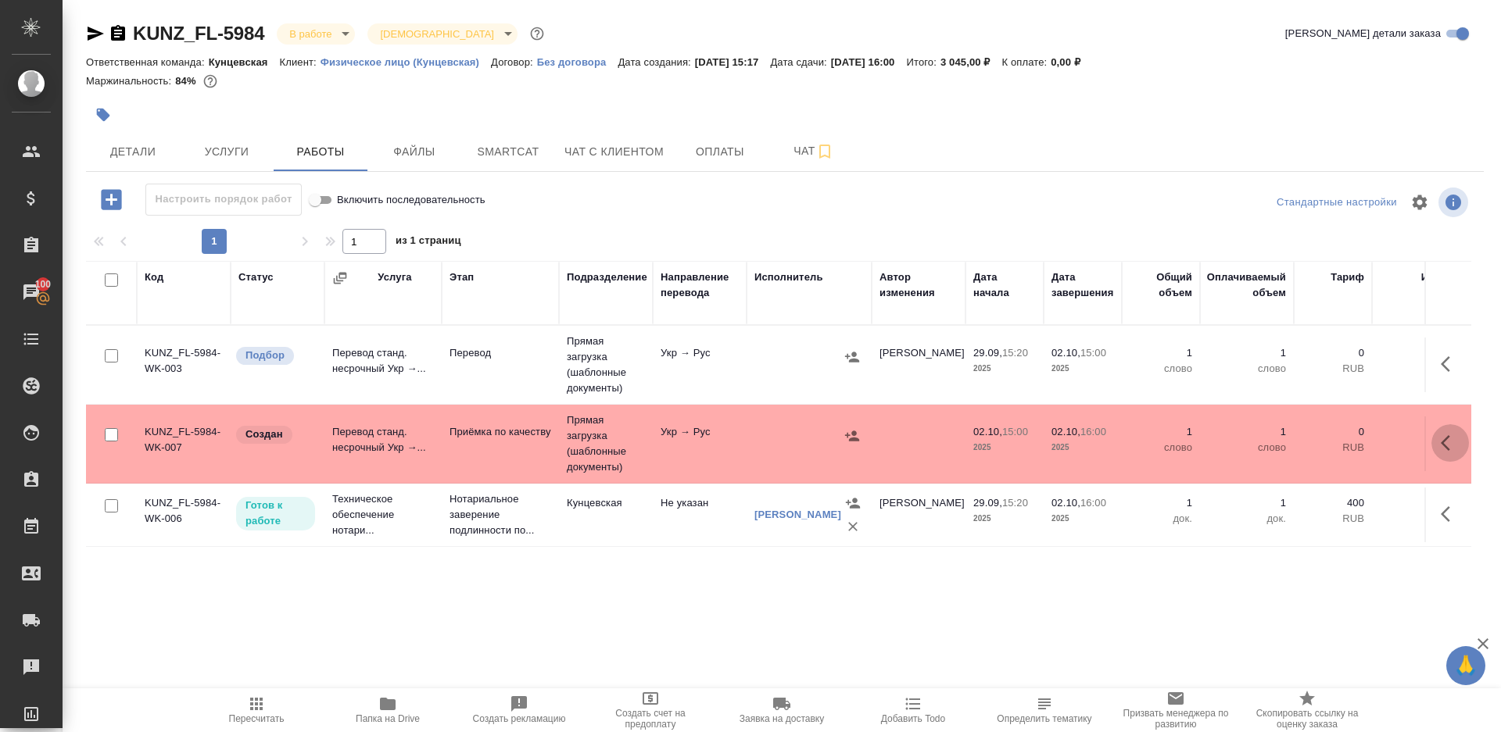
click at [1459, 443] on icon "button" at bounding box center [1450, 443] width 19 height 19
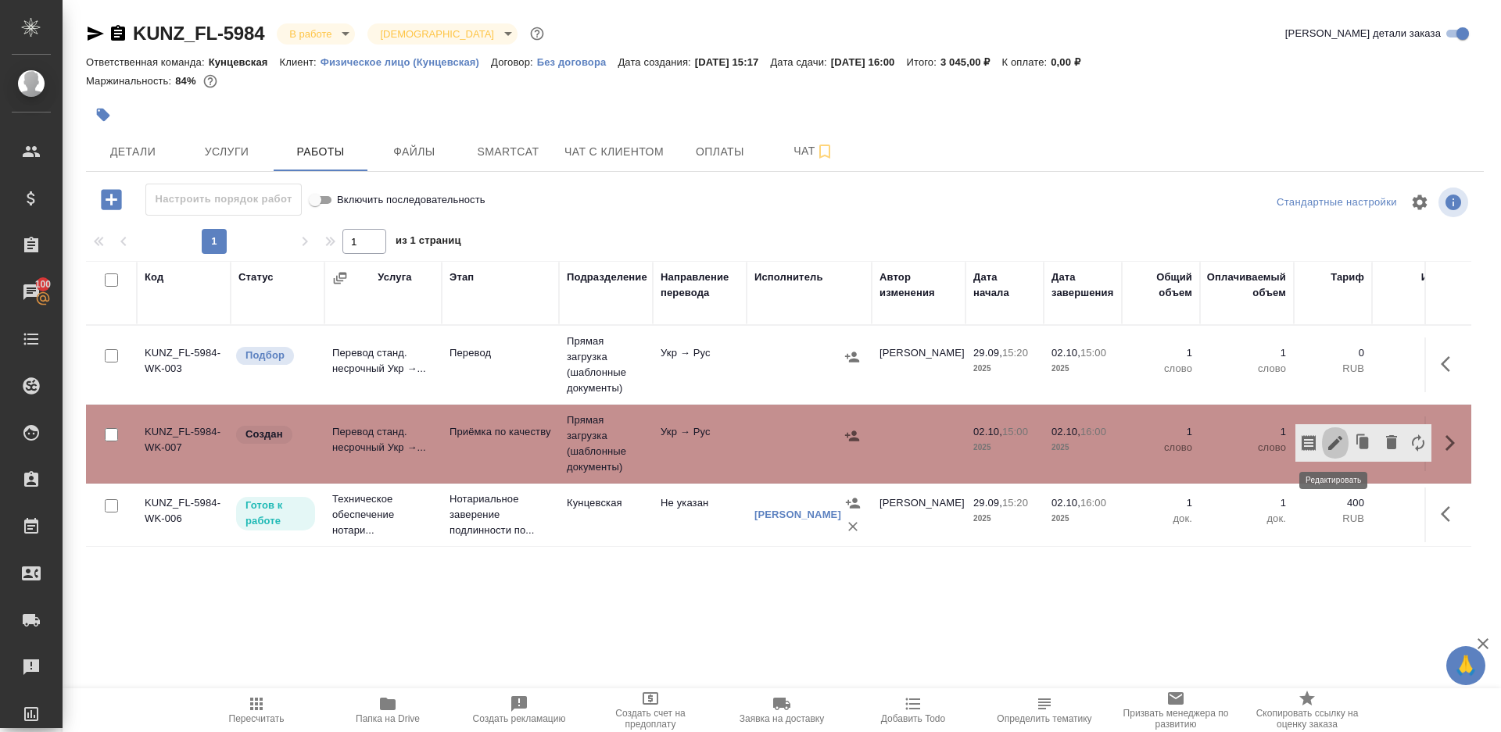
click at [1326, 443] on icon "button" at bounding box center [1335, 443] width 19 height 19
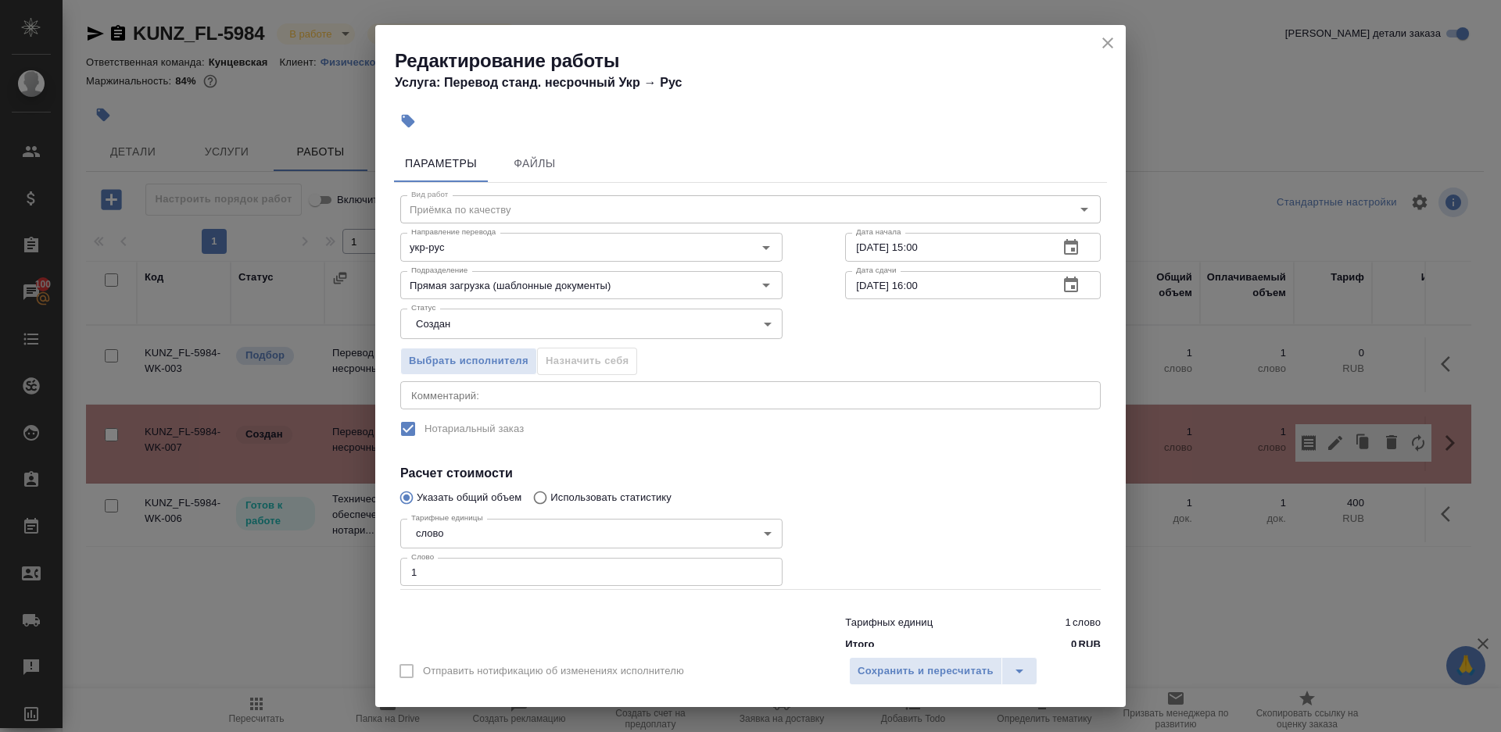
click at [442, 328] on body "🙏 .cls-1 fill:#fff; AWATERA Gazizov Rinat Клиенты Спецификации Заказы 100 Чаты …" at bounding box center [750, 366] width 1501 height 732
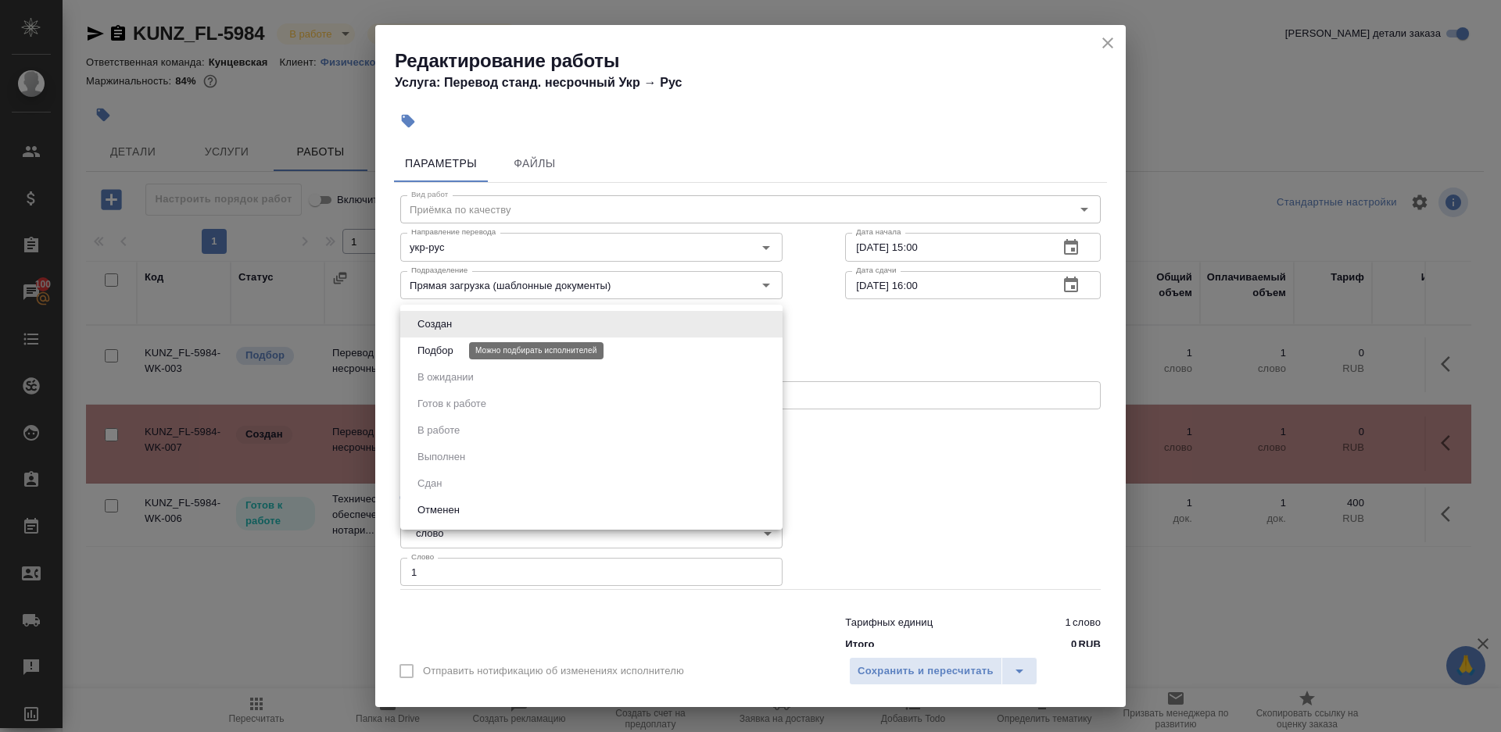
click at [457, 349] on button "Подбор" at bounding box center [435, 350] width 45 height 17
type input "recruiting"
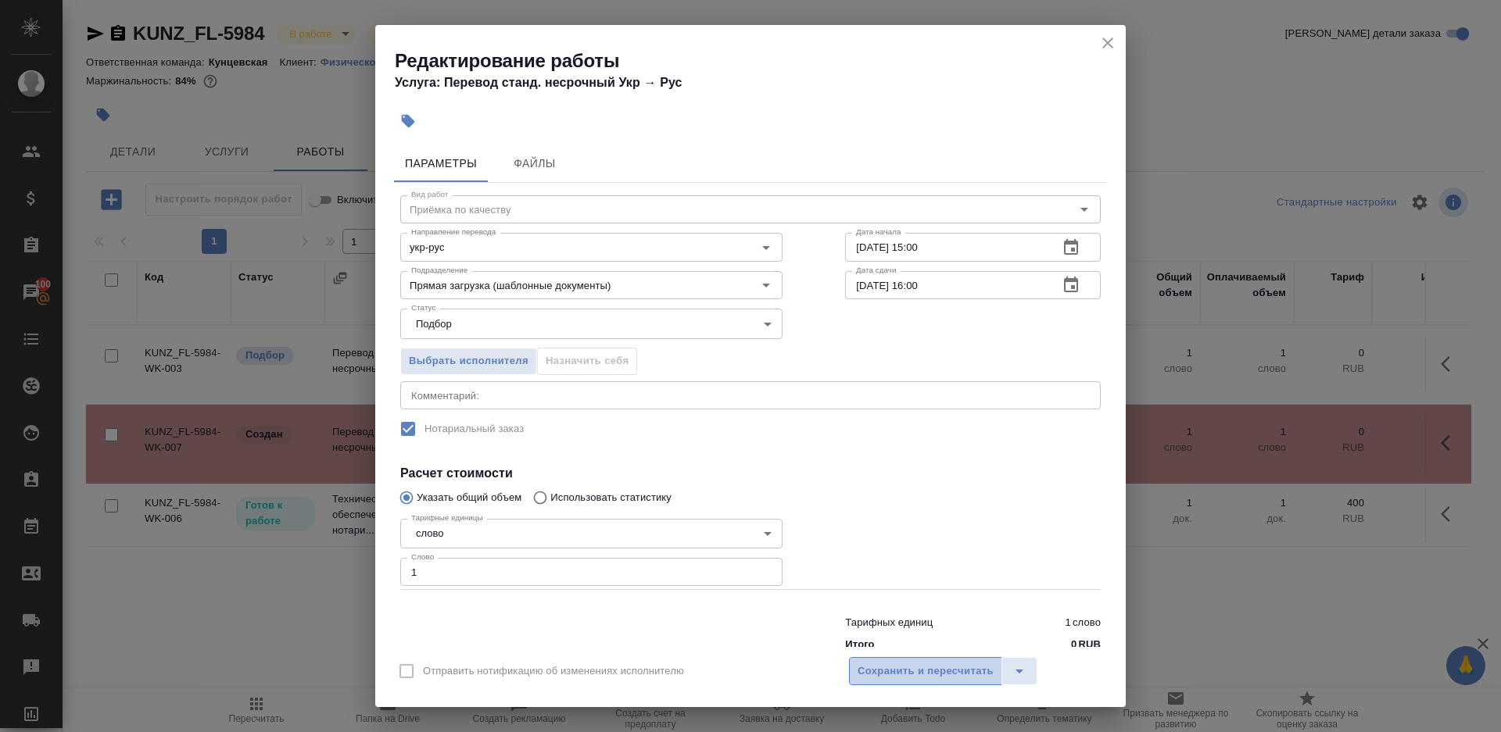
click at [873, 673] on span "Сохранить и пересчитать" at bounding box center [926, 672] width 136 height 18
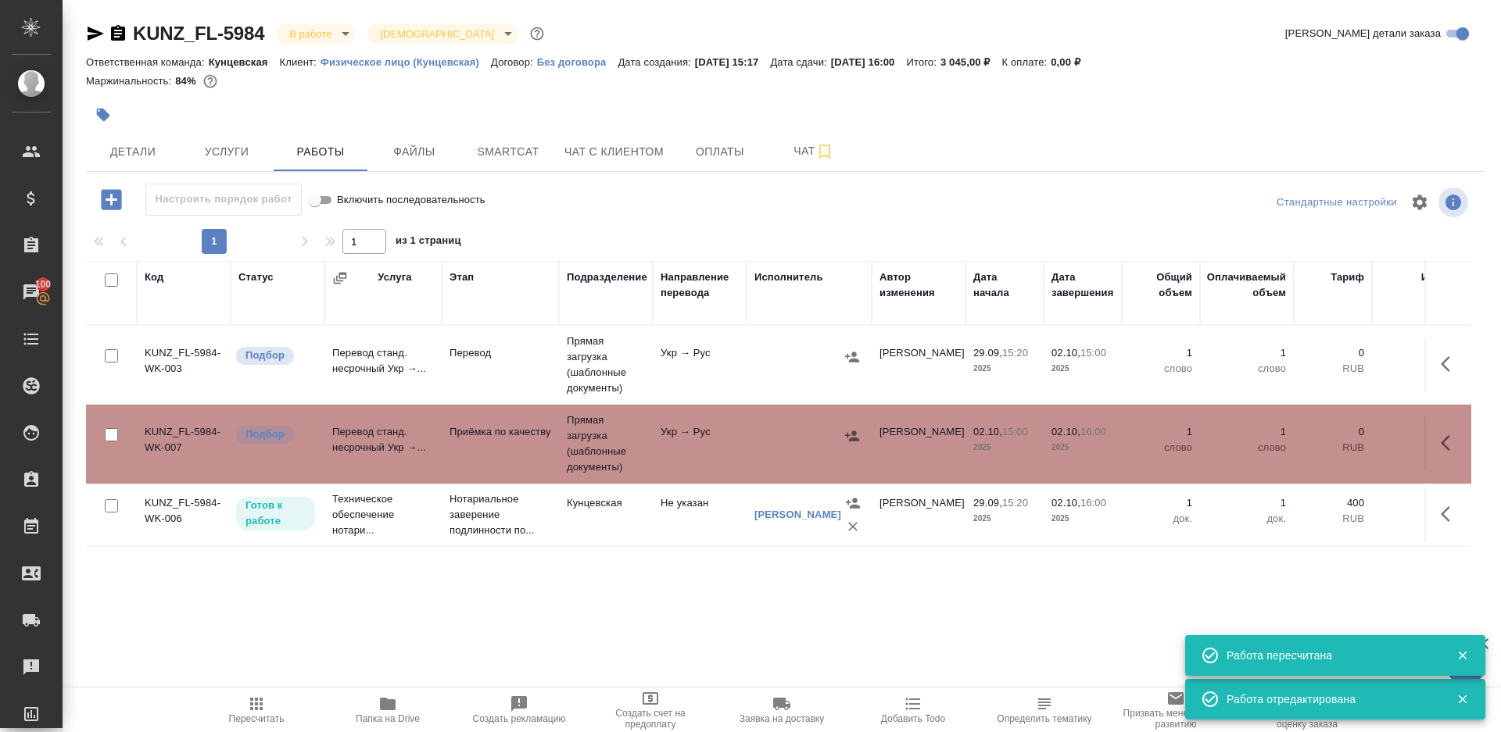
click at [1439, 363] on button "button" at bounding box center [1450, 365] width 38 height 38
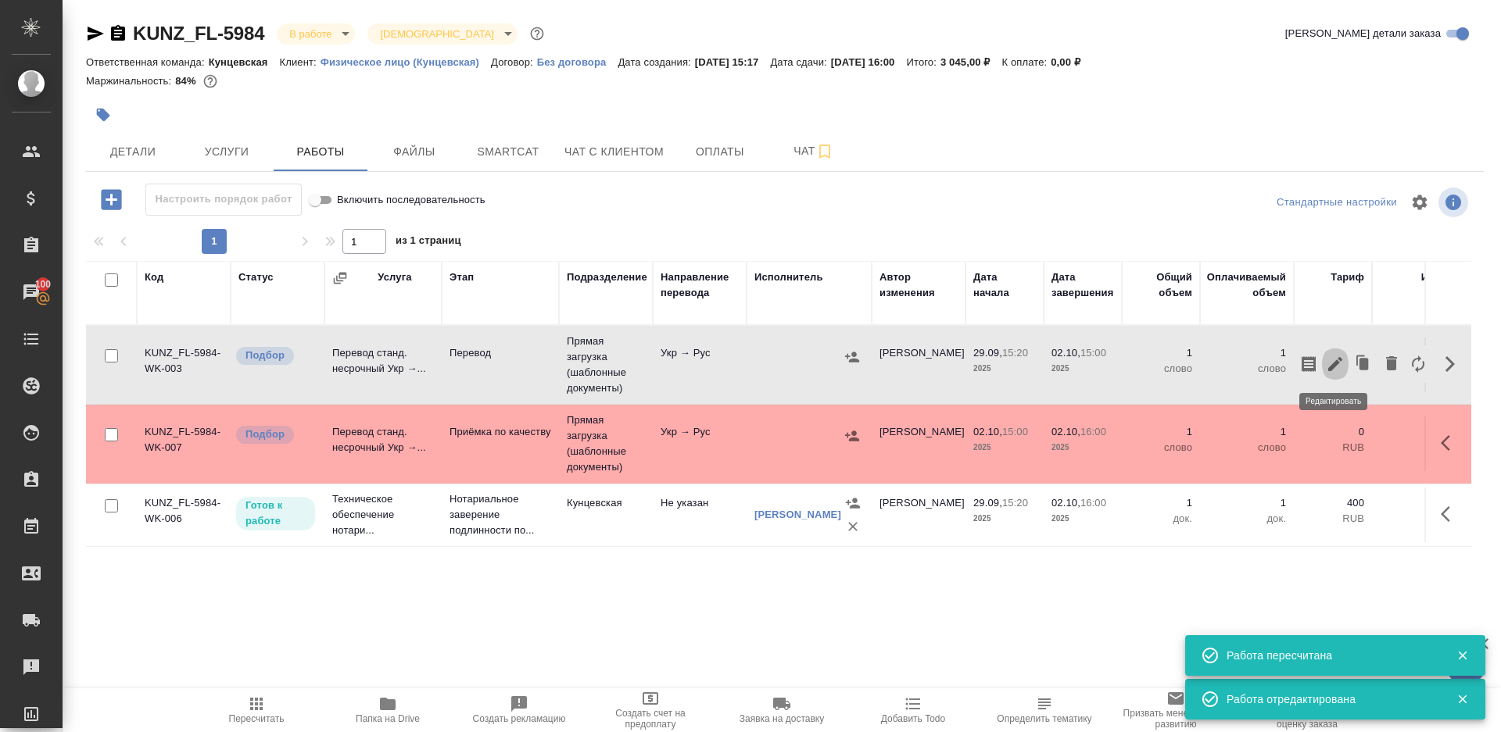
click at [1323, 370] on button "button" at bounding box center [1335, 365] width 27 height 38
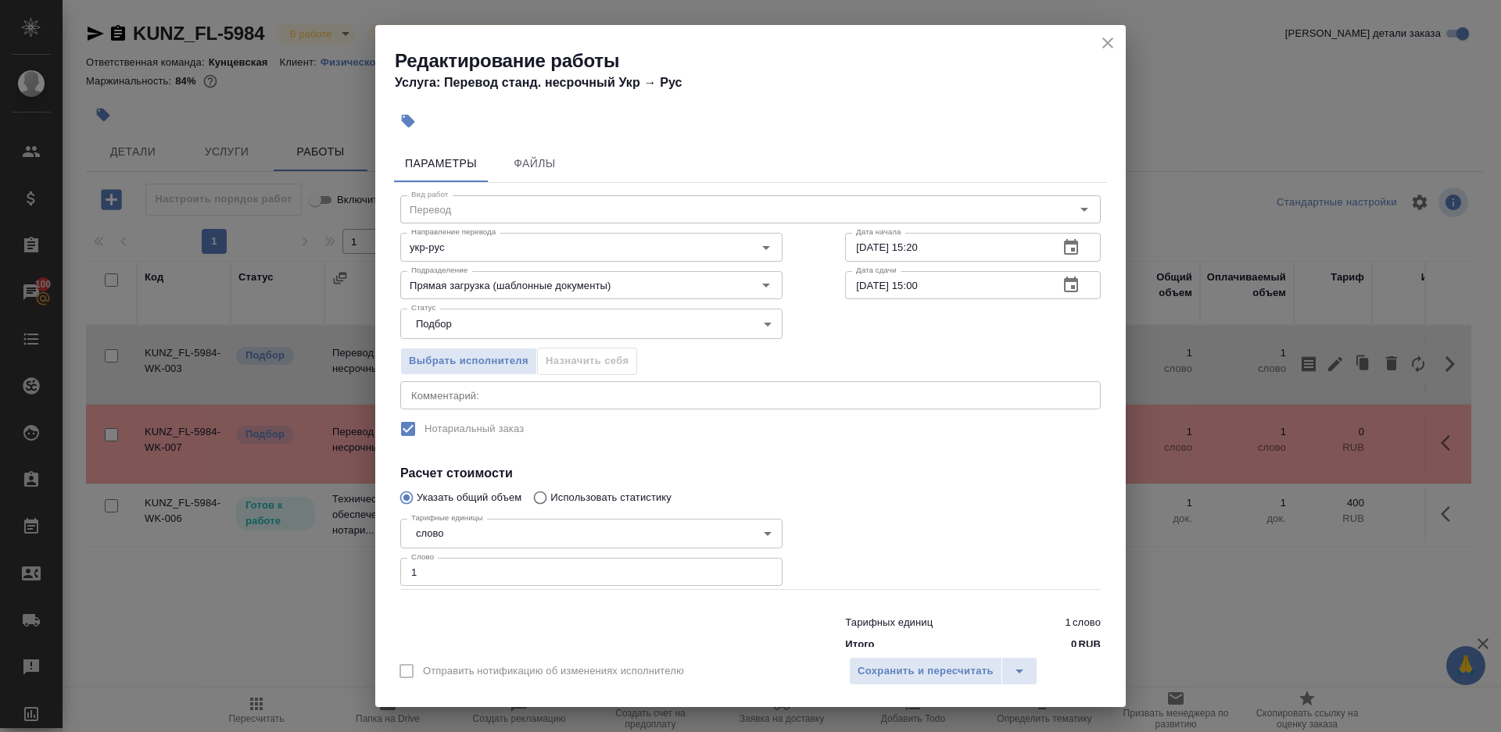
click at [492, 569] on input "1" at bounding box center [591, 572] width 382 height 28
type input "100"
click at [890, 654] on div "Отправить нотификацию об изменениях исполнителю Сохранить и пересчитать" at bounding box center [750, 677] width 750 height 60
click at [890, 662] on button "Сохранить и пересчитать" at bounding box center [925, 671] width 153 height 28
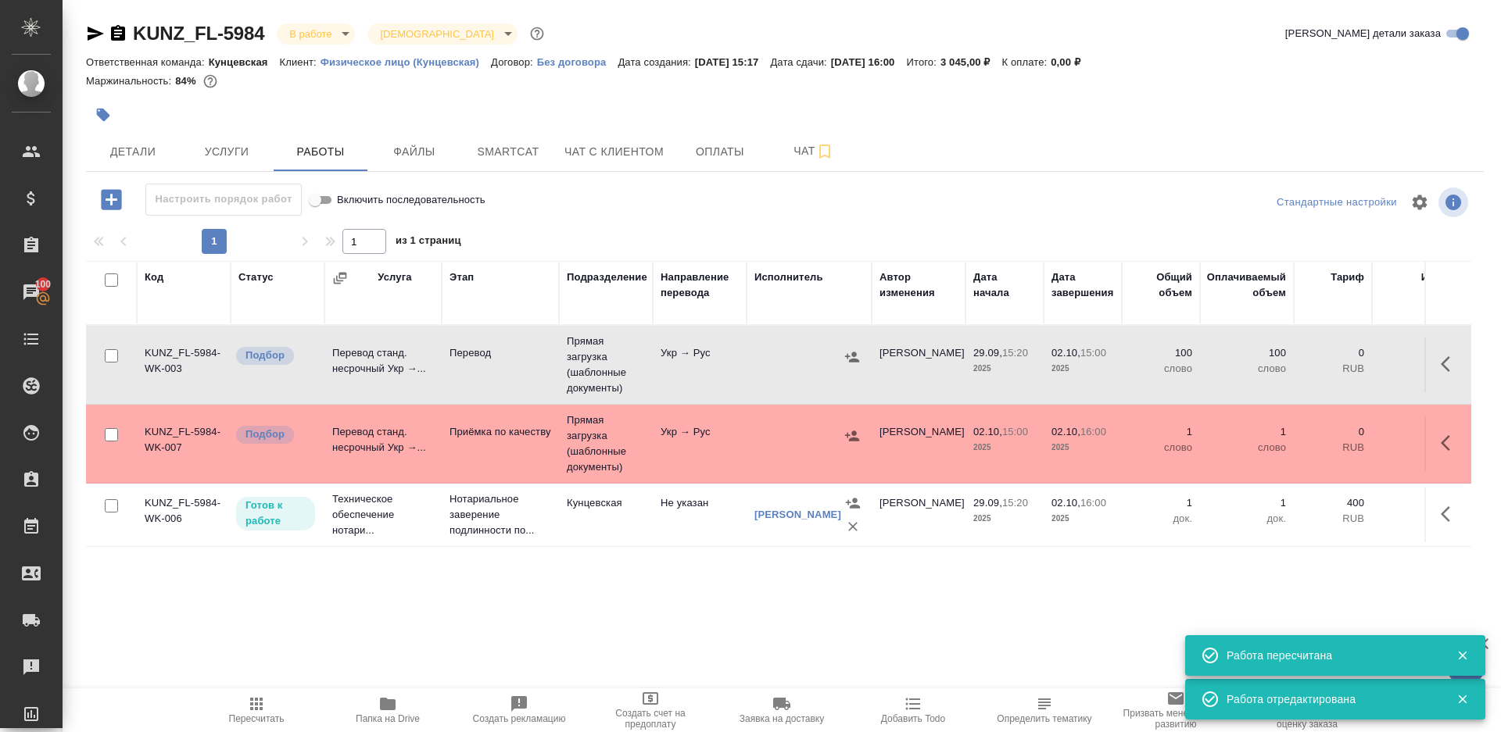
click at [846, 356] on icon "button" at bounding box center [852, 357] width 14 height 10
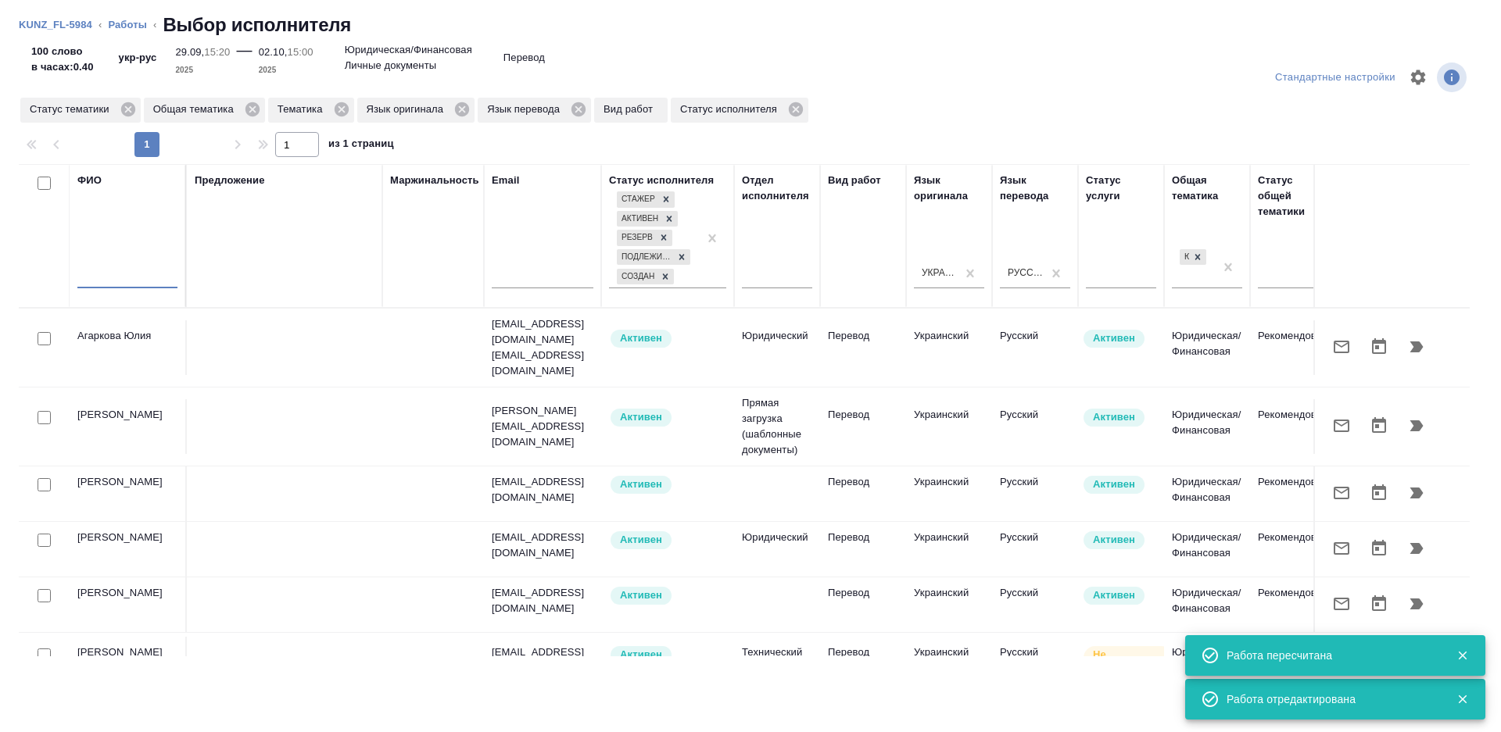
click at [141, 288] on input "text" at bounding box center [127, 279] width 100 height 20
type input "марченко"
click at [361, 231] on div "Предложение" at bounding box center [285, 236] width 180 height 127
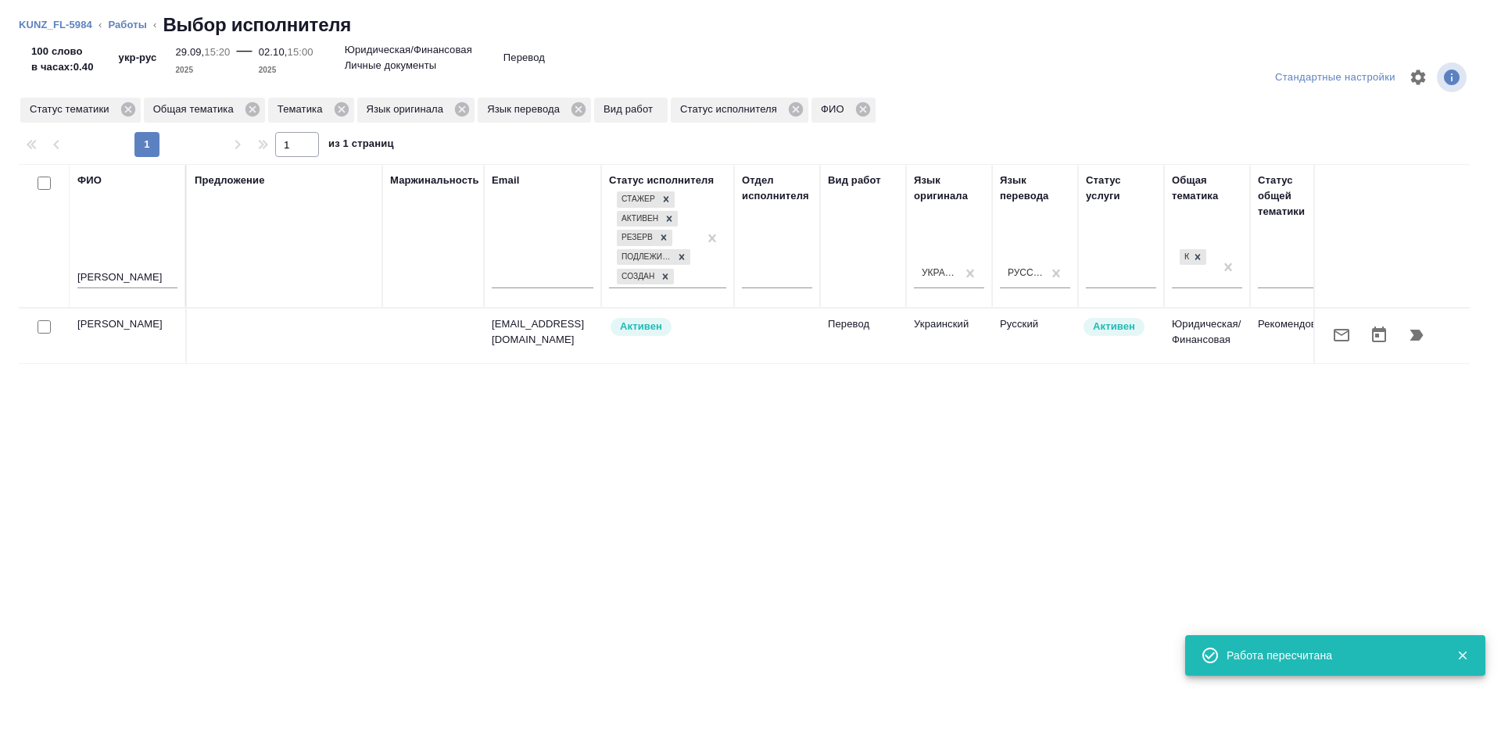
click at [759, 339] on td at bounding box center [777, 336] width 86 height 55
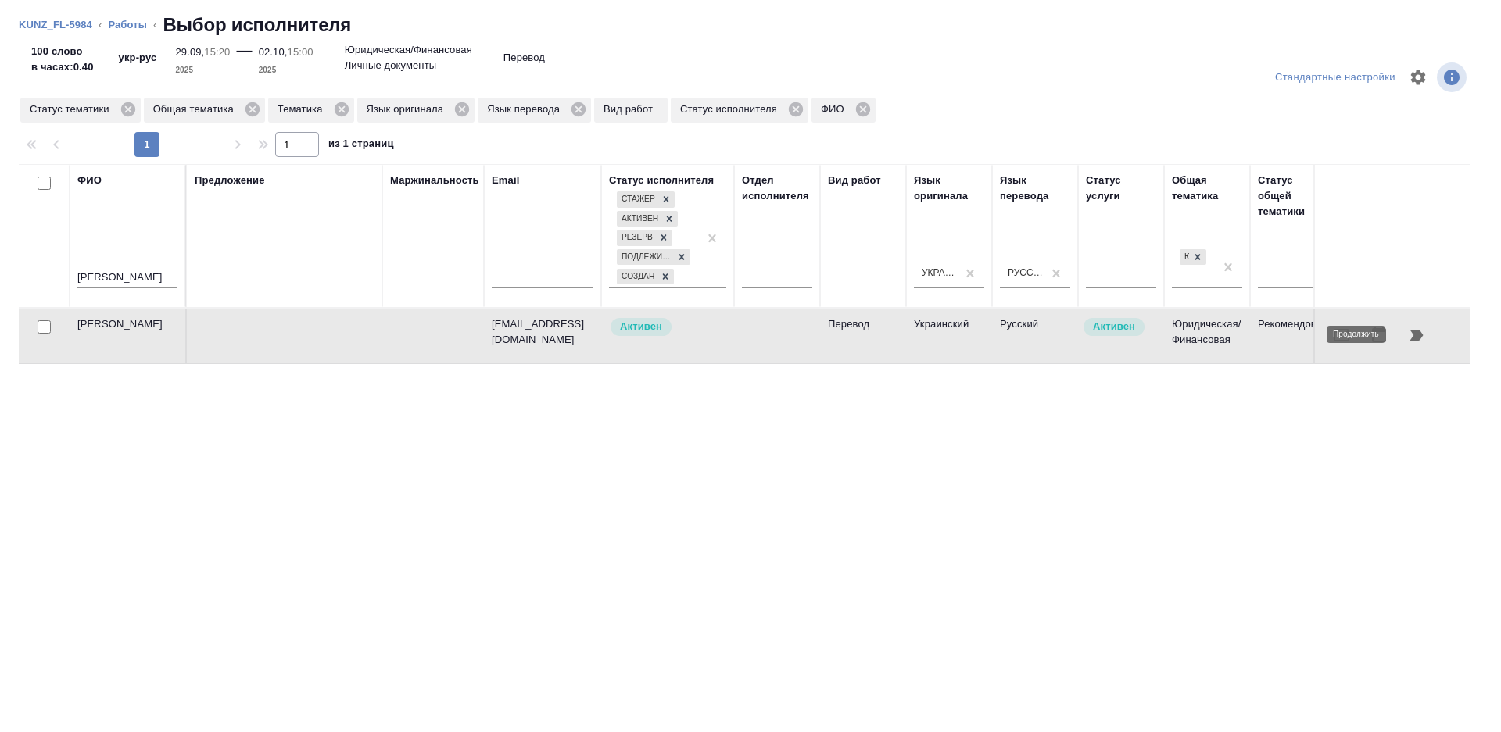
click at [1422, 331] on icon "button" at bounding box center [1416, 335] width 19 height 19
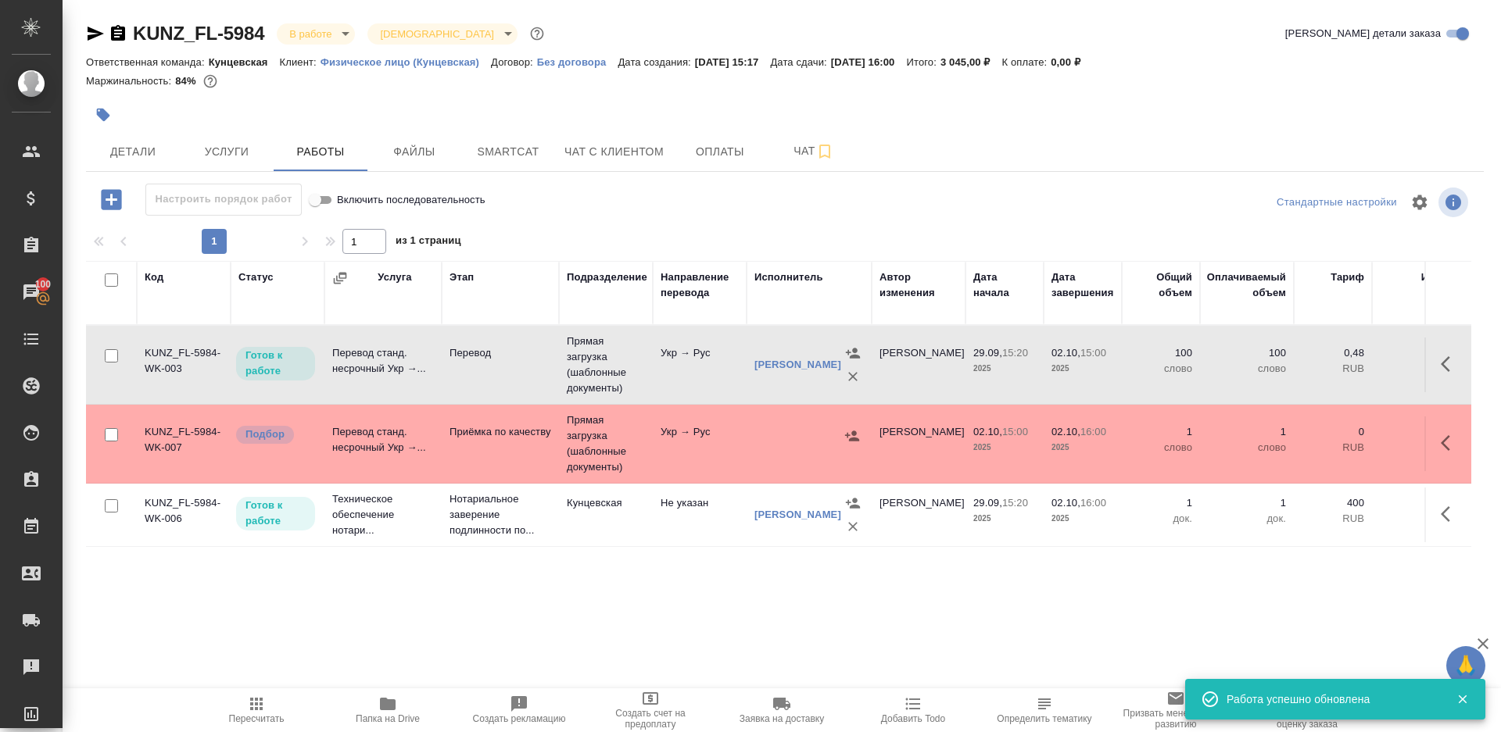
click at [689, 374] on td "Укр → Рус" at bounding box center [700, 365] width 94 height 55
click at [388, 718] on span "Папка на Drive" at bounding box center [388, 719] width 64 height 11
click at [534, 477] on tr "KUNZ_FL-5984-WK-007 Подбор Перевод станд. несрочный Укр →... Приёмка по качеств…" at bounding box center [971, 444] width 1771 height 79
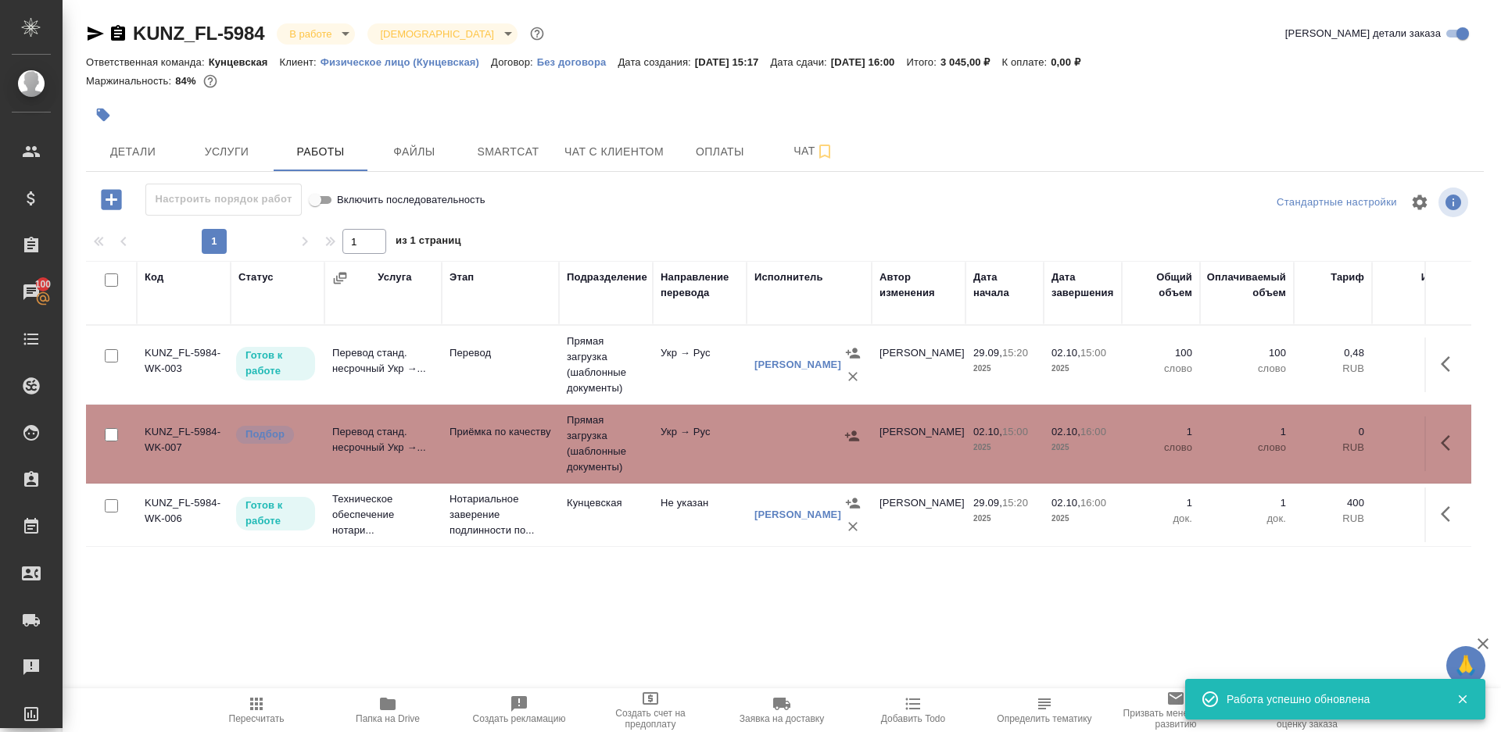
click at [534, 477] on tr "KUNZ_FL-5984-WK-007 Подбор Перевод станд. несрочный Укр →... Приёмка по качеств…" at bounding box center [971, 444] width 1771 height 79
click at [249, 717] on span "Пересчитать" at bounding box center [257, 719] width 56 height 11
drag, startPoint x: 249, startPoint y: 717, endPoint x: 296, endPoint y: 612, distance: 115.1
click at [249, 712] on span "Пересчитать" at bounding box center [256, 710] width 113 height 30
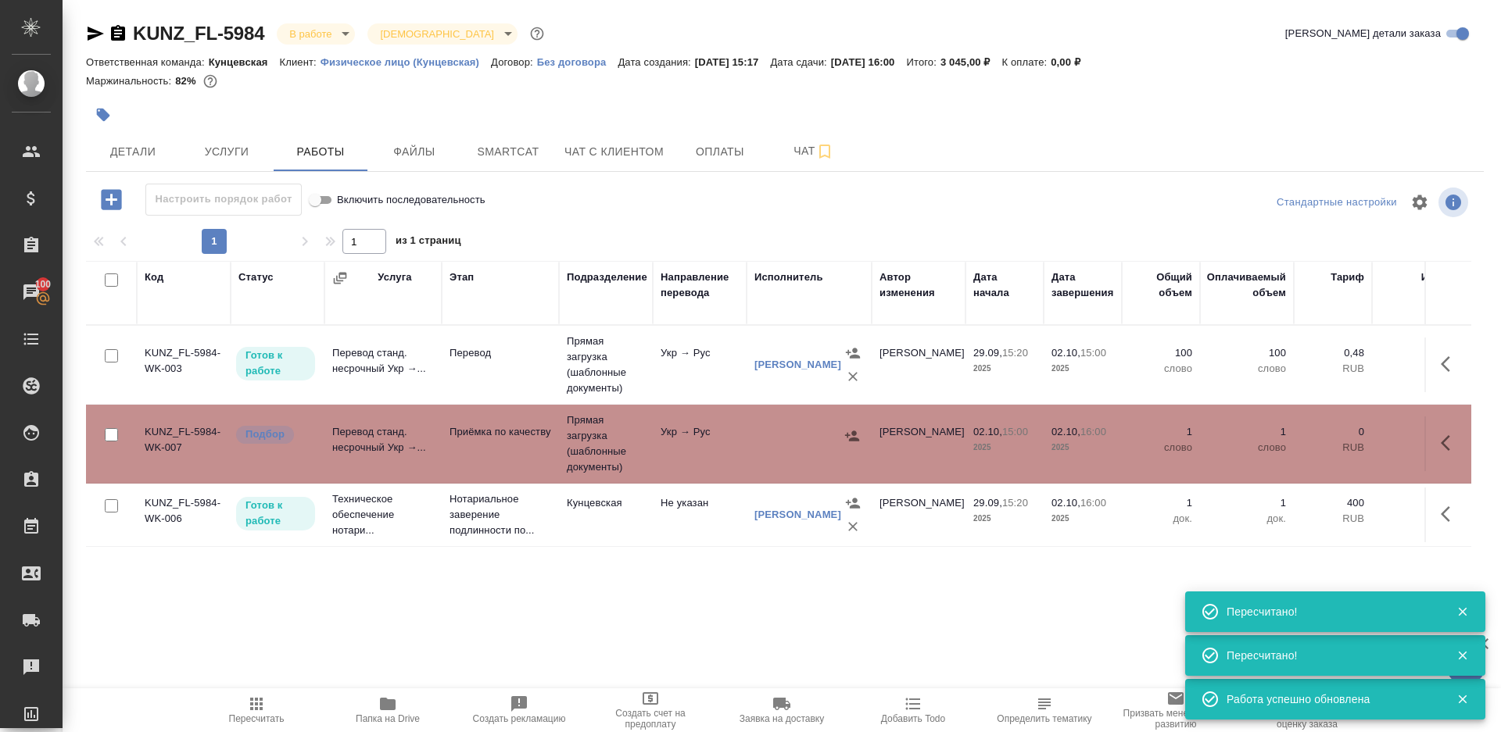
click at [655, 209] on div at bounding box center [785, 203] width 466 height 38
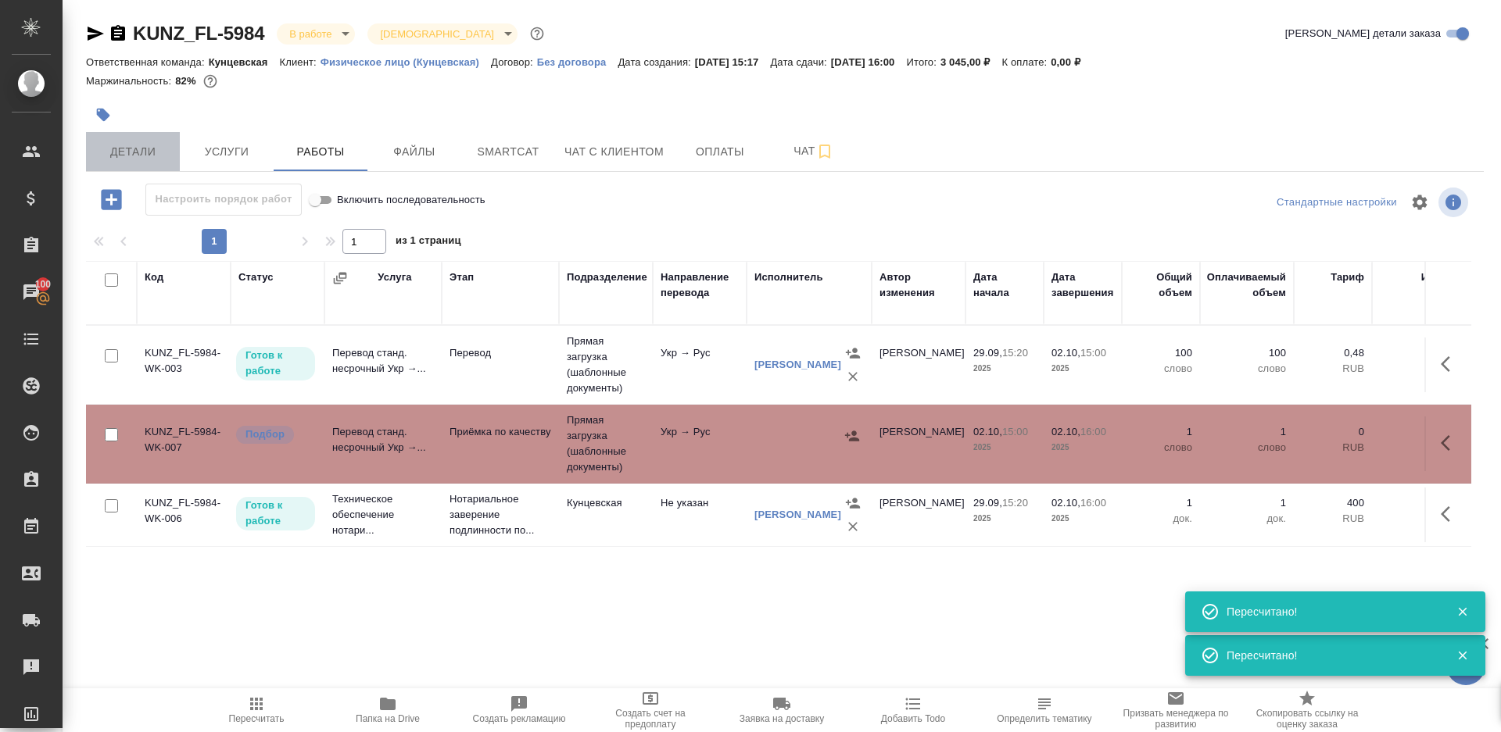
click at [136, 158] on span "Детали" at bounding box center [132, 152] width 75 height 20
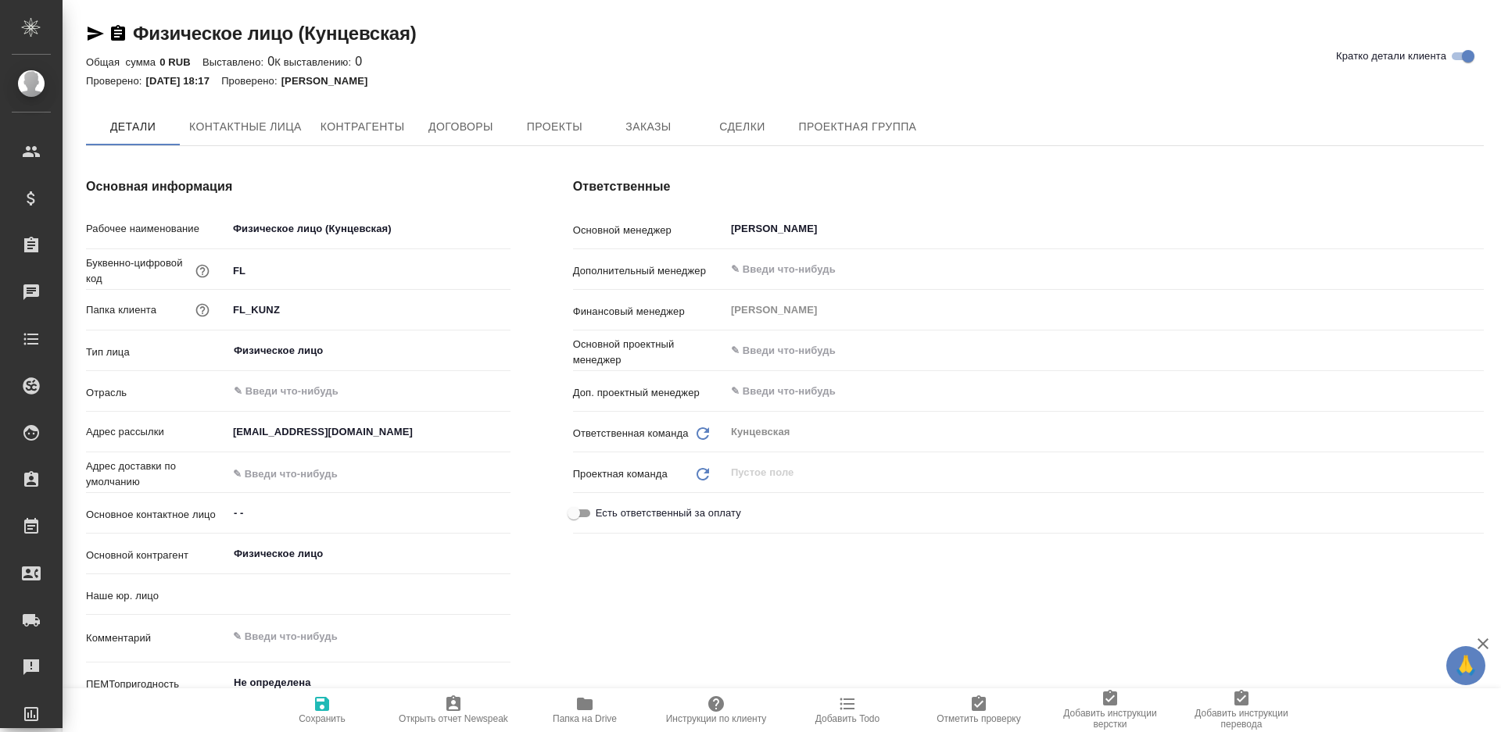
type input "(МБ) ООО "Монблан""
type textarea "x"
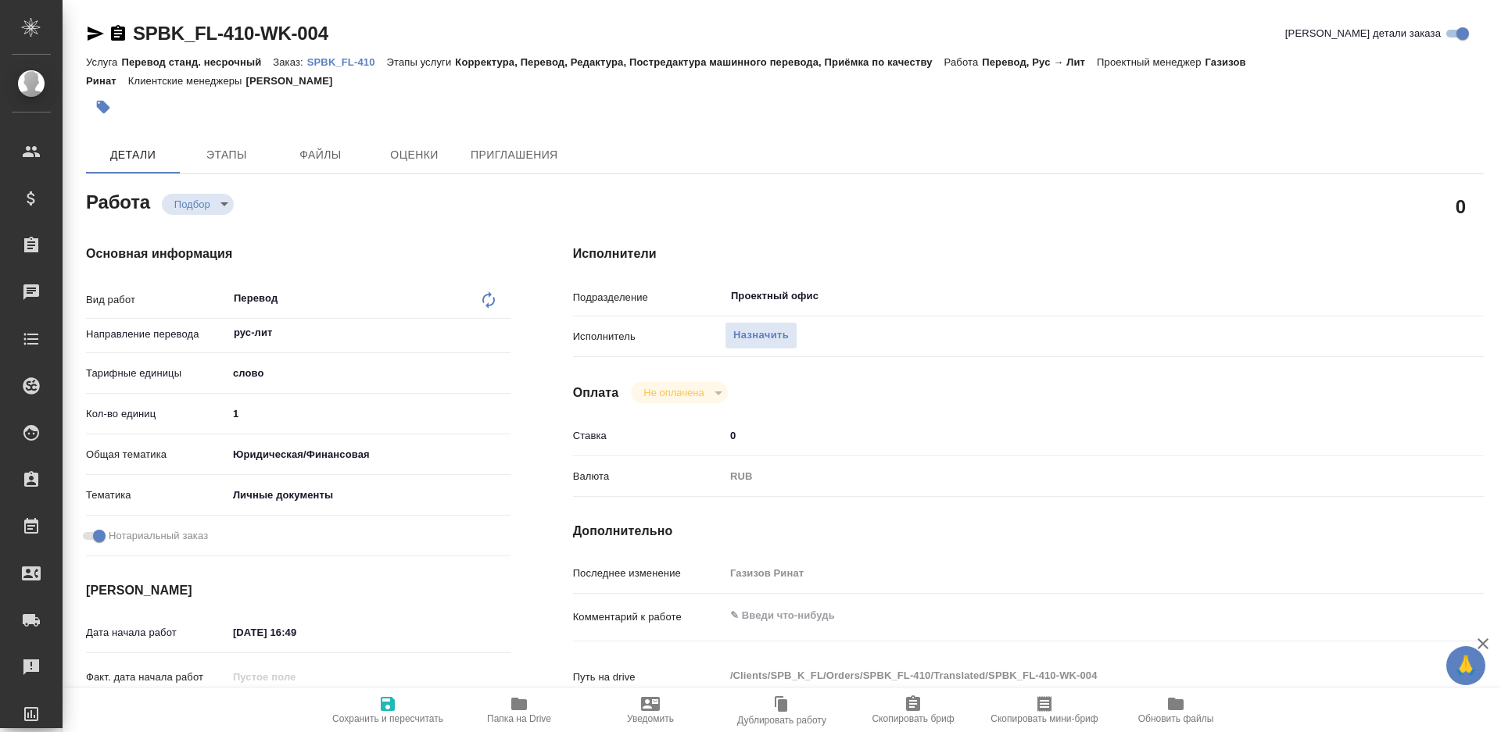
type textarea "x"
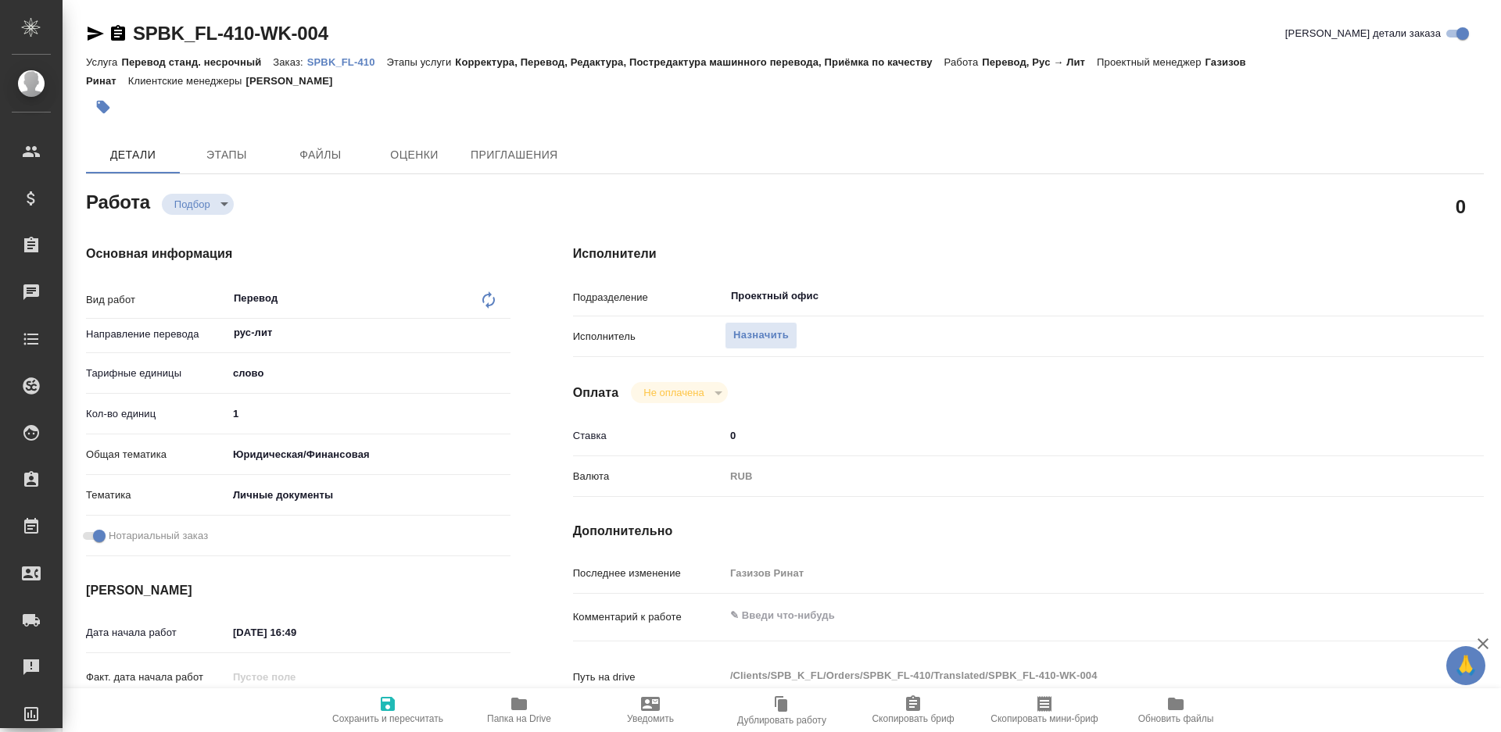
type textarea "x"
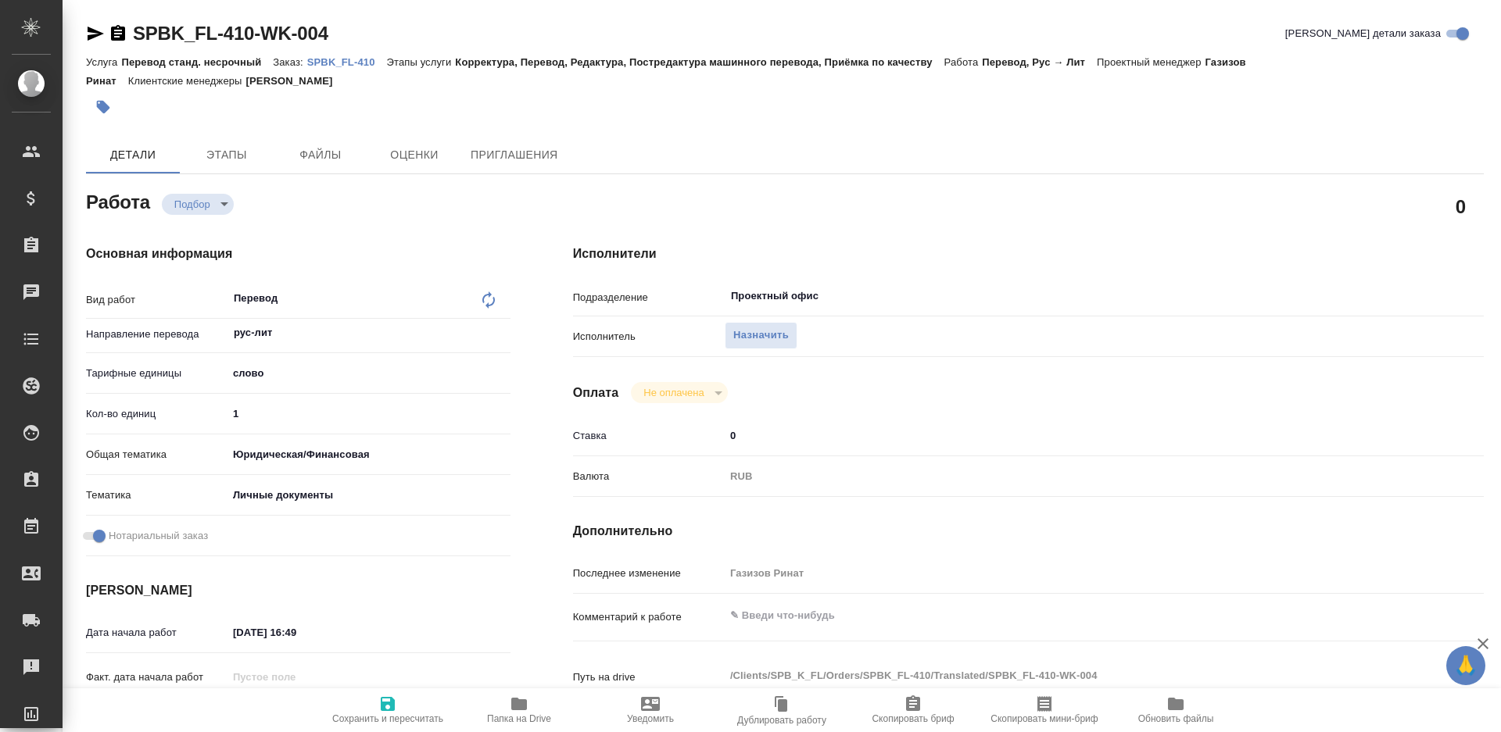
type textarea "x"
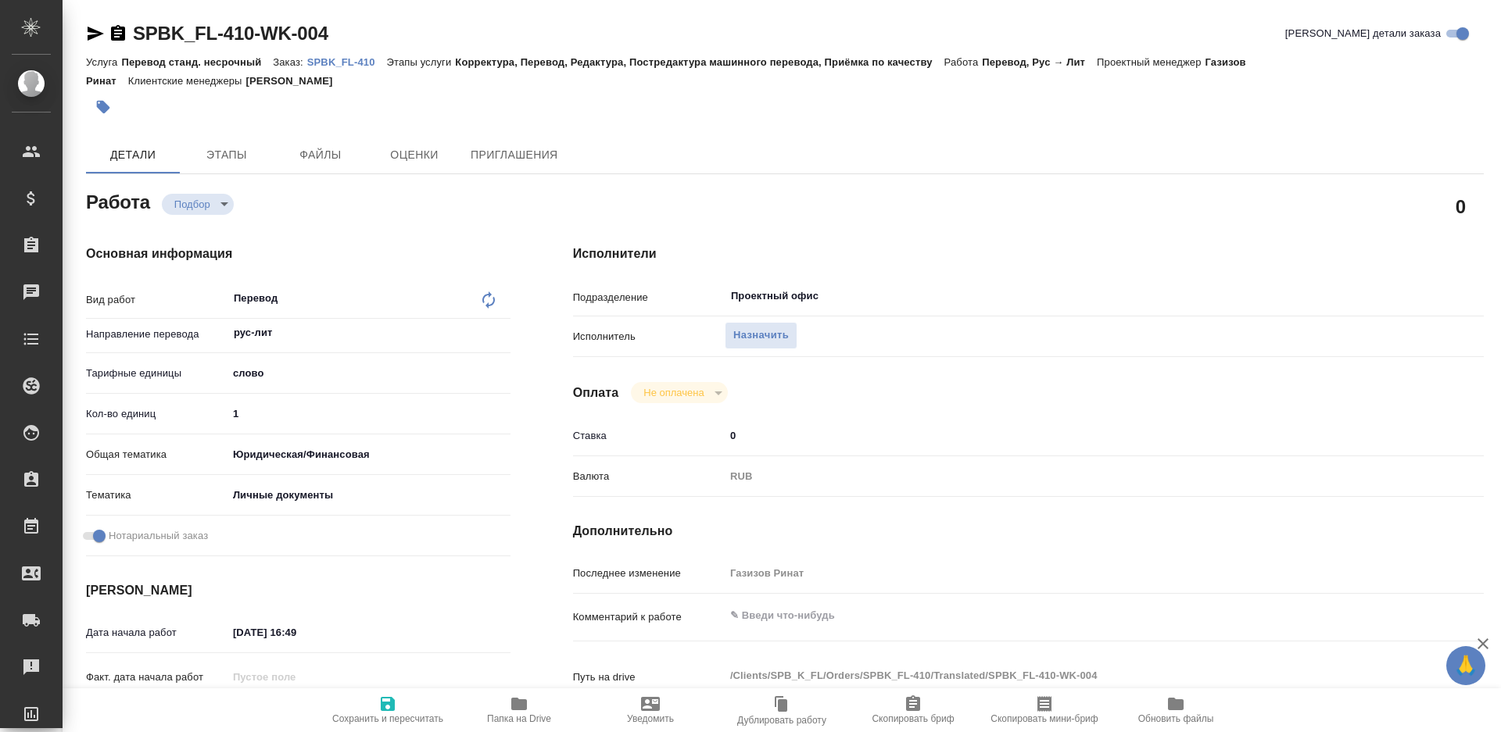
type textarea "x"
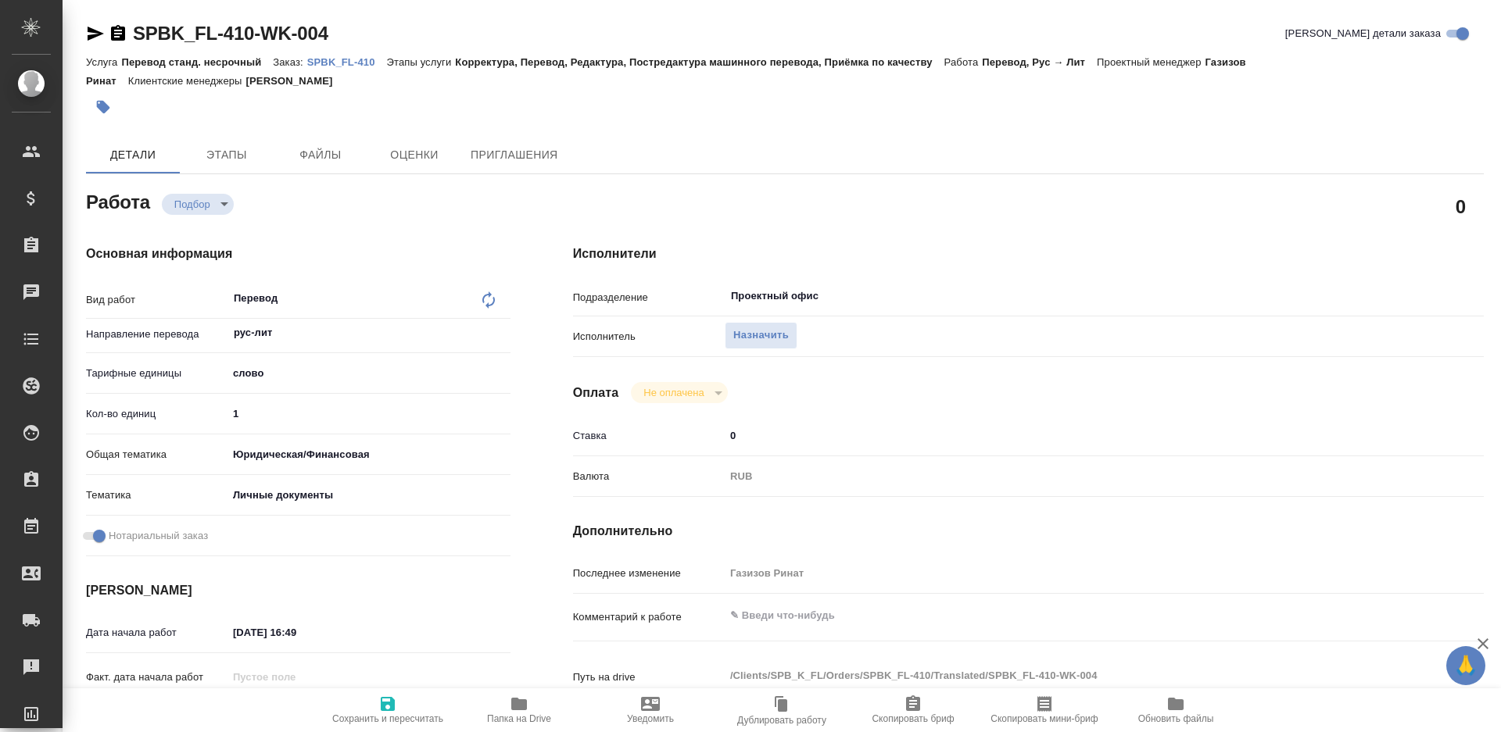
type textarea "x"
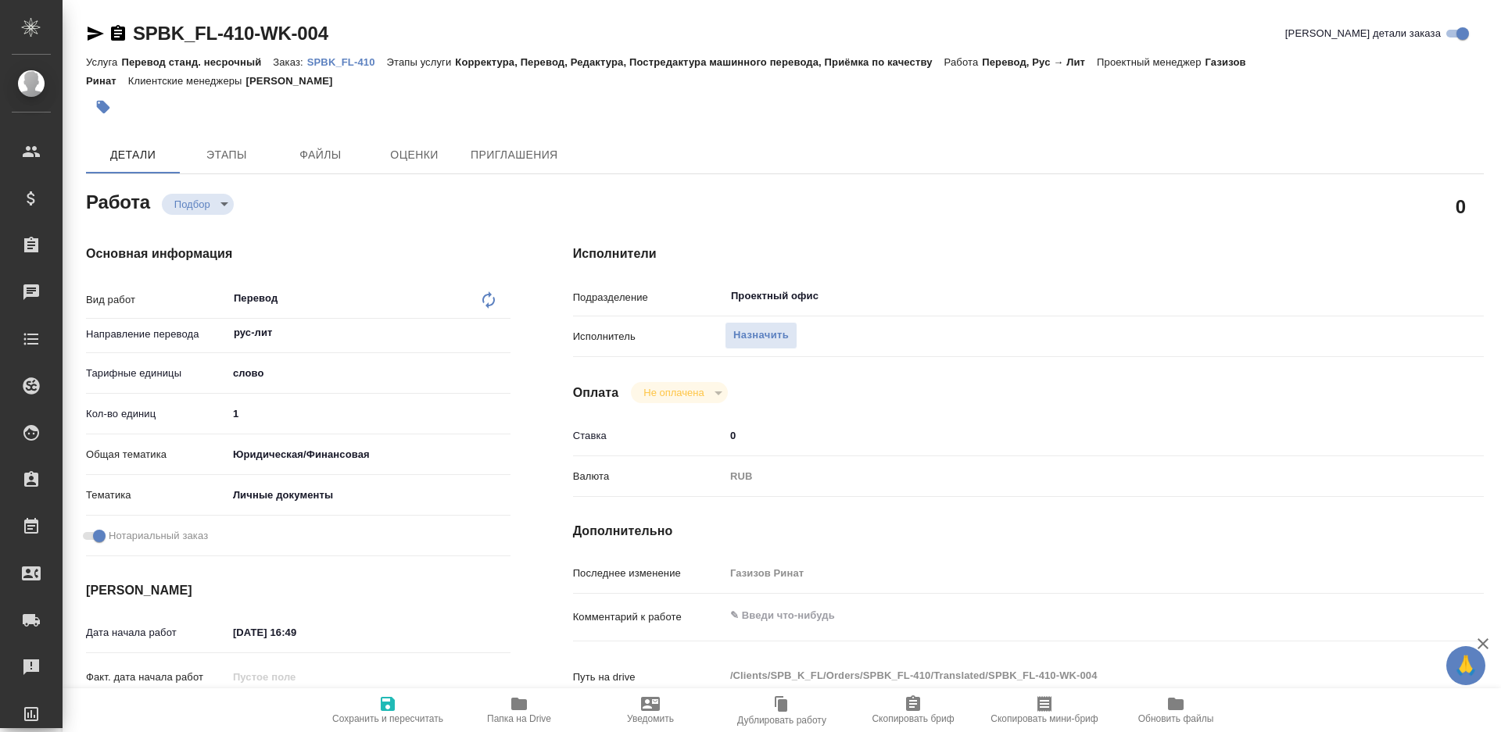
type textarea "x"
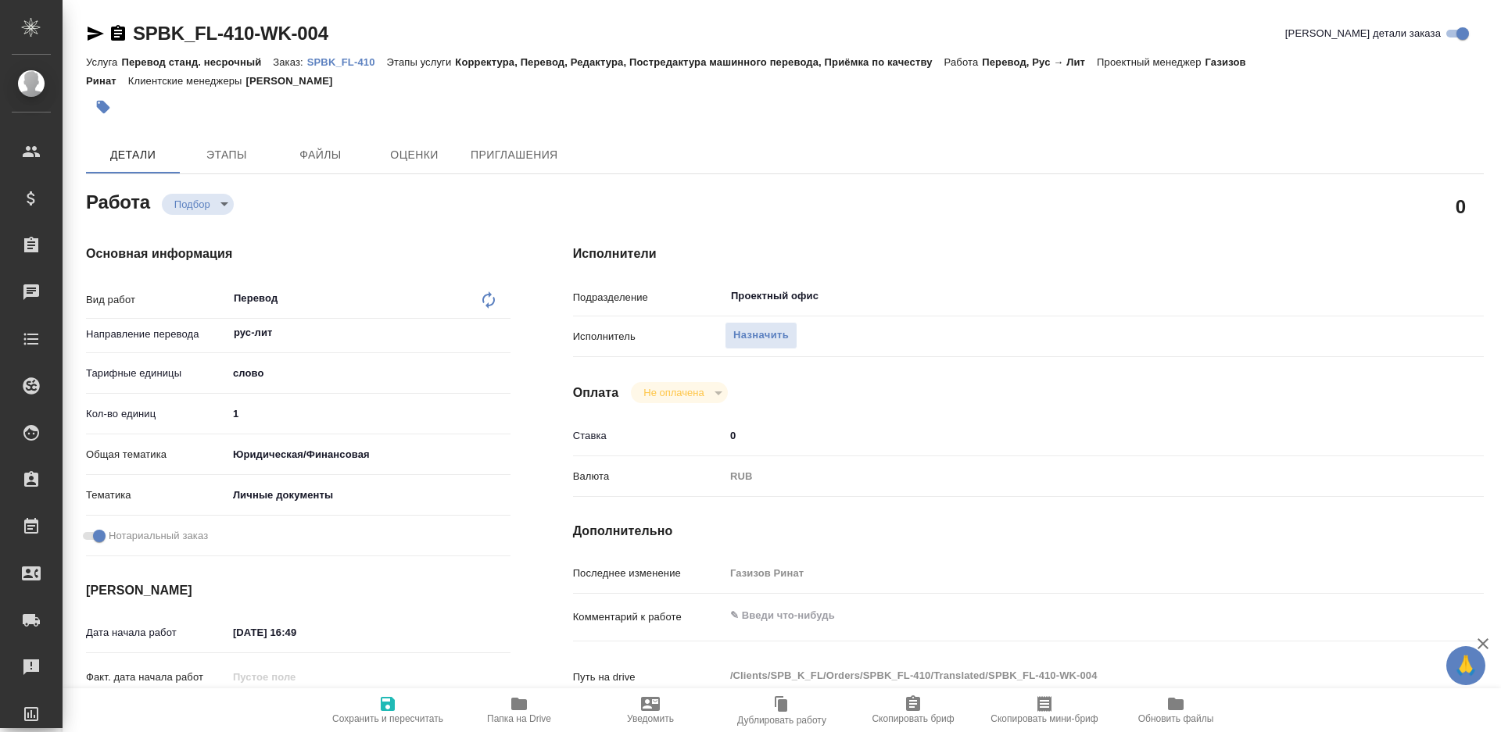
type textarea "x"
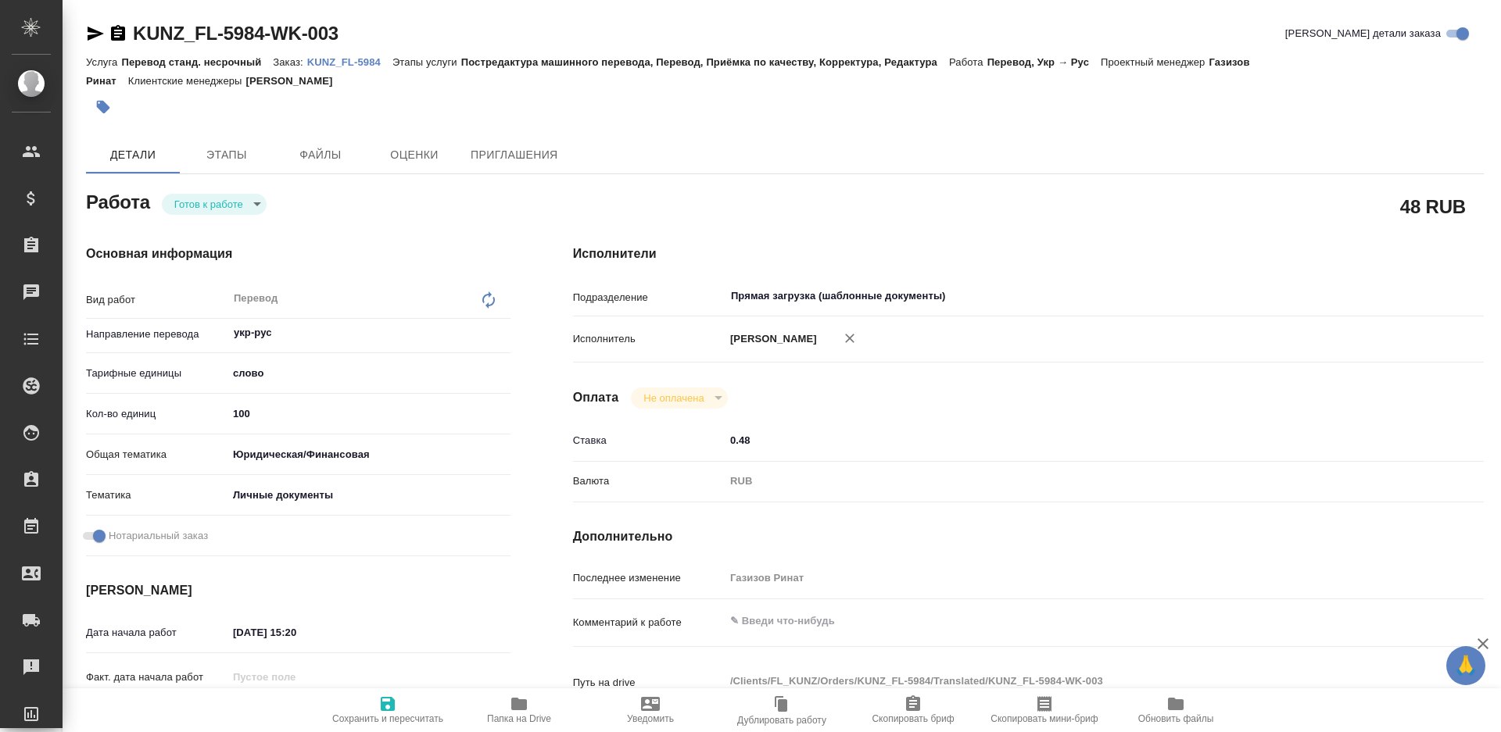
type textarea "x"
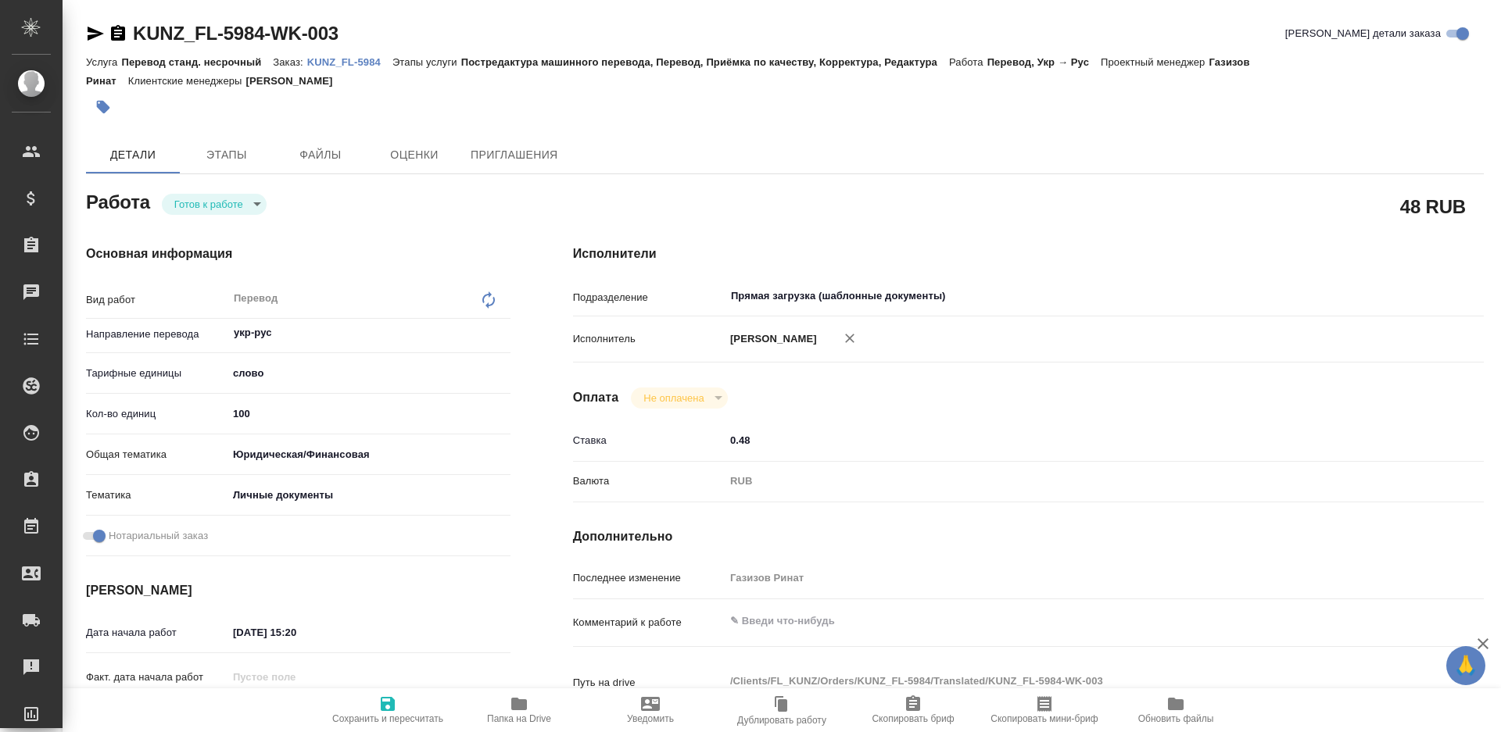
type textarea "x"
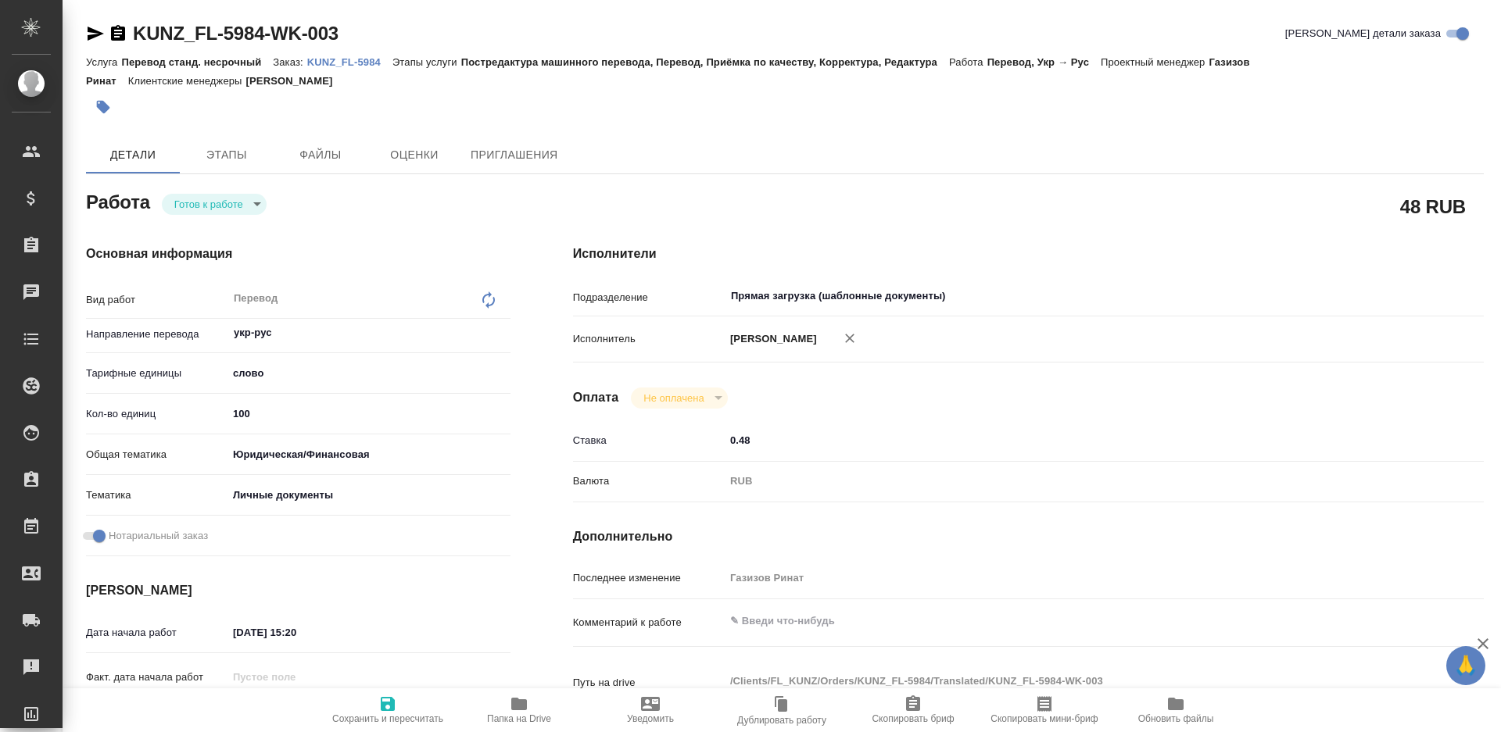
type textarea "x"
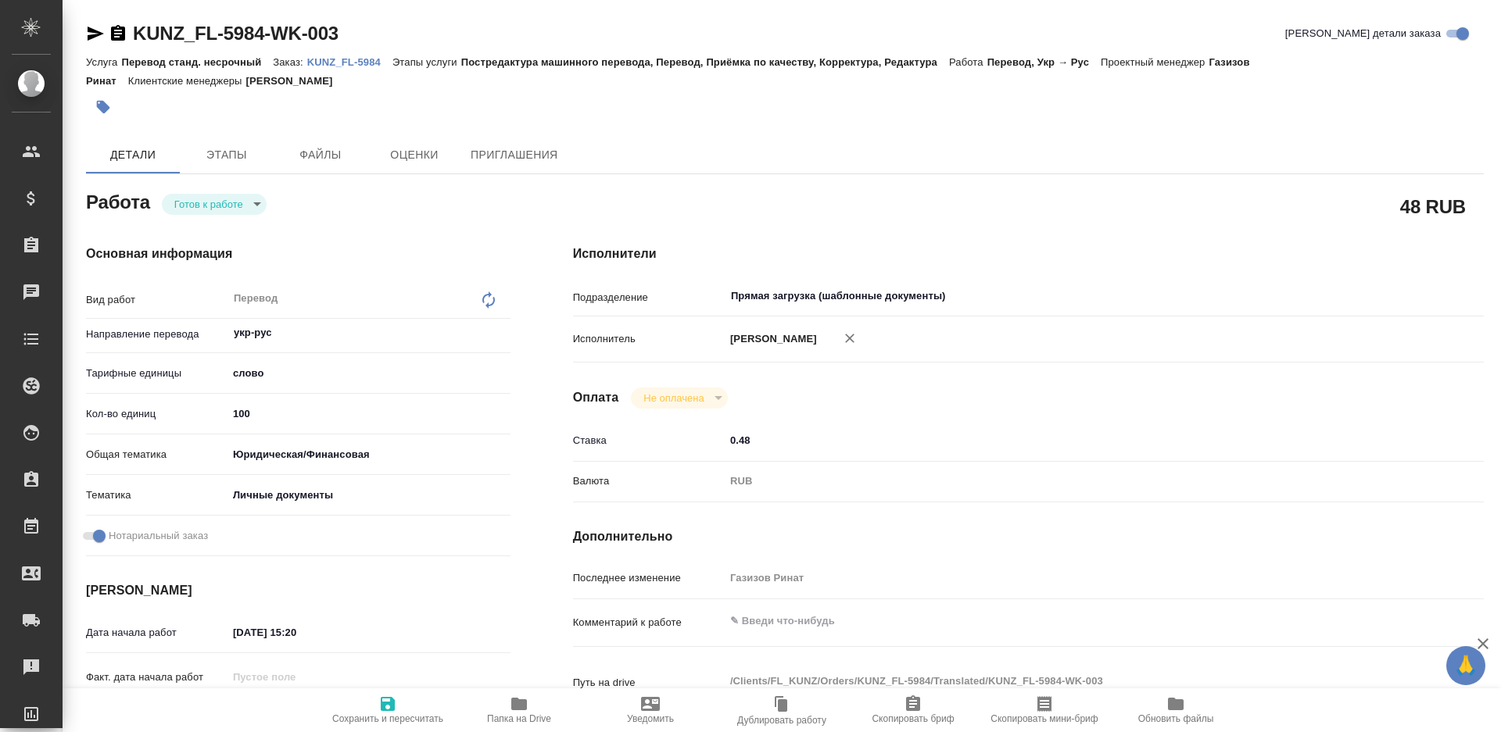
type textarea "x"
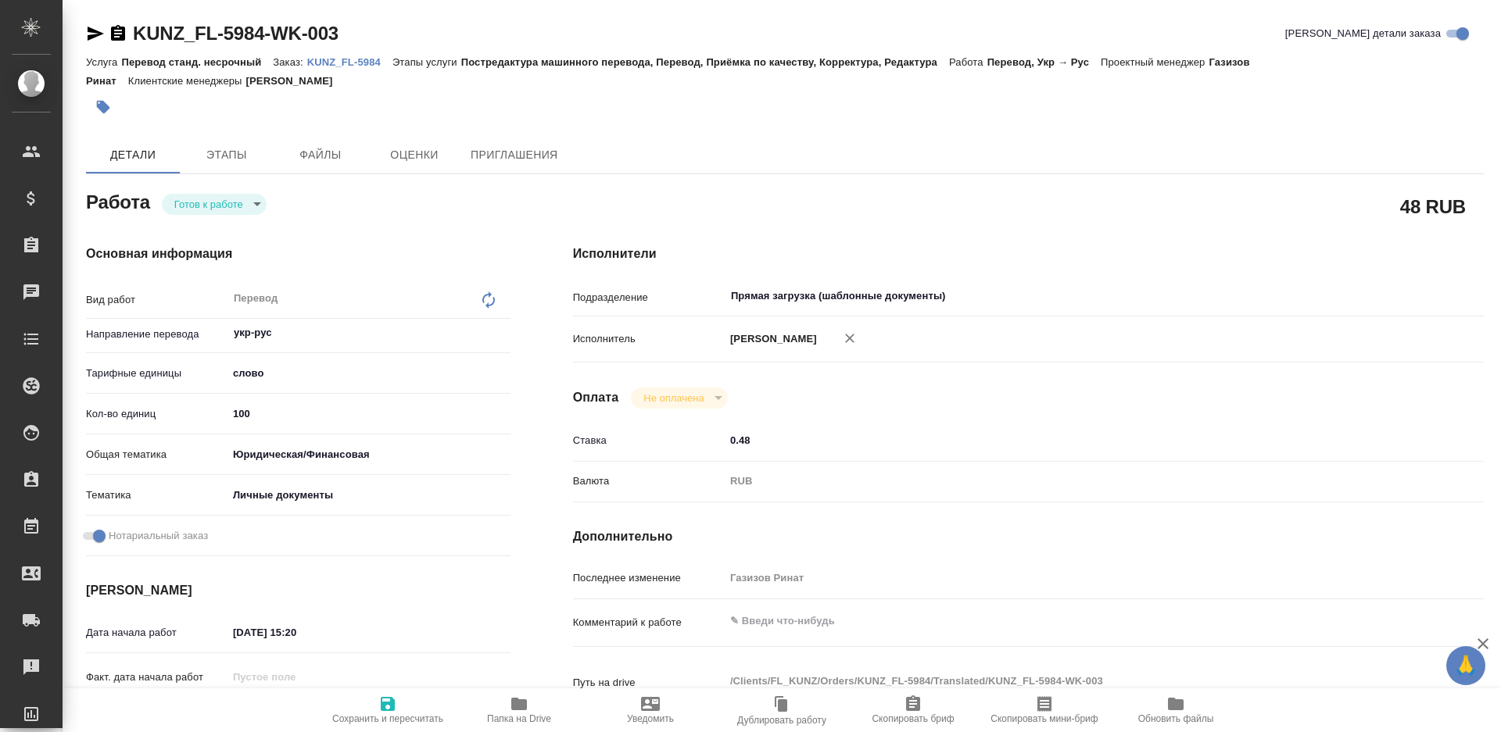
type textarea "x"
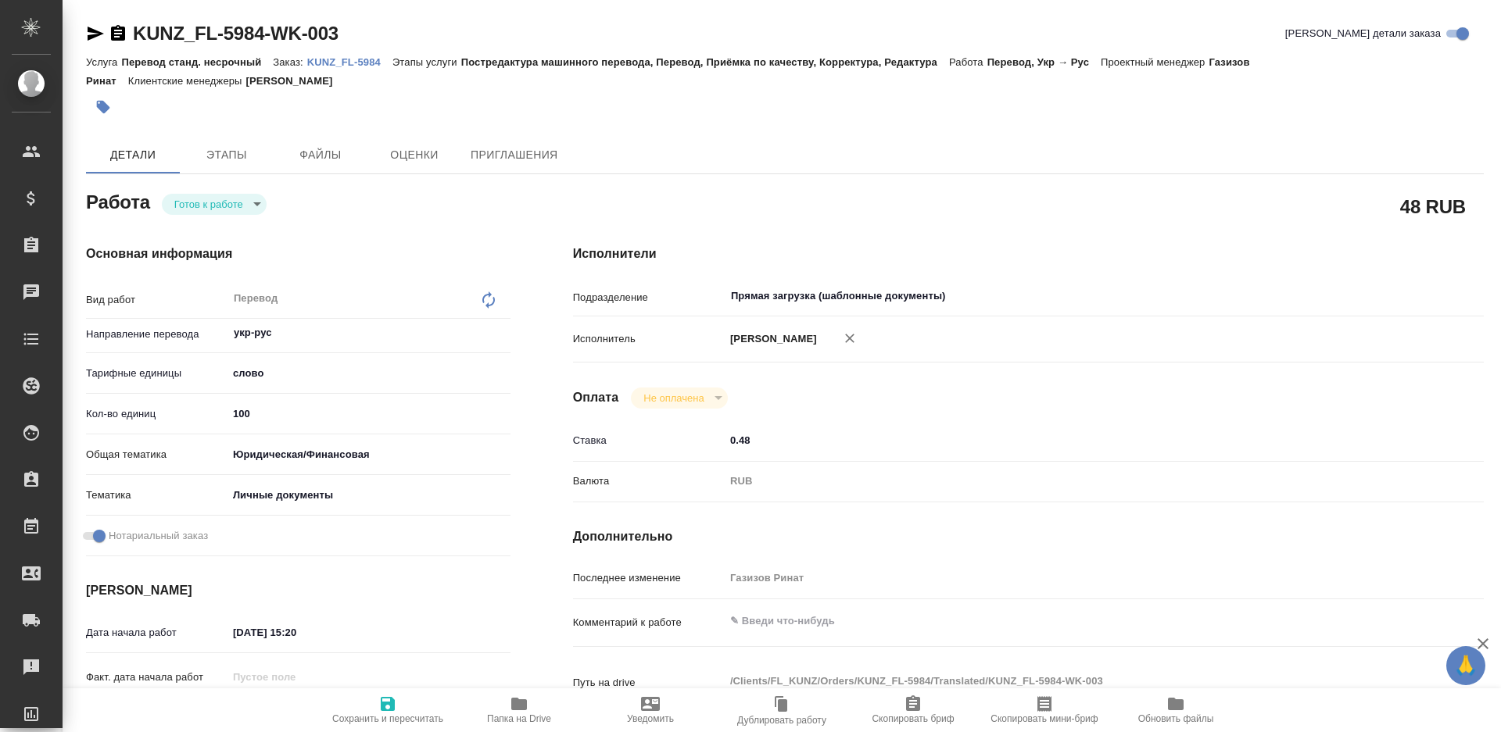
type textarea "x"
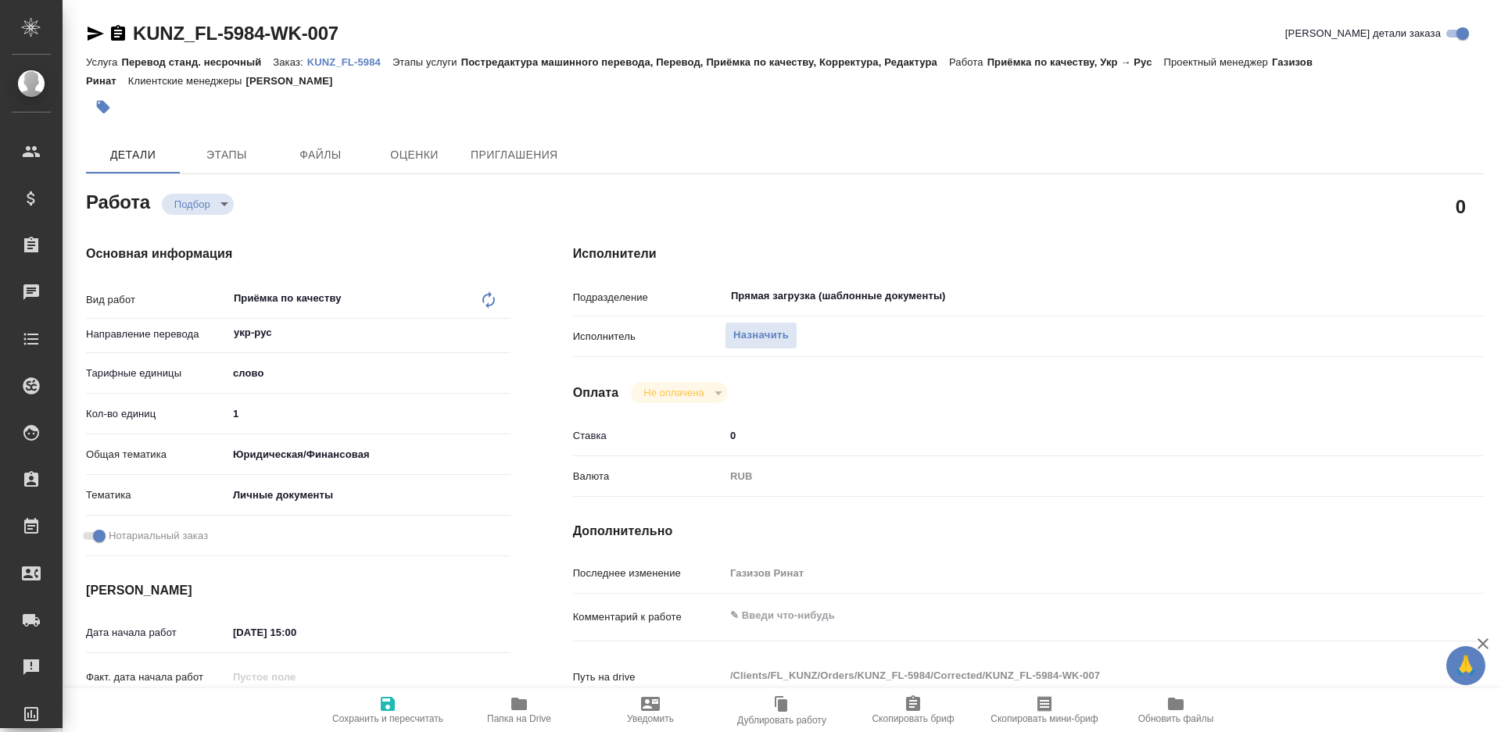
type textarea "x"
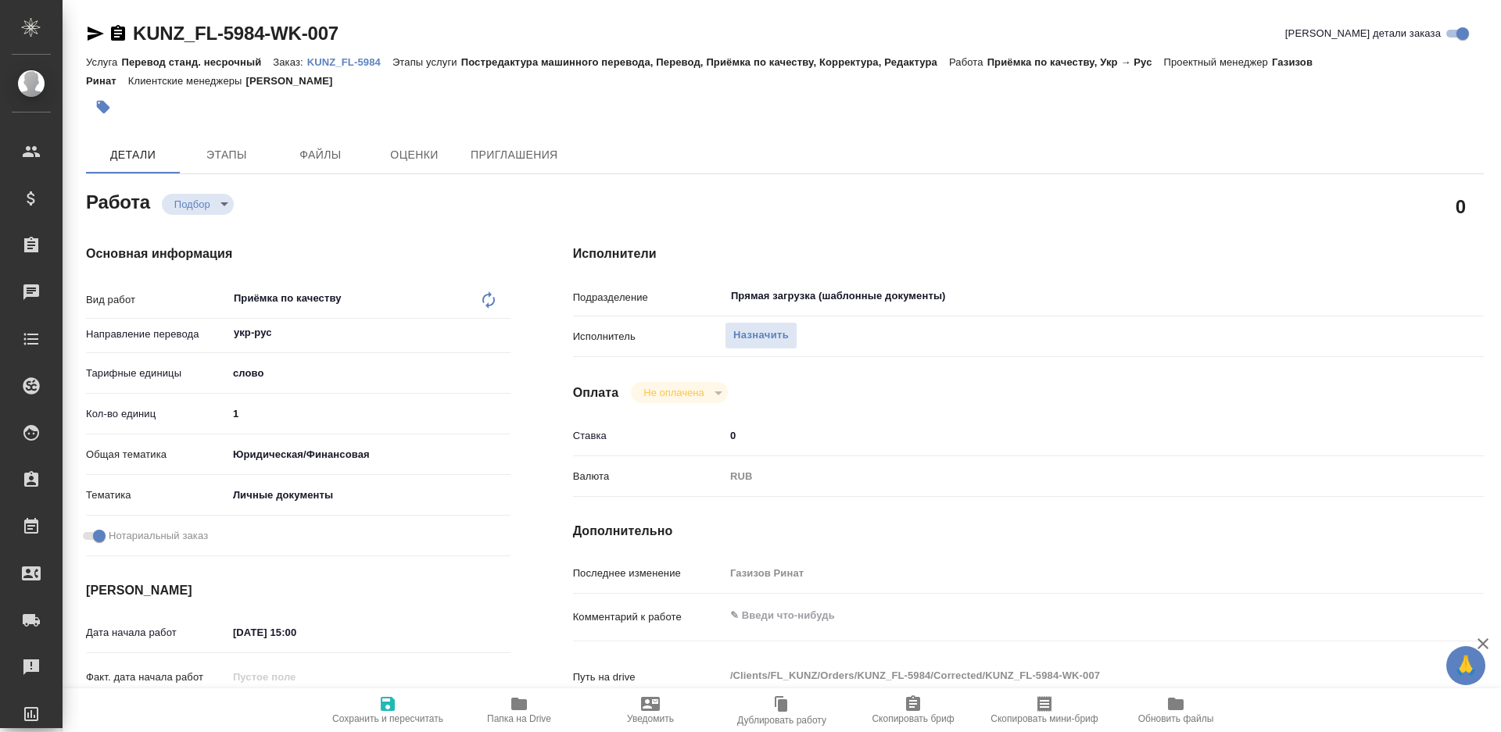
type textarea "x"
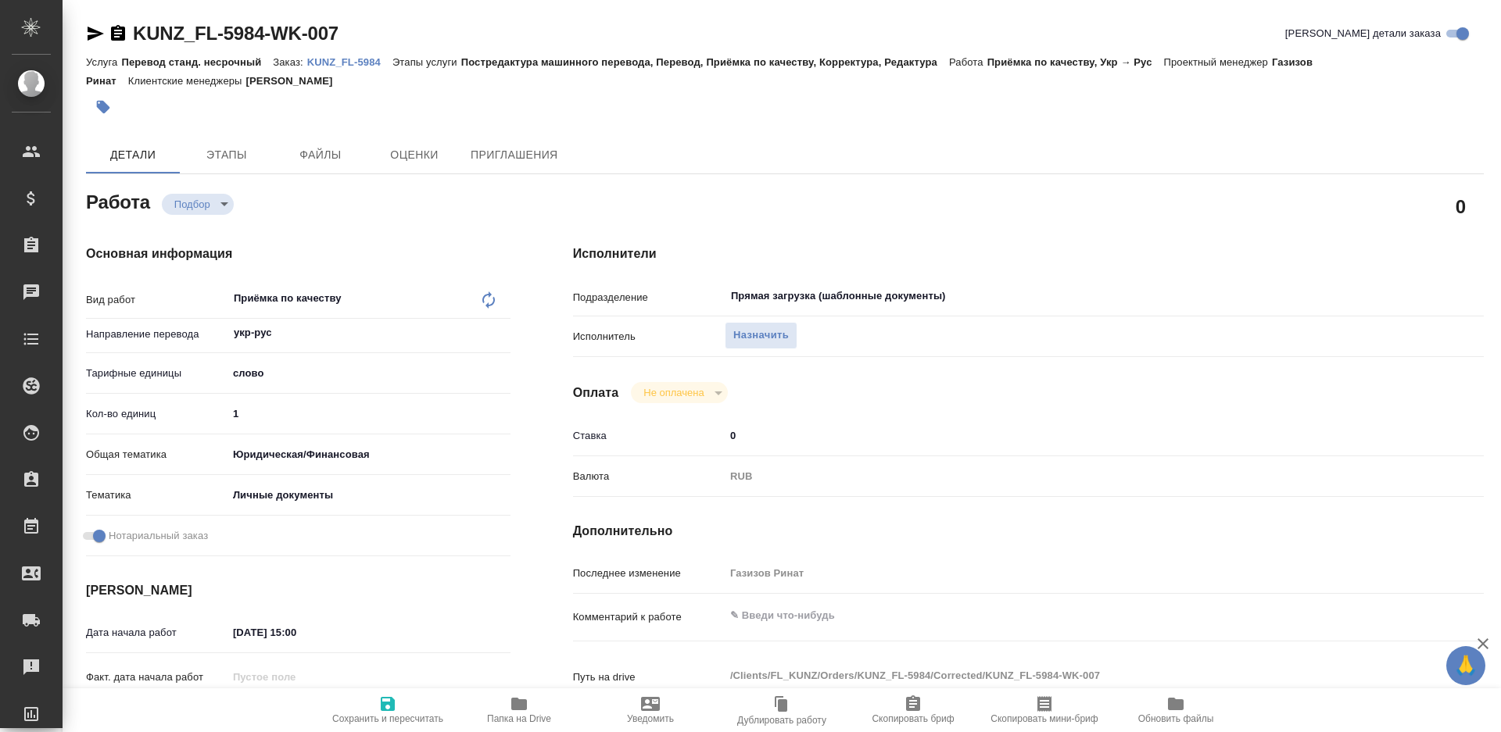
type textarea "x"
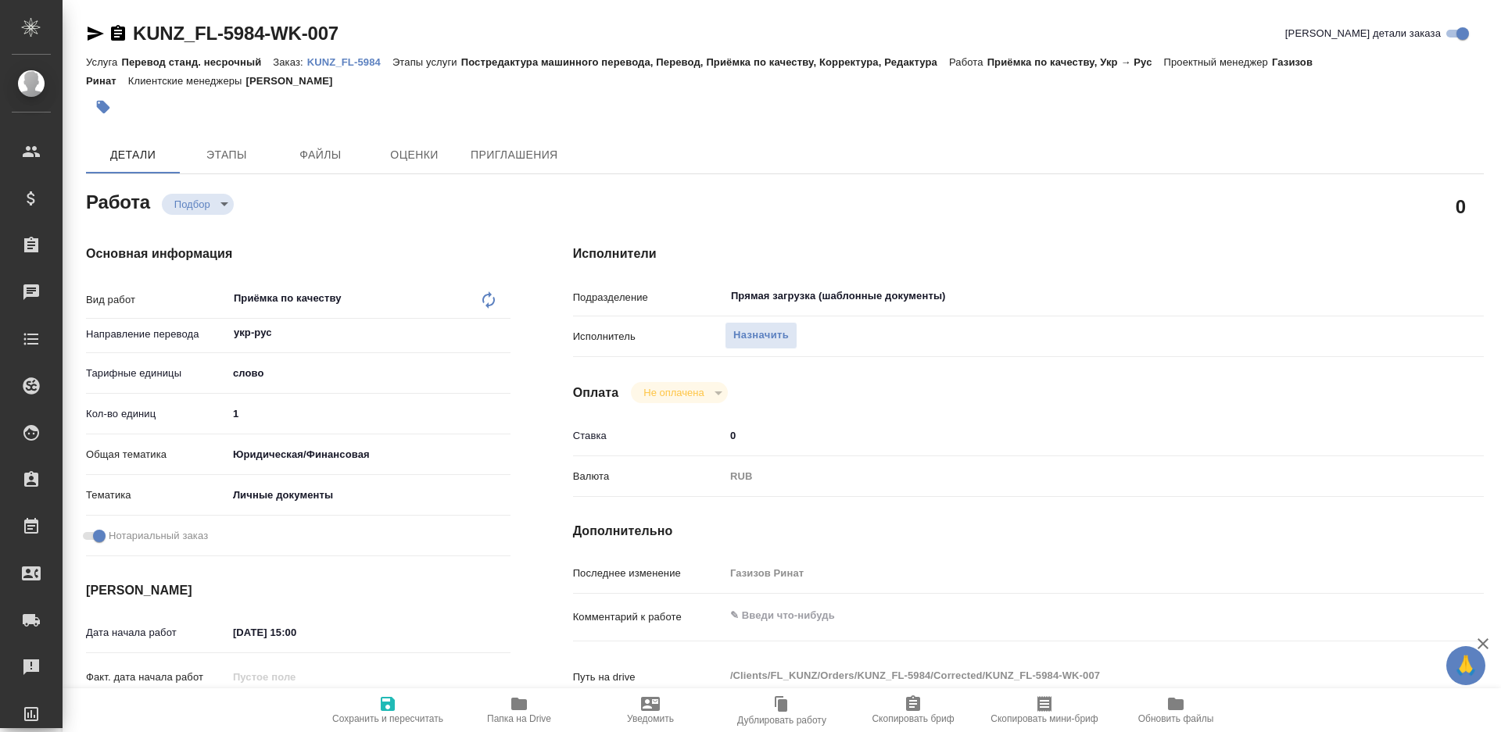
type textarea "x"
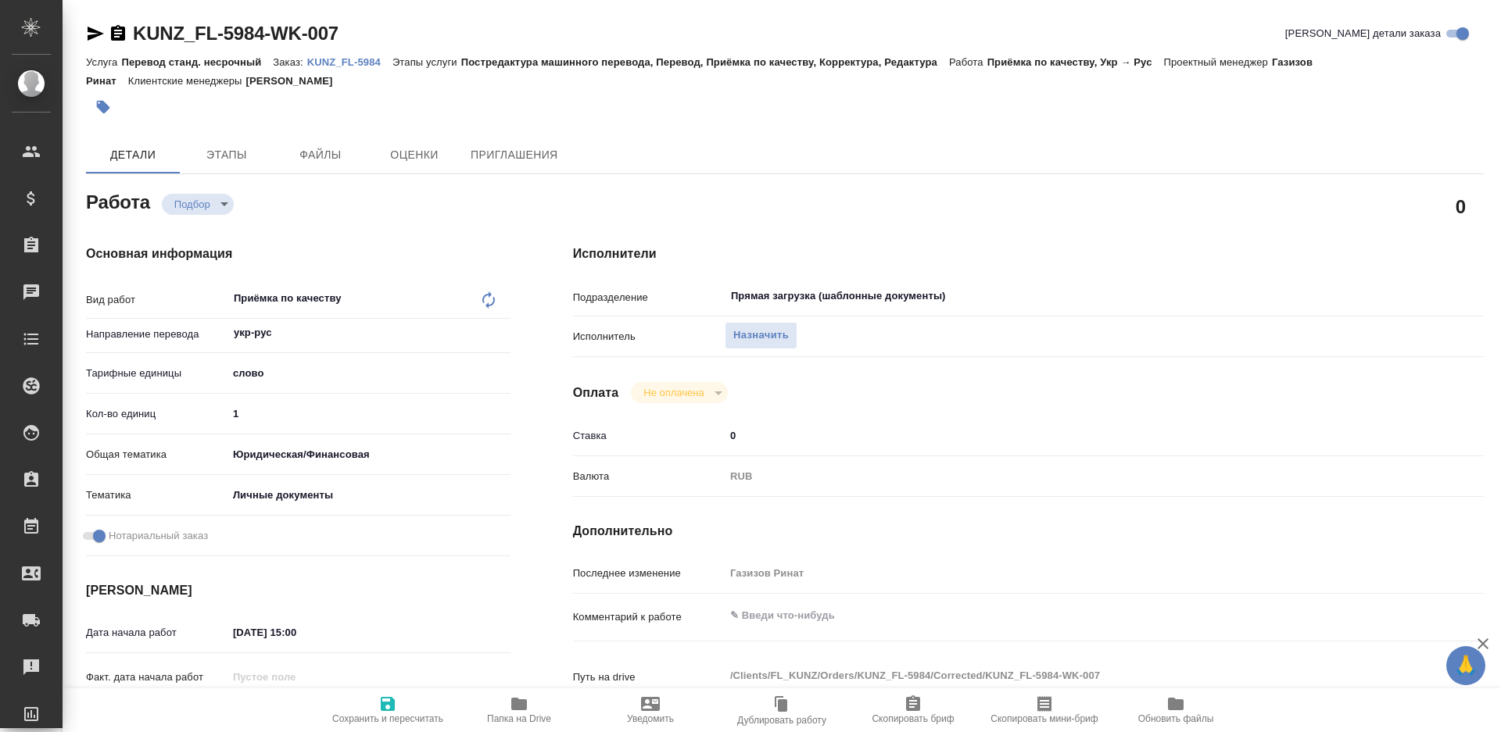
type textarea "x"
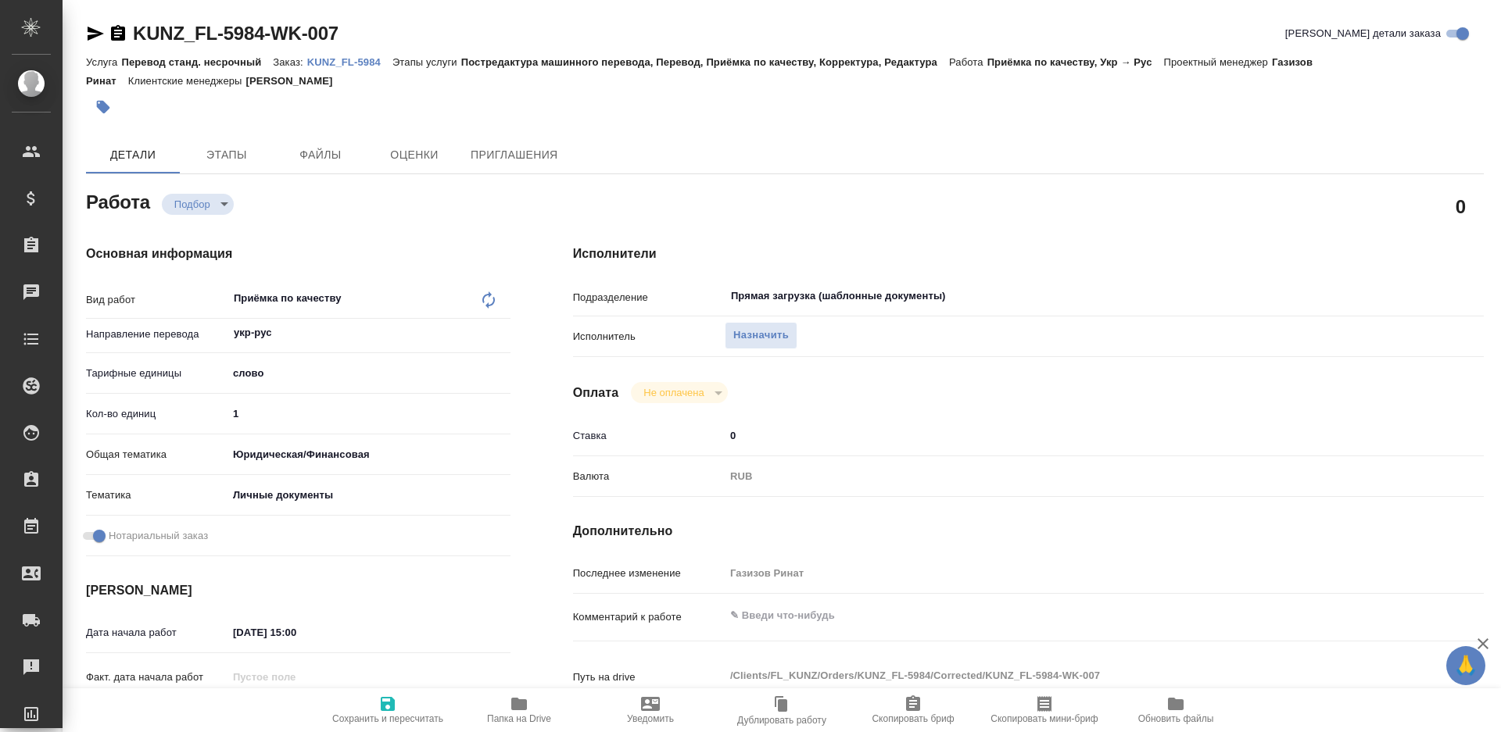
type textarea "x"
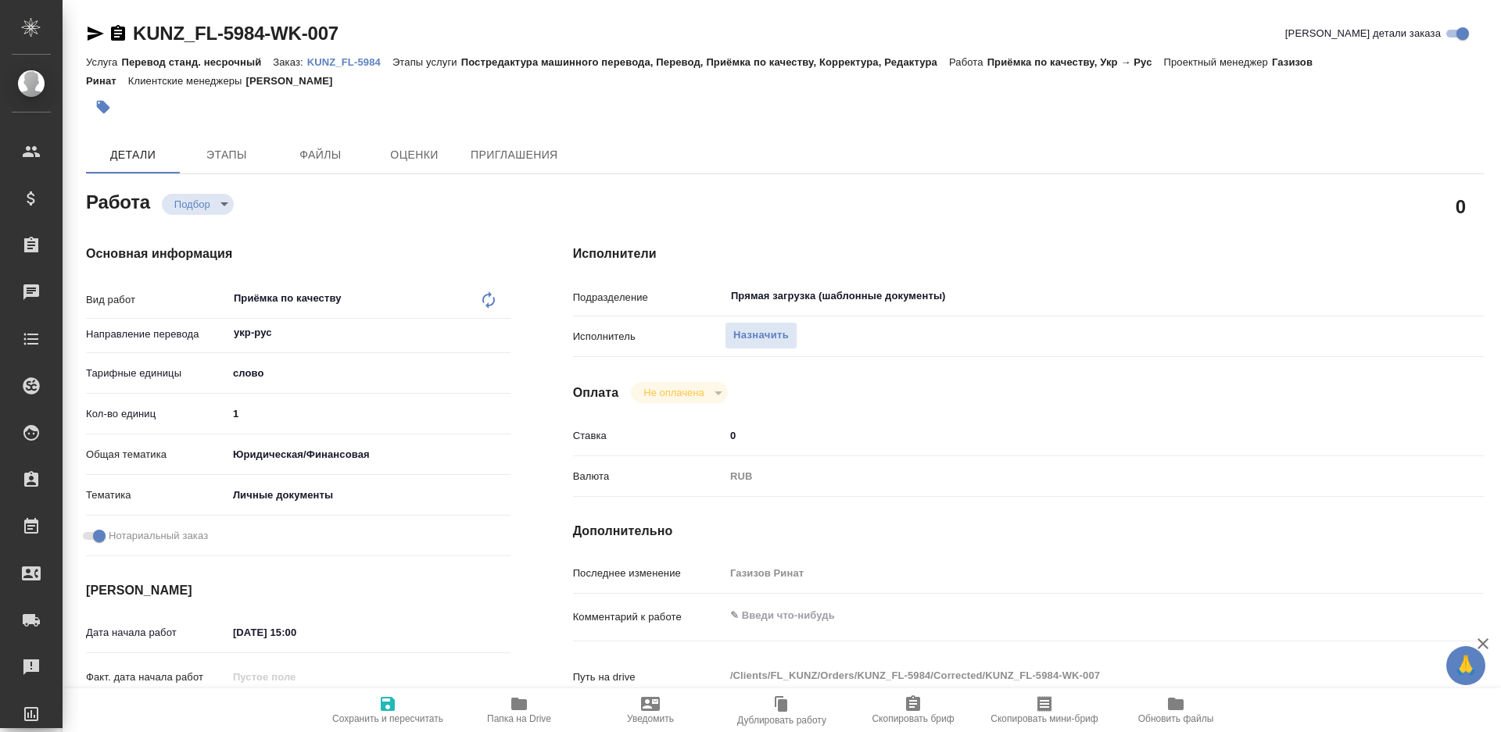
type textarea "x"
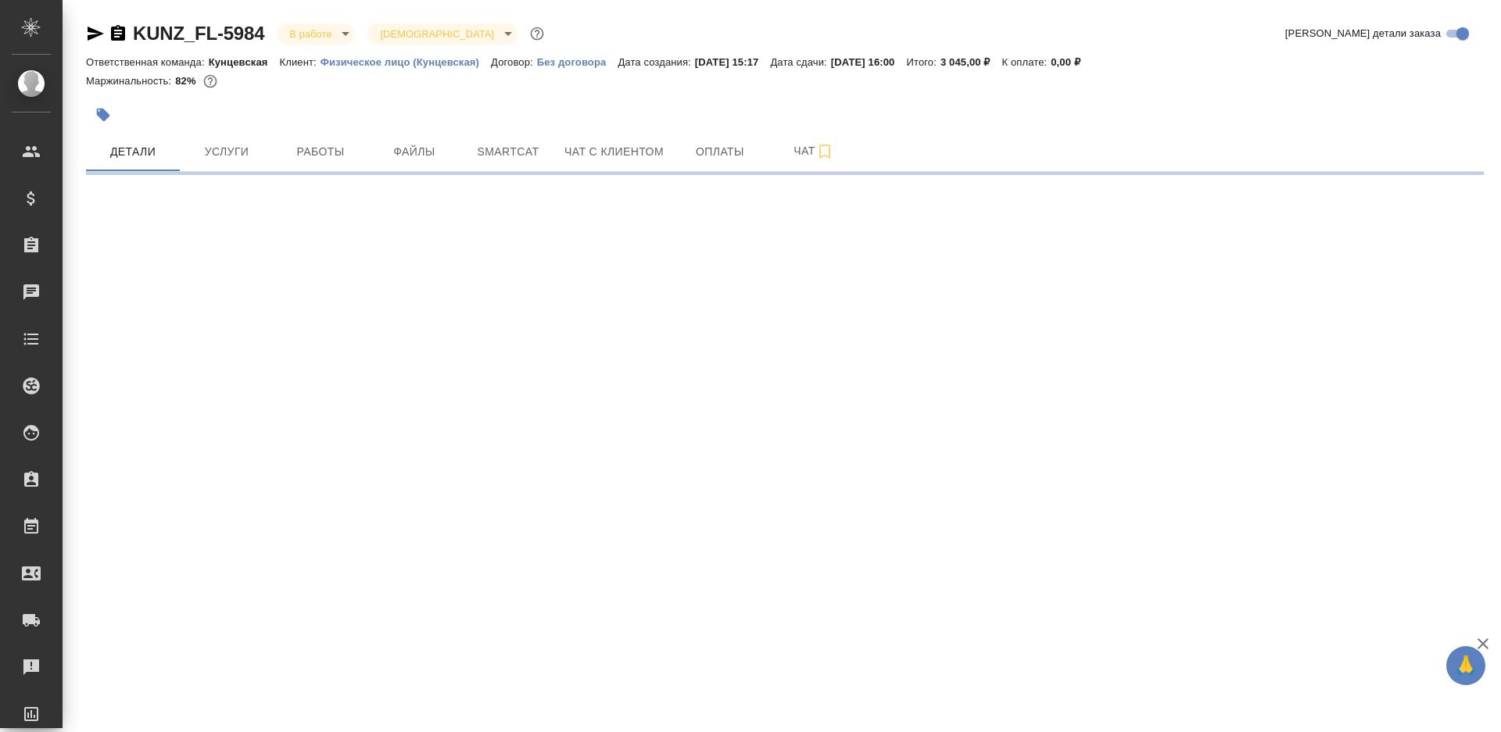
click at [830, 57] on p "Дата сдачи:" at bounding box center [800, 62] width 60 height 12
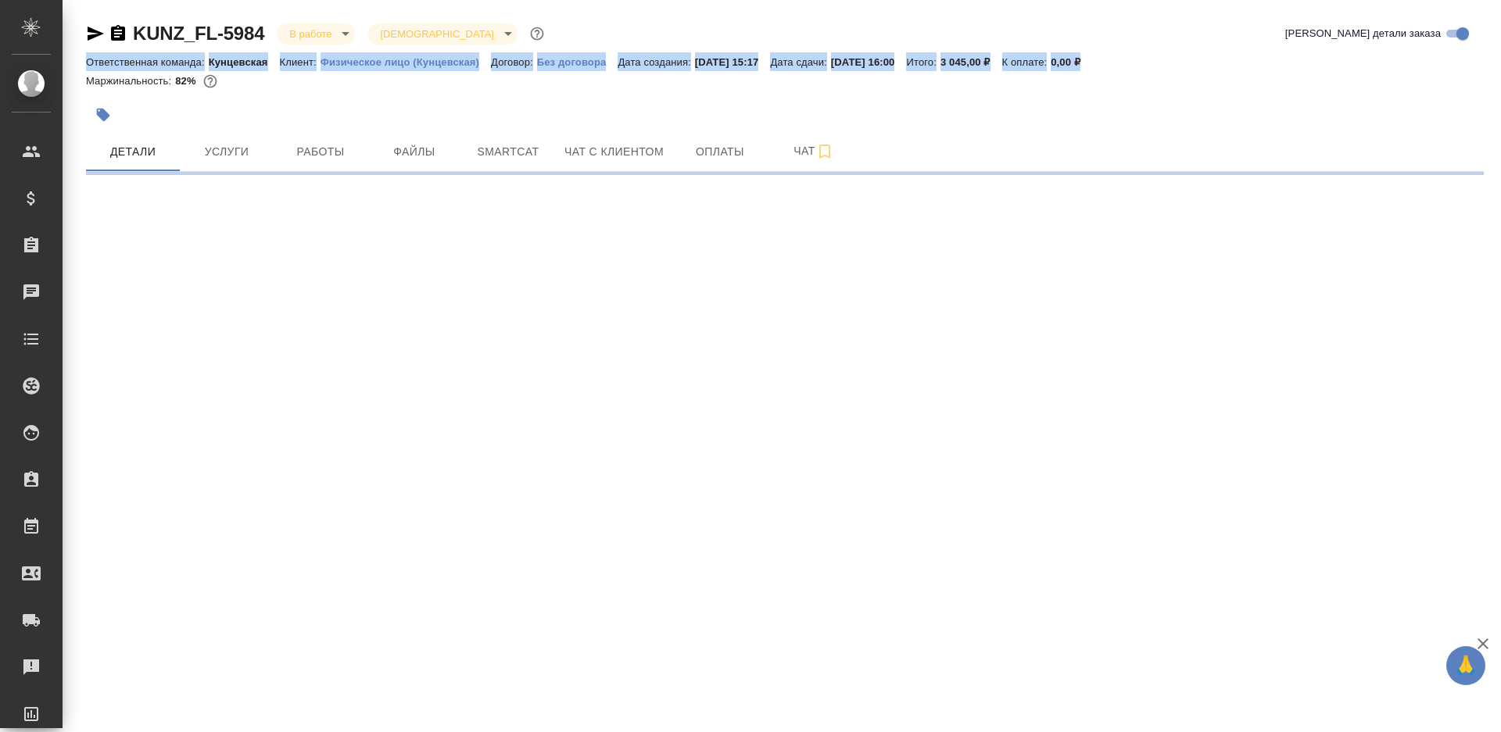
click at [830, 57] on p "Дата сдачи:" at bounding box center [800, 62] width 60 height 12
select select "RU"
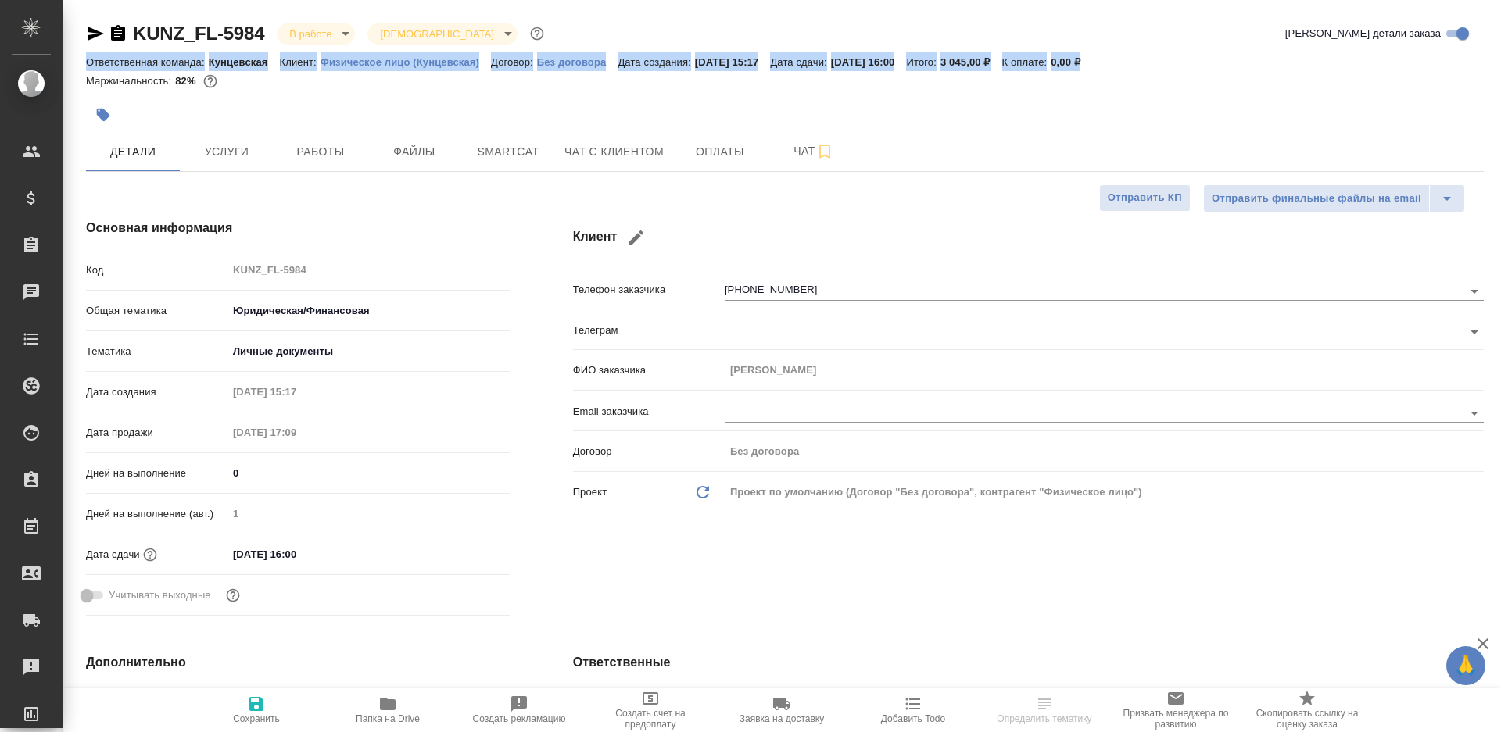
type textarea "x"
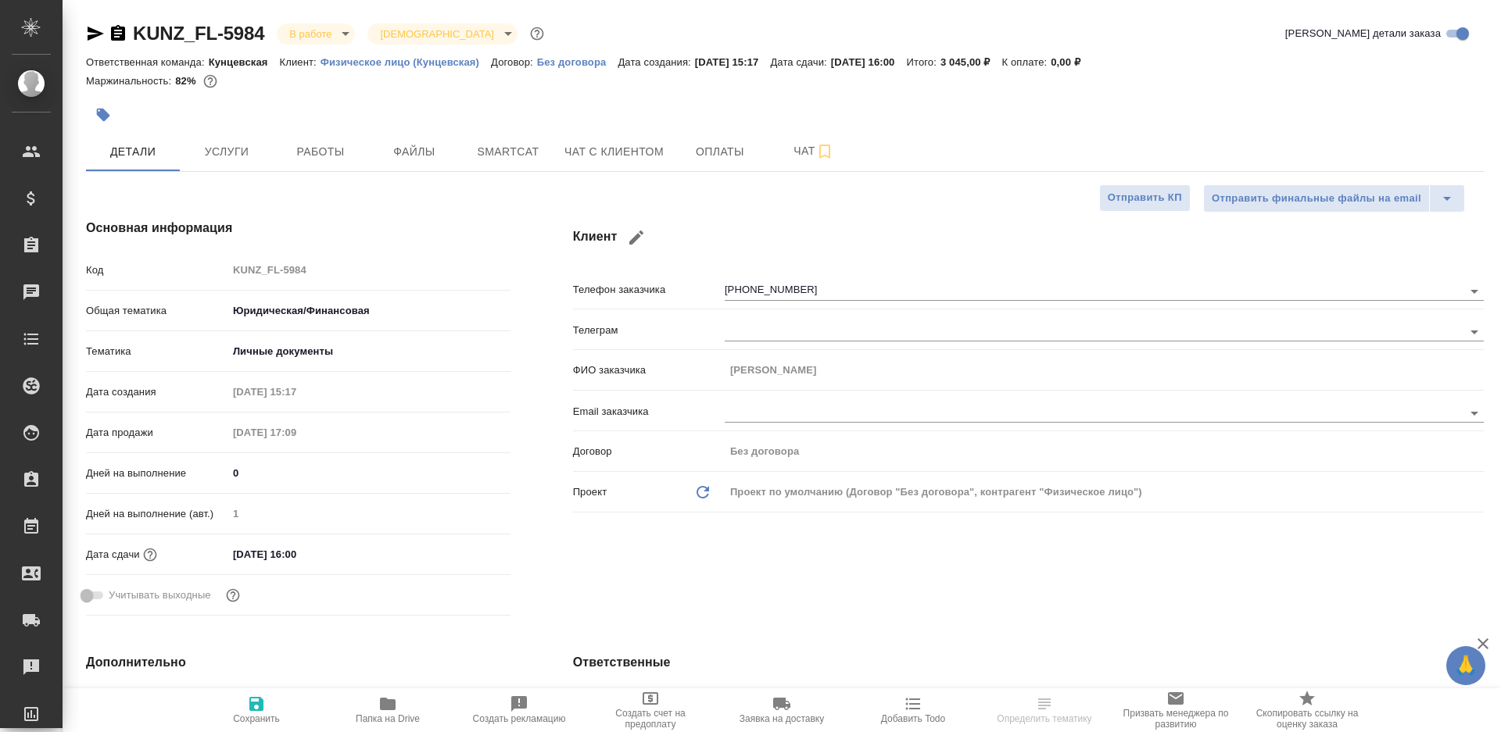
click at [834, 83] on div "Маржинальность: 82%" at bounding box center [785, 81] width 1398 height 20
drag, startPoint x: 298, startPoint y: 151, endPoint x: 449, endPoint y: 151, distance: 150.9
click at [298, 151] on span "Работы" at bounding box center [320, 152] width 75 height 20
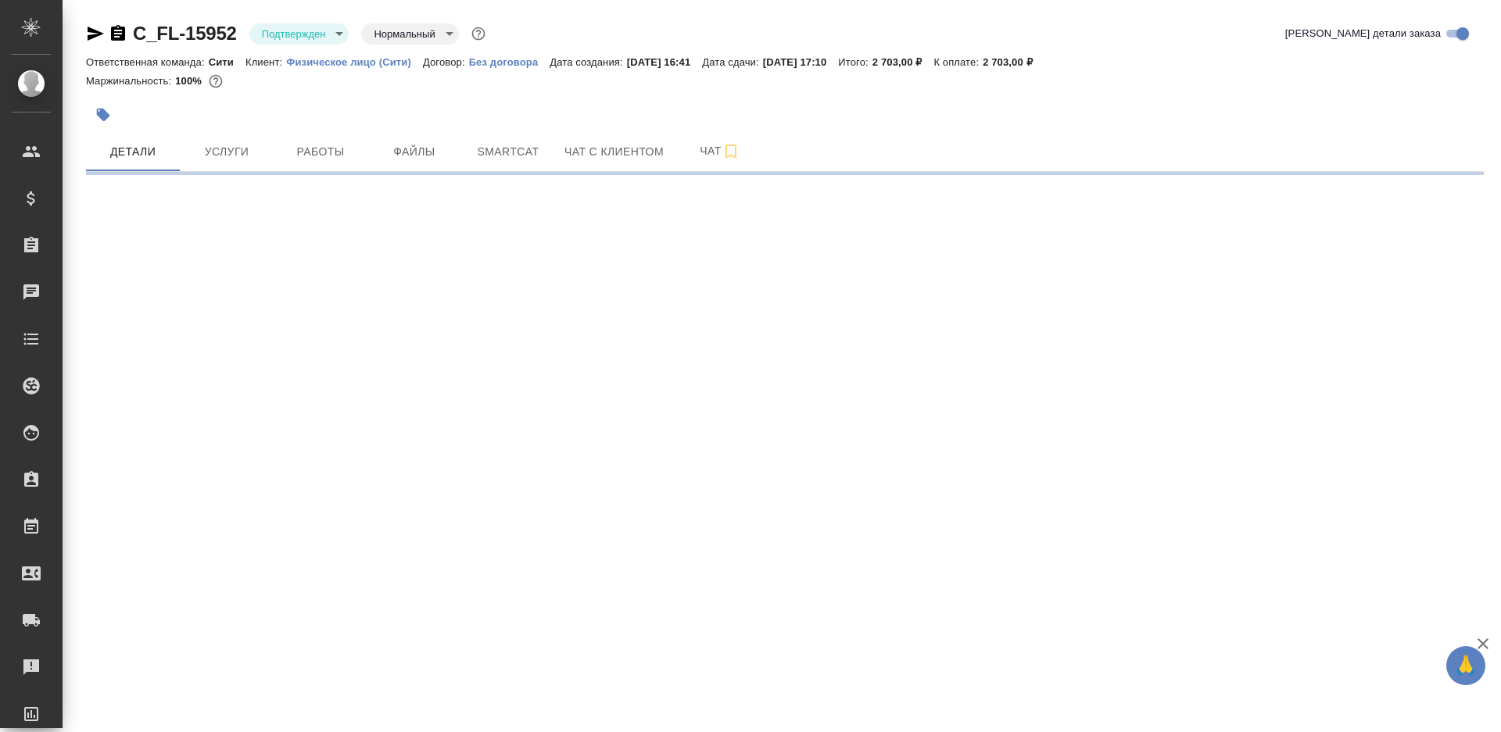
click at [311, 27] on body "🙏 .cls-1 fill:#fff; AWATERA [PERSON_NAME] Клиенты Спецификации Заказы Чаты Todo…" at bounding box center [750, 366] width 1501 height 732
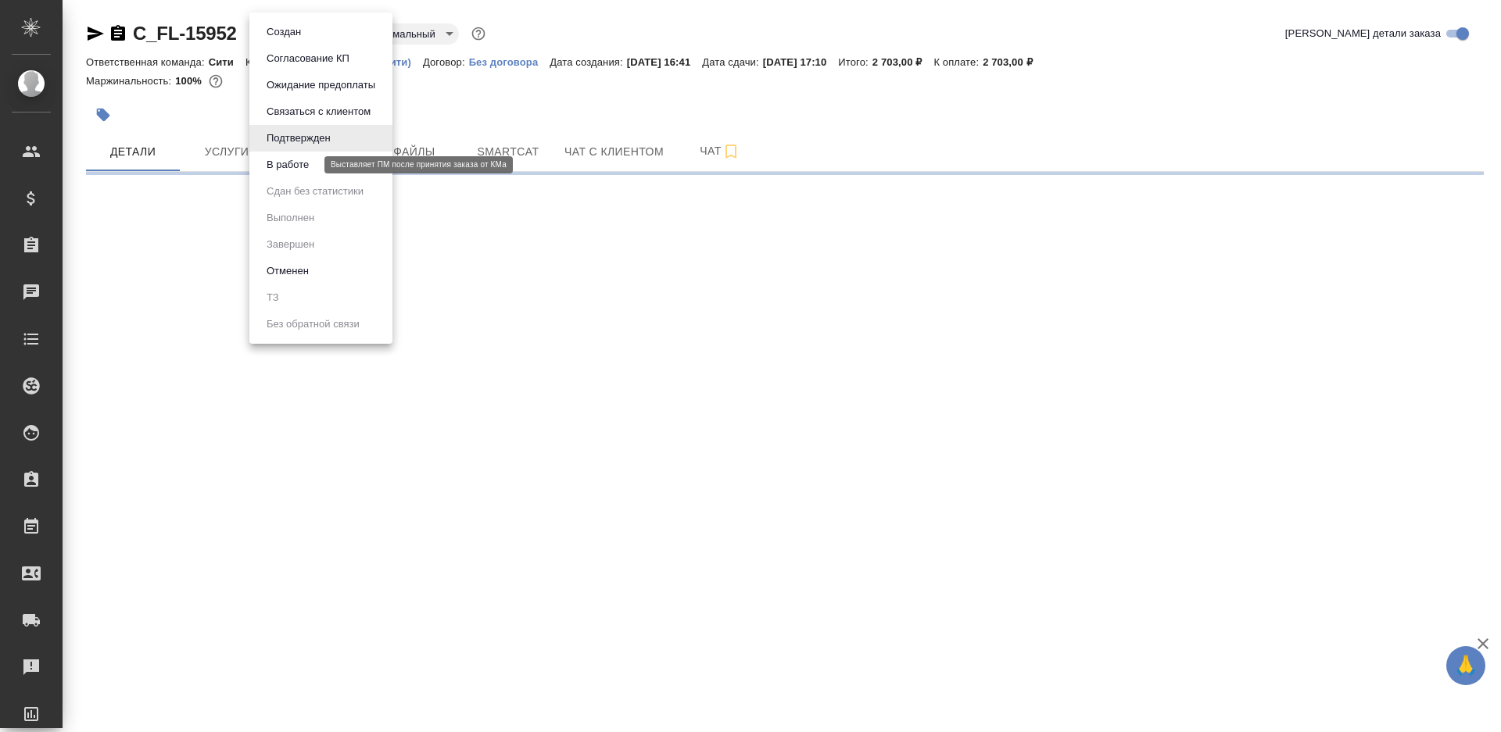
click at [312, 170] on button "В работе" at bounding box center [288, 164] width 52 height 17
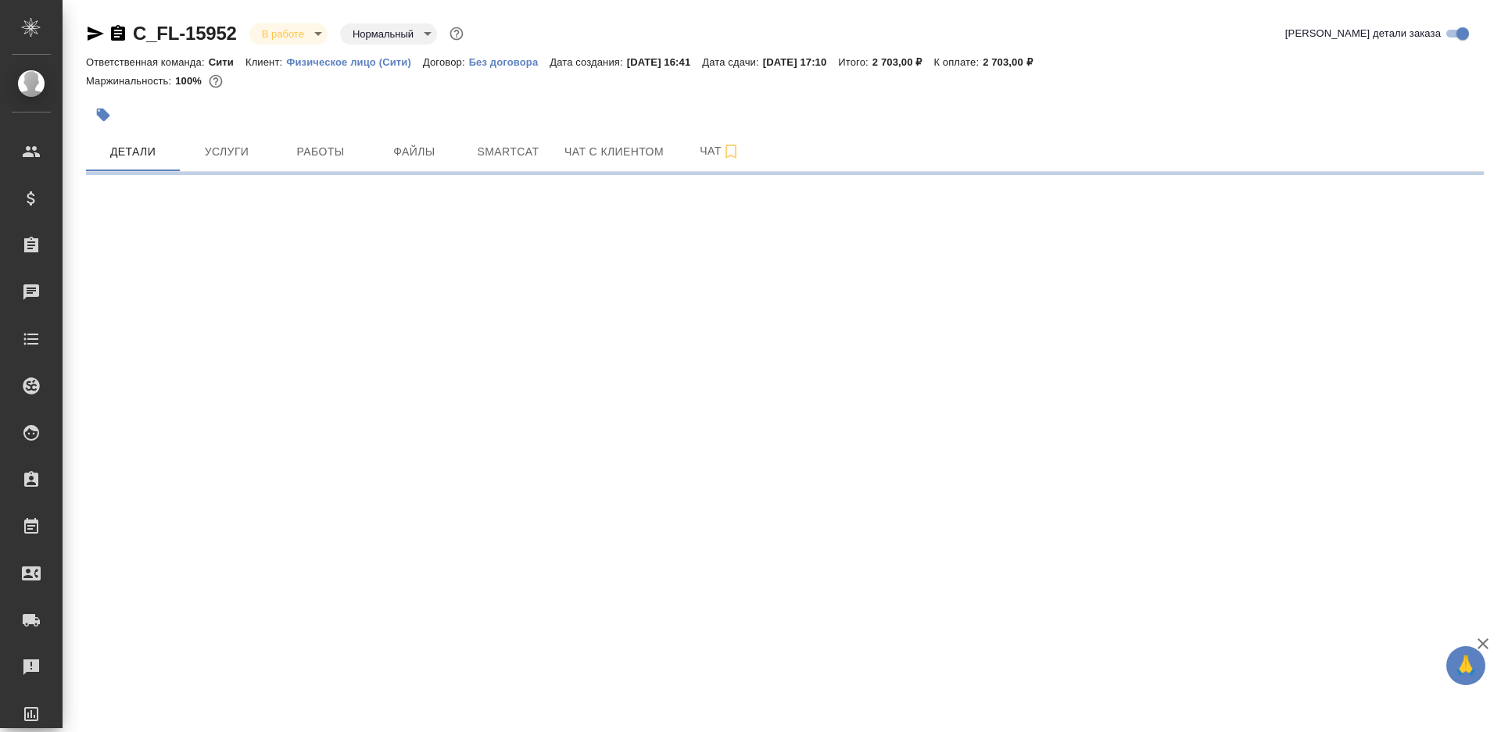
select select "RU"
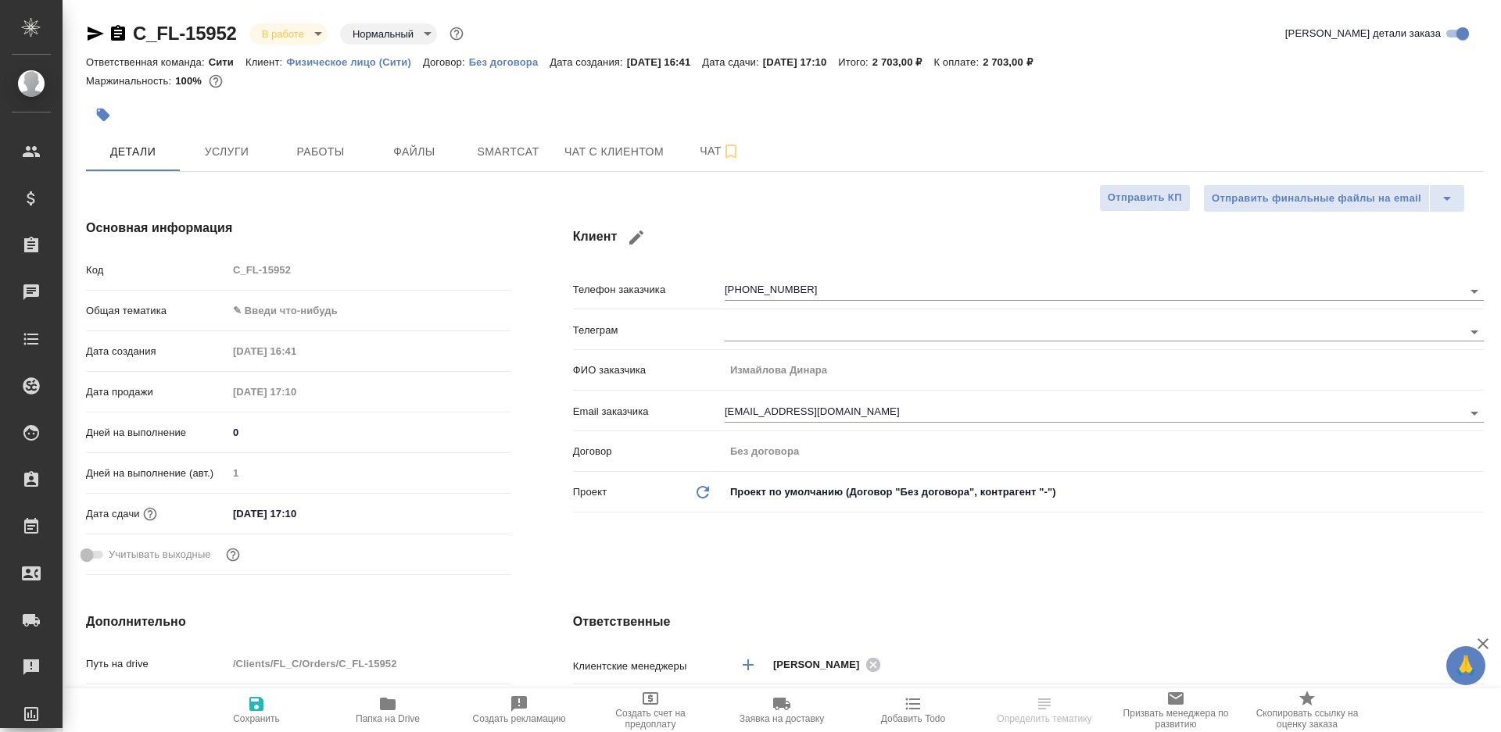
type textarea "x"
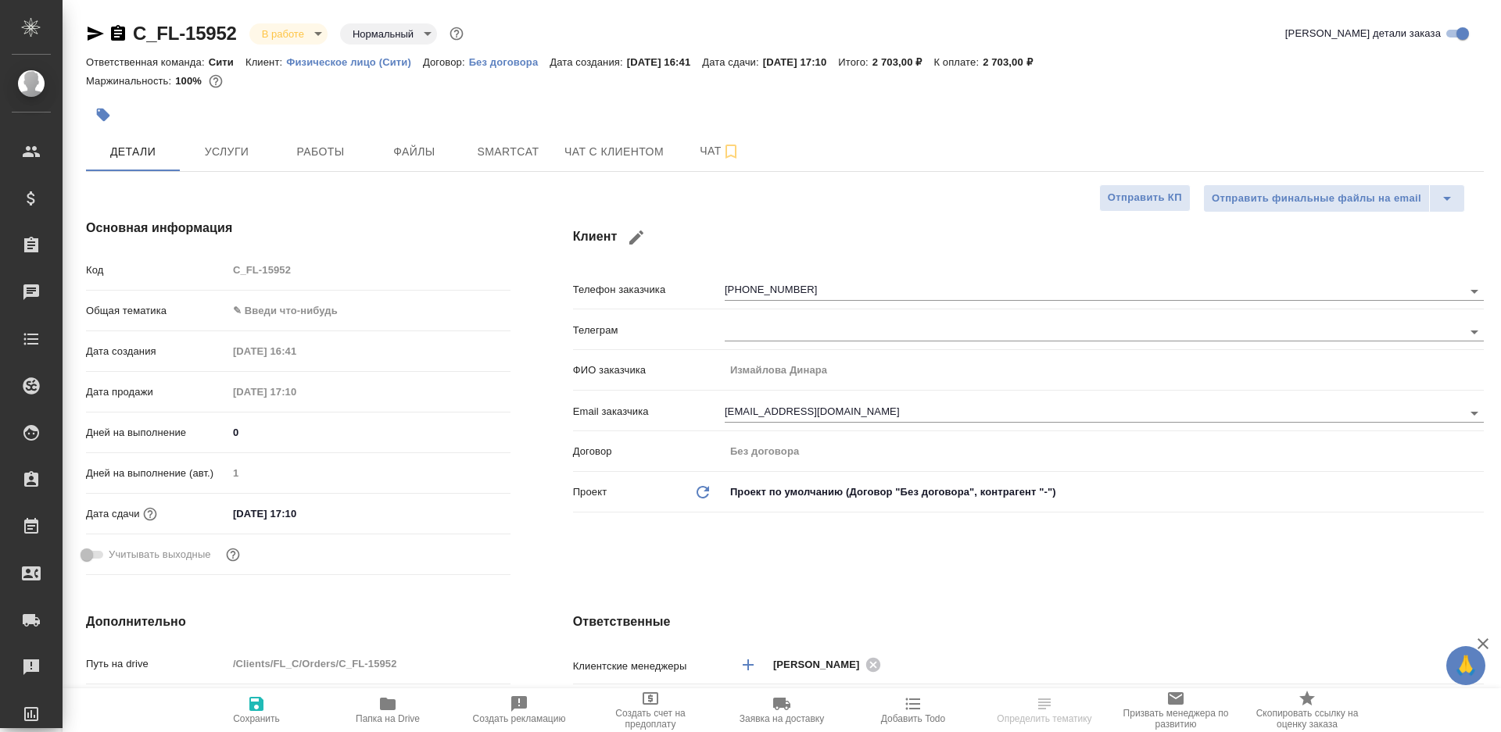
type textarea "x"
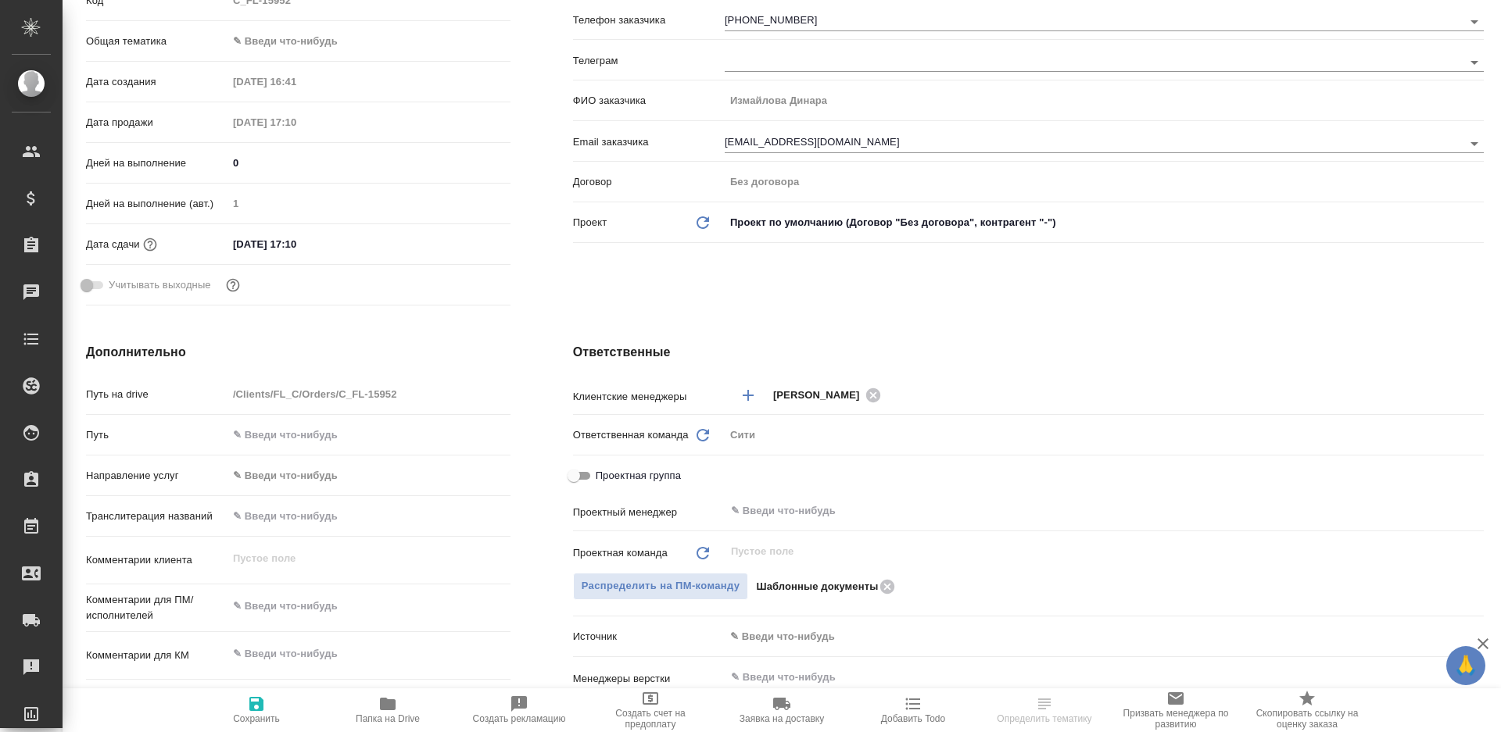
scroll to position [272, 0]
click at [802, 491] on div "Проектная группа" at bounding box center [1028, 477] width 911 height 35
type textarea "x"
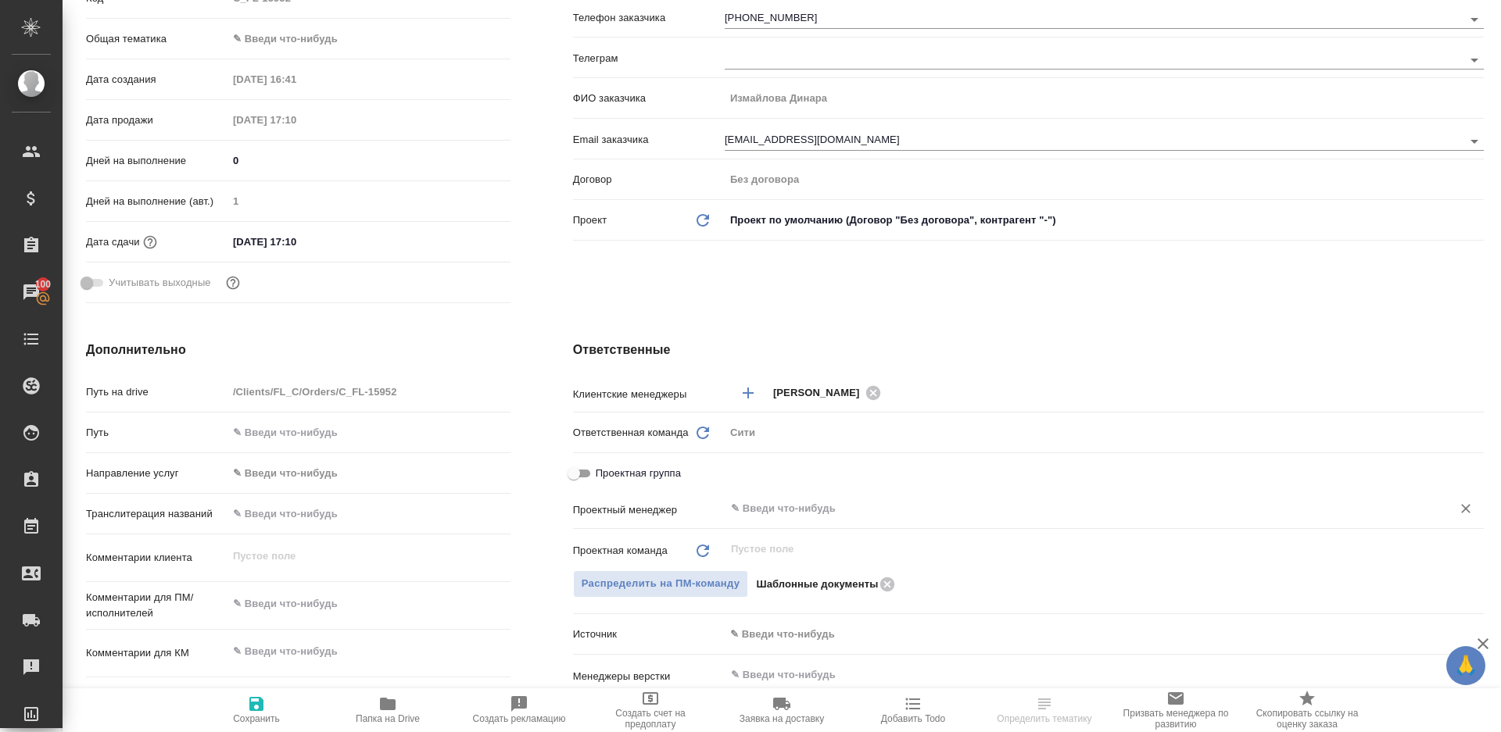
click at [802, 503] on input "text" at bounding box center [1077, 509] width 697 height 19
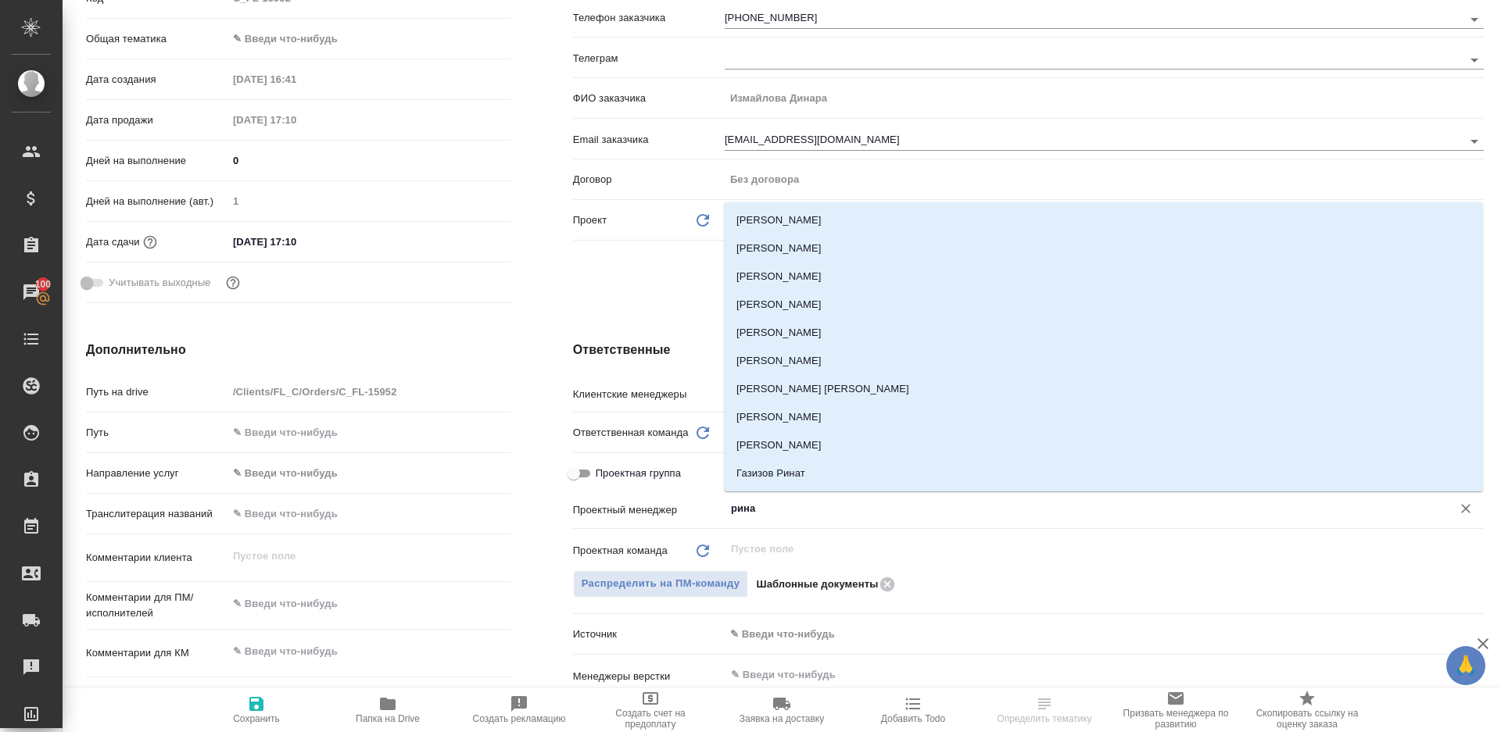
type input "ринат"
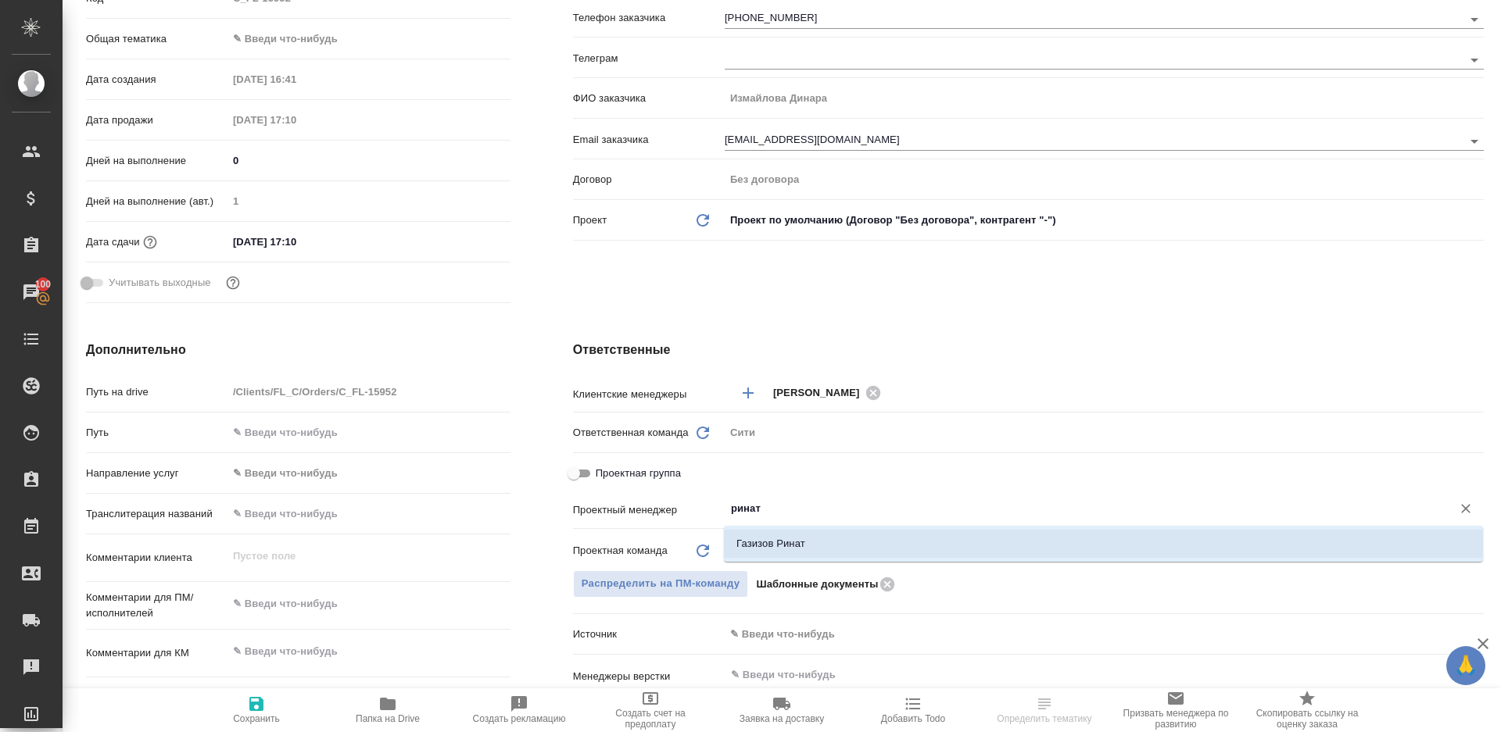
click at [820, 538] on li "Газизов Ринат" at bounding box center [1103, 544] width 759 height 28
type textarea "x"
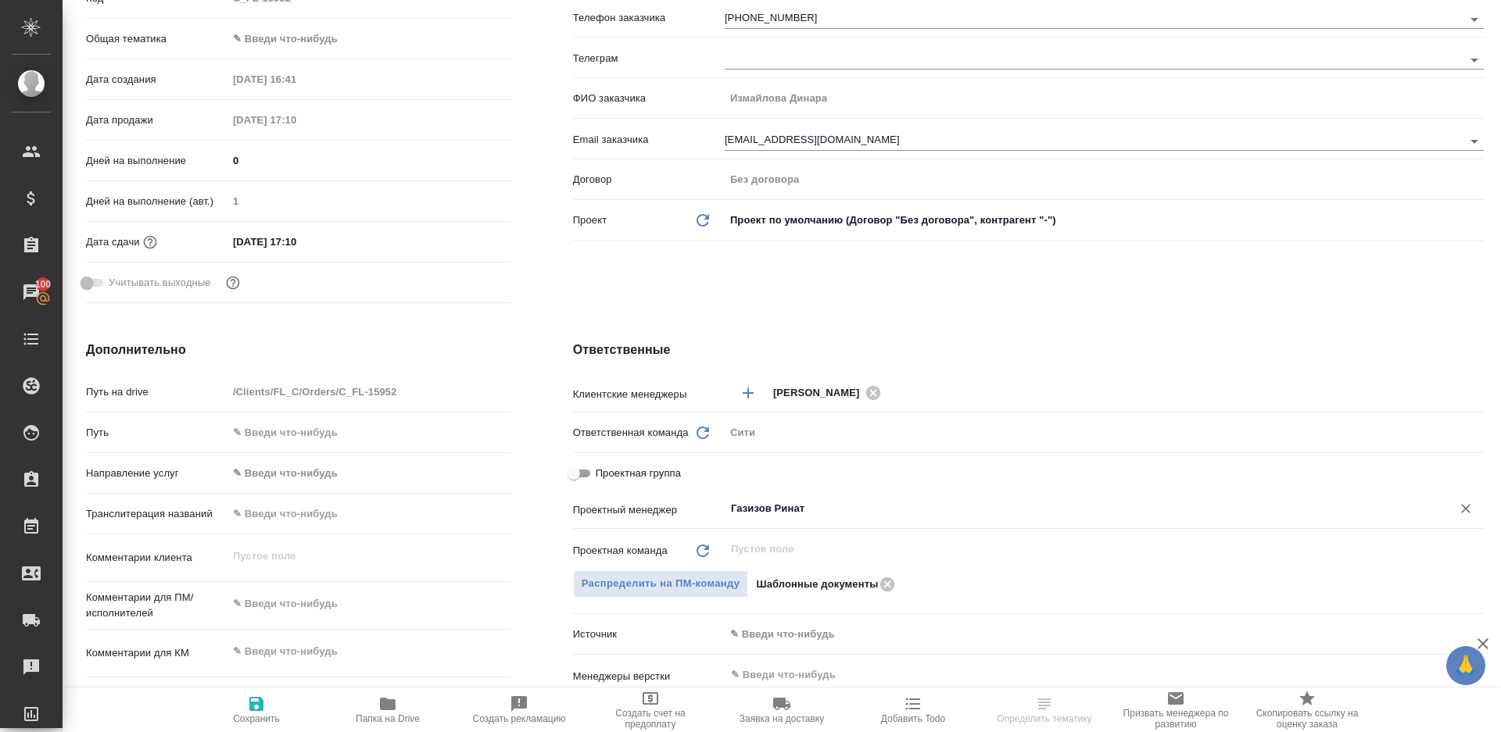
type input "Газизов Ринат"
click at [242, 724] on span "Сохранить" at bounding box center [256, 719] width 47 height 11
type textarea "x"
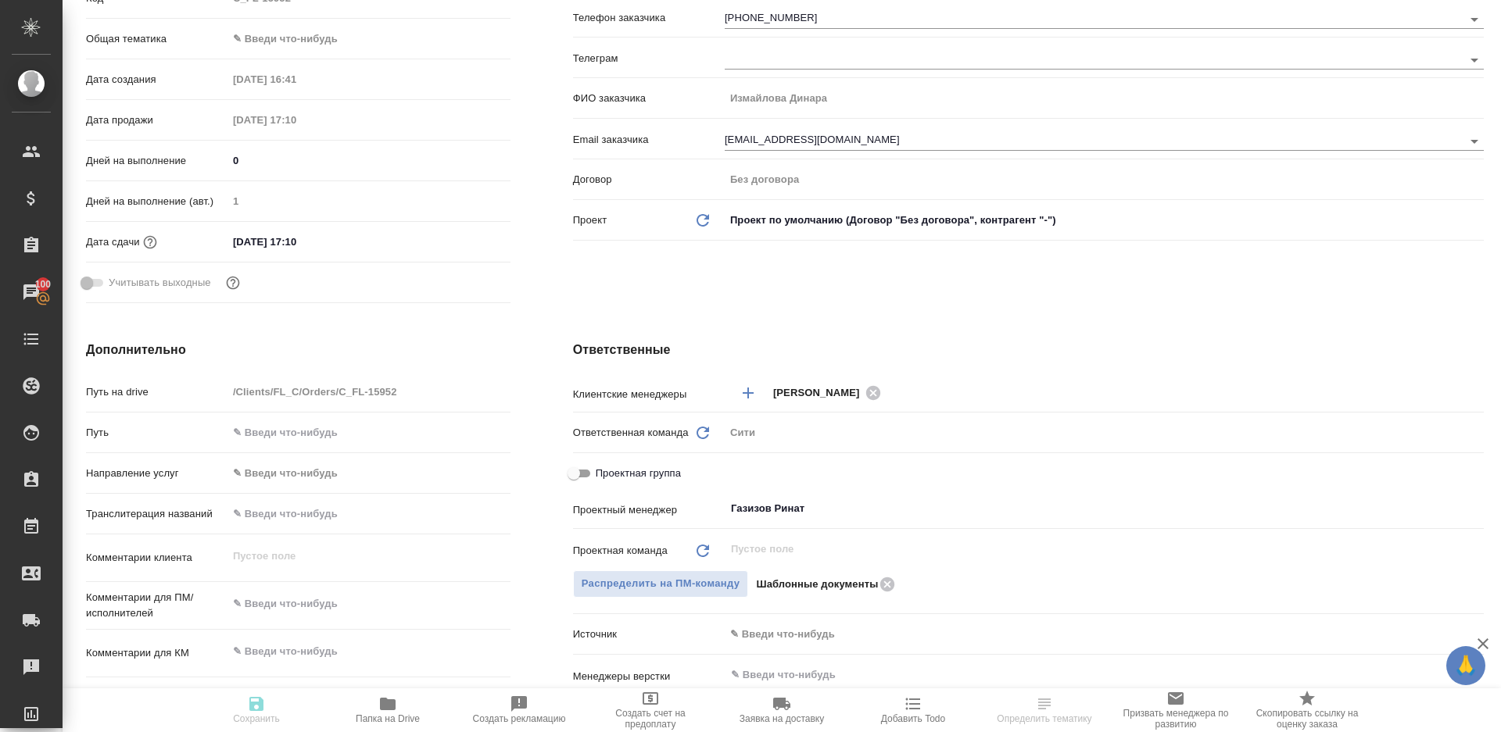
type textarea "x"
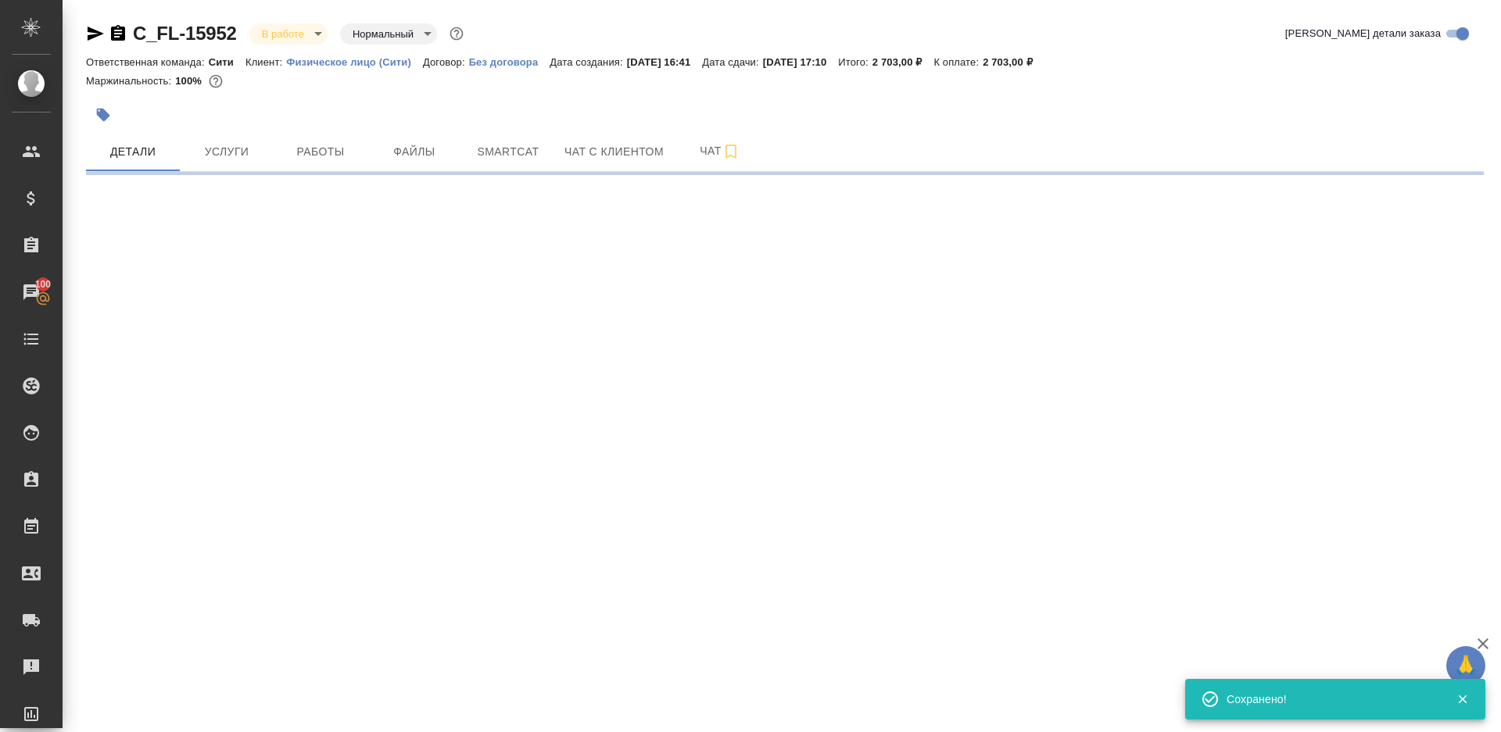
scroll to position [0, 0]
select select "RU"
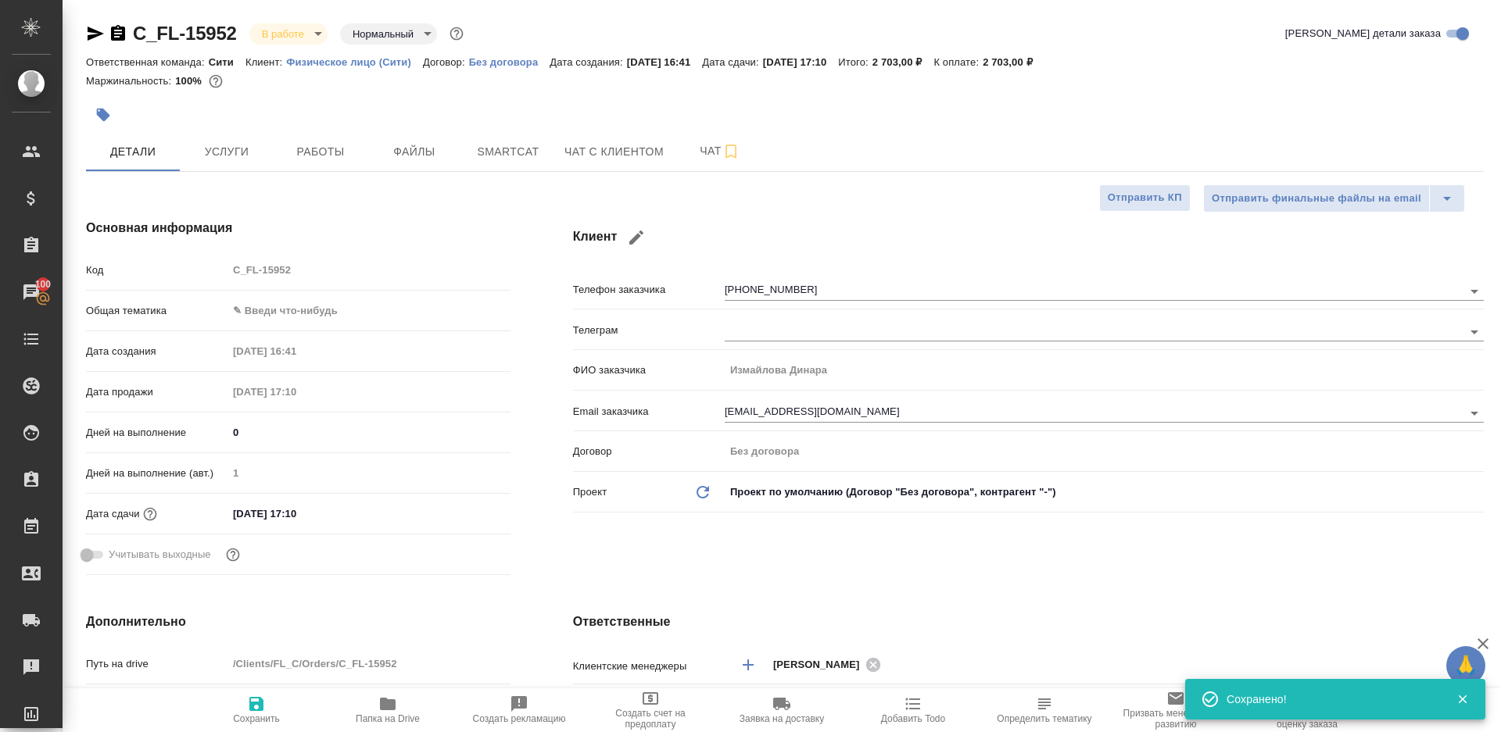
type textarea "x"
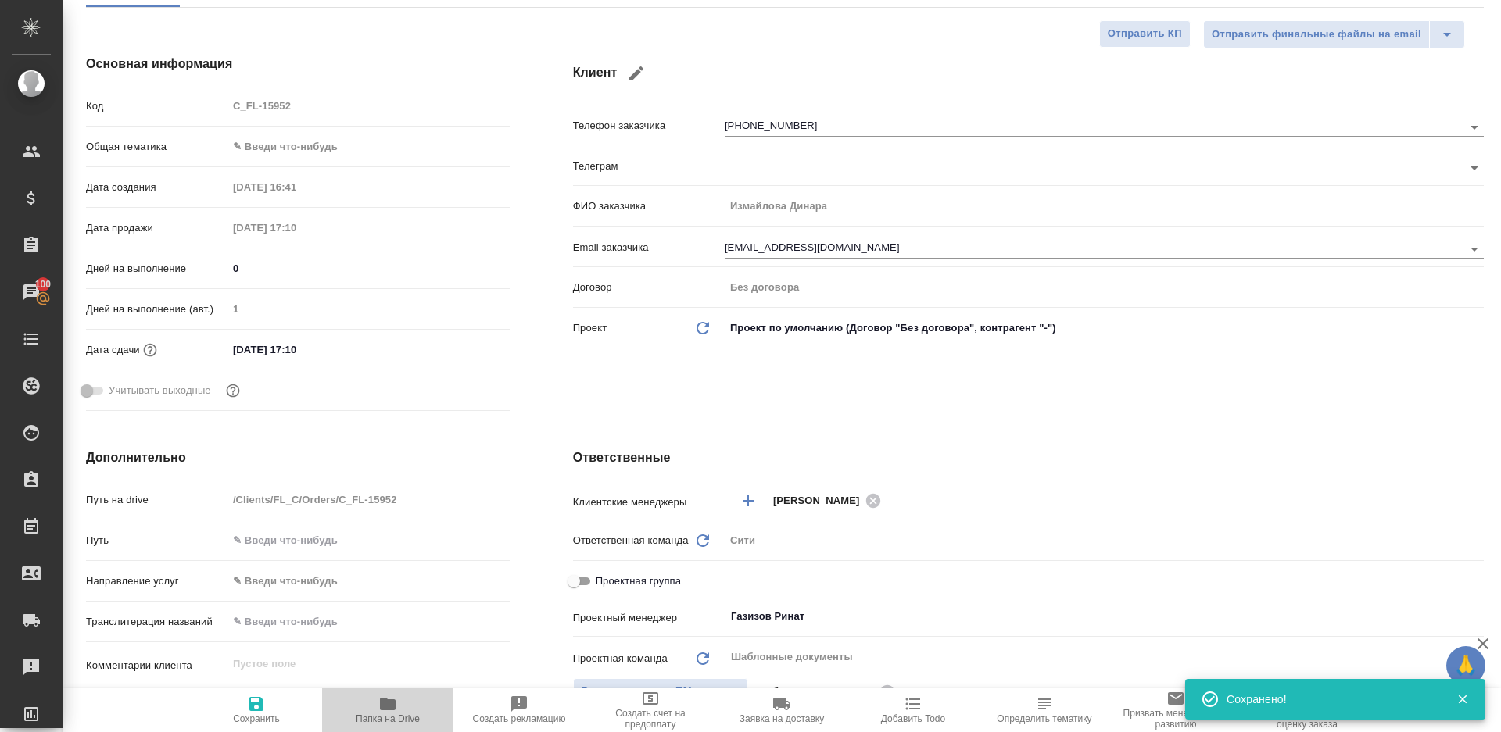
click at [376, 714] on span "Папка на Drive" at bounding box center [388, 719] width 64 height 11
type textarea "x"
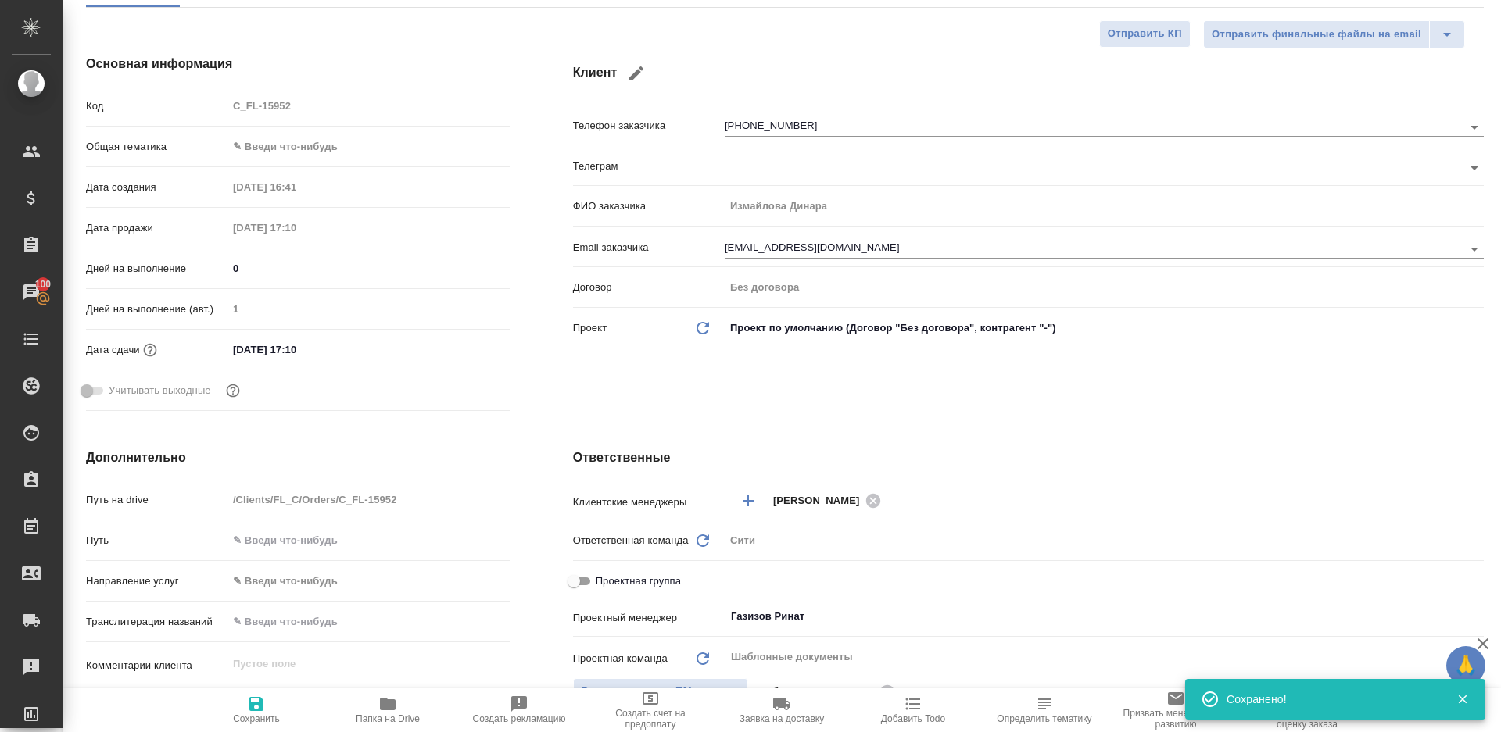
type textarea "x"
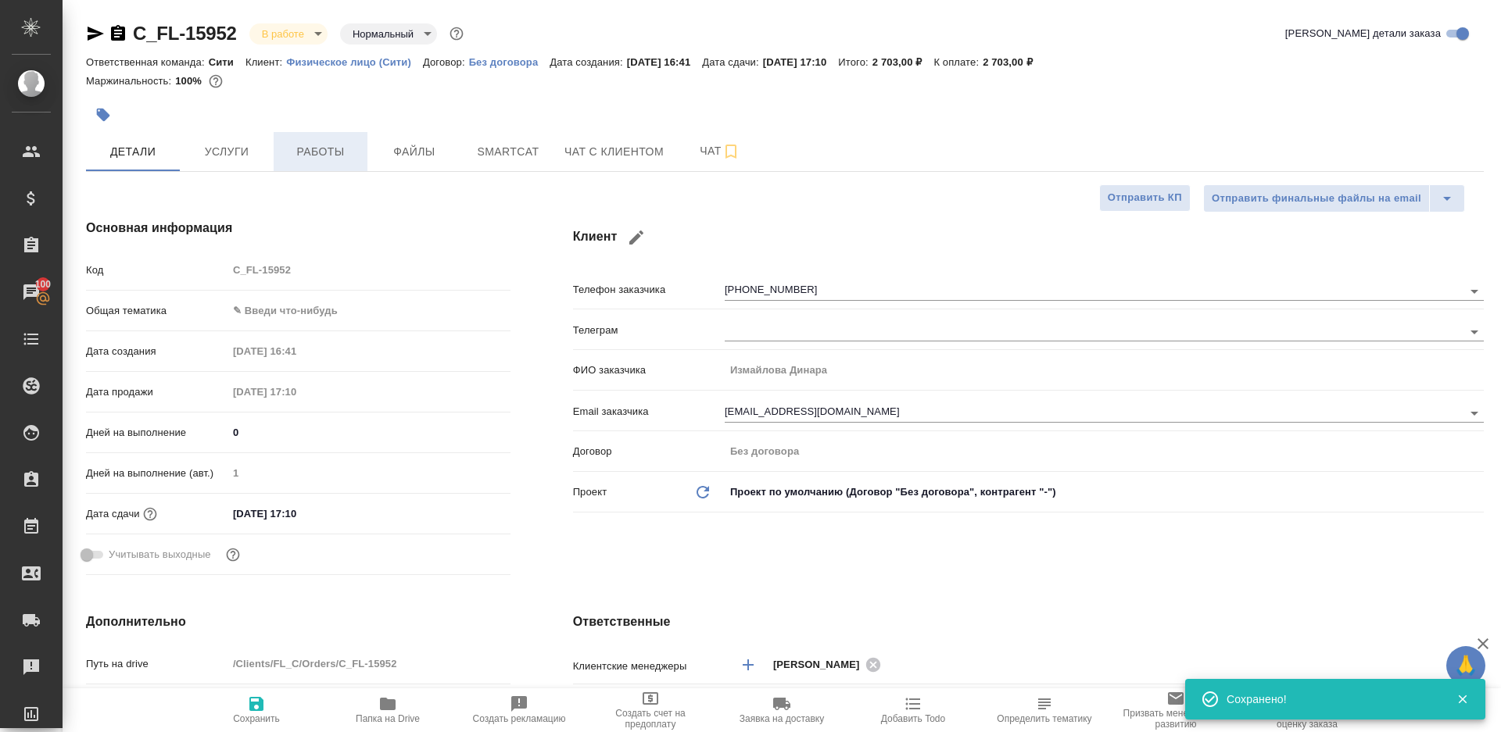
click at [353, 138] on button "Работы" at bounding box center [321, 151] width 94 height 39
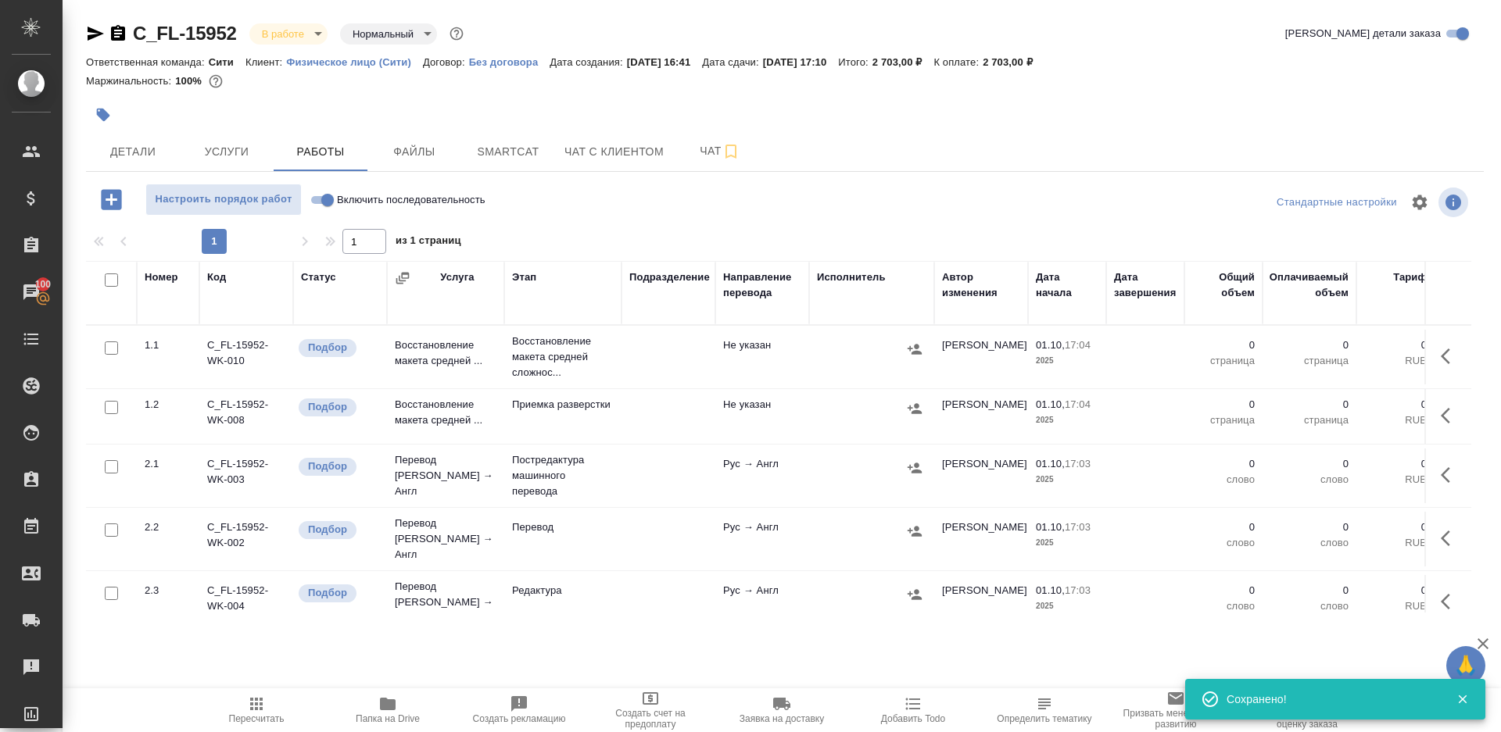
click at [581, 199] on div at bounding box center [785, 203] width 466 height 38
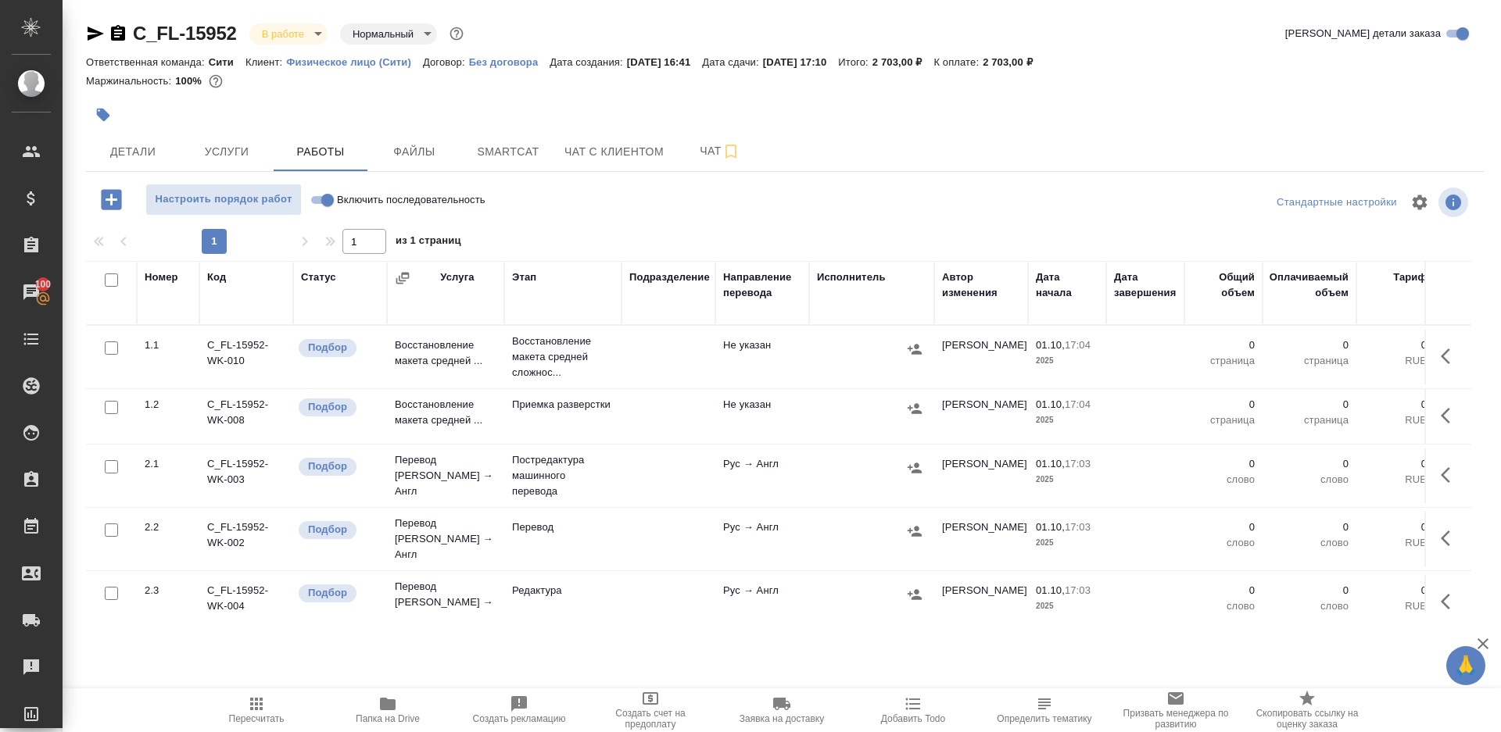
click at [314, 202] on input "Включить последовательность" at bounding box center [327, 200] width 56 height 19
checkbox input "true"
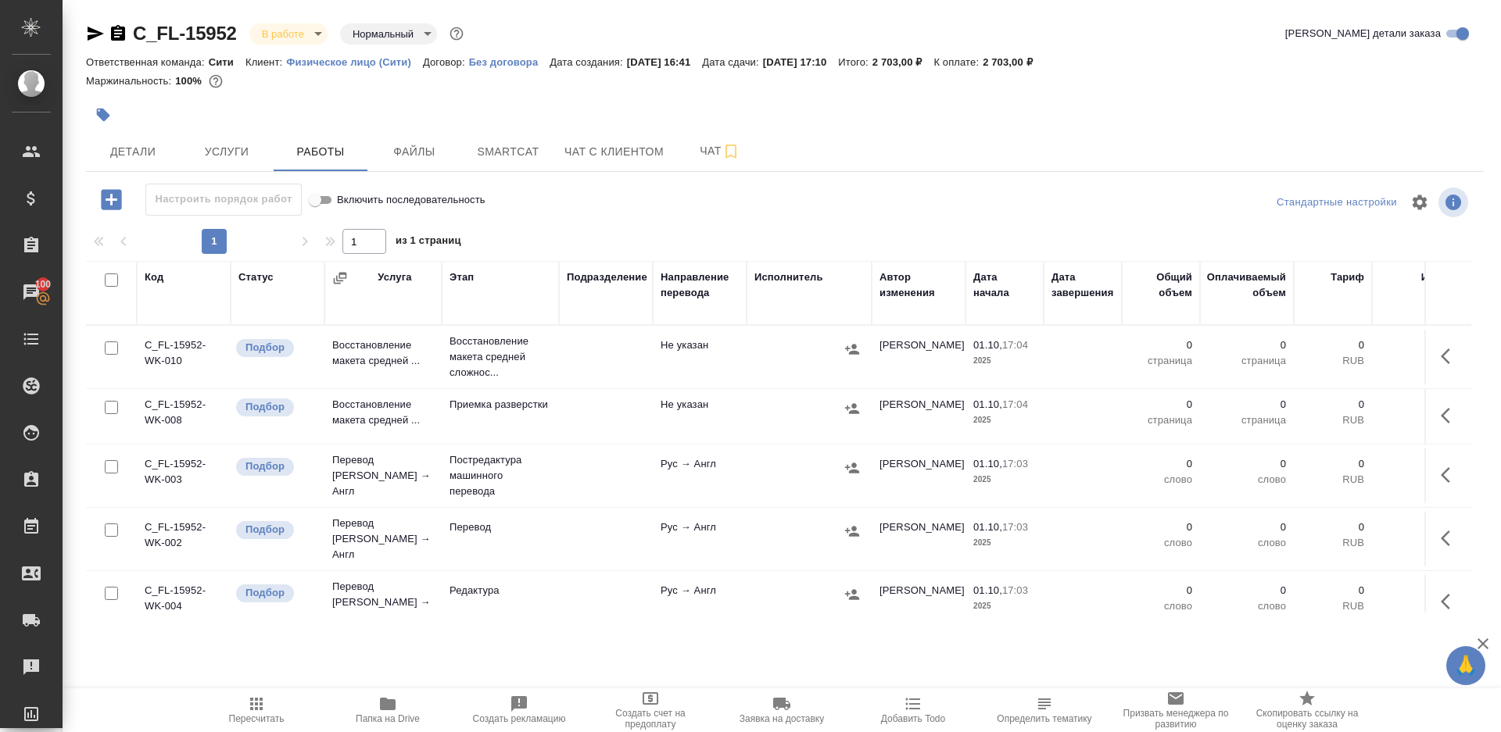
click at [109, 280] on input "checkbox" at bounding box center [111, 280] width 13 height 13
checkbox input "true"
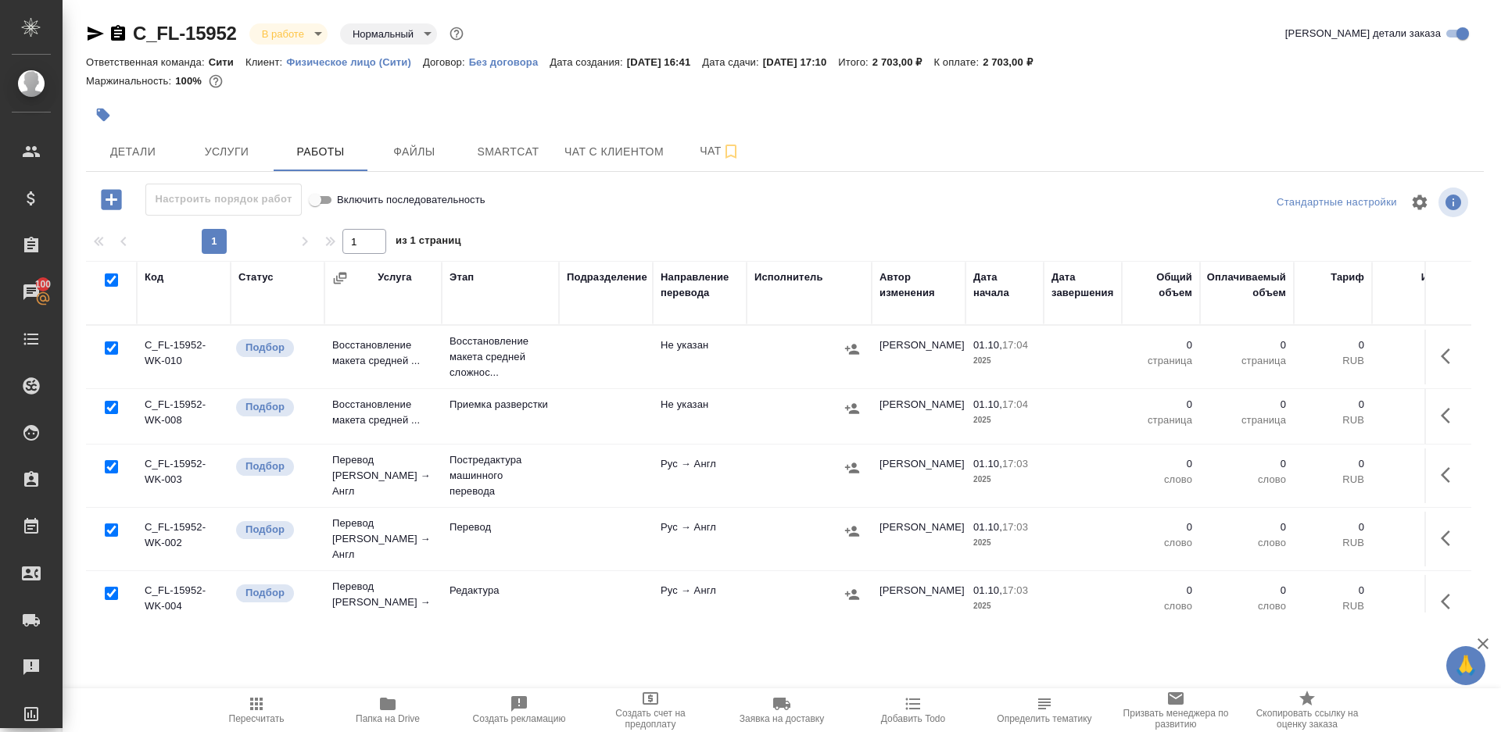
checkbox input "true"
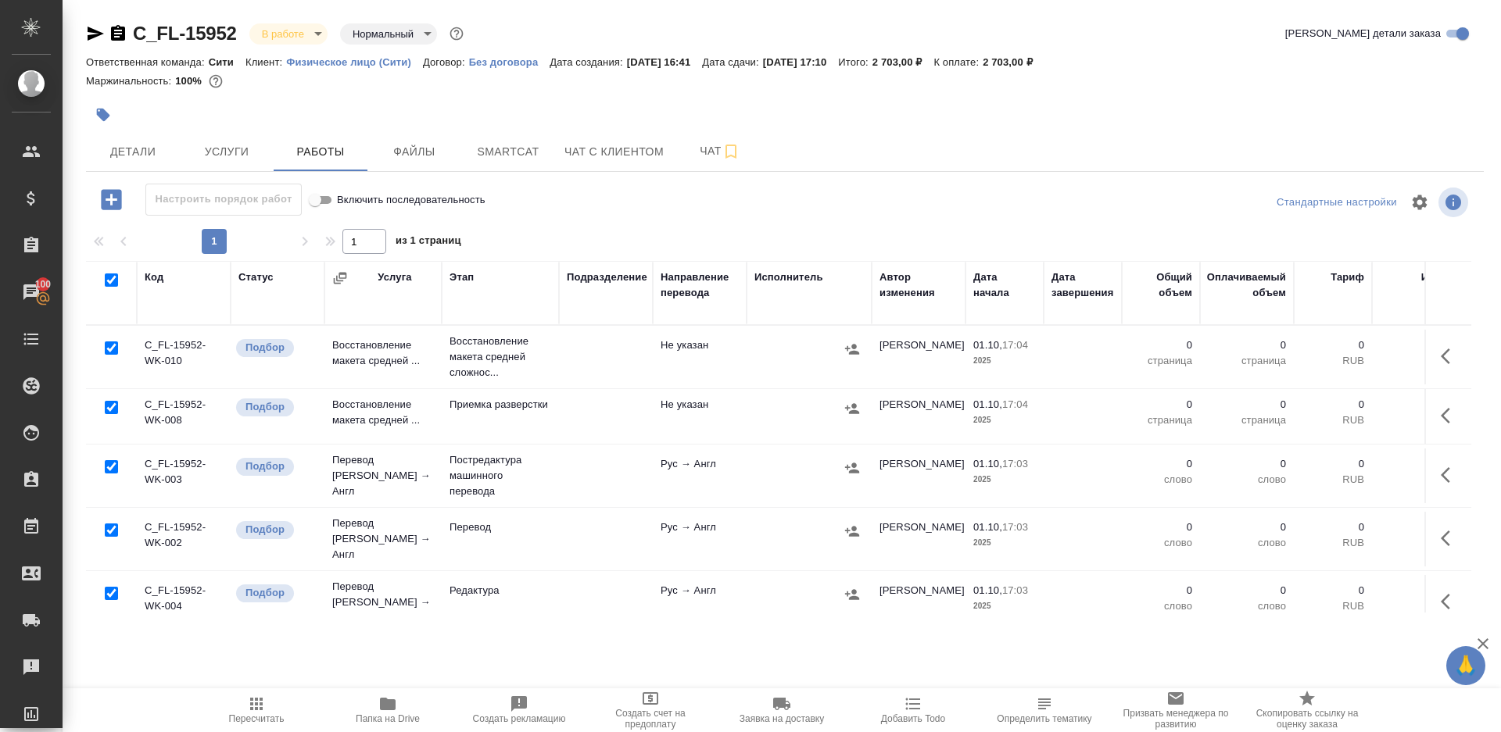
checkbox input "true"
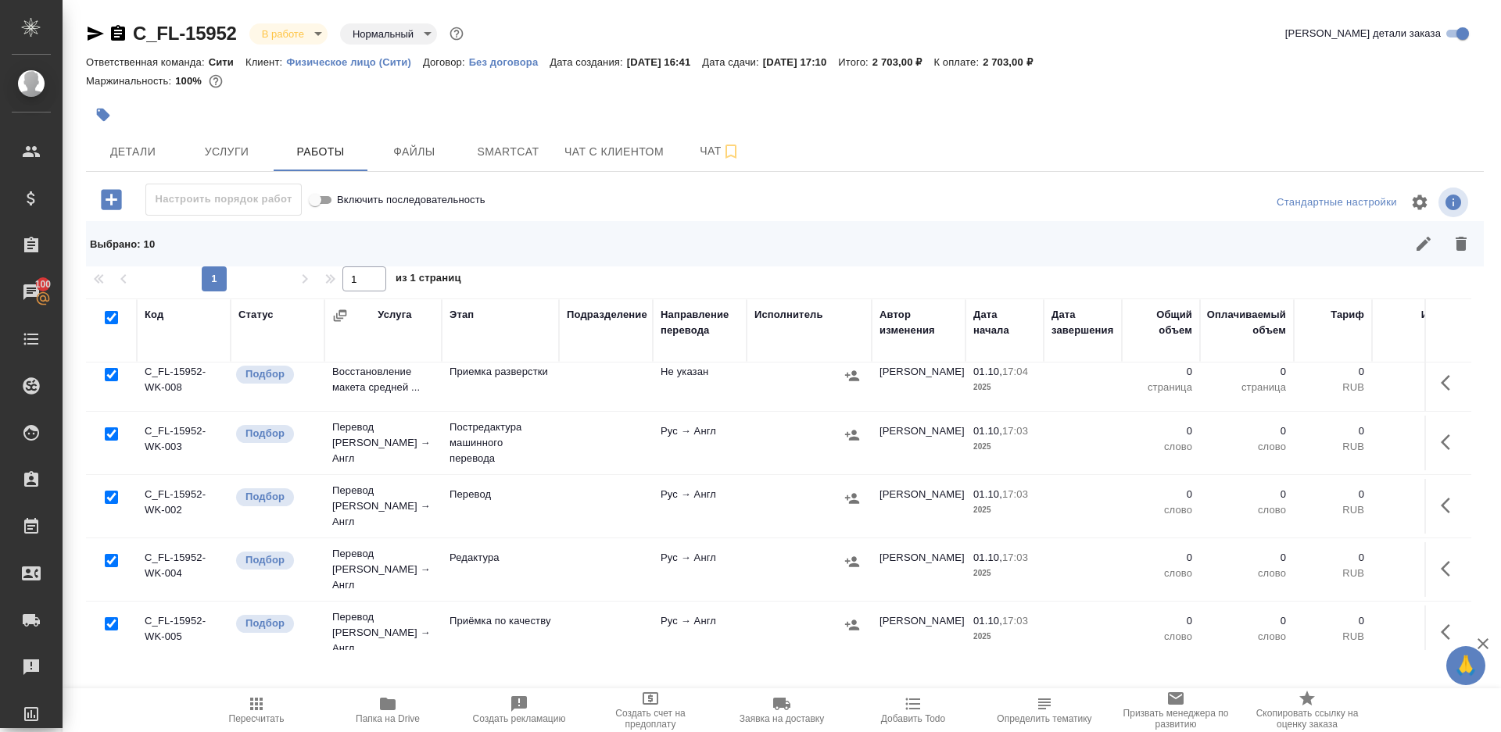
scroll to position [107, 0]
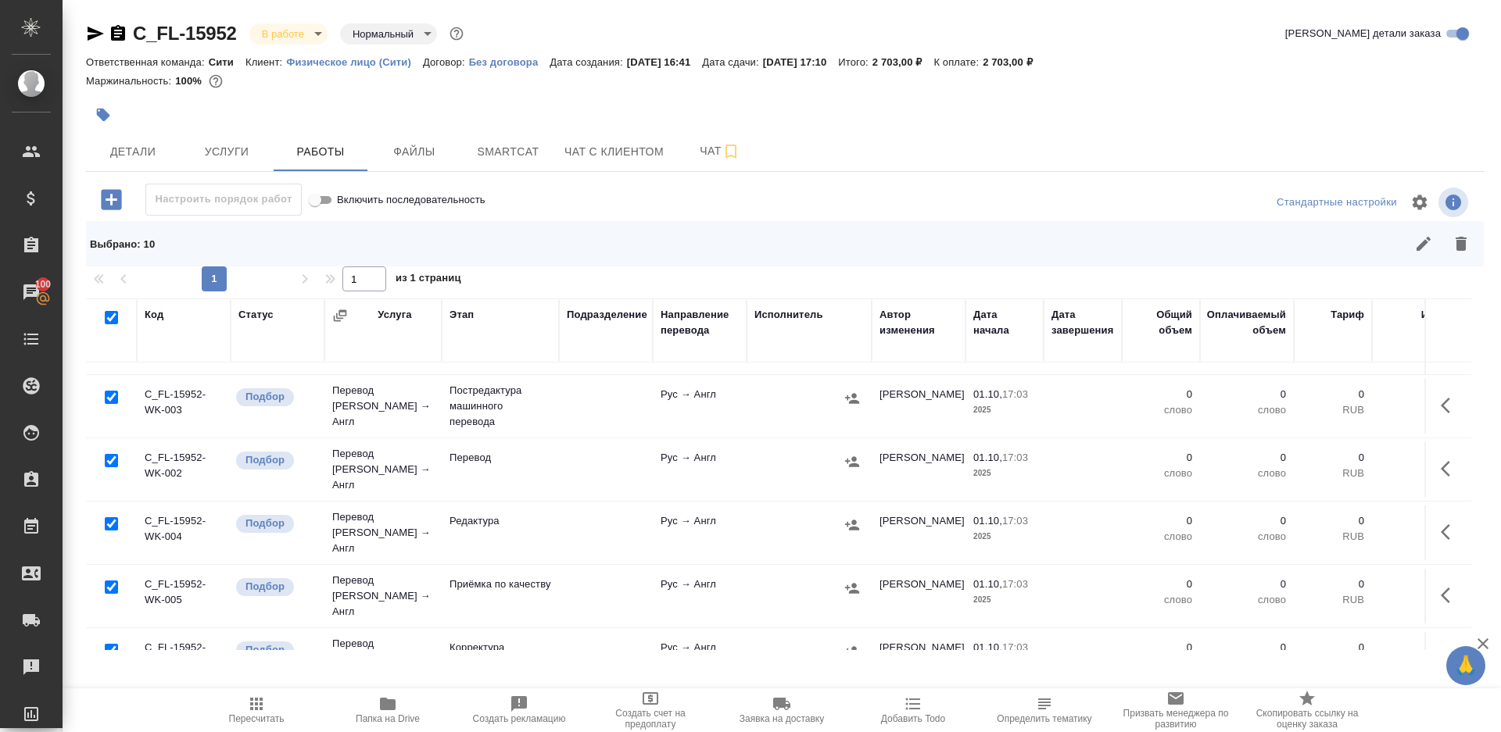
click at [111, 456] on input "checkbox" at bounding box center [111, 460] width 13 height 13
checkbox input "false"
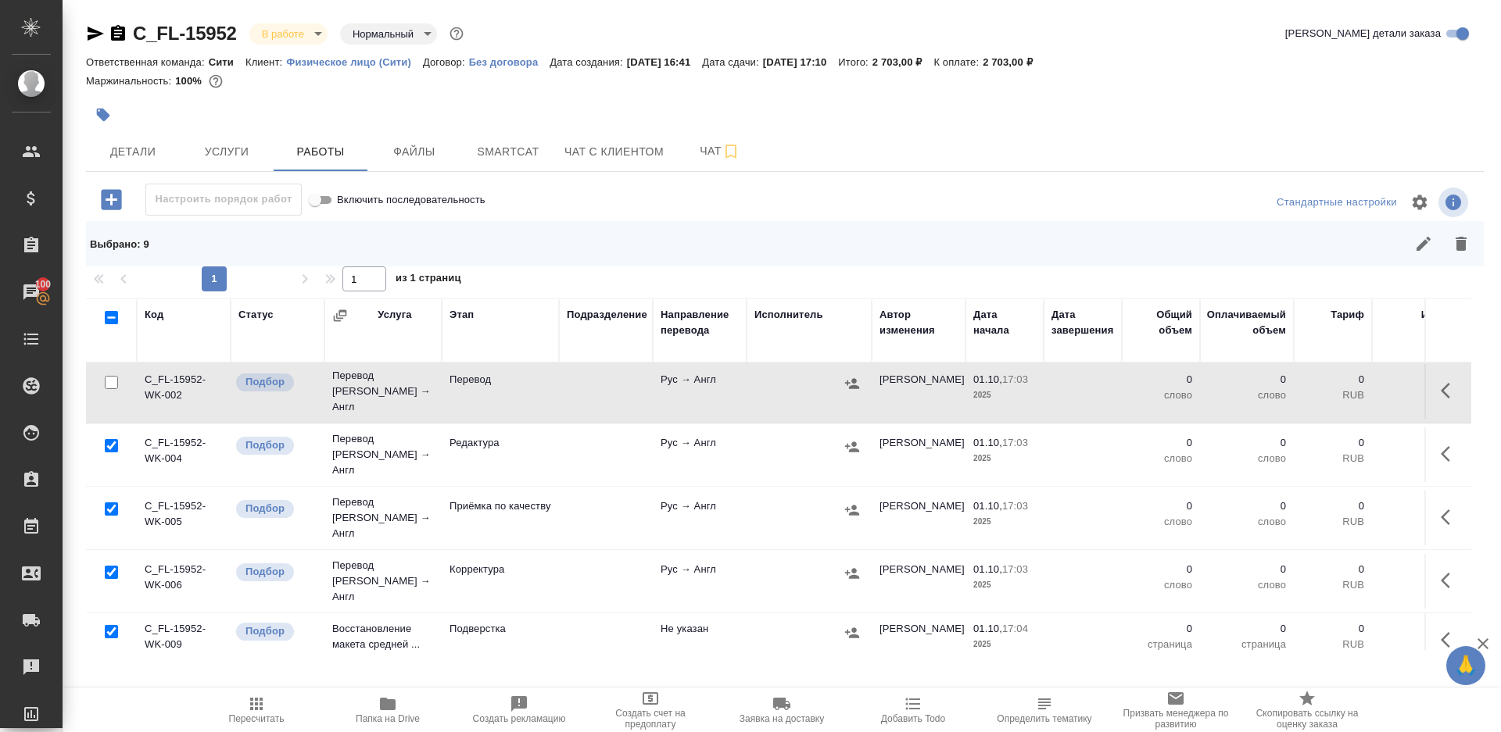
scroll to position [288, 0]
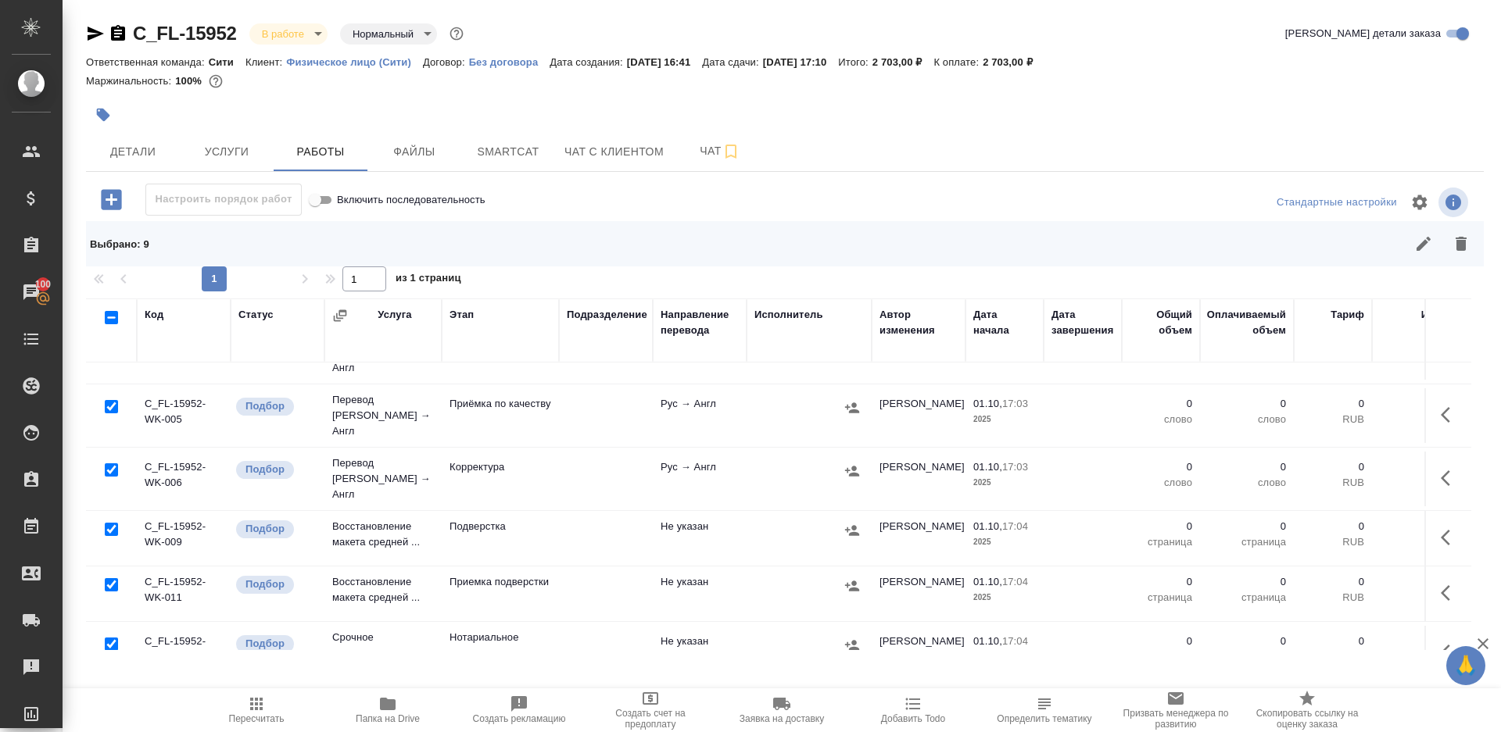
click at [112, 638] on input "checkbox" at bounding box center [111, 644] width 13 height 13
checkbox input "false"
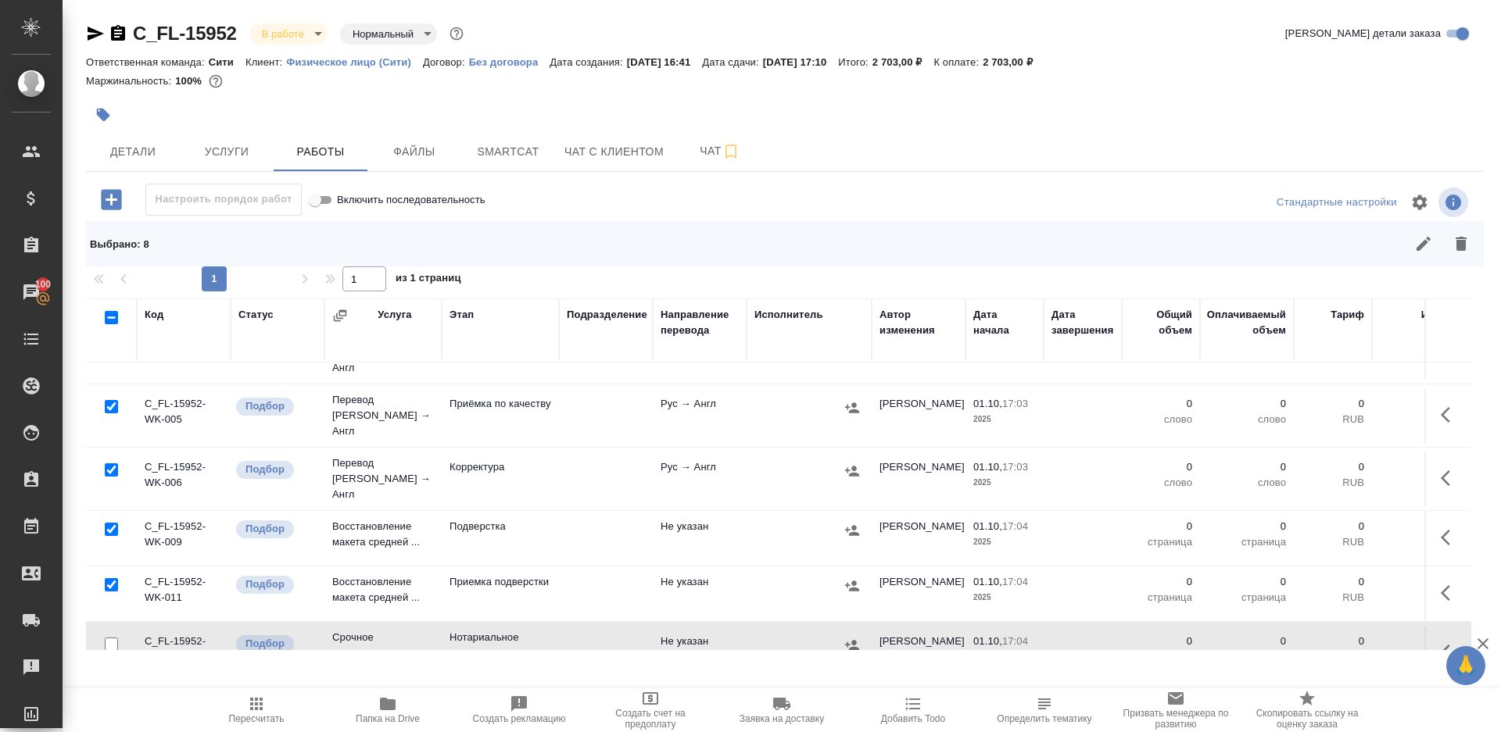
scroll to position [0, 0]
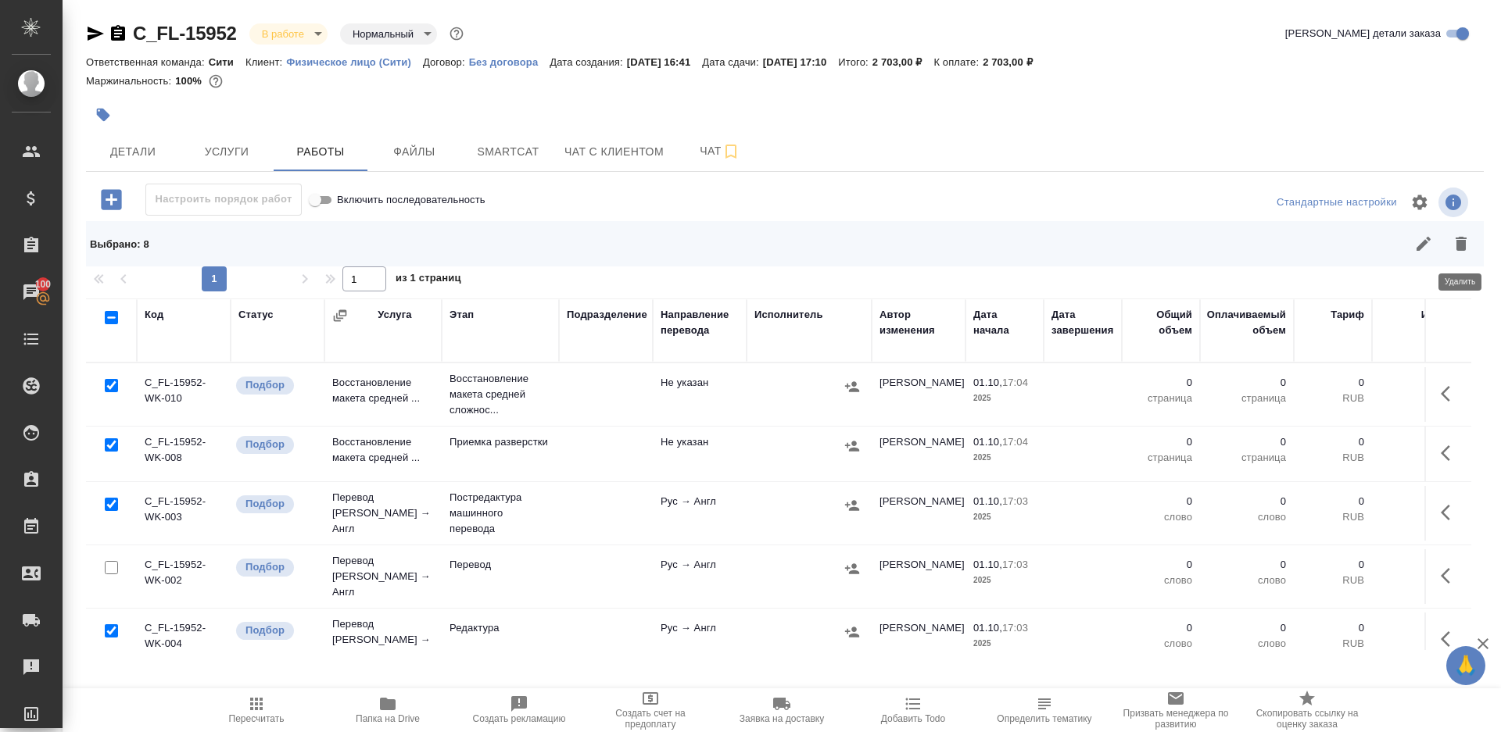
click at [1465, 239] on icon "button" at bounding box center [1461, 244] width 19 height 19
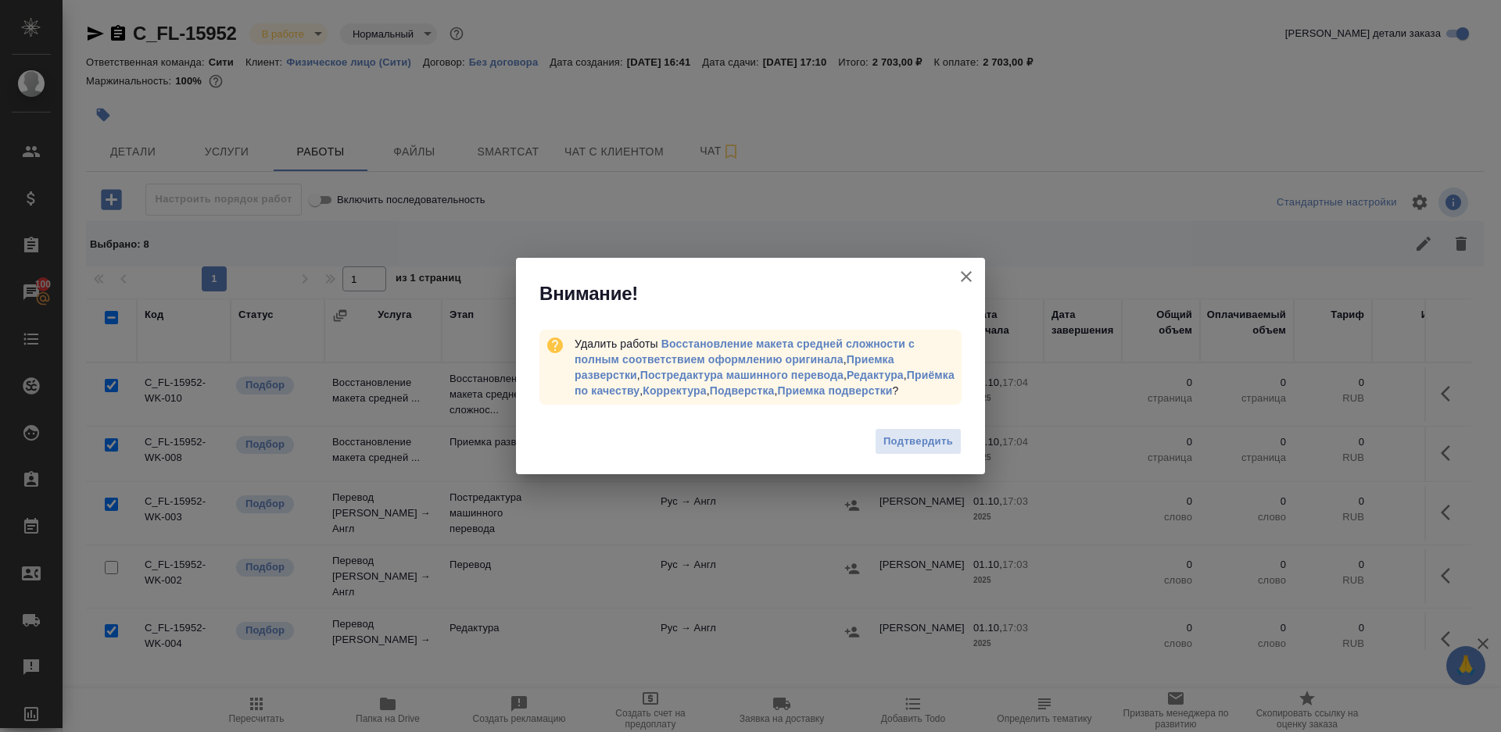
click at [874, 473] on div "Подтвердить" at bounding box center [750, 444] width 469 height 63
click at [895, 467] on div "Подтвердить" at bounding box center [750, 444] width 469 height 63
click at [903, 450] on span "Подтвердить" at bounding box center [918, 442] width 70 height 18
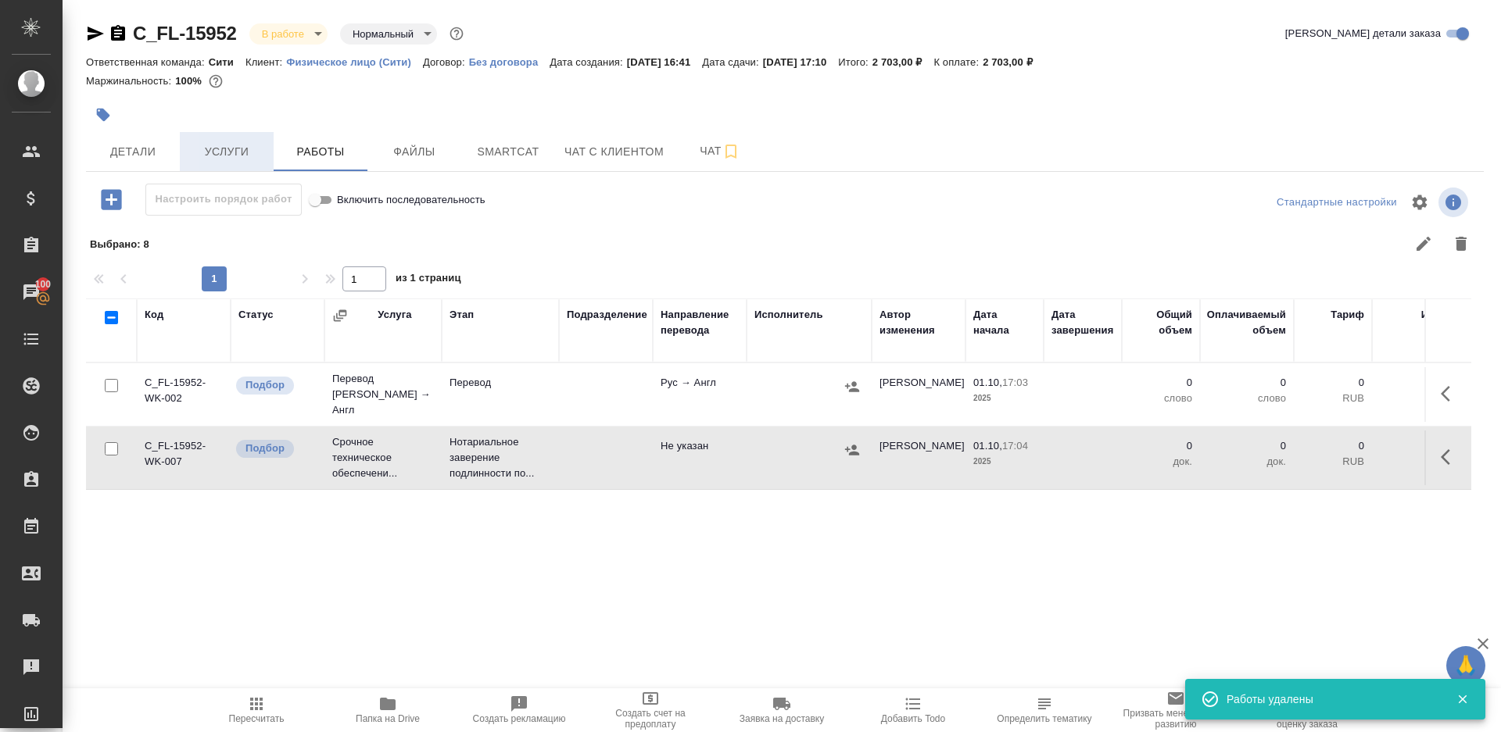
click at [238, 157] on span "Услуги" at bounding box center [226, 152] width 75 height 20
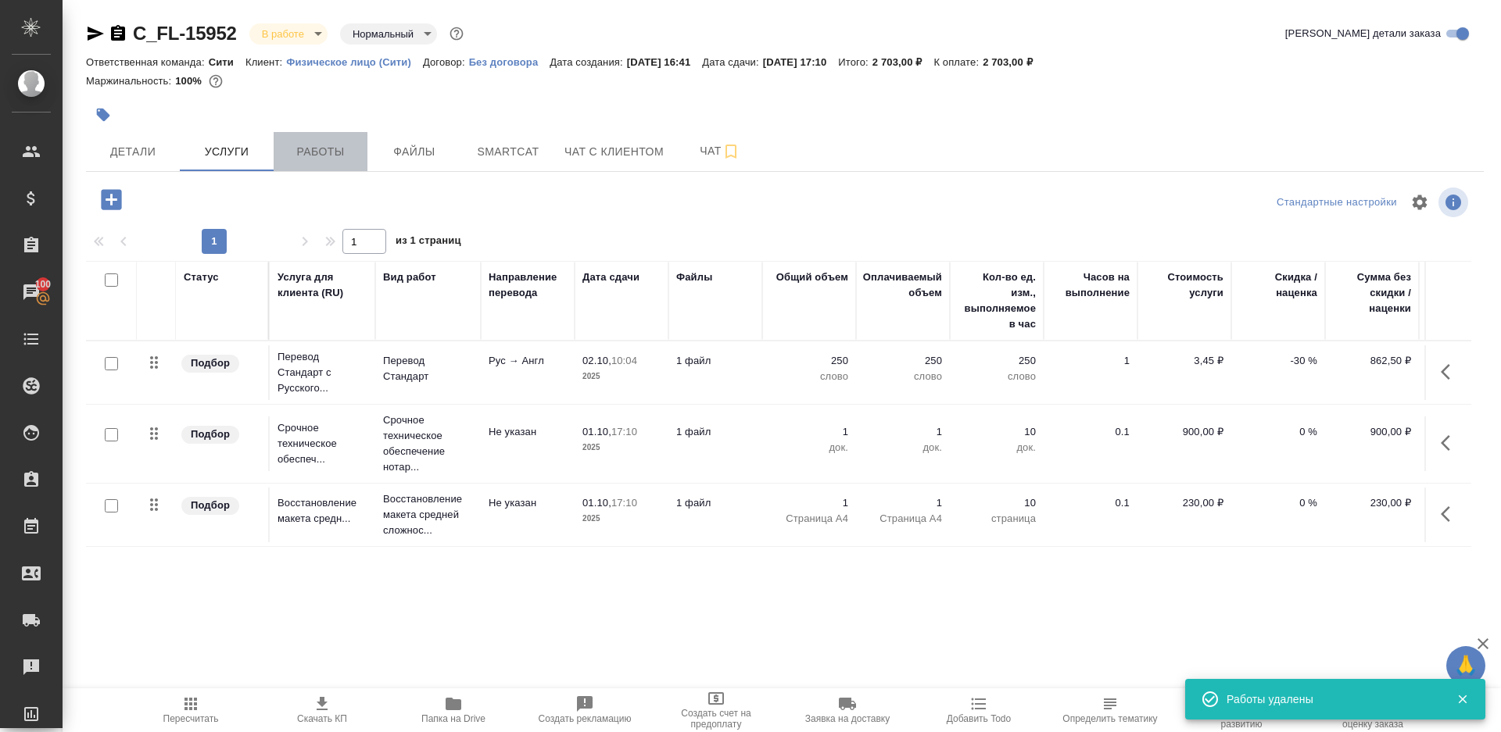
click at [316, 150] on span "Работы" at bounding box center [320, 152] width 75 height 20
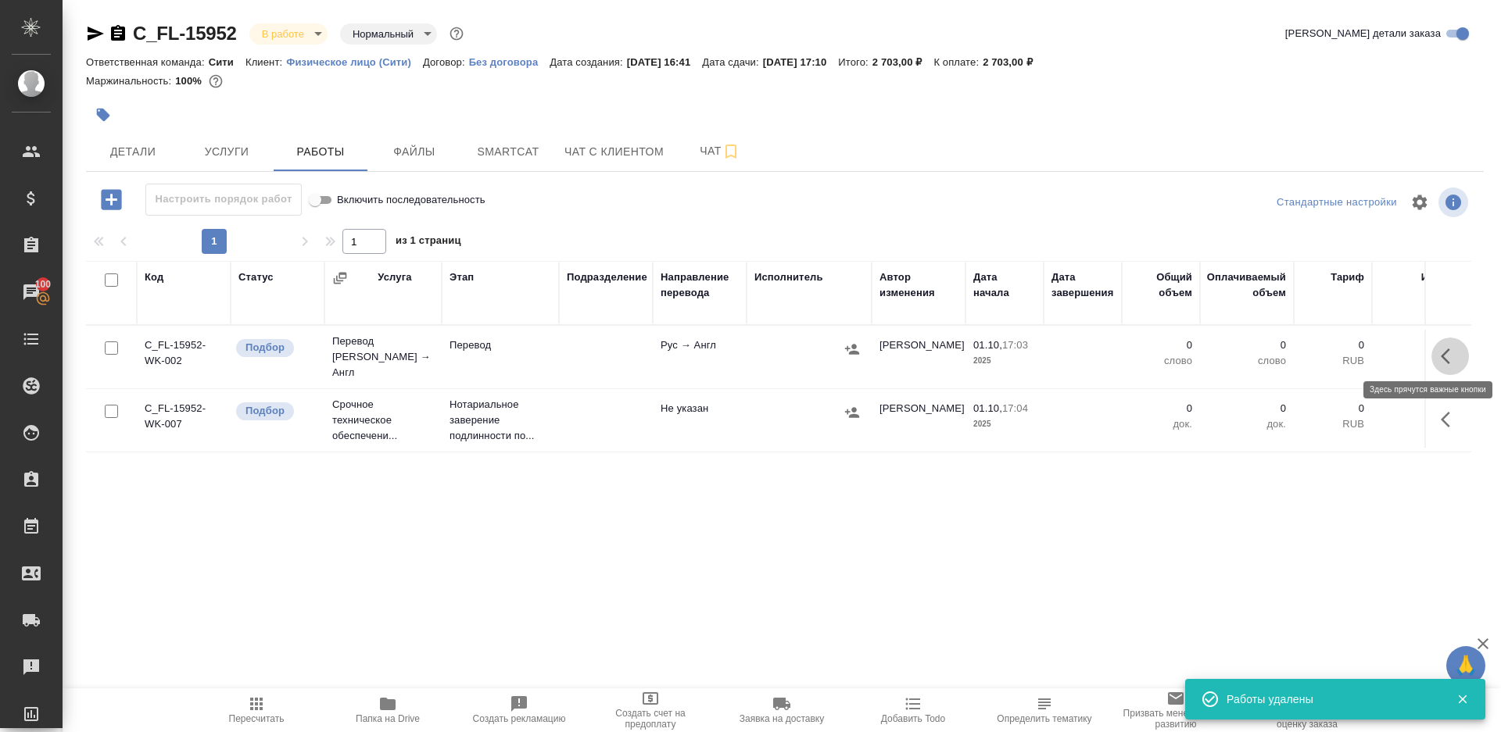
click at [1465, 347] on button "button" at bounding box center [1450, 357] width 38 height 38
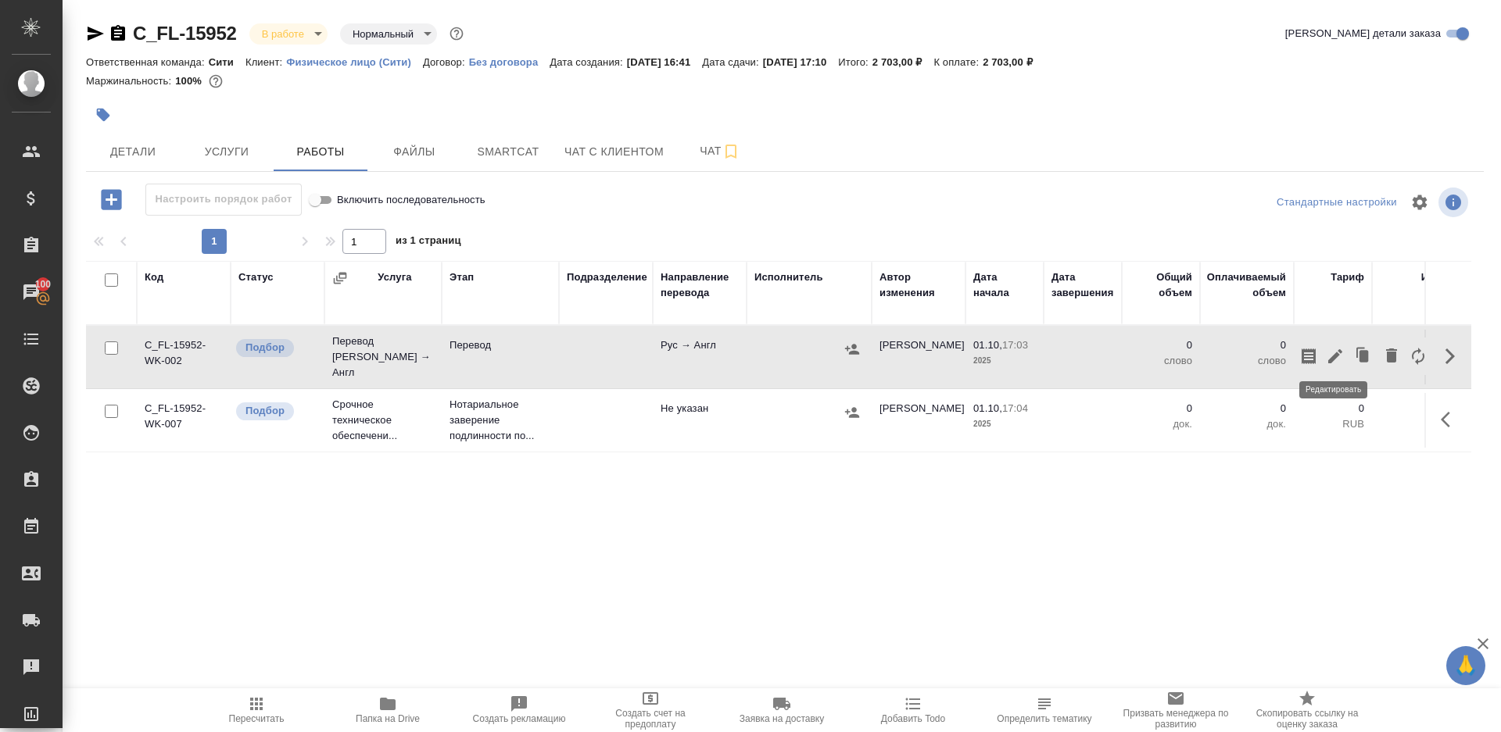
click at [1331, 341] on button "button" at bounding box center [1335, 357] width 27 height 38
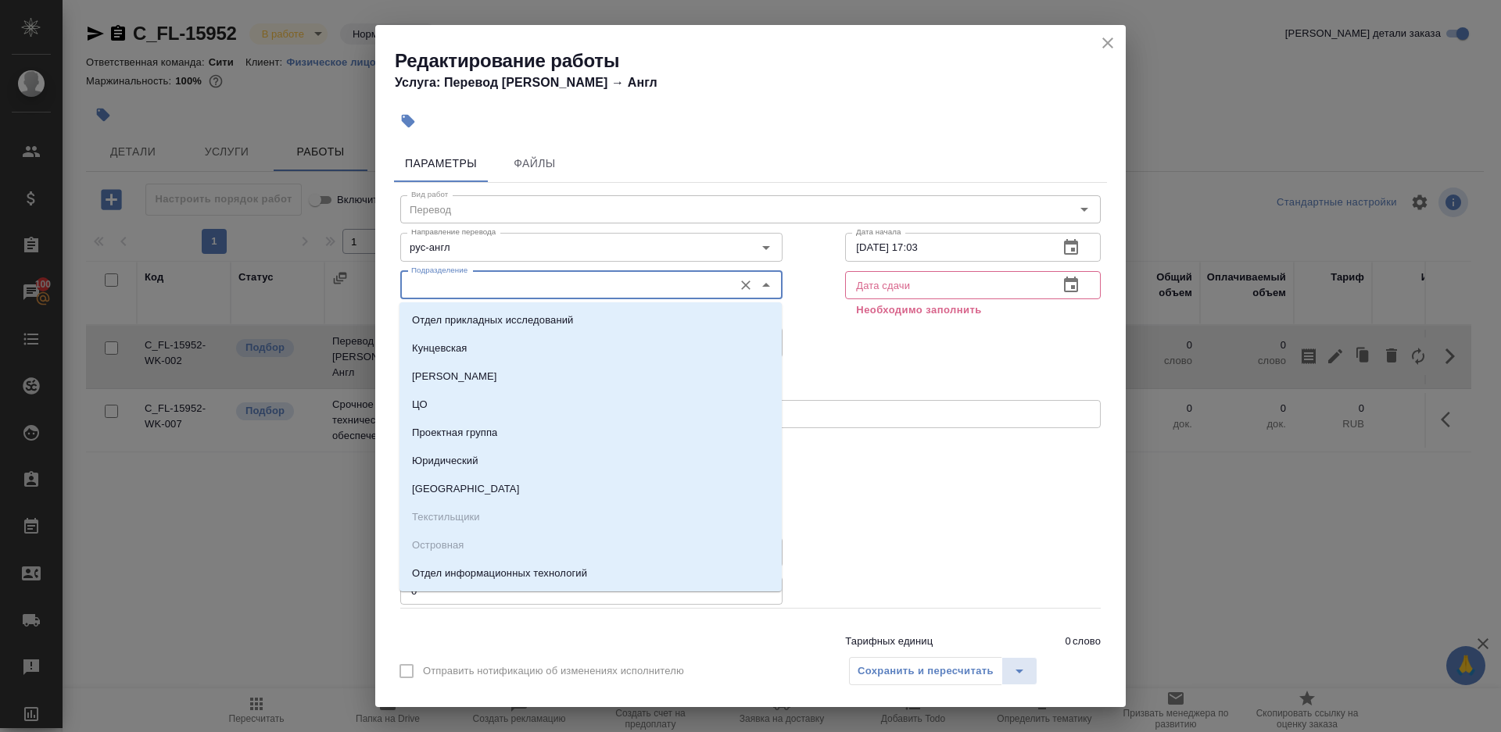
click at [470, 281] on input "Подразделение" at bounding box center [565, 285] width 320 height 19
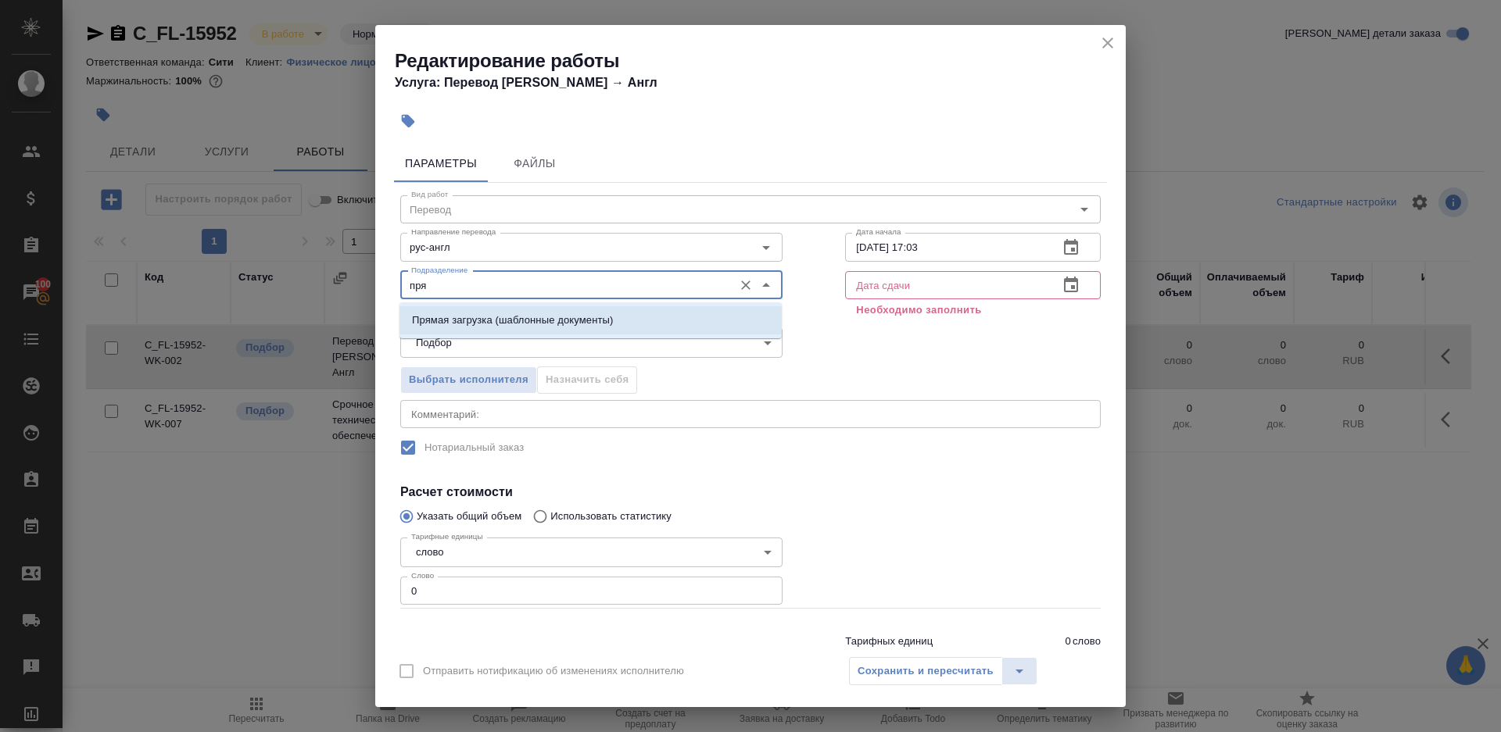
click at [500, 320] on p "Прямая загрузка (шаблонные документы)" at bounding box center [512, 321] width 201 height 16
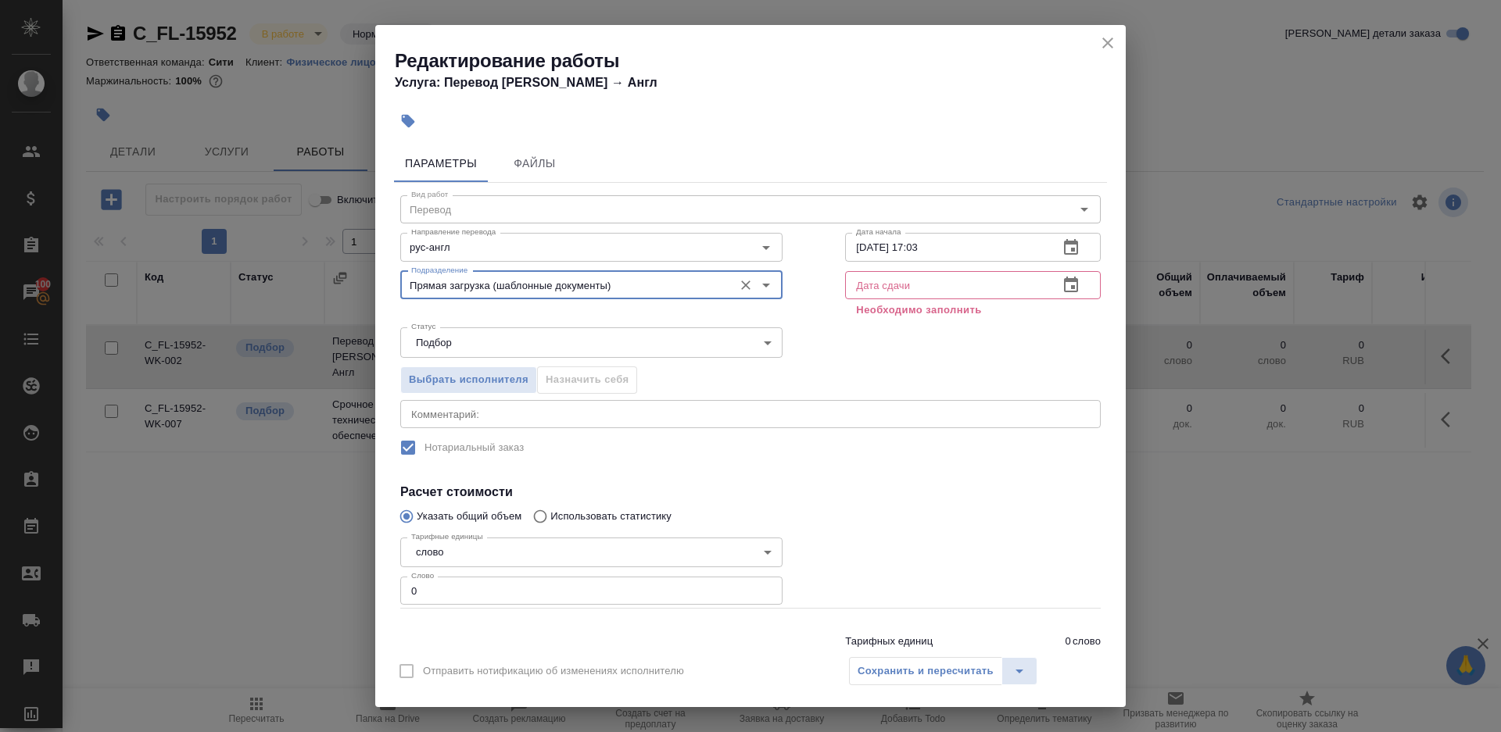
type input "Прямая загрузка (шаблонные документы)"
drag, startPoint x: 489, startPoint y: 590, endPoint x: 535, endPoint y: 590, distance: 46.1
click at [489, 590] on input "0" at bounding box center [591, 591] width 382 height 28
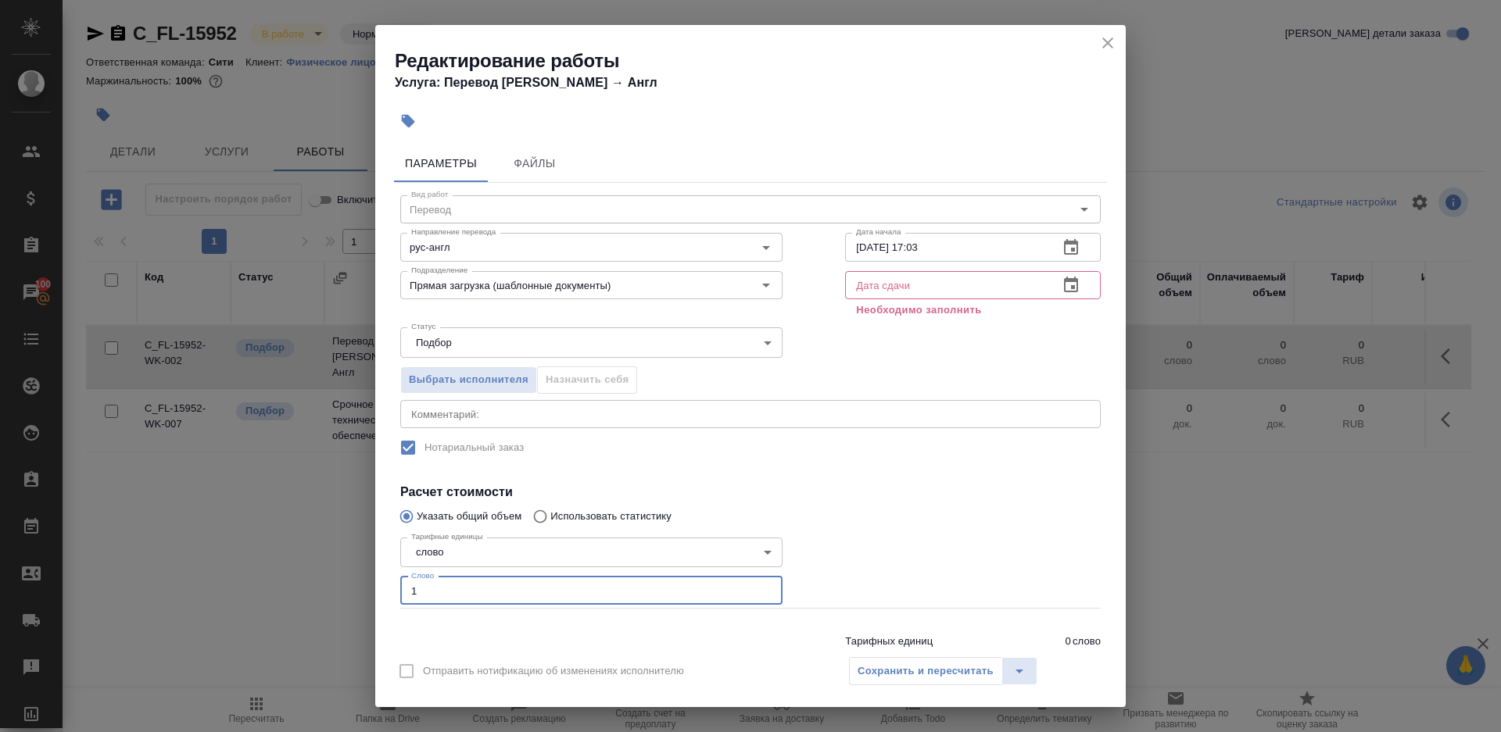
type input "1"
click at [994, 547] on div at bounding box center [973, 570] width 318 height 140
click at [956, 261] on input "[DATE] 17:03" at bounding box center [945, 247] width 201 height 28
click at [958, 287] on input "text" at bounding box center [945, 285] width 201 height 28
paste input "[DATE] 17:03"
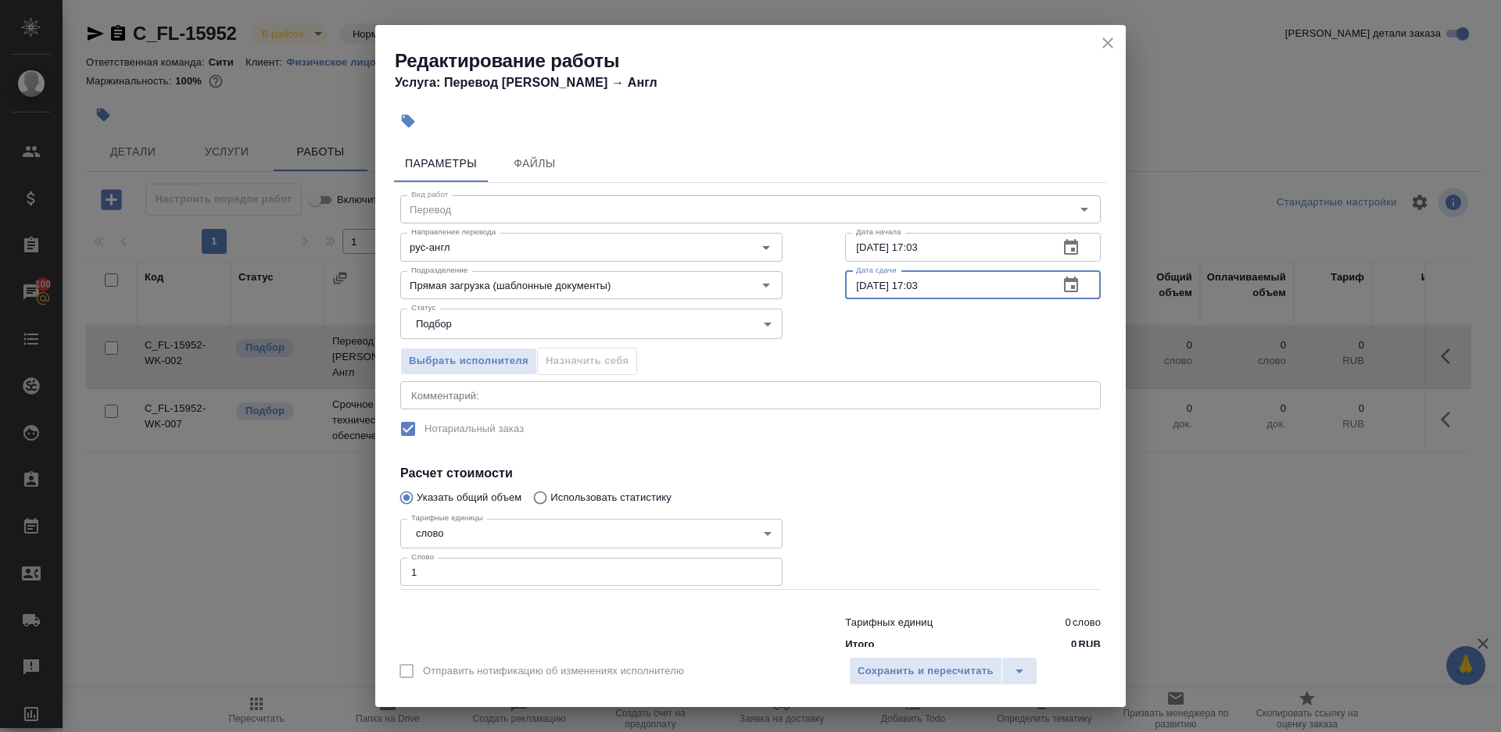
drag, startPoint x: 910, startPoint y: 280, endPoint x: 1027, endPoint y: 280, distance: 117.3
click at [1027, 280] on input "[DATE] 17:03" at bounding box center [945, 285] width 201 height 28
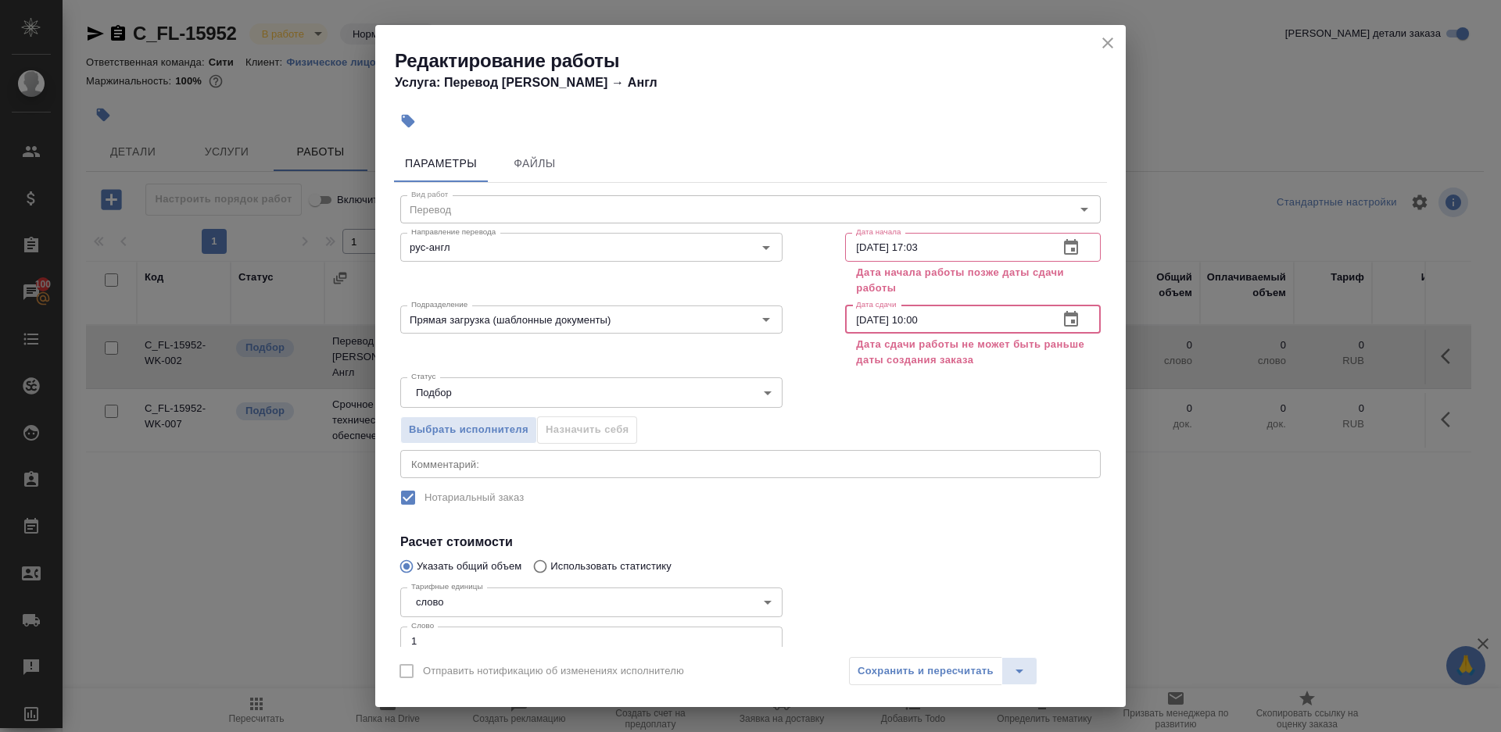
click at [865, 317] on input "01.10.2025 10:00" at bounding box center [945, 320] width 201 height 28
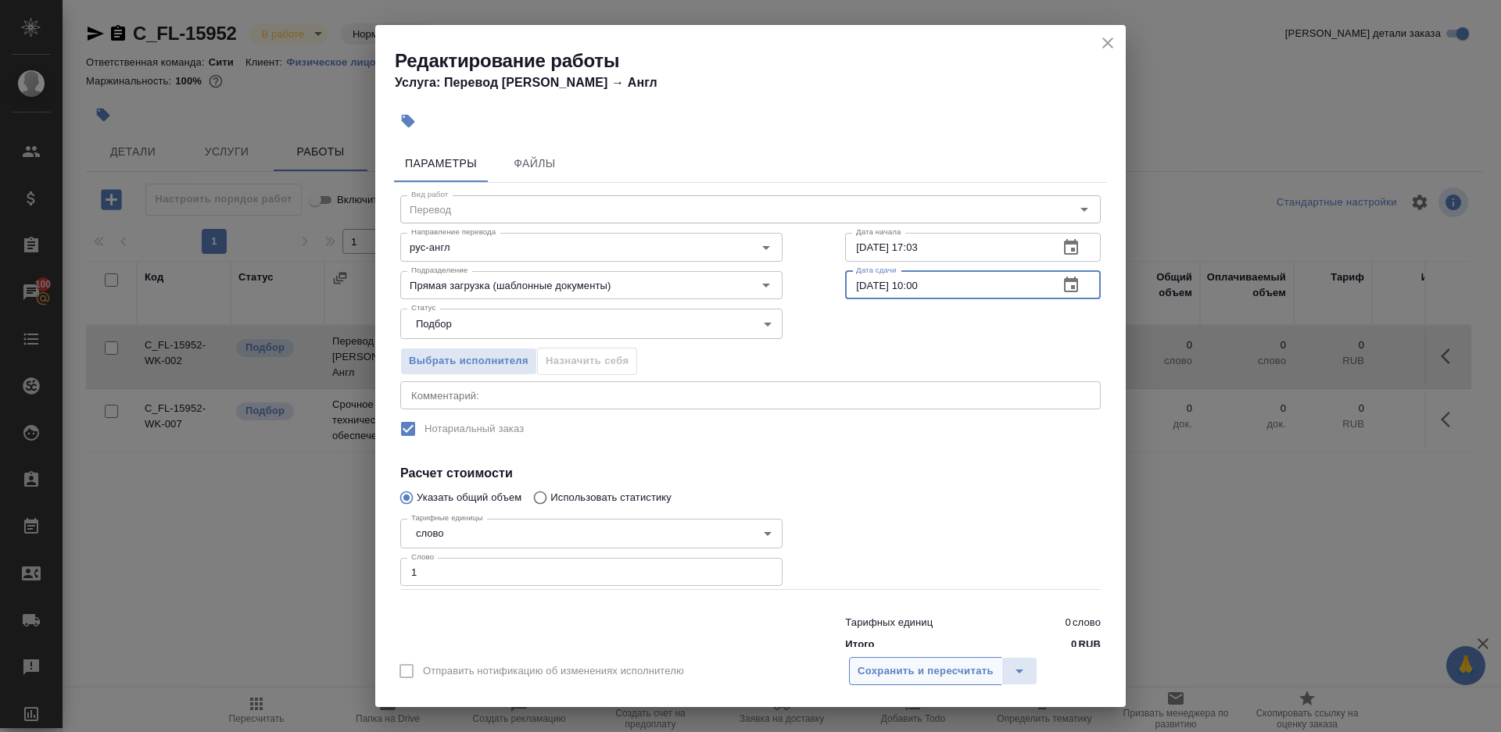
type input "[DATE] 10:00"
click at [908, 661] on button "Сохранить и пересчитать" at bounding box center [925, 671] width 153 height 28
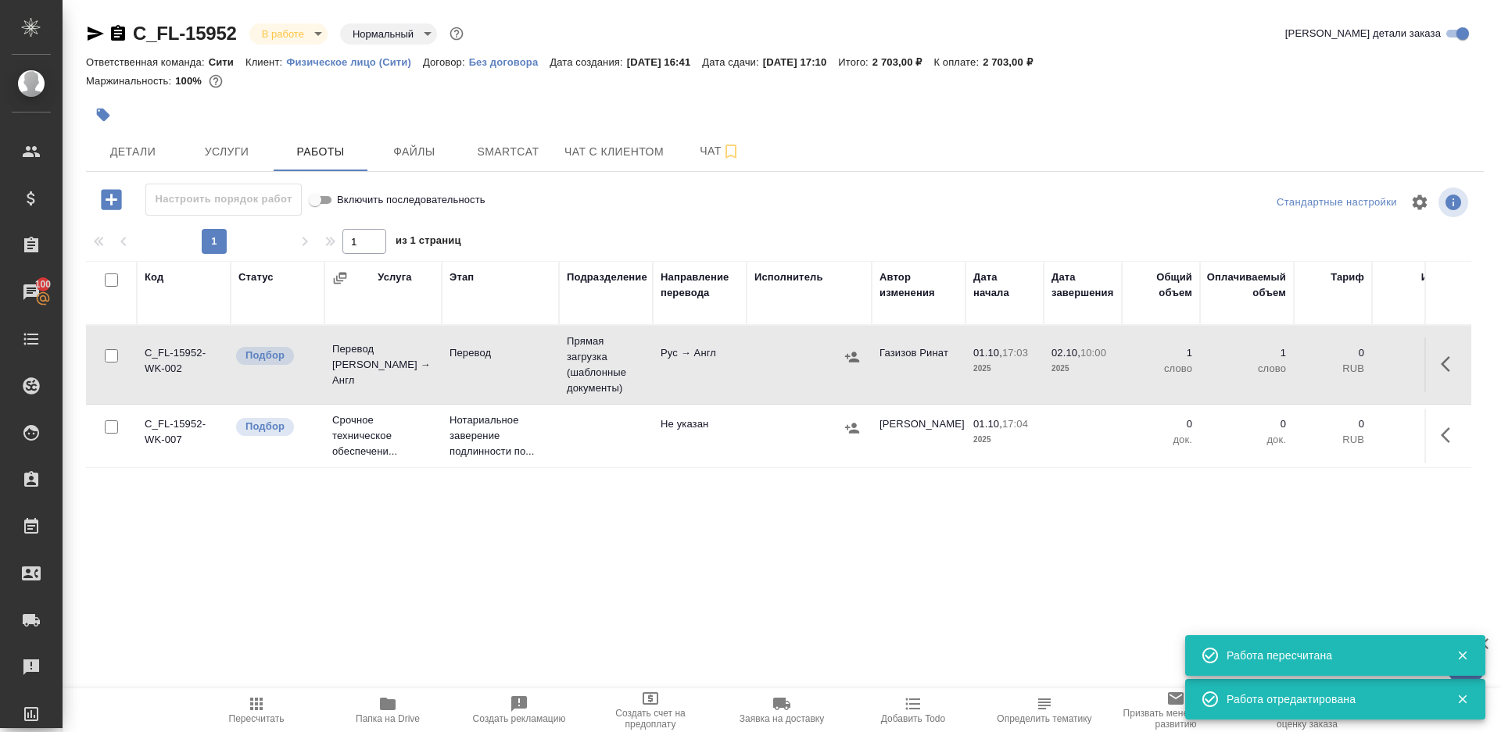
click at [619, 362] on td "Прямая загрузка (шаблонные документы)" at bounding box center [606, 365] width 94 height 78
click at [257, 711] on icon "button" at bounding box center [256, 704] width 19 height 19
click at [239, 704] on span "Пересчитать" at bounding box center [256, 710] width 113 height 30
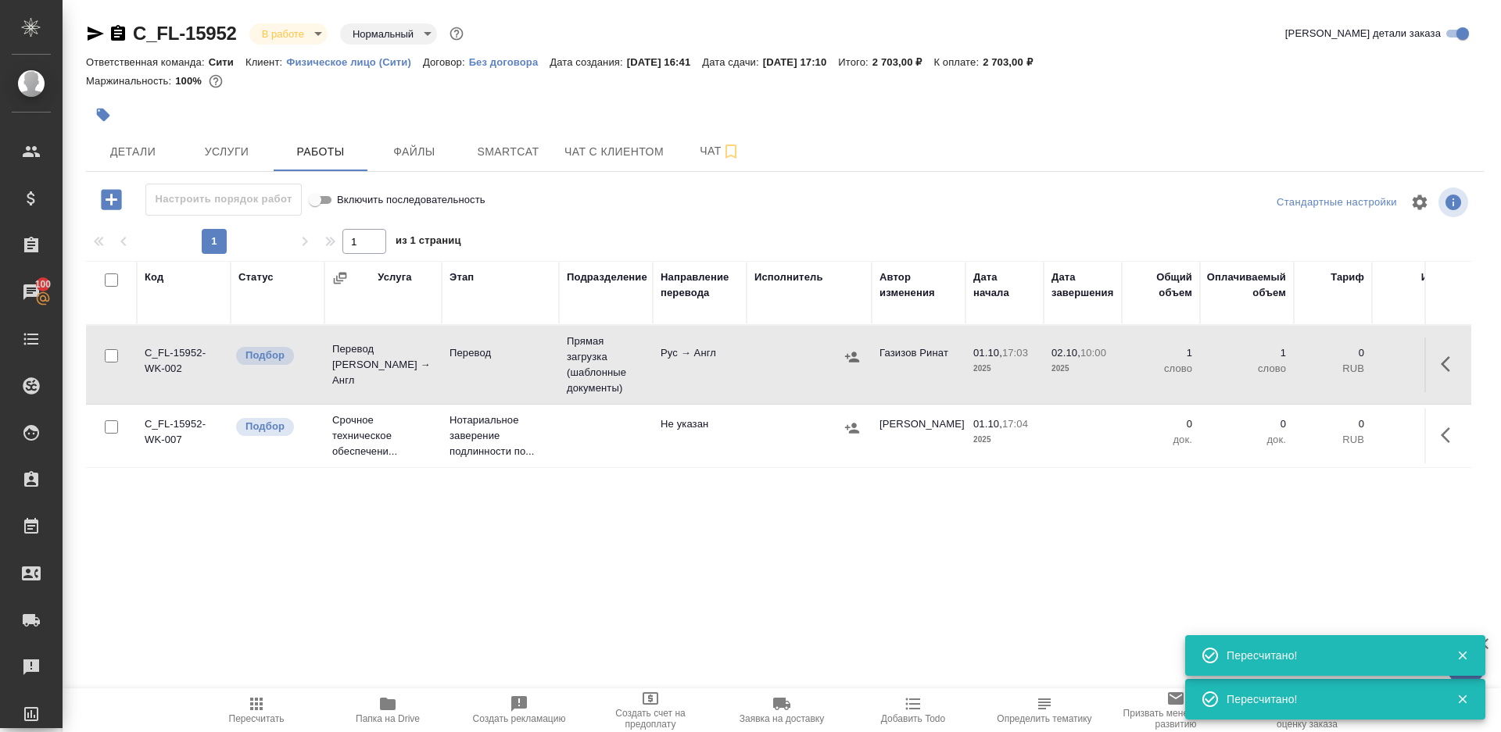
drag, startPoint x: 239, startPoint y: 704, endPoint x: 439, endPoint y: 507, distance: 280.2
click at [239, 703] on span "Пересчитать" at bounding box center [256, 710] width 113 height 30
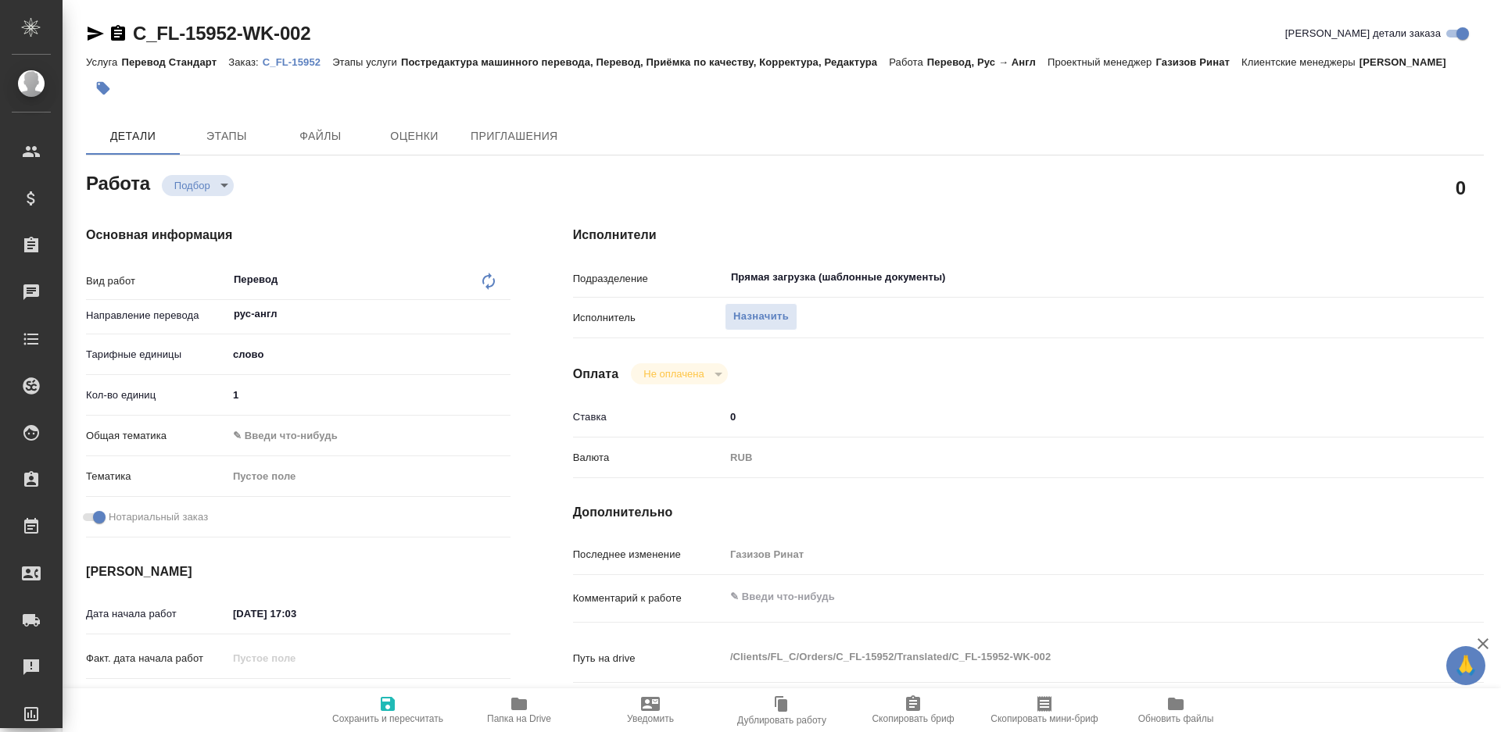
type textarea "x"
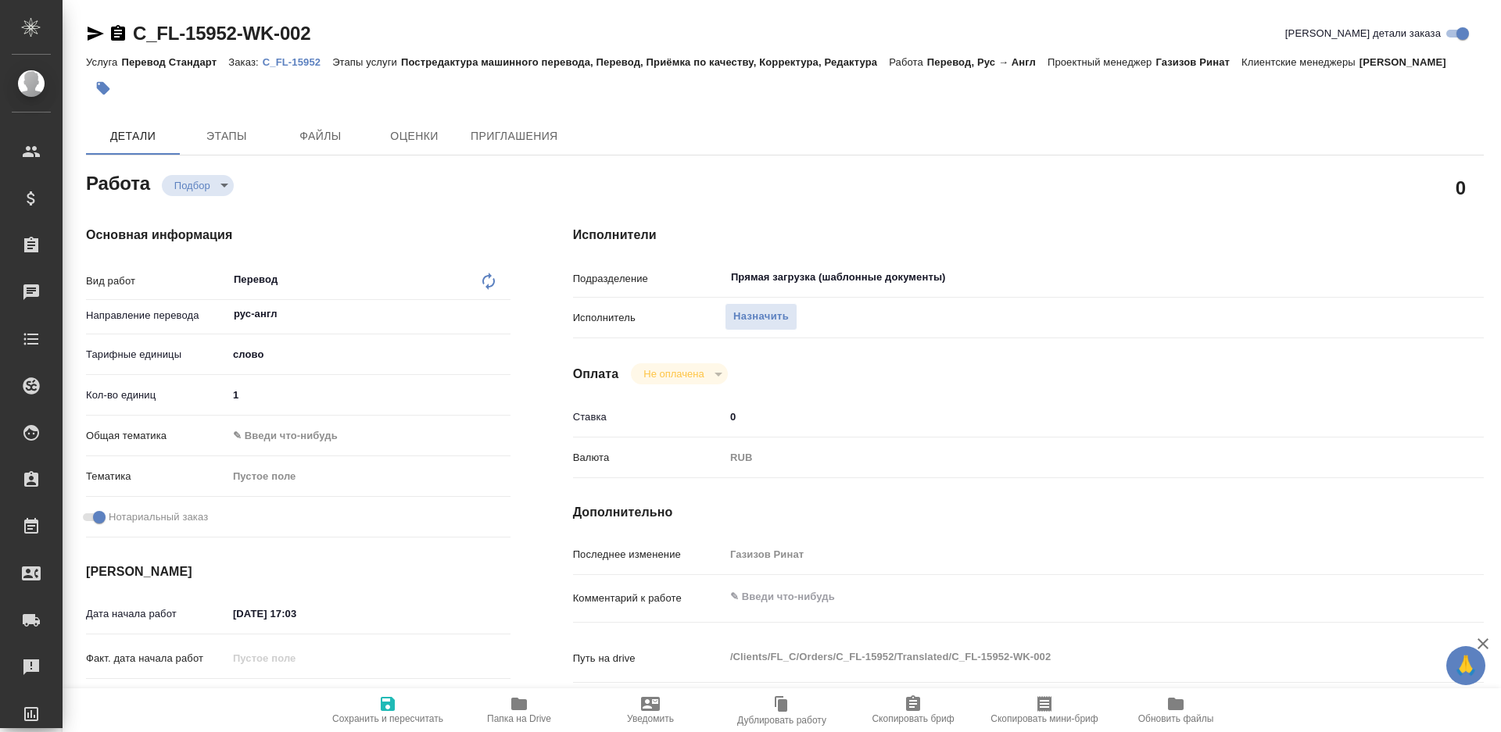
type textarea "x"
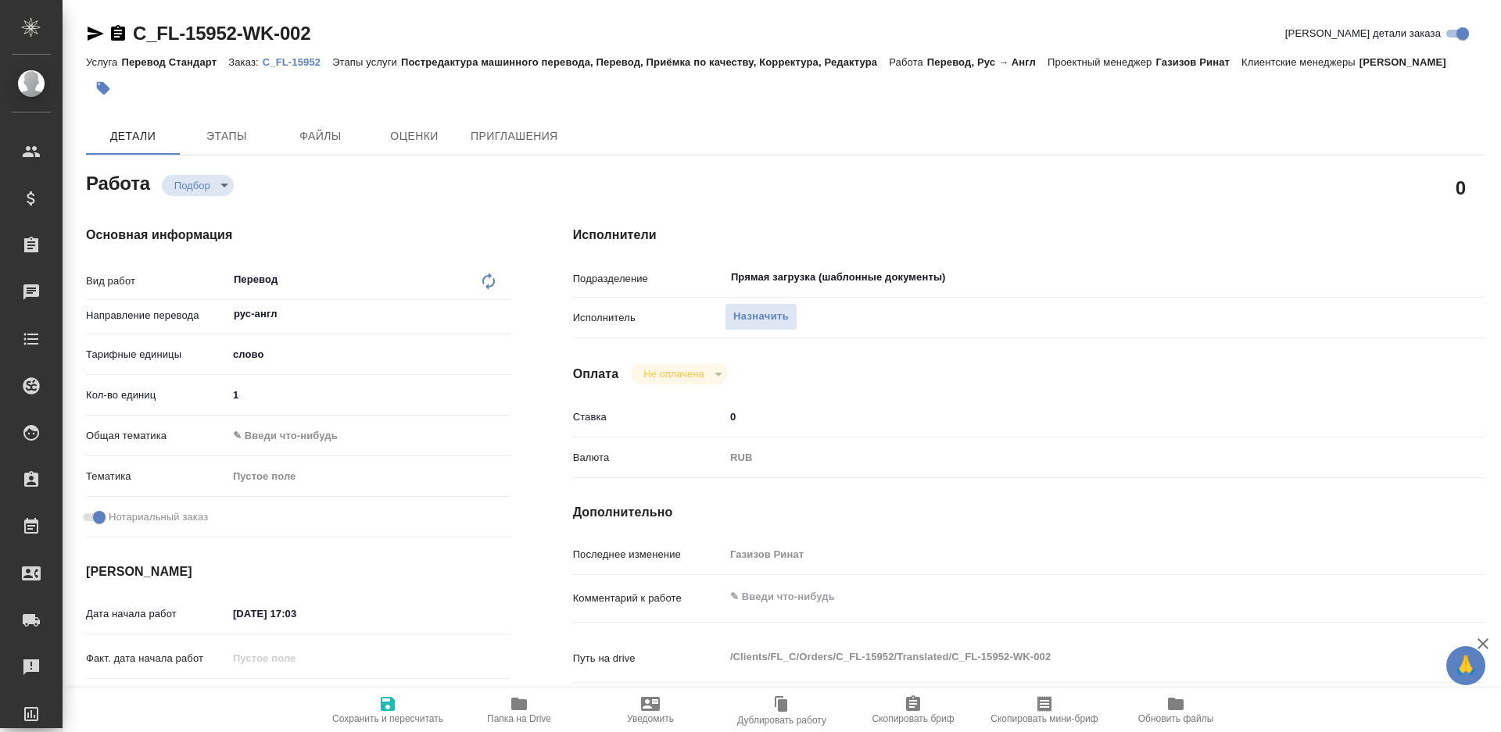
type textarea "x"
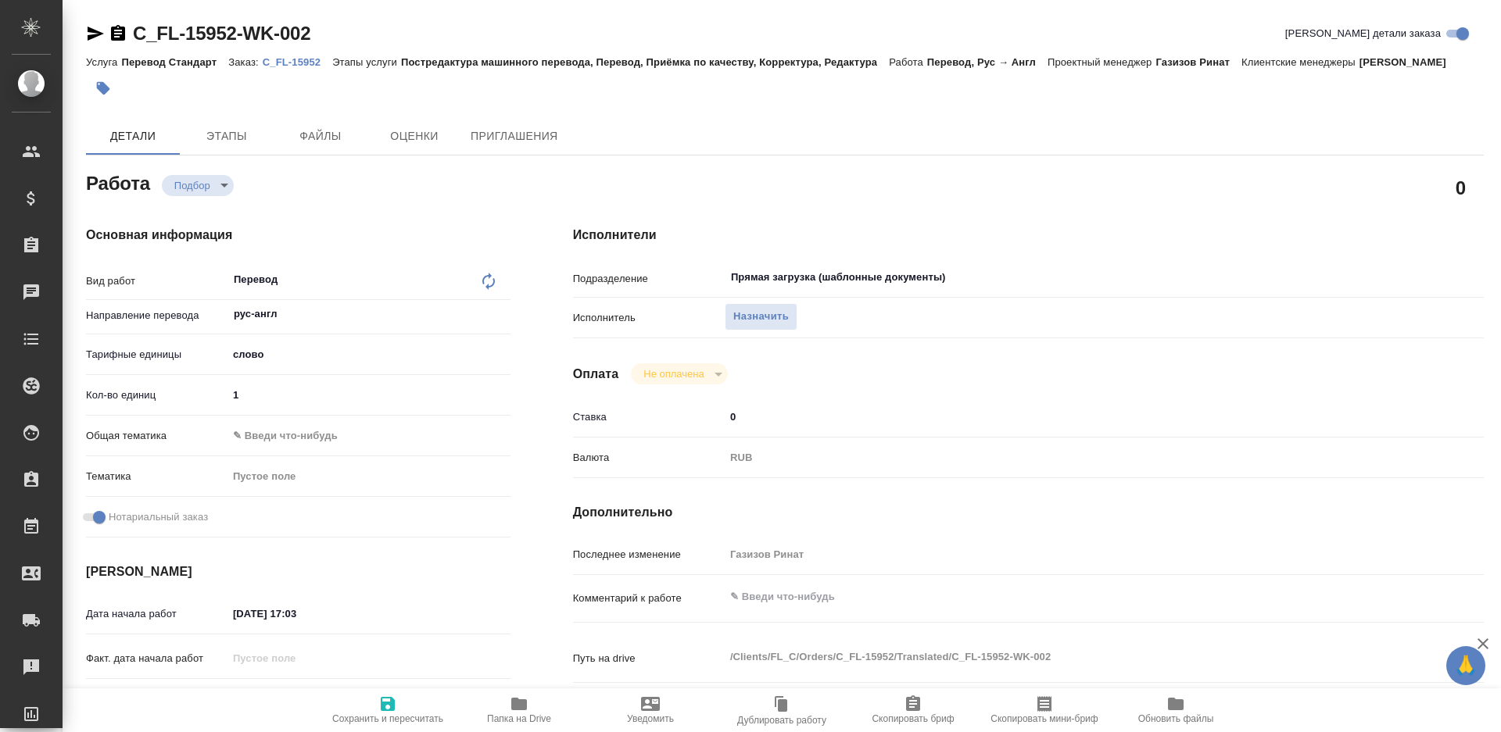
type textarea "x"
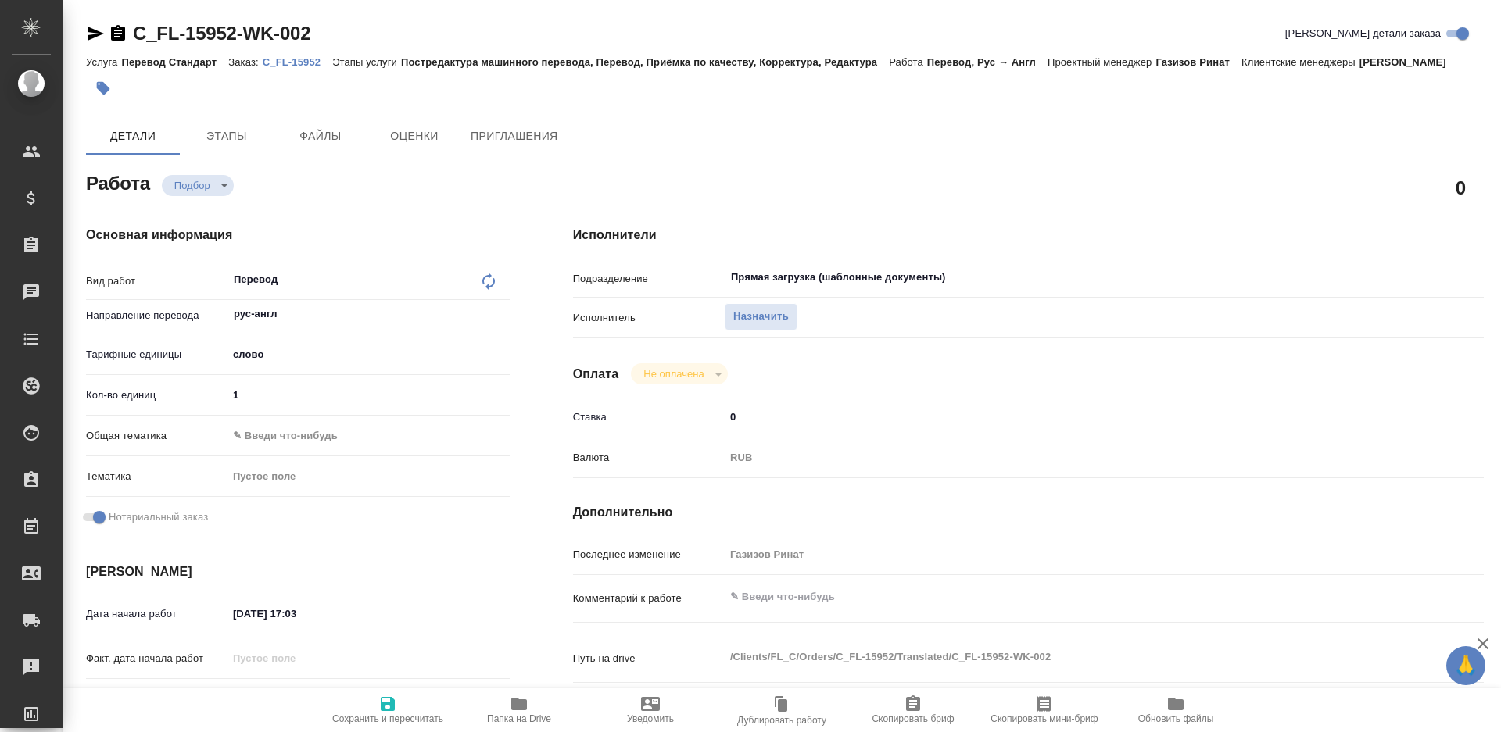
type textarea "x"
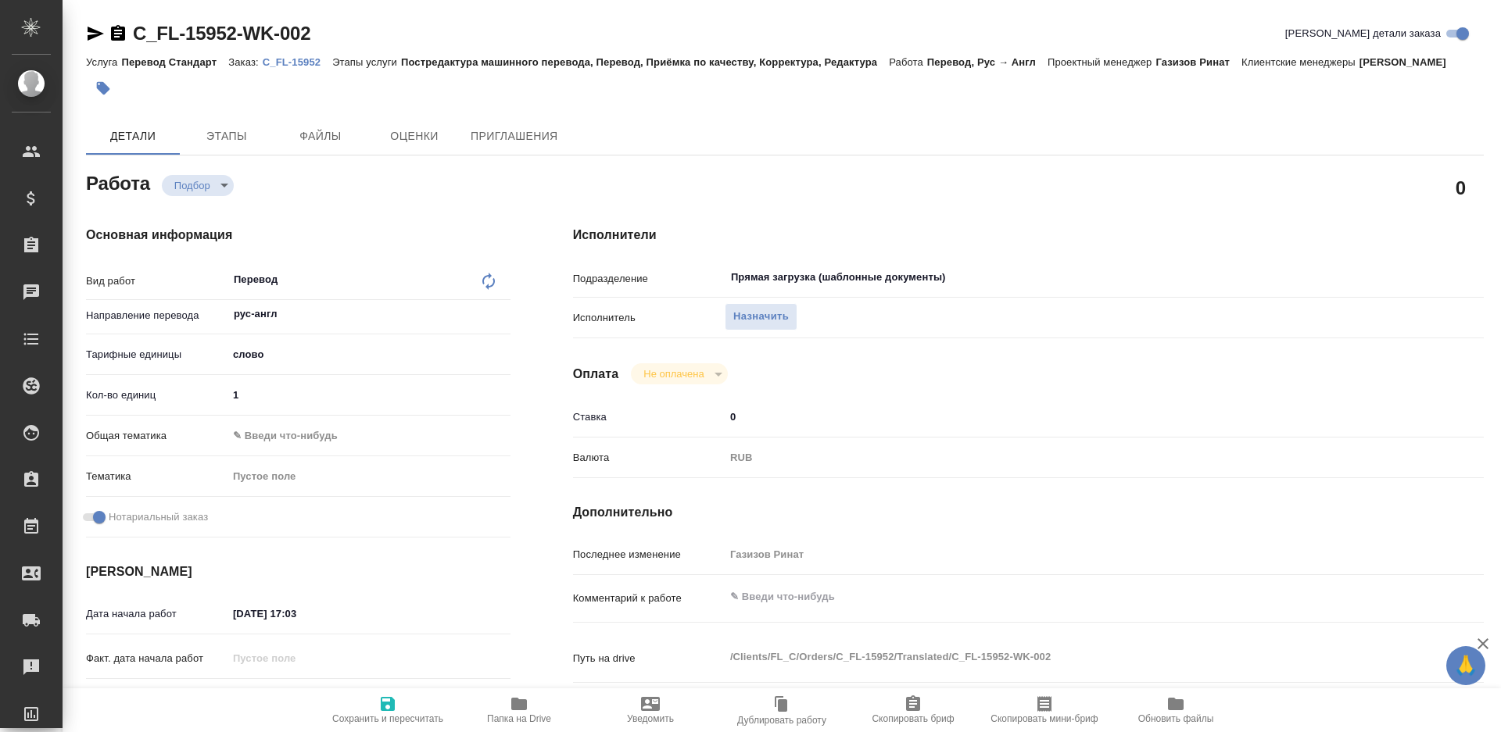
type textarea "x"
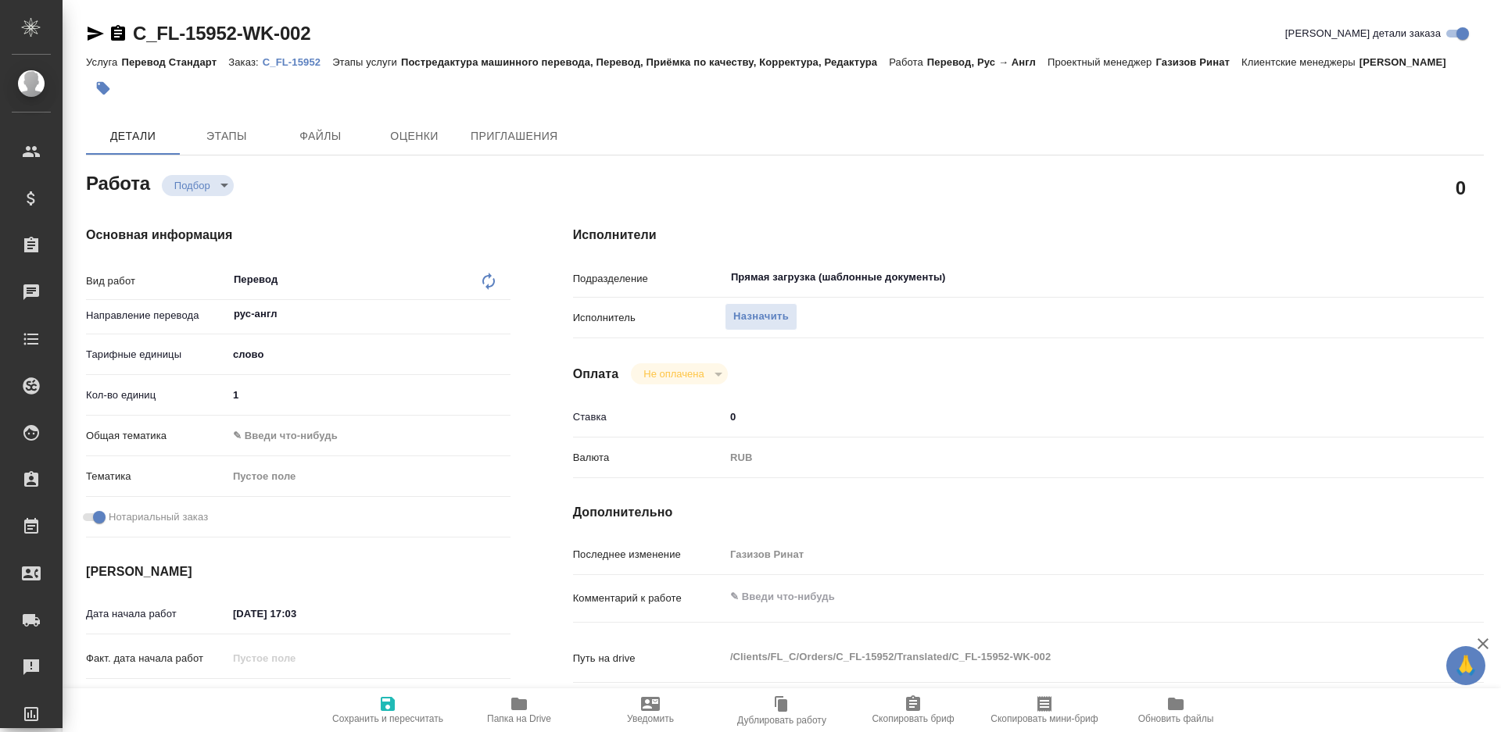
type textarea "x"
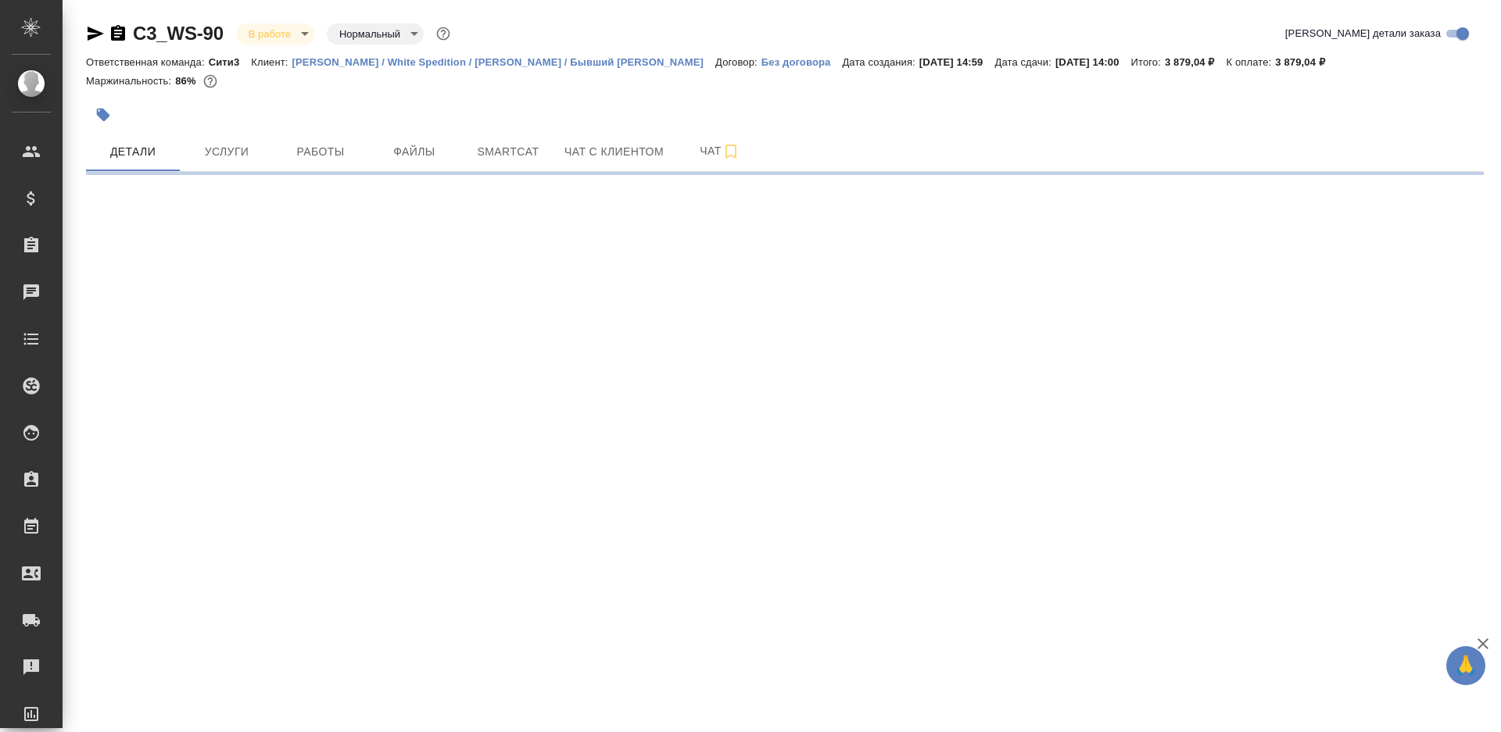
select select "RU"
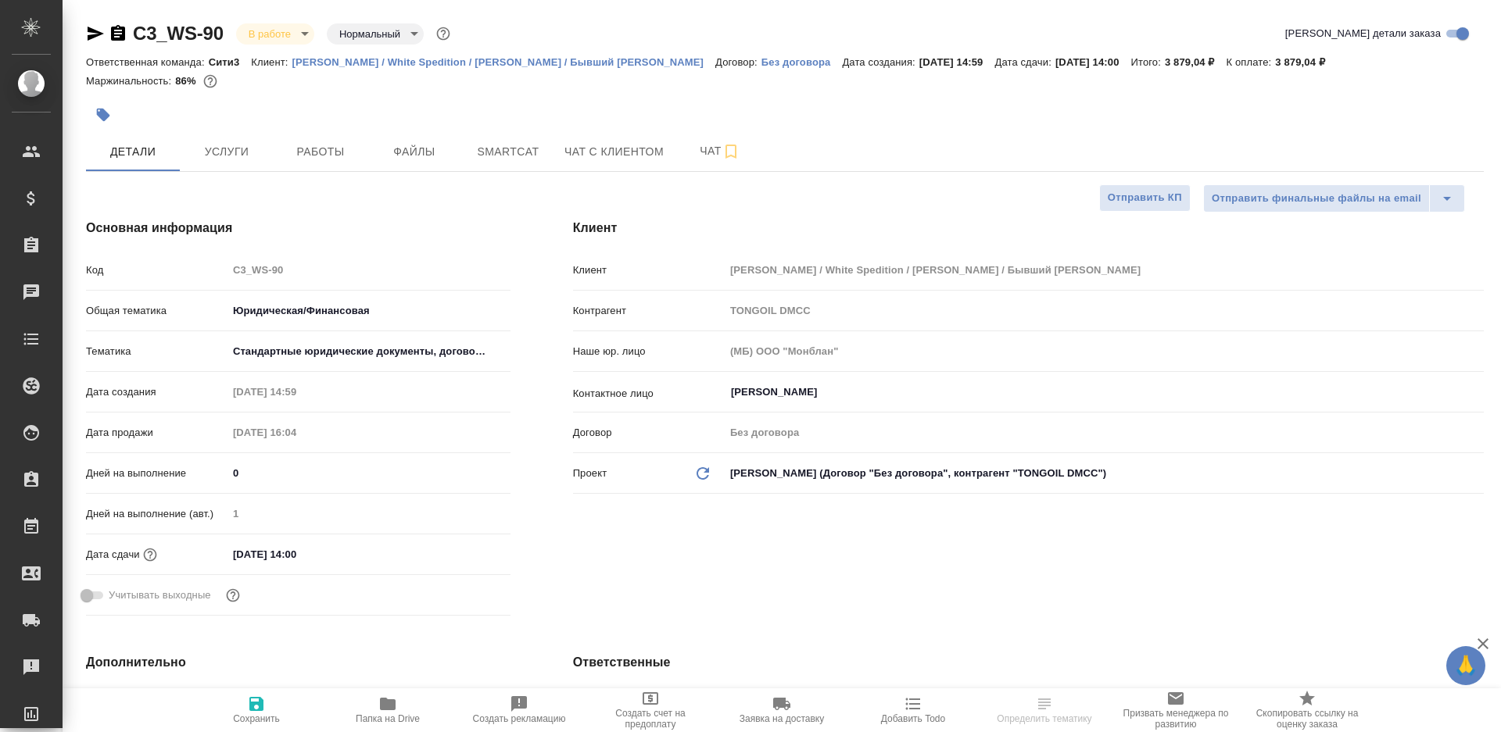
type textarea "x"
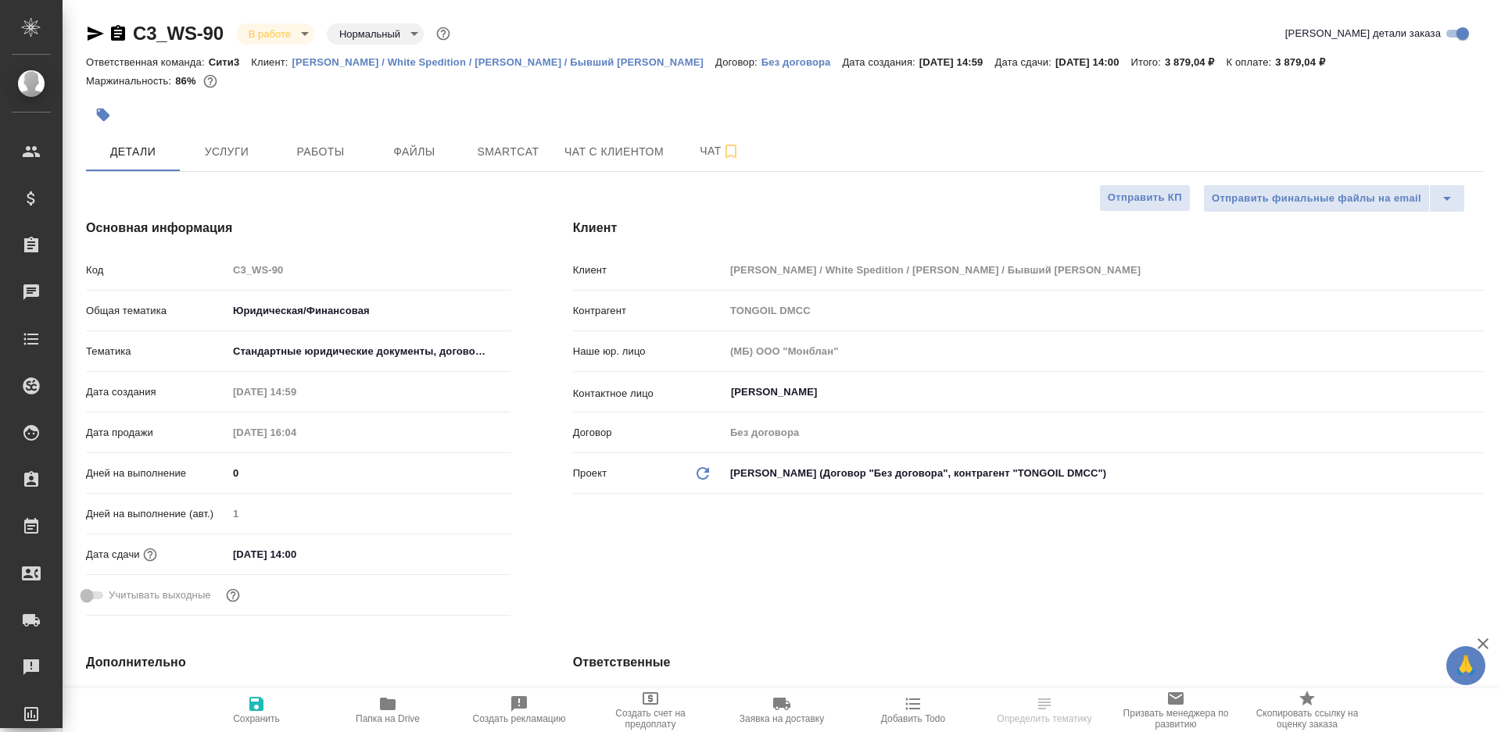
type textarea "x"
click at [331, 143] on span "Работы" at bounding box center [320, 152] width 75 height 20
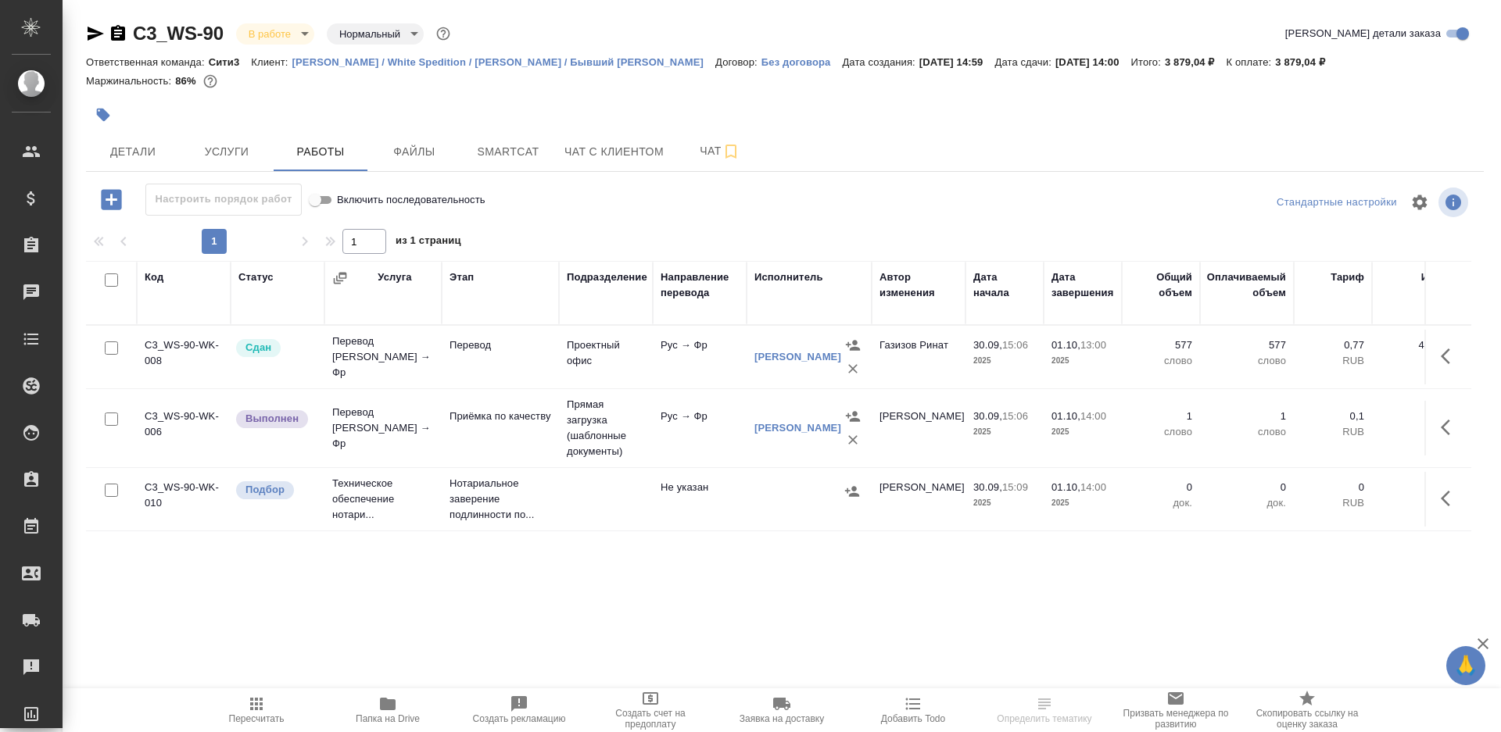
click at [708, 231] on div "1 1 из 1 страниц" at bounding box center [785, 241] width 1398 height 25
click at [1445, 422] on icon "button" at bounding box center [1445, 428] width 9 height 16
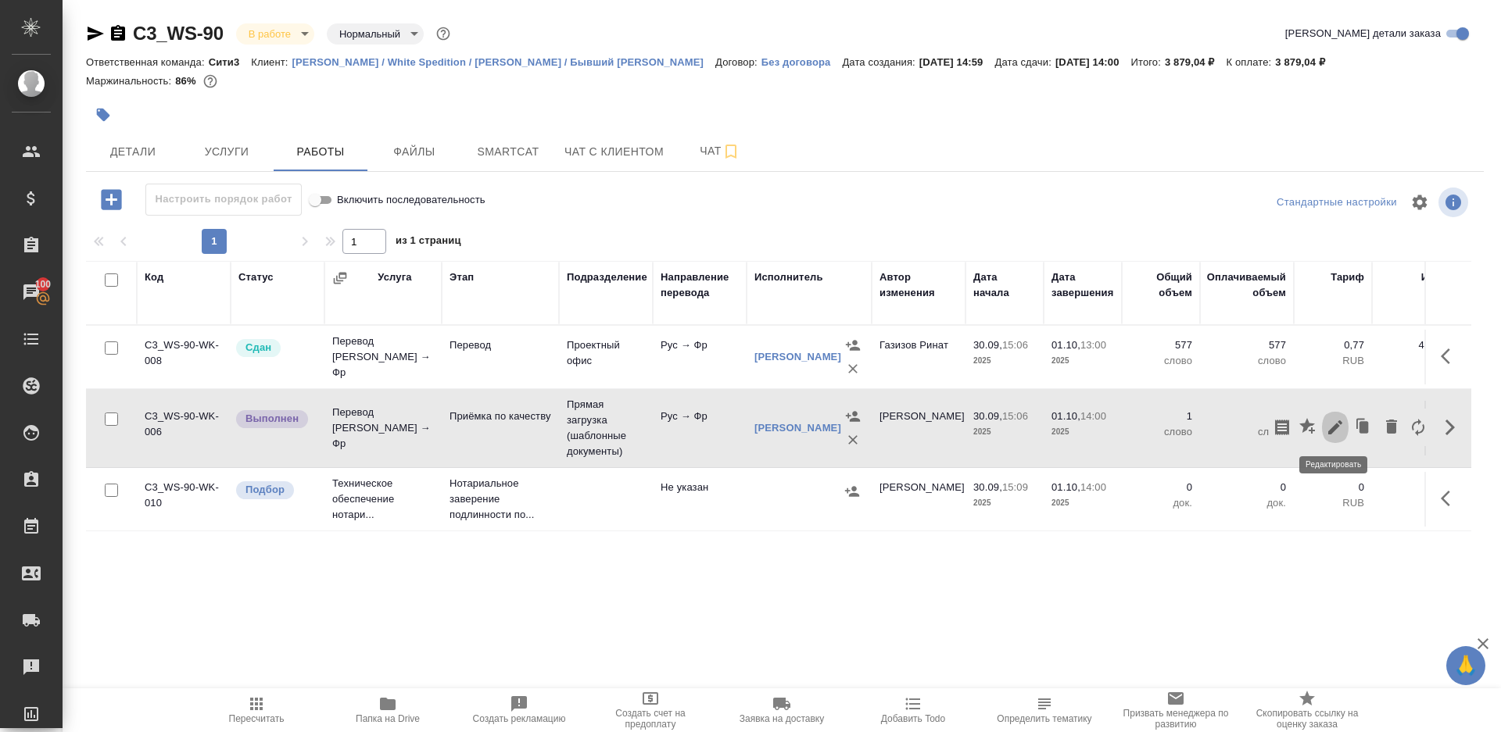
click at [1336, 424] on icon "button" at bounding box center [1335, 428] width 14 height 14
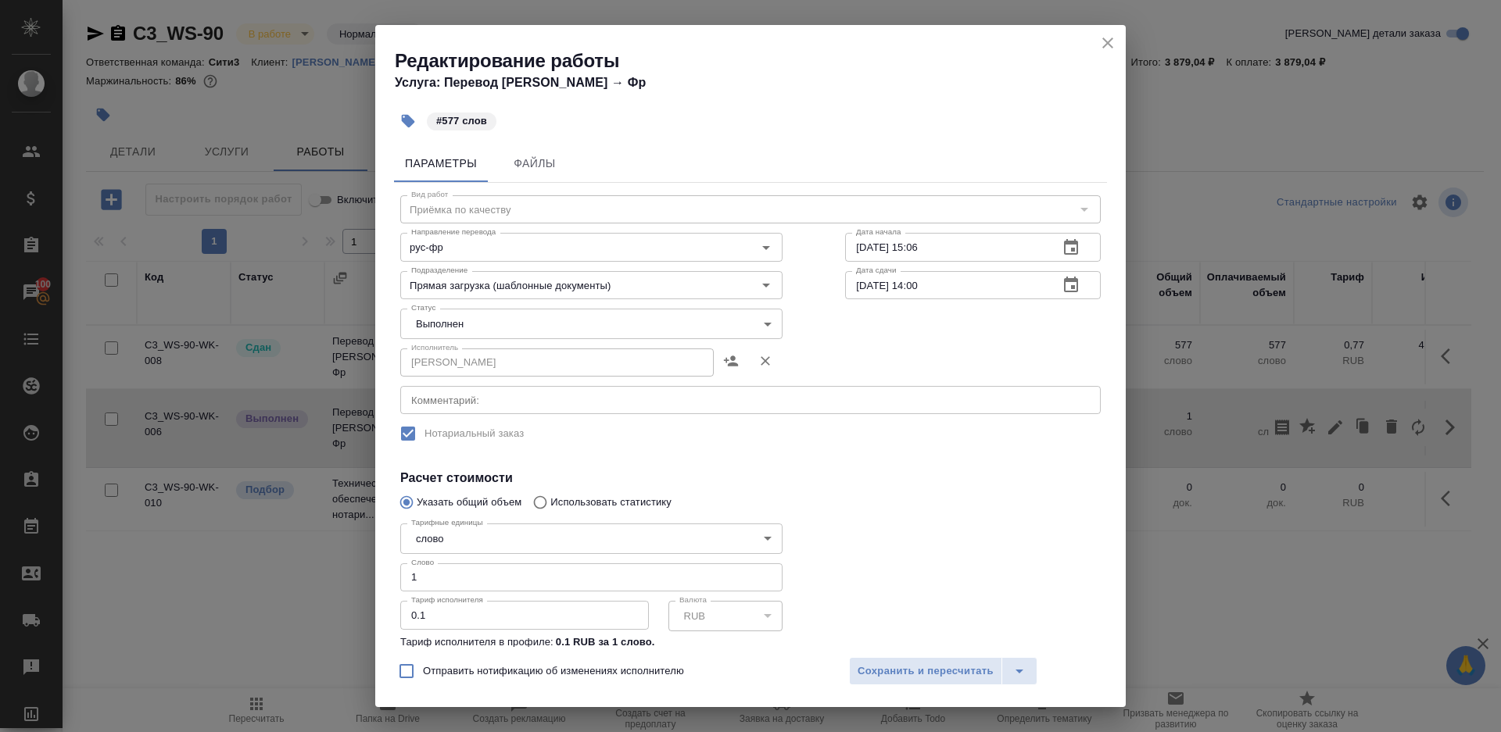
click at [474, 322] on body "🙏 .cls-1 fill:#fff; AWATERA Gazizov Rinat Клиенты Спецификации Заказы 100 Чаты …" at bounding box center [750, 366] width 1501 height 732
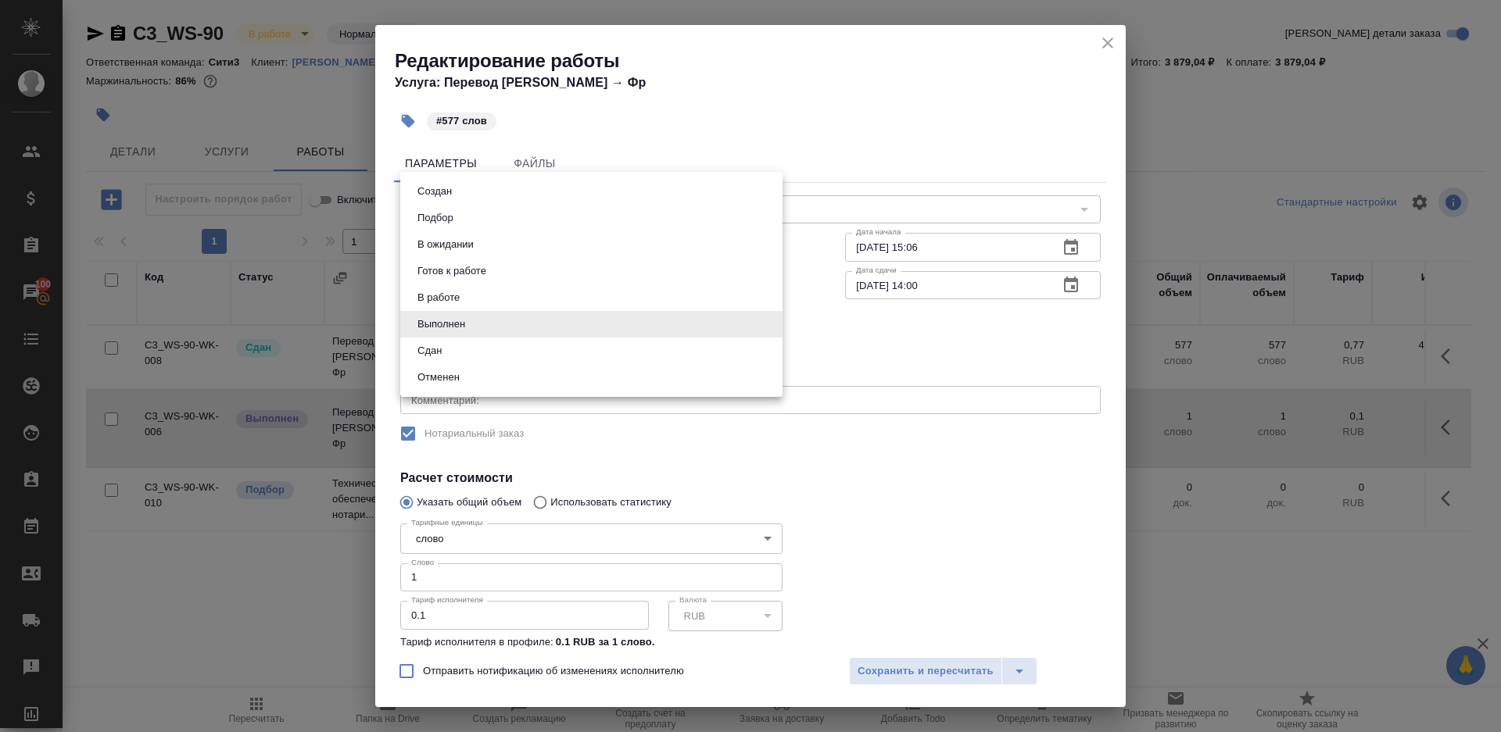
click at [468, 358] on li "Сдан" at bounding box center [591, 351] width 382 height 27
type input "closed"
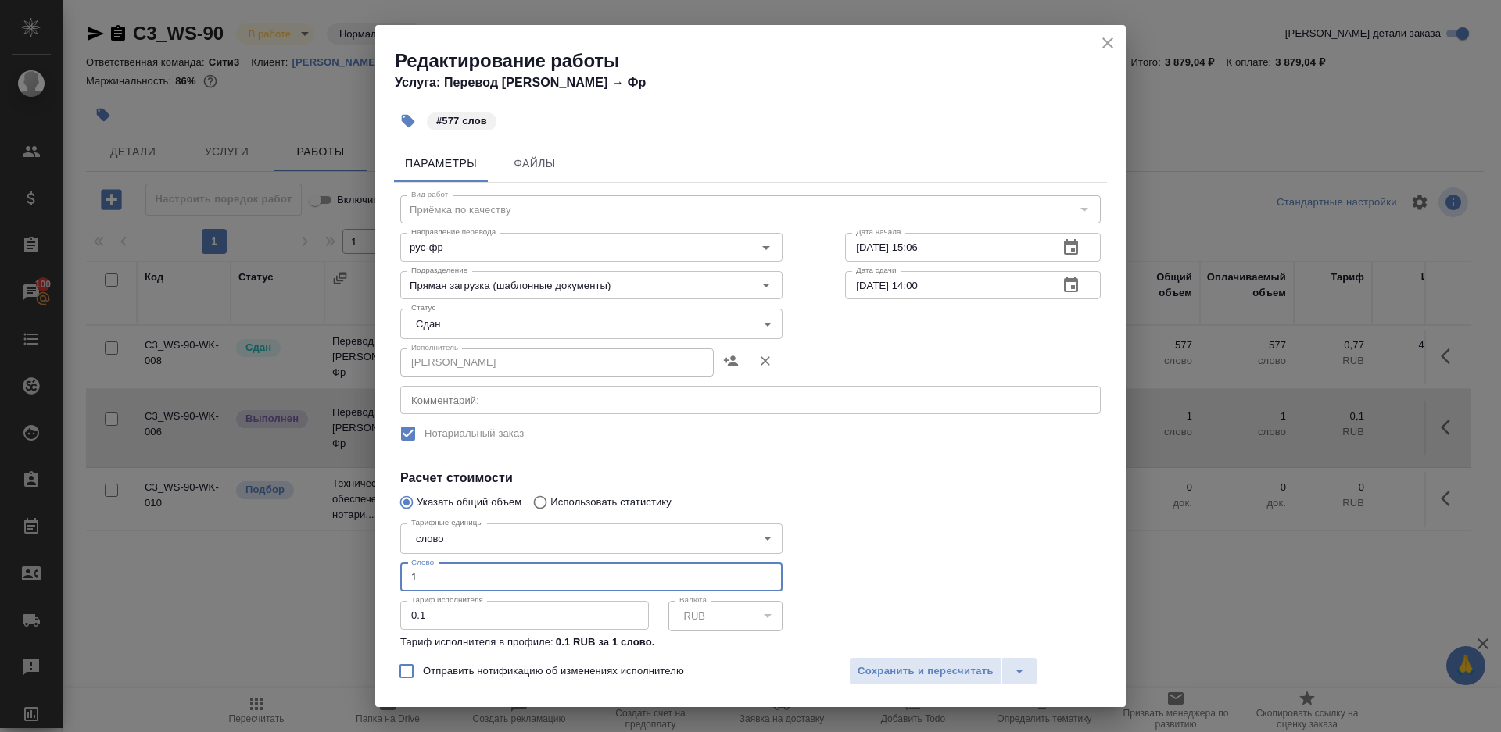
drag, startPoint x: 434, startPoint y: 572, endPoint x: 301, endPoint y: 572, distance: 132.9
click at [303, 572] on div "Редактирование работы Услуга: Перевод Стандарт Рус → Фр #577 слов Параметры Фай…" at bounding box center [750, 366] width 1501 height 732
type input "577"
click at [918, 678] on span "Сохранить и пересчитать" at bounding box center [926, 672] width 136 height 18
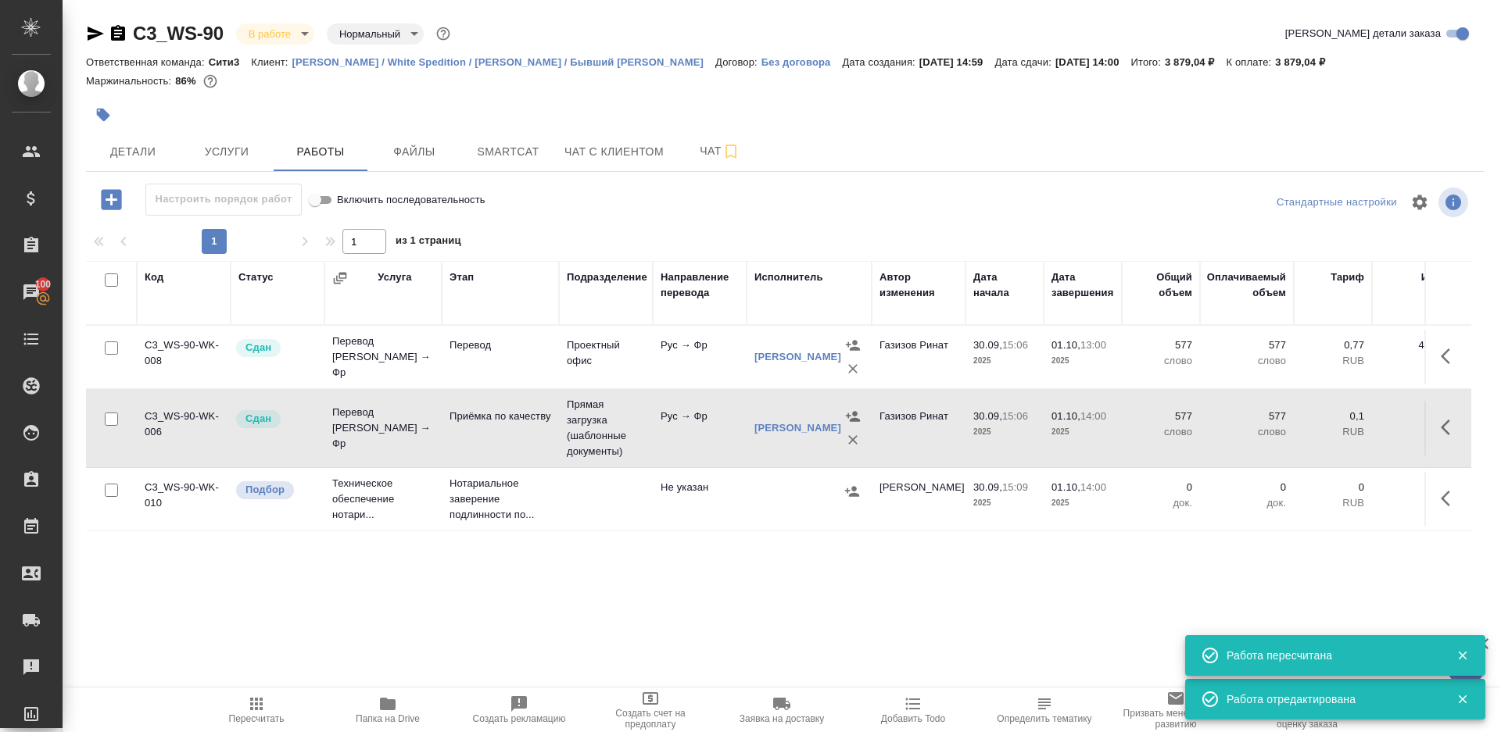
click at [263, 38] on body "🙏 .cls-1 fill:#fff; AWATERA Gazizov Rinat Клиенты Спецификации Заказы 100 Чаты …" at bounding box center [750, 366] width 1501 height 732
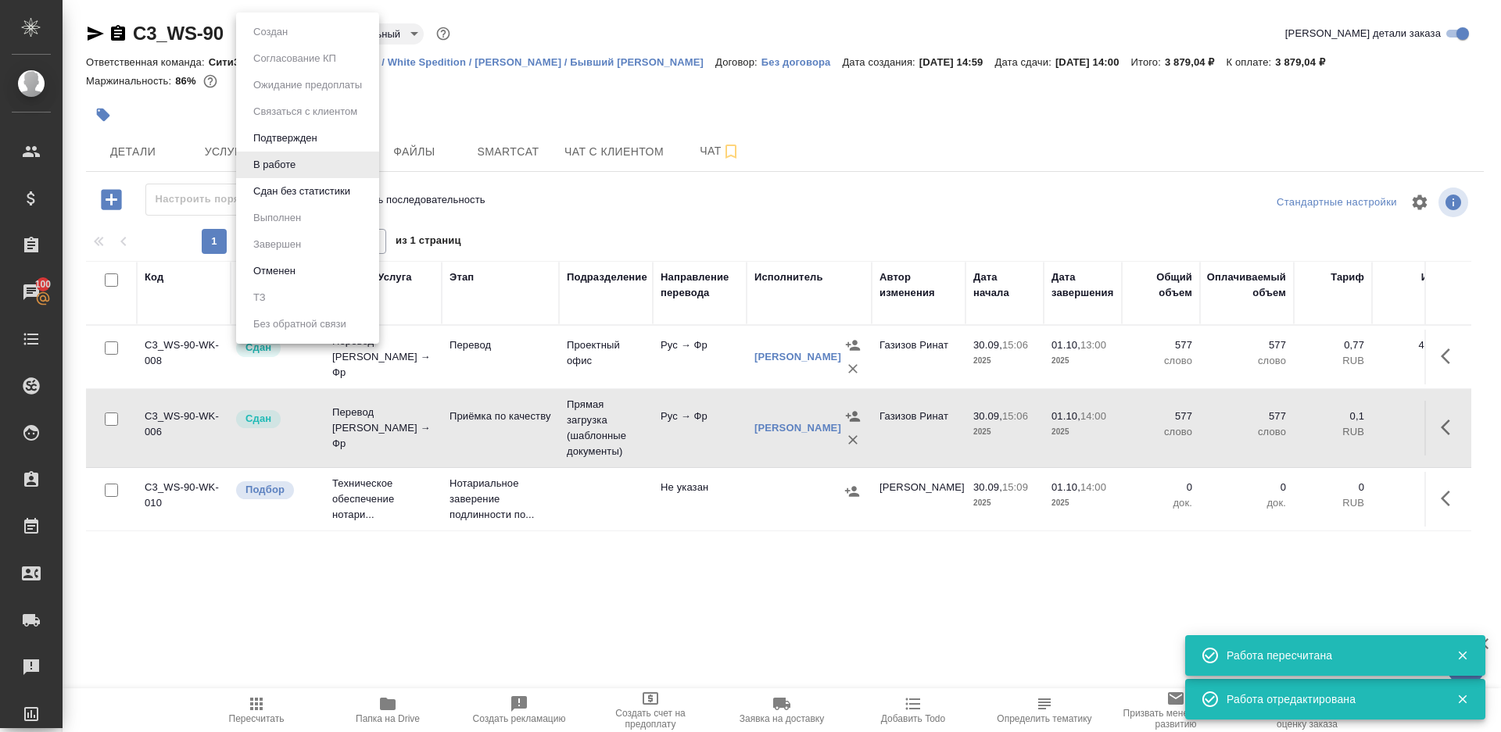
click at [305, 183] on button "Сдан без статистики" at bounding box center [302, 191] width 106 height 17
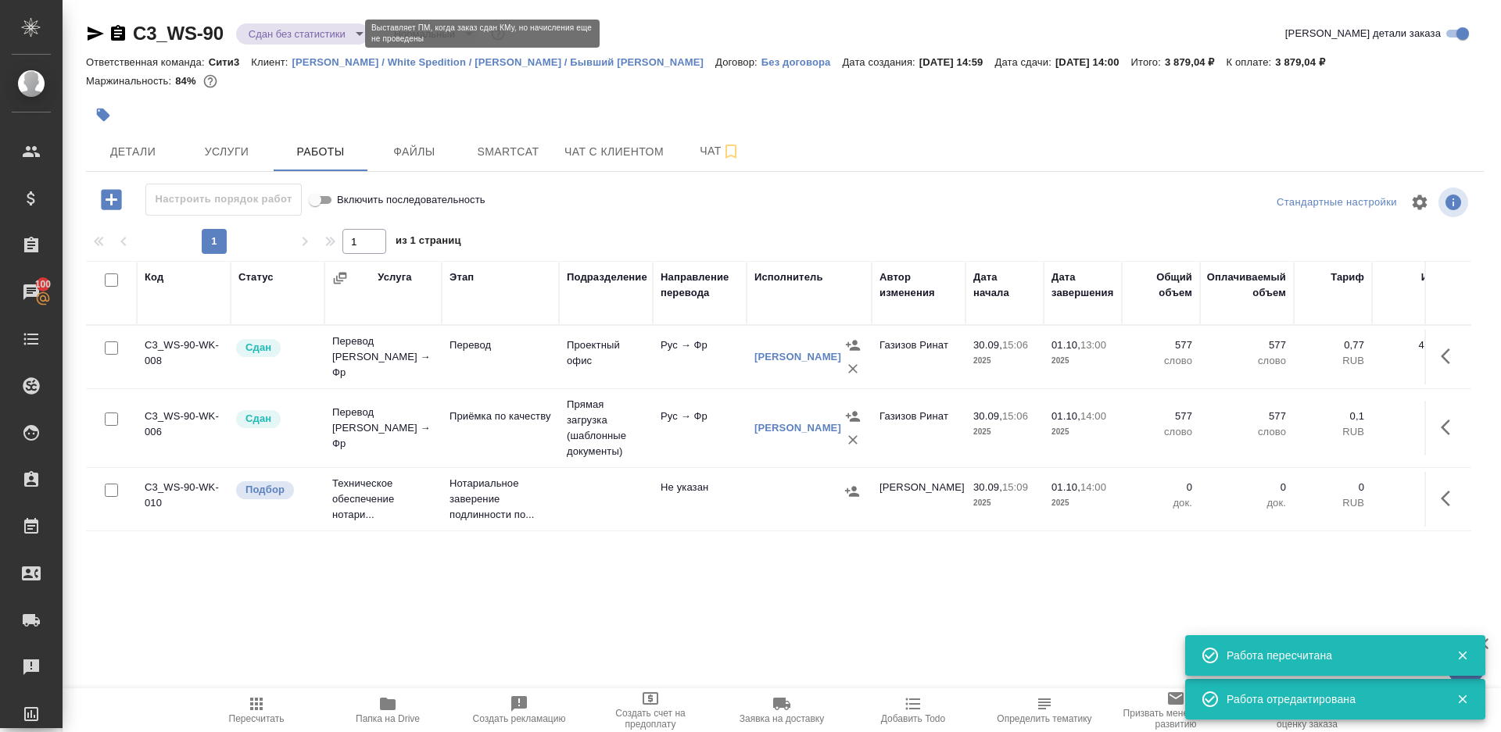
click at [306, 30] on body "🙏 .cls-1 fill:#fff; AWATERA Gazizov Rinat Клиенты Спецификации Заказы 100 Чаты …" at bounding box center [750, 366] width 1501 height 732
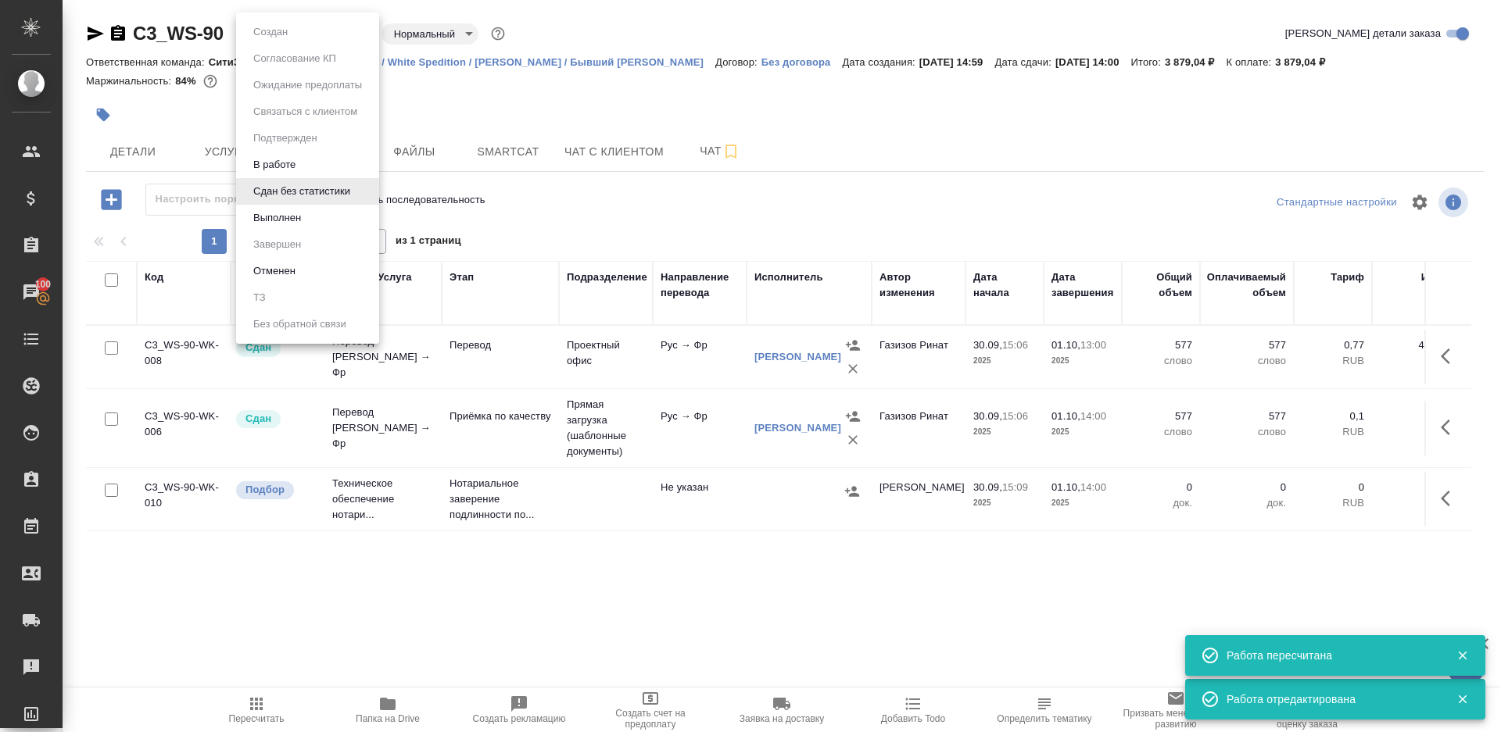
click at [308, 220] on li "Выполнен" at bounding box center [307, 218] width 143 height 27
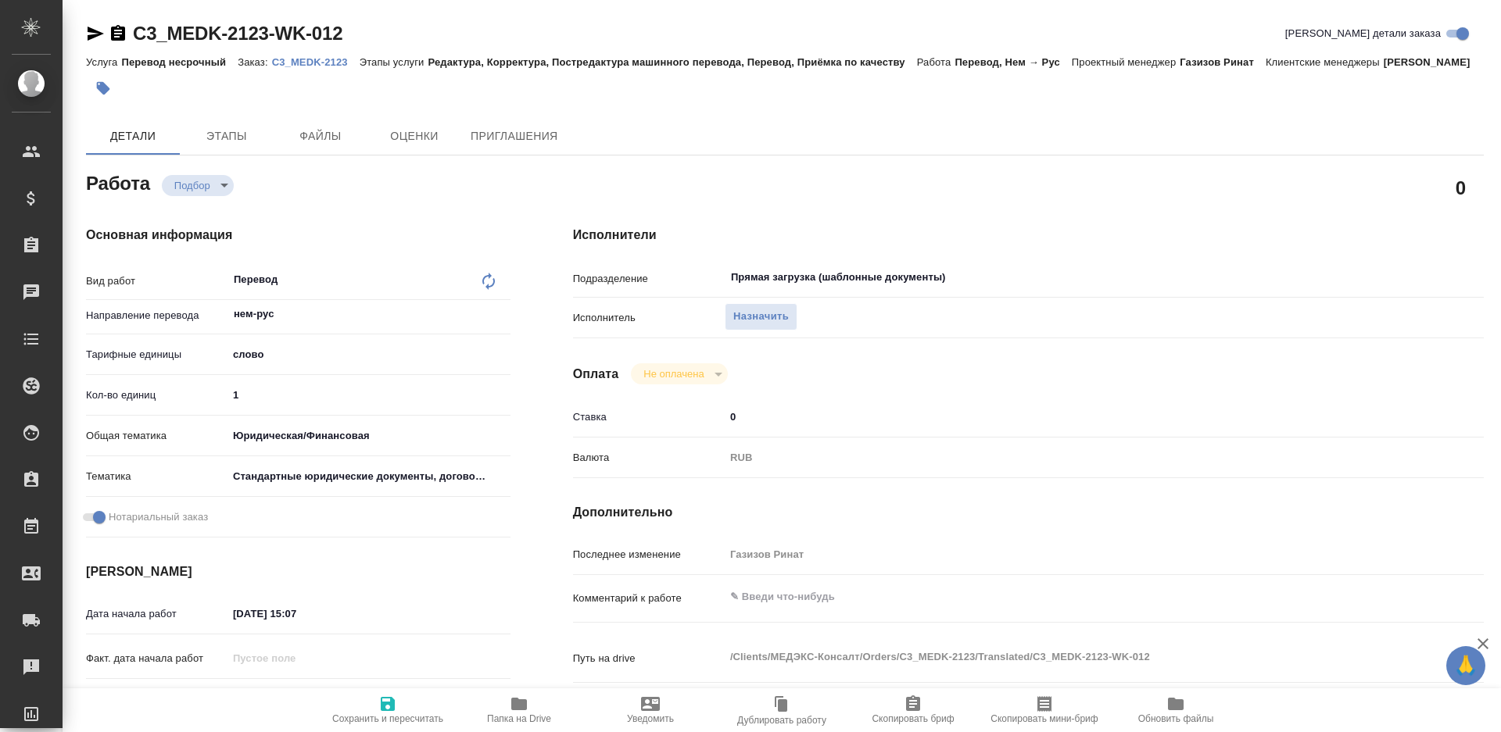
type textarea "x"
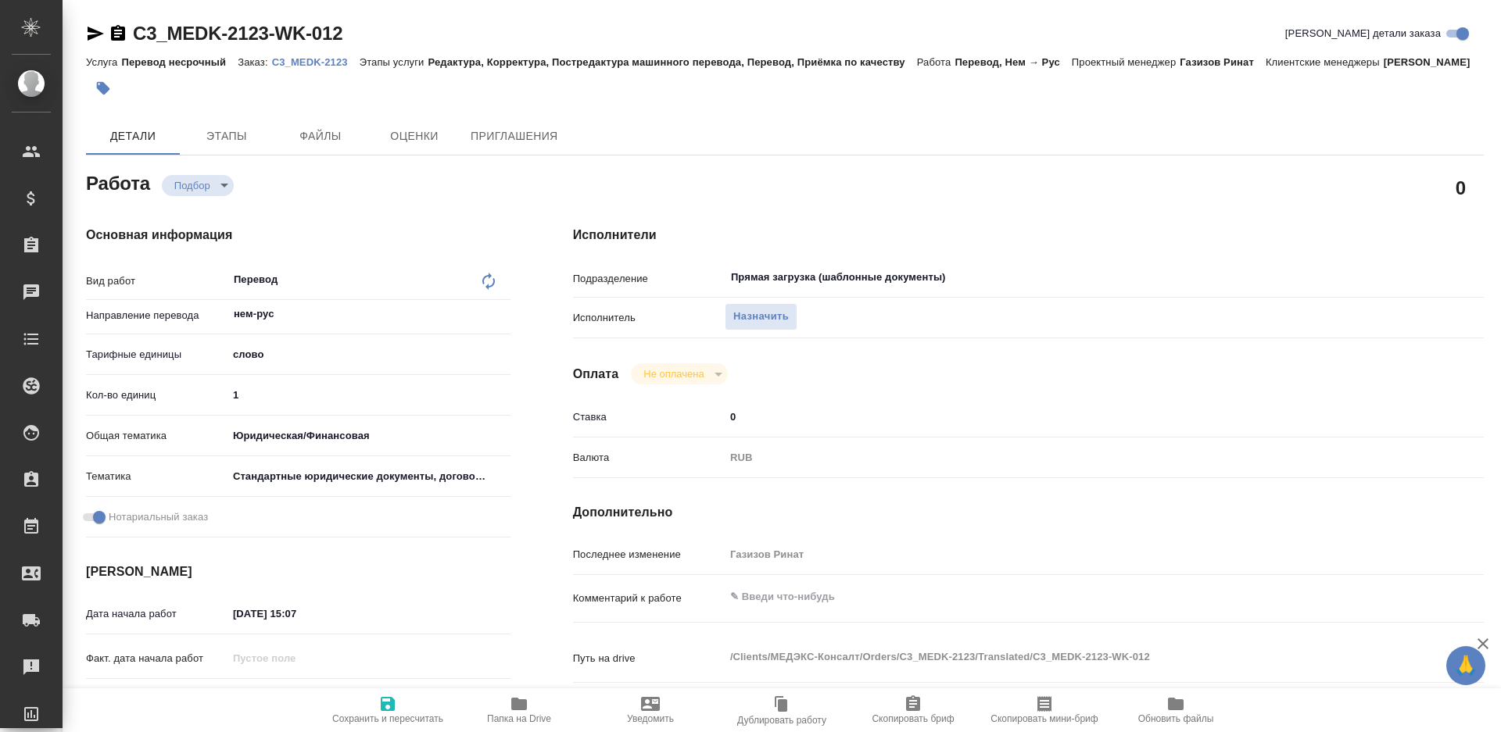
type textarea "x"
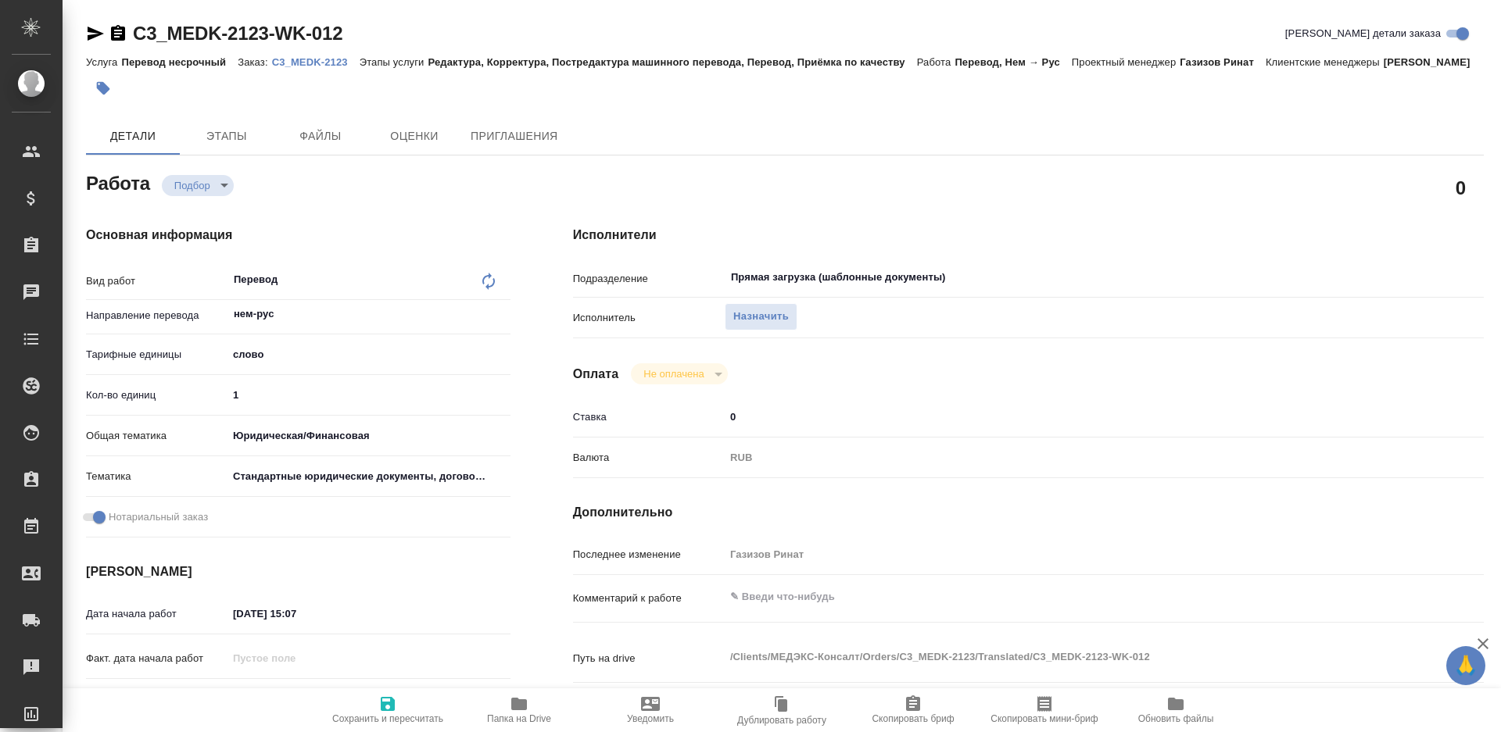
type textarea "x"
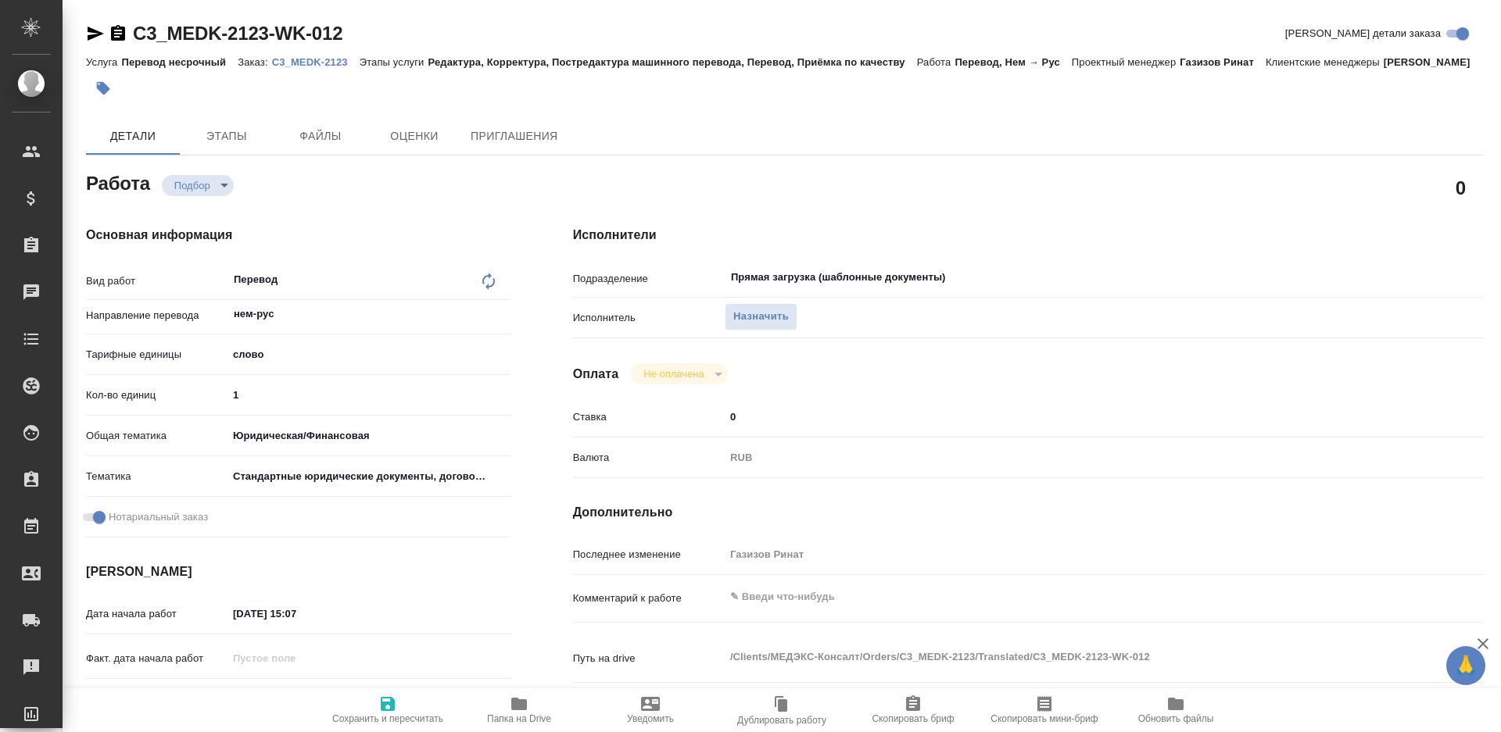
type textarea "x"
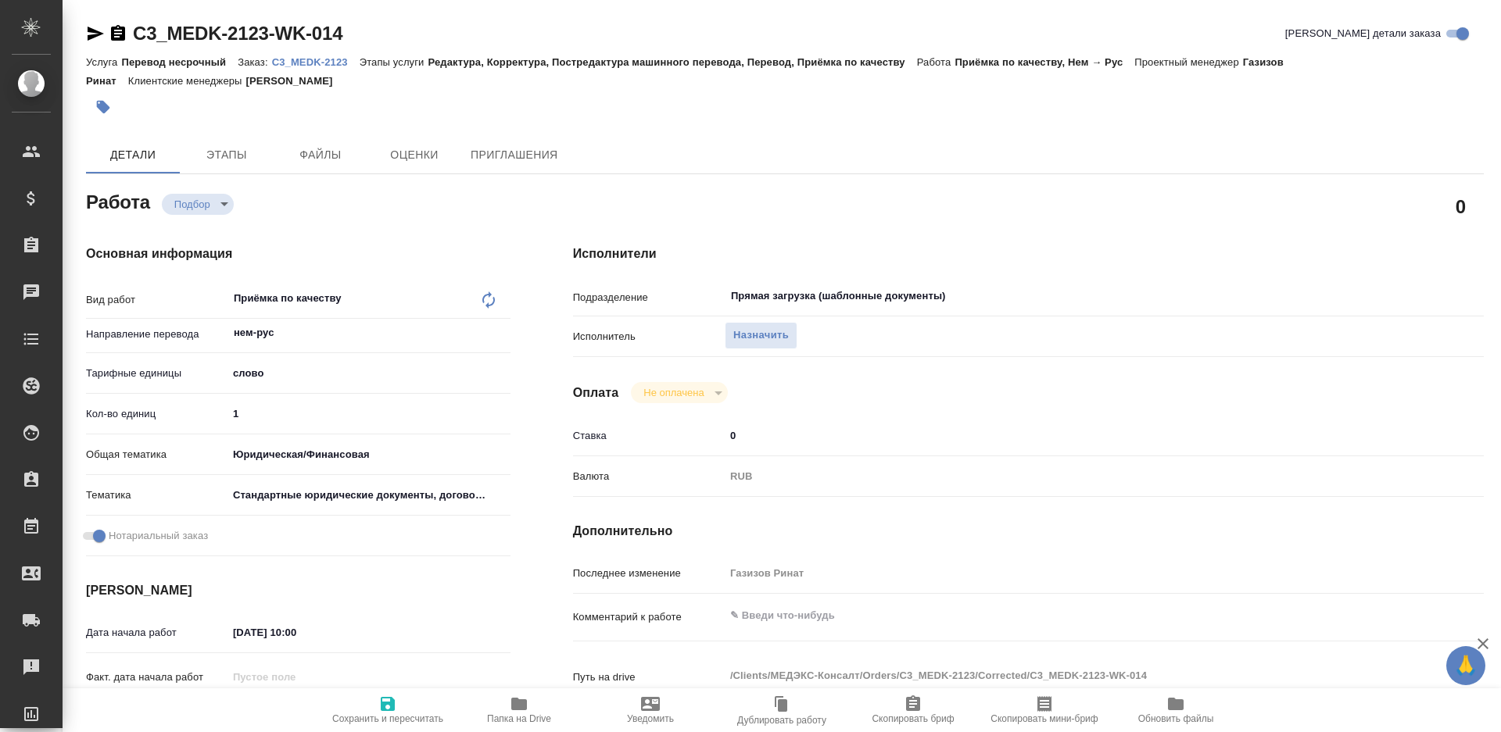
type textarea "x"
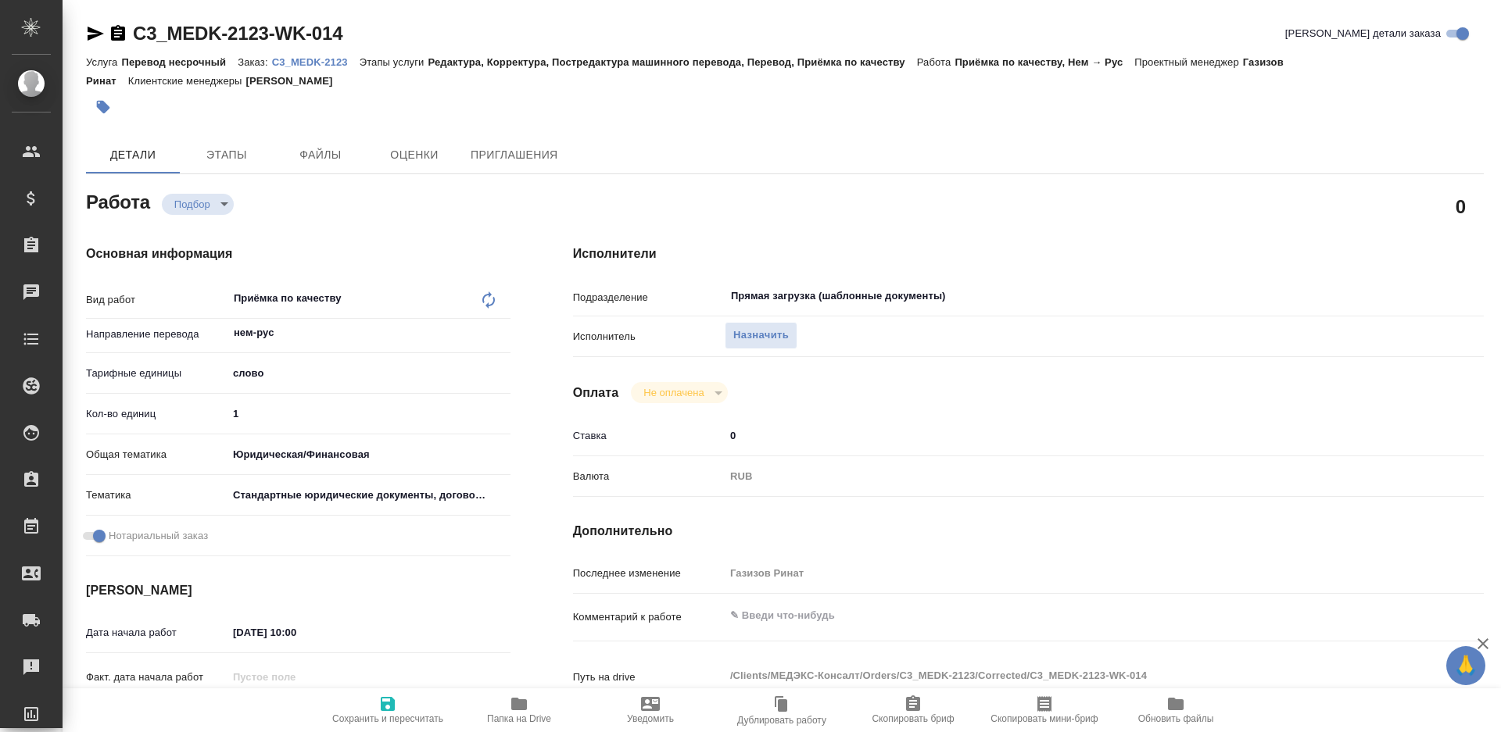
type textarea "x"
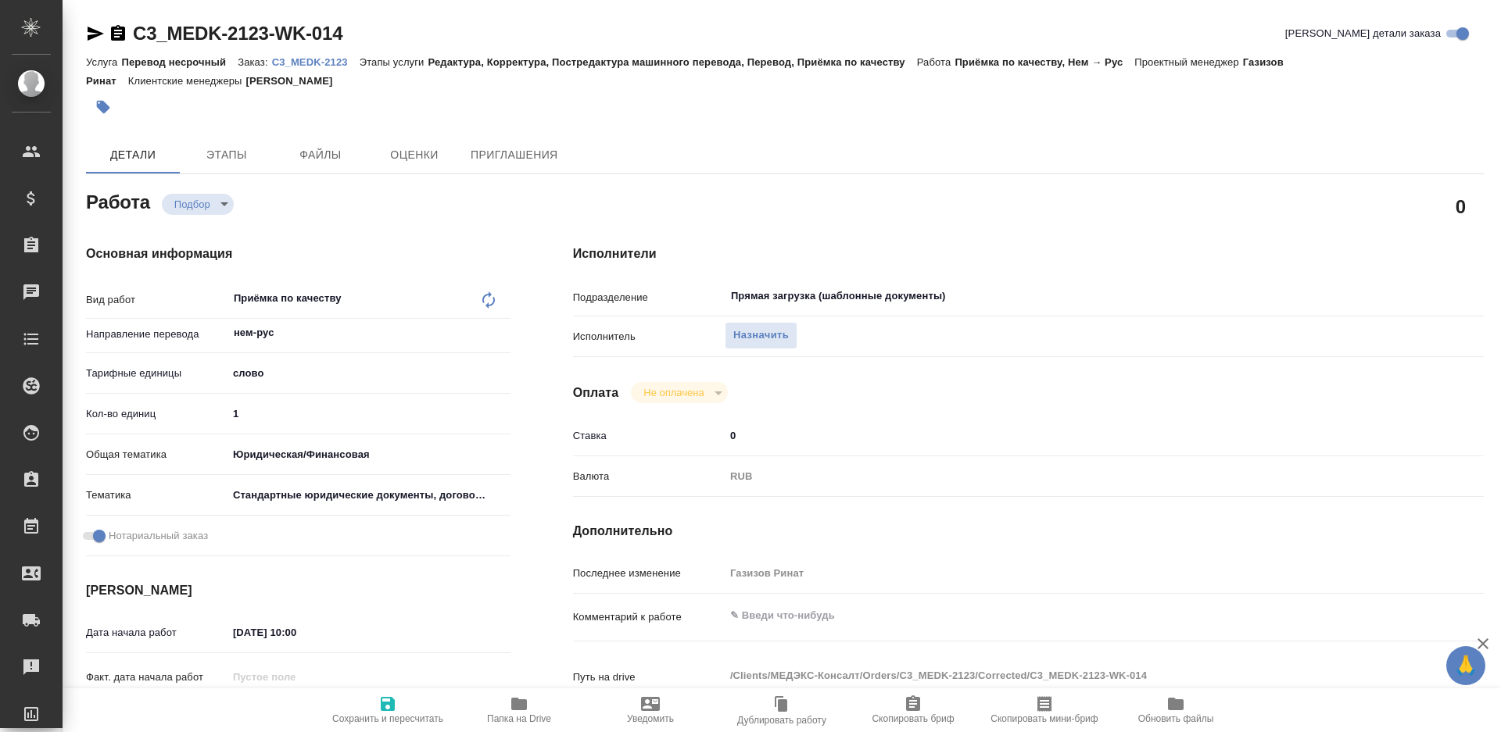
type textarea "x"
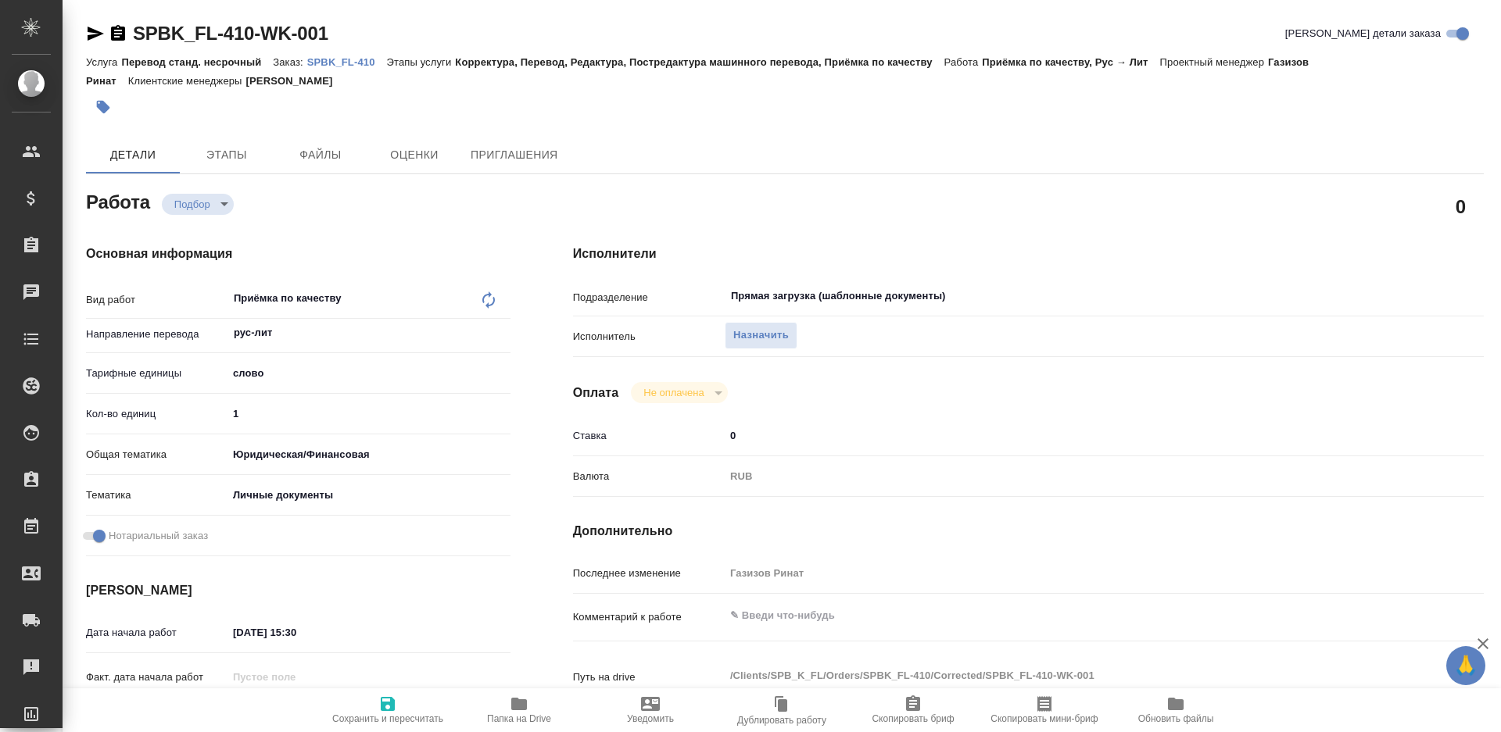
type textarea "x"
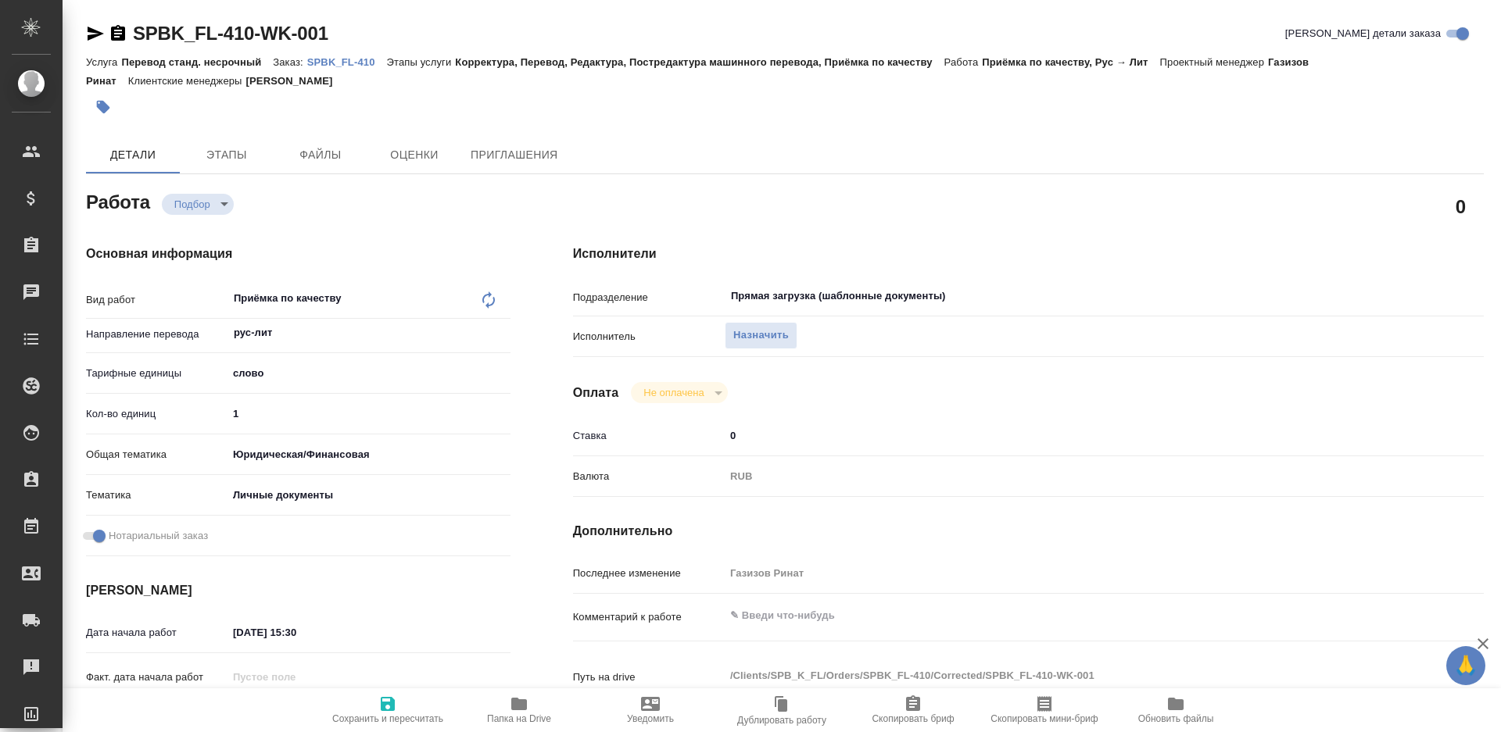
type textarea "x"
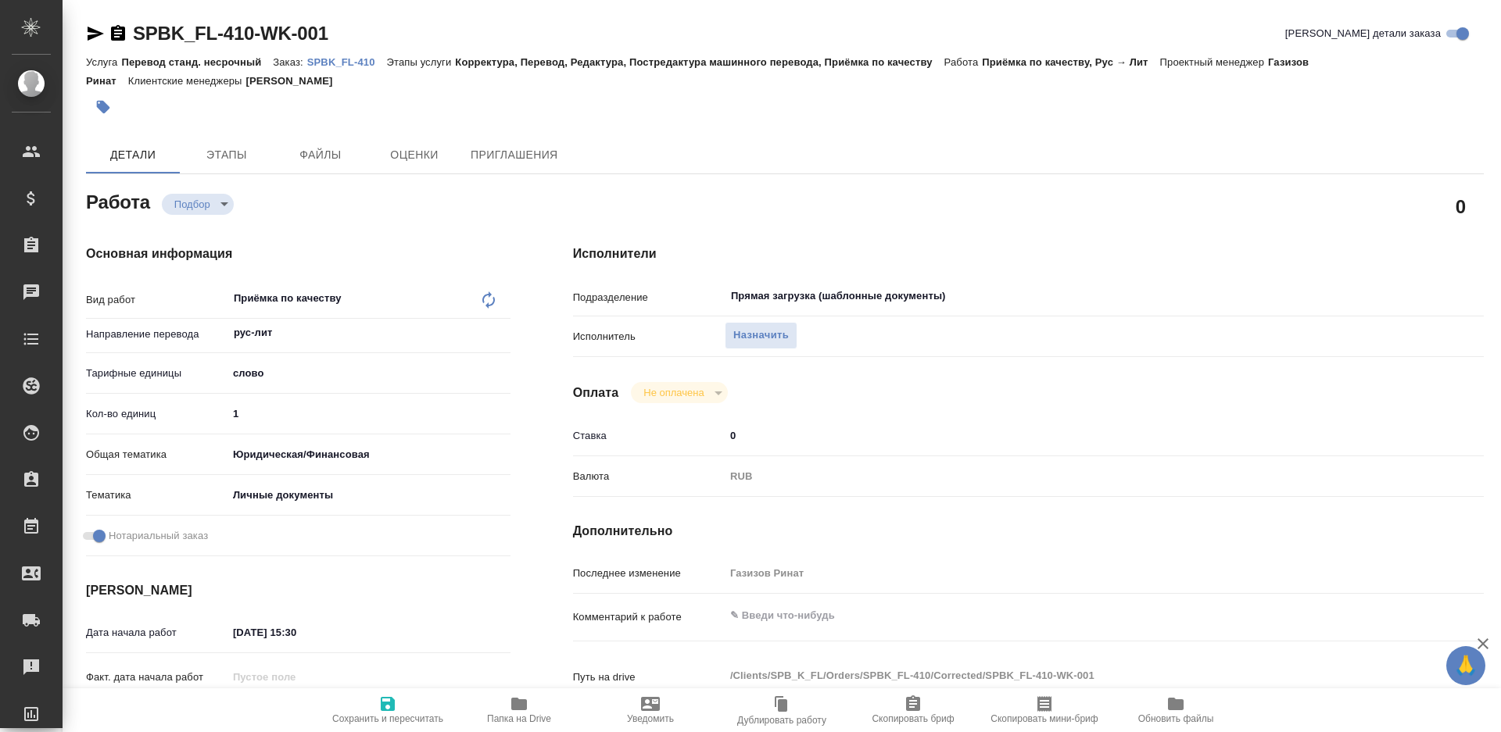
type textarea "x"
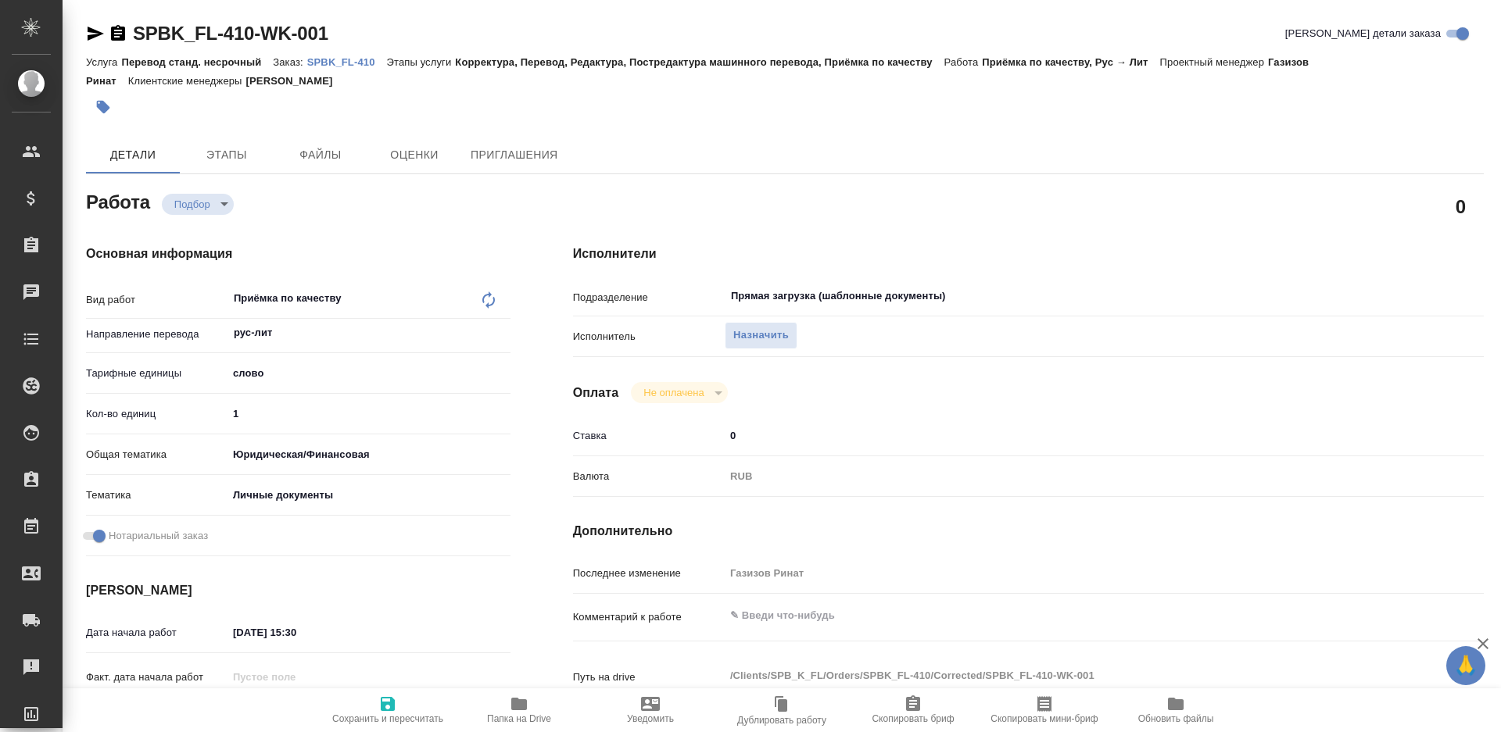
type textarea "x"
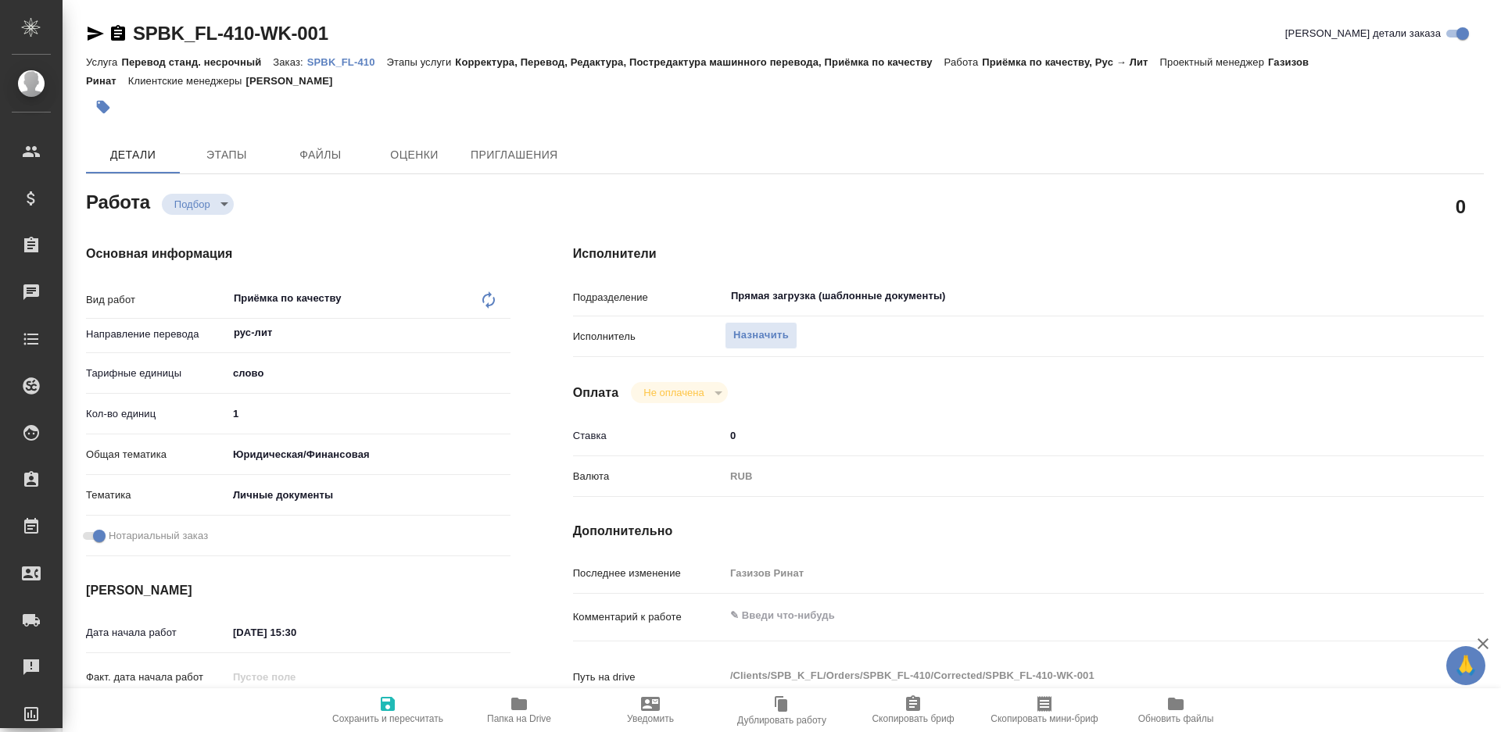
type textarea "x"
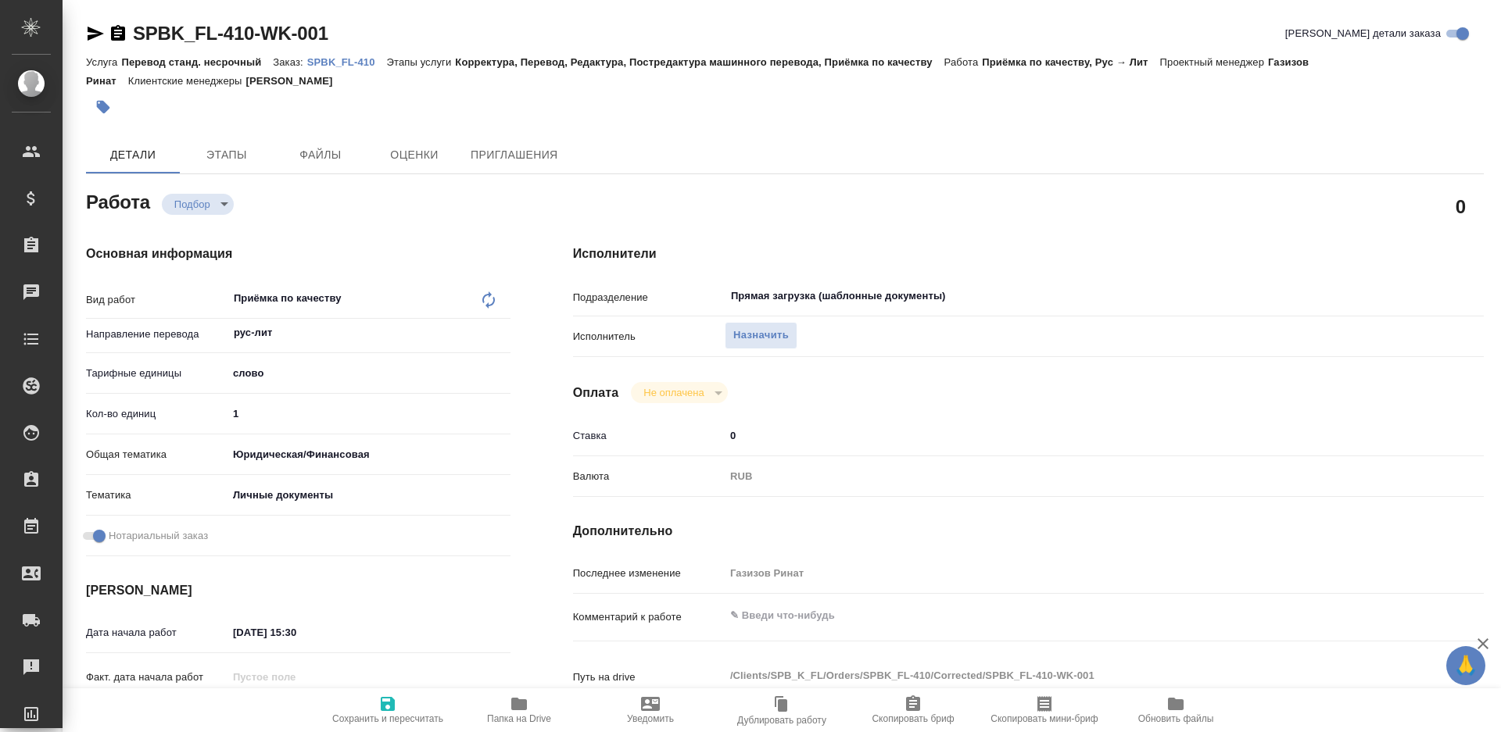
type textarea "x"
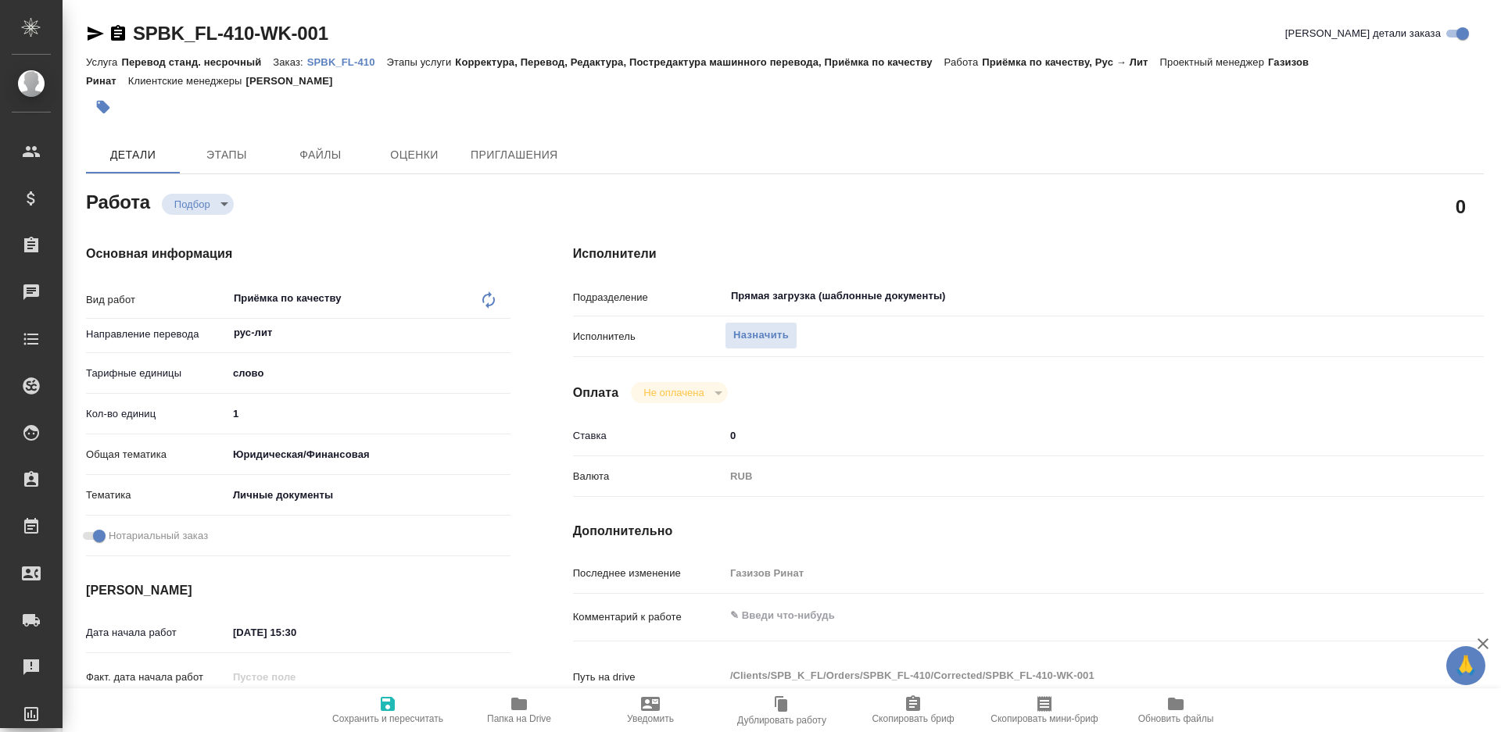
type textarea "x"
